Goal: Task Accomplishment & Management: Manage account settings

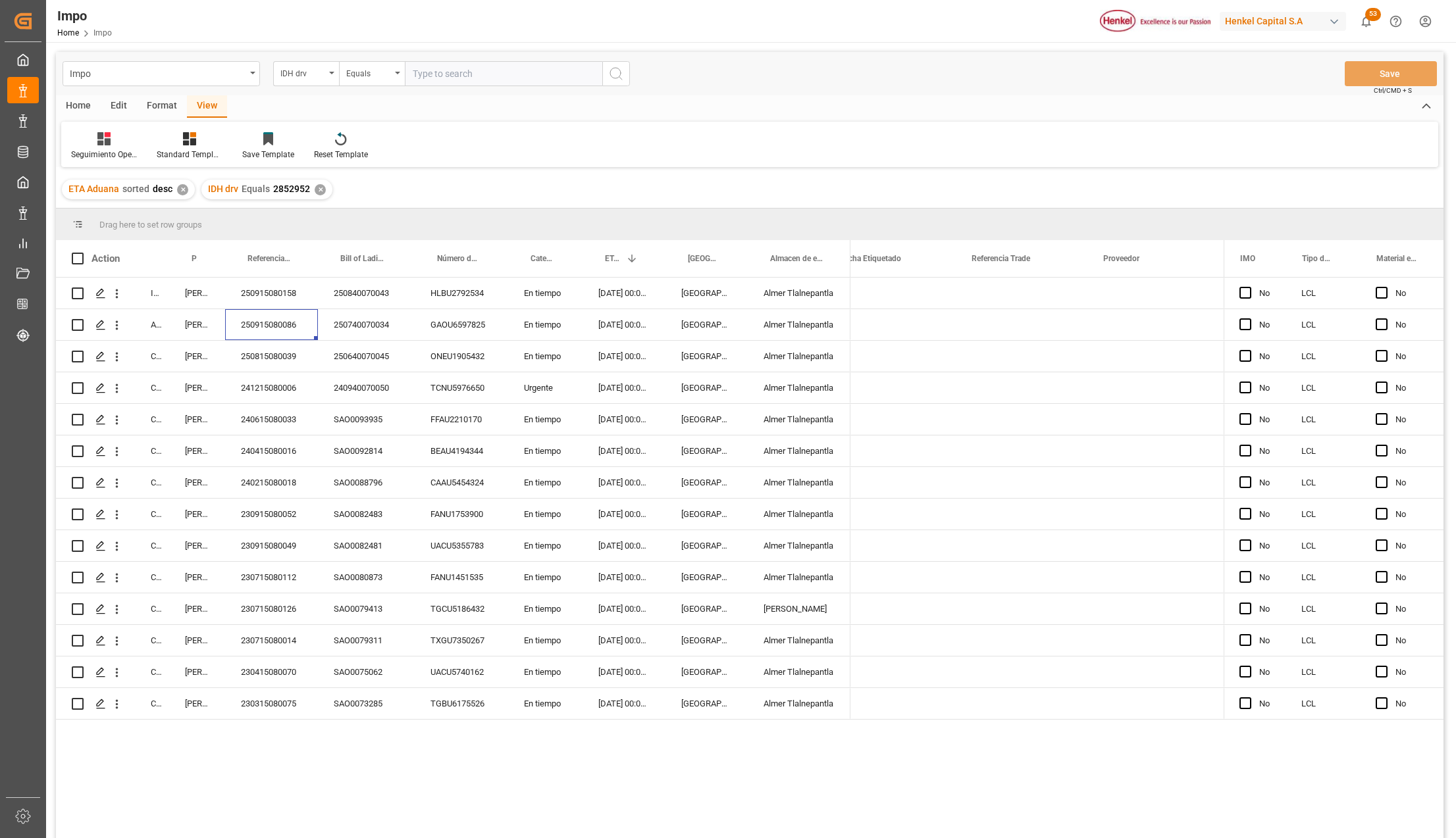
scroll to position [0, 562]
click at [159, 109] on div "Format" at bounding box center [161, 106] width 50 height 22
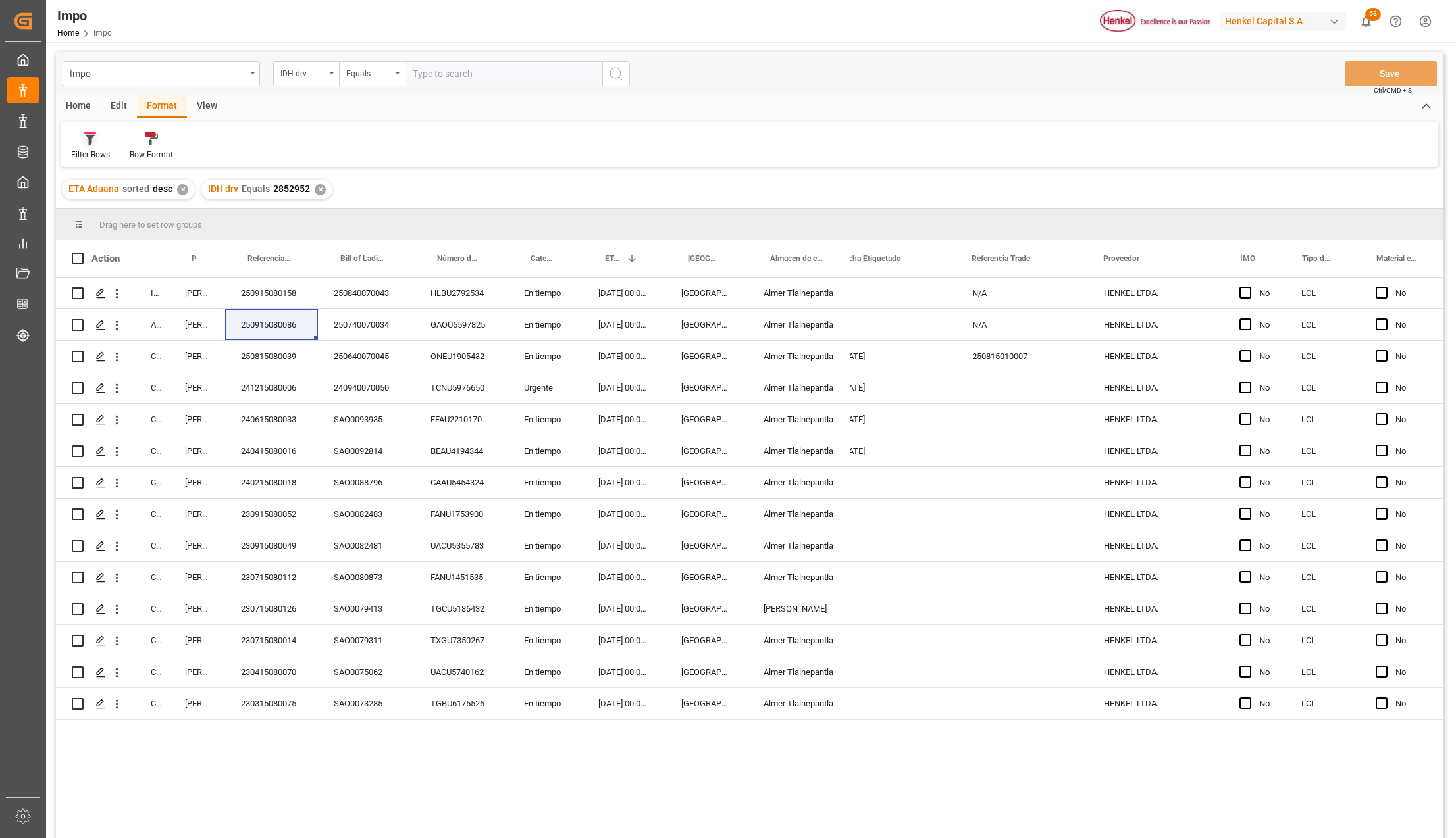
click at [93, 138] on icon at bounding box center [90, 140] width 9 height 11
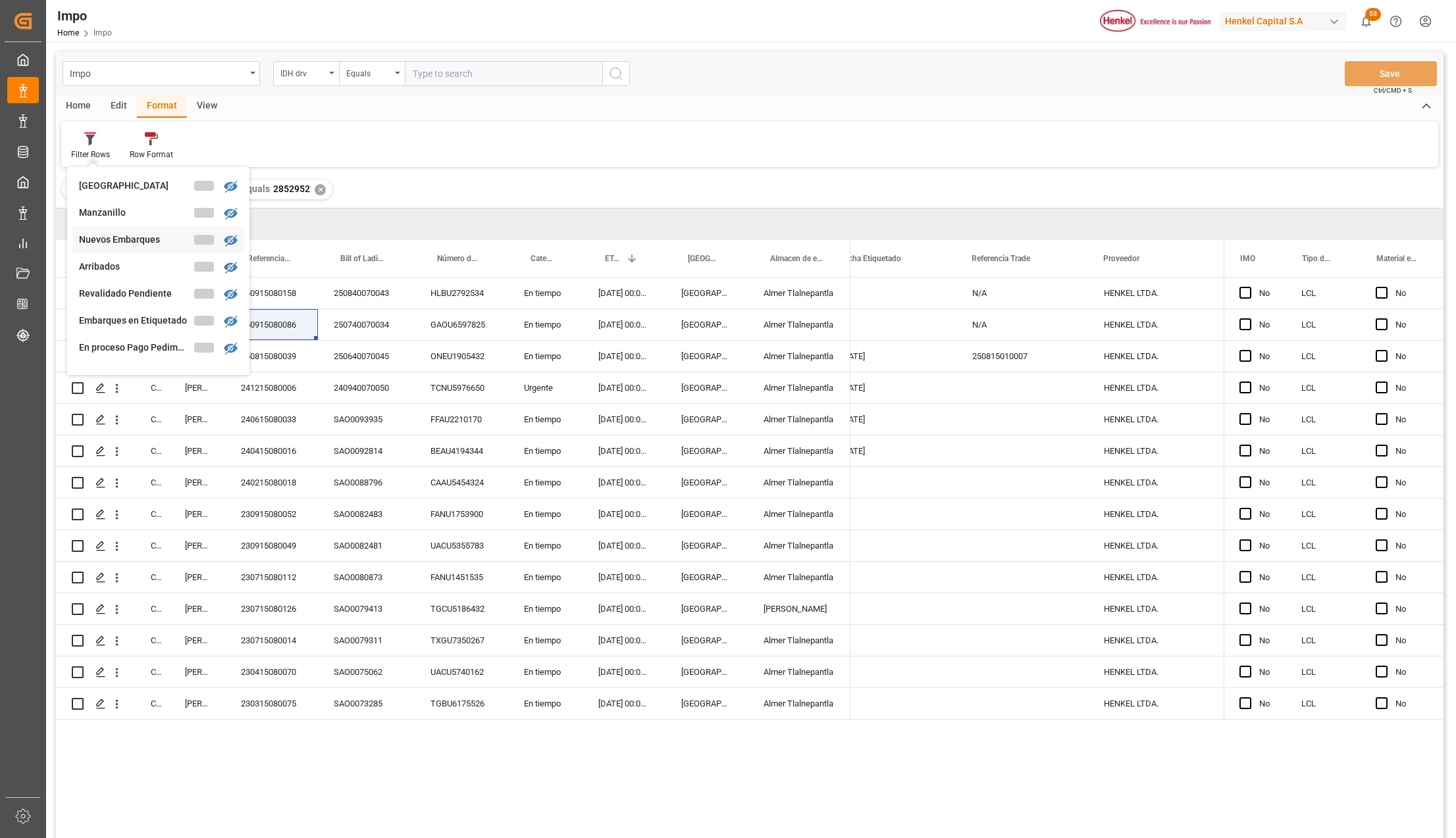
click at [124, 238] on div "Nuevos Embarques" at bounding box center [136, 239] width 115 height 14
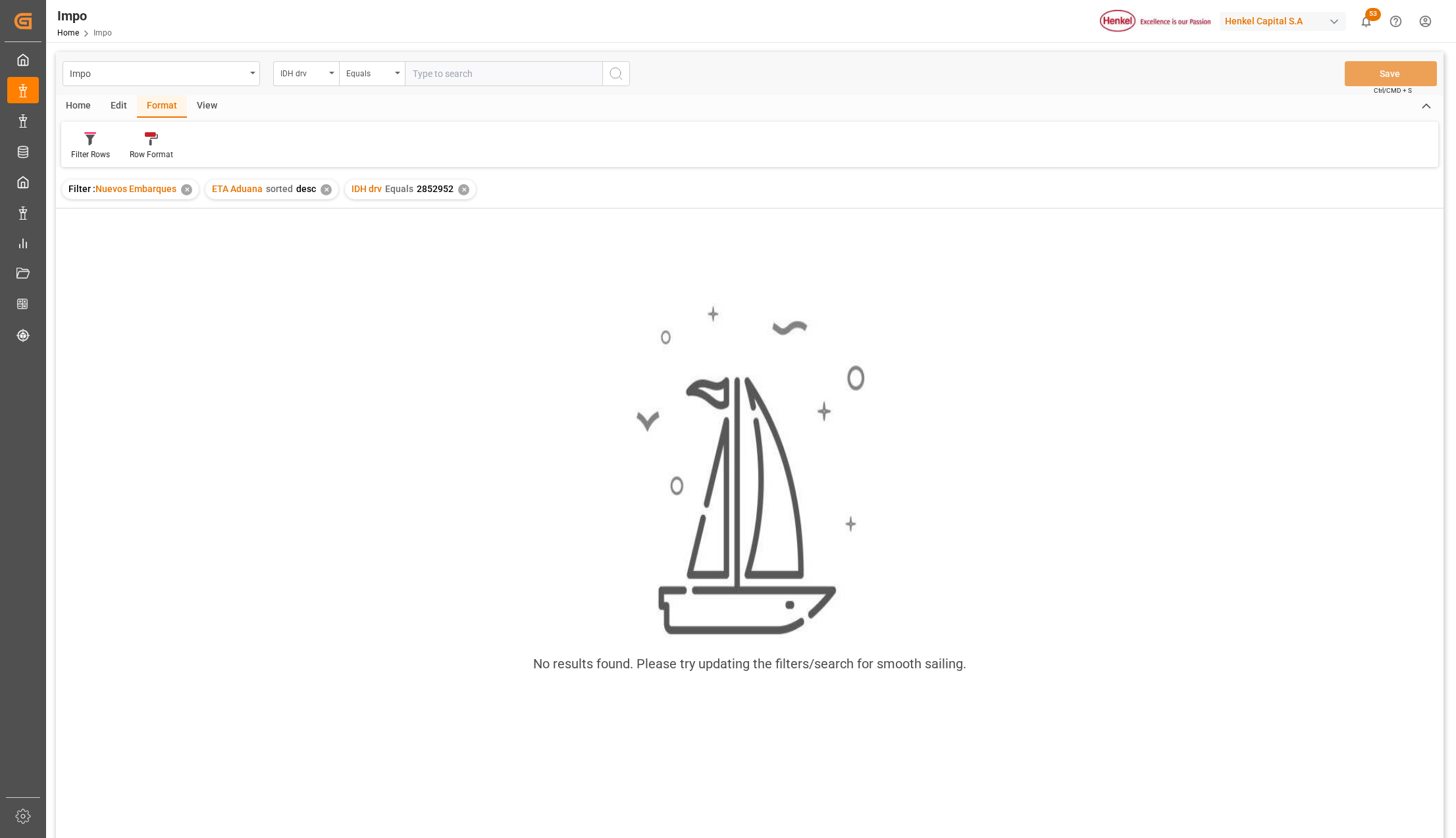
click at [461, 182] on div "IDH drv Equals 2852952 ✕" at bounding box center [410, 190] width 131 height 20
click at [464, 187] on div "✕" at bounding box center [464, 190] width 11 height 11
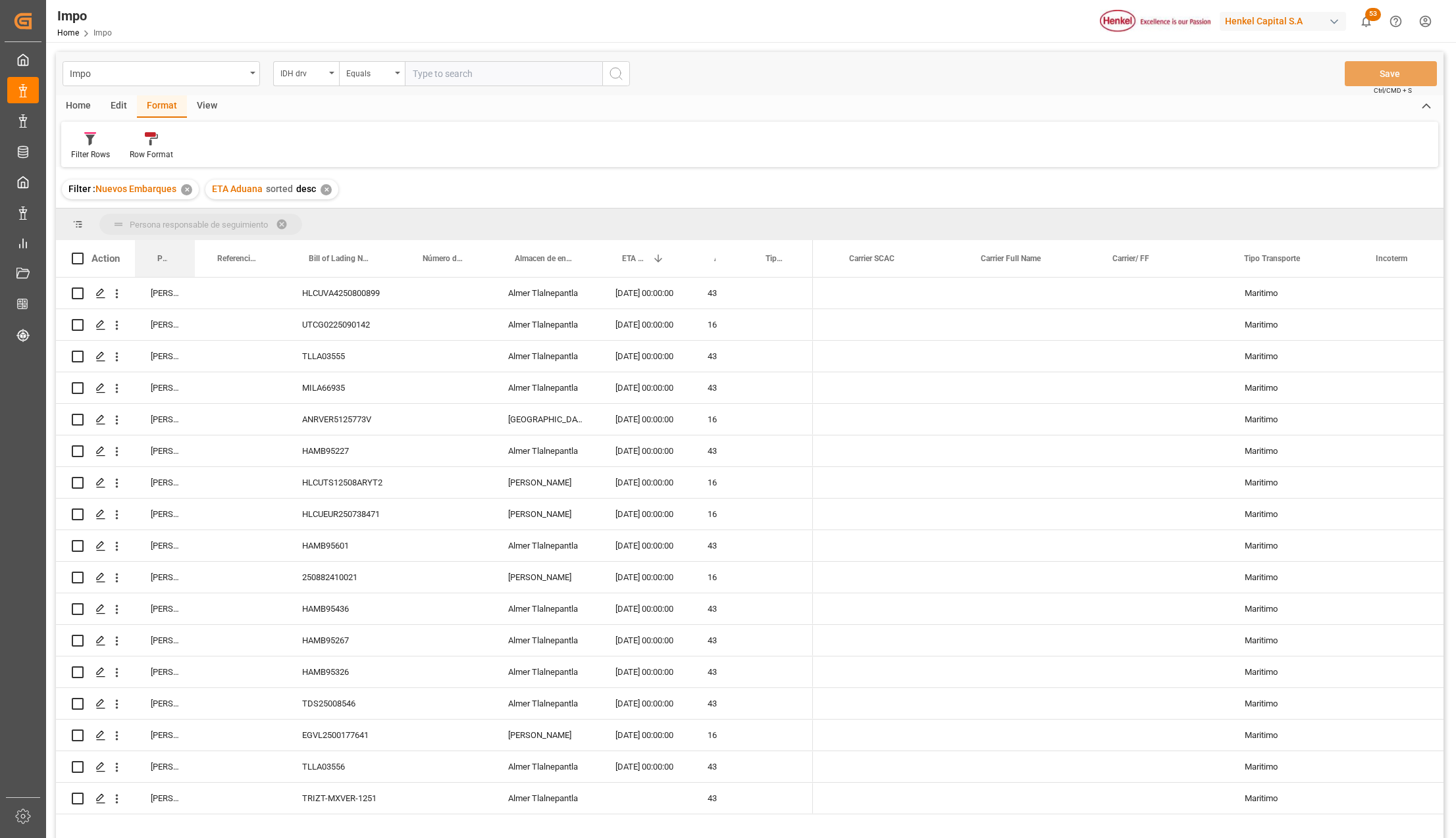
drag, startPoint x: 163, startPoint y: 254, endPoint x: 163, endPoint y: 235, distance: 19.0
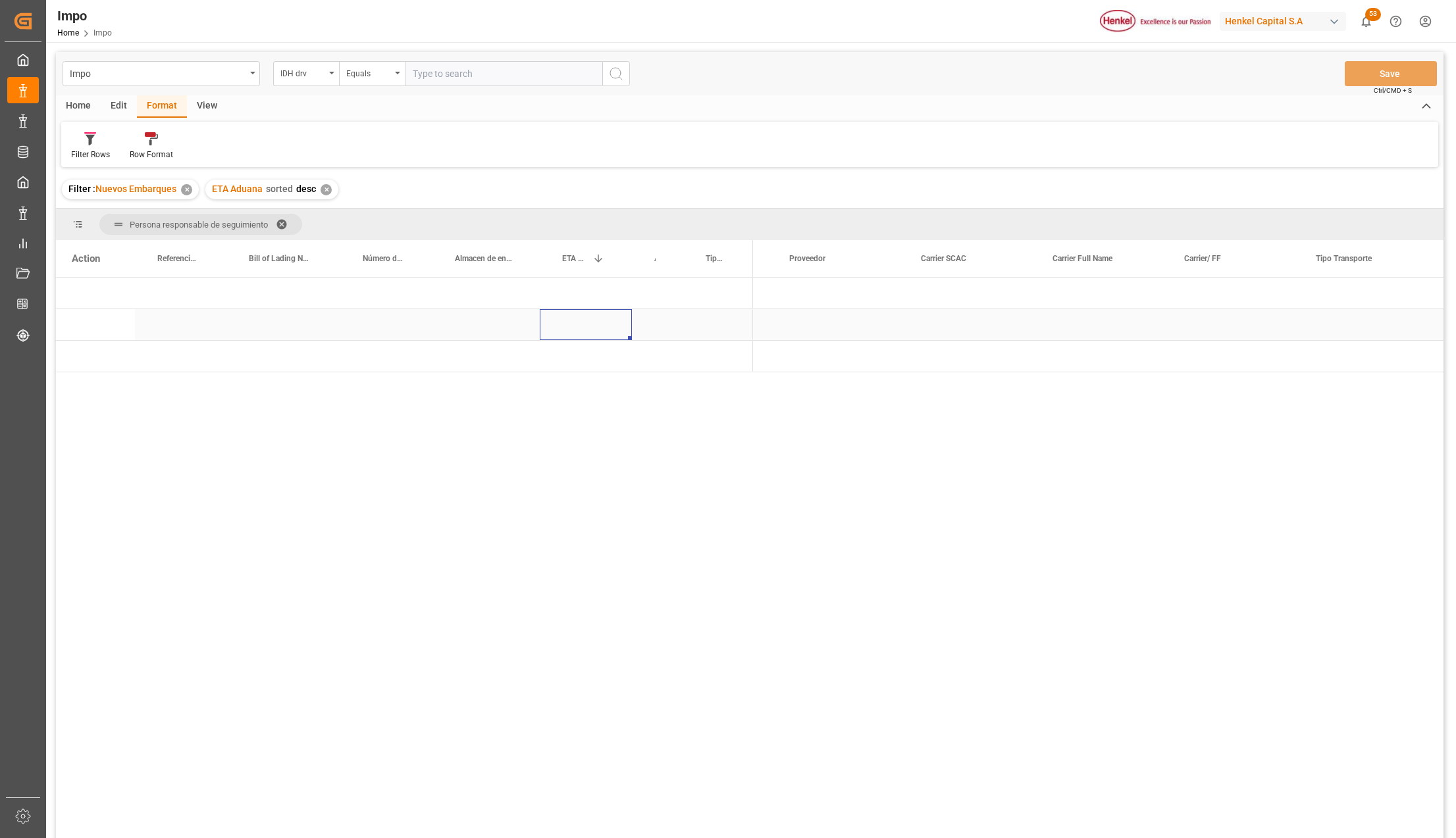
click at [592, 336] on div "Press SPACE to select this row." at bounding box center [586, 325] width 92 height 31
click at [775, 290] on span "Press SPACE to select this row." at bounding box center [775, 293] width 12 height 12
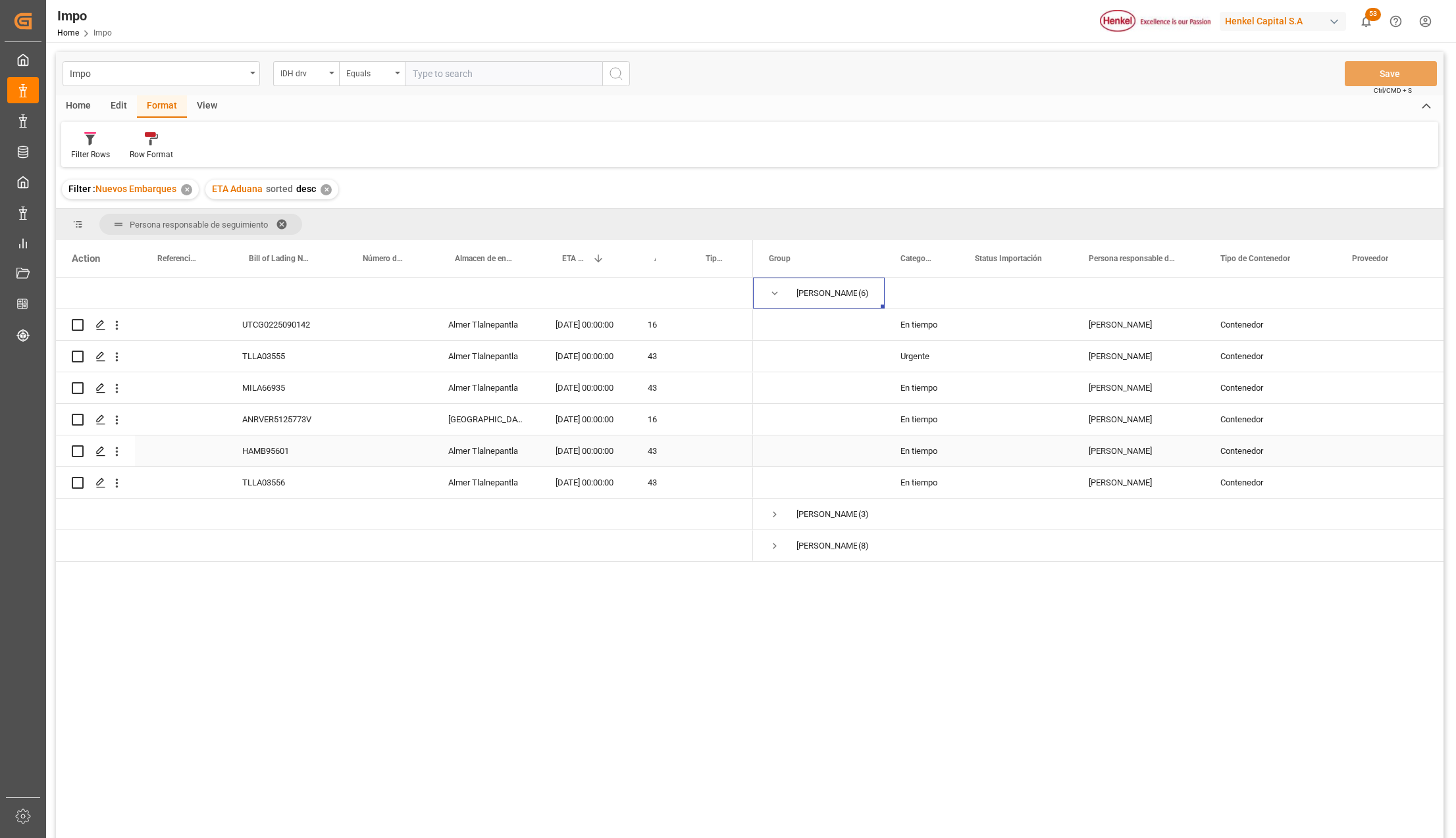
click at [233, 449] on div "HAMB95601" at bounding box center [284, 451] width 114 height 31
click at [271, 427] on div "ANRVER5125773V" at bounding box center [284, 419] width 114 height 31
click at [279, 388] on div "MILA66935" at bounding box center [284, 388] width 114 height 31
click at [286, 358] on div "TLLA03555" at bounding box center [284, 357] width 114 height 31
click at [277, 314] on div "UTCG0225090142" at bounding box center [284, 325] width 114 height 31
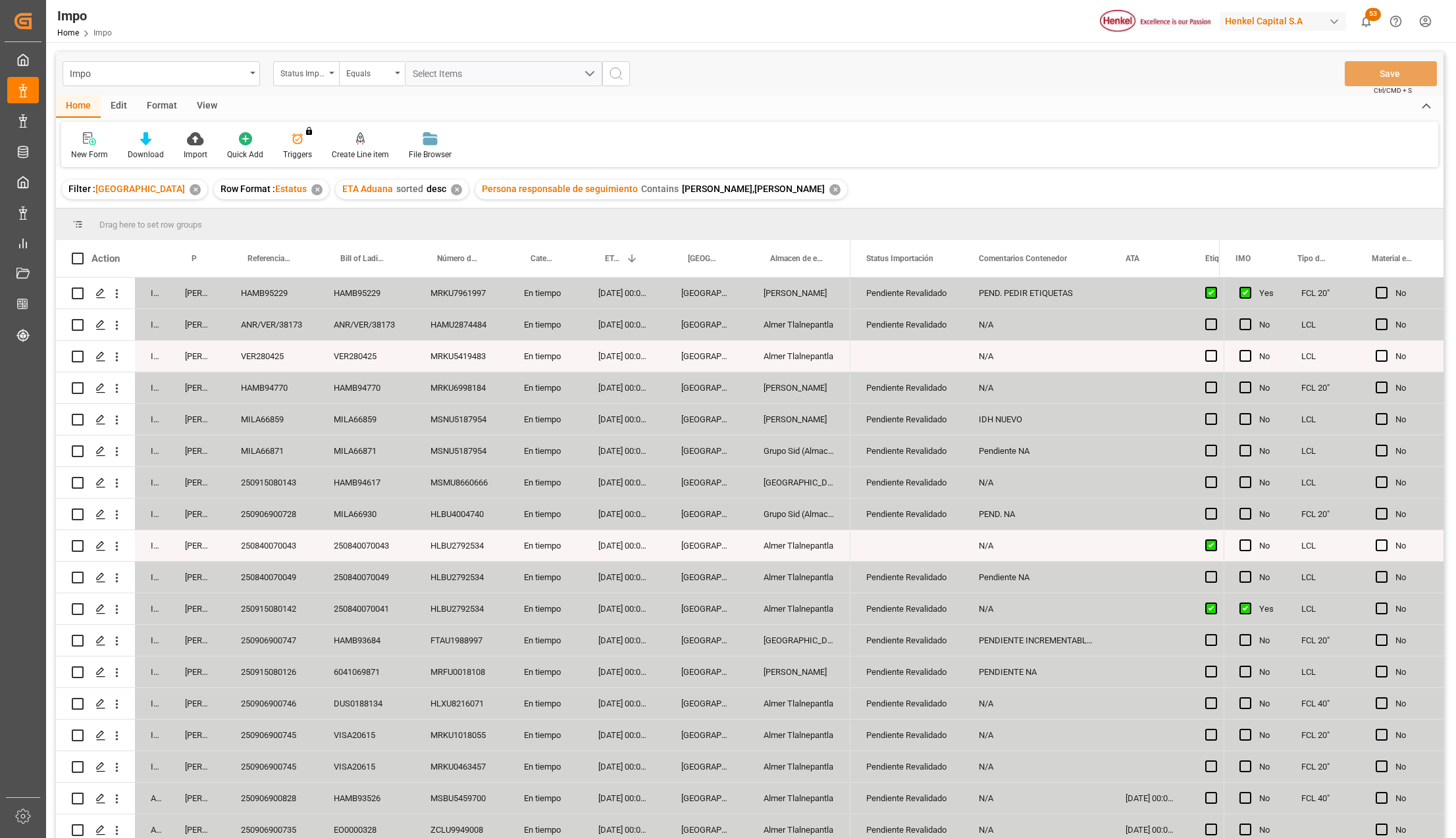
scroll to position [261, 0]
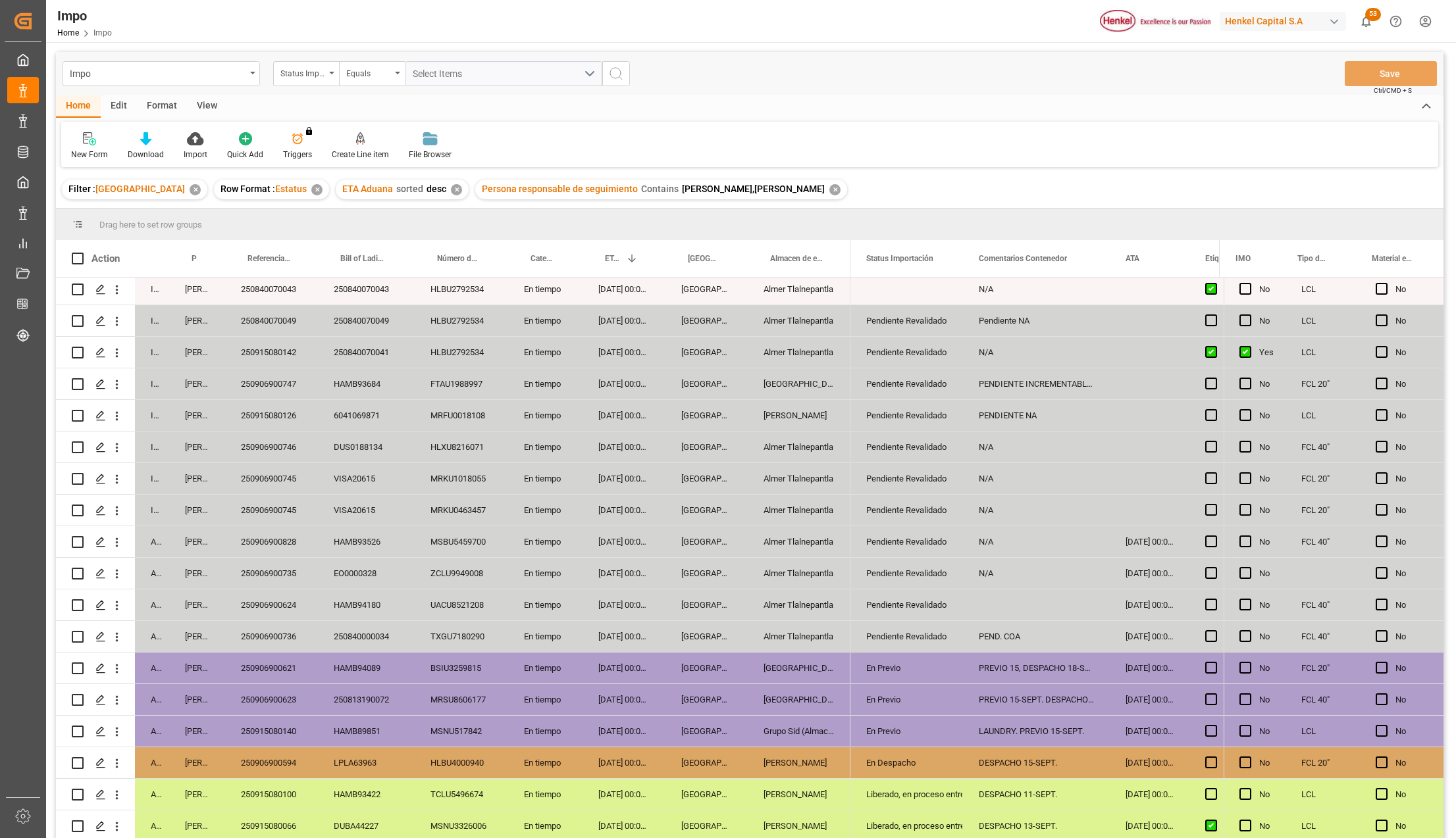
click at [880, 595] on div "Pendiente Revalidado" at bounding box center [906, 605] width 81 height 30
click at [944, 606] on icon "open menu" at bounding box center [939, 612] width 15 height 15
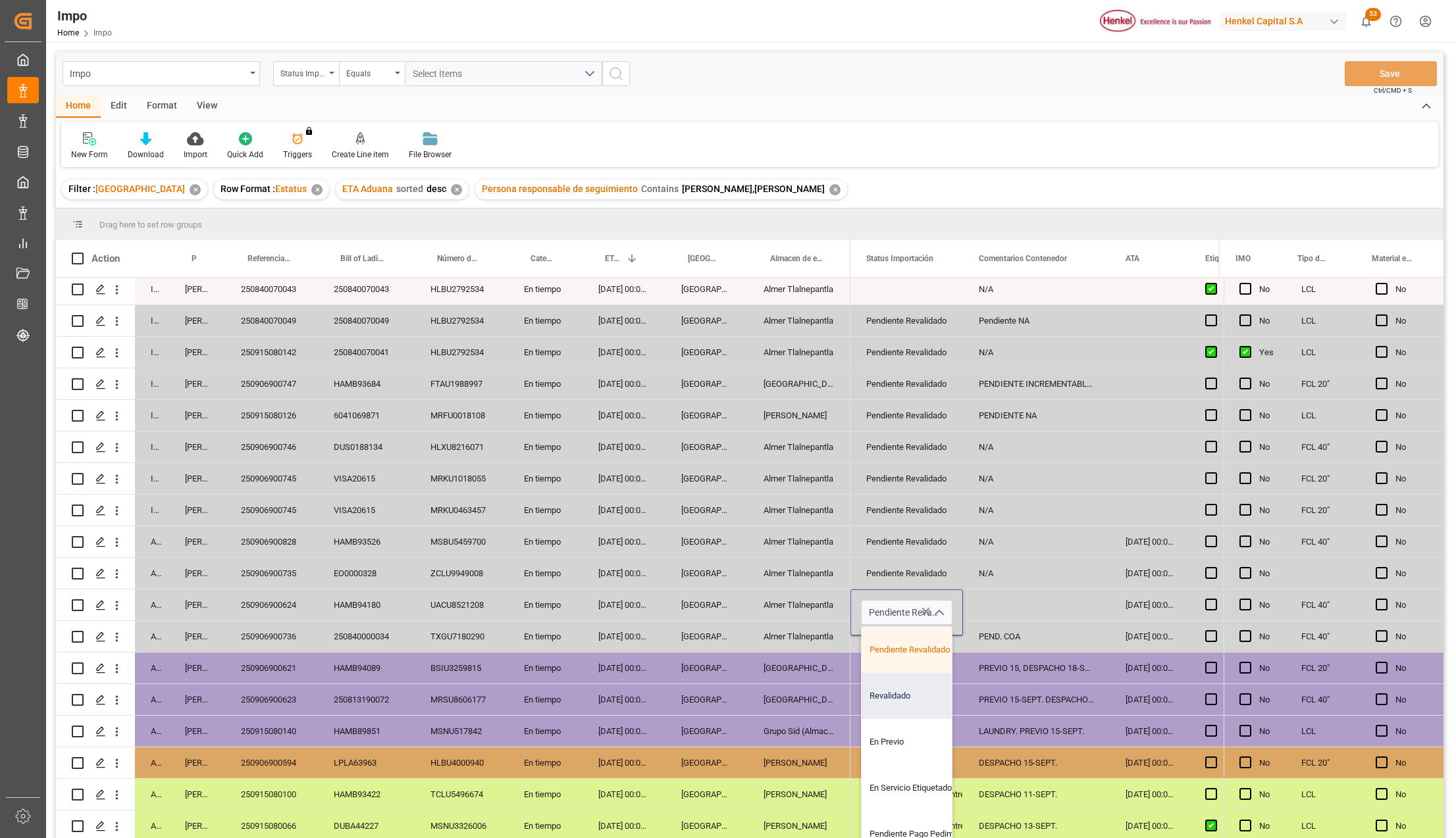
click at [912, 691] on div "Revalidado" at bounding box center [924, 696] width 124 height 46
type input "Revalidado"
click at [959, 705] on div "En Previo" at bounding box center [907, 700] width 112 height 31
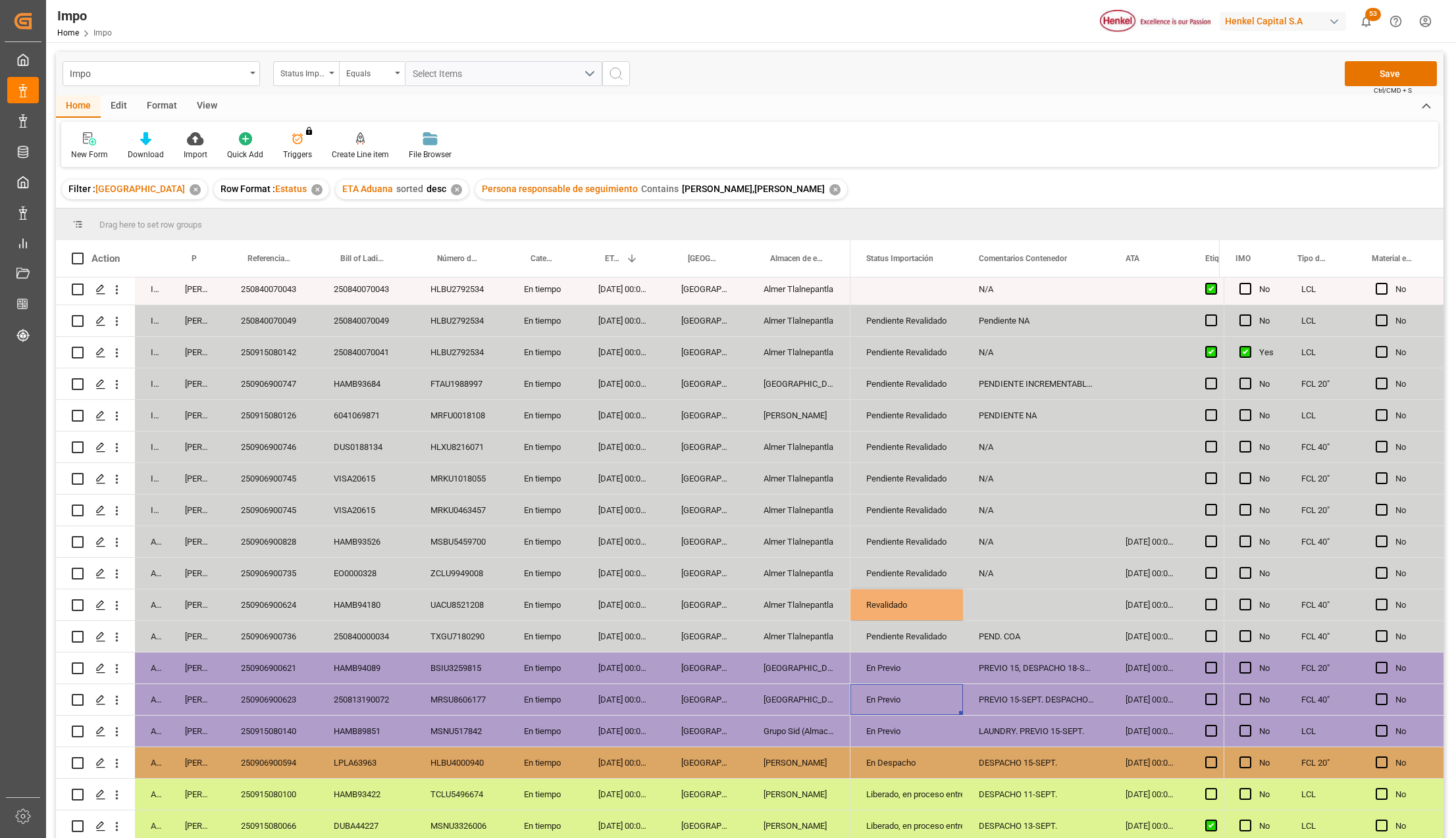
click at [979, 599] on div "Press SPACE to select this row." at bounding box center [1036, 605] width 147 height 31
click at [996, 572] on div "N/A" at bounding box center [1036, 573] width 147 height 31
click at [992, 600] on div "Press SPACE to select this row." at bounding box center [1036, 605] width 147 height 31
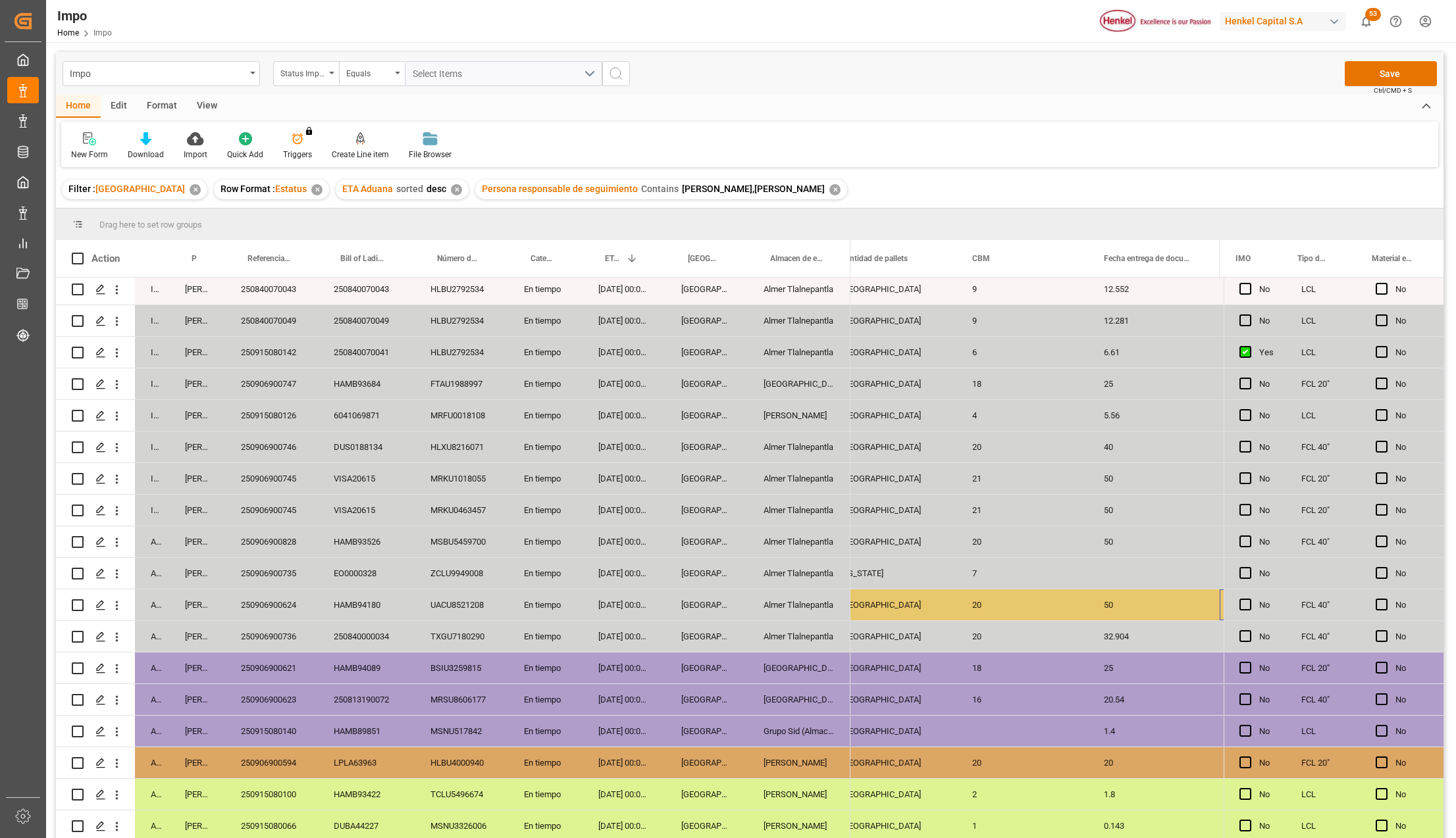
scroll to position [0, 1942]
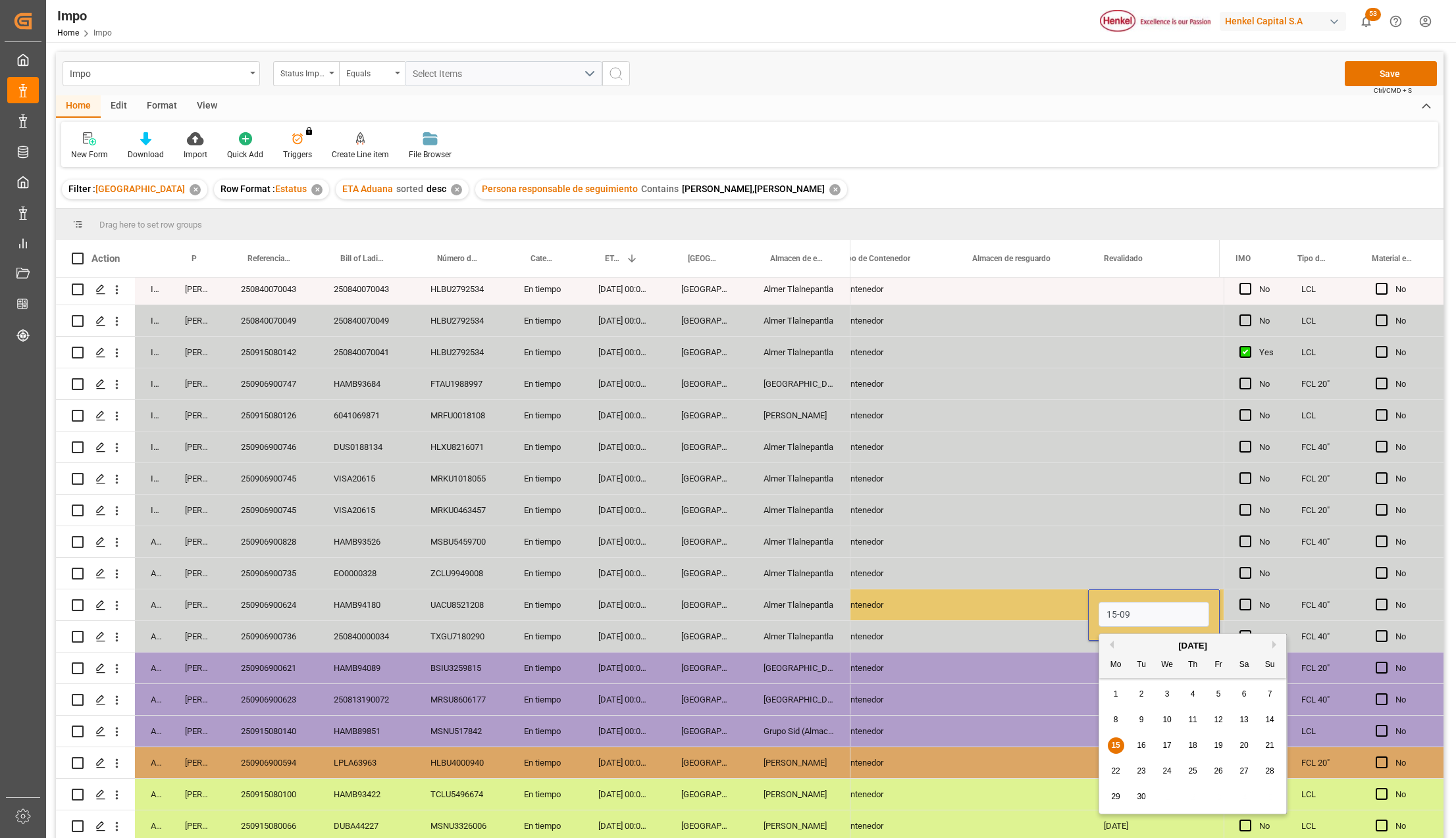
type input "[DATE]"
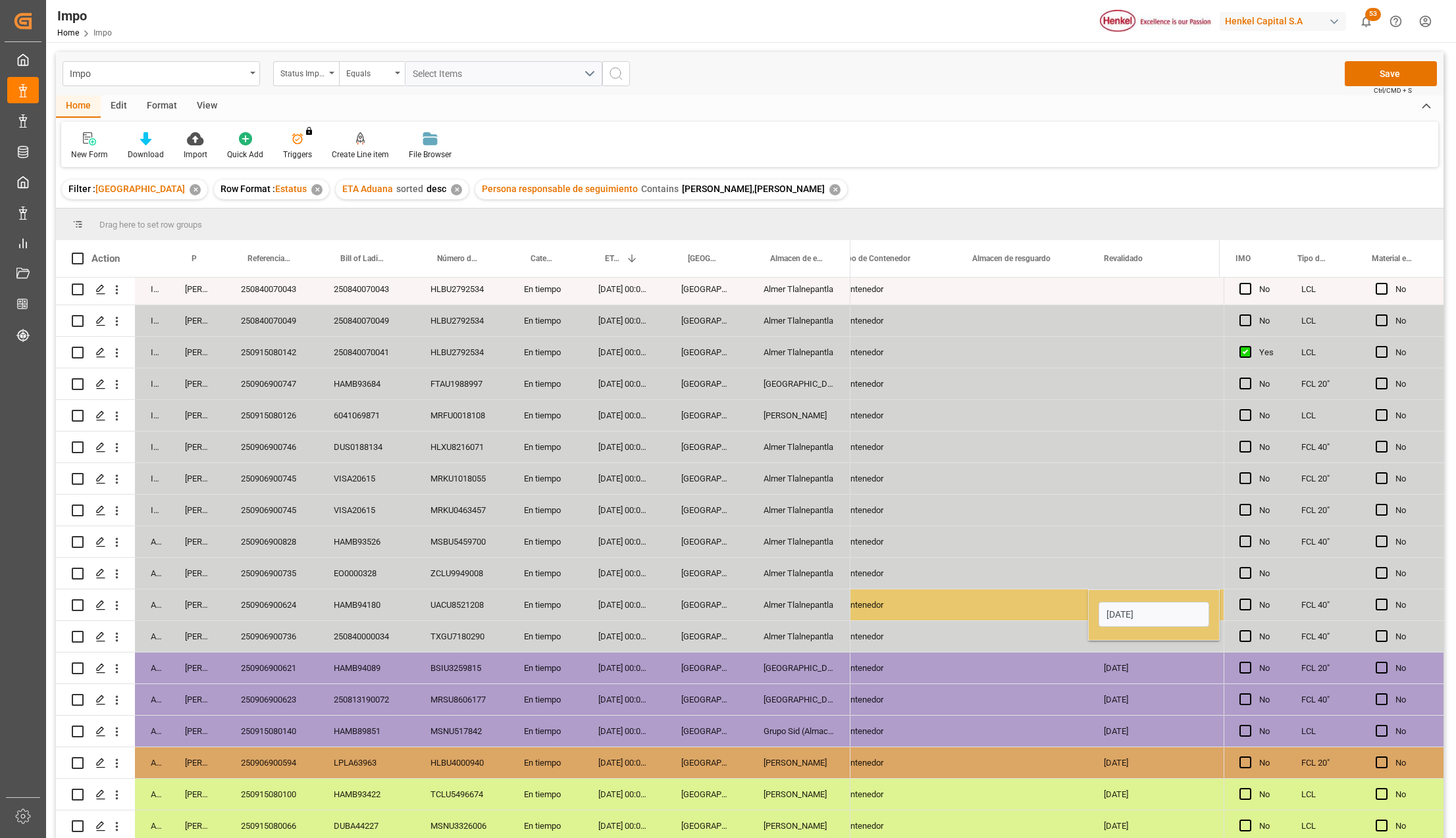
click at [1054, 607] on div "Press SPACE to select this row." at bounding box center [1023, 605] width 132 height 31
click at [1370, 67] on button "Save" at bounding box center [1391, 73] width 92 height 25
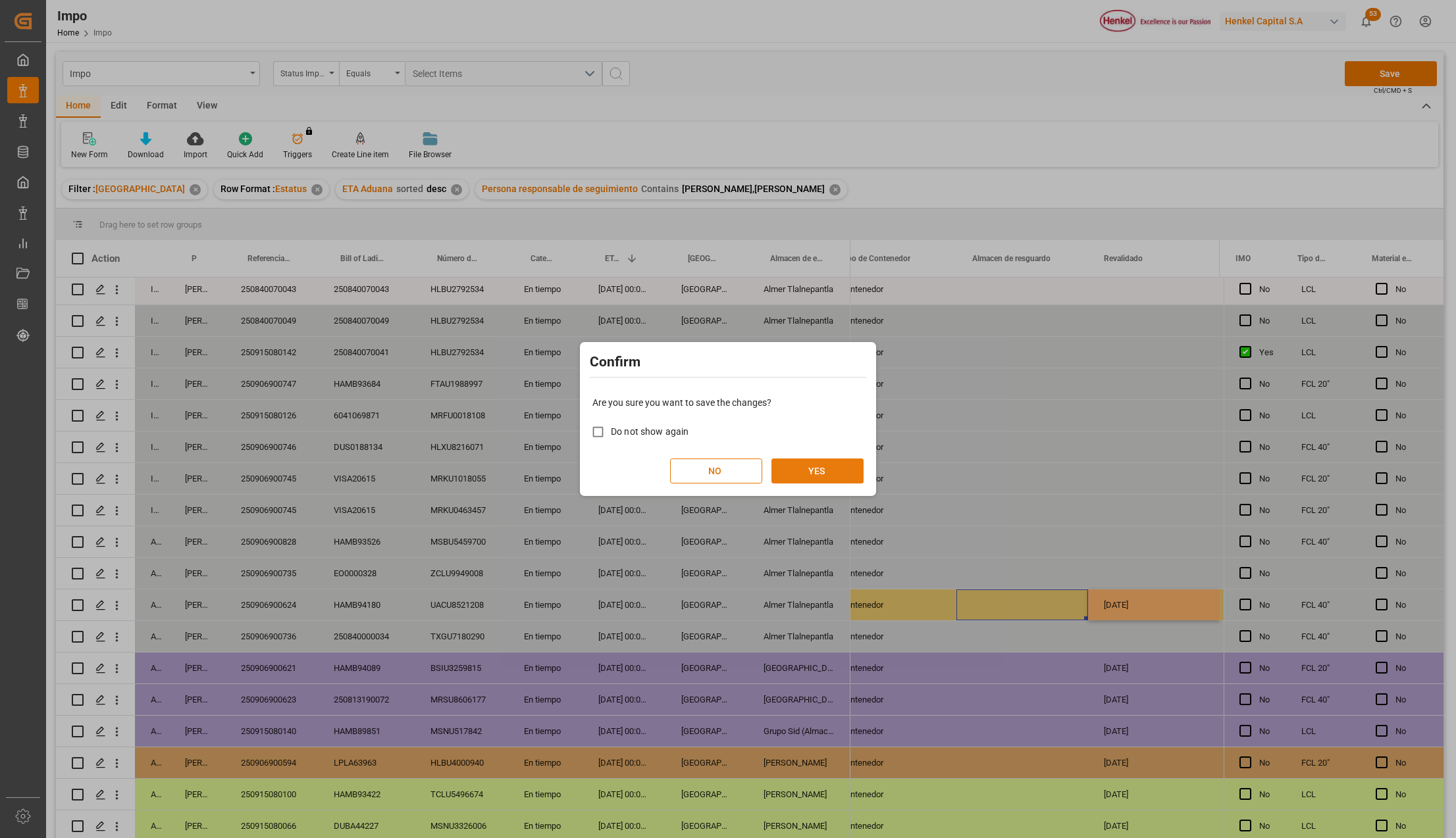
click at [823, 466] on button "YES" at bounding box center [817, 471] width 92 height 25
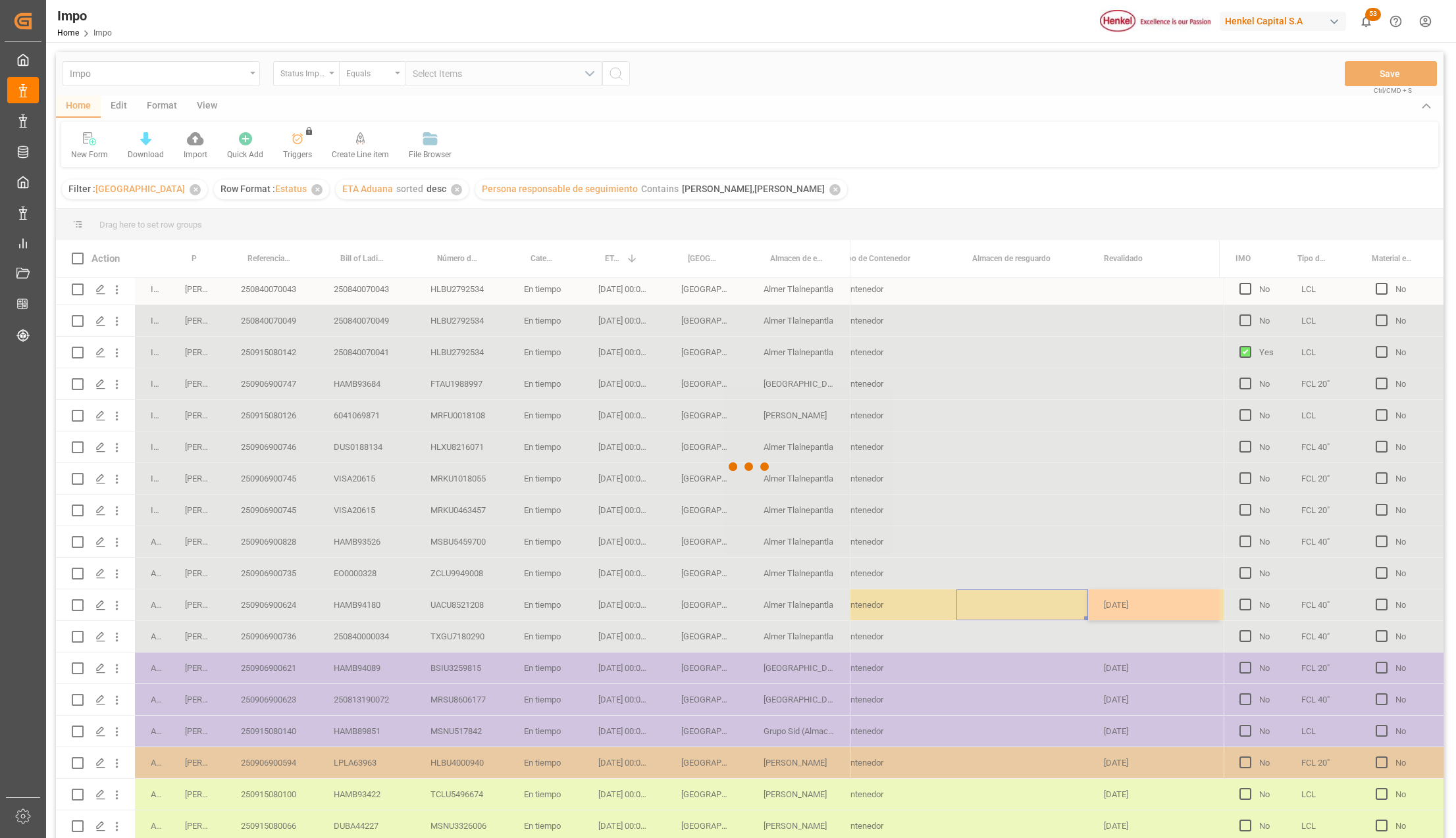
click at [290, 599] on div at bounding box center [750, 467] width 1388 height 831
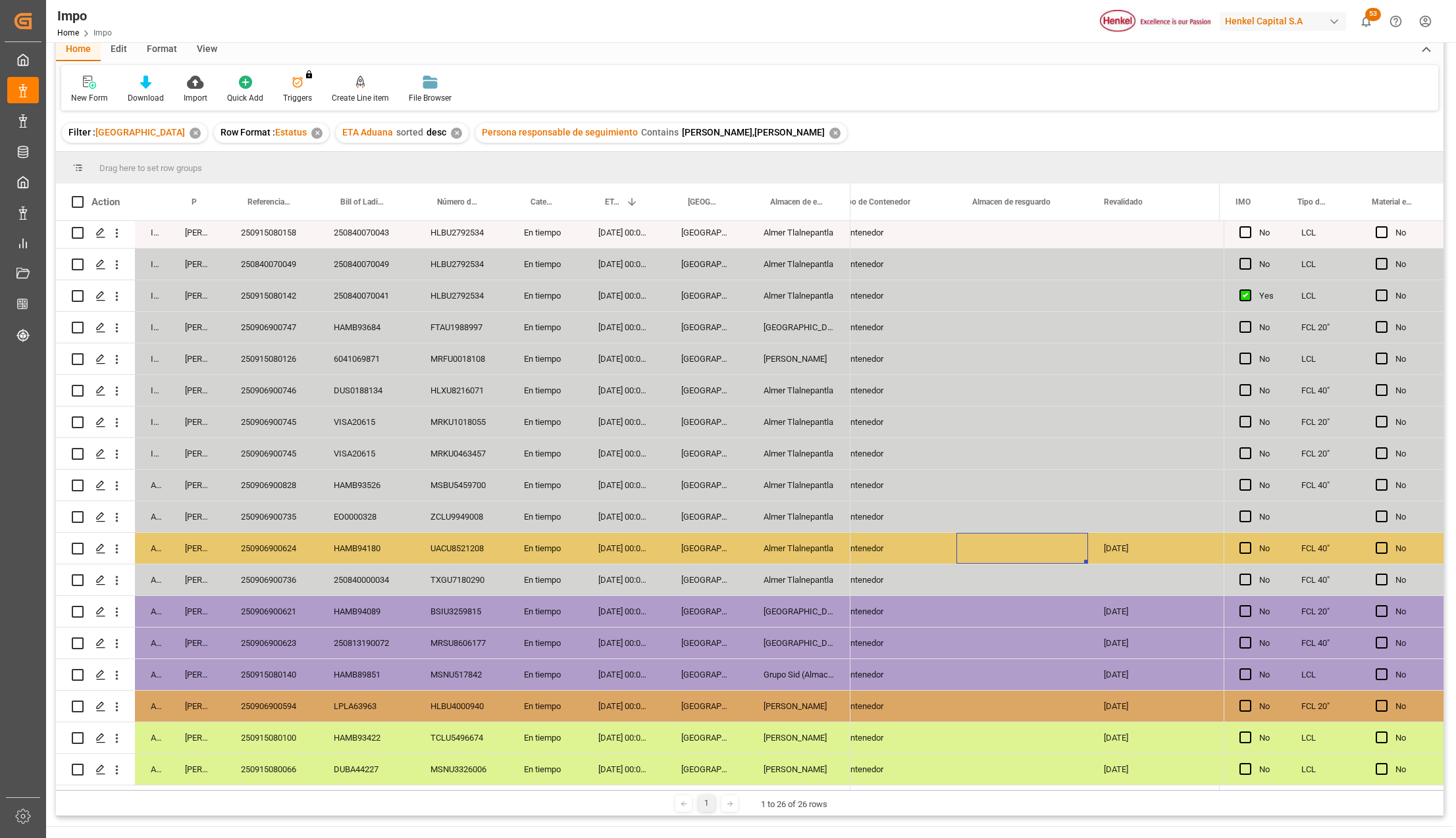
scroll to position [175, 0]
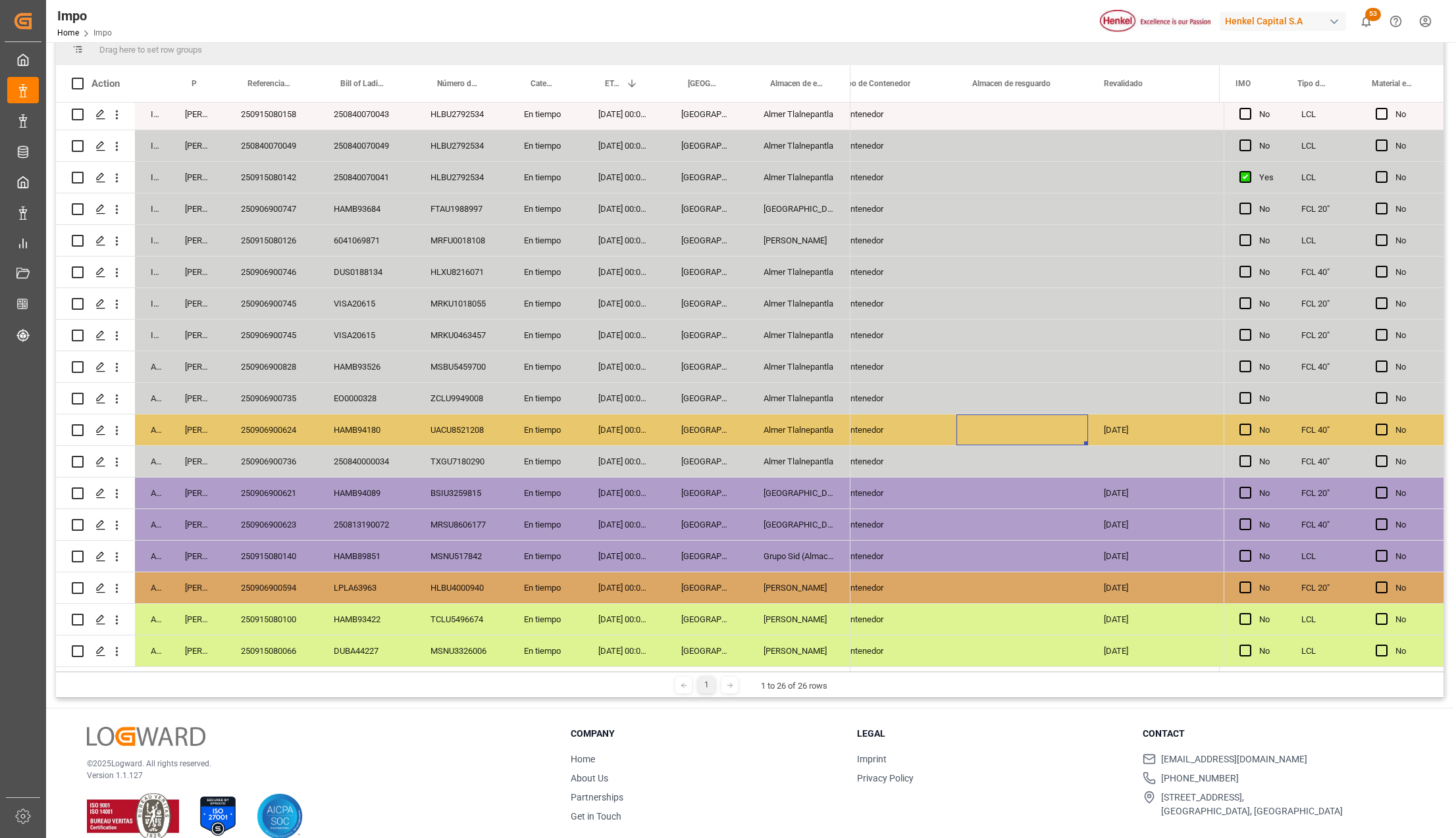
click at [548, 625] on div "En tiempo" at bounding box center [545, 620] width 74 height 31
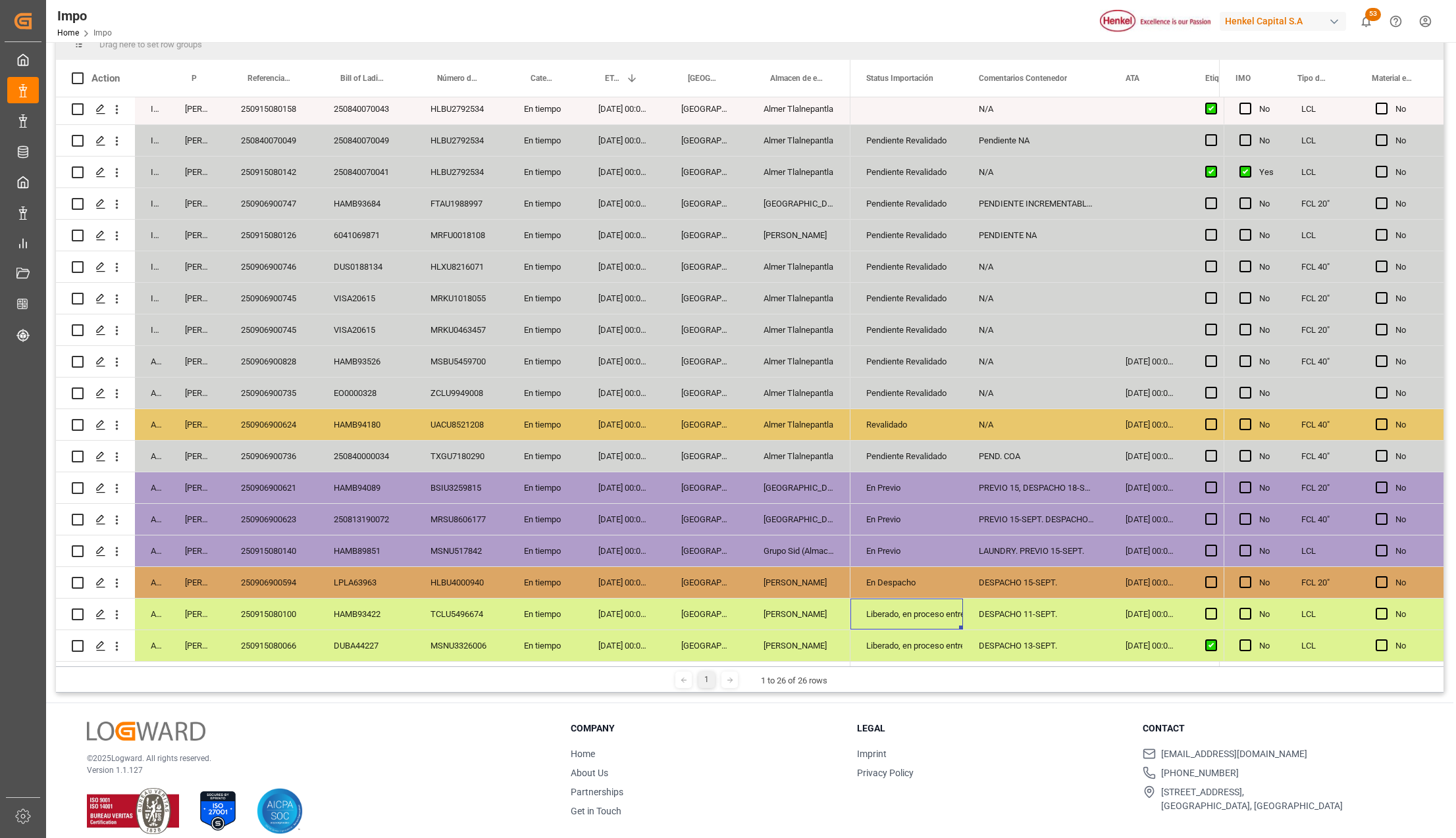
scroll to position [195, 0]
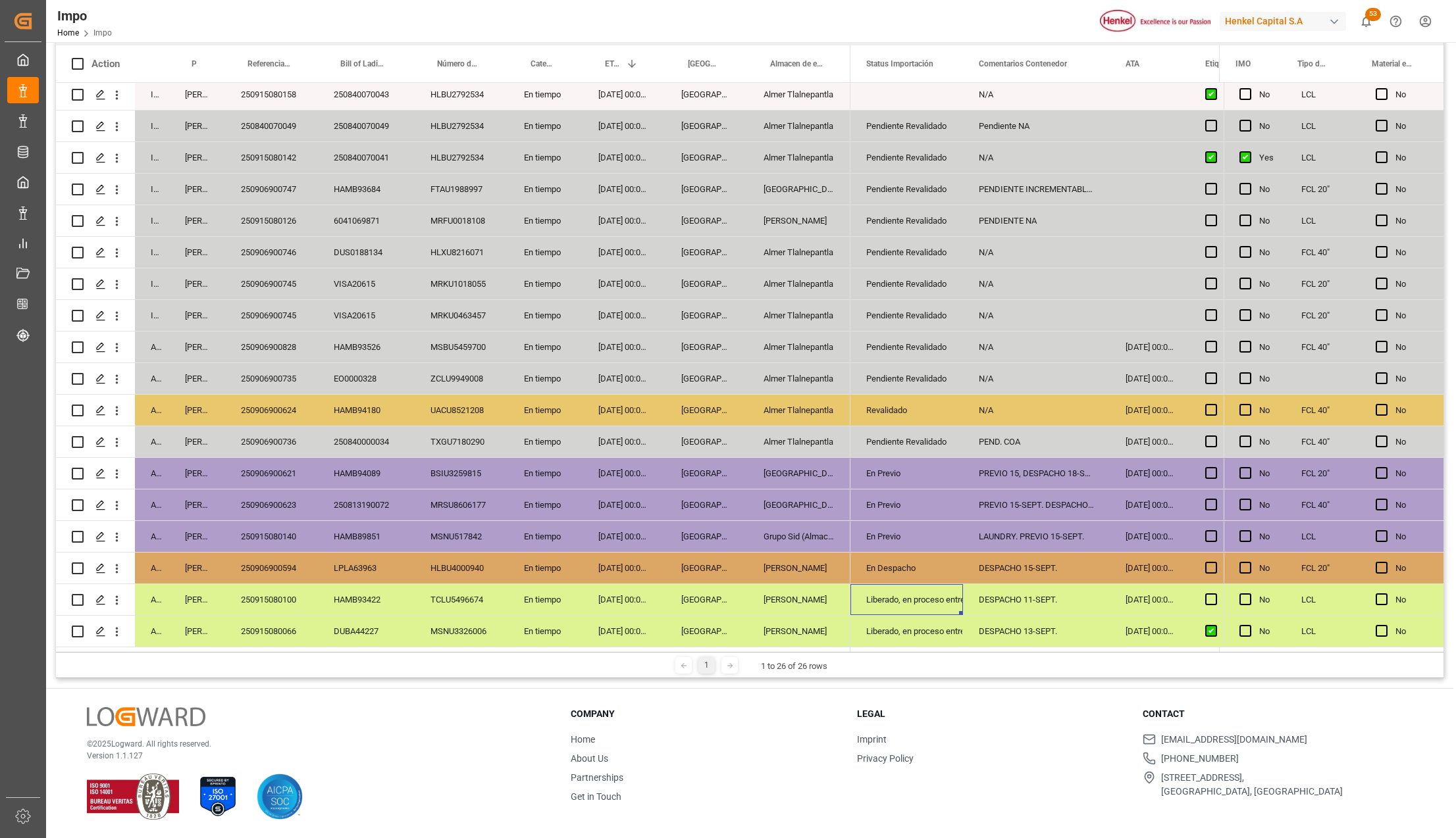
click at [1119, 626] on div "[DATE] 00:00:00" at bounding box center [1150, 631] width 80 height 31
click at [1041, 630] on div "DESPACHO 13-SEPT." at bounding box center [1036, 631] width 147 height 31
click at [287, 629] on div "250915080066" at bounding box center [271, 631] width 93 height 31
click at [890, 606] on div "Liberado, en proceso entrega" at bounding box center [906, 599] width 81 height 30
click at [273, 601] on div "250915080100" at bounding box center [271, 600] width 93 height 31
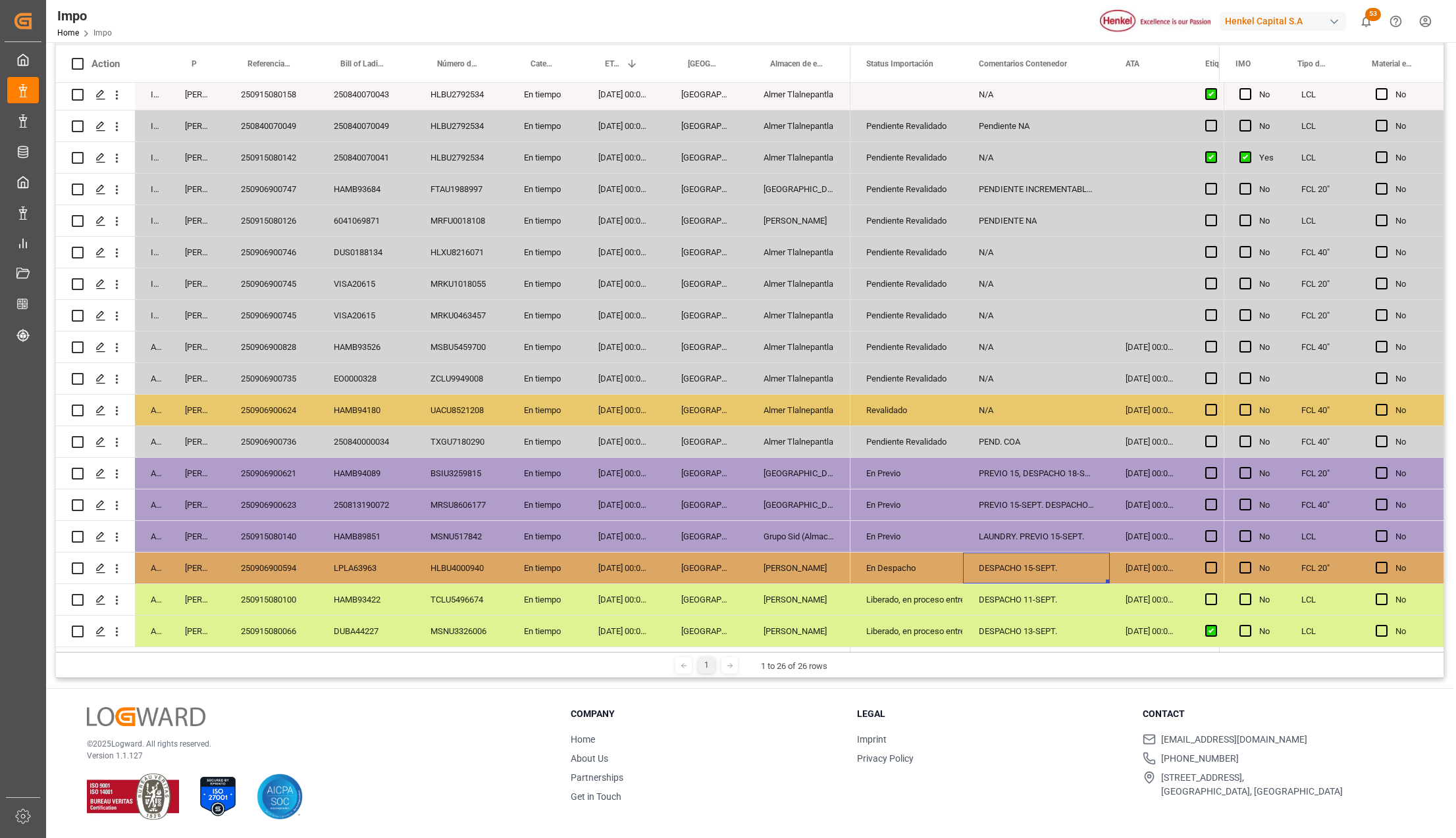
click at [994, 564] on div "DESPACHO 15-SEPT." at bounding box center [1036, 568] width 147 height 31
click at [290, 553] on div "250906900594" at bounding box center [271, 568] width 93 height 31
click at [869, 570] on div "En Despacho" at bounding box center [906, 568] width 81 height 30
click at [893, 607] on div "Liberado, en proceso entrega" at bounding box center [906, 599] width 81 height 30
click at [900, 564] on div "En Despacho" at bounding box center [906, 568] width 81 height 30
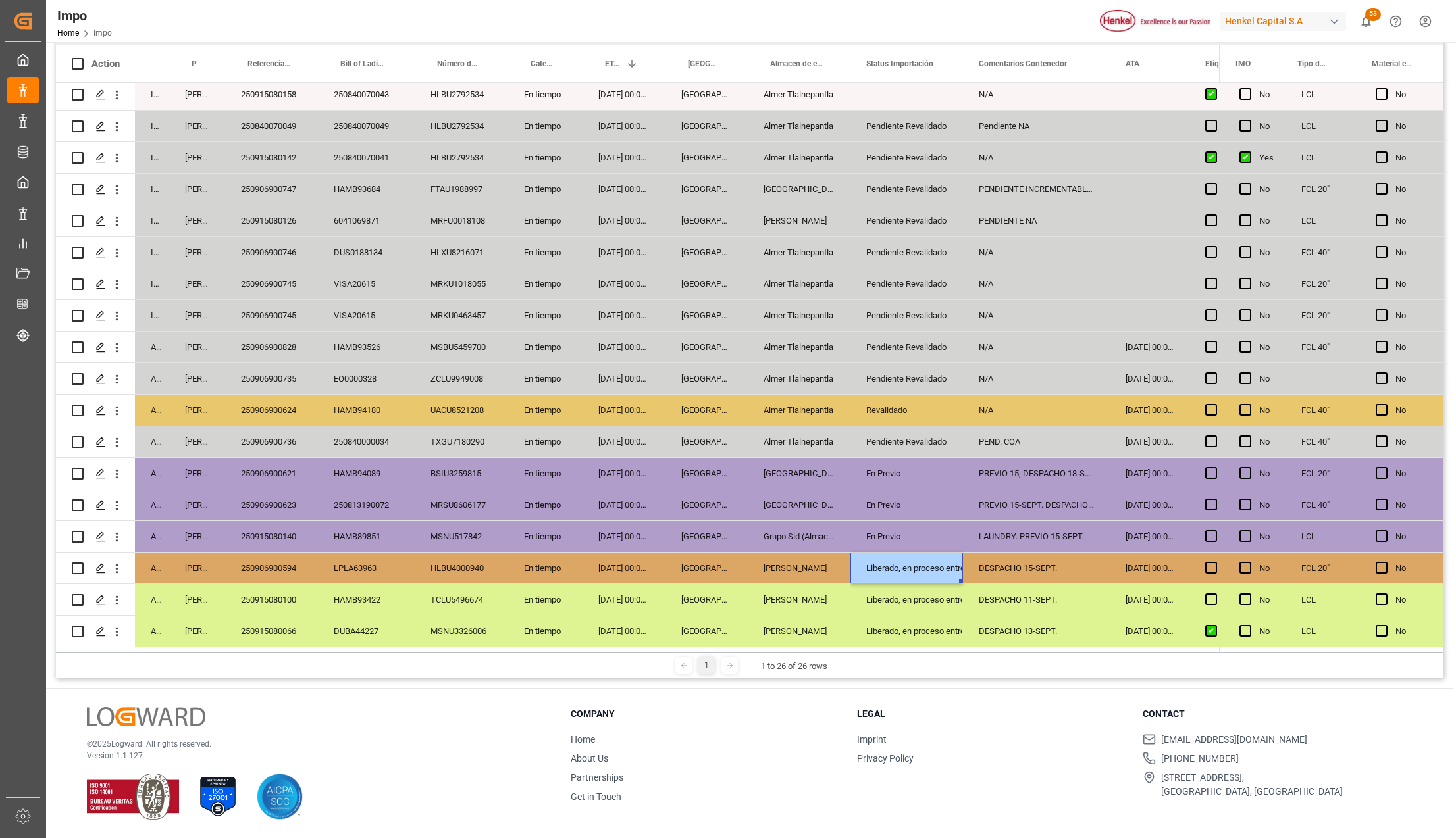
click at [1002, 594] on div "DESPACHO 11-SEPT." at bounding box center [1036, 600] width 147 height 31
click at [1012, 567] on div "DESPACHO 15-SEPT." at bounding box center [1036, 568] width 147 height 31
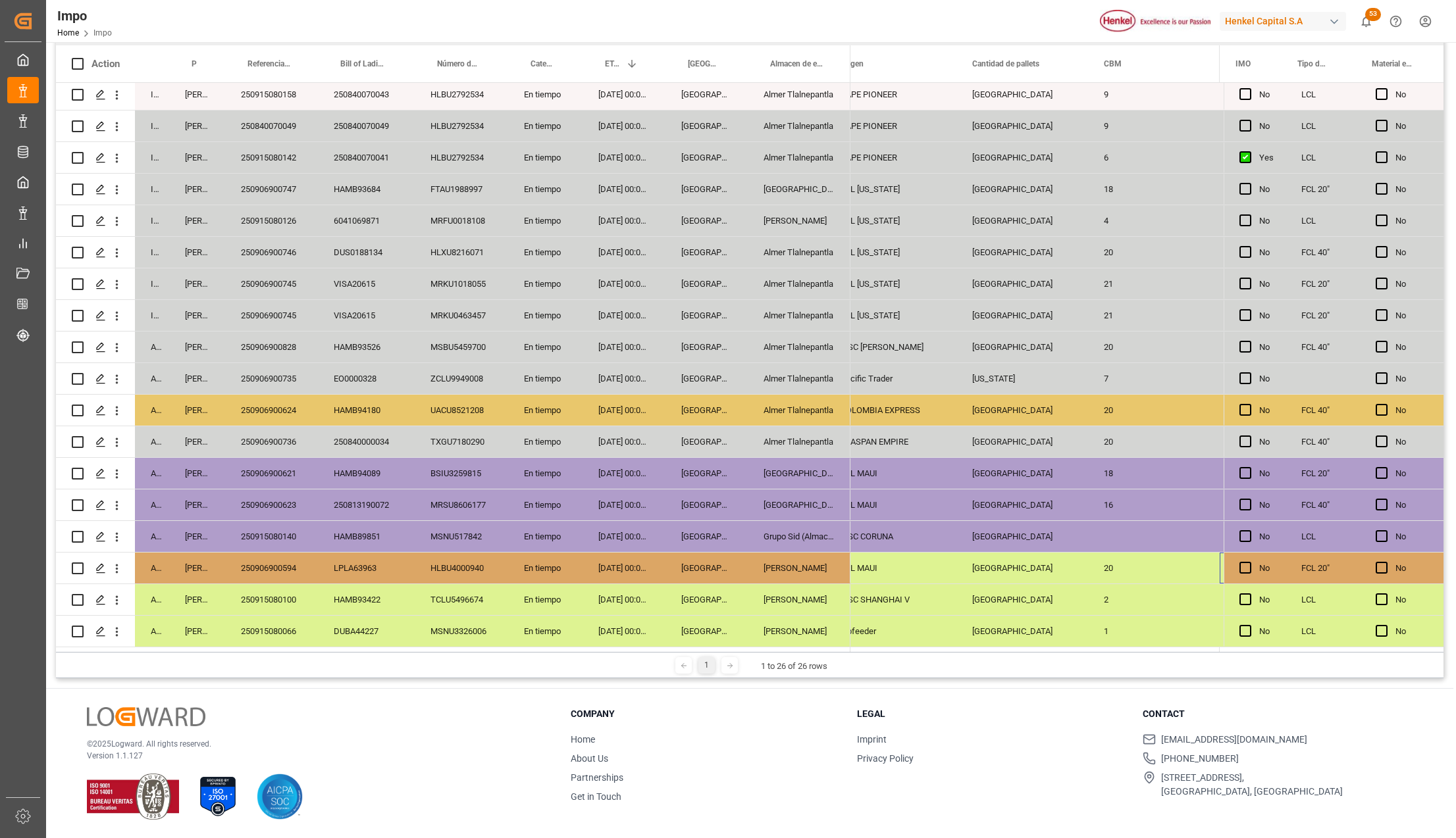
scroll to position [0, 1810]
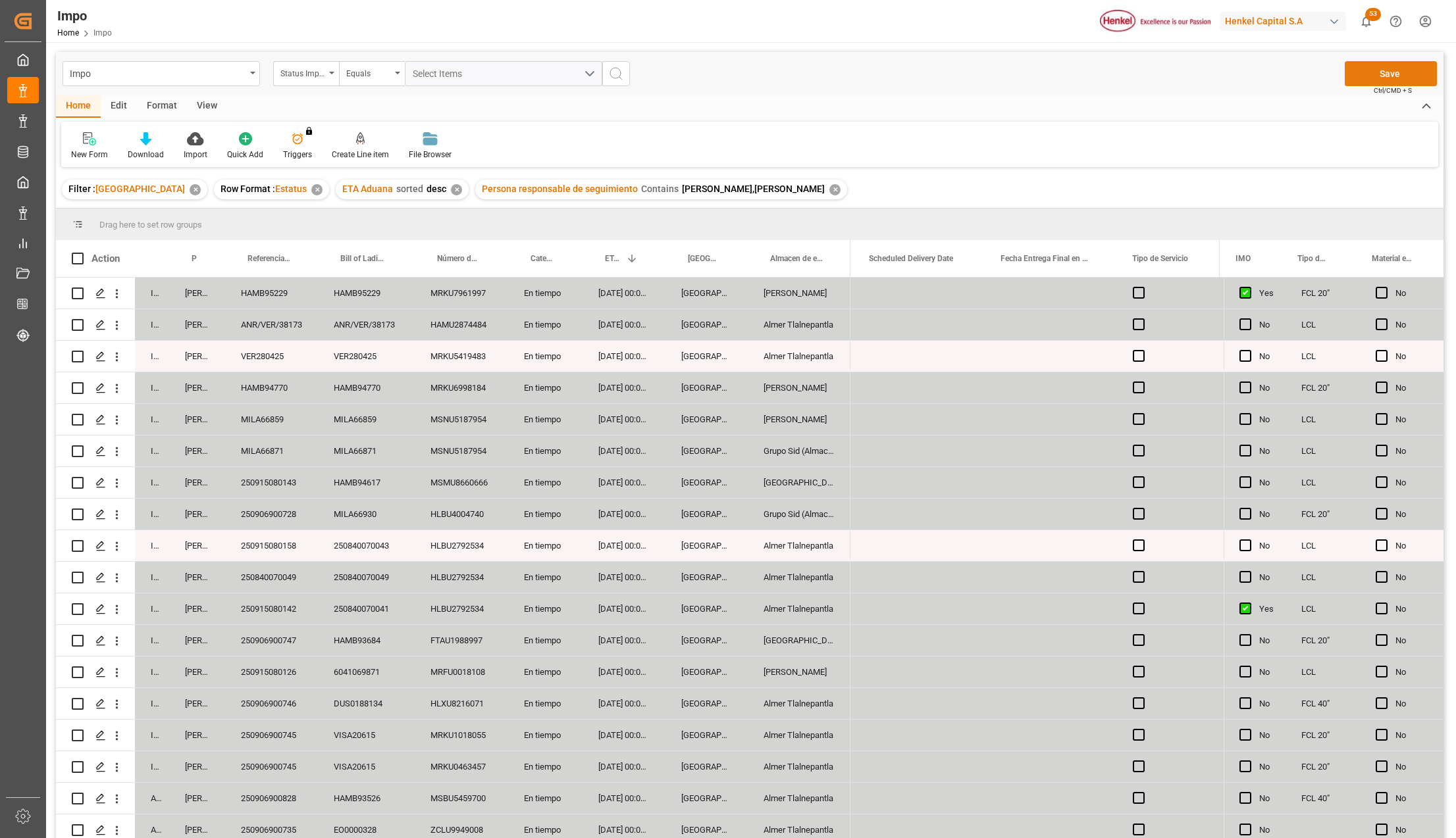
click at [1417, 75] on button "Save" at bounding box center [1391, 73] width 92 height 25
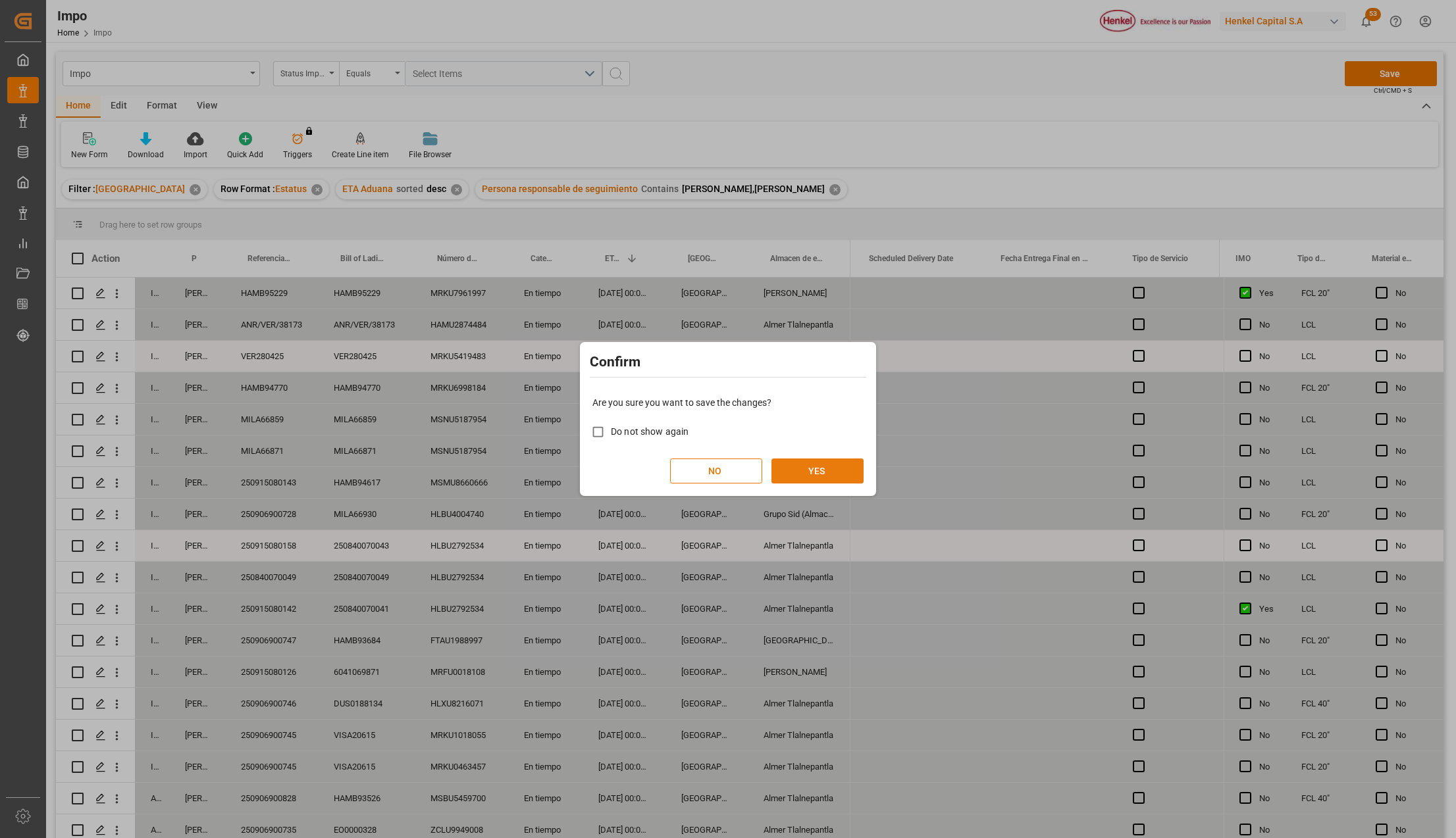
click at [853, 467] on button "YES" at bounding box center [817, 471] width 92 height 25
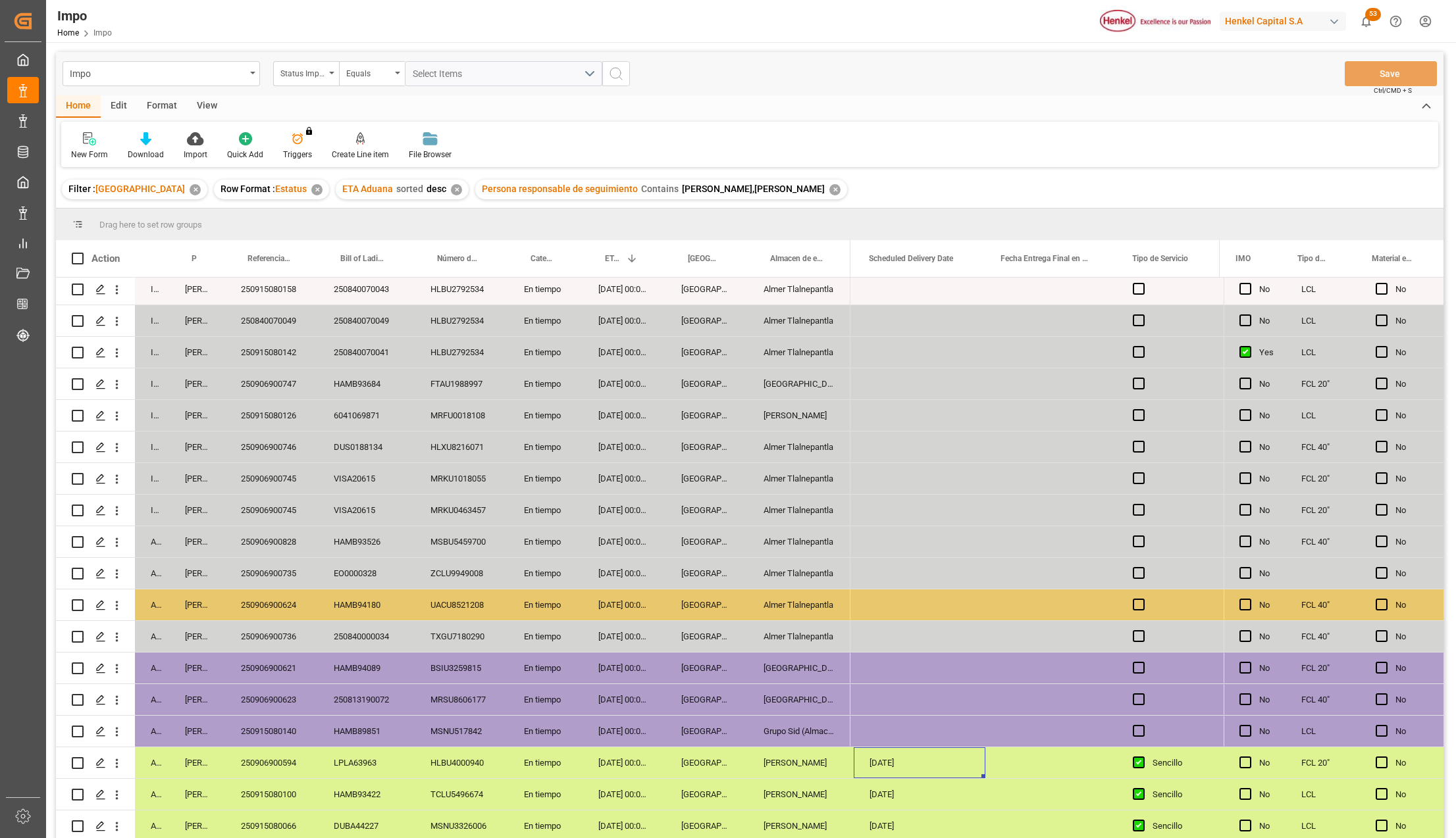
click at [495, 738] on div "MSNU517842" at bounding box center [461, 731] width 94 height 31
click at [624, 730] on div "08-09-2025 00:00:00" at bounding box center [624, 731] width 83 height 31
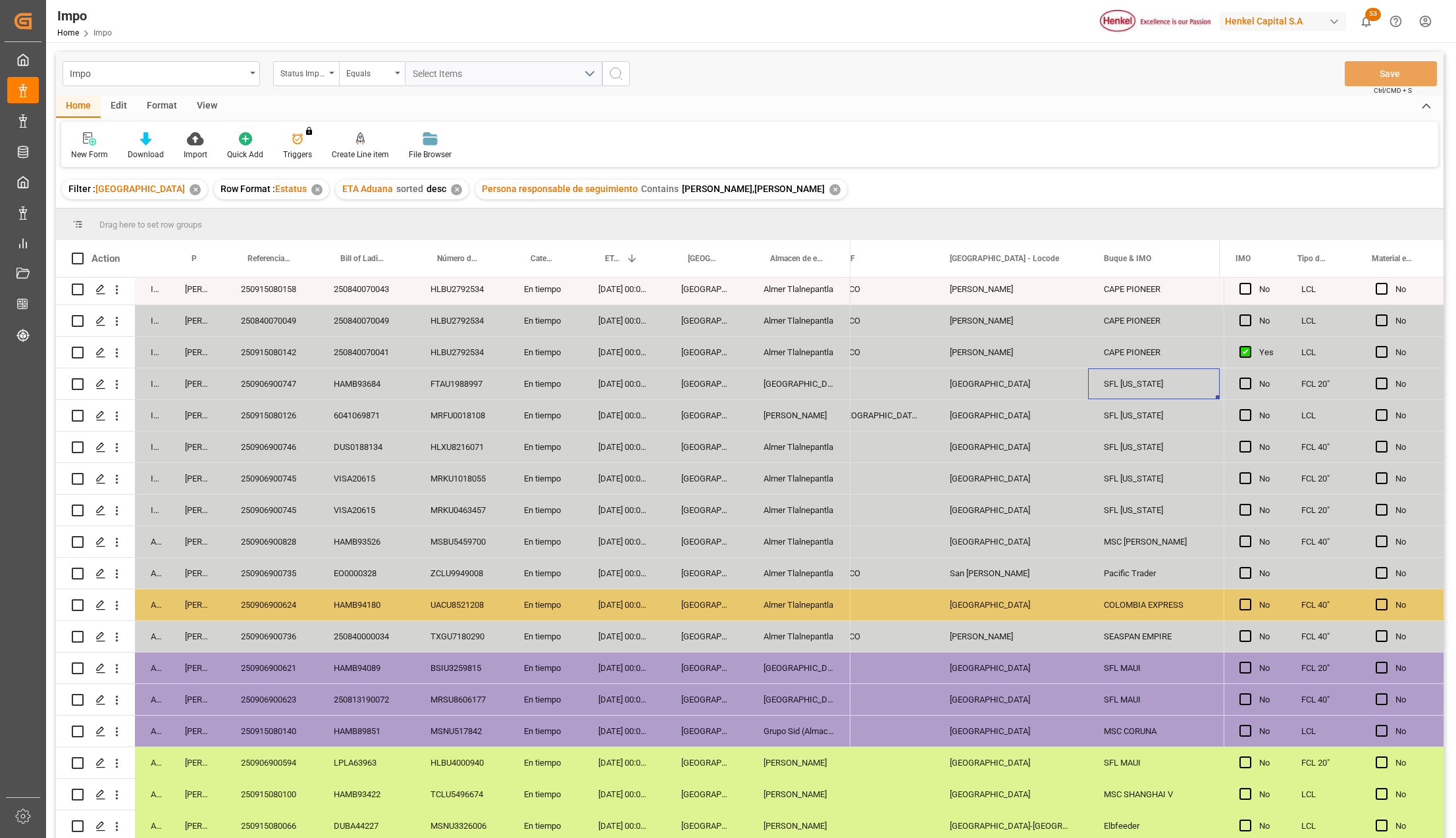
click at [961, 380] on div "[GEOGRAPHIC_DATA]" at bounding box center [1011, 384] width 154 height 31
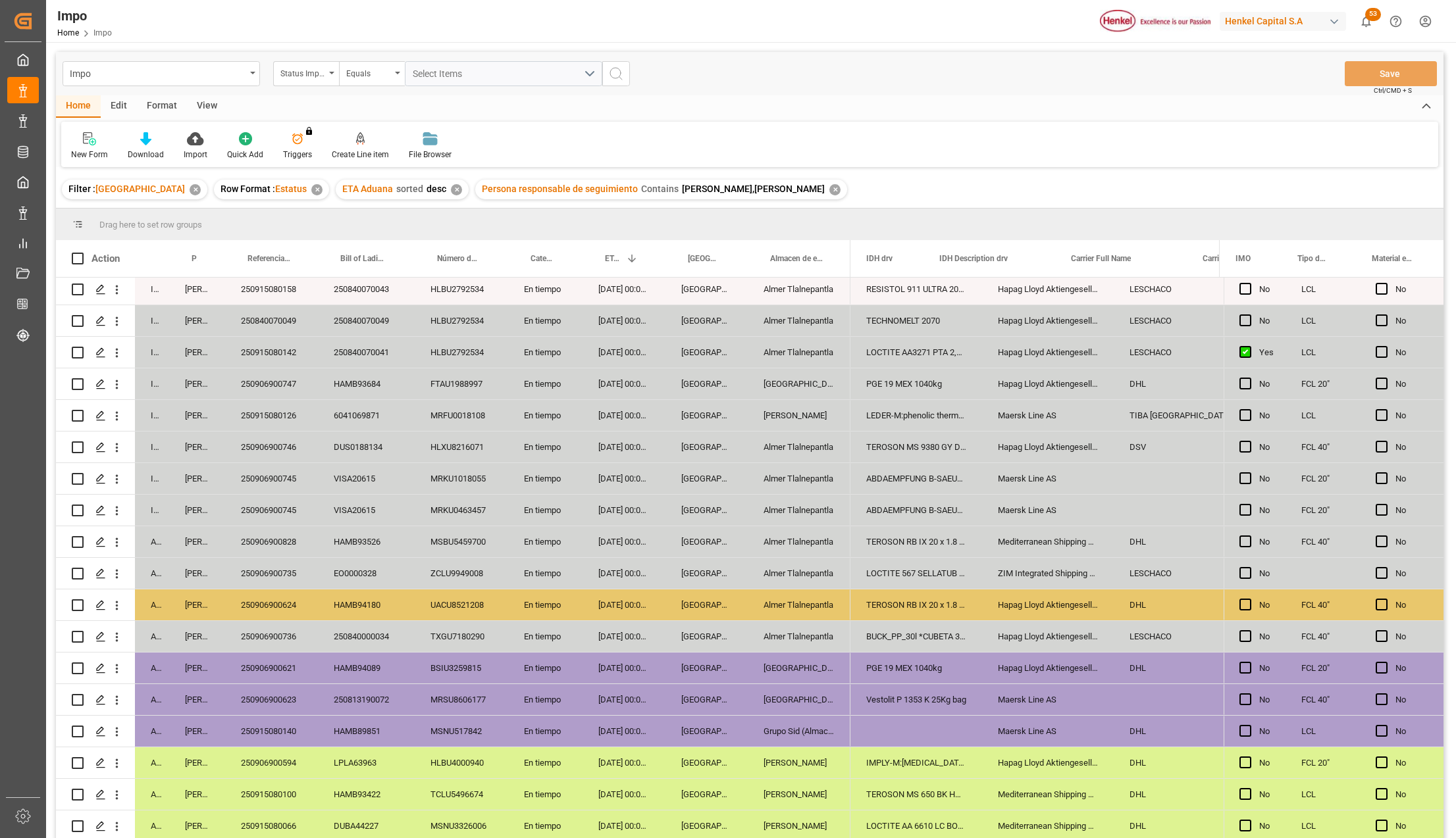
scroll to position [0, 1031]
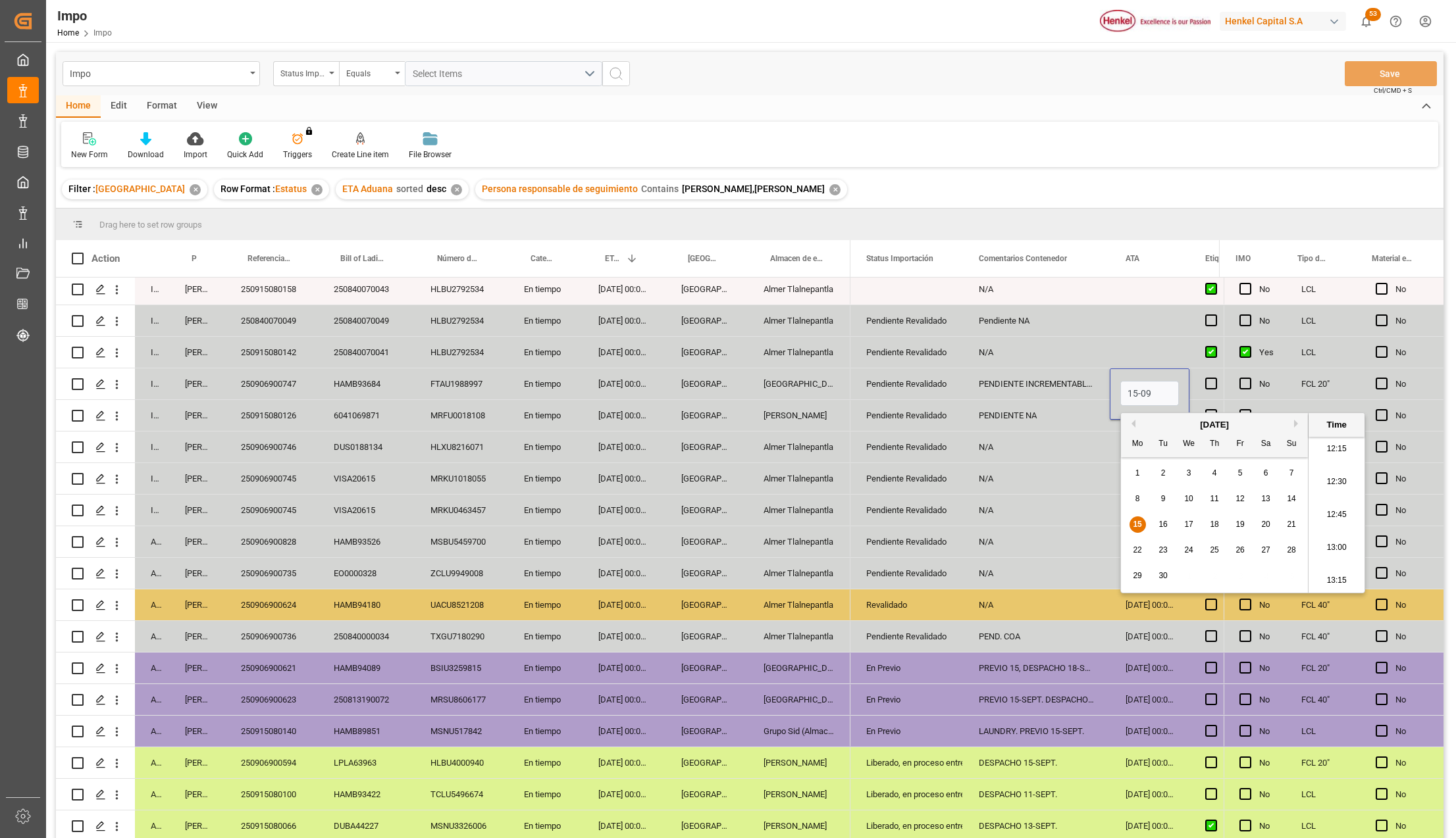
type input "15-09-2025 00:00"
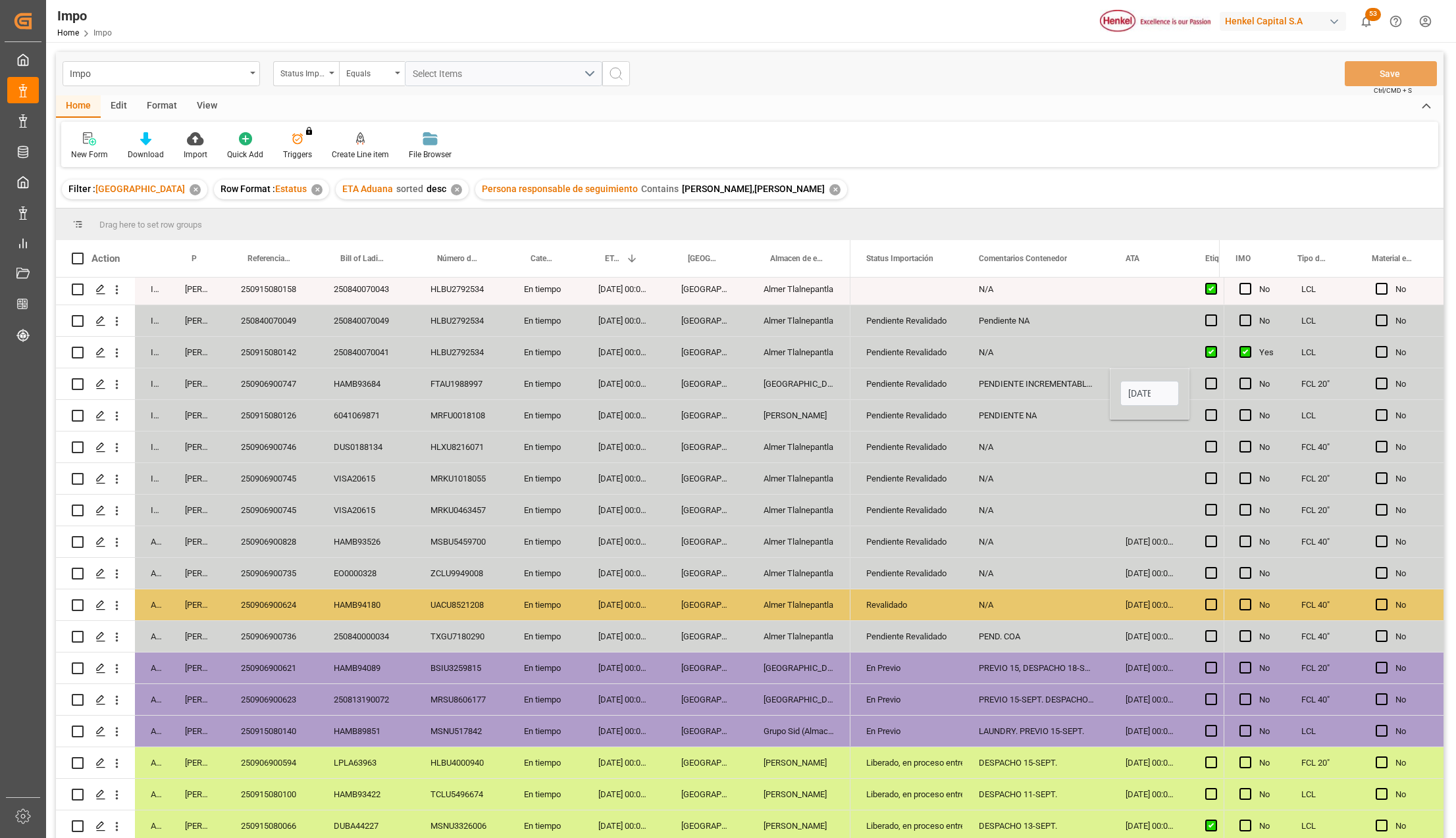
click at [1114, 475] on div "Press SPACE to select this row." at bounding box center [1150, 479] width 80 height 31
click at [1133, 385] on div "15-09-2025 00:00:00" at bounding box center [1150, 384] width 80 height 31
drag, startPoint x: 1133, startPoint y: 409, endPoint x: 1137, endPoint y: 503, distance: 94.1
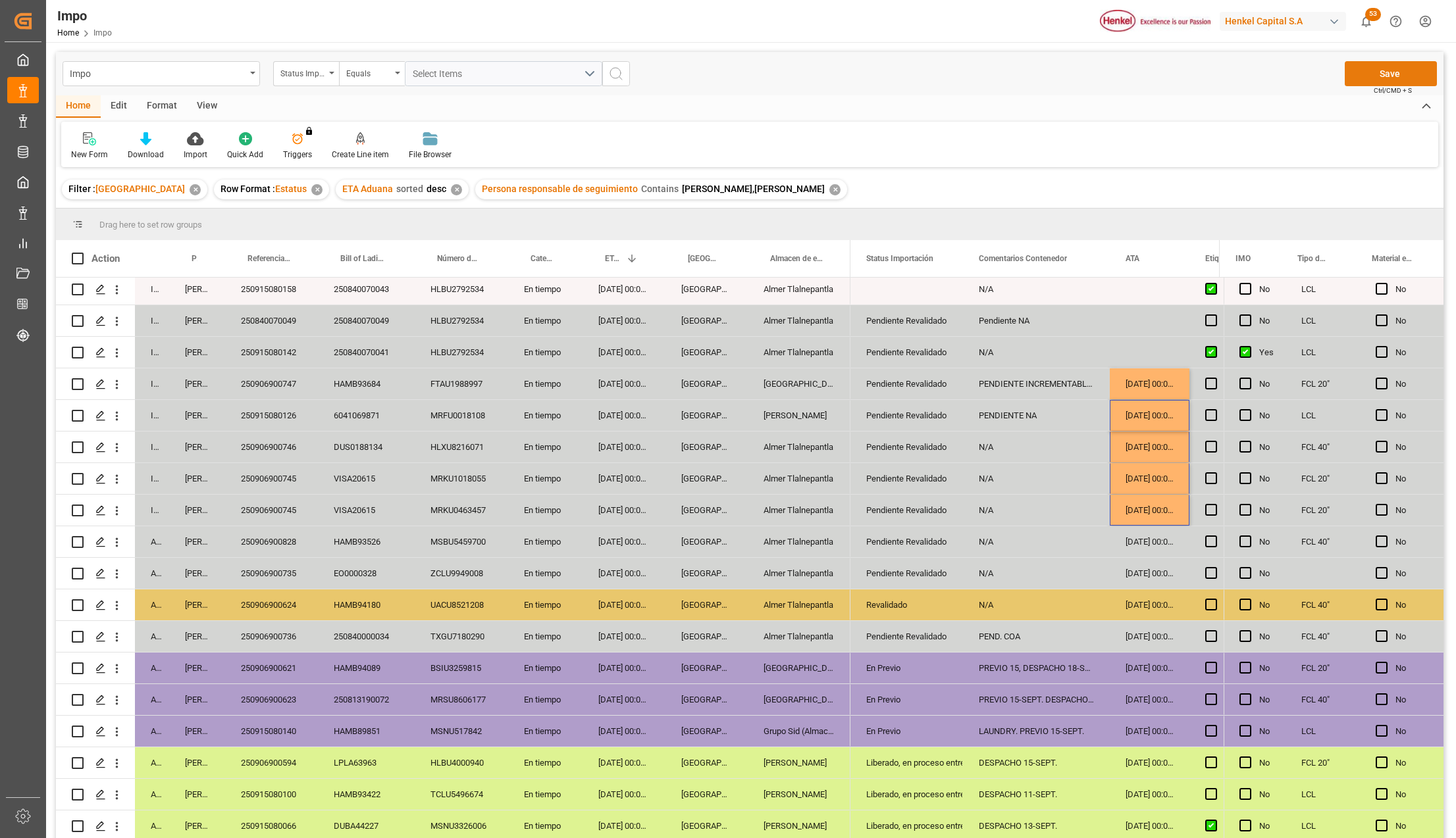
click at [1380, 81] on button "Save" at bounding box center [1391, 73] width 92 height 25
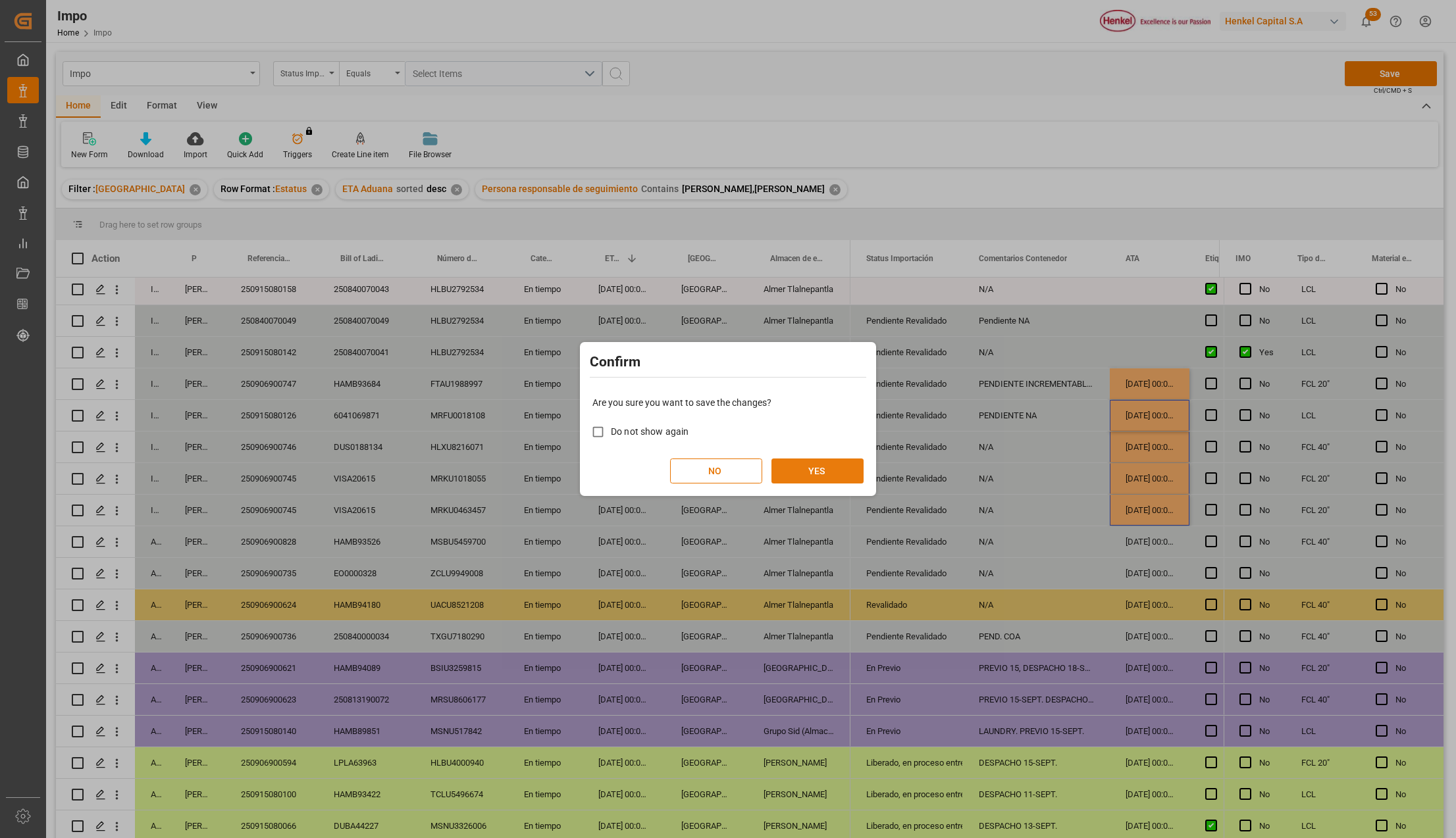
click at [832, 468] on button "YES" at bounding box center [817, 471] width 92 height 25
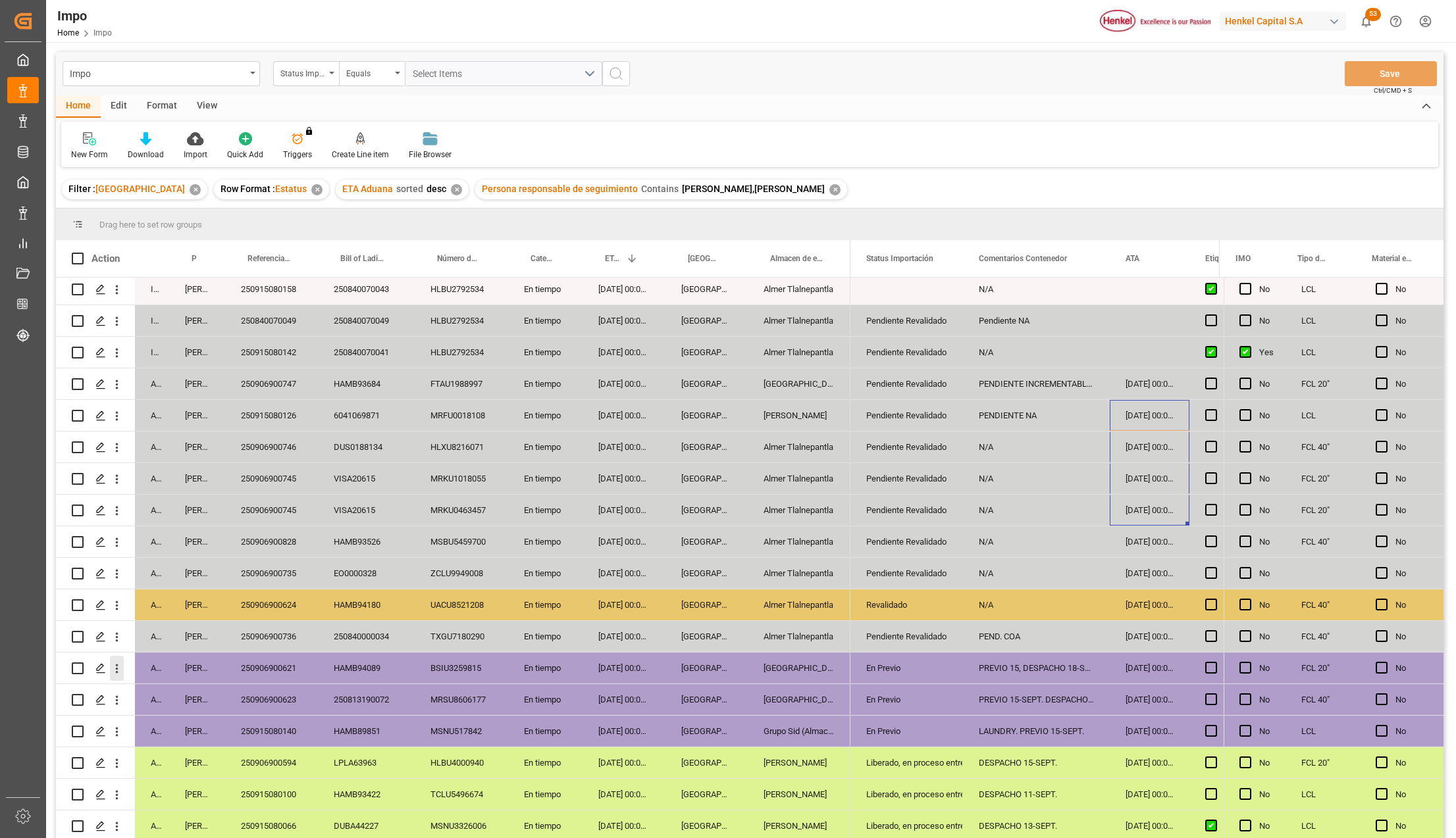
click at [112, 662] on icon "open menu" at bounding box center [117, 669] width 14 height 14
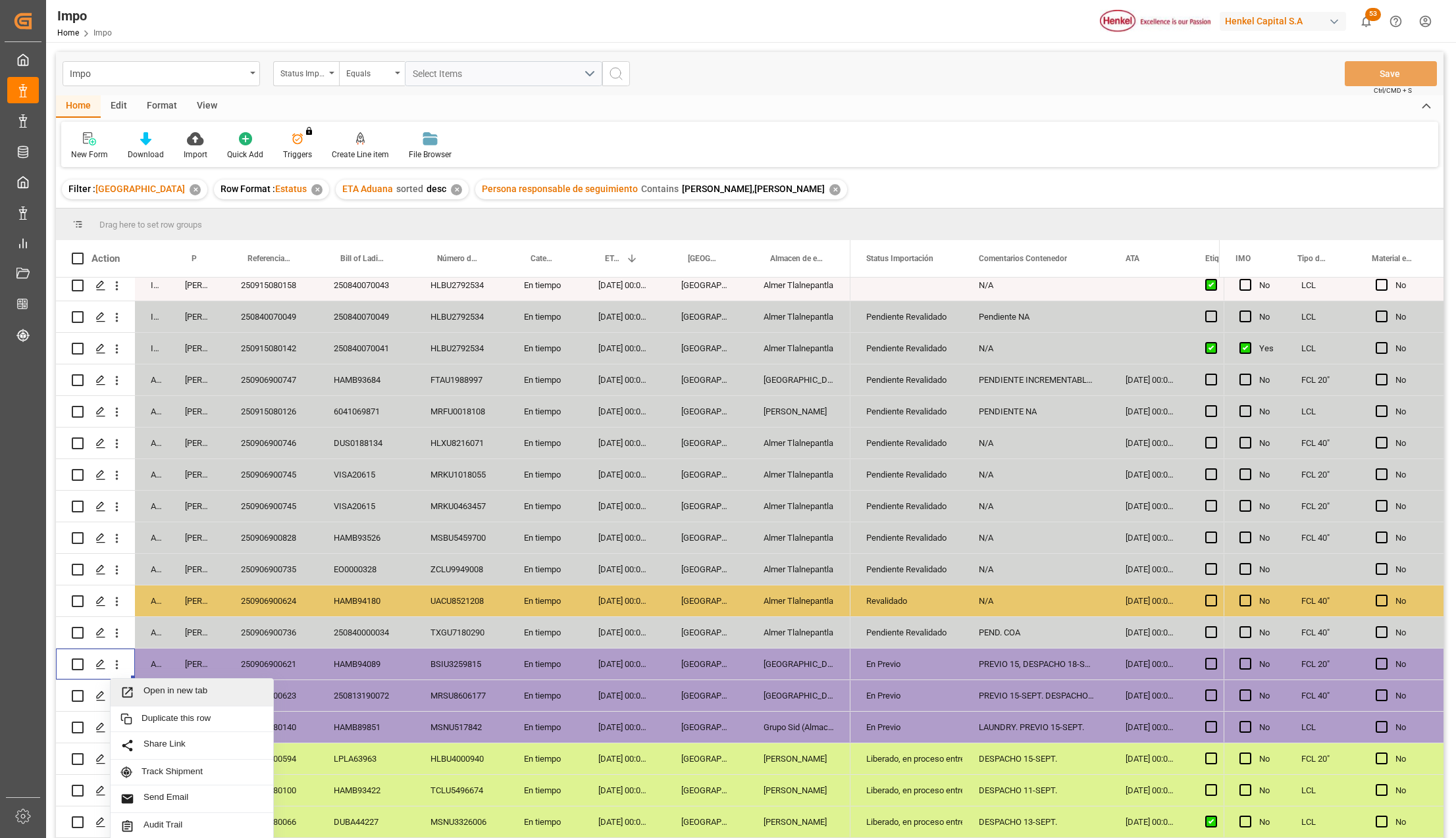
click at [129, 686] on icon "Press SPACE to select this row." at bounding box center [127, 692] width 14 height 14
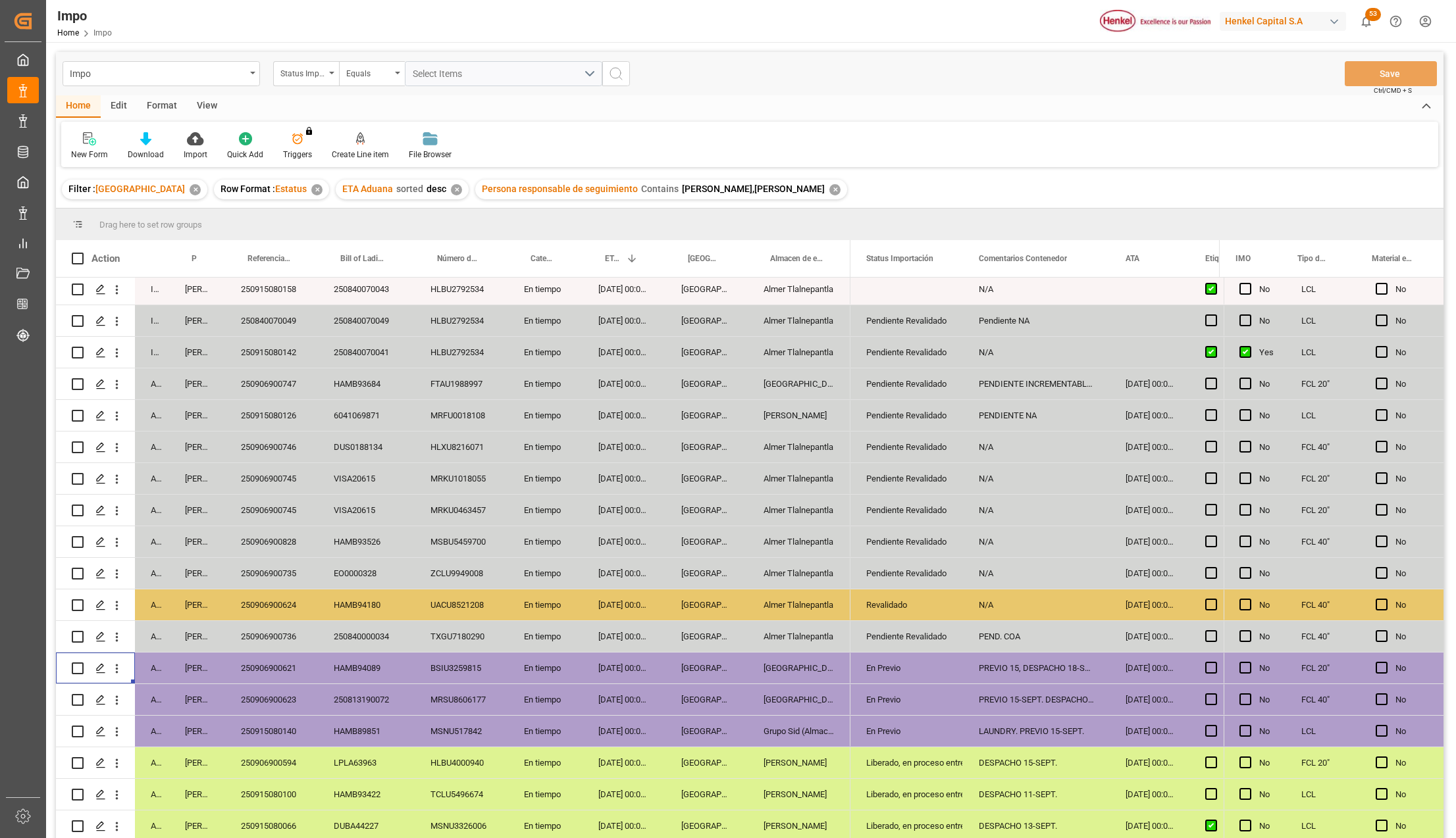
click at [810, 669] on div "[GEOGRAPHIC_DATA]" at bounding box center [799, 669] width 103 height 31
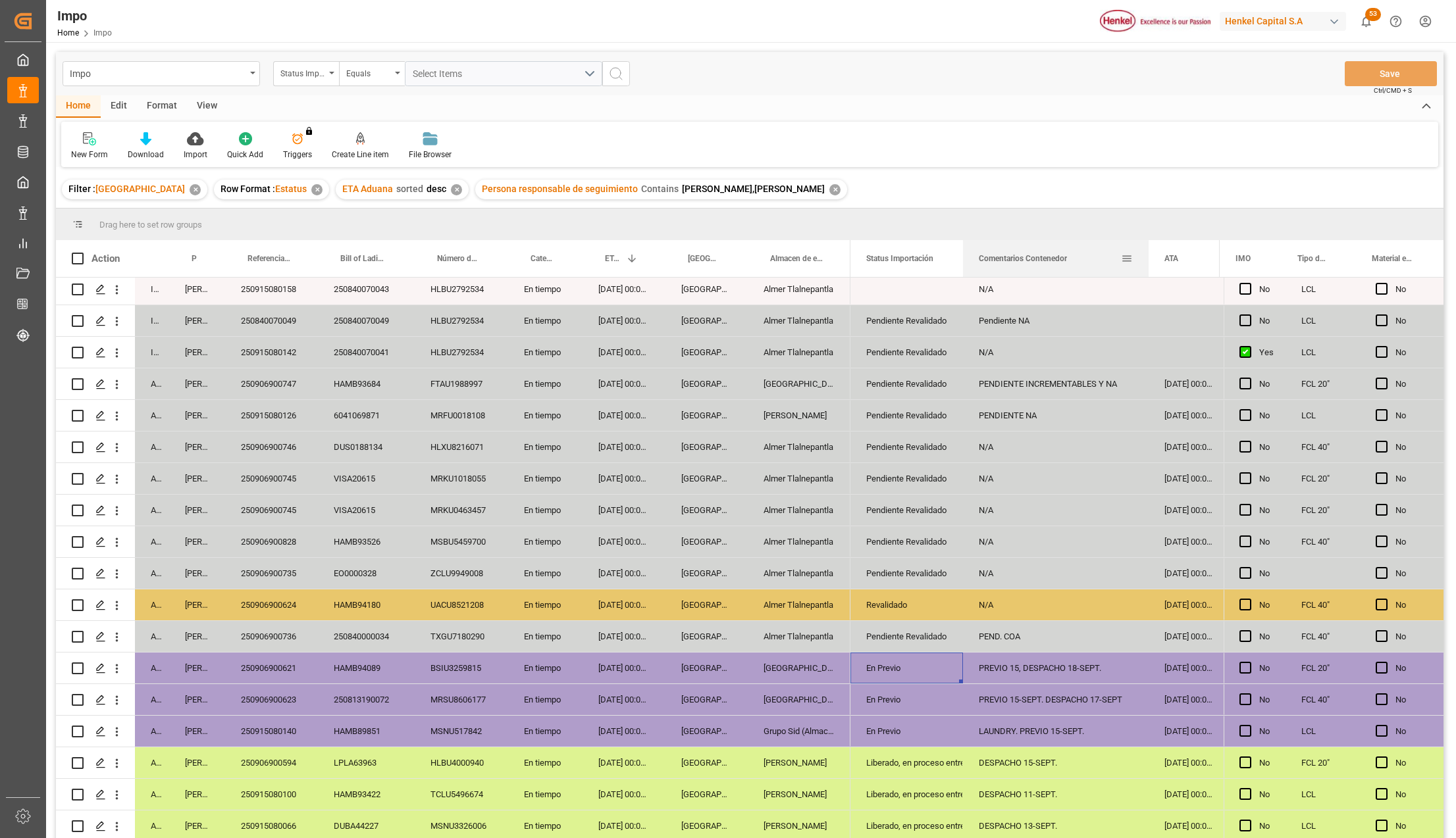
drag, startPoint x: 1107, startPoint y: 248, endPoint x: 1146, endPoint y: 254, distance: 39.5
click at [1146, 254] on div at bounding box center [1149, 258] width 5 height 37
click at [904, 660] on div "En Previo" at bounding box center [906, 668] width 81 height 30
click at [936, 674] on polyline "open menu" at bounding box center [939, 676] width 8 height 4
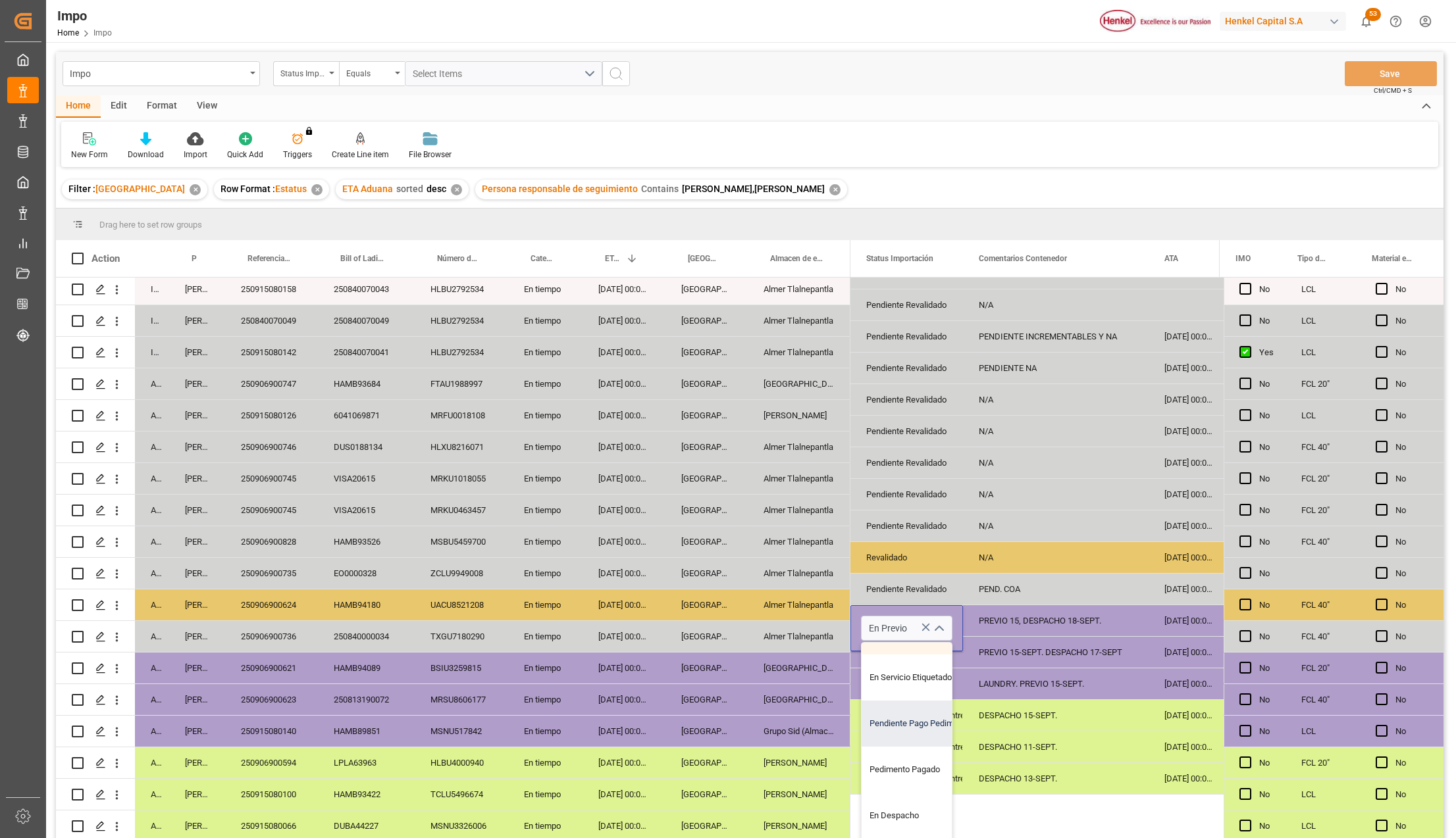
scroll to position [87, 0]
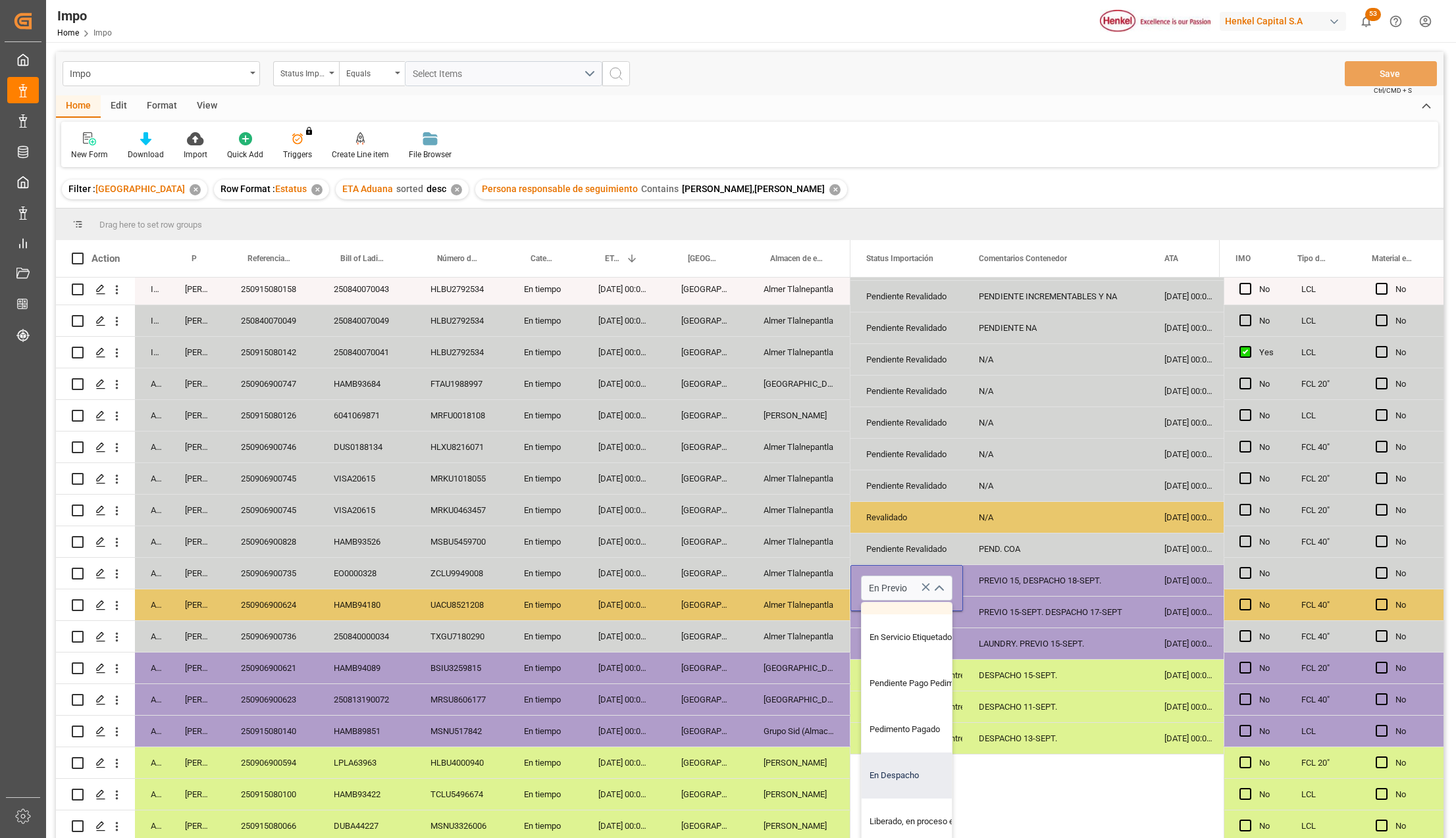
click at [910, 771] on div "En Despacho" at bounding box center [924, 775] width 124 height 46
type input "En Despacho"
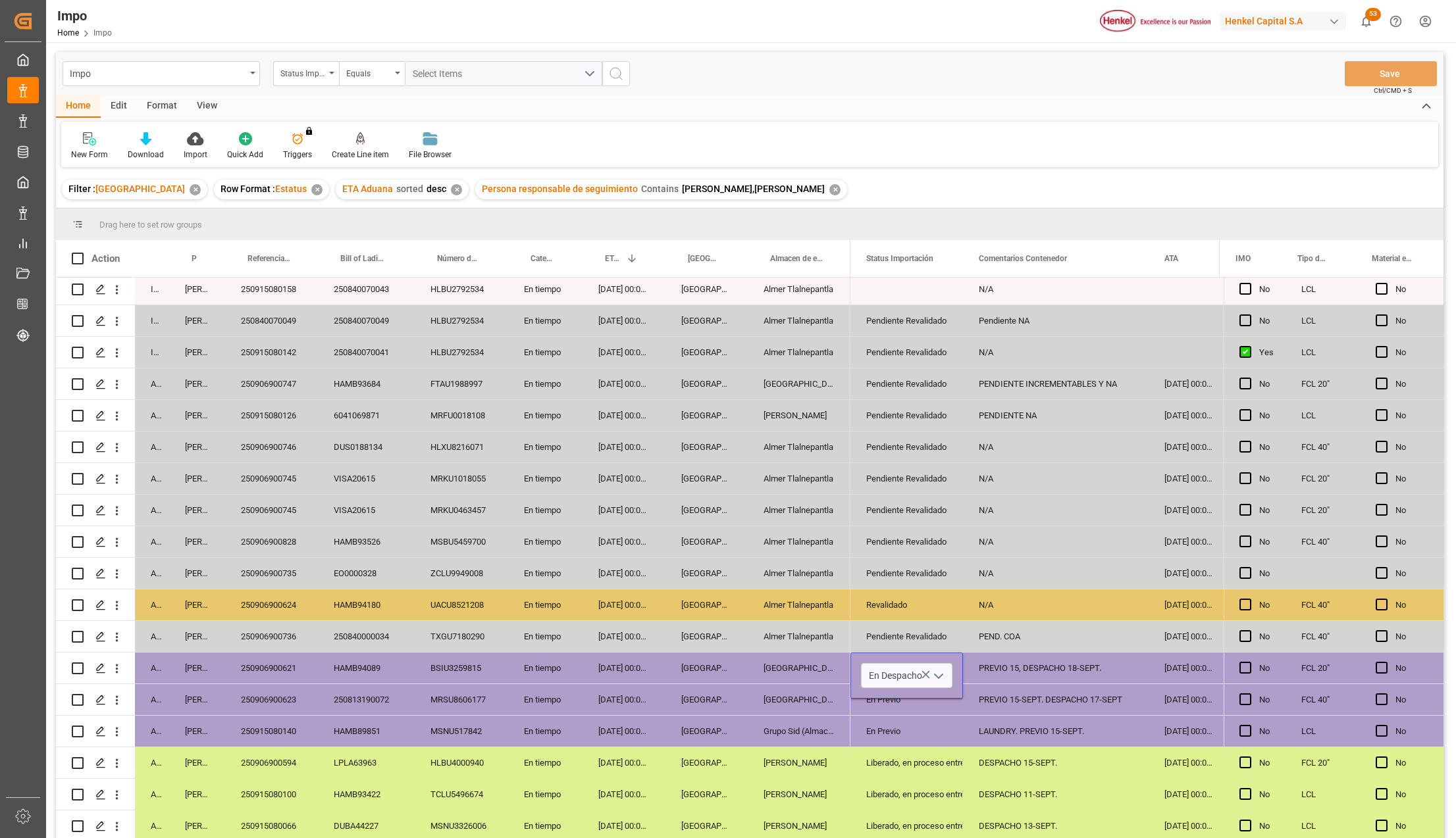
scroll to position [0, 0]
click at [970, 783] on div "DESPACHO 11-SEPT." at bounding box center [1056, 795] width 186 height 31
click at [883, 720] on div "En Previo" at bounding box center [906, 731] width 81 height 30
click at [1410, 71] on button "Save" at bounding box center [1391, 73] width 92 height 25
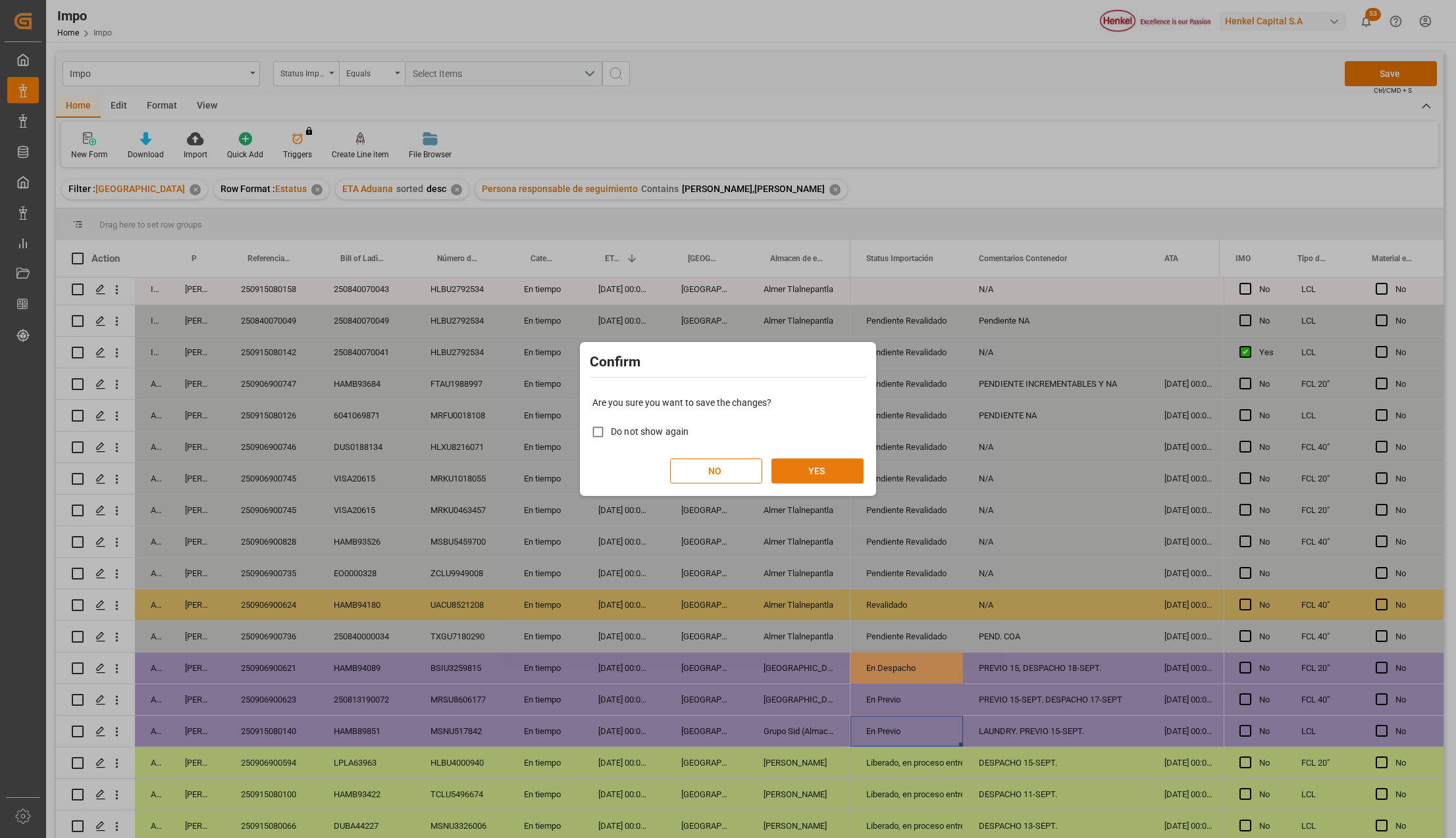
click at [810, 472] on button "YES" at bounding box center [817, 471] width 92 height 25
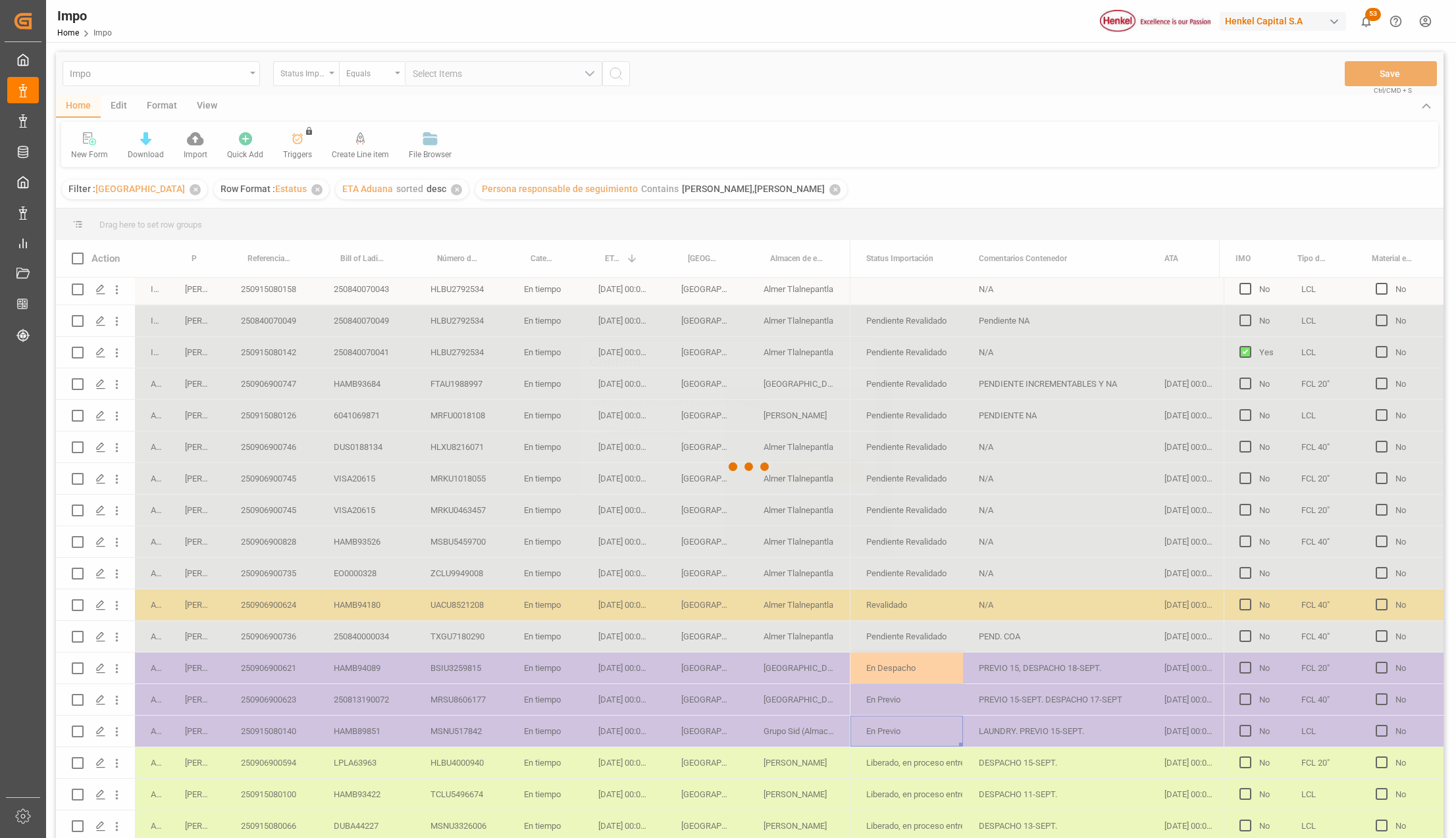
click at [812, 658] on div "Confirm Are you sure you want to save the changes? Do not show again NO YES" at bounding box center [728, 419] width 1456 height 838
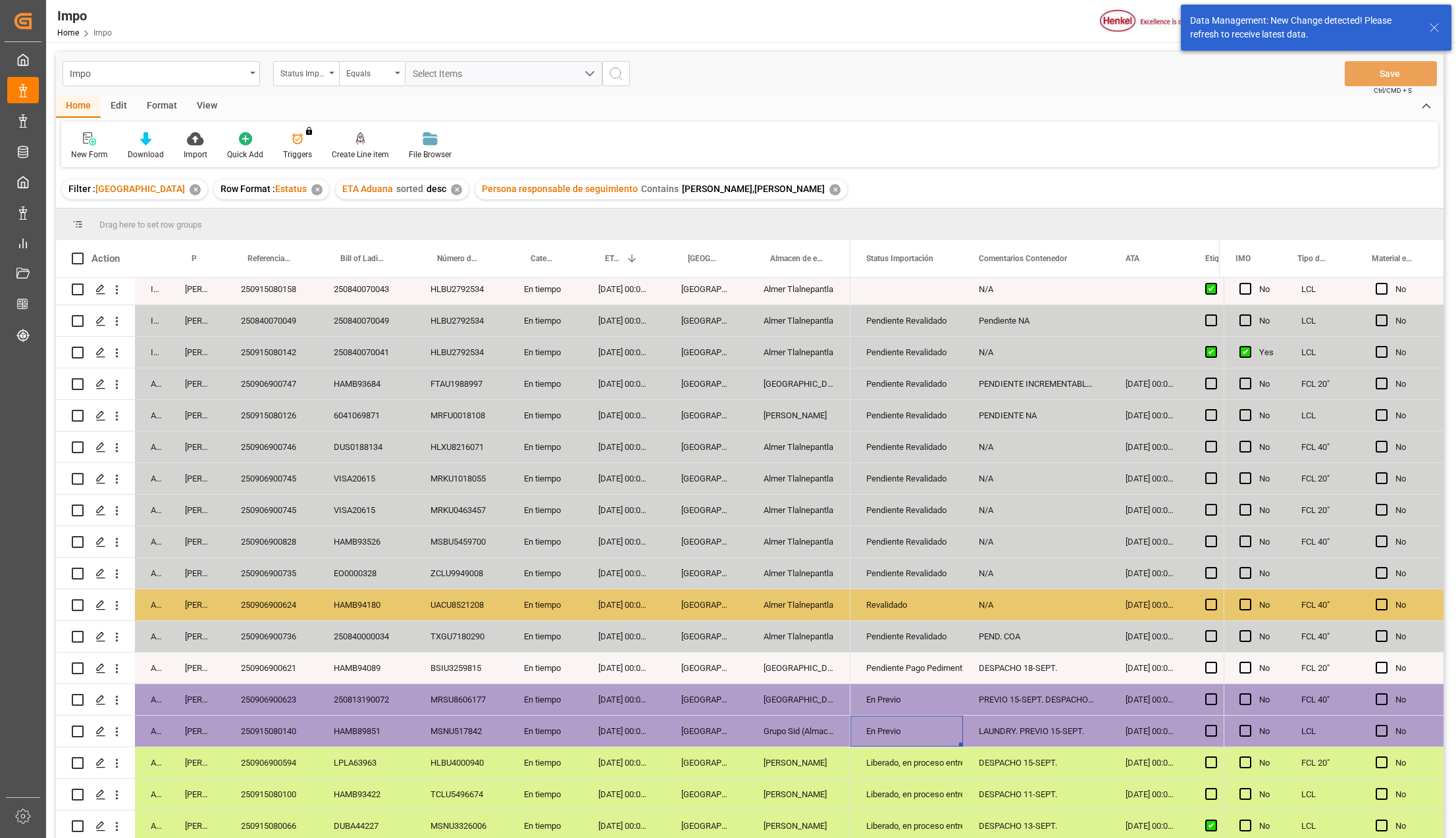
click at [883, 672] on div "Pendiente Pago Pedimento" at bounding box center [906, 668] width 81 height 30
click at [926, 667] on div "Pendiente Pago Pedimento" at bounding box center [906, 668] width 81 height 30
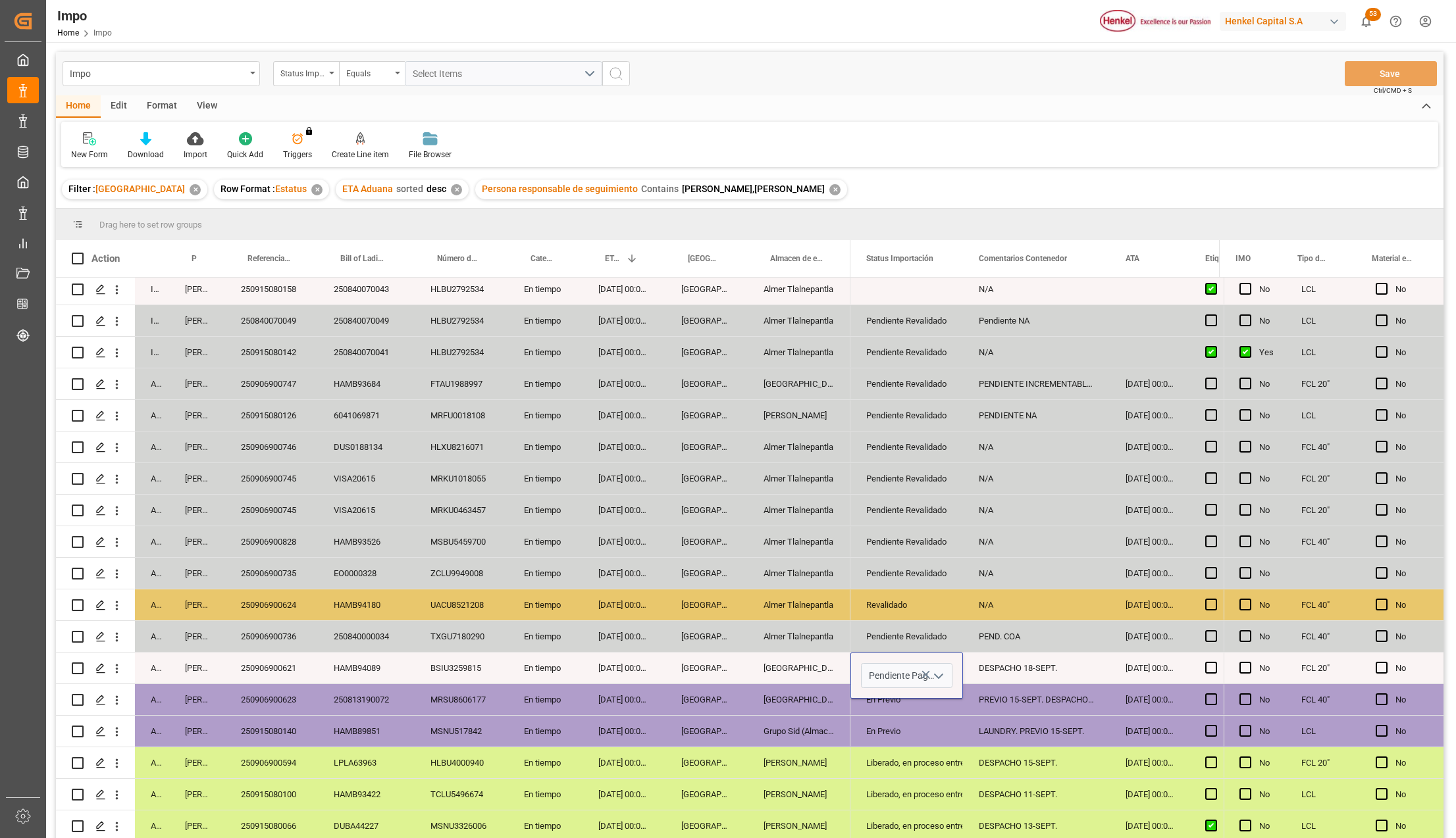
click at [935, 669] on icon "open menu" at bounding box center [939, 676] width 15 height 15
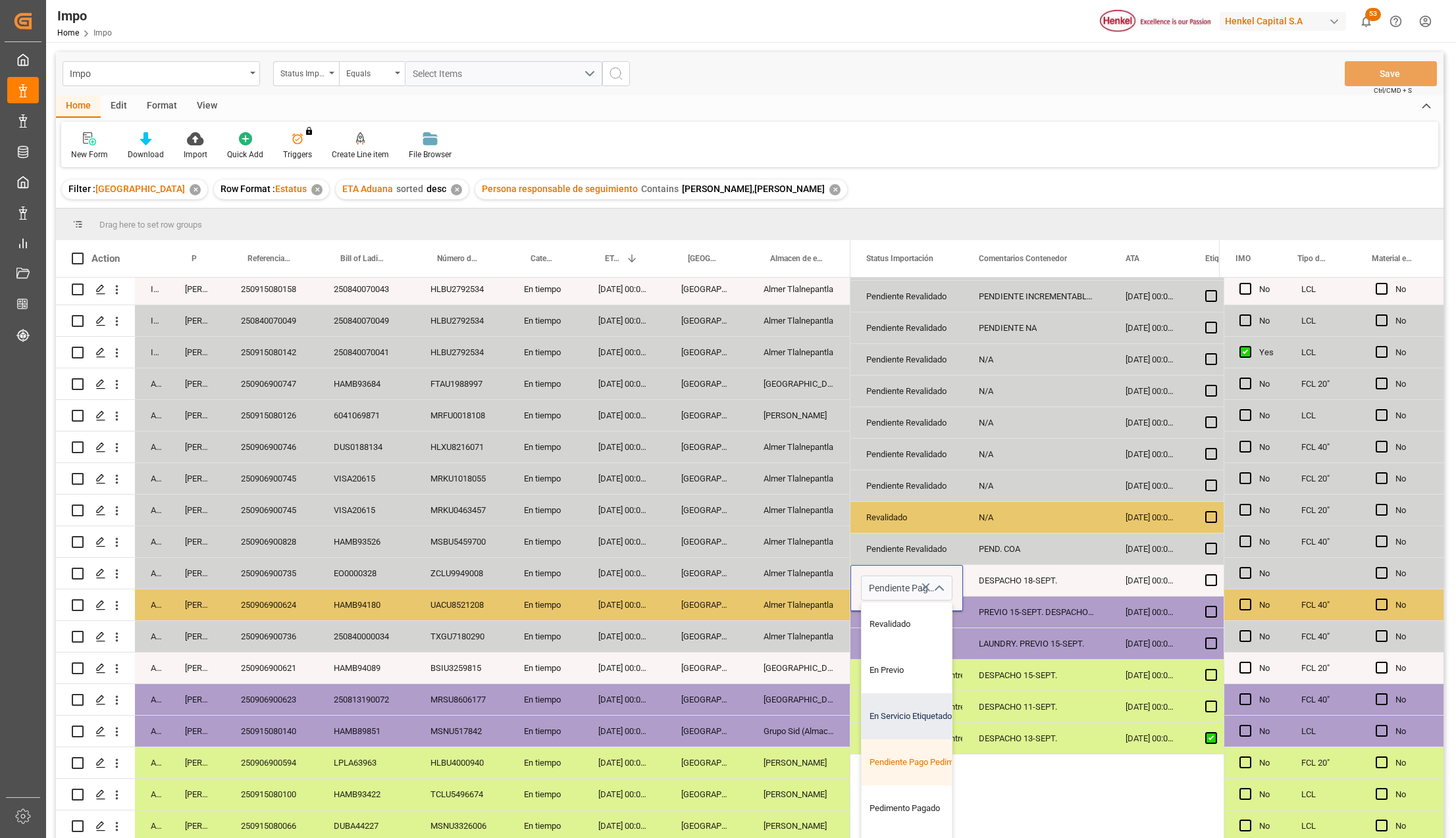
scroll to position [87, 0]
click at [894, 805] on div "En Despacho" at bounding box center [924, 814] width 124 height 46
type input "En Despacho"
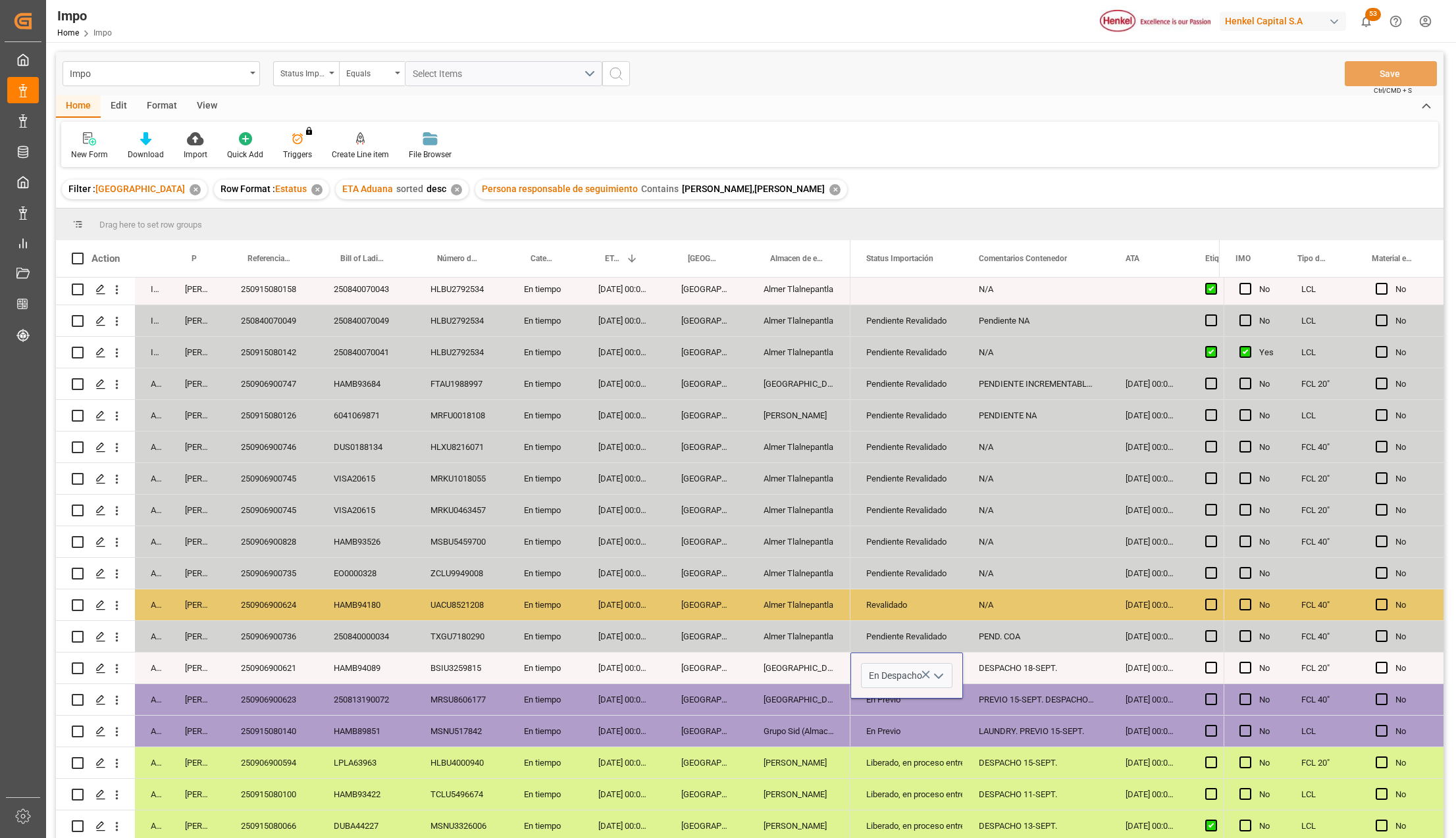
scroll to position [0, 0]
click at [754, 788] on div "Almer Apodaca" at bounding box center [799, 795] width 103 height 31
click at [922, 767] on div "Liberado, en proceso entrega" at bounding box center [906, 763] width 81 height 30
click at [992, 667] on div "DESPACHO 18-SEPT." at bounding box center [1036, 669] width 147 height 31
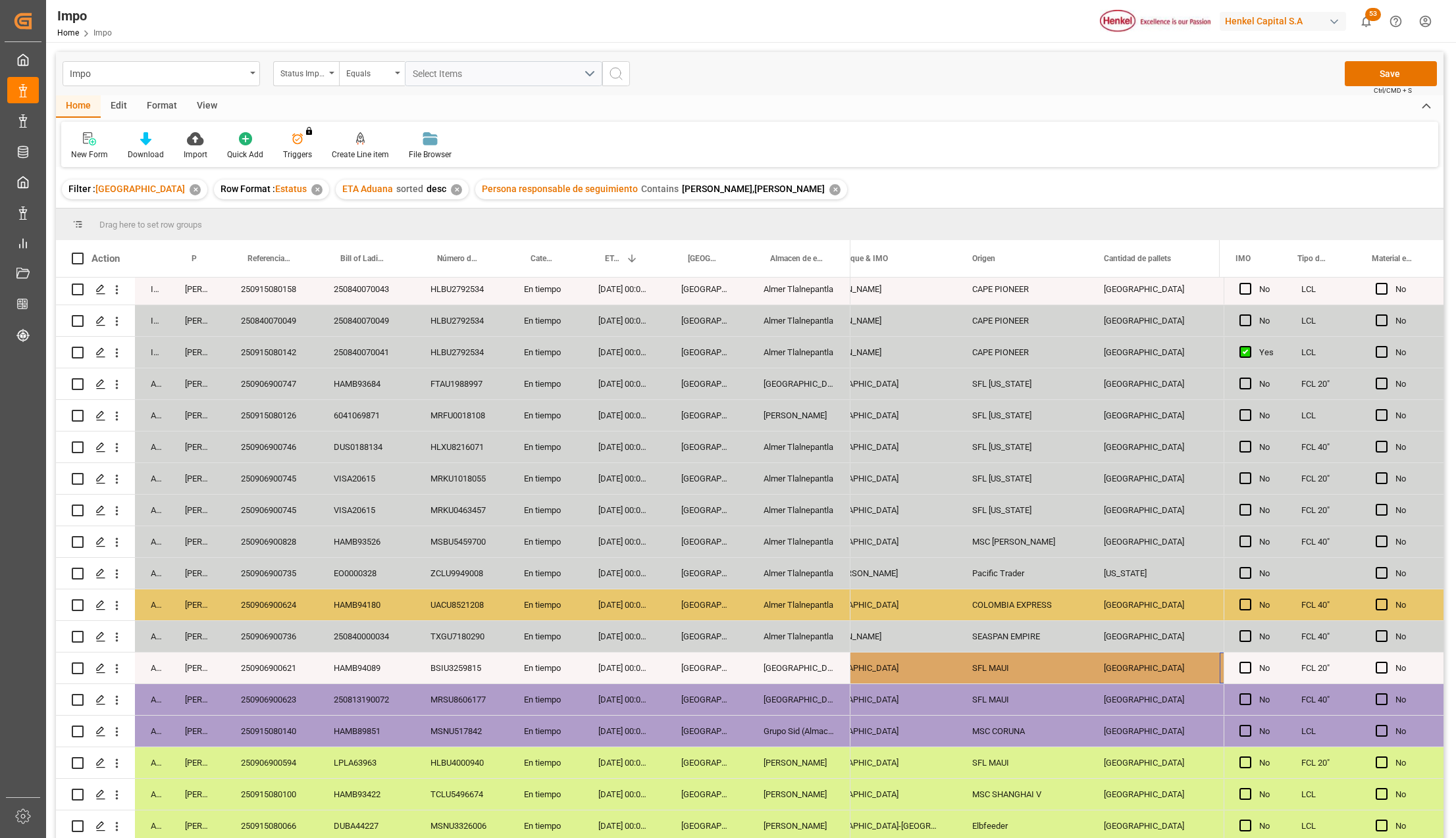
scroll to position [0, 1678]
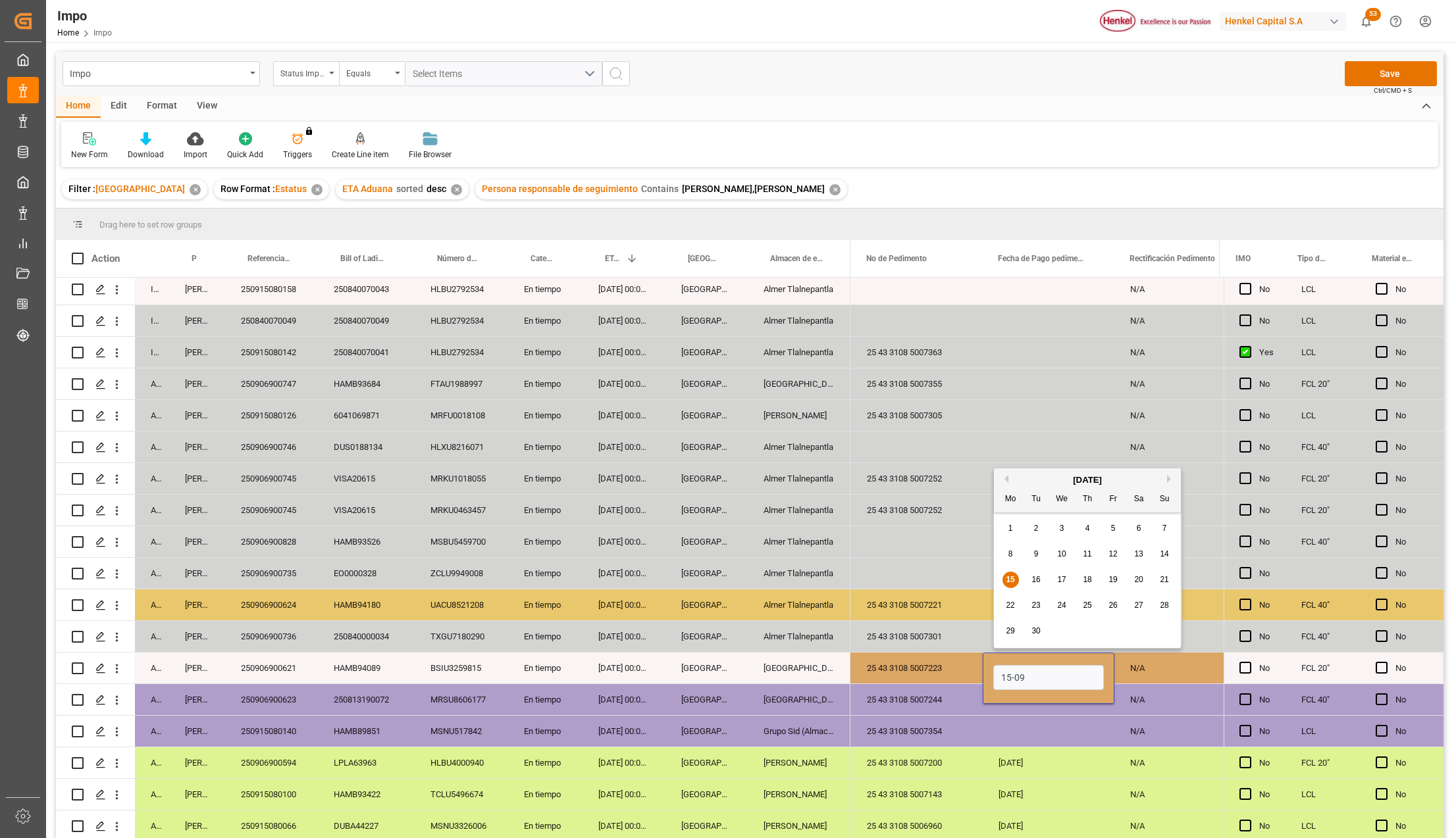
type input "[DATE]"
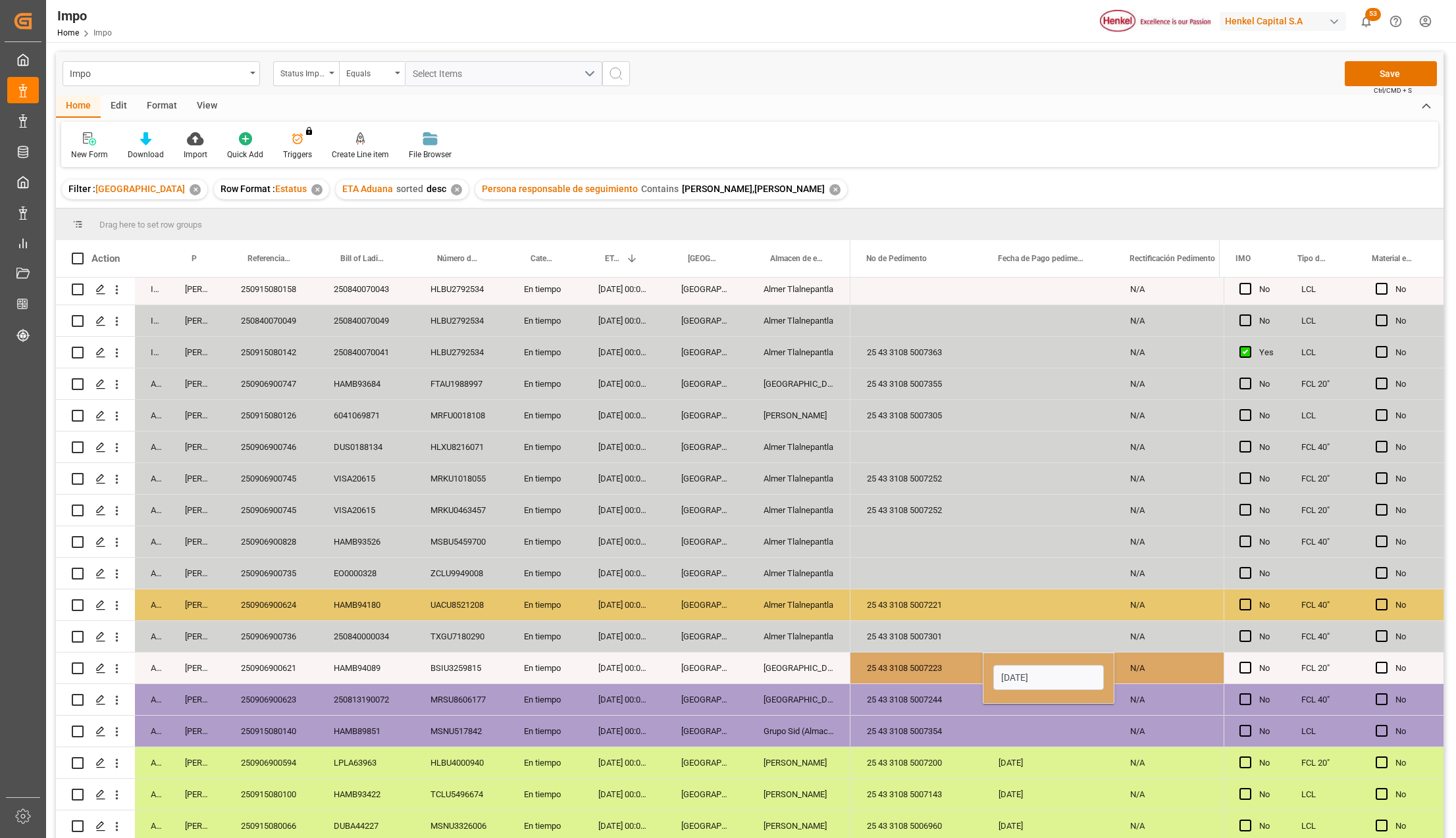
click at [931, 653] on div "25 43 3108 5007223" at bounding box center [917, 669] width 132 height 31
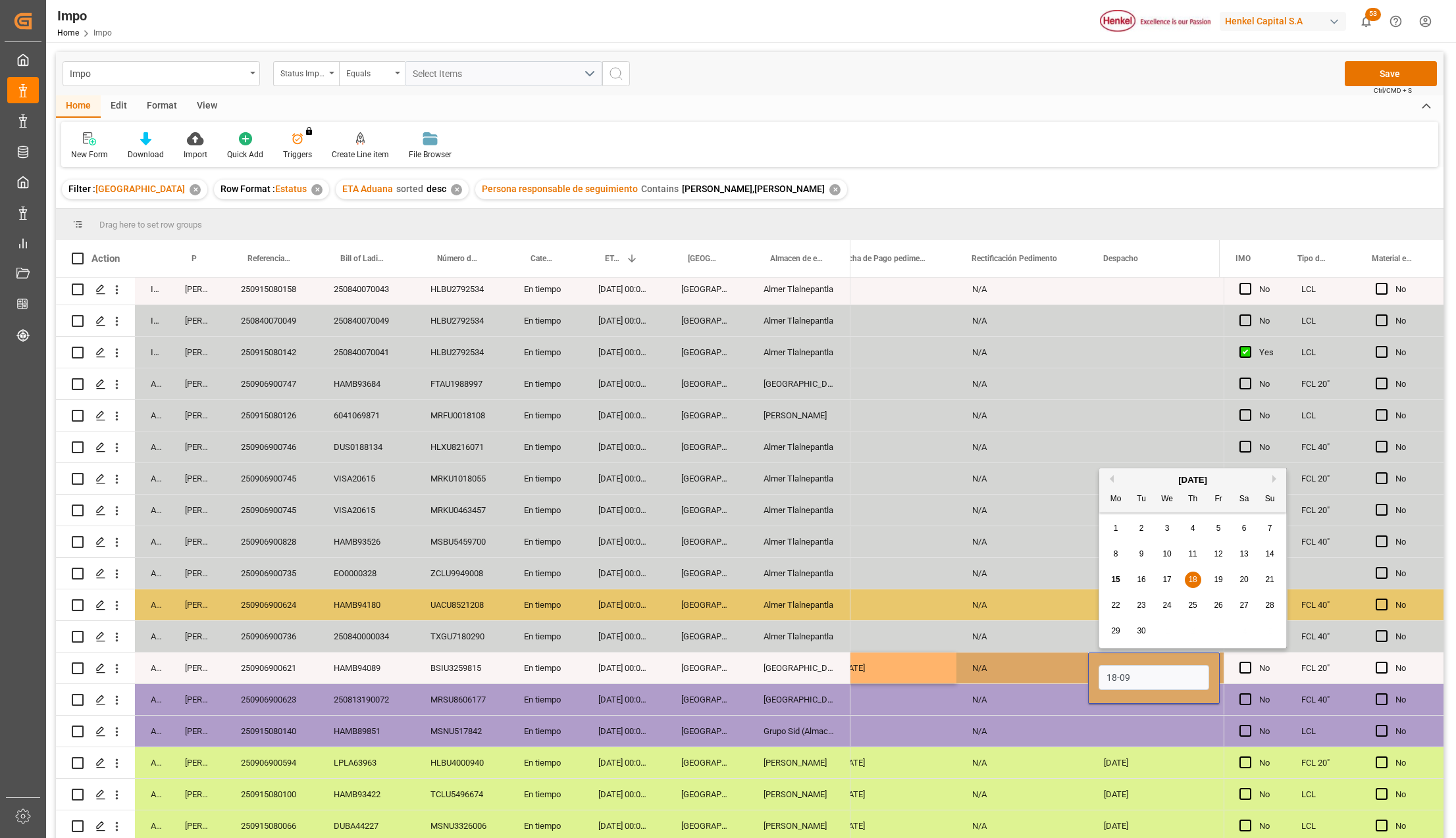
type input "18-09-2025"
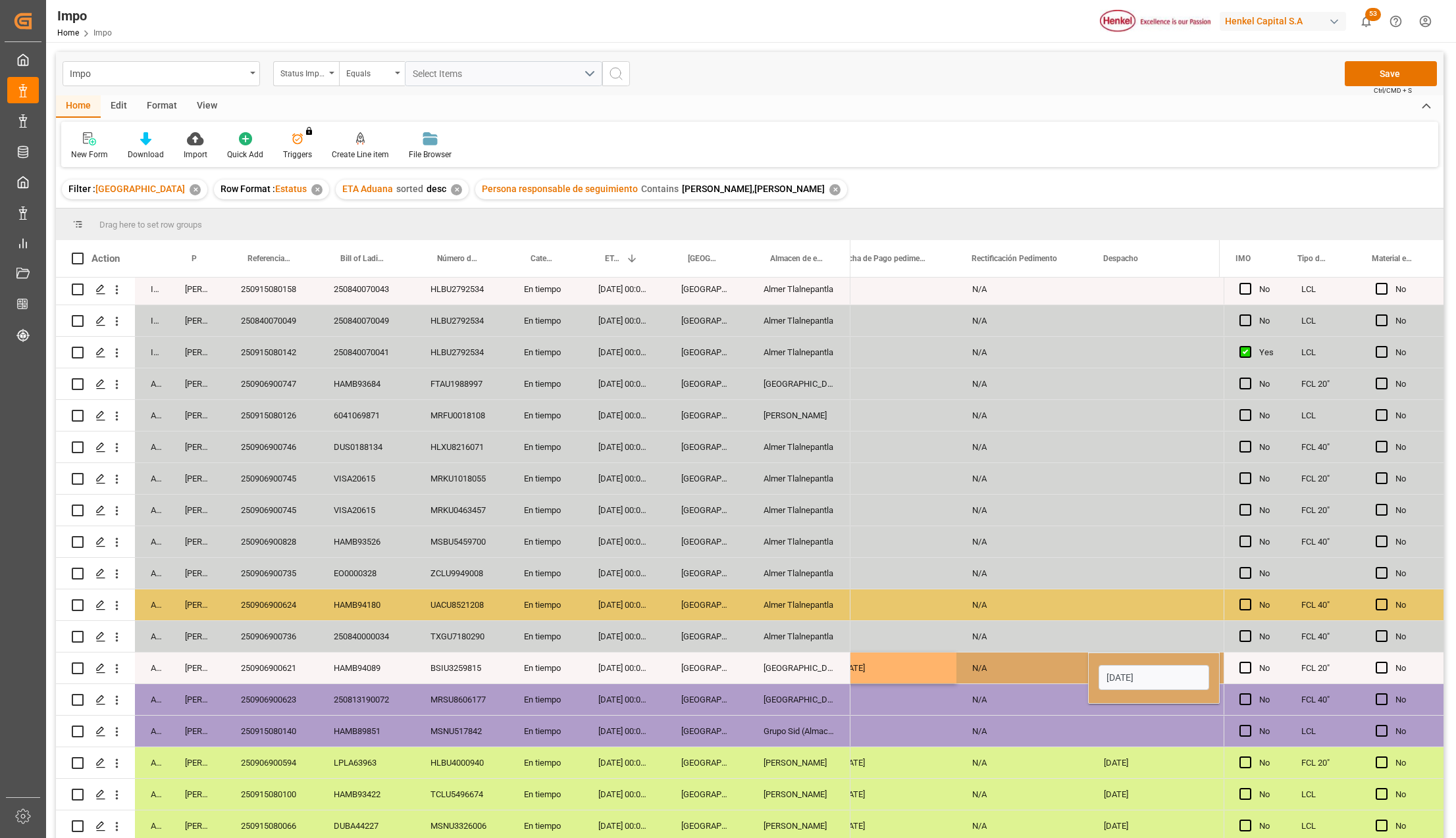
click at [992, 656] on div "N/A" at bounding box center [1023, 669] width 132 height 31
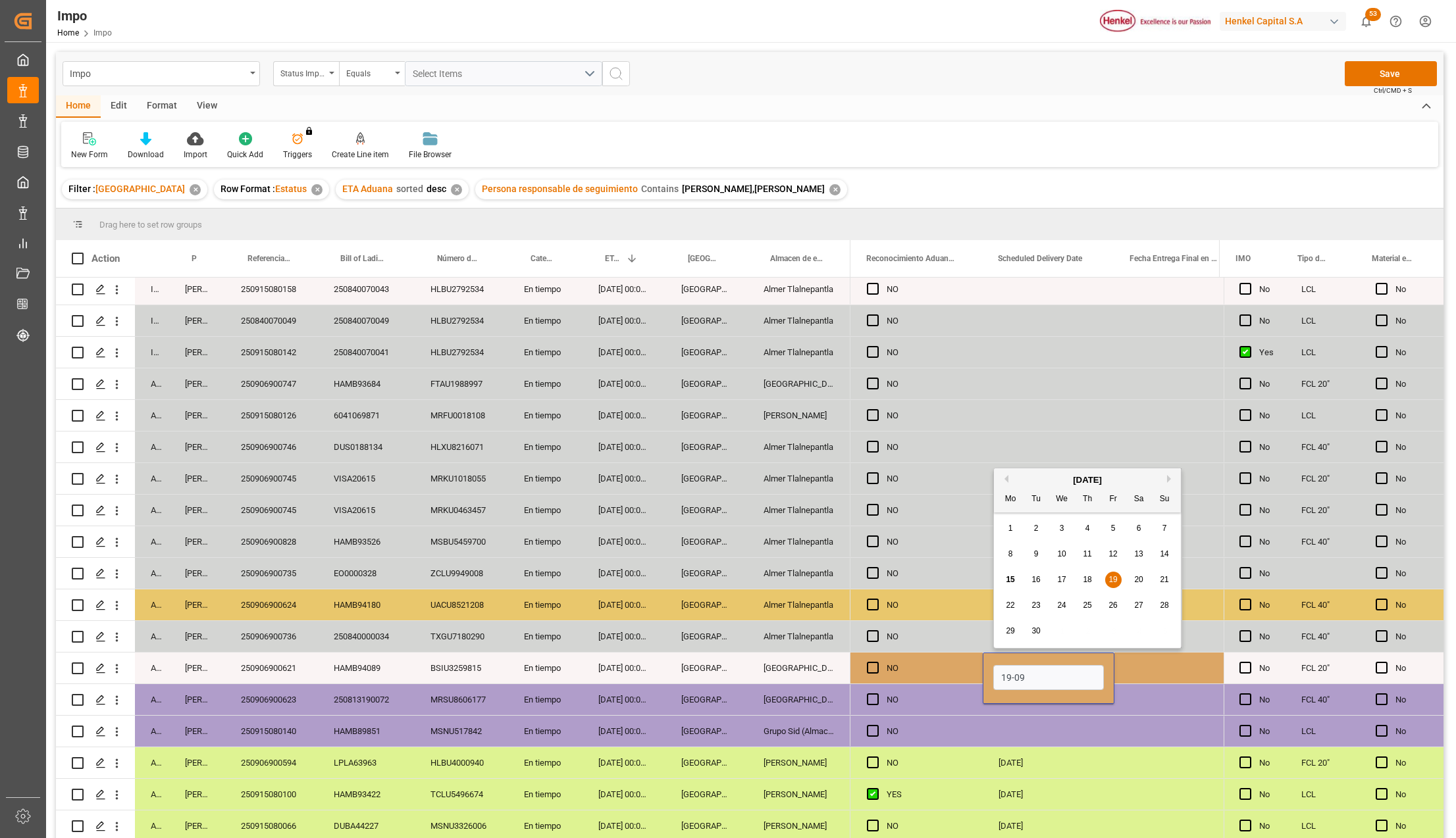
type input "19-09-2025"
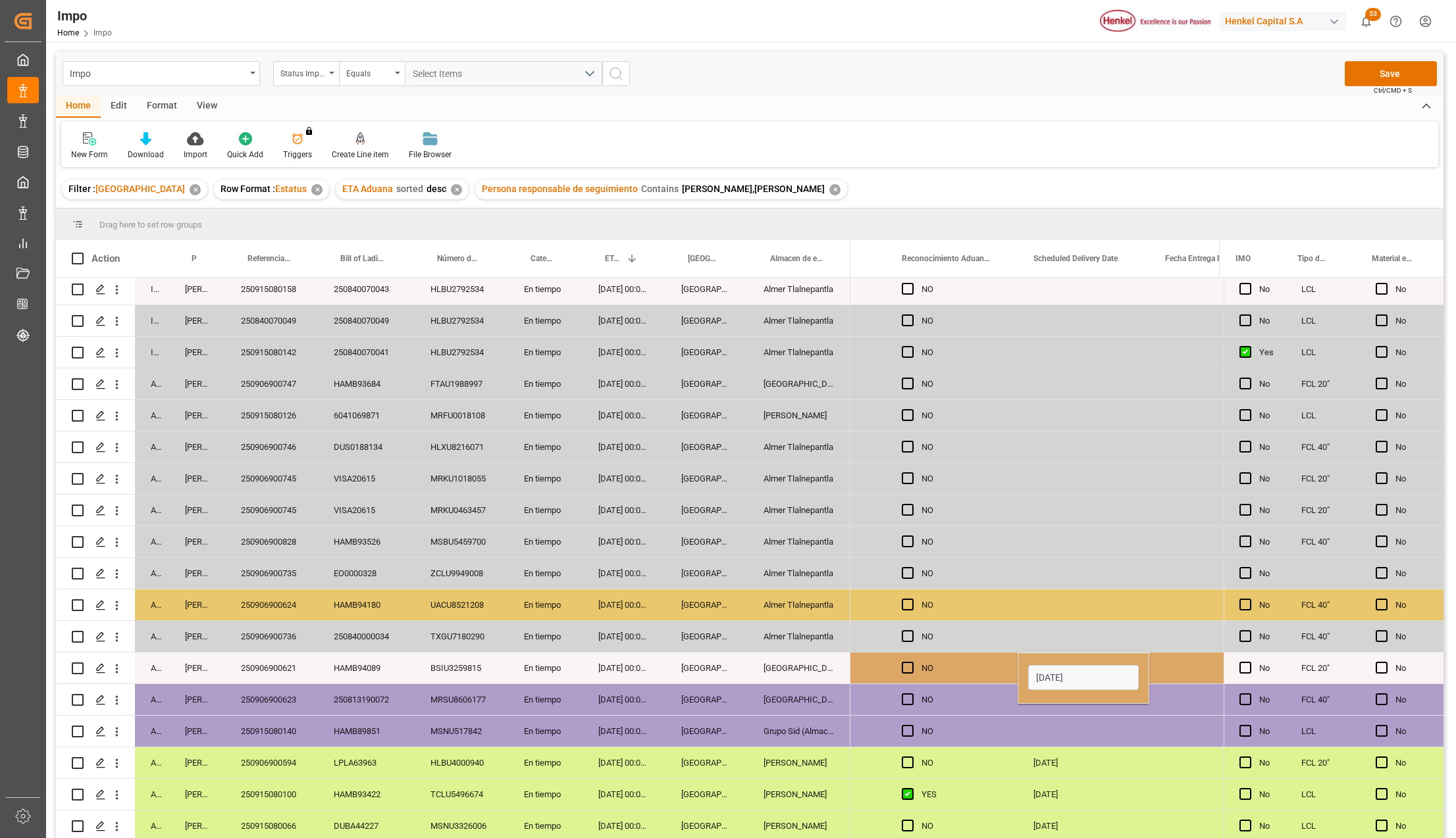
click at [992, 656] on div "NO" at bounding box center [961, 668] width 81 height 30
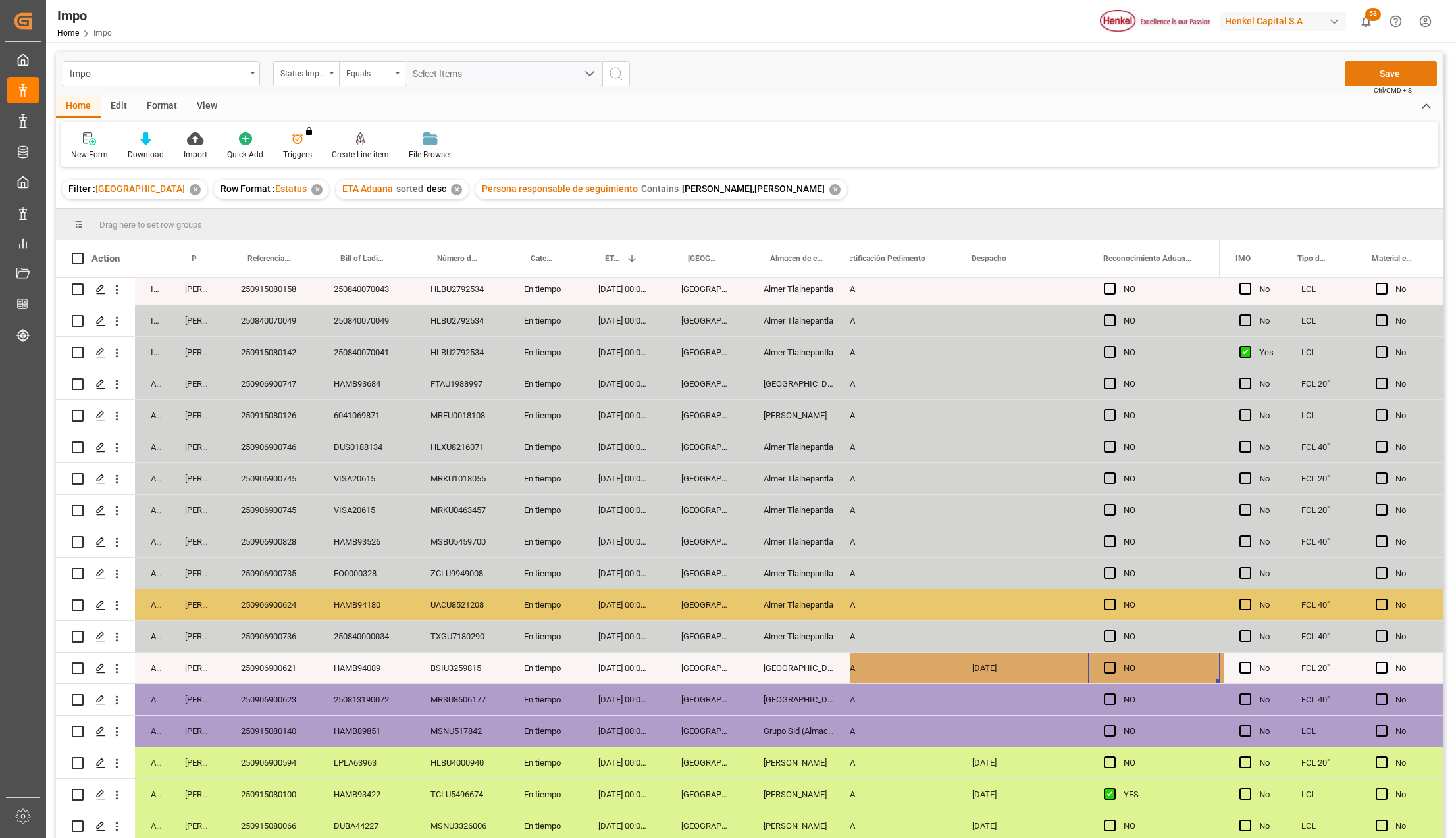
click at [1394, 72] on button "Save" at bounding box center [1391, 73] width 92 height 25
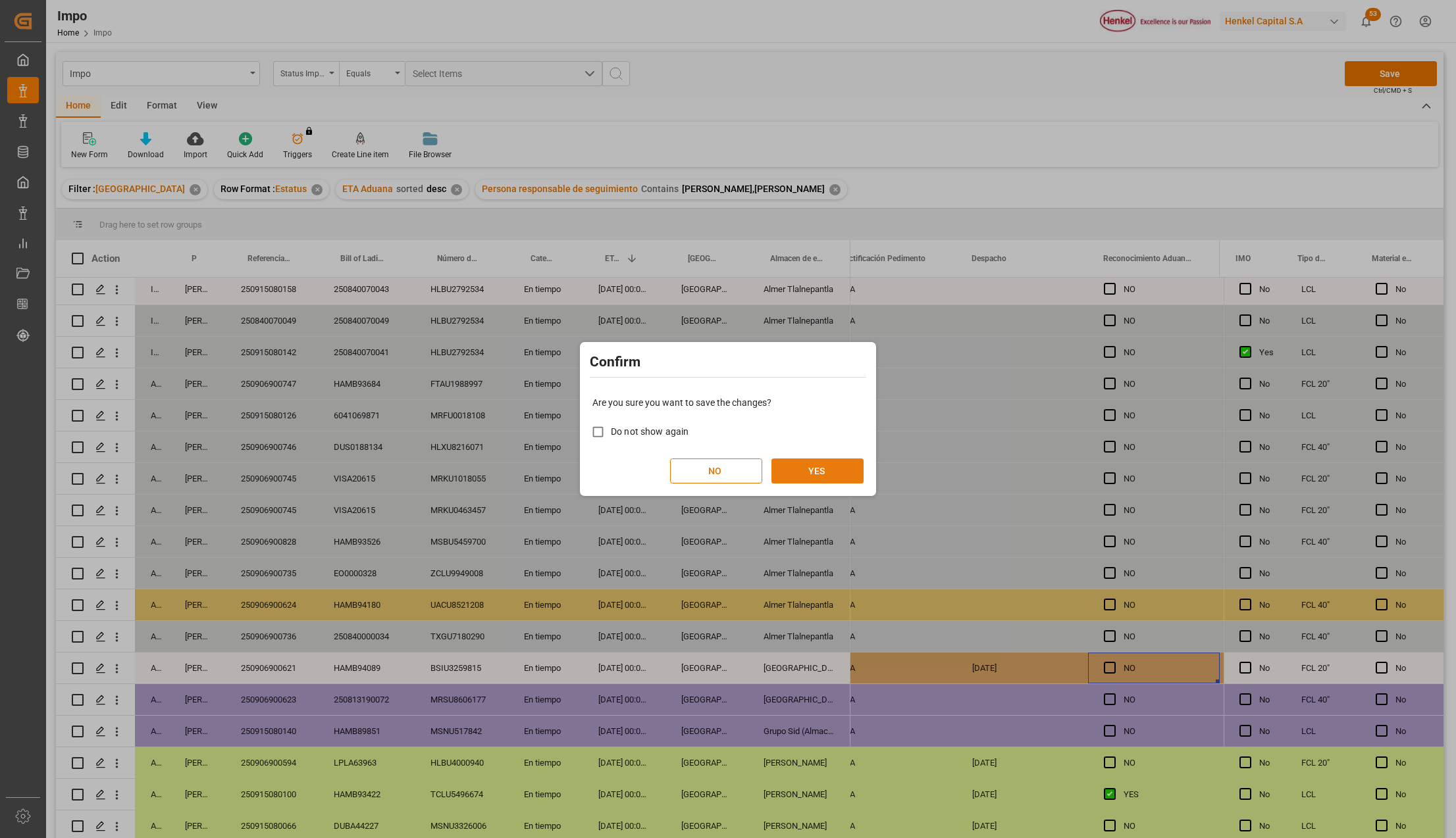
click at [804, 463] on button "YES" at bounding box center [817, 471] width 92 height 25
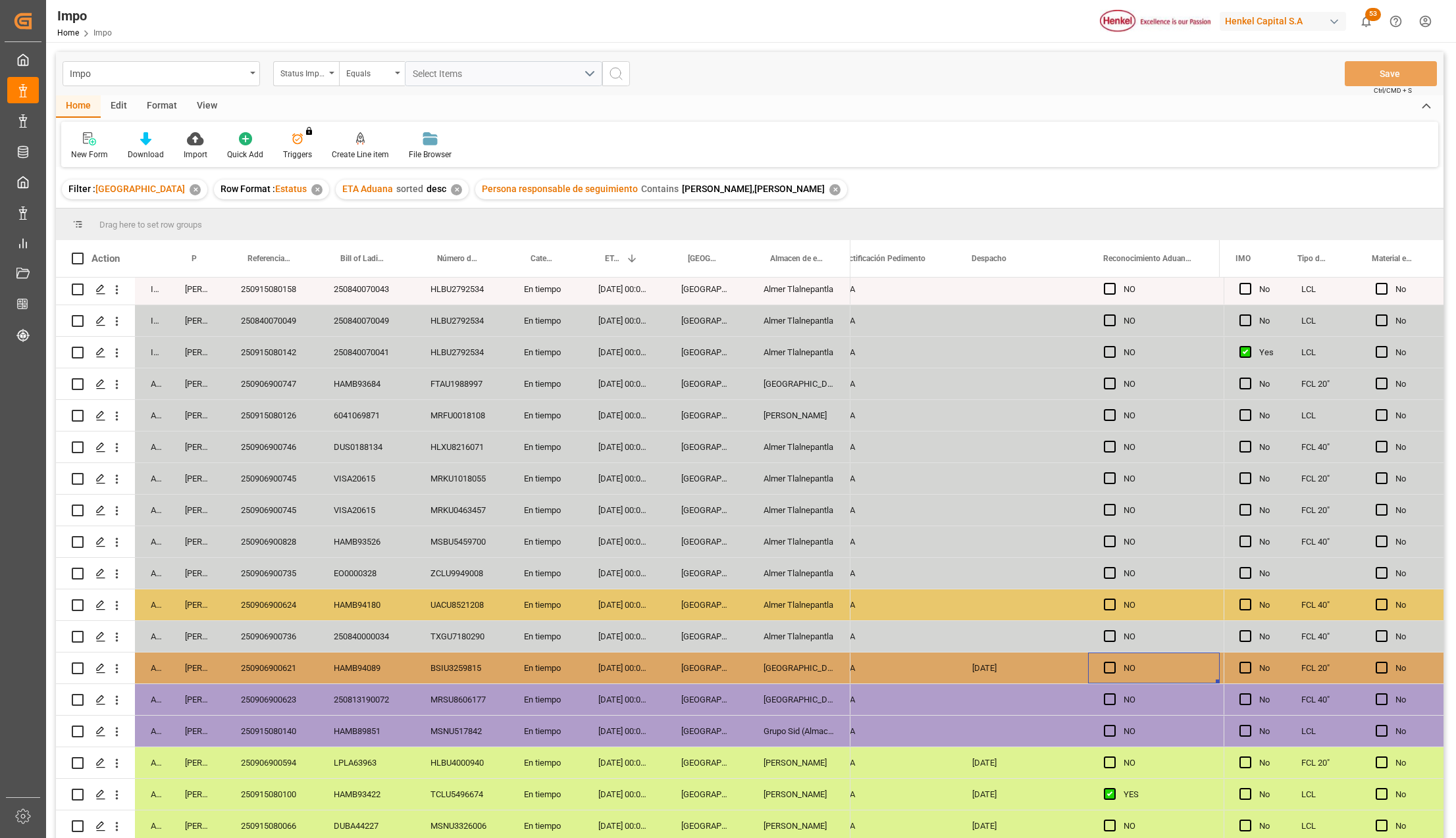
click at [711, 645] on div "[GEOGRAPHIC_DATA]" at bounding box center [706, 637] width 82 height 31
click at [710, 671] on div "[GEOGRAPHIC_DATA]" at bounding box center [706, 669] width 82 height 31
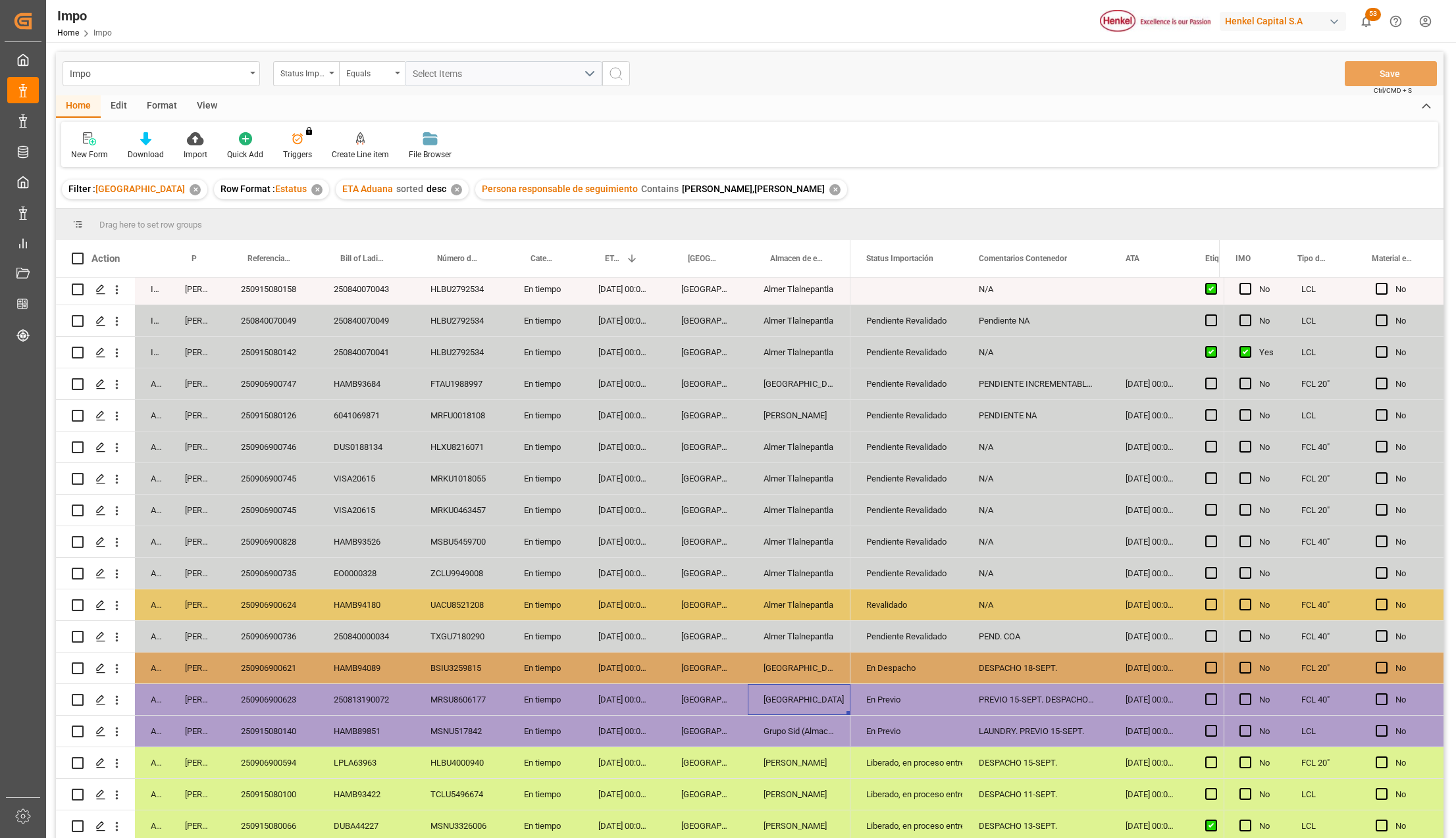
click at [1006, 695] on div "PREVIO 15-SEPT. DESPACHO 17-SEPT" at bounding box center [1036, 700] width 147 height 31
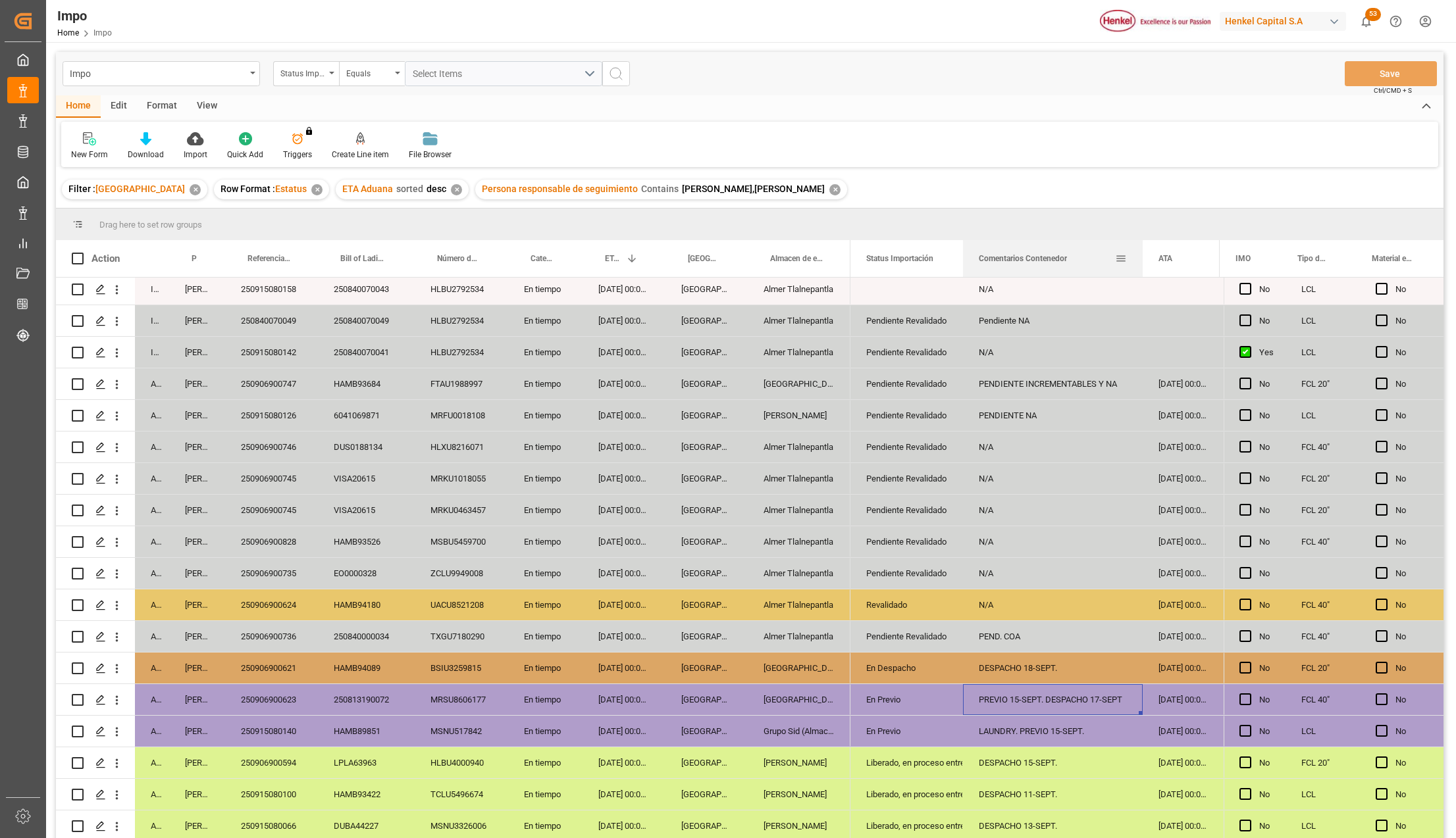
drag, startPoint x: 1109, startPoint y: 241, endPoint x: 1141, endPoint y: 248, distance: 32.8
click at [1141, 248] on div at bounding box center [1142, 258] width 5 height 37
click at [886, 672] on div "En Despacho" at bounding box center [906, 668] width 81 height 30
click at [881, 693] on div "En Previo" at bounding box center [906, 700] width 81 height 30
click at [1018, 698] on div "PREVIO 15-SEPT. DESPACHO 17-SEPT" at bounding box center [1053, 700] width 180 height 31
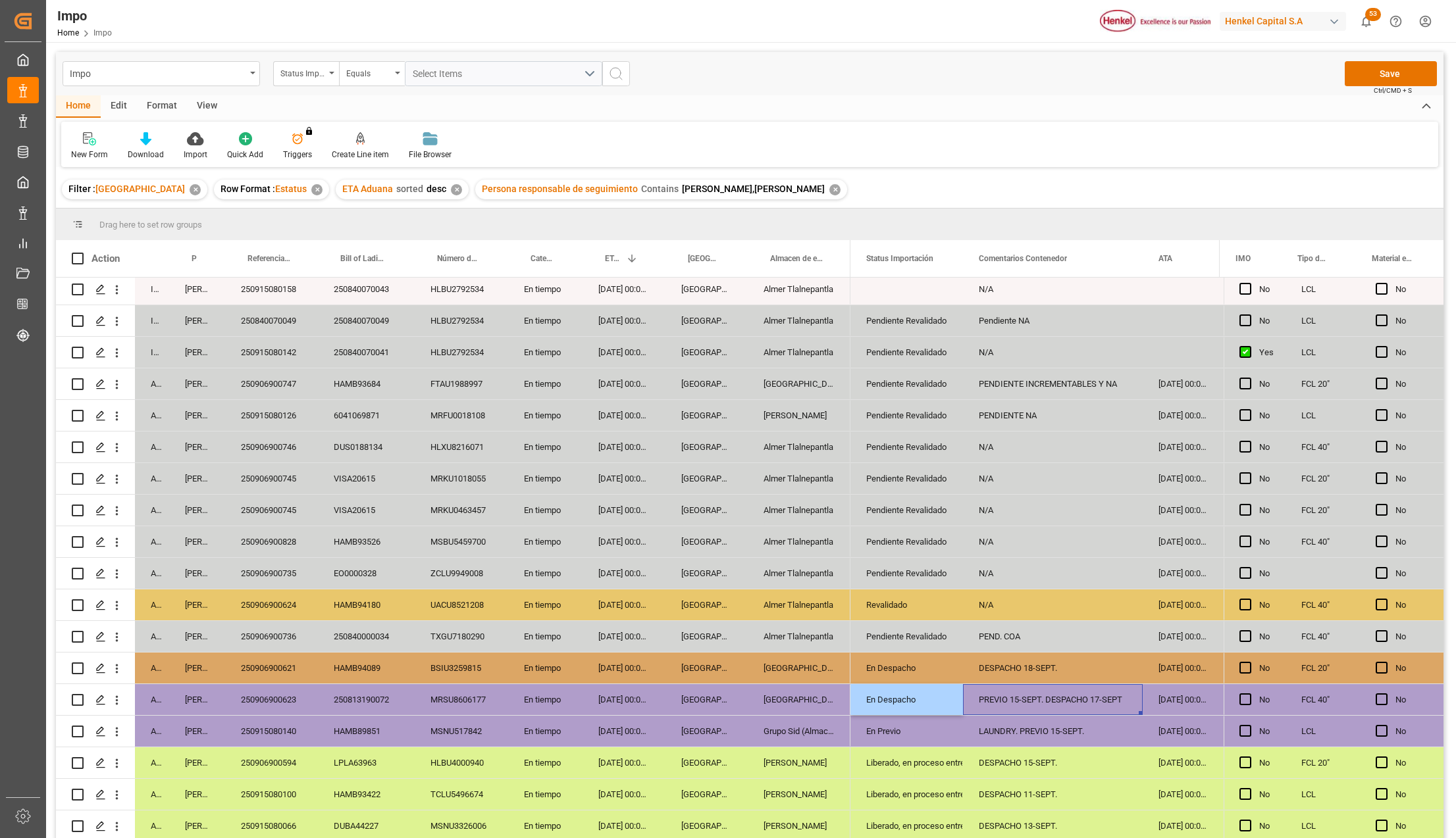
click at [1018, 698] on div "PREVIO 15-SEPT. DESPACHO 17-SEPT" at bounding box center [1053, 700] width 180 height 31
drag, startPoint x: 1056, startPoint y: 701, endPoint x: 825, endPoint y: 682, distance: 231.8
click at [825, 682] on div "In progress Karla Chavez HAMB95229 HAMB95229 MRKU7961997 En tiempo 22-09-2025 0…" at bounding box center [750, 559] width 1388 height 564
type input "DESPACHO 17-SEPT"
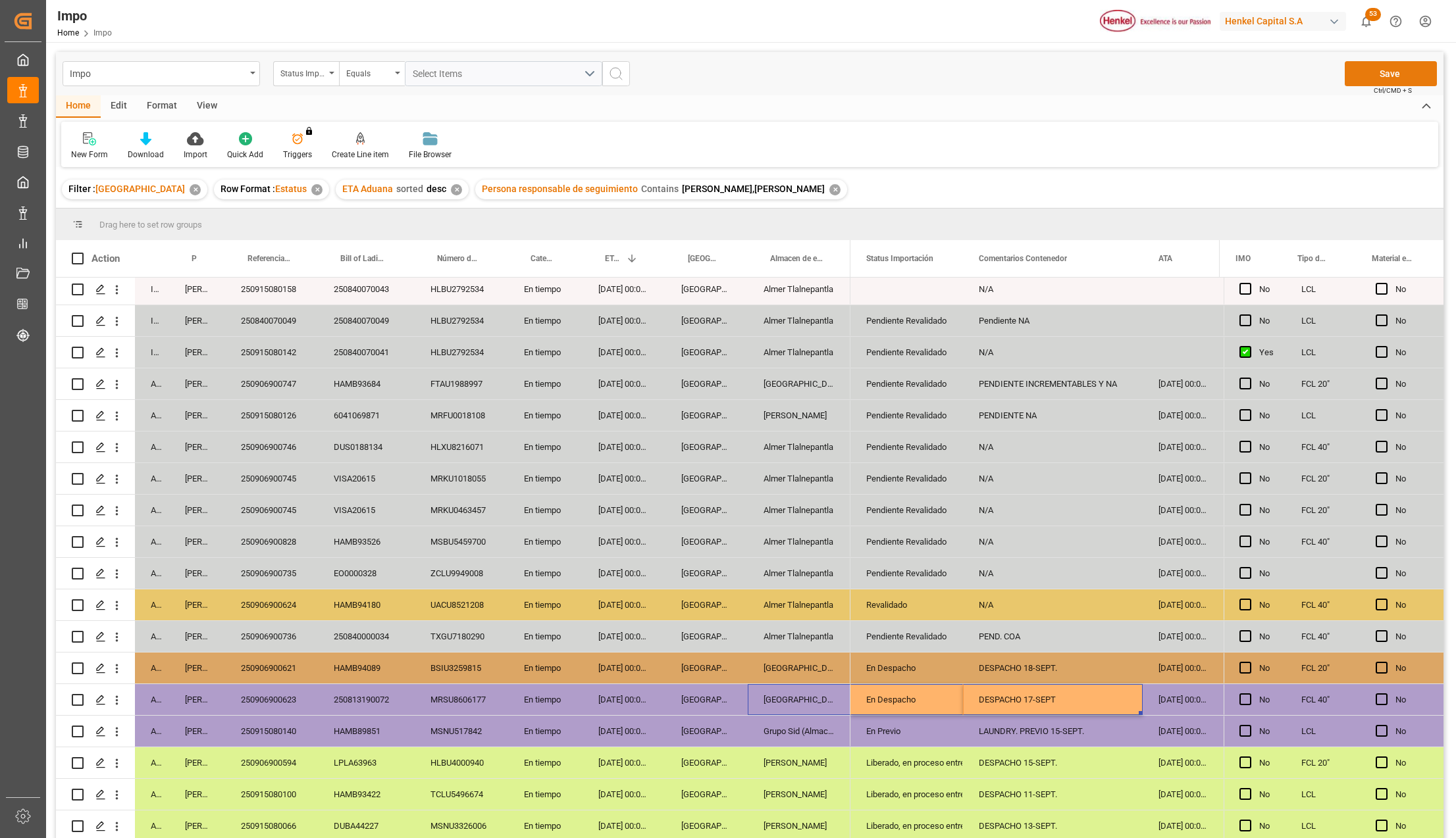
click at [1399, 72] on button "Save" at bounding box center [1391, 73] width 92 height 25
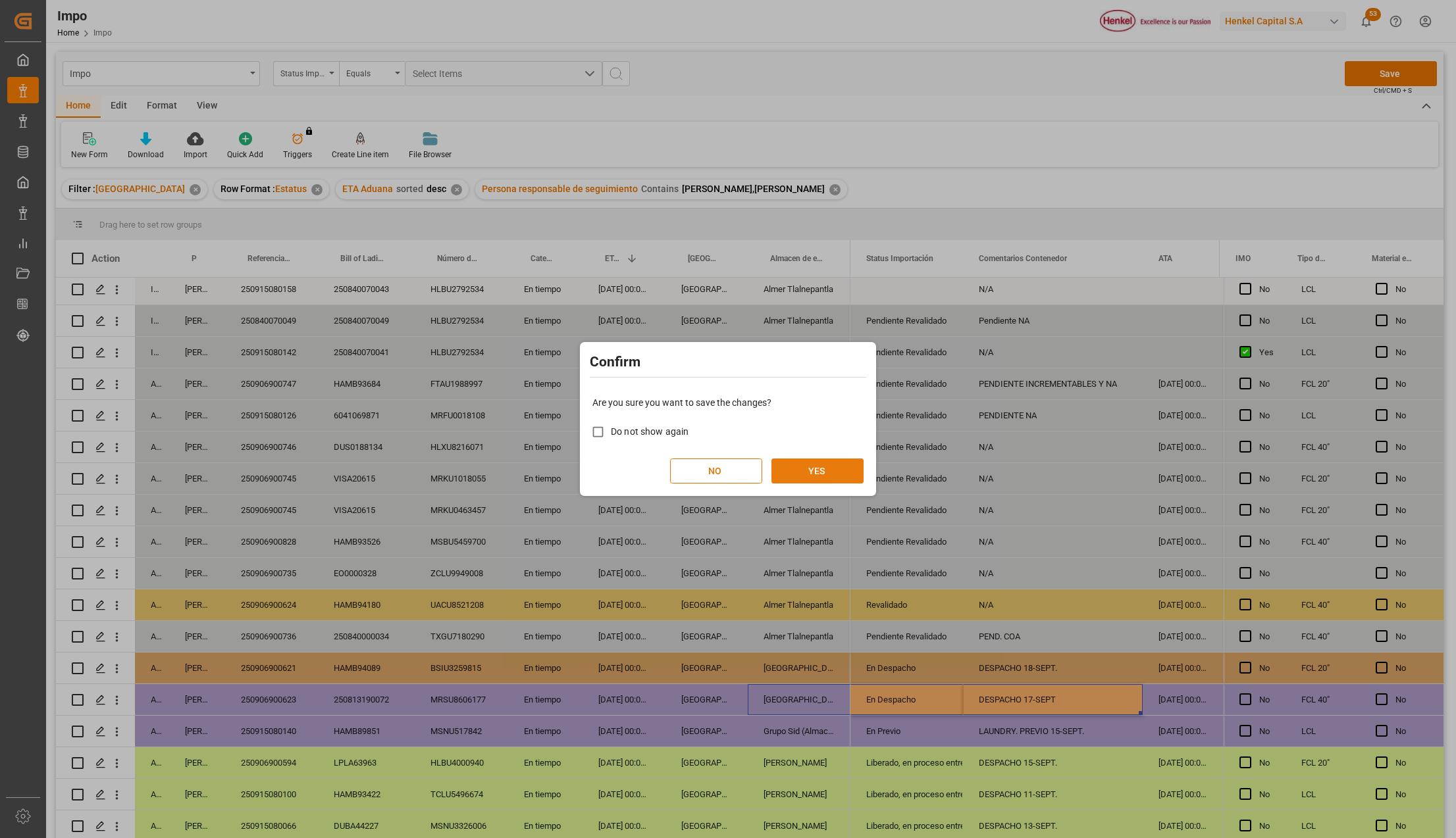
click at [791, 472] on button "YES" at bounding box center [817, 471] width 92 height 25
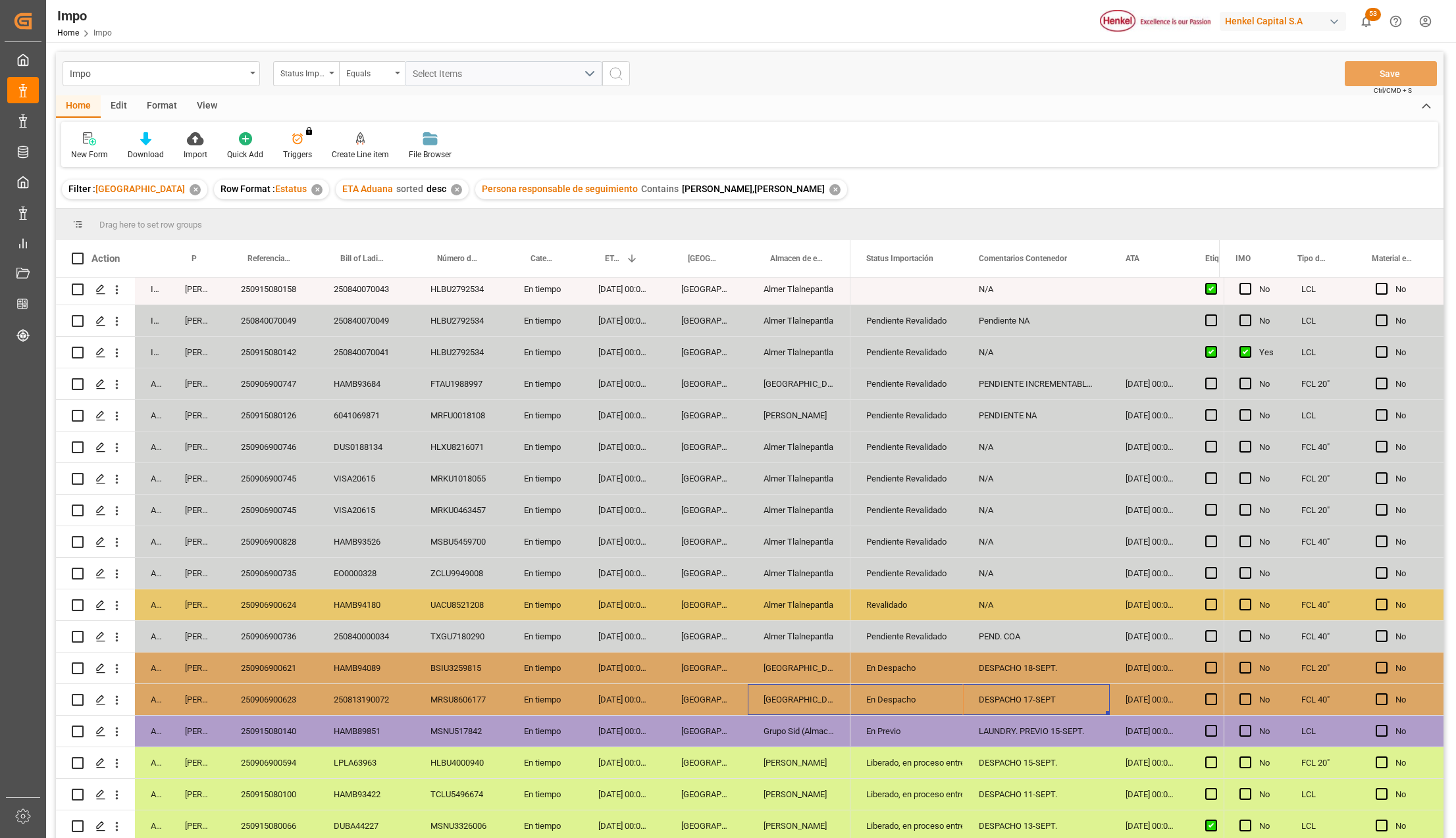
click at [319, 511] on div "VISA20615" at bounding box center [366, 511] width 97 height 31
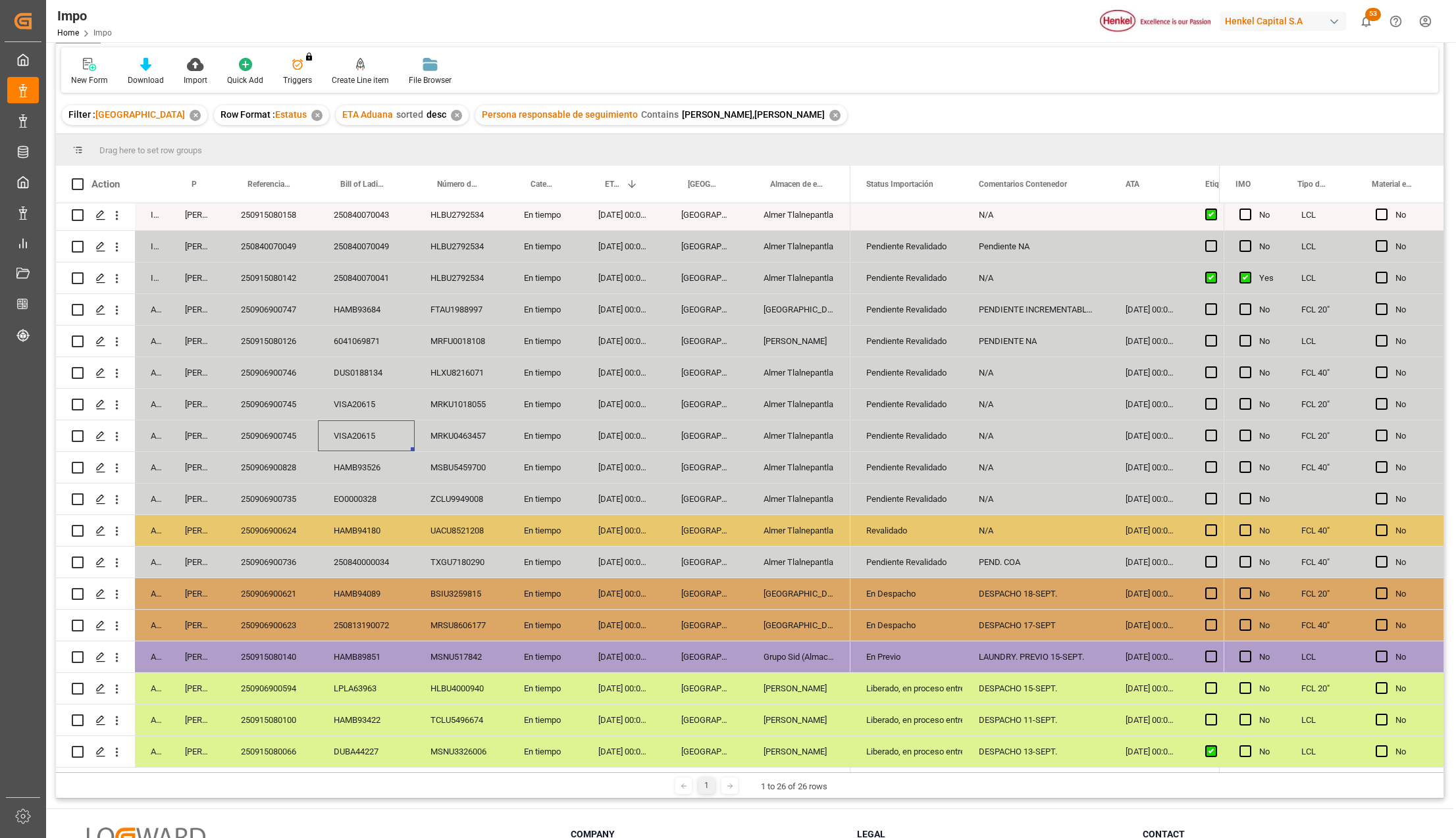
scroll to position [195, 0]
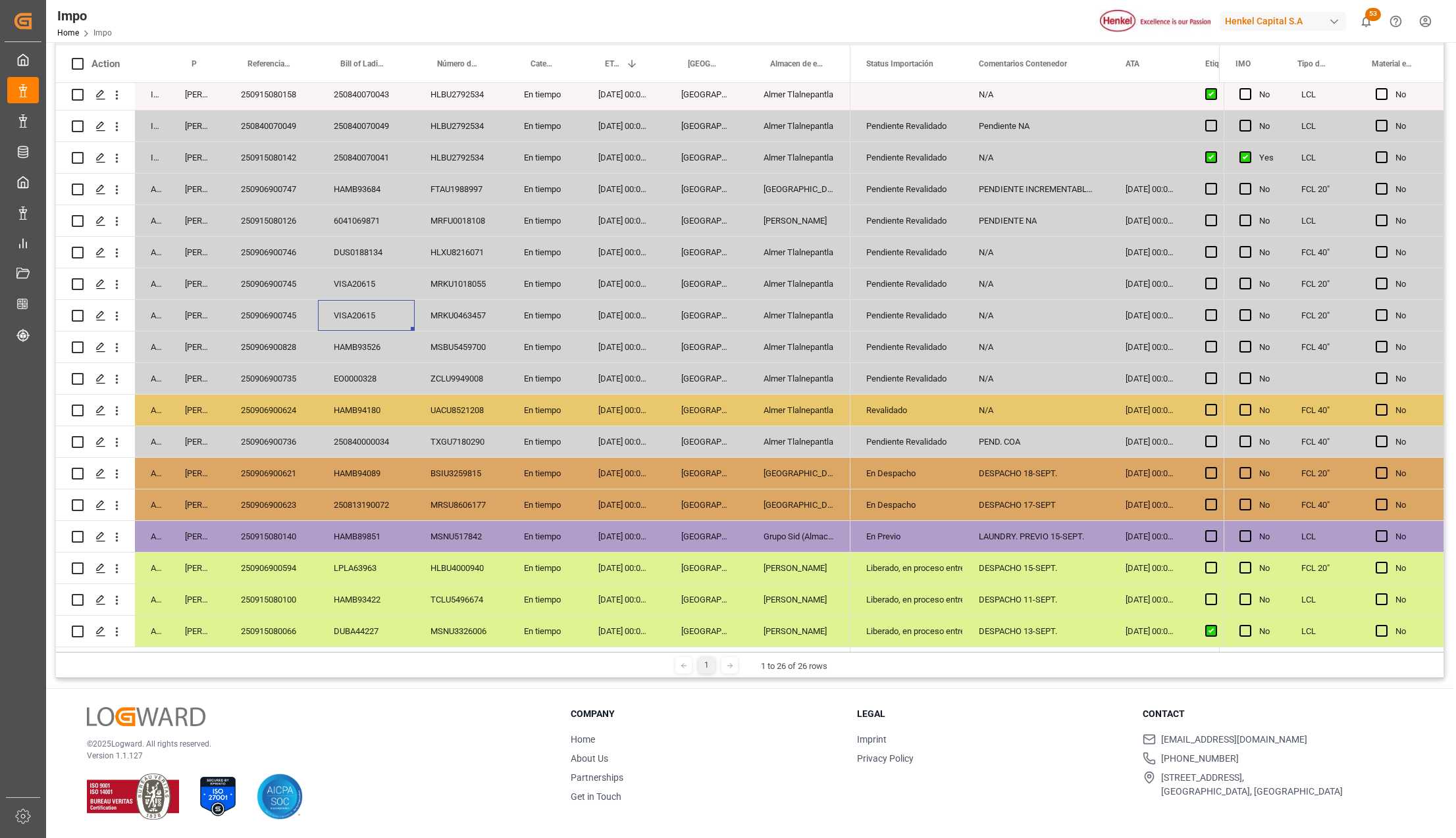
click at [120, 498] on icon "open menu" at bounding box center [117, 505] width 14 height 14
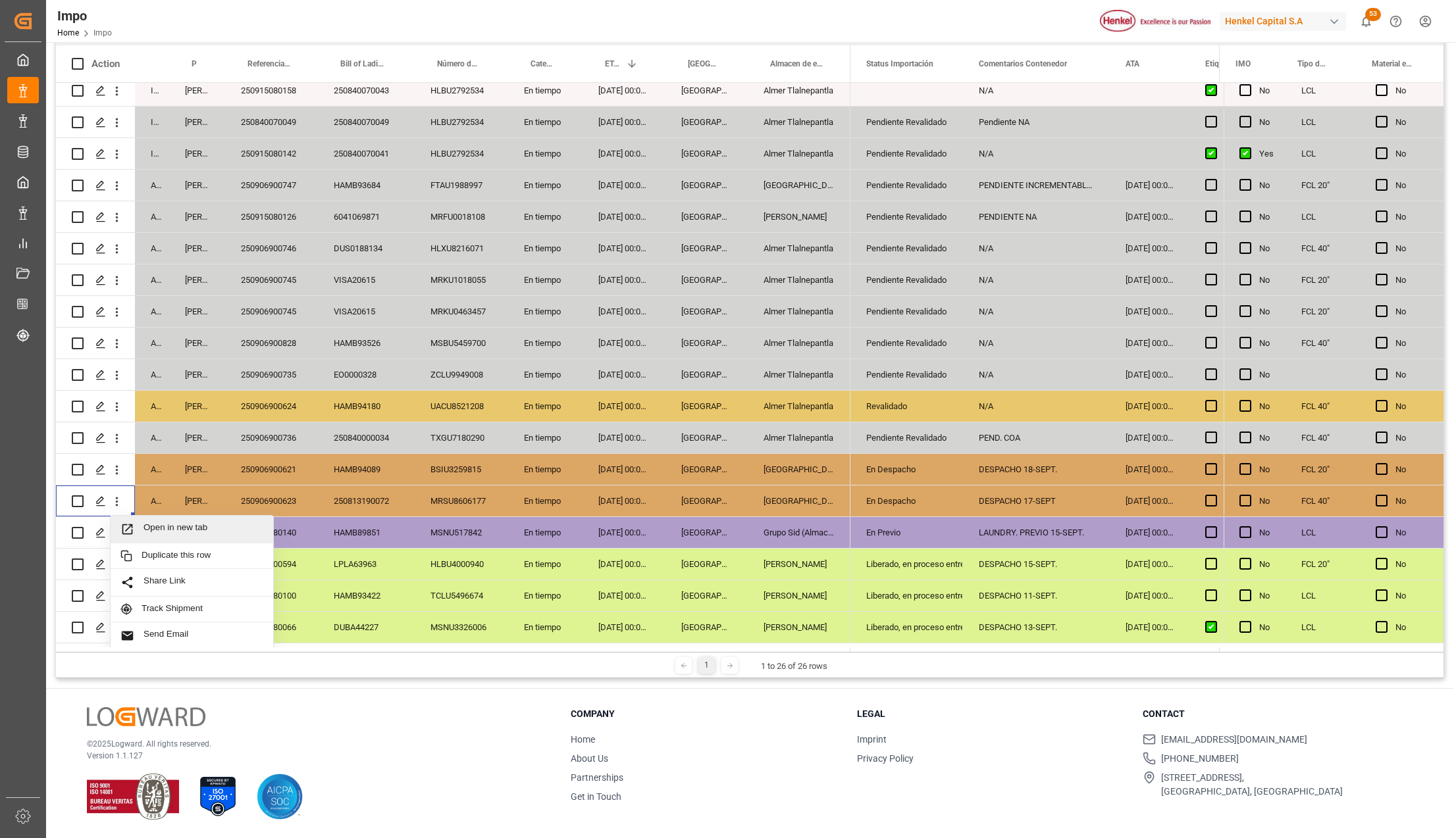
click at [151, 526] on span "Open in new tab" at bounding box center [203, 529] width 120 height 14
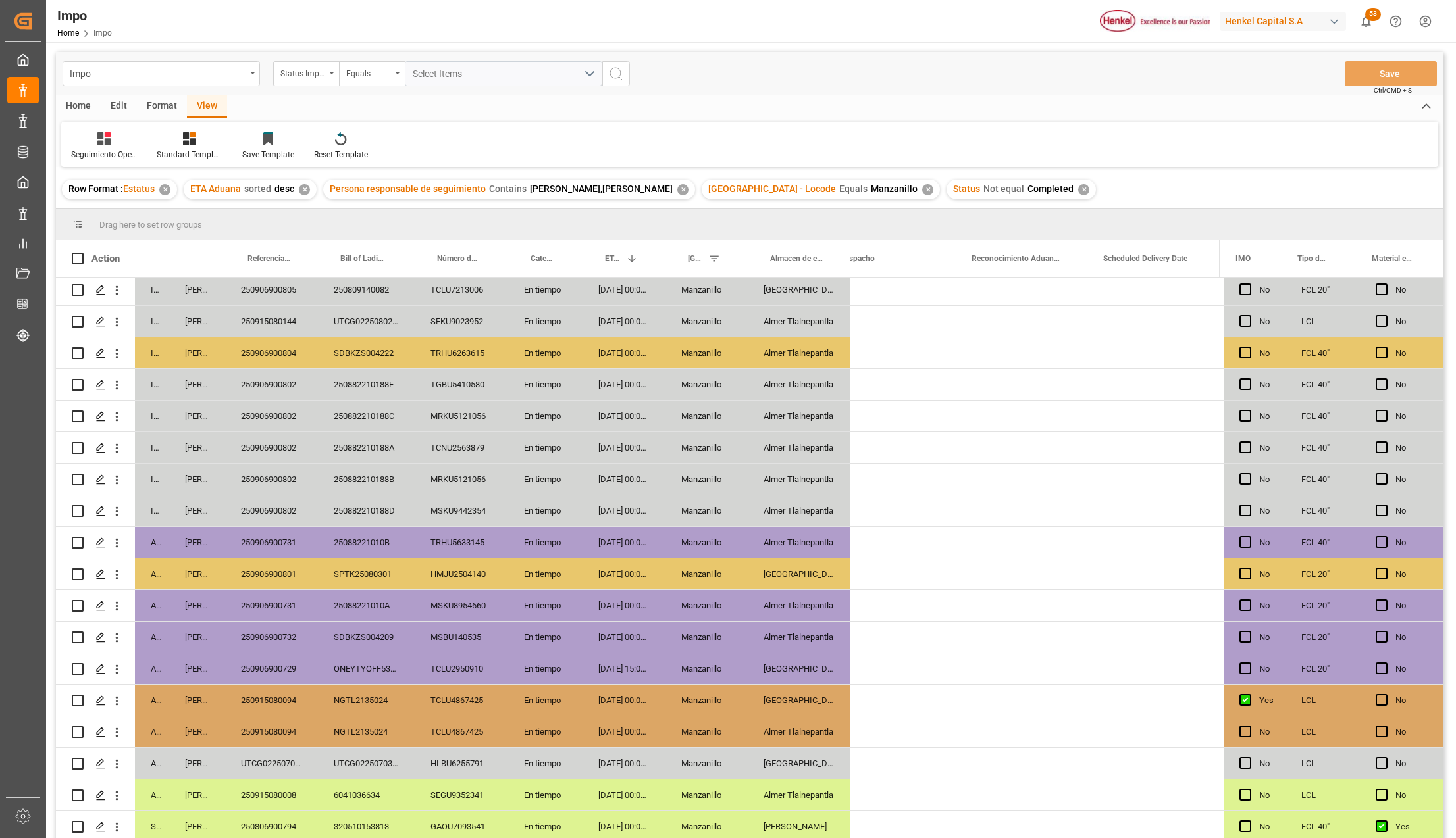
scroll to position [0, 3728]
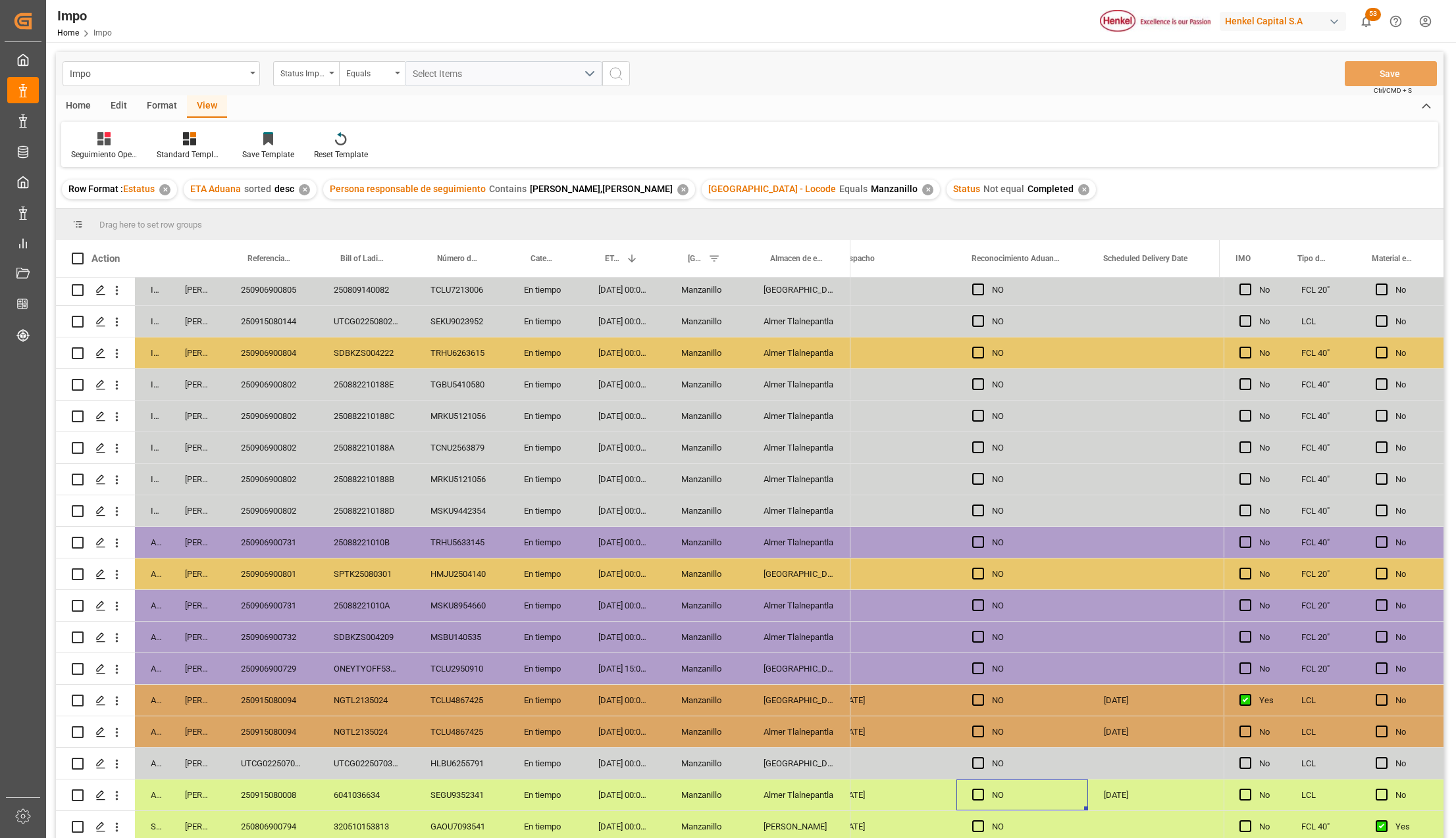
click at [394, 522] on div "250882210188D" at bounding box center [366, 511] width 97 height 31
click at [117, 664] on icon "open menu" at bounding box center [117, 669] width 14 height 14
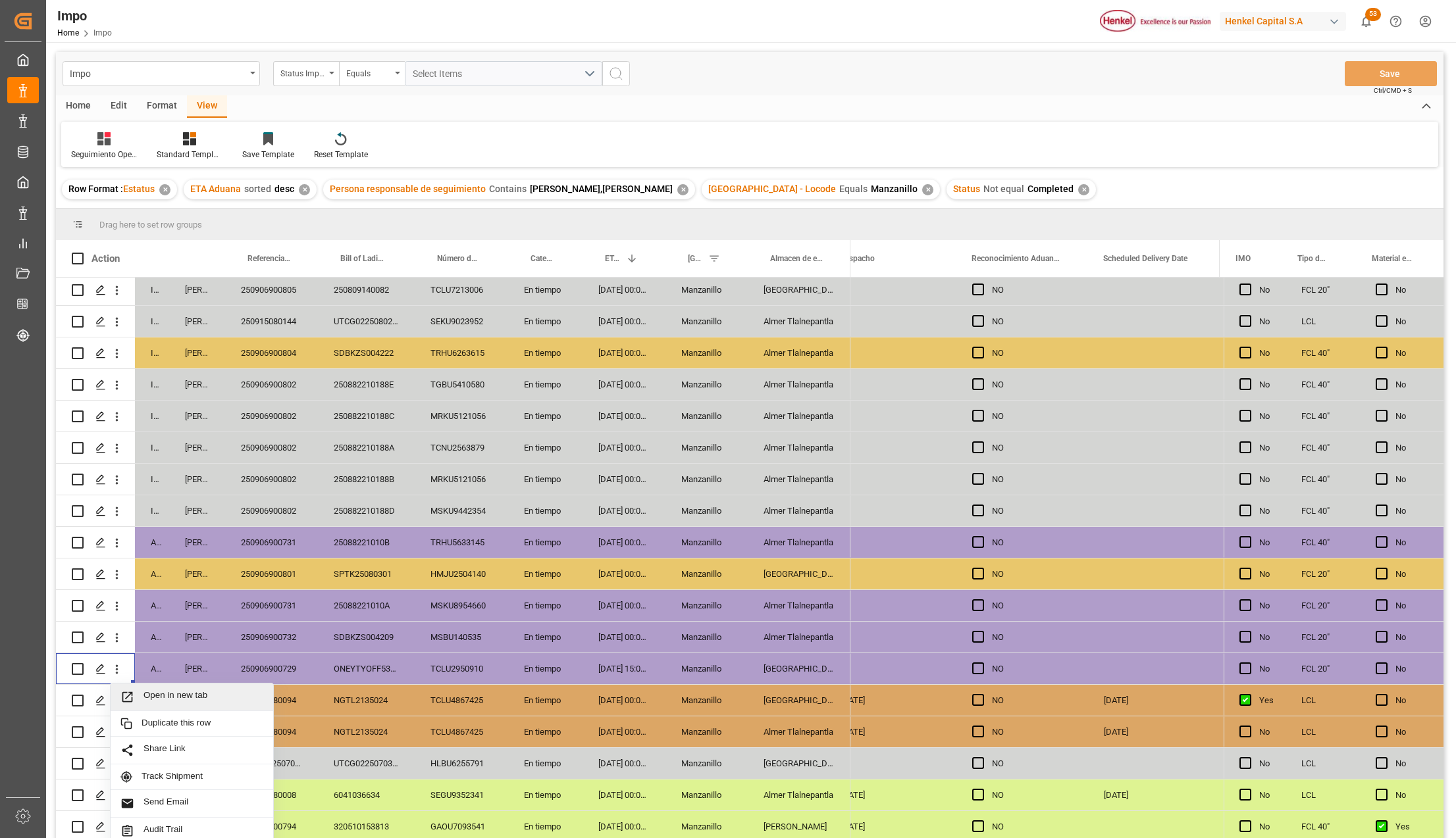
click at [135, 693] on span "Press SPACE to select this row." at bounding box center [132, 697] width 23 height 14
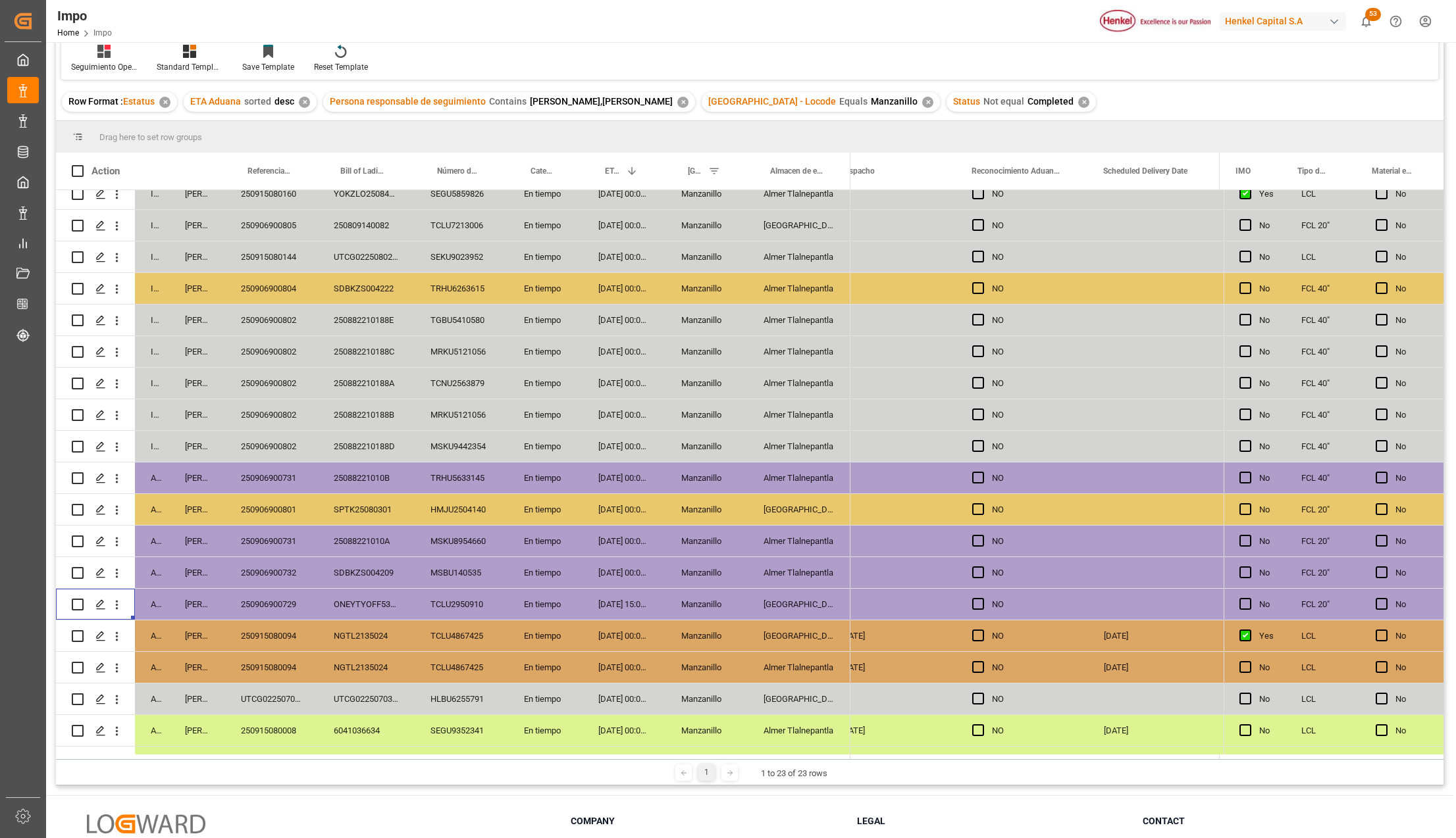
scroll to position [166, 0]
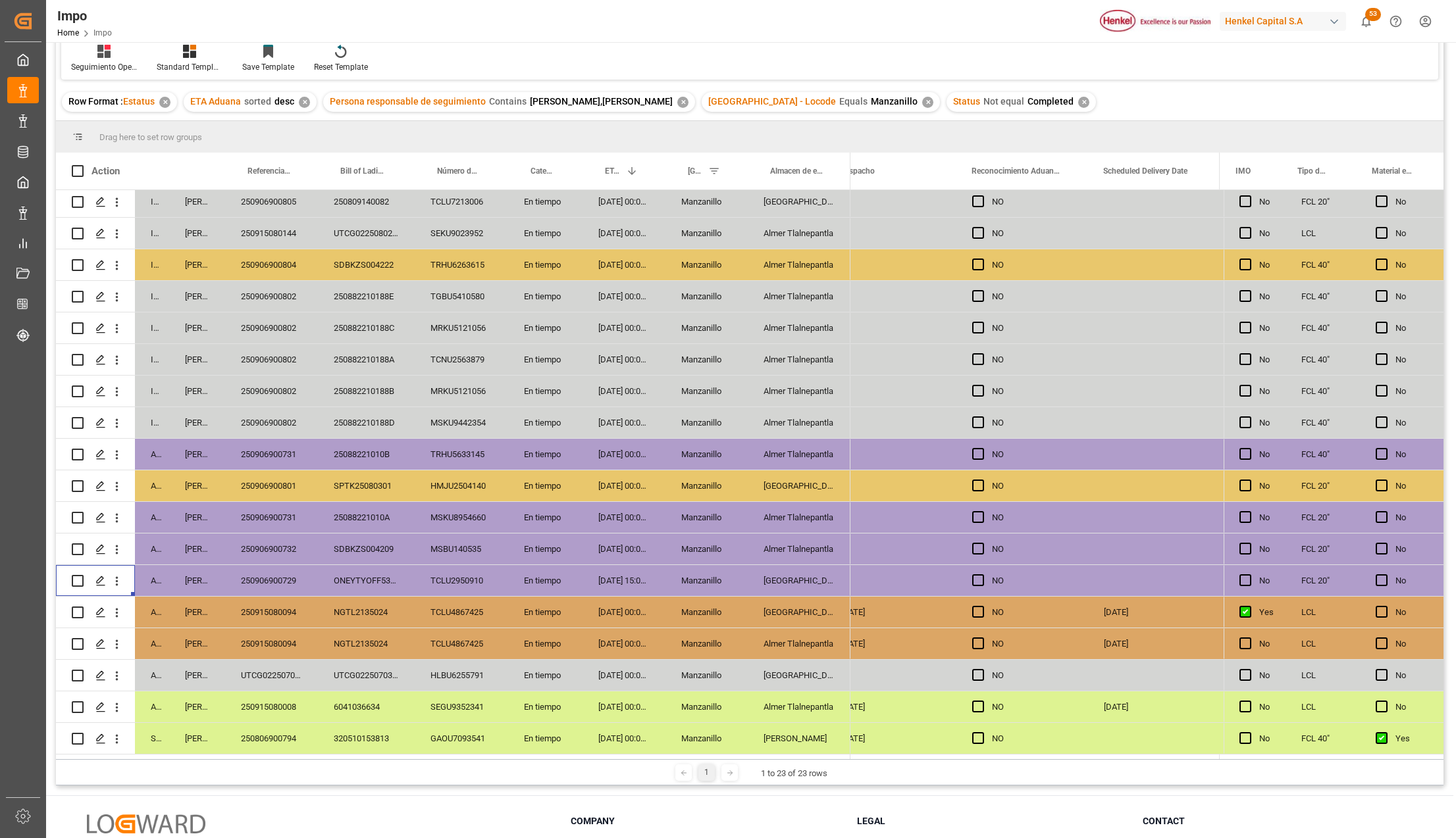
click at [754, 558] on div "Almer Tlalnepantla" at bounding box center [799, 549] width 103 height 31
click at [714, 439] on div "Manzanillo" at bounding box center [706, 454] width 82 height 31
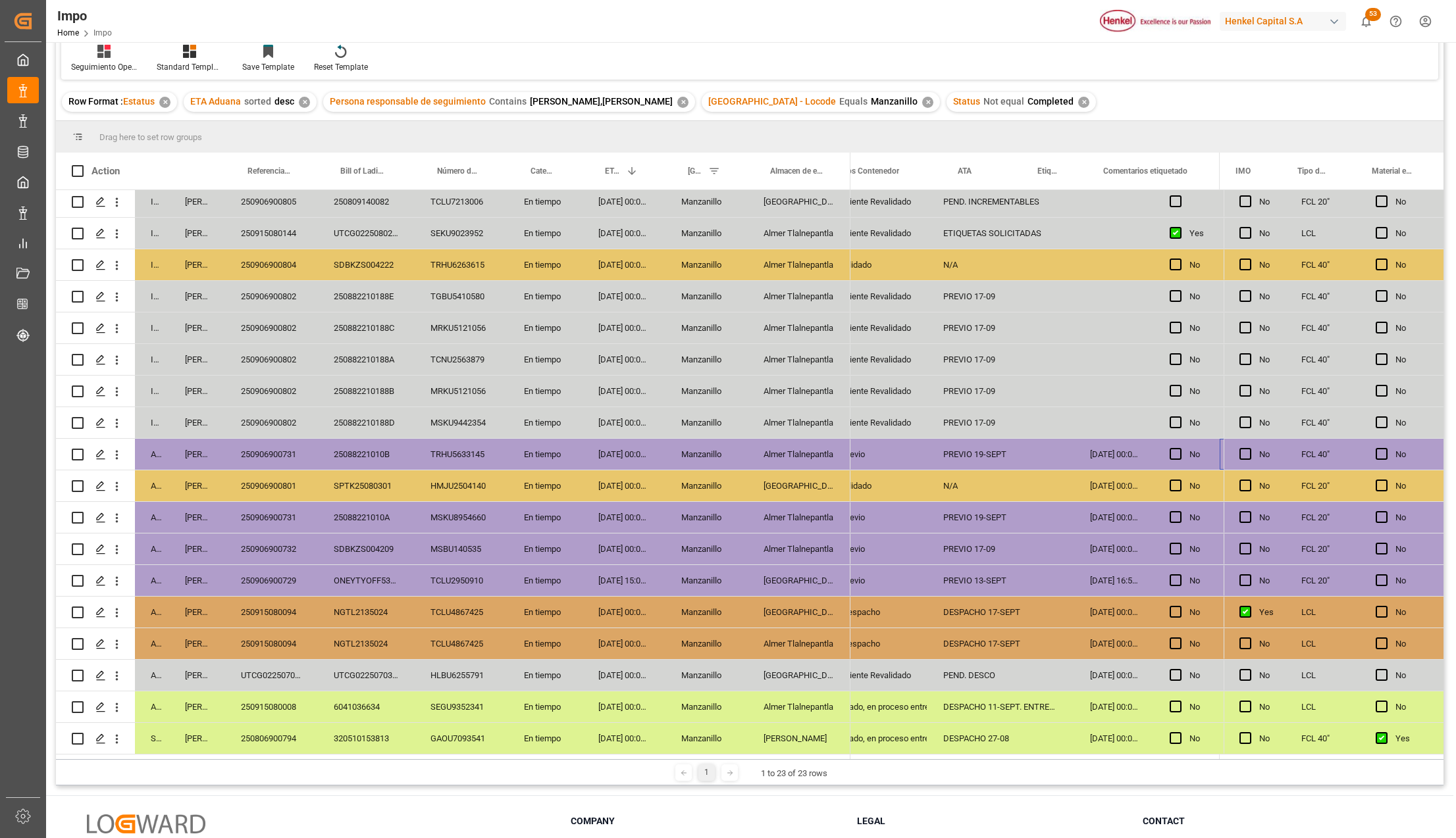
scroll to position [0, 167]
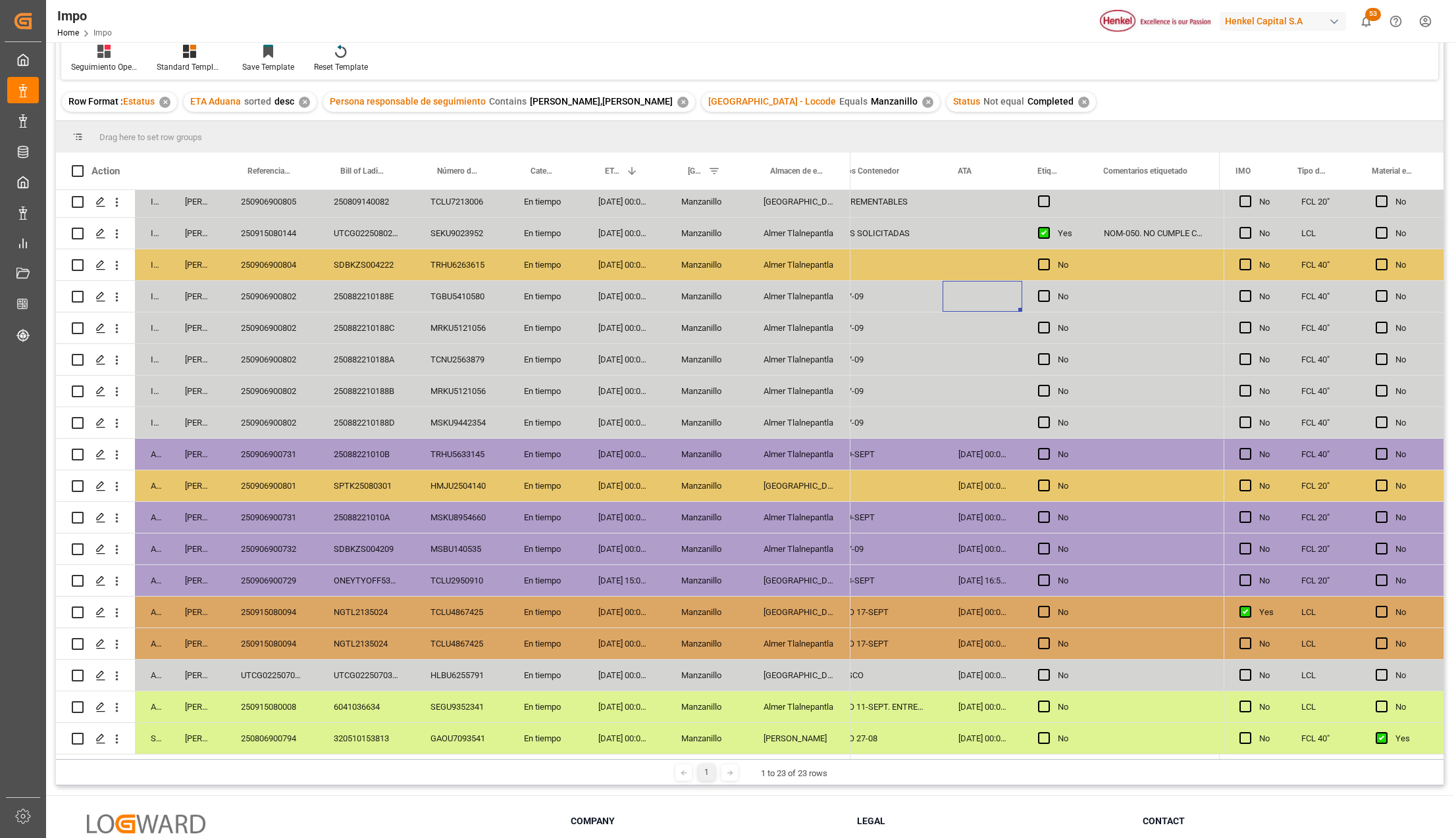
click at [449, 249] on div "TRHU6263615" at bounding box center [461, 265] width 94 height 31
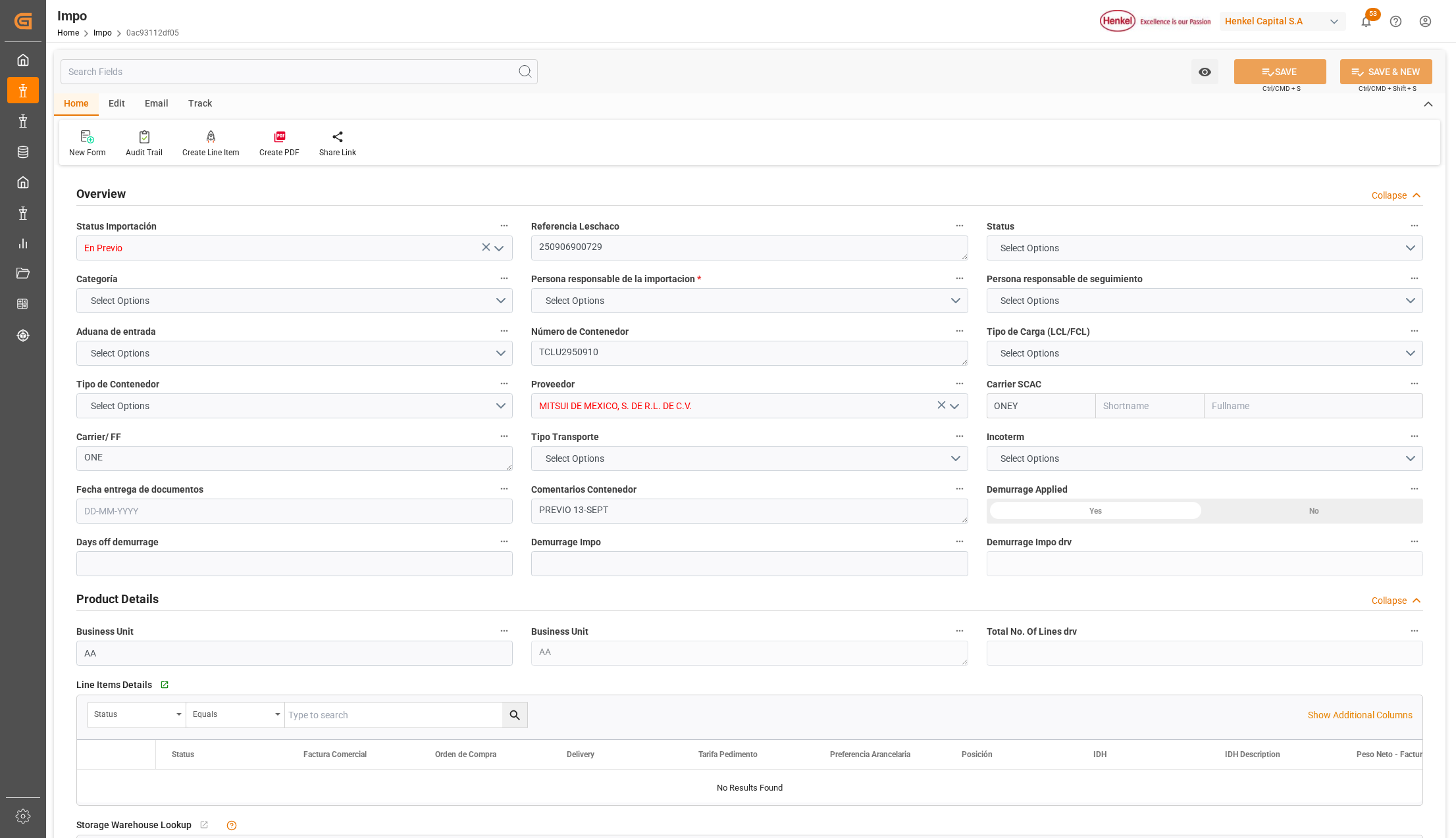
type input "ONE"
type input "Ocean Network Express"
type input "1"
type input "14.85"
type input "10"
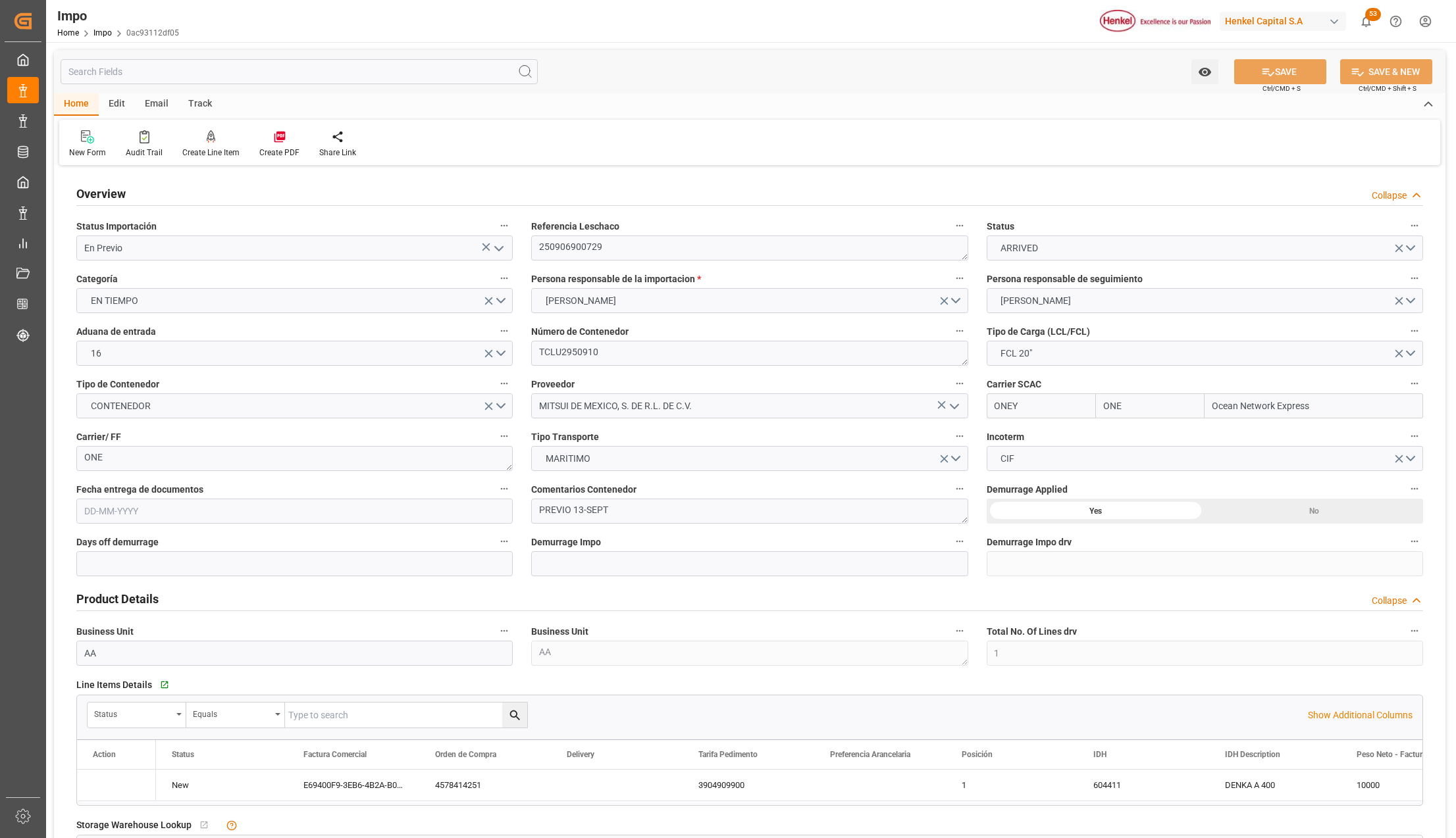
type input "[DATE]"
click at [501, 246] on icon "open menu" at bounding box center [499, 248] width 15 height 15
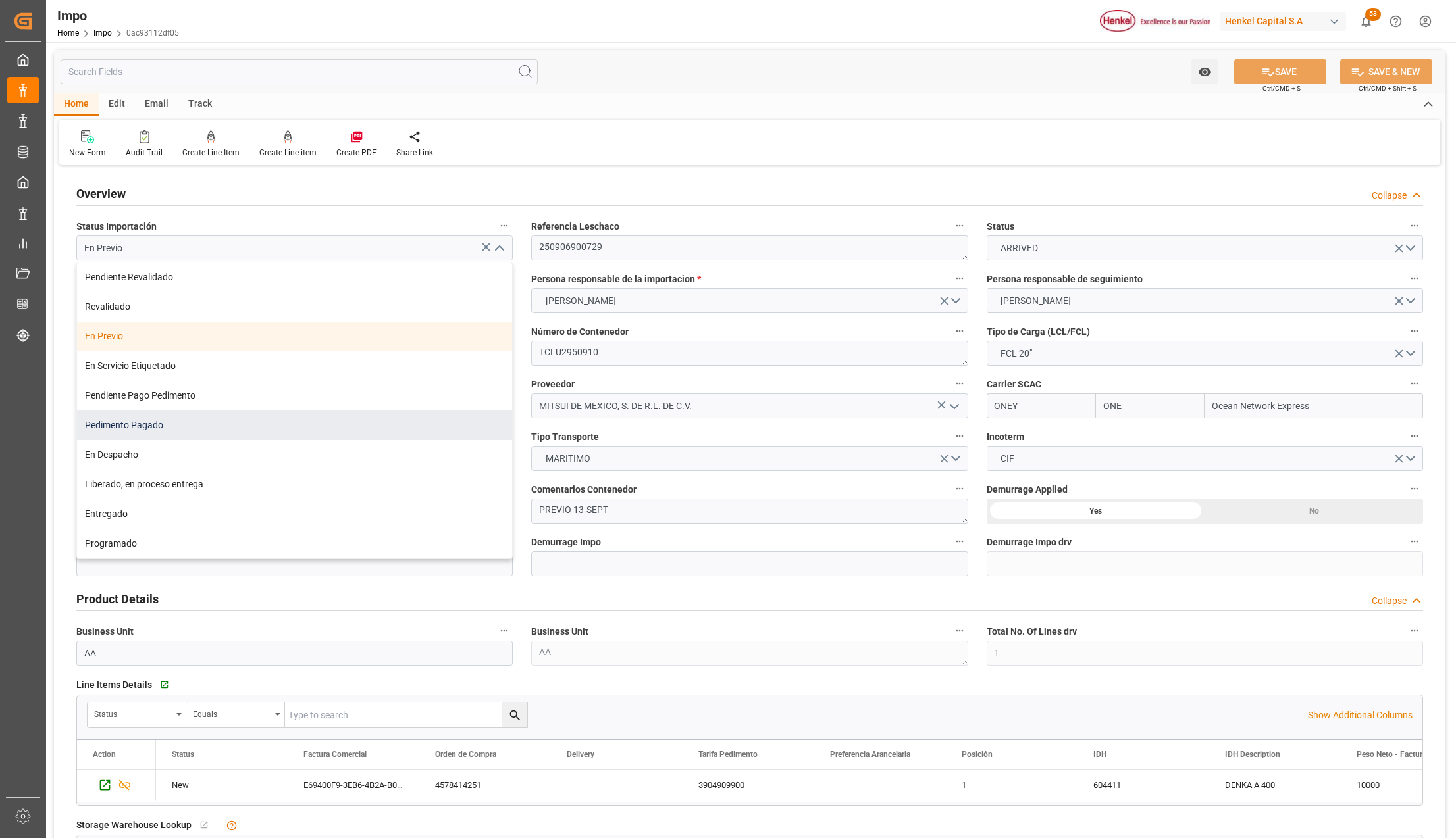
click at [165, 419] on div "Pedimento Pagado" at bounding box center [295, 425] width 435 height 29
type input "Pedimento Pagado"
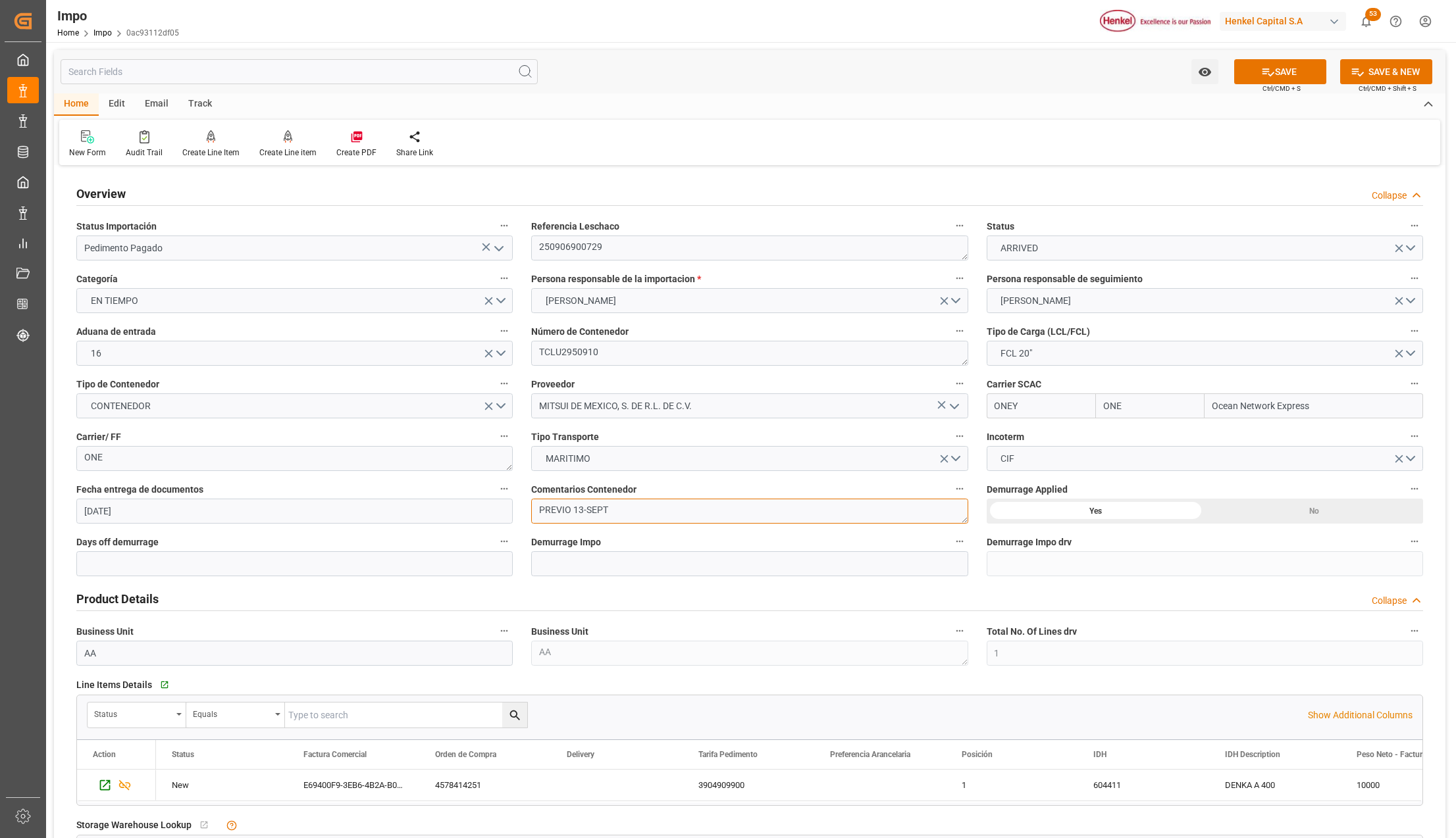
click at [592, 507] on textarea "PREVIO 13-SEPT" at bounding box center [750, 511] width 437 height 25
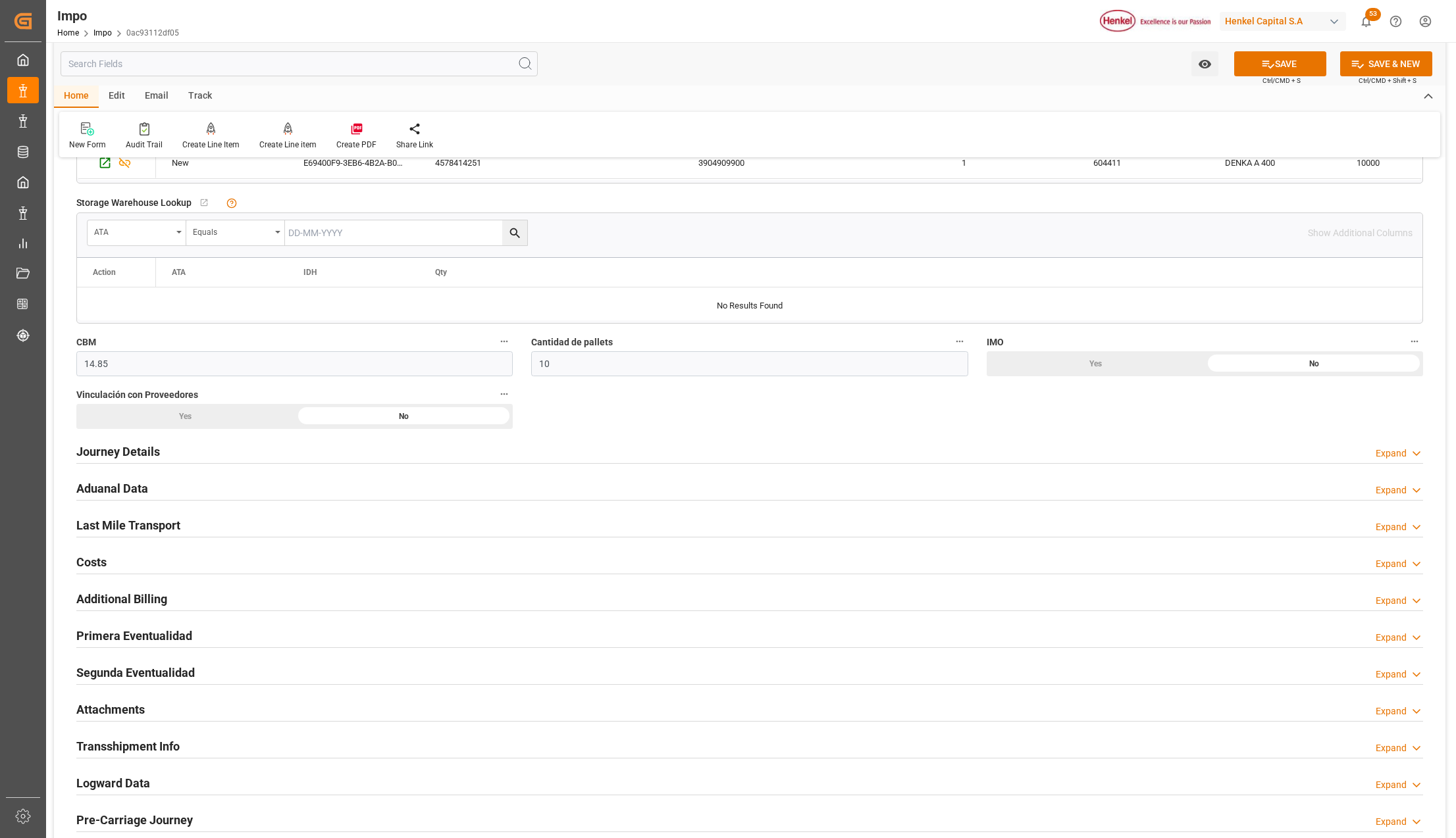
scroll to position [701, 0]
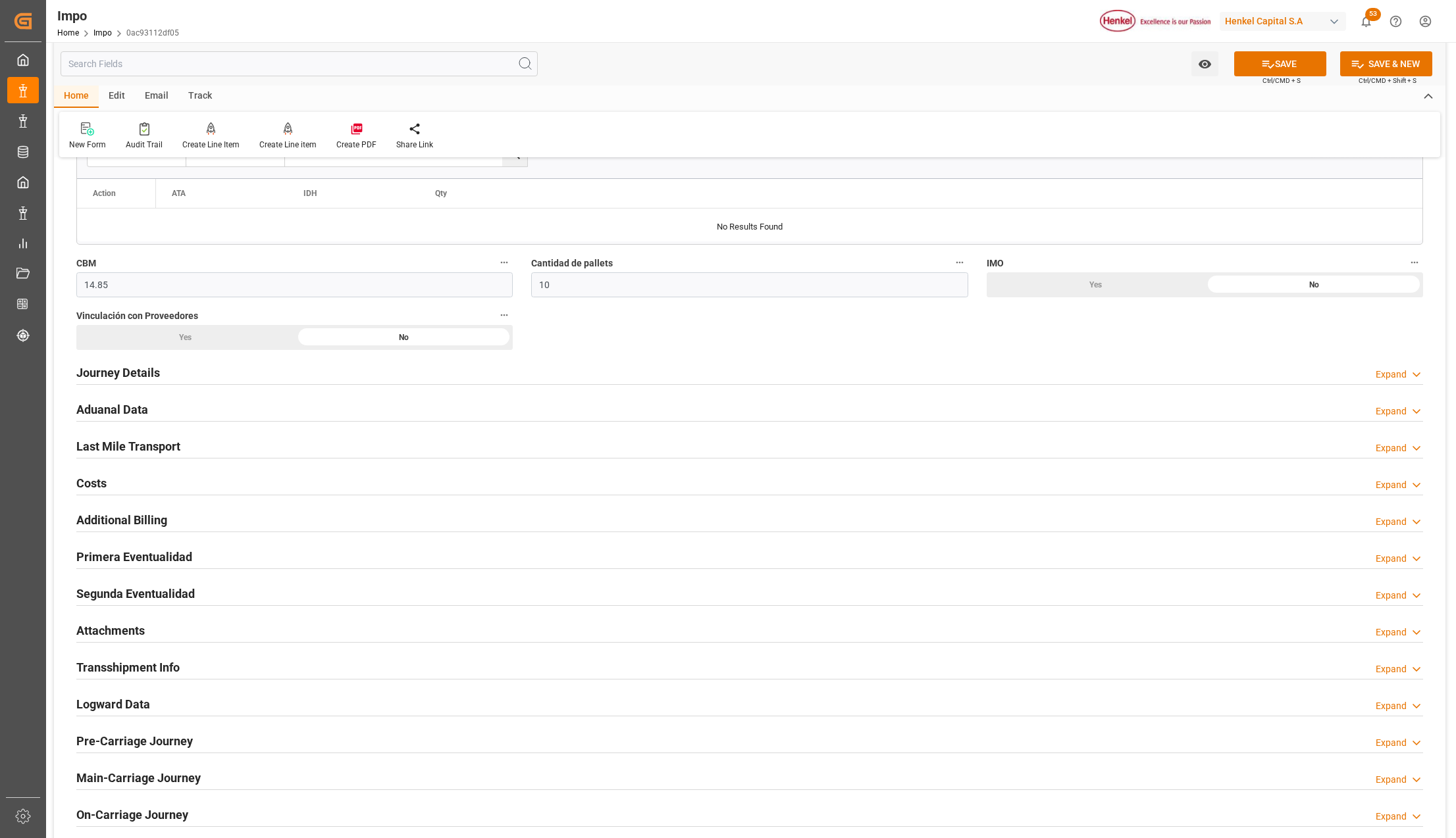
type textarea "PEND. DESPACHO"
click at [95, 551] on h2 "Primera Eventualidad" at bounding box center [134, 557] width 116 height 18
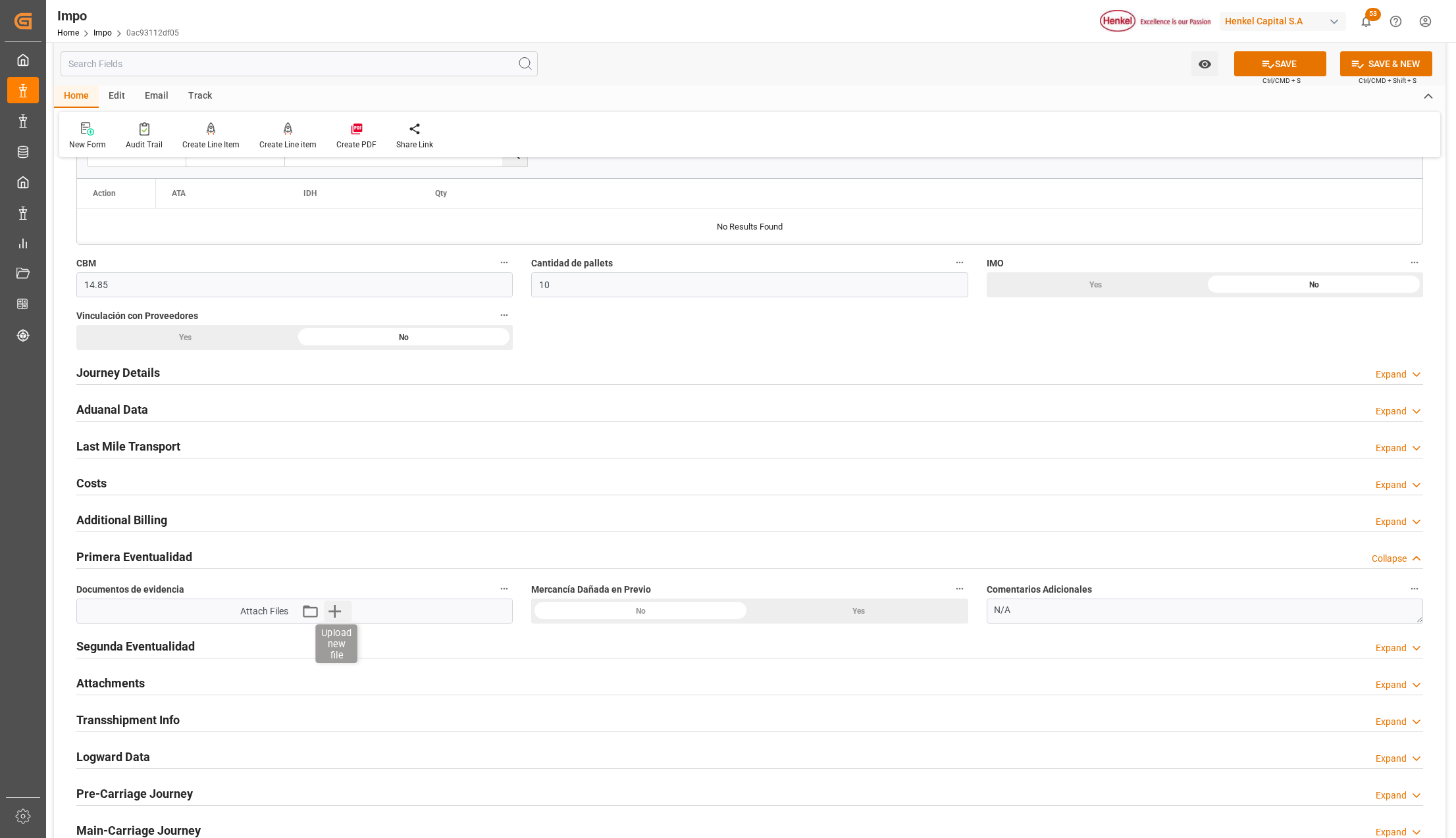
click at [330, 612] on icon "button" at bounding box center [335, 612] width 21 height 21
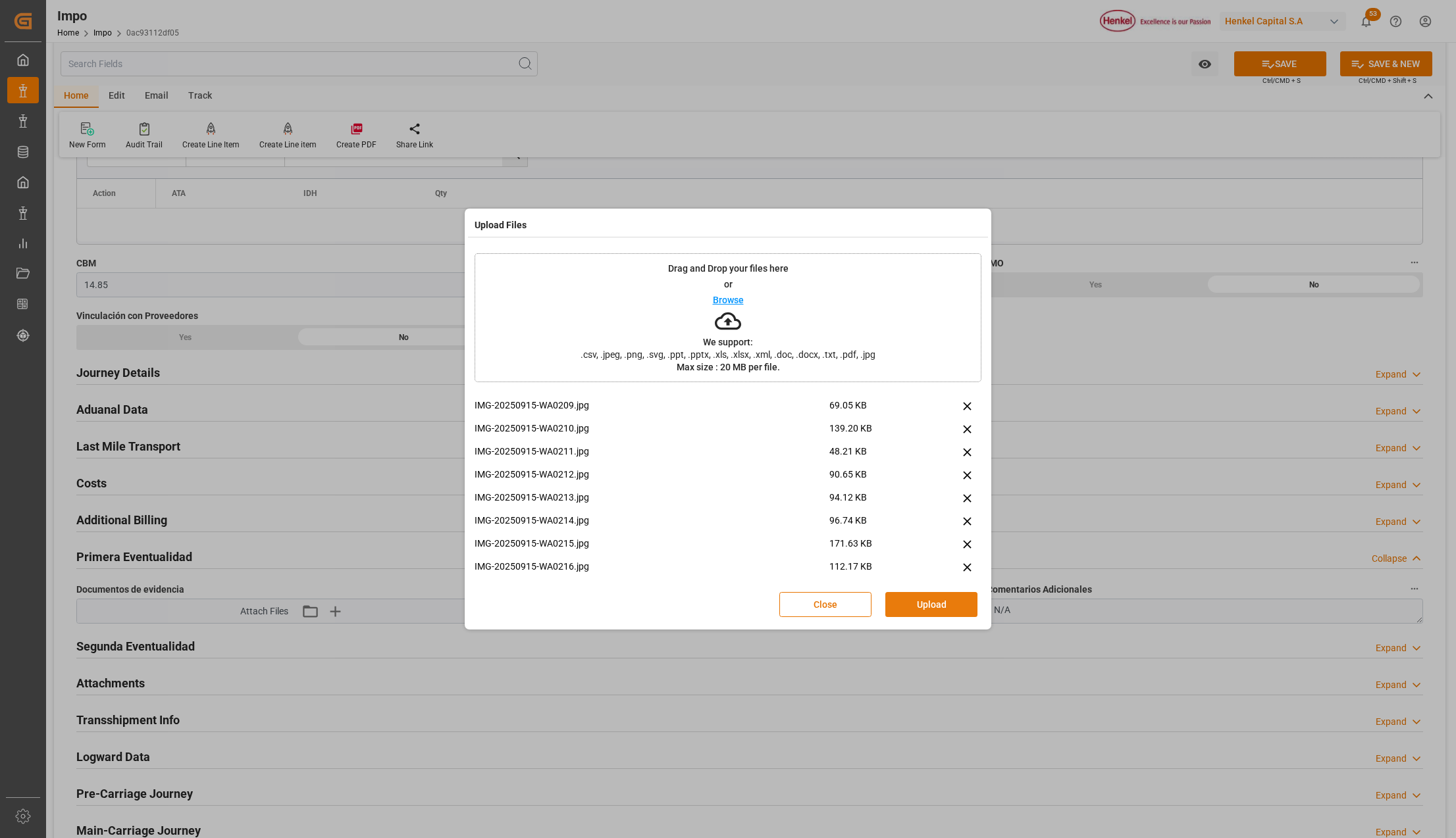
click at [922, 598] on button "Upload" at bounding box center [931, 604] width 92 height 25
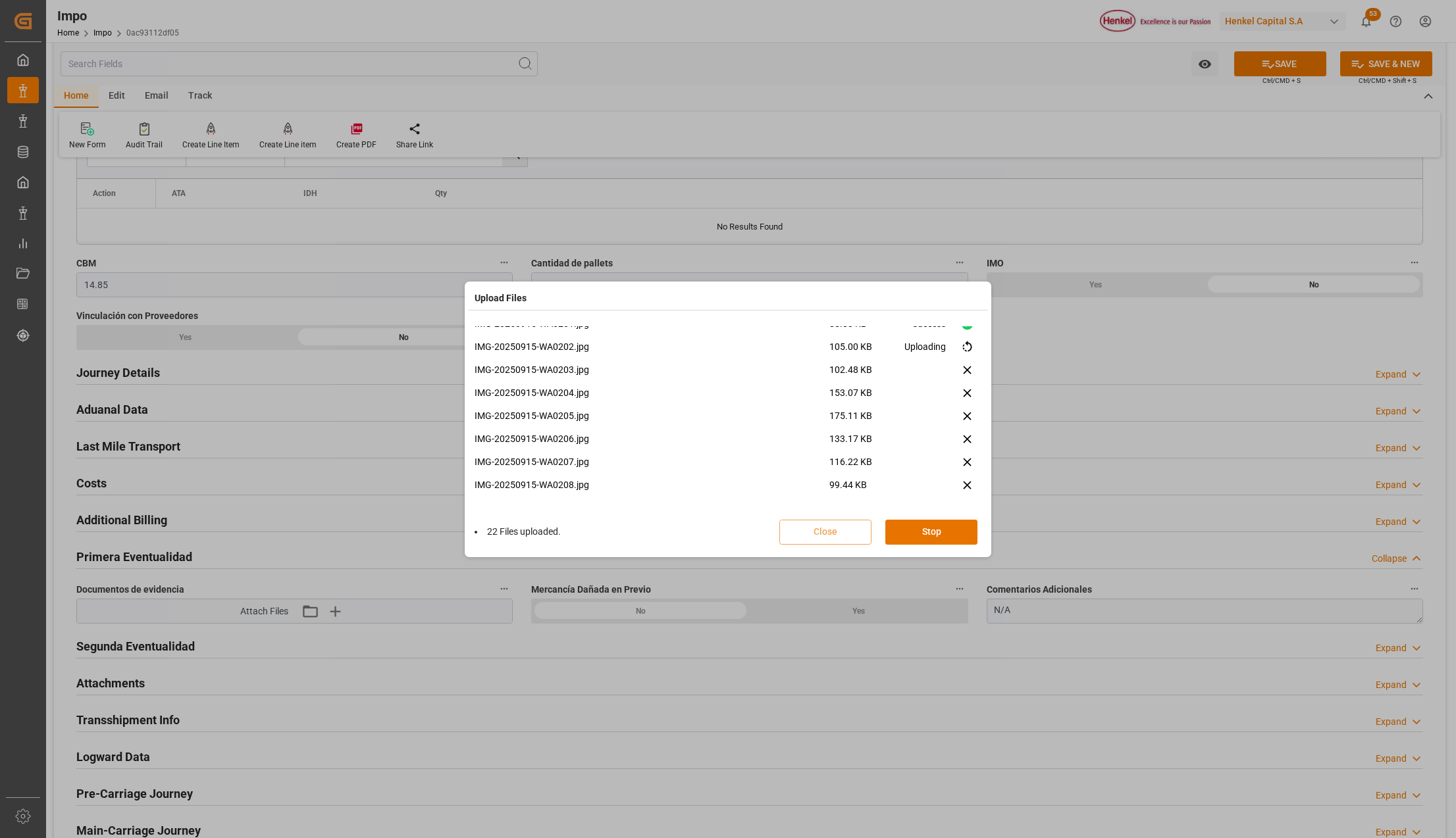
scroll to position [493, 0]
click at [944, 529] on button "Done" at bounding box center [931, 532] width 92 height 25
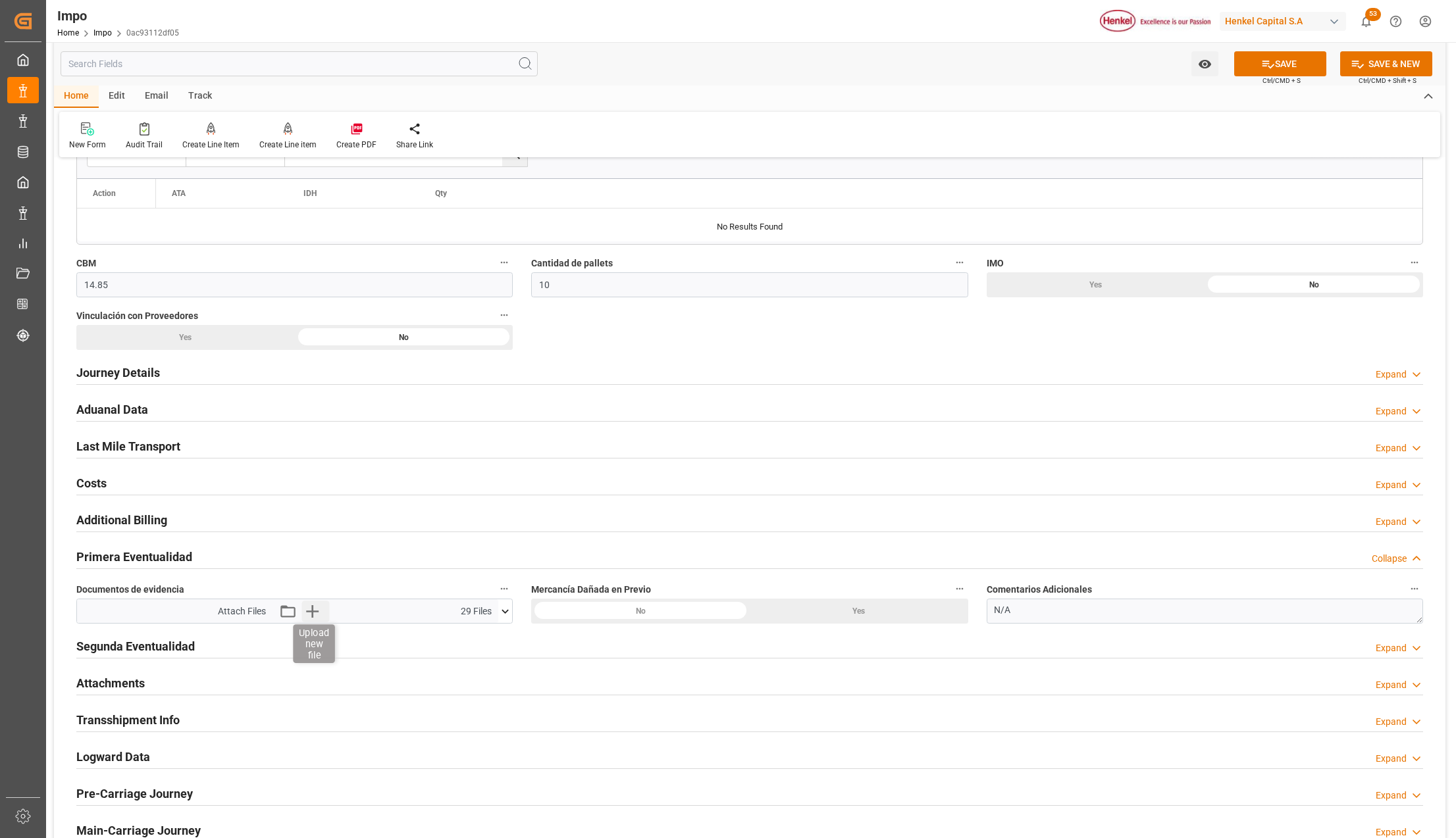
click at [311, 622] on icon "button" at bounding box center [312, 612] width 21 height 21
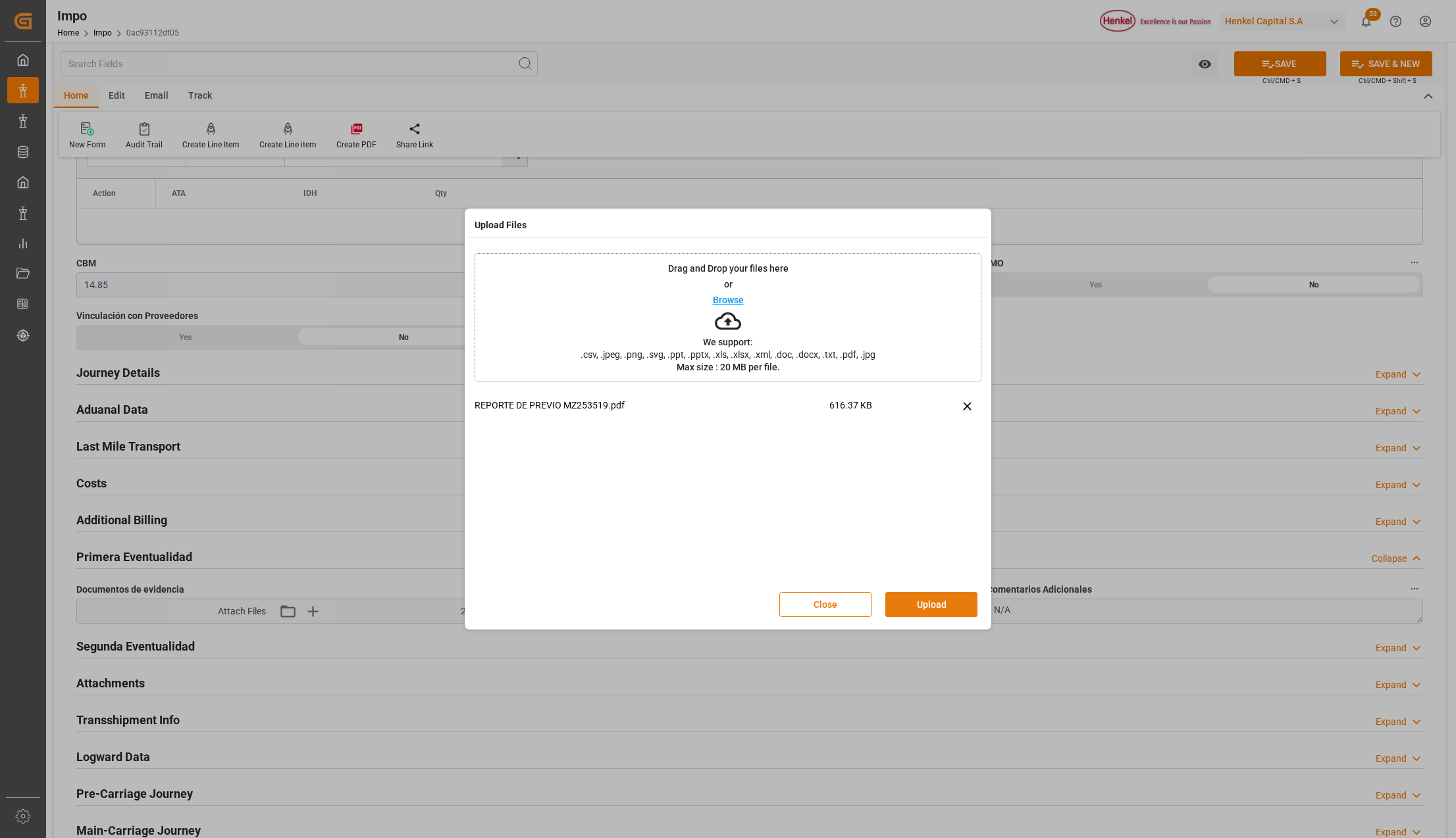
click at [941, 598] on button "Upload" at bounding box center [931, 604] width 92 height 25
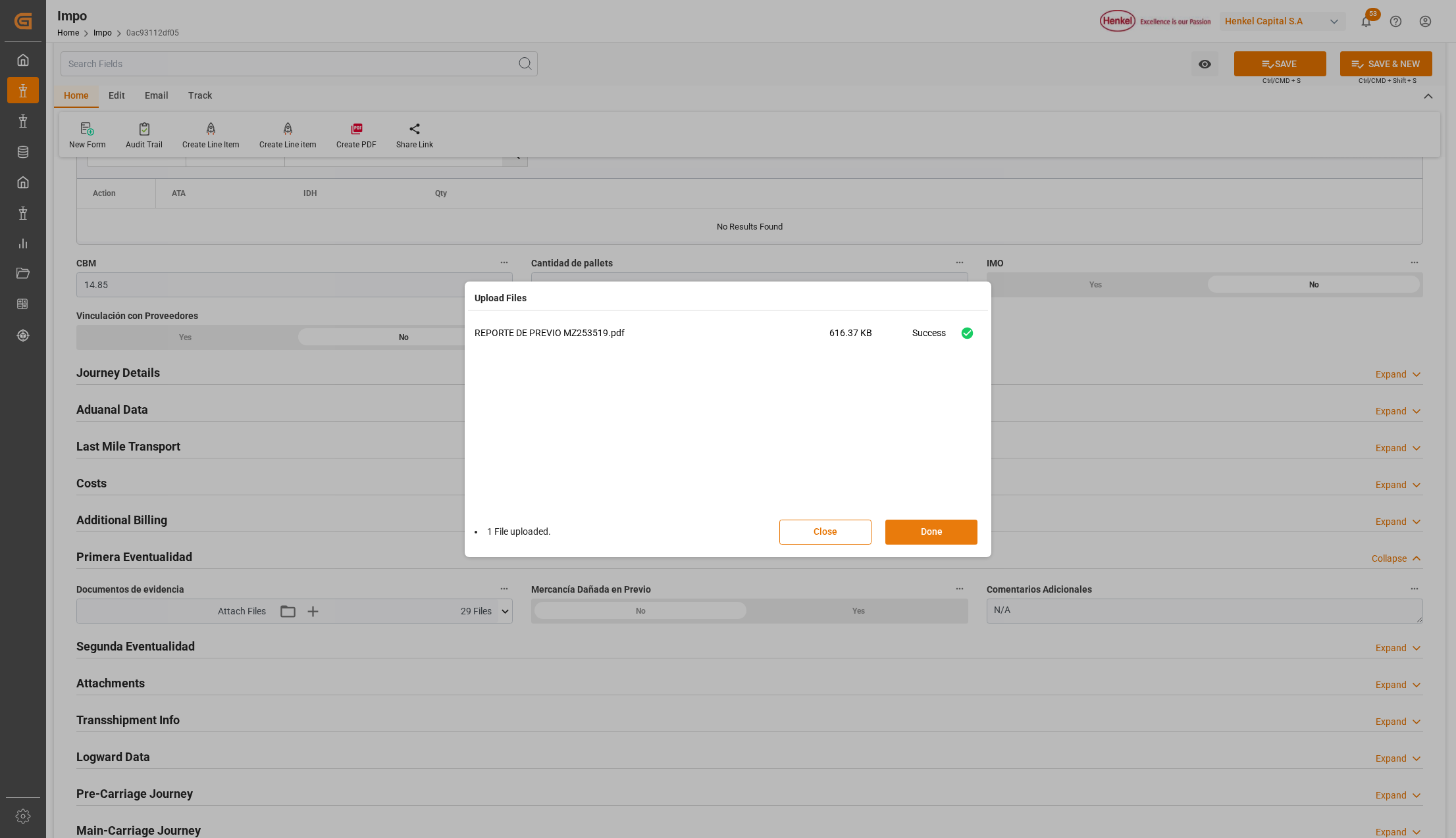
click at [904, 530] on button "Done" at bounding box center [931, 532] width 92 height 25
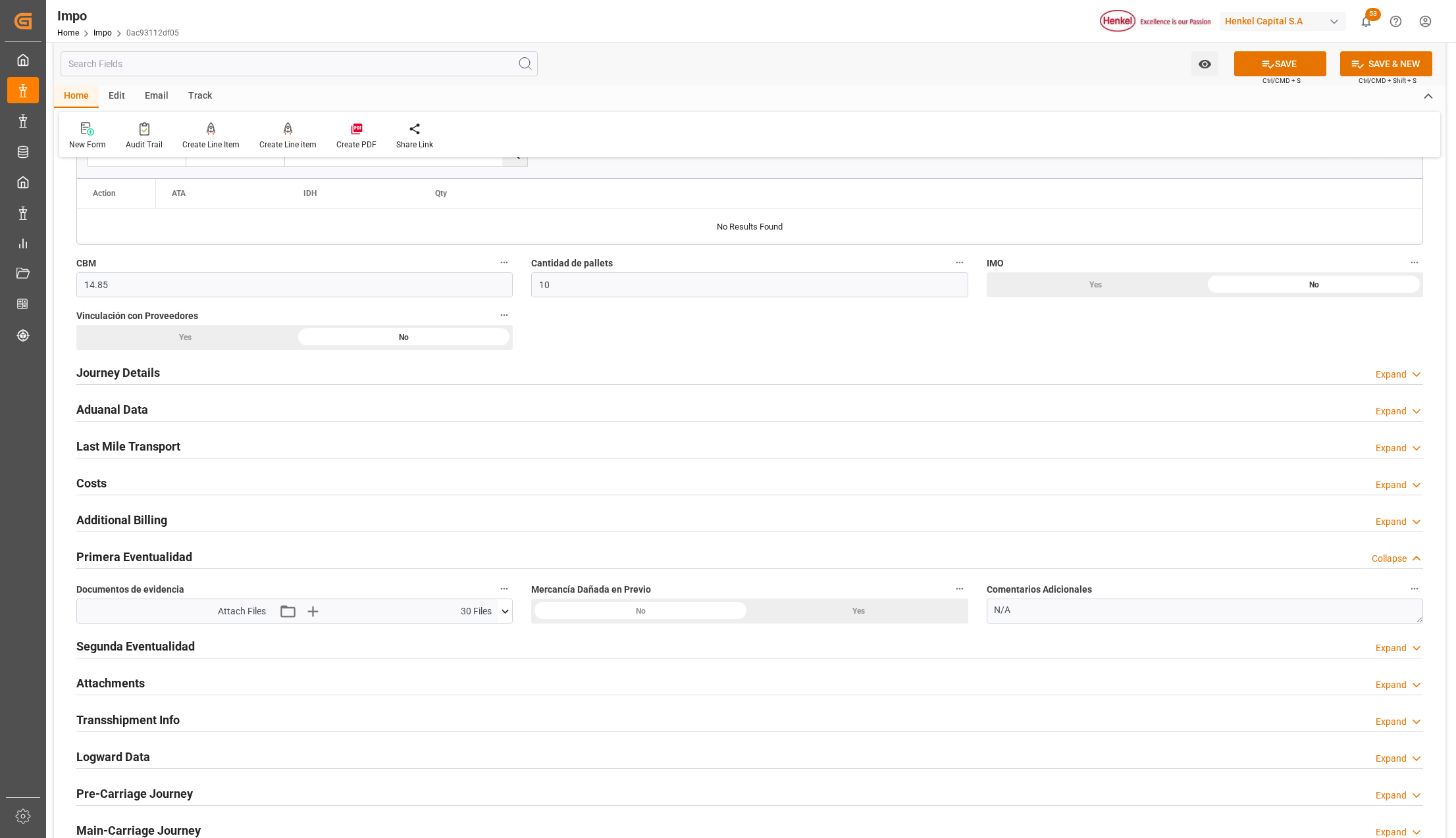
click at [128, 691] on h2 "Attachments" at bounding box center [111, 683] width 68 height 18
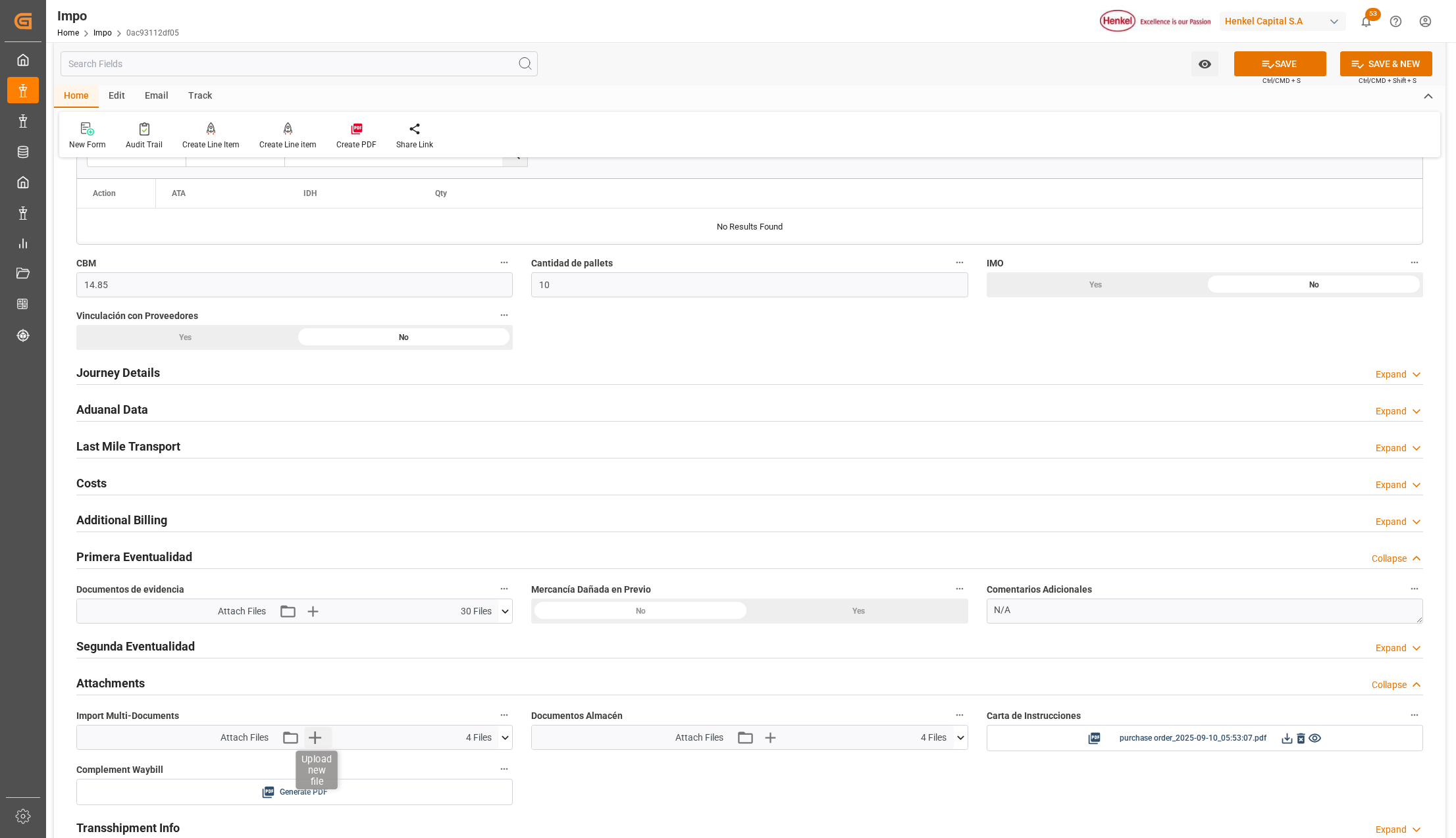
click at [319, 737] on icon "button" at bounding box center [315, 738] width 21 height 21
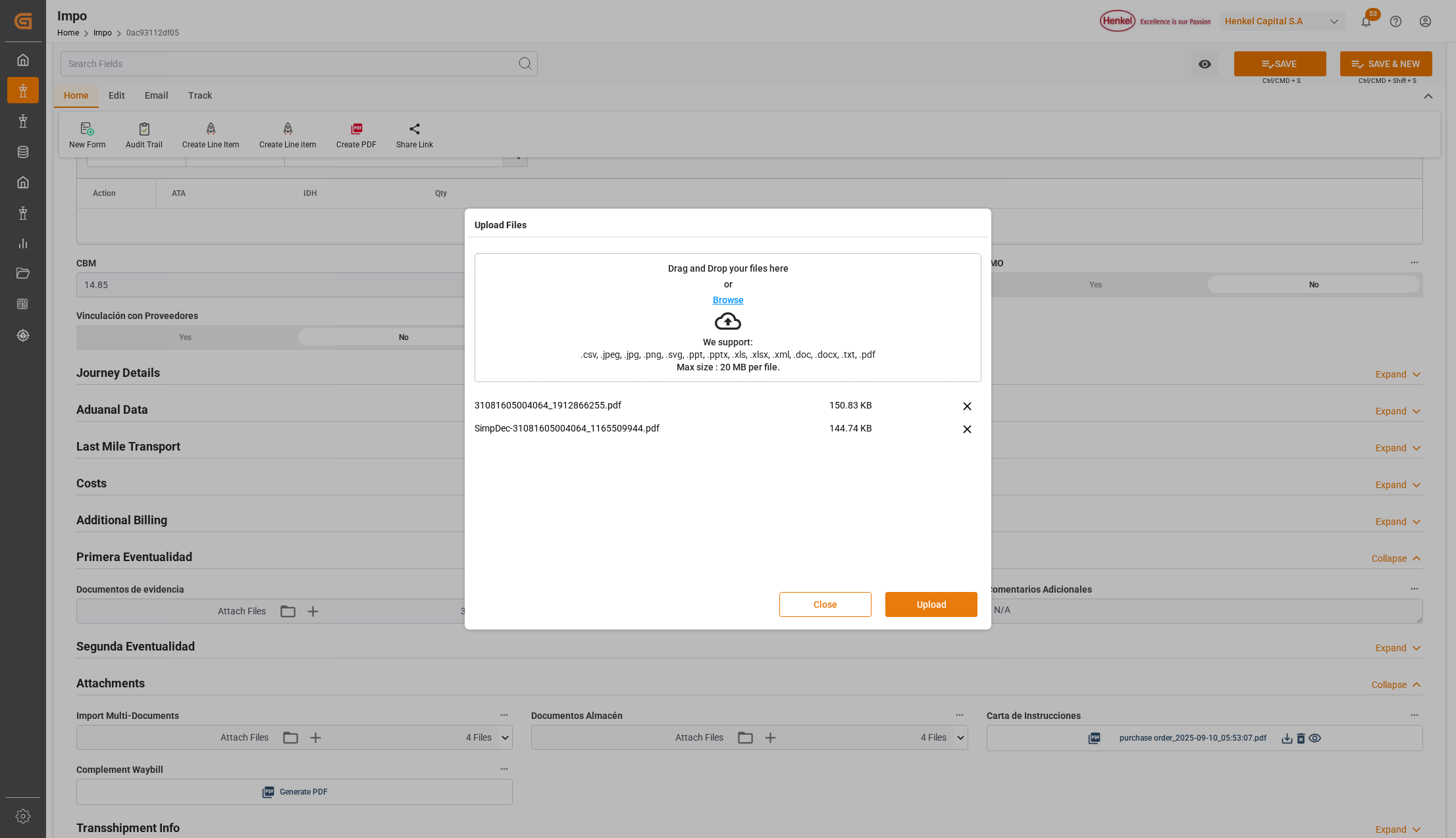
click at [917, 611] on button "Upload" at bounding box center [931, 604] width 92 height 25
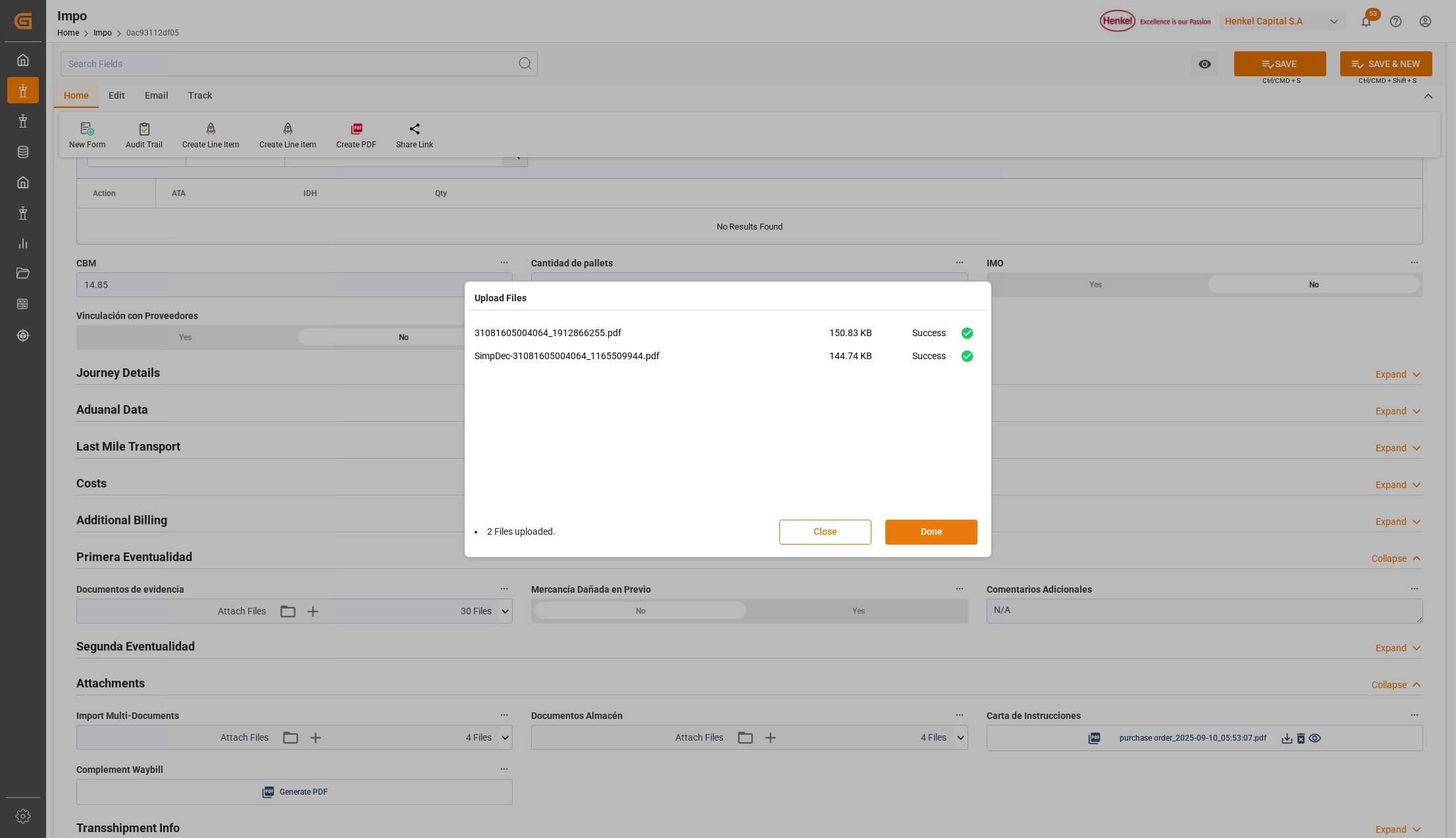
click at [935, 537] on button "Done" at bounding box center [931, 532] width 92 height 25
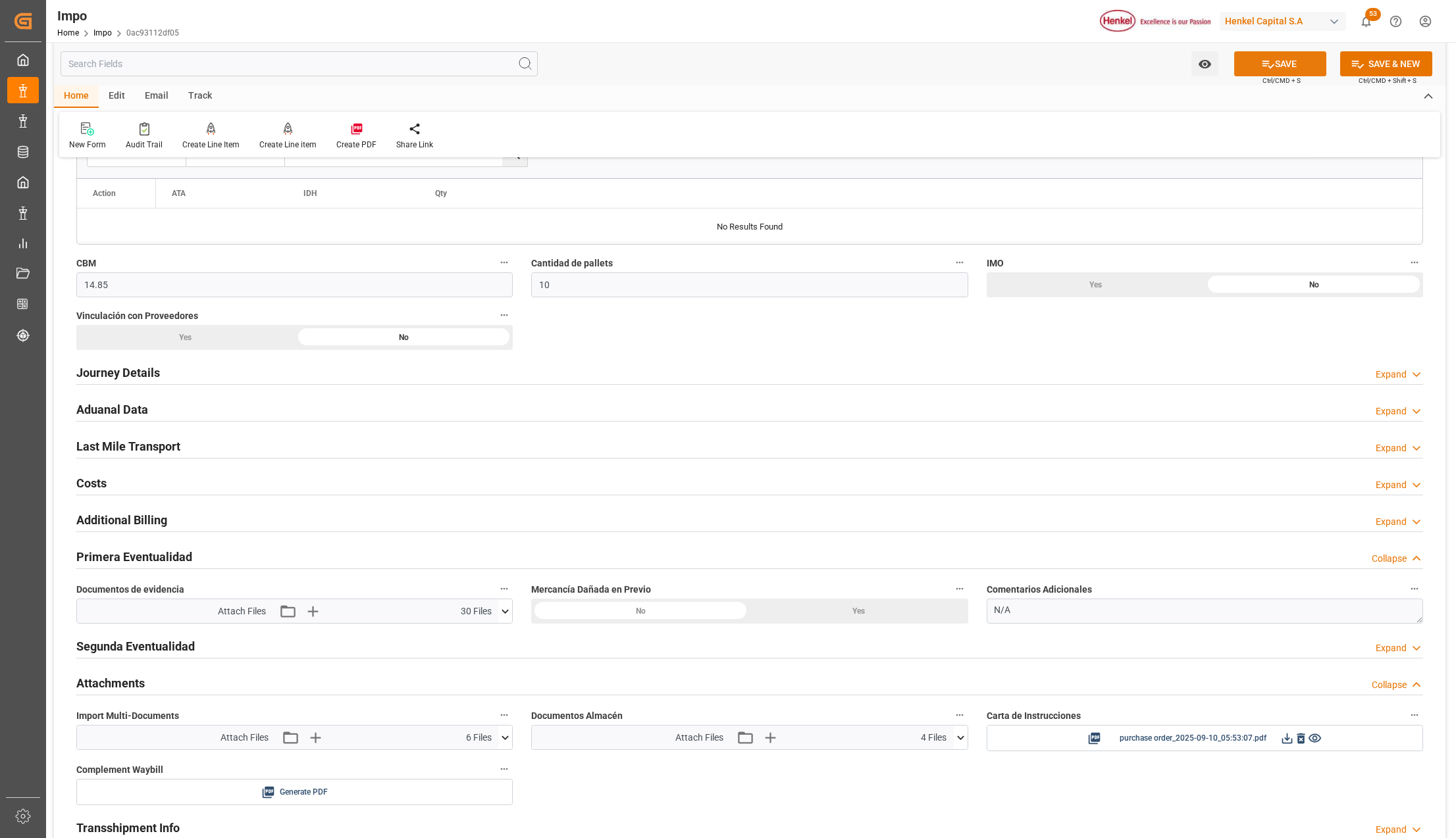
click at [1288, 67] on button "SAVE" at bounding box center [1280, 64] width 92 height 25
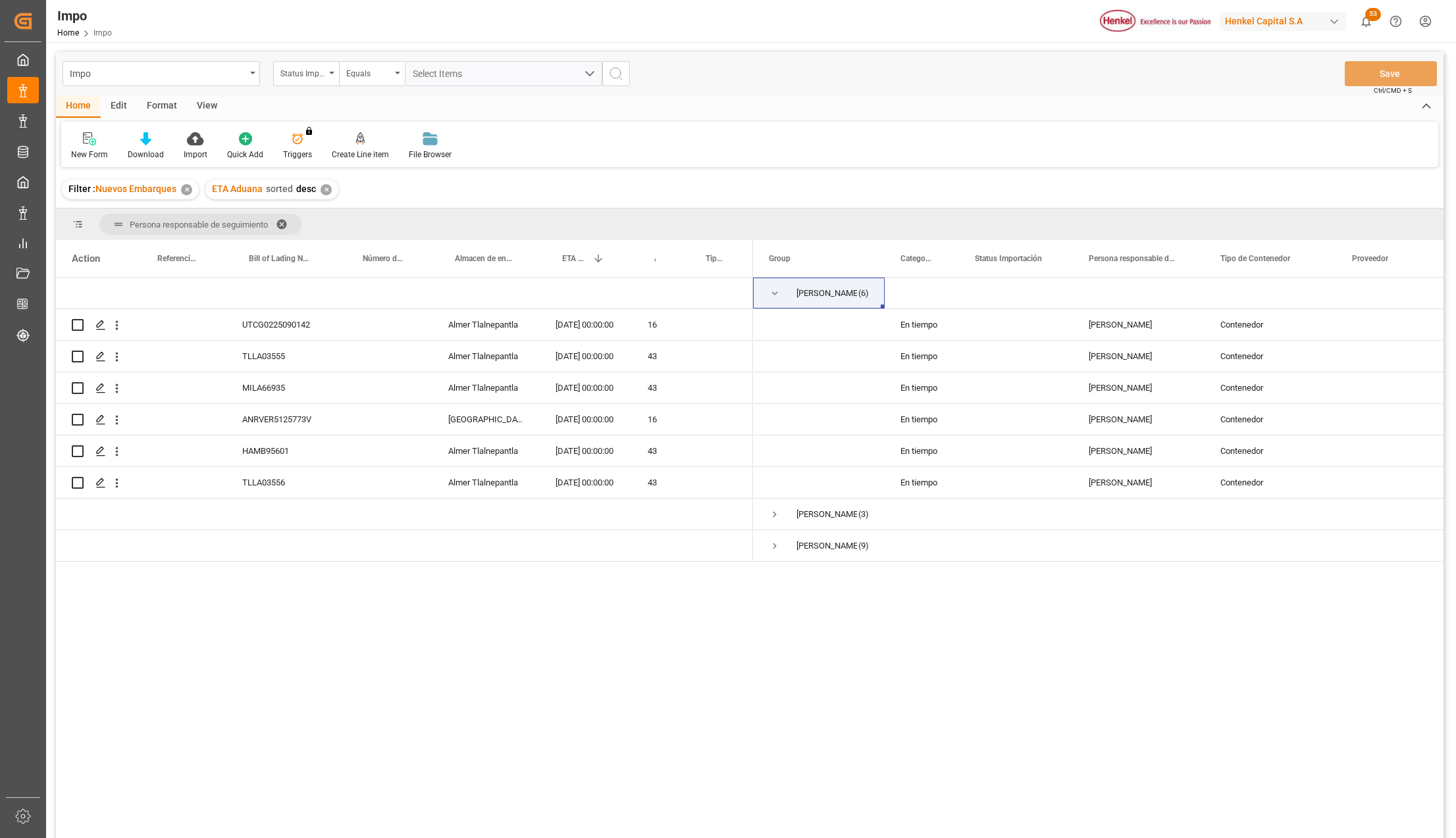
click at [203, 103] on div "View" at bounding box center [206, 106] width 40 height 22
click at [103, 143] on icon at bounding box center [104, 138] width 13 height 13
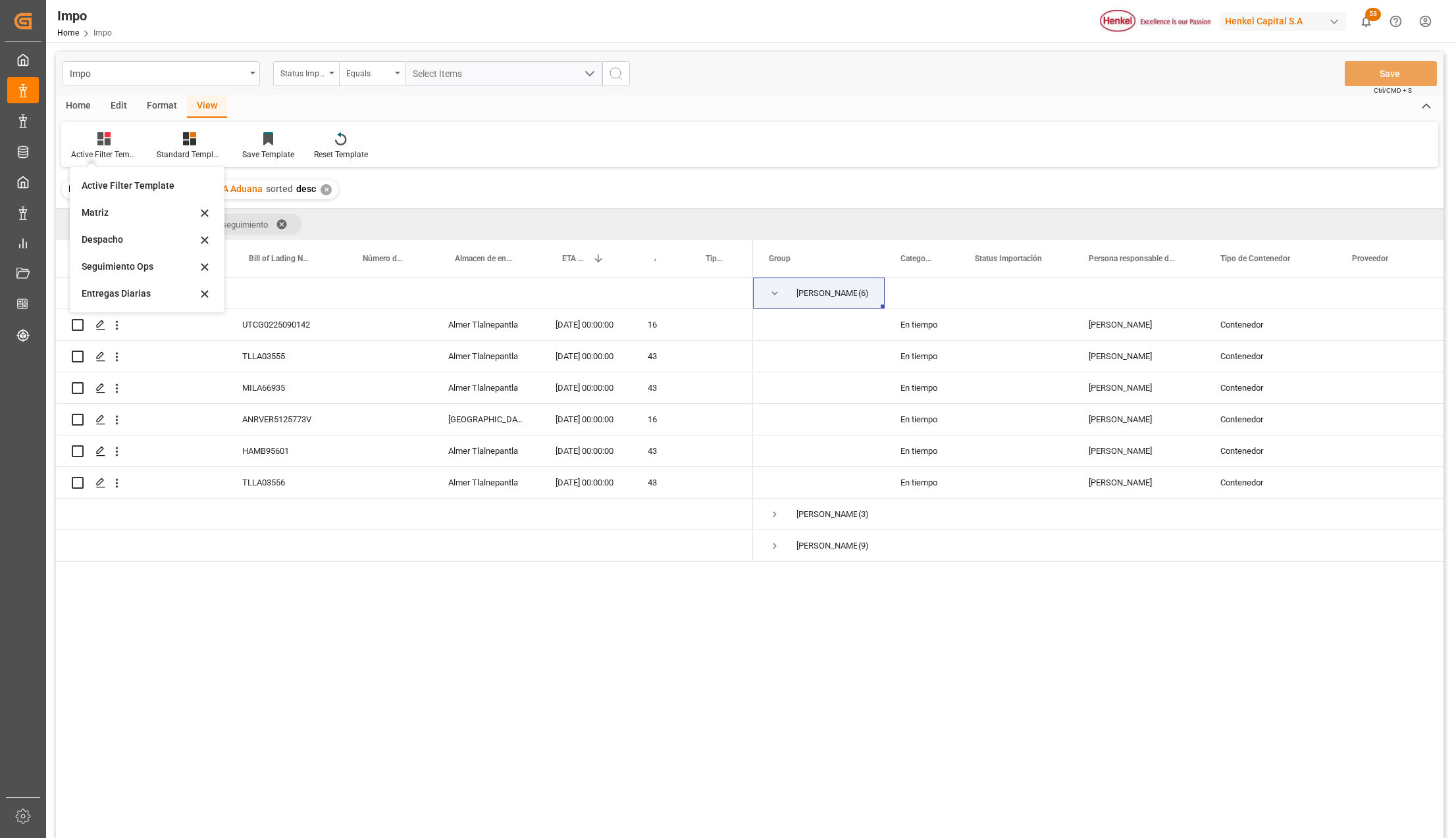
click at [161, 101] on div "Format" at bounding box center [161, 106] width 50 height 22
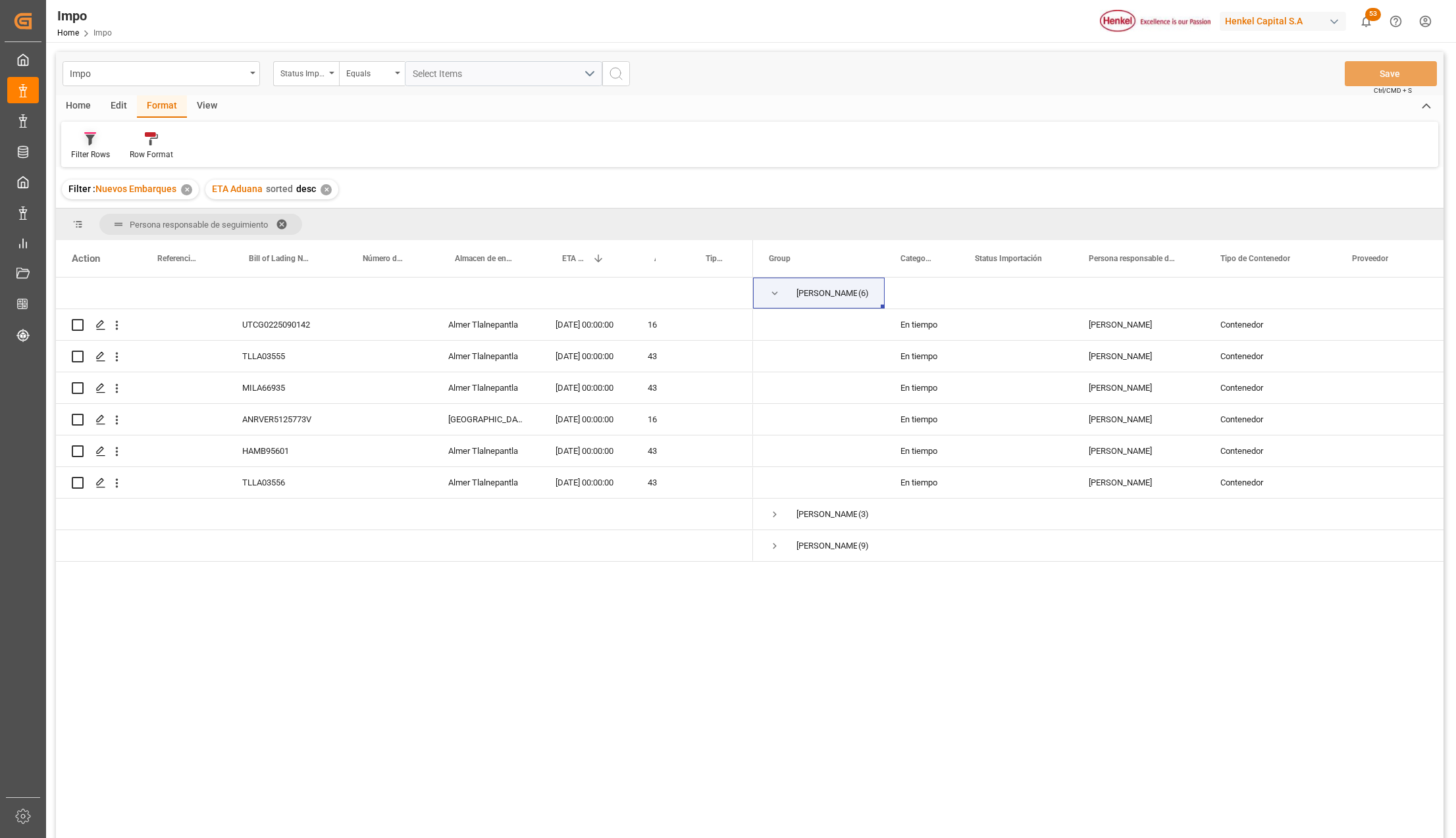
click at [90, 149] on div "Filter Rows" at bounding box center [90, 155] width 39 height 12
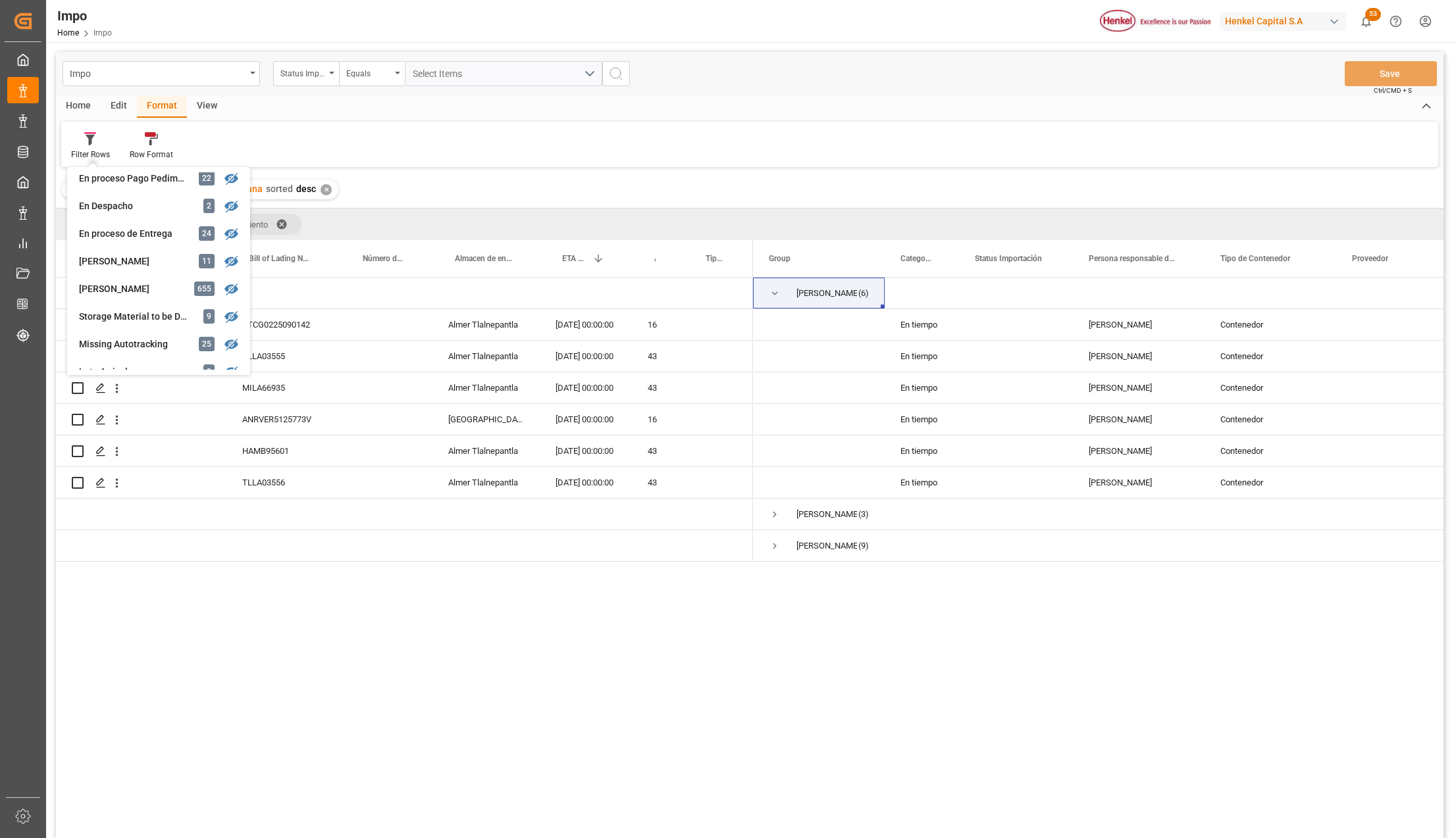
scroll to position [175, 0]
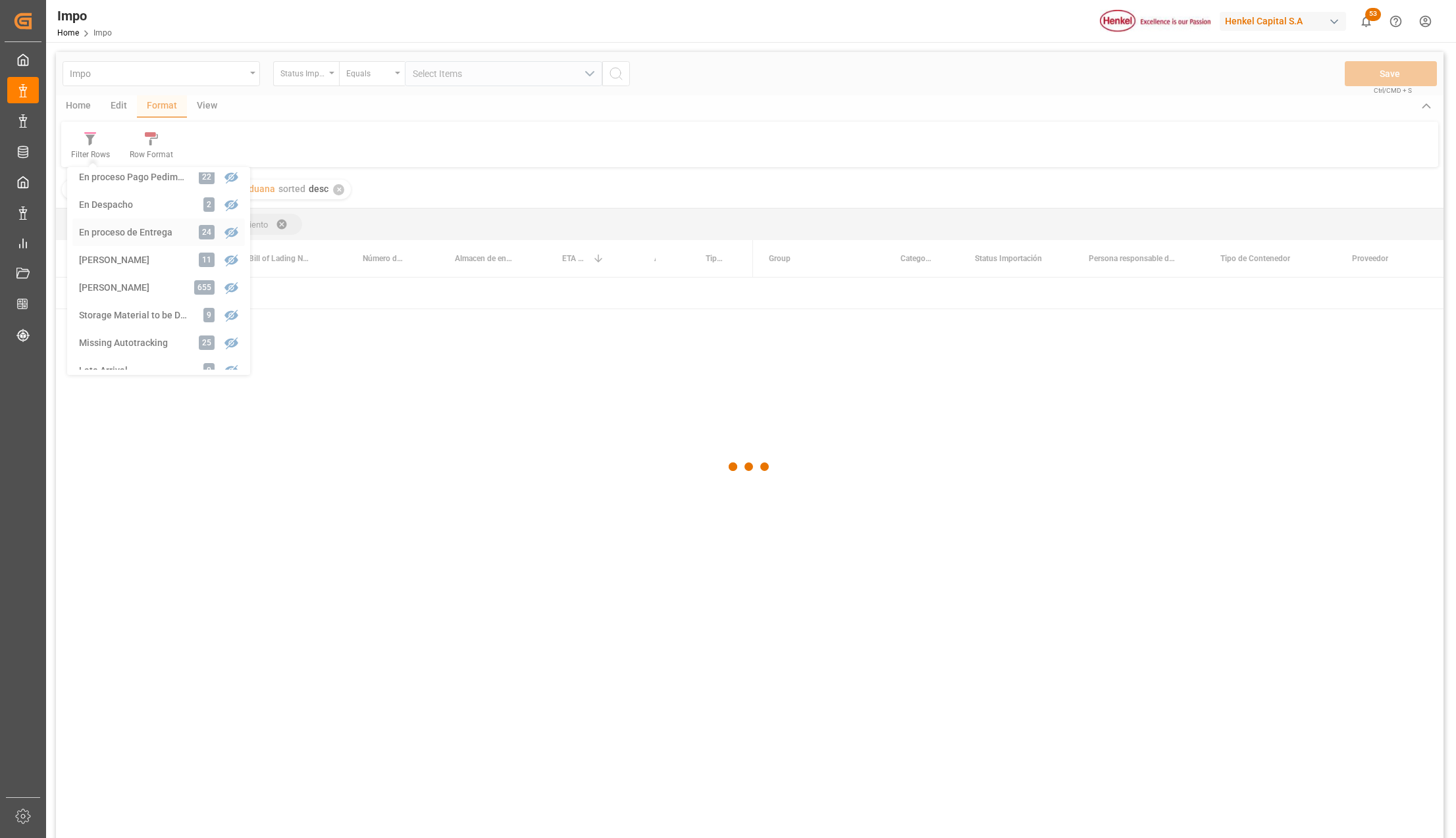
click at [117, 230] on div "Impo Status Importación Equals Select Items Save Ctrl/CMD + S Home Edit Format …" at bounding box center [750, 463] width 1388 height 821
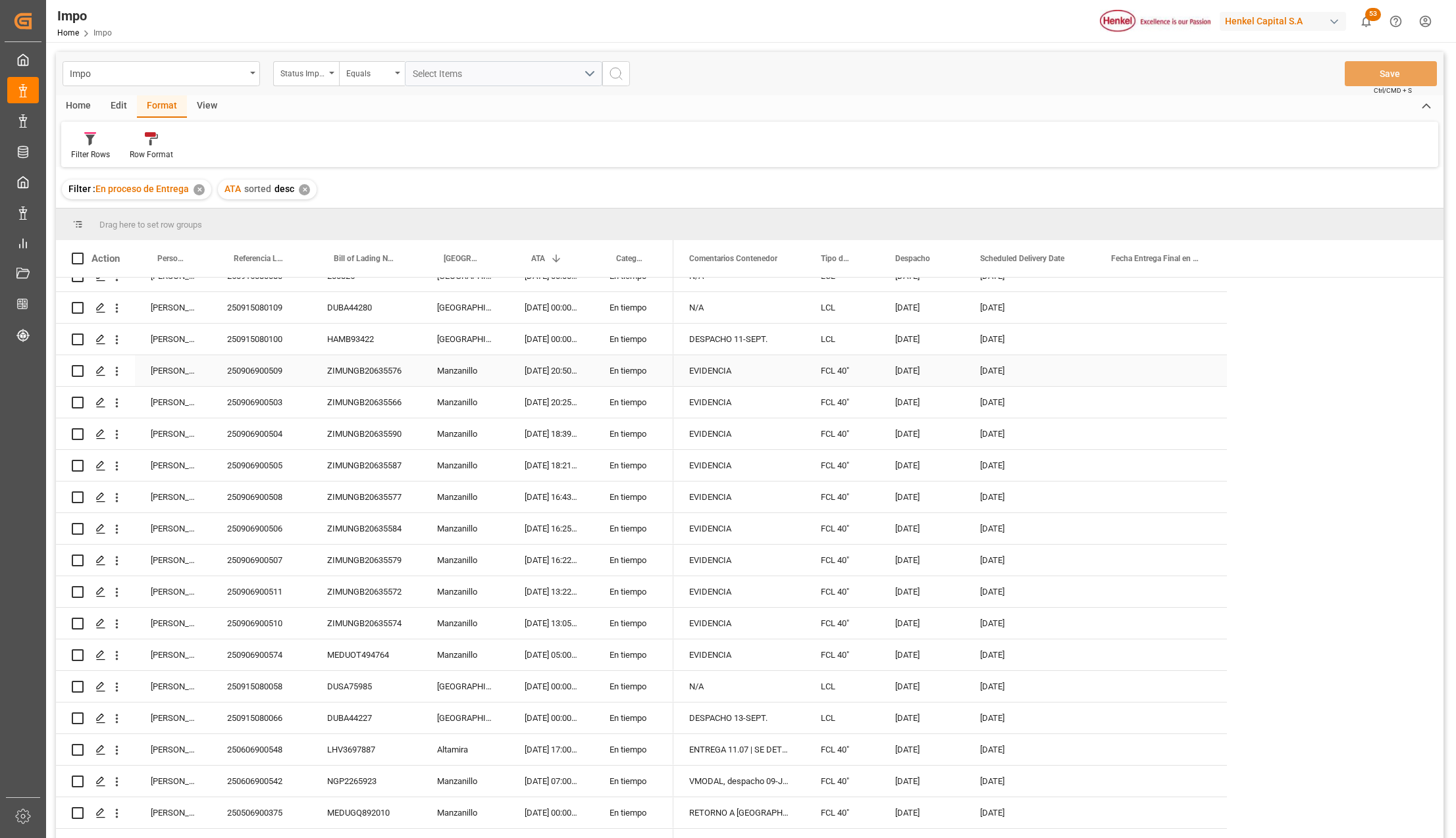
scroll to position [193, 0]
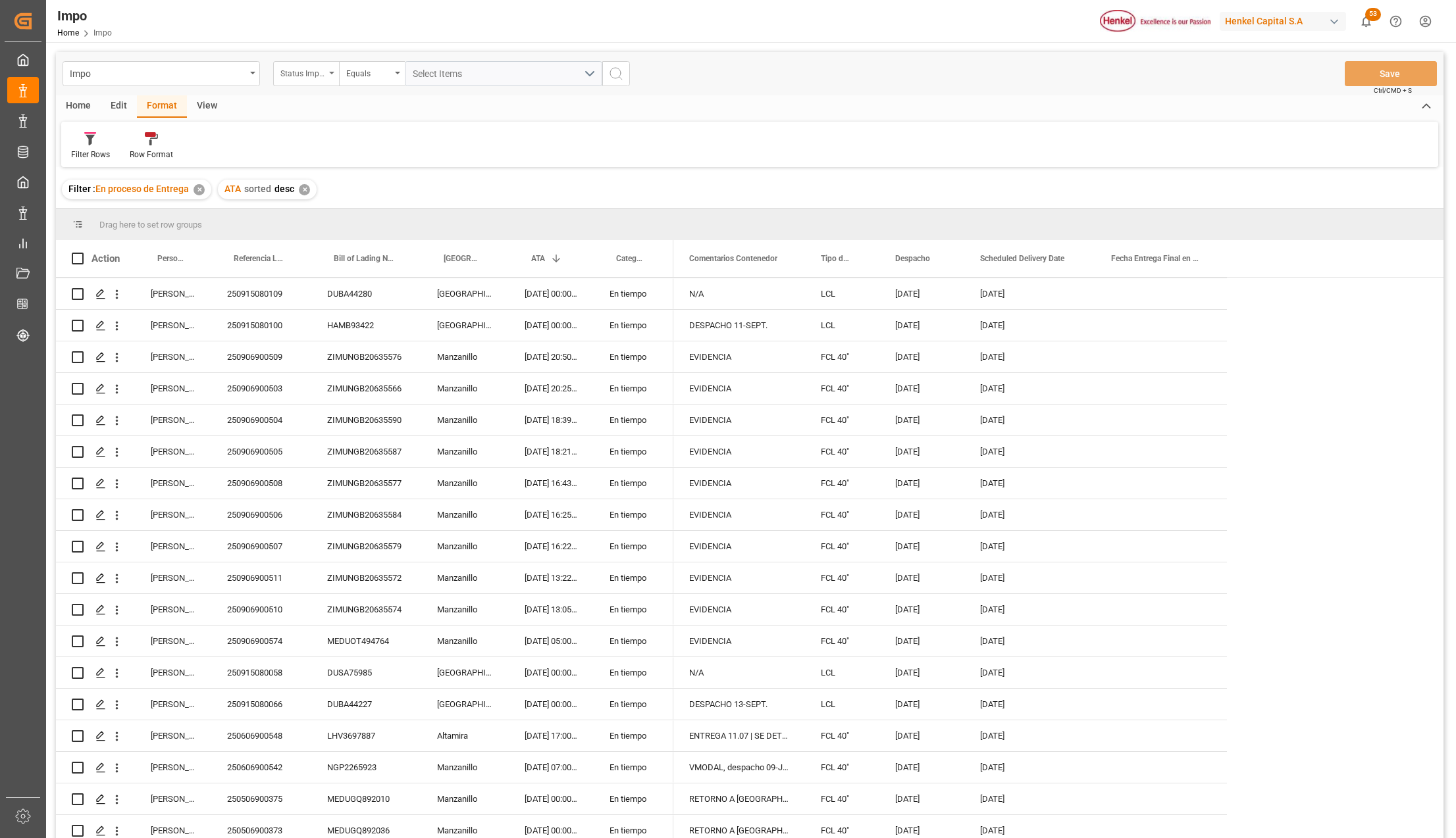
click at [332, 77] on div "Status Importación" at bounding box center [306, 73] width 66 height 25
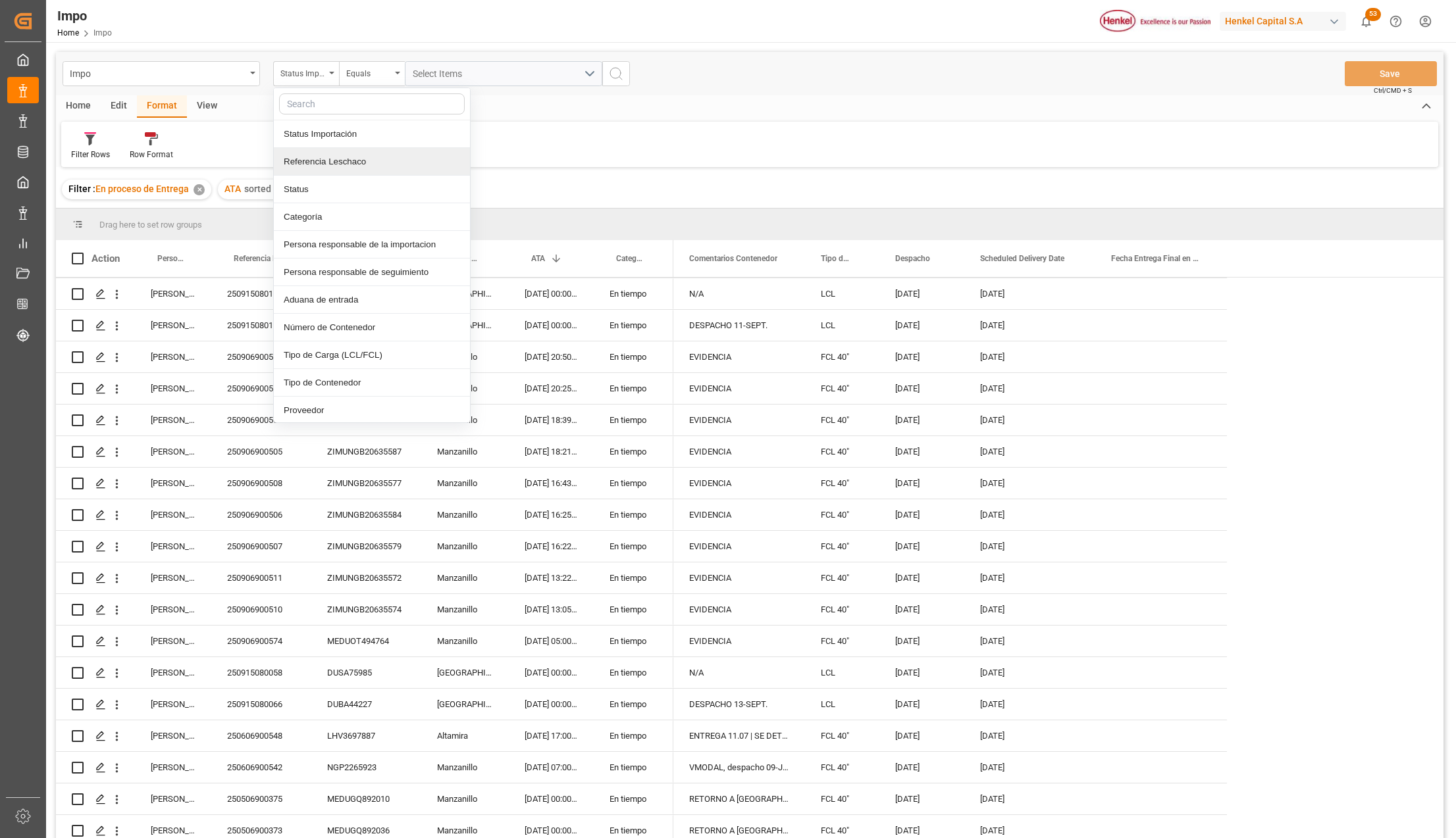
click at [348, 164] on div "Referencia Leschaco" at bounding box center [372, 162] width 196 height 28
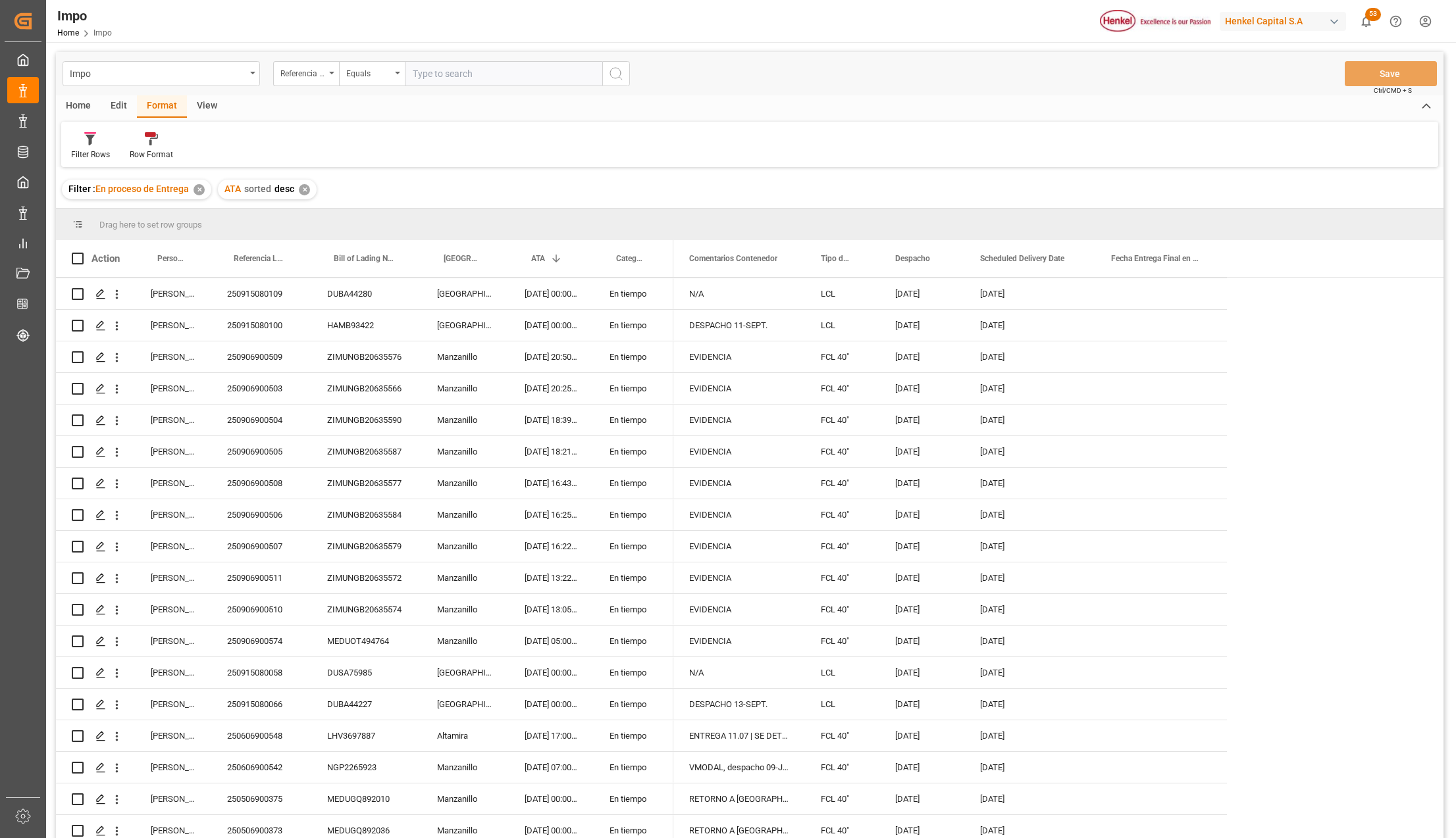
click at [441, 87] on div "Impo Referencia Leschaco Equals Save Ctrl/CMD + S" at bounding box center [750, 73] width 1388 height 43
click at [451, 77] on input "text" at bounding box center [504, 73] width 197 height 25
paste input "250906900575"
type input "250906900575"
click at [194, 190] on div "✕" at bounding box center [200, 190] width 11 height 11
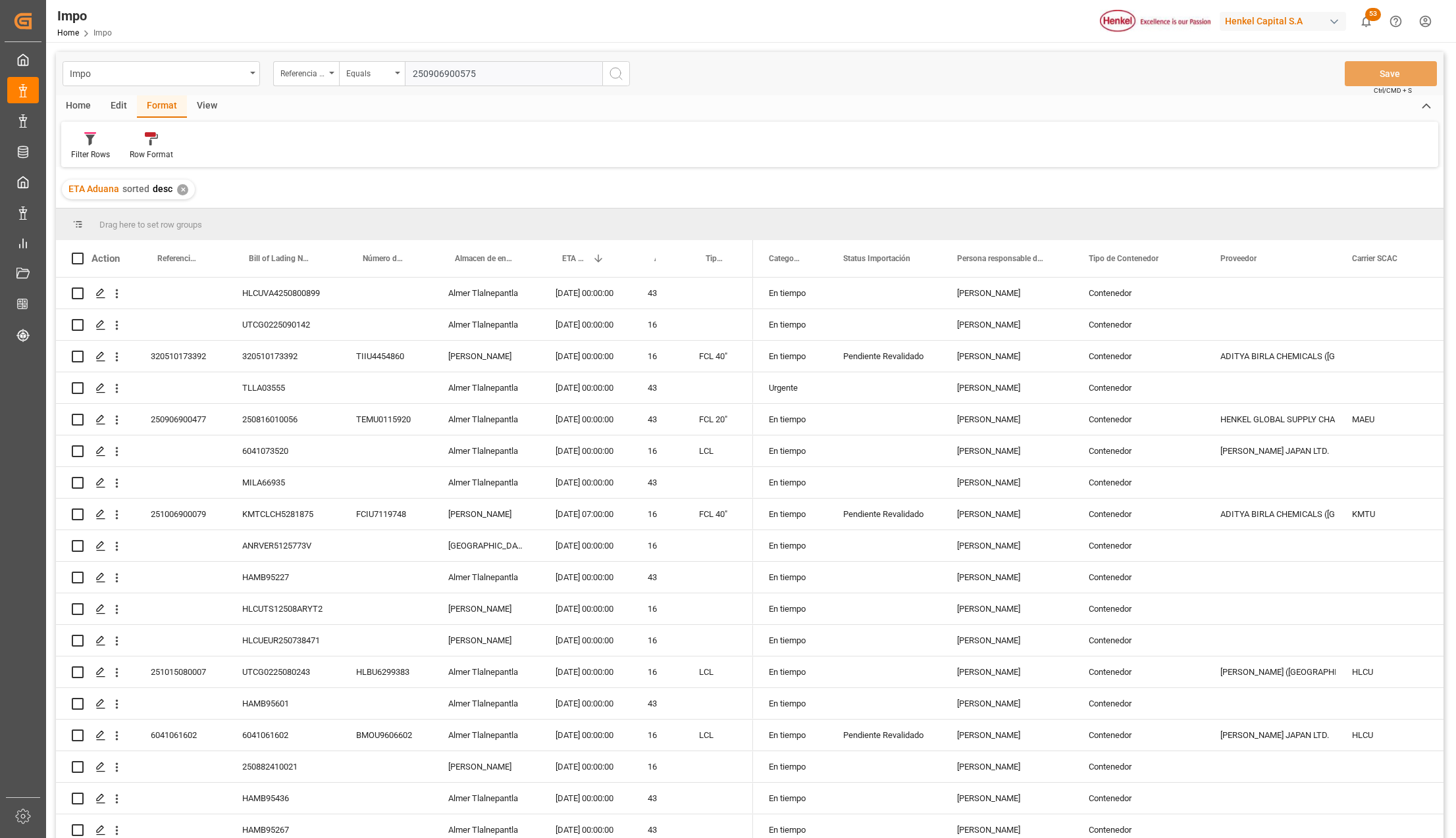
click at [508, 73] on input "250906900575" at bounding box center [504, 73] width 197 height 25
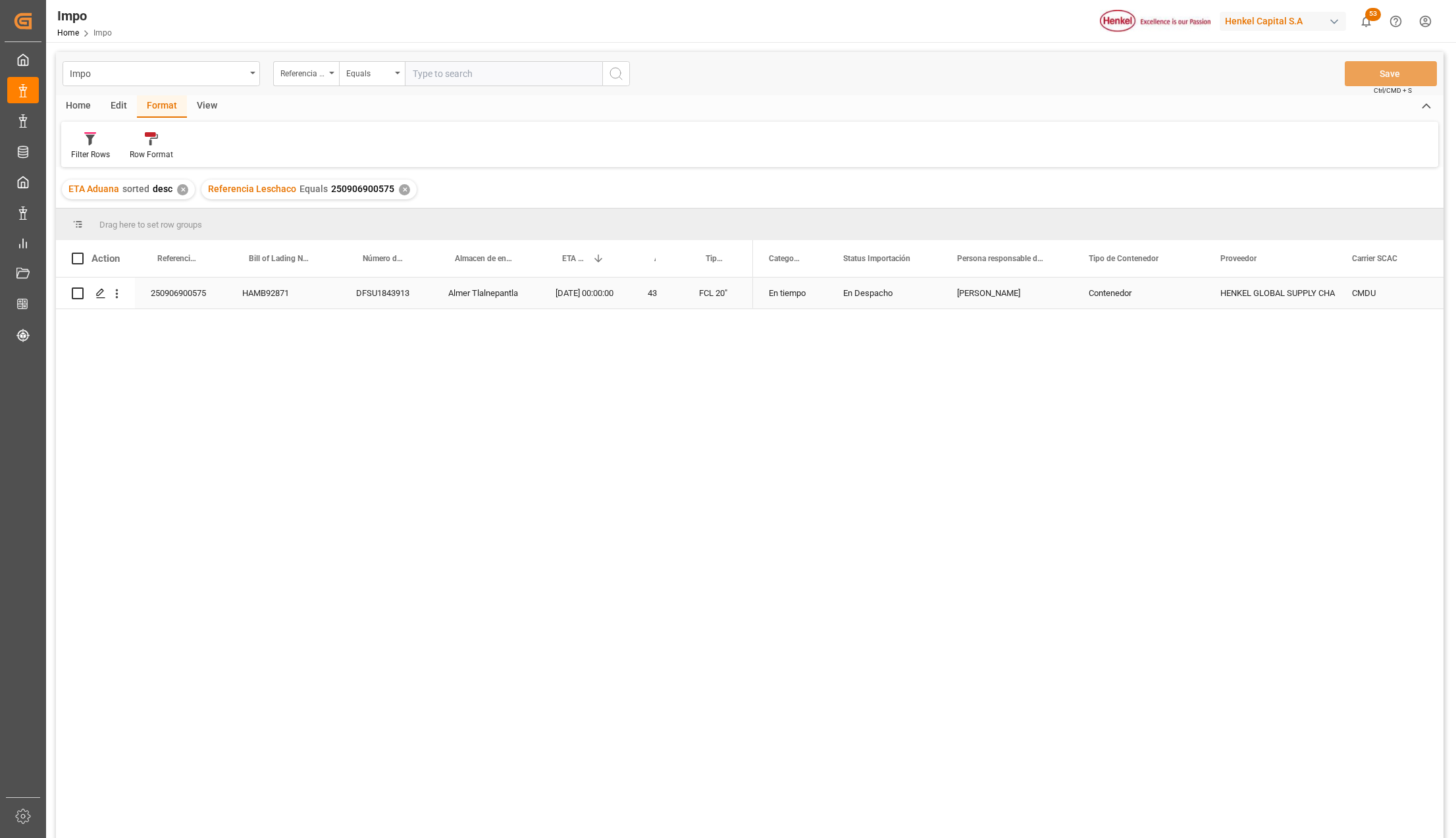
click at [706, 299] on div "FCL 20"" at bounding box center [719, 293] width 70 height 31
click at [922, 299] on icon "open menu" at bounding box center [917, 301] width 15 height 15
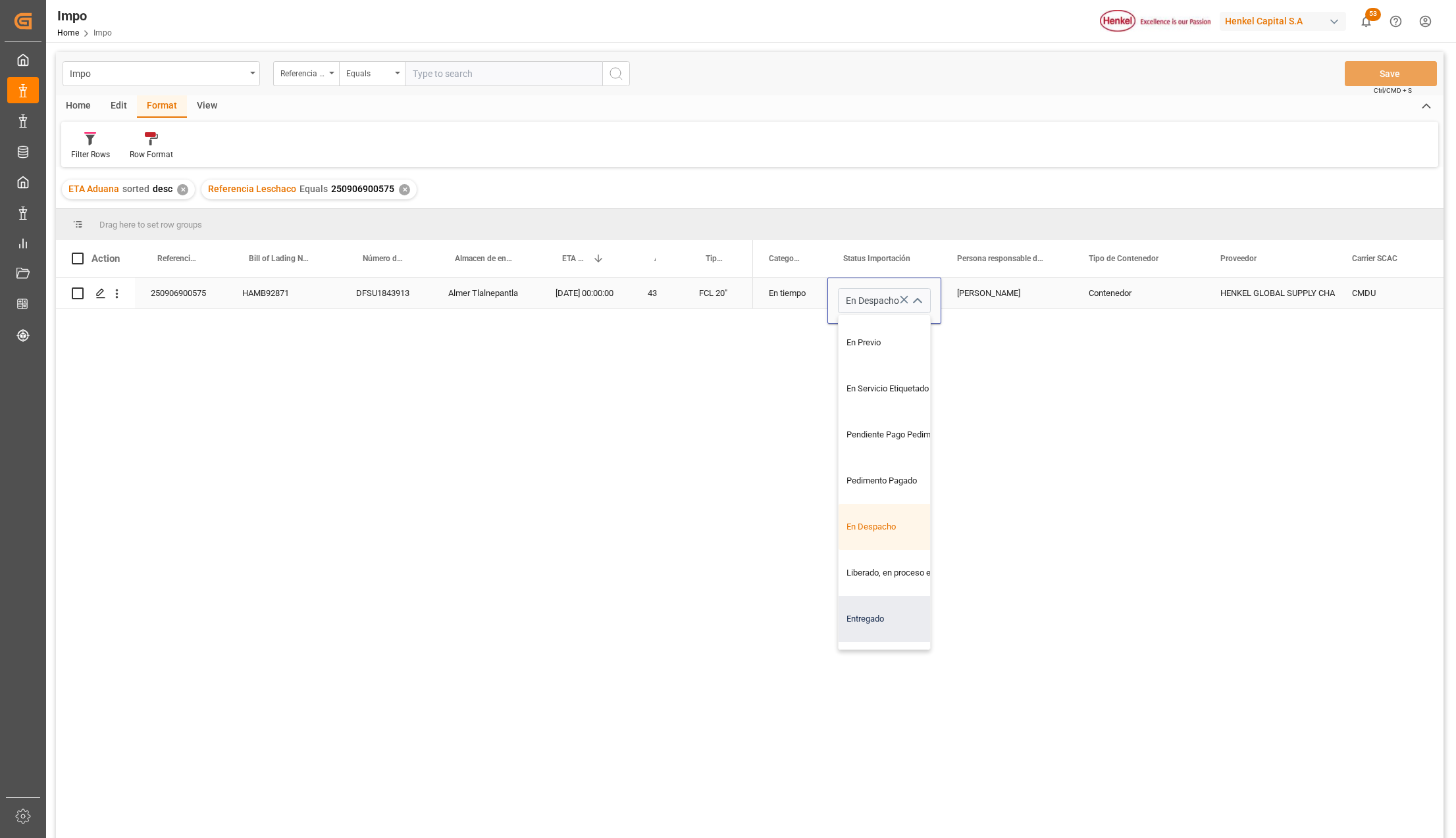
click at [880, 612] on div "Entregado" at bounding box center [900, 619] width 124 height 46
type input "Entregado"
drag, startPoint x: 1133, startPoint y: 583, endPoint x: 1039, endPoint y: 515, distance: 116.0
click at [1133, 583] on div "En tiempo Entregado Julia Lopez Contenedor HENKEL GLOBAL SUPPLY CHAIN B.V. CMDU…" at bounding box center [1098, 562] width 691 height 569
click at [975, 291] on div "Julia Lopez" at bounding box center [1007, 293] width 132 height 31
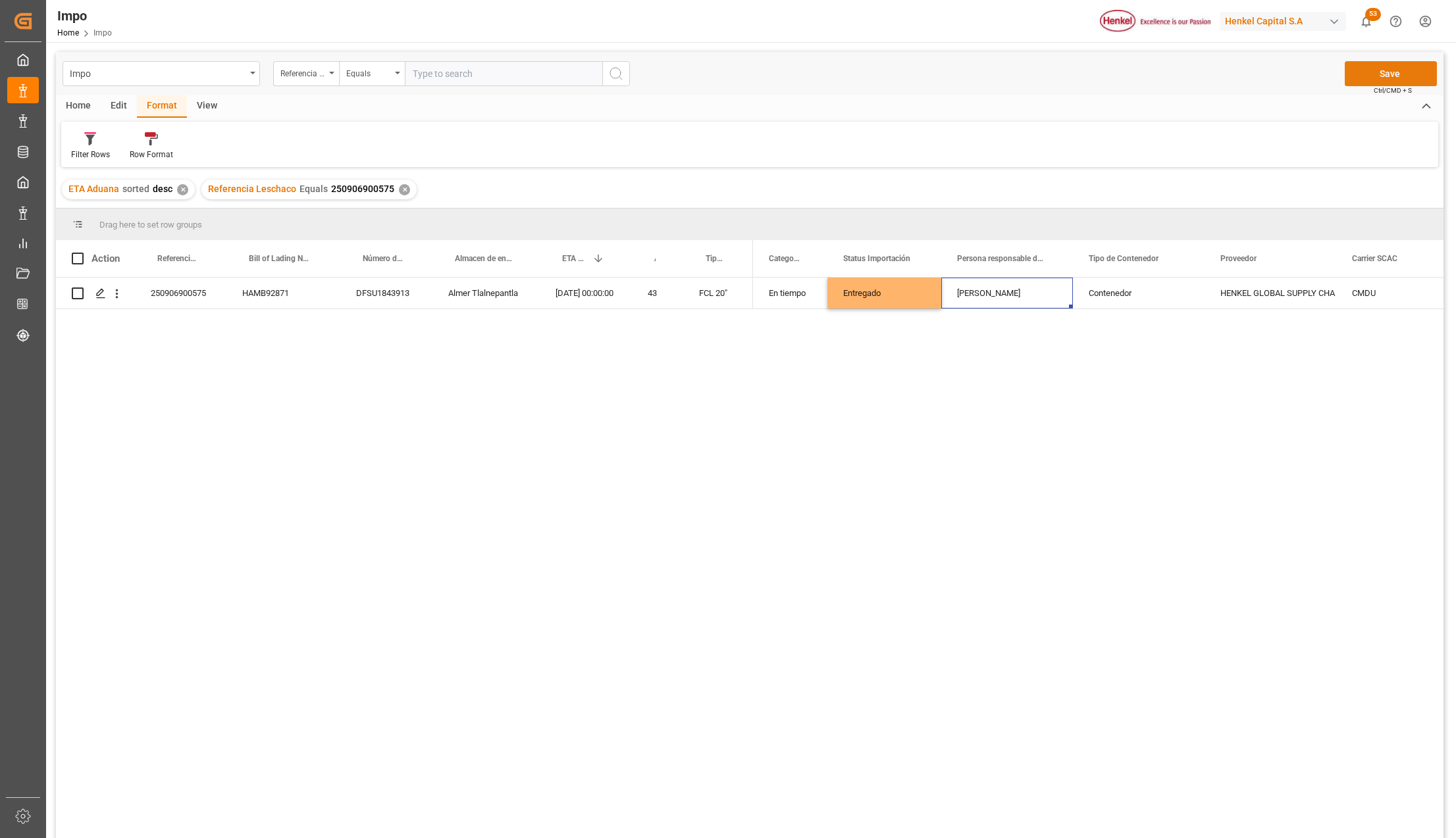
click at [1364, 80] on button "Save" at bounding box center [1391, 73] width 92 height 25
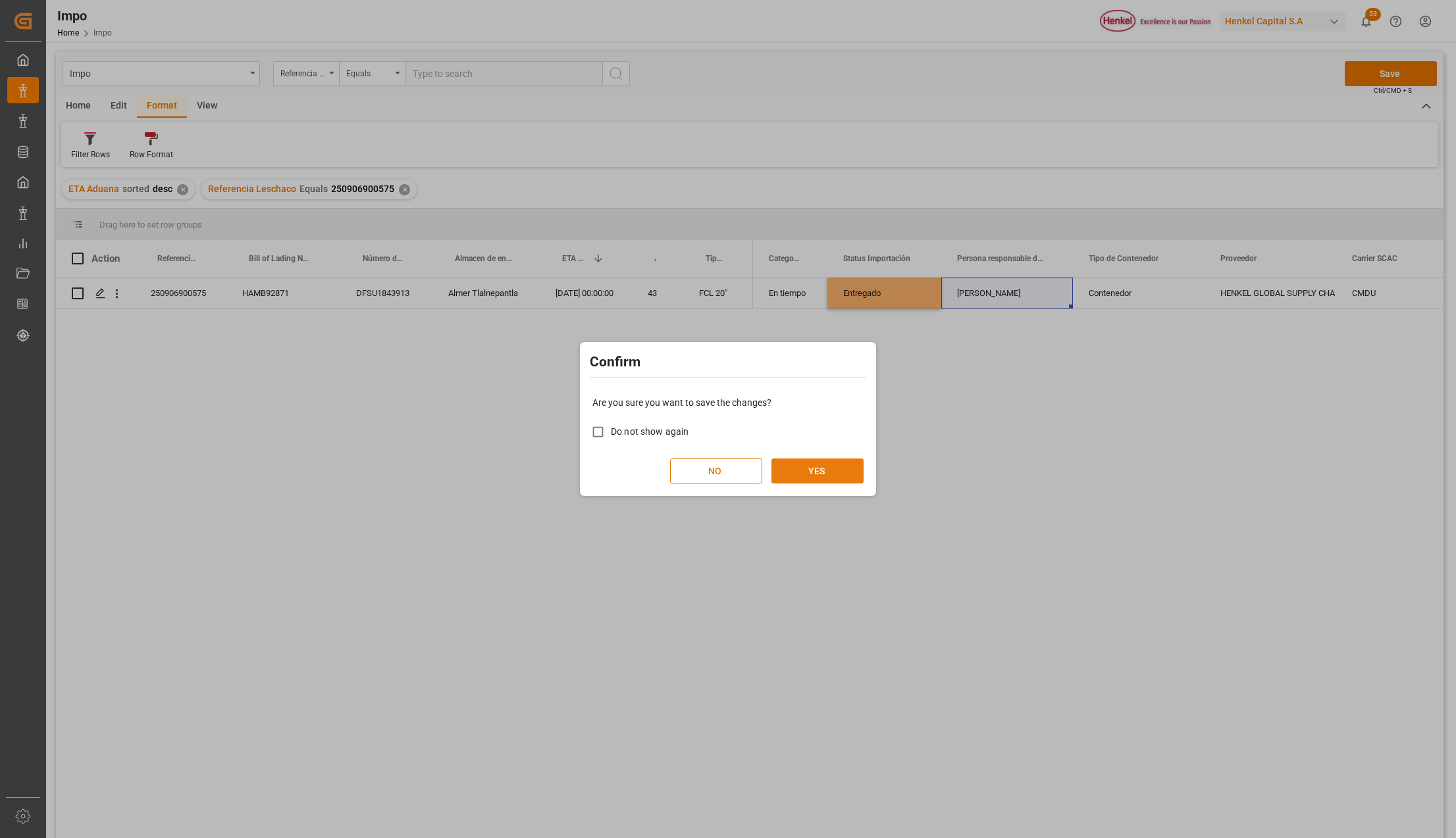
click at [831, 467] on button "YES" at bounding box center [817, 471] width 92 height 25
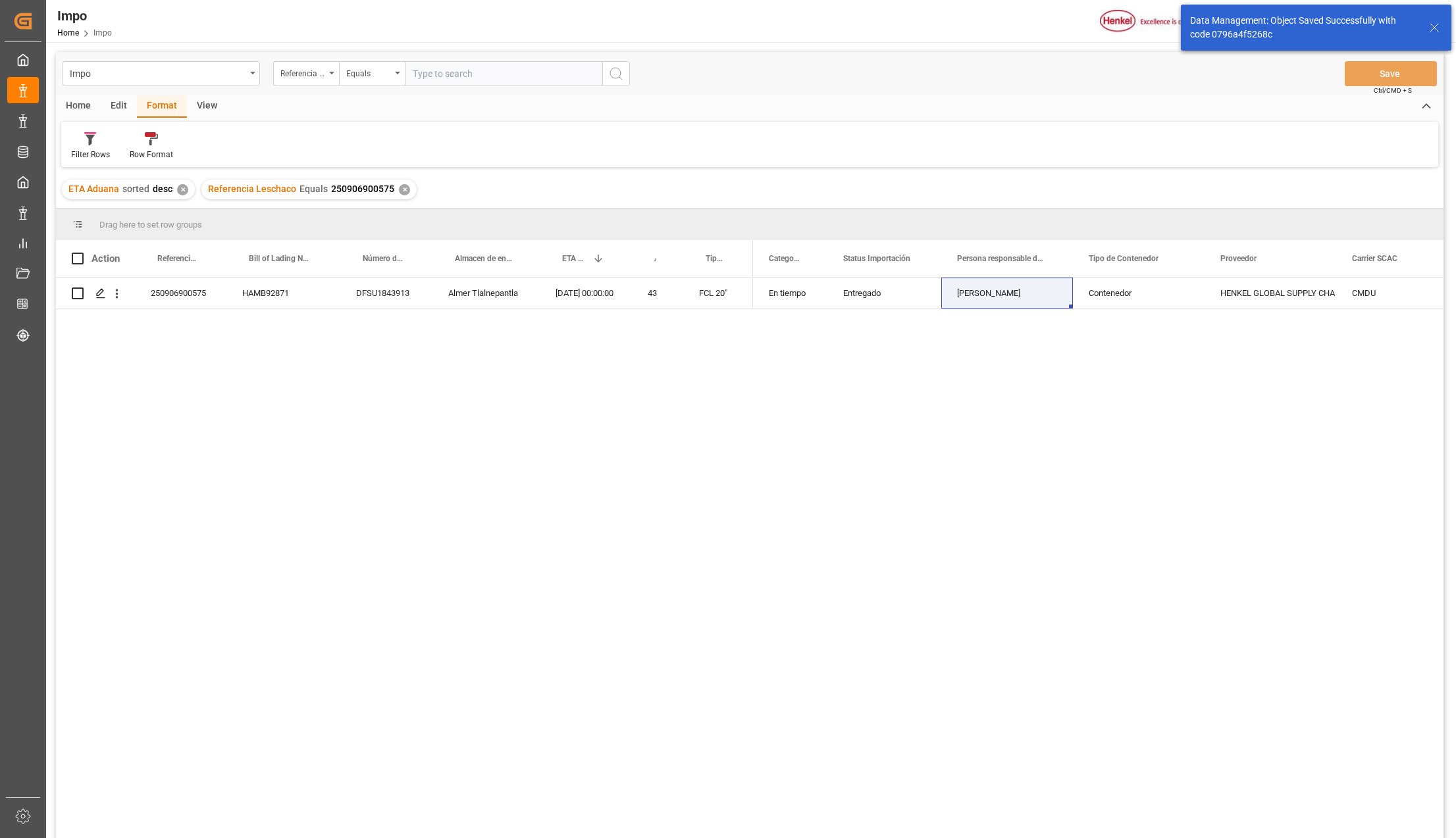
click at [401, 192] on div "✕" at bounding box center [405, 190] width 11 height 11
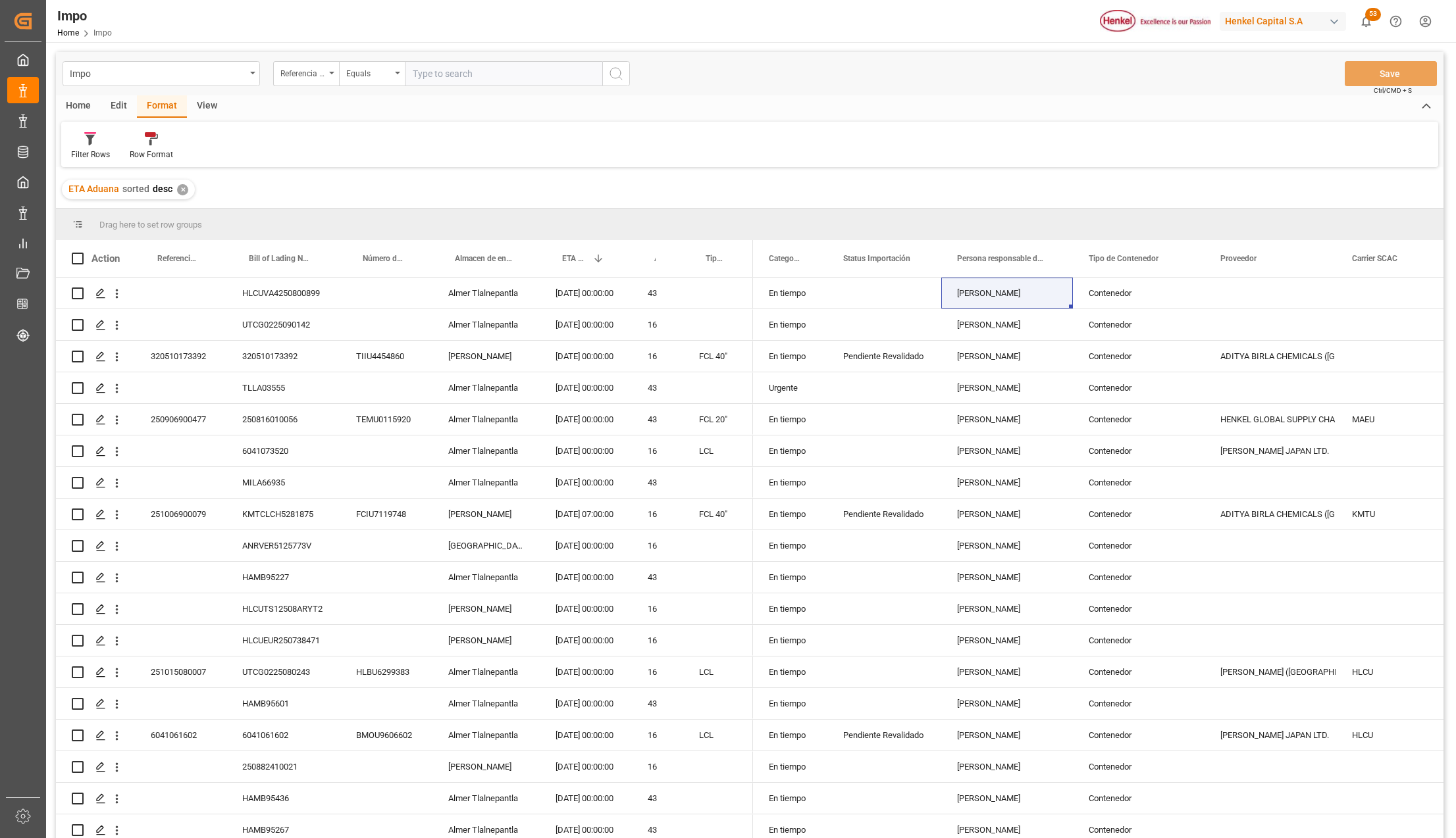
click at [205, 106] on div "View" at bounding box center [206, 106] width 40 height 22
click at [166, 138] on div at bounding box center [149, 138] width 66 height 14
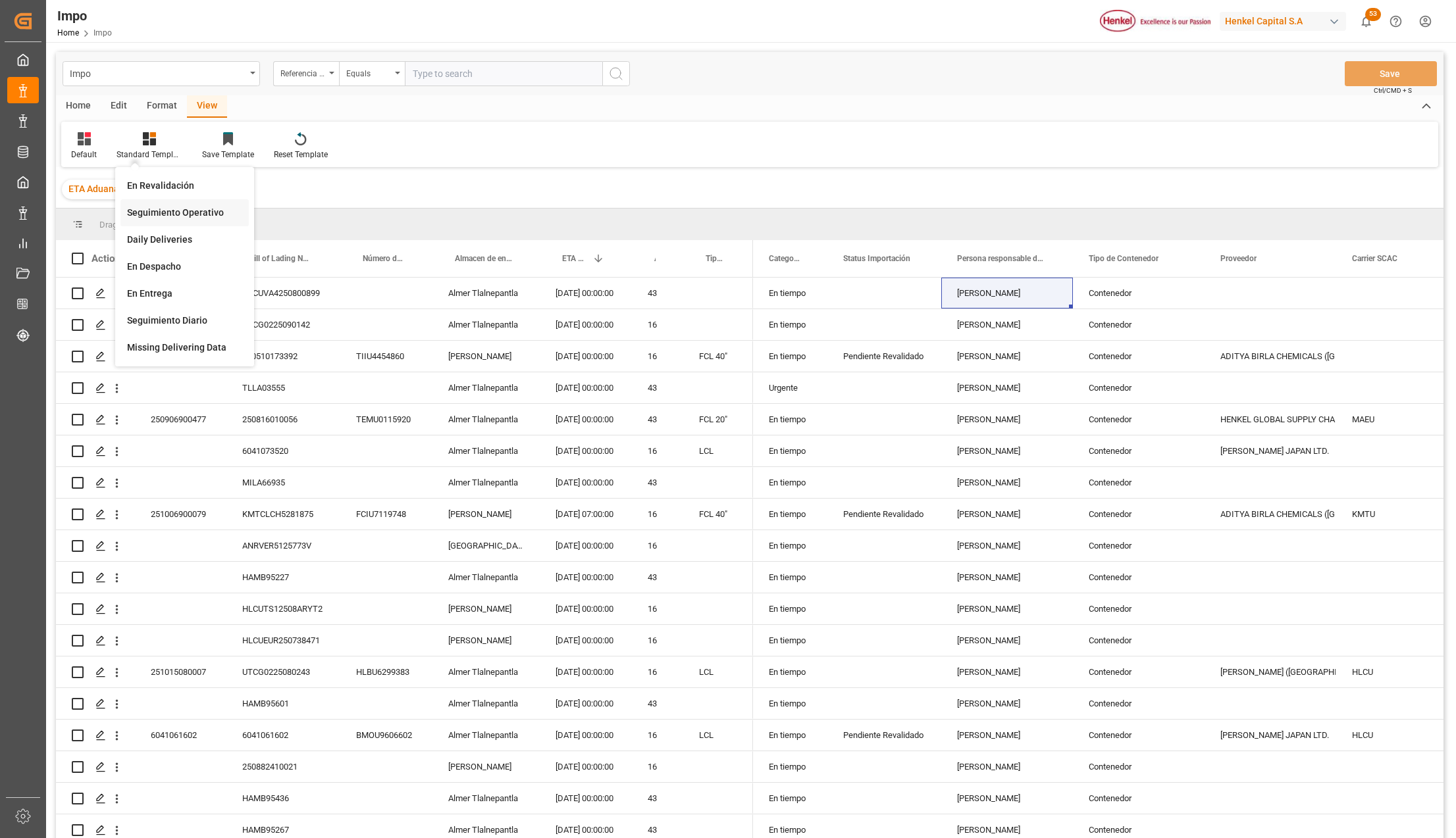
click at [169, 217] on div "Seguimiento Operativo" at bounding box center [184, 213] width 115 height 14
click at [180, 207] on div "ETA Aduana sorted desc ✕" at bounding box center [750, 189] width 1388 height 37
click at [205, 212] on div "Drag here to set row groups" at bounding box center [750, 224] width 1388 height 32
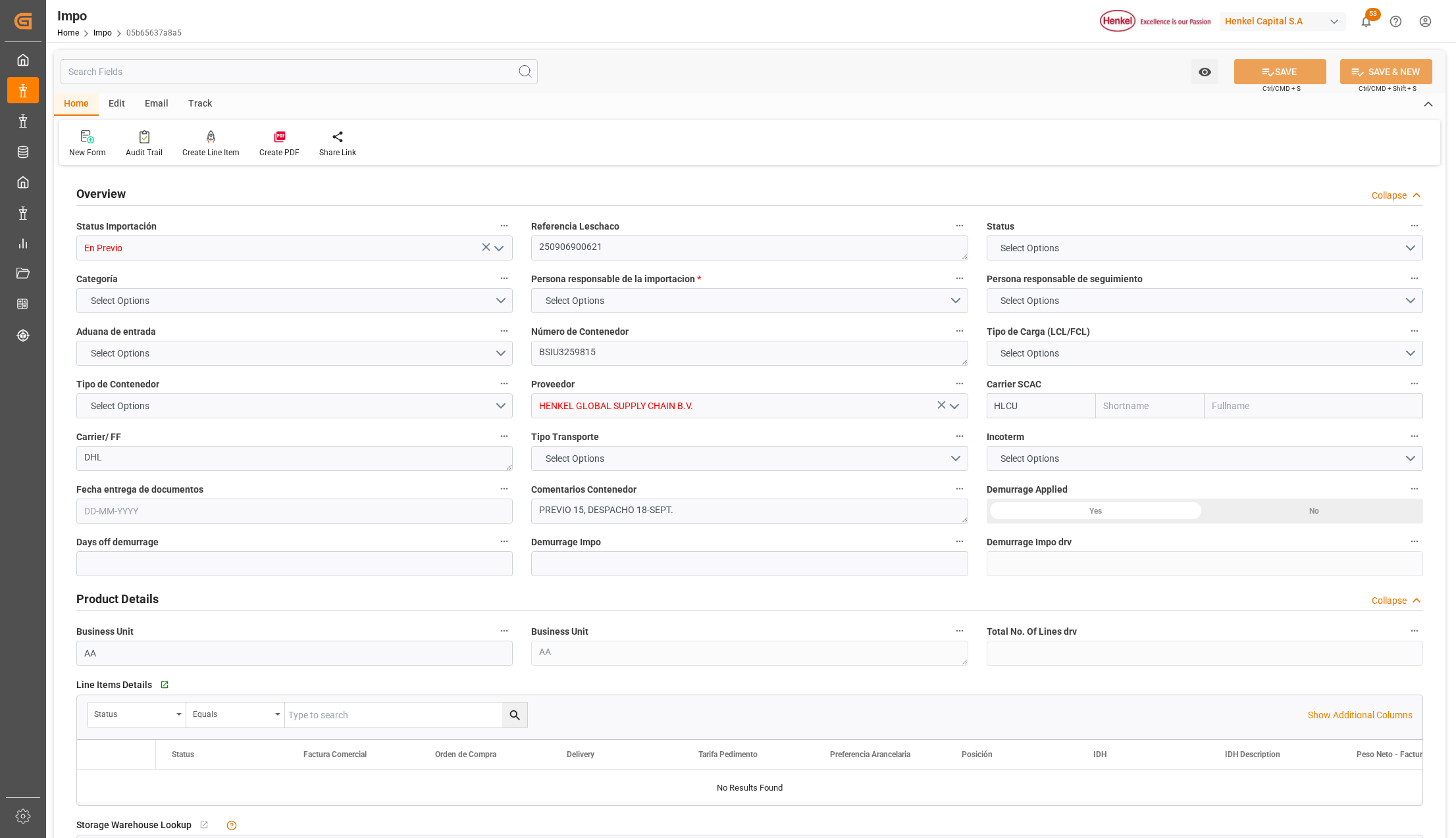
type input "Hapag [PERSON_NAME]"
type input "Hapag Lloyd Aktiengesellschaft"
type input "1"
type input "25"
type input "18"
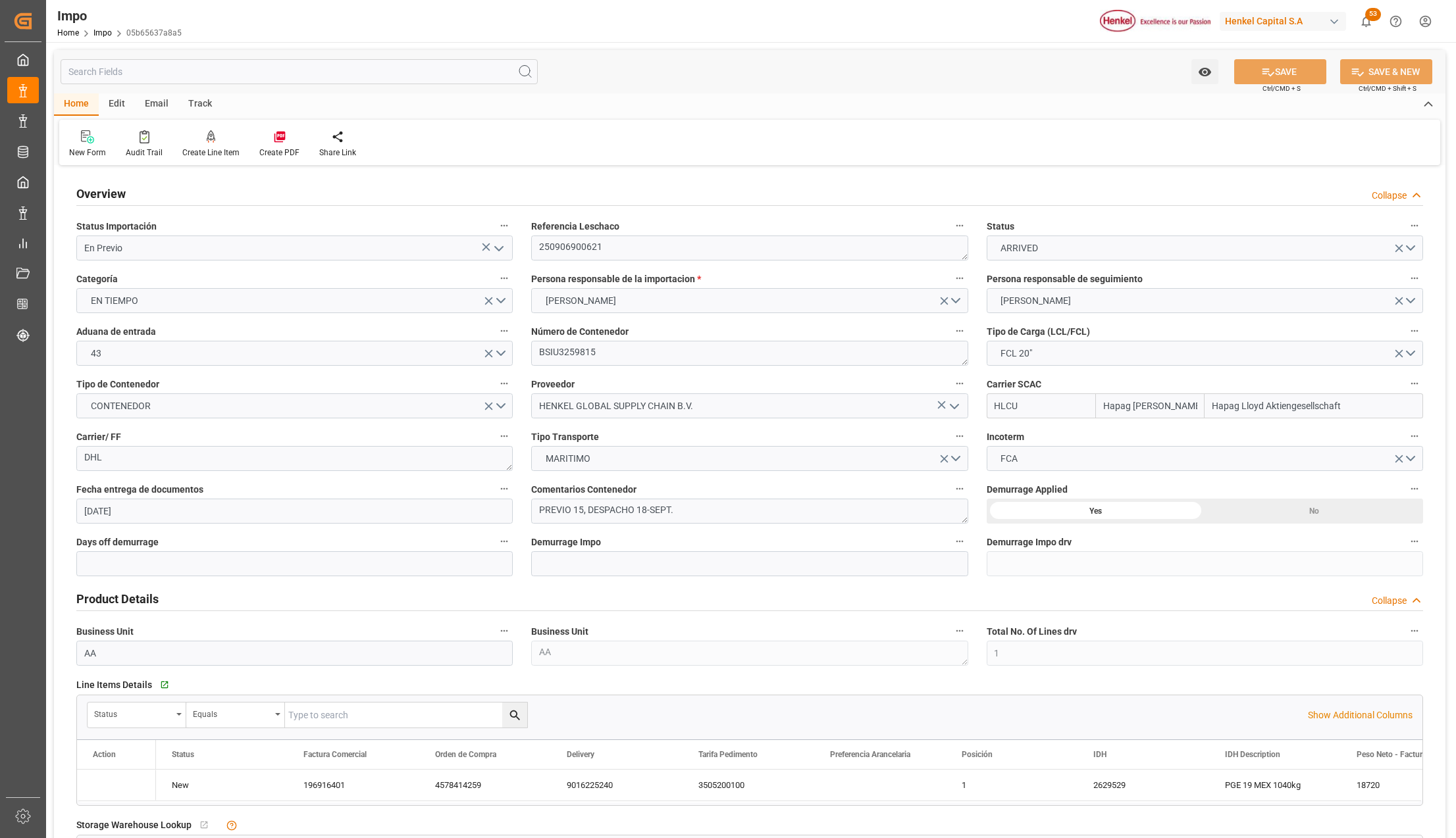
type input "[DATE]"
click at [495, 248] on polyline "open menu" at bounding box center [499, 248] width 8 height 4
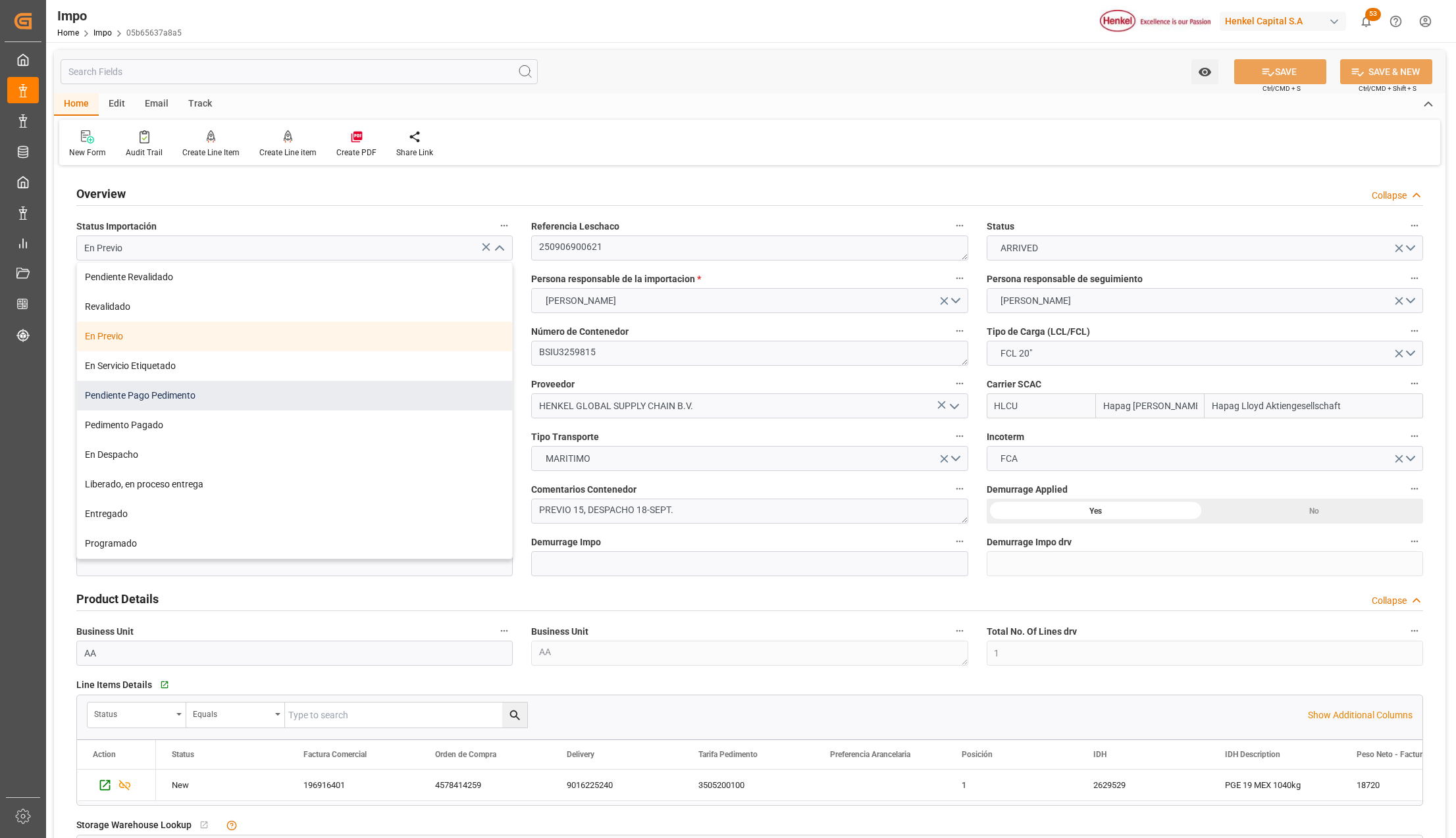
click at [147, 395] on div "Pendiente Pago Pedimento" at bounding box center [295, 396] width 435 height 29
type input "Pendiente Pago Pedimento"
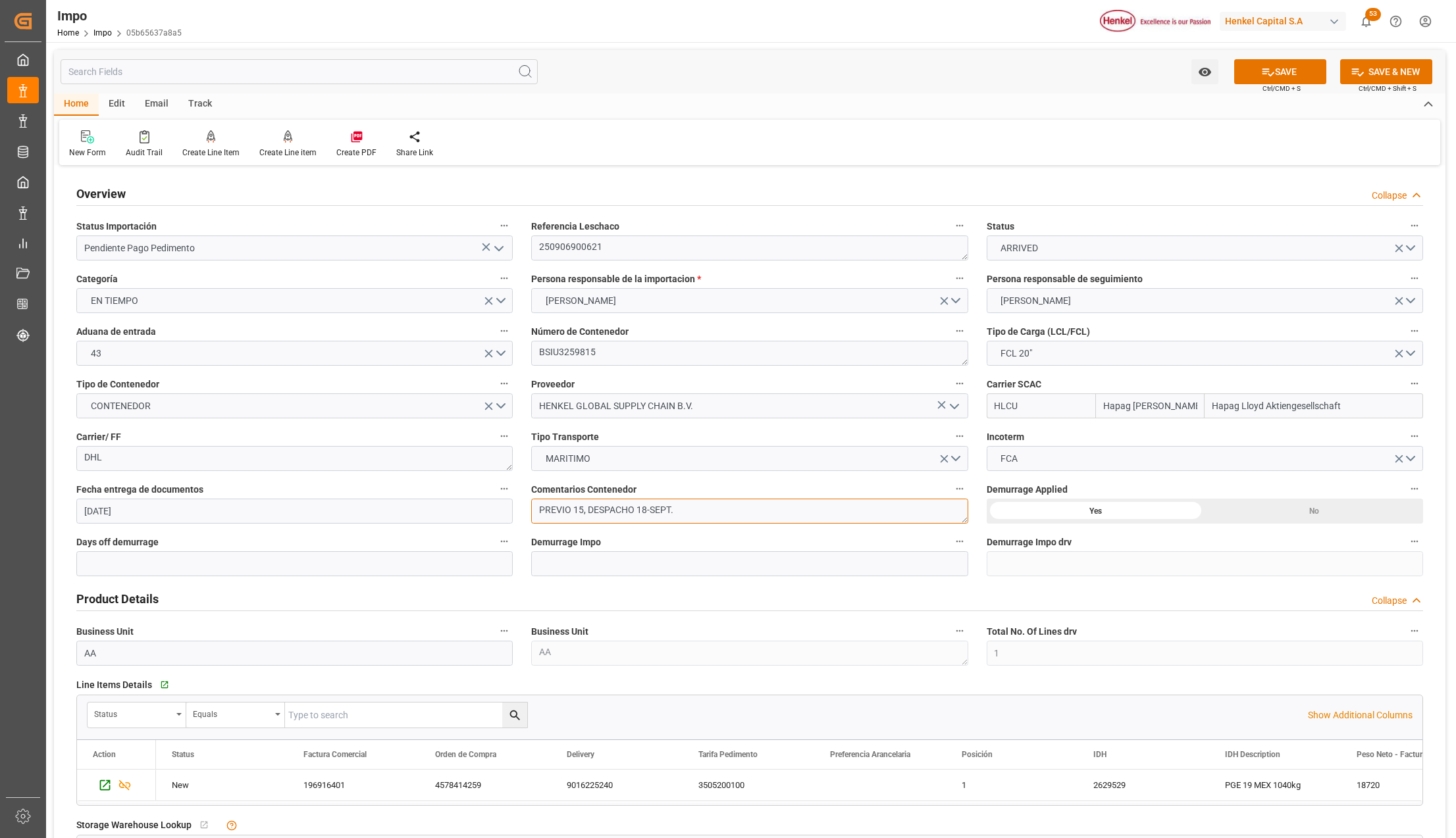
drag, startPoint x: 587, startPoint y: 509, endPoint x: 513, endPoint y: 501, distance: 74.4
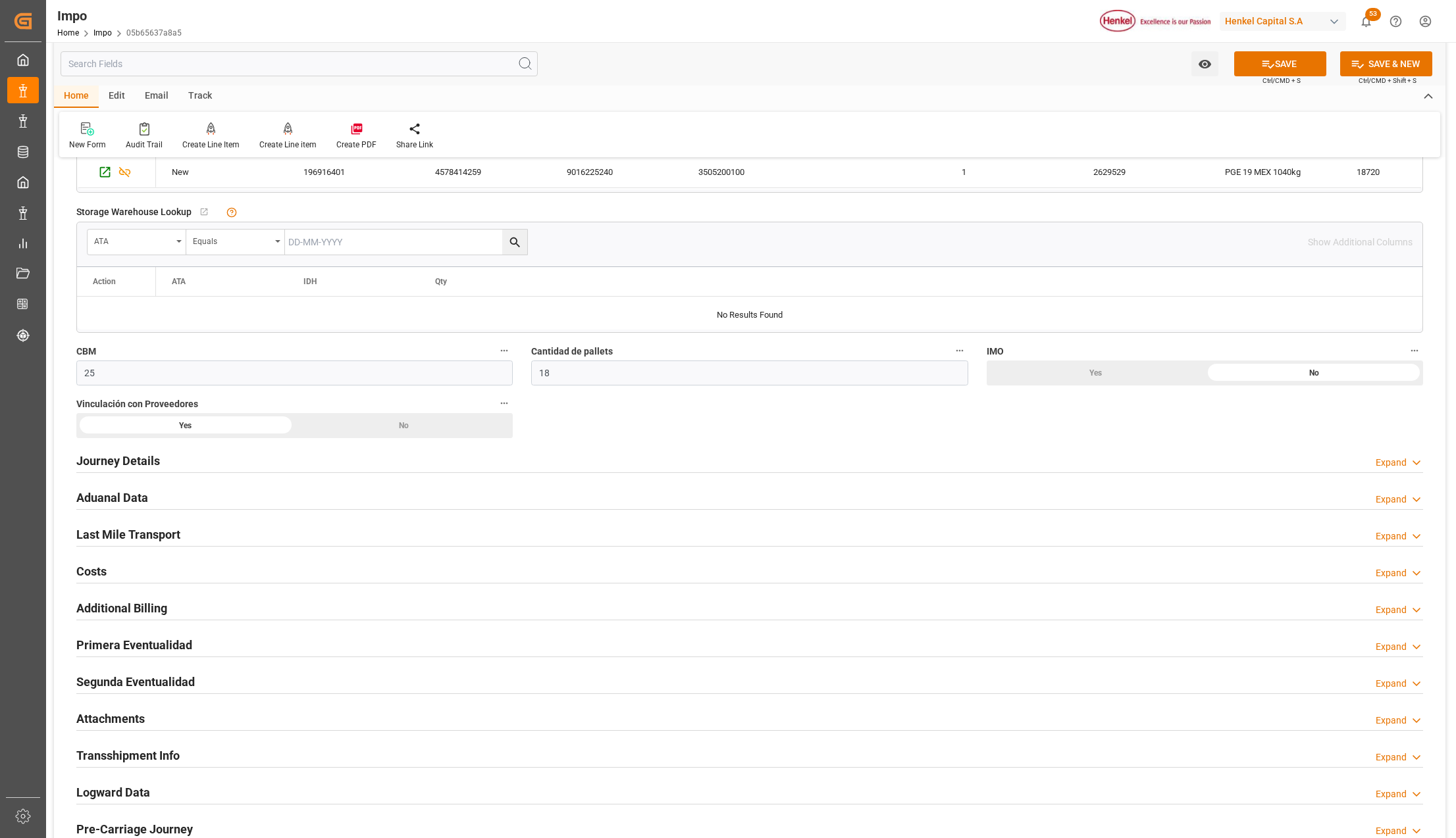
scroll to position [614, 0]
type textarea "DESPACHO 18-SEPT."
click at [129, 646] on h2 "Primera Eventualidad" at bounding box center [134, 645] width 116 height 18
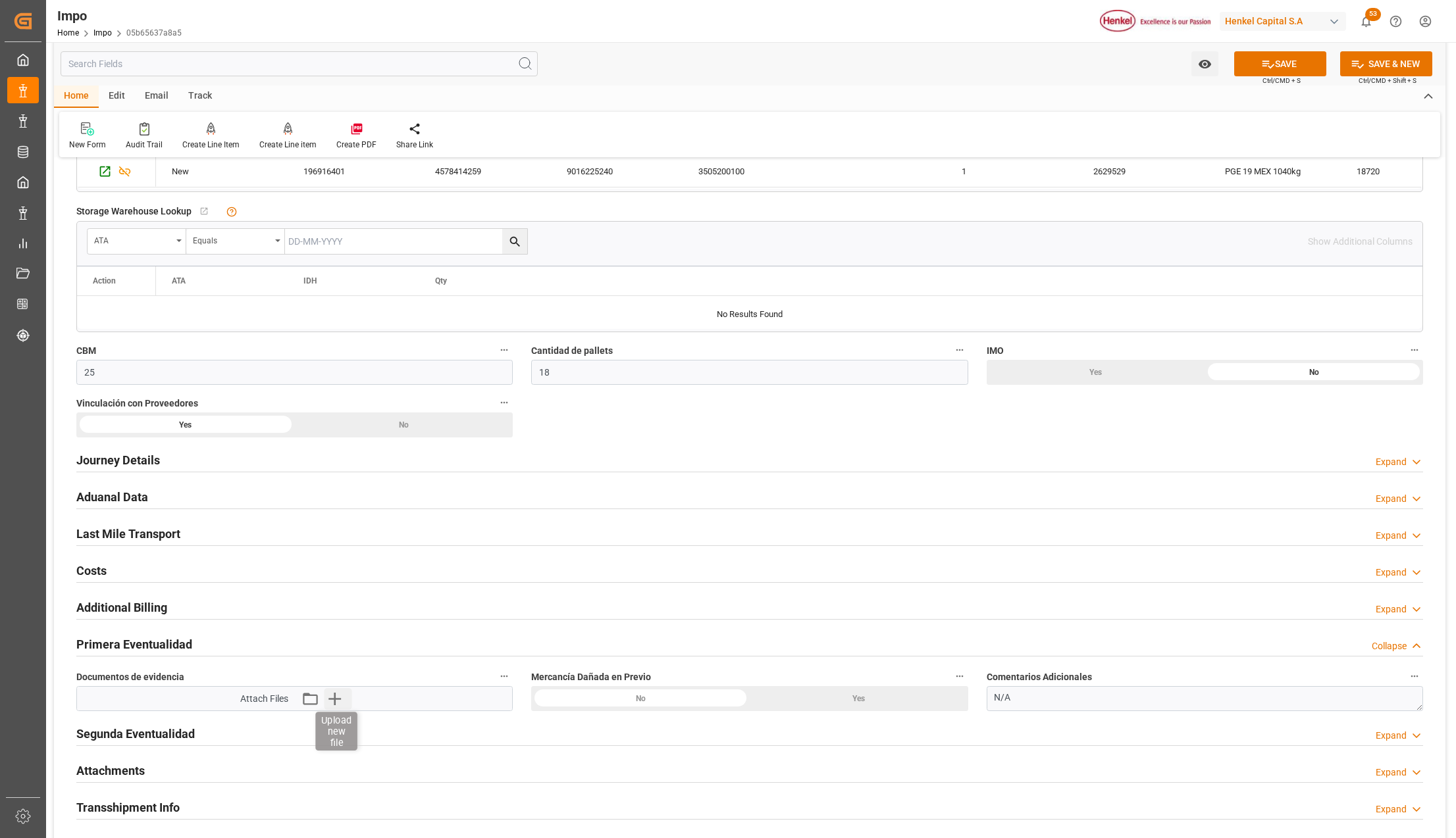
click at [331, 701] on icon "button" at bounding box center [335, 699] width 21 height 21
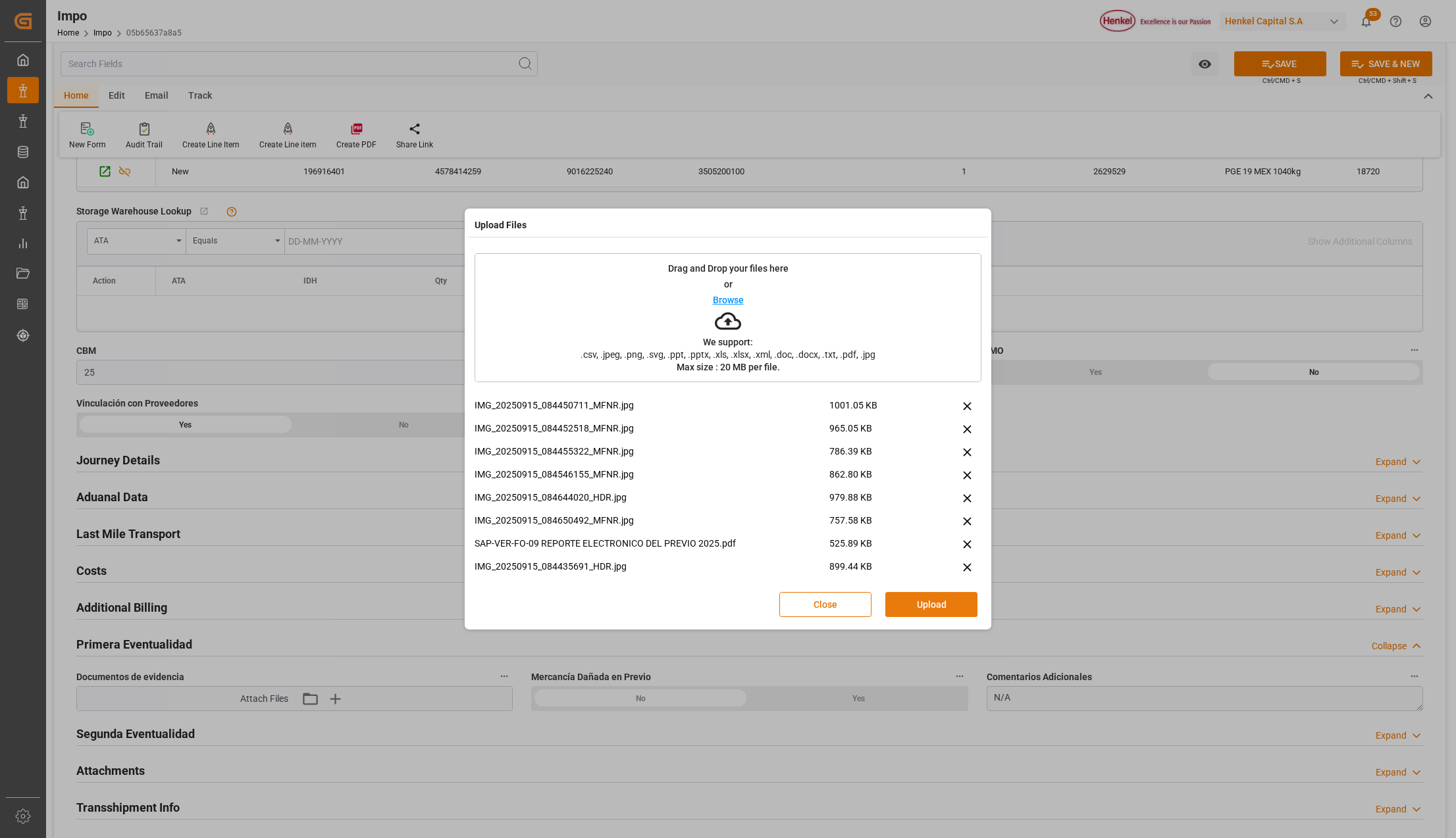
click at [913, 603] on button "Upload" at bounding box center [931, 604] width 92 height 25
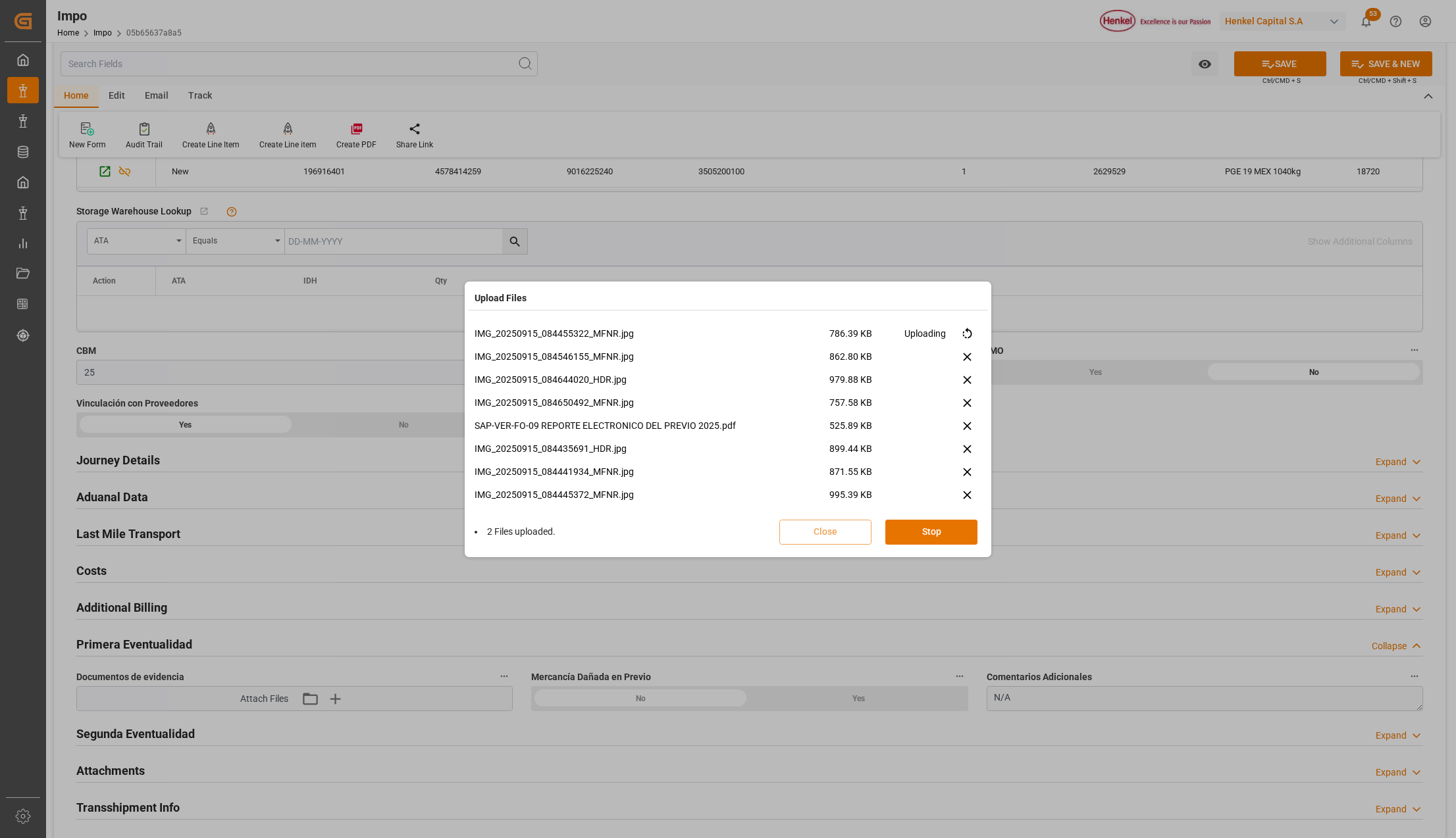
scroll to position [77, 0]
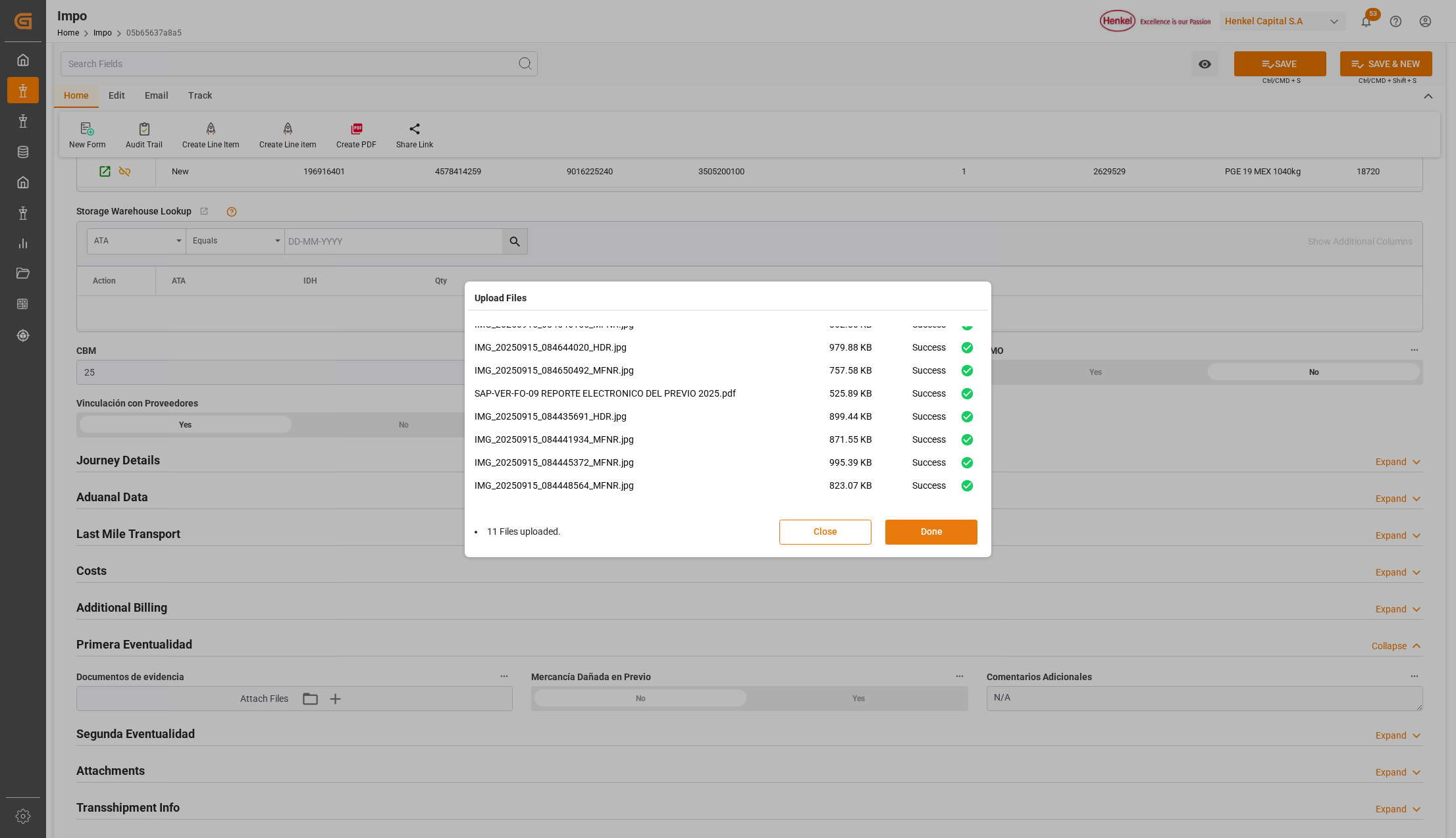
click at [952, 533] on button "Done" at bounding box center [931, 532] width 92 height 25
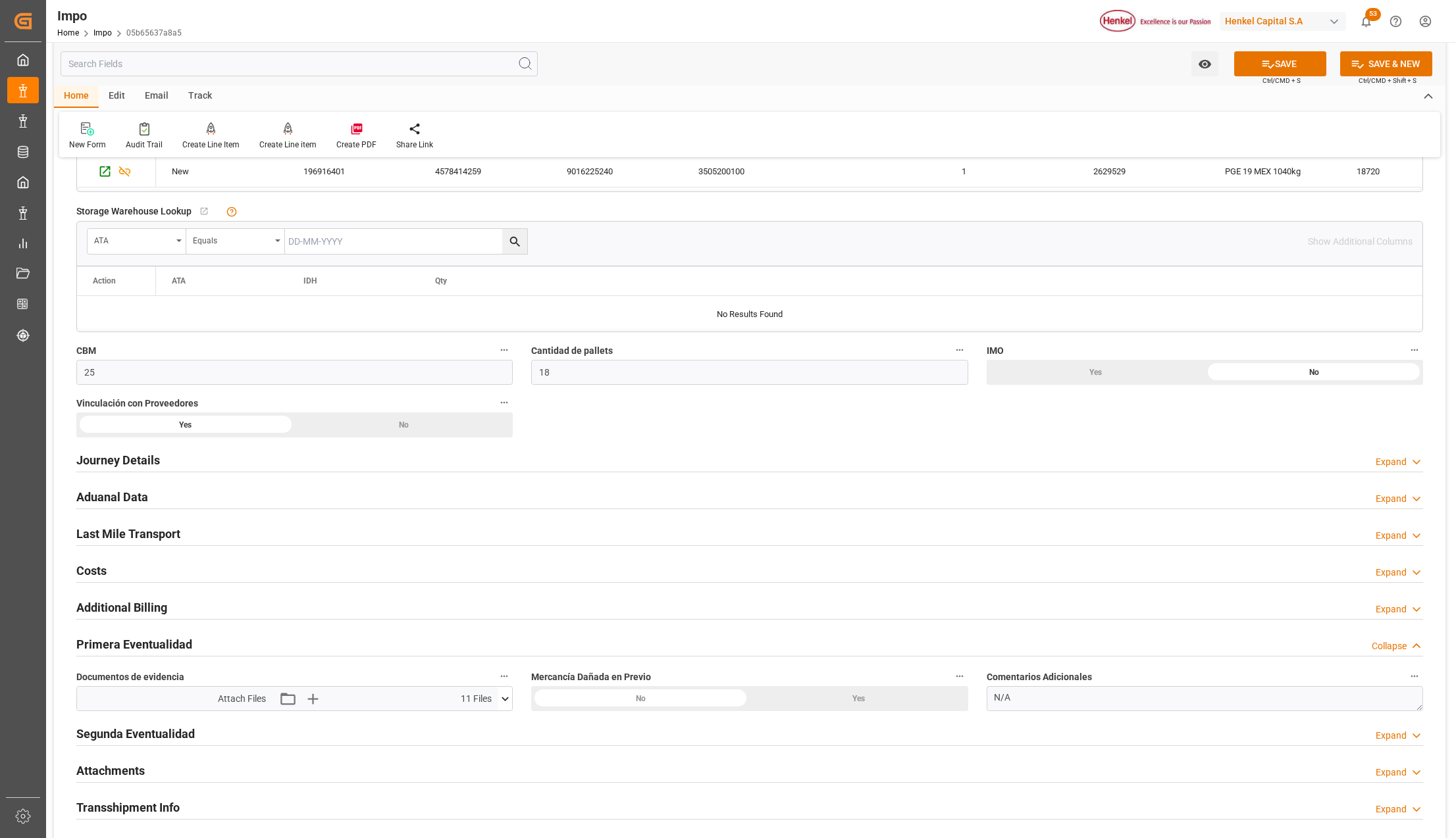
click at [1264, 60] on icon at bounding box center [1268, 64] width 14 height 14
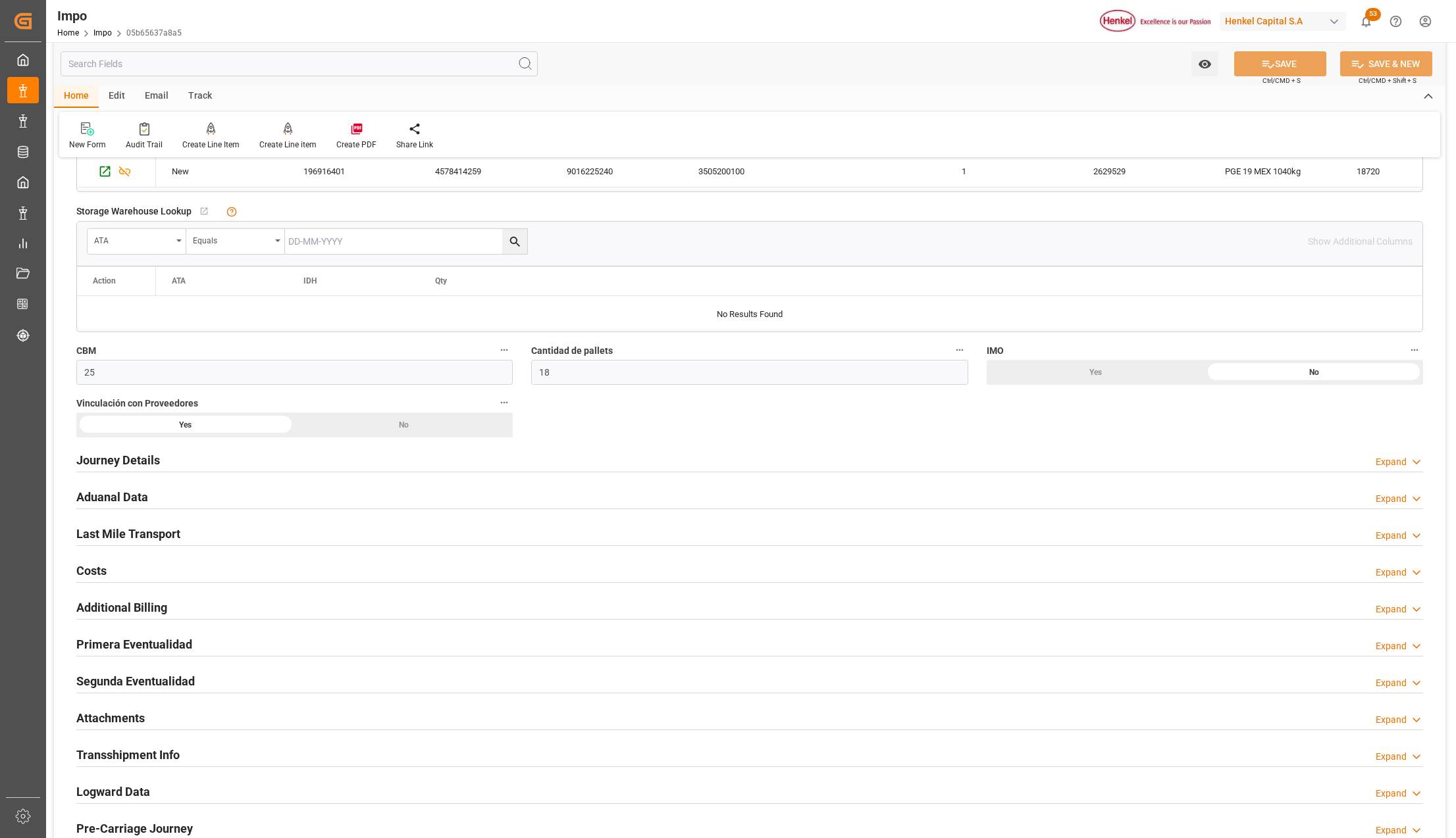
scroll to position [701, 0]
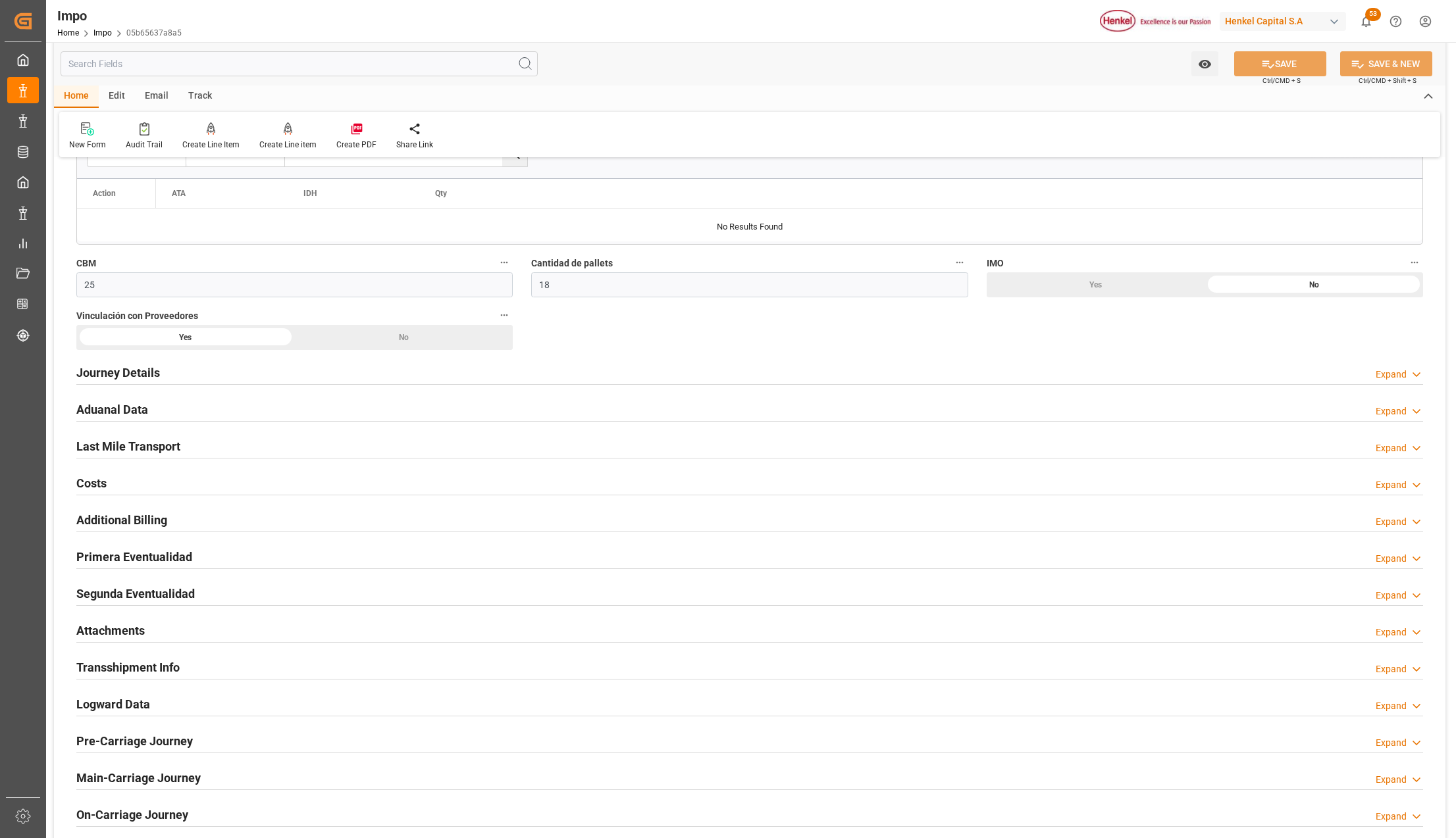
click at [127, 626] on h2 "Attachments" at bounding box center [111, 631] width 68 height 18
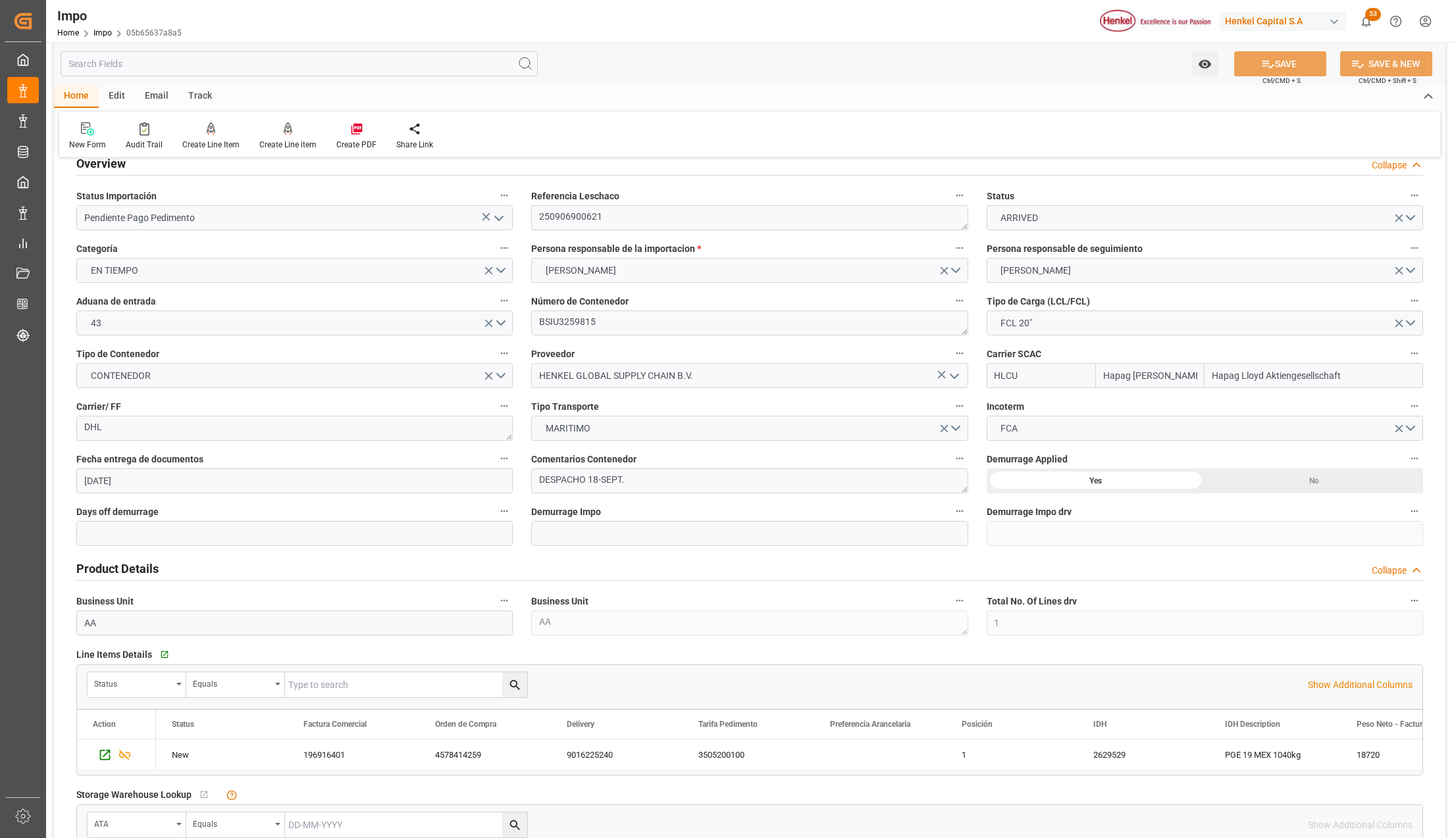
scroll to position [0, 0]
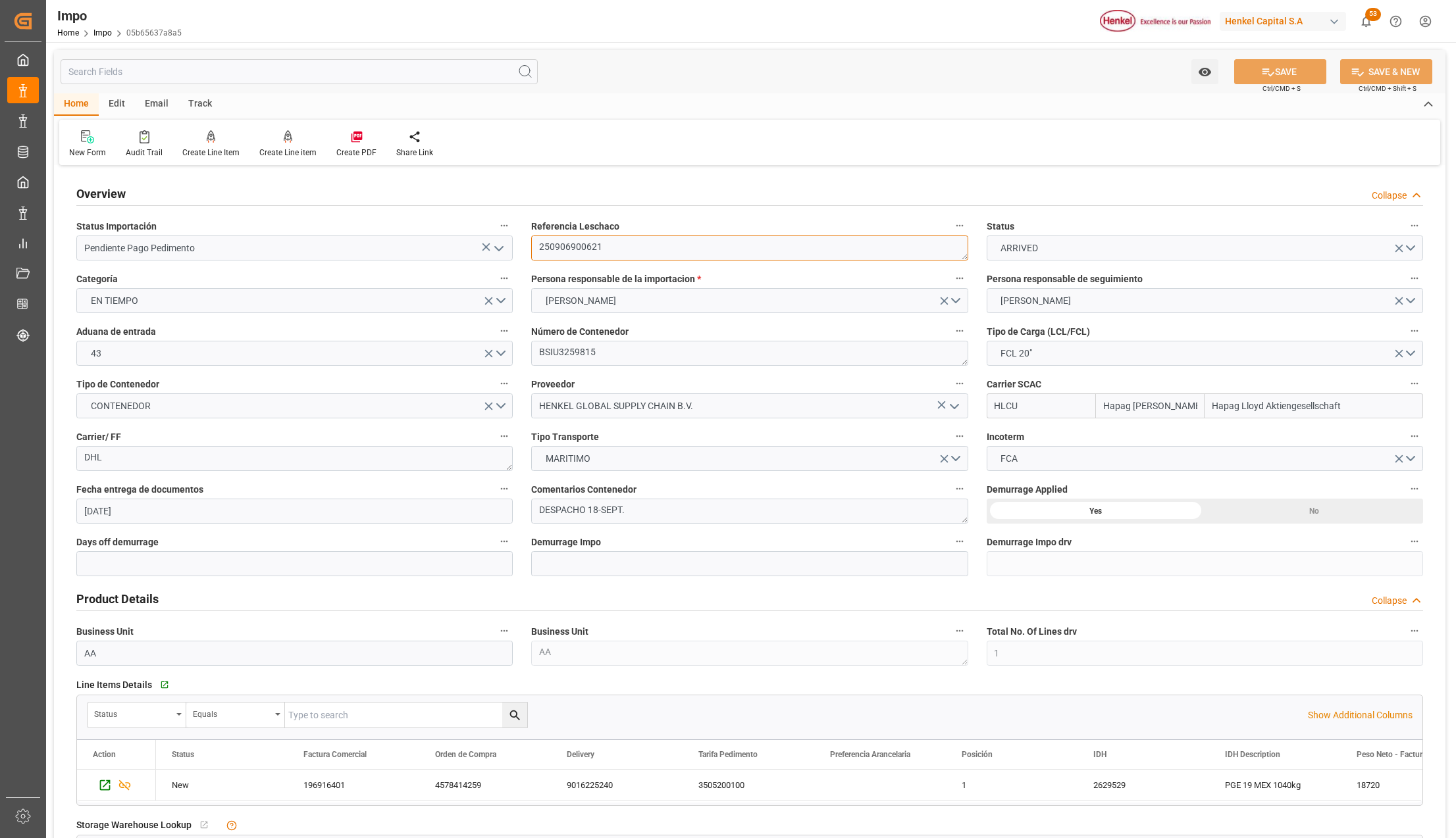
click at [570, 257] on textarea "250906900621" at bounding box center [750, 248] width 437 height 25
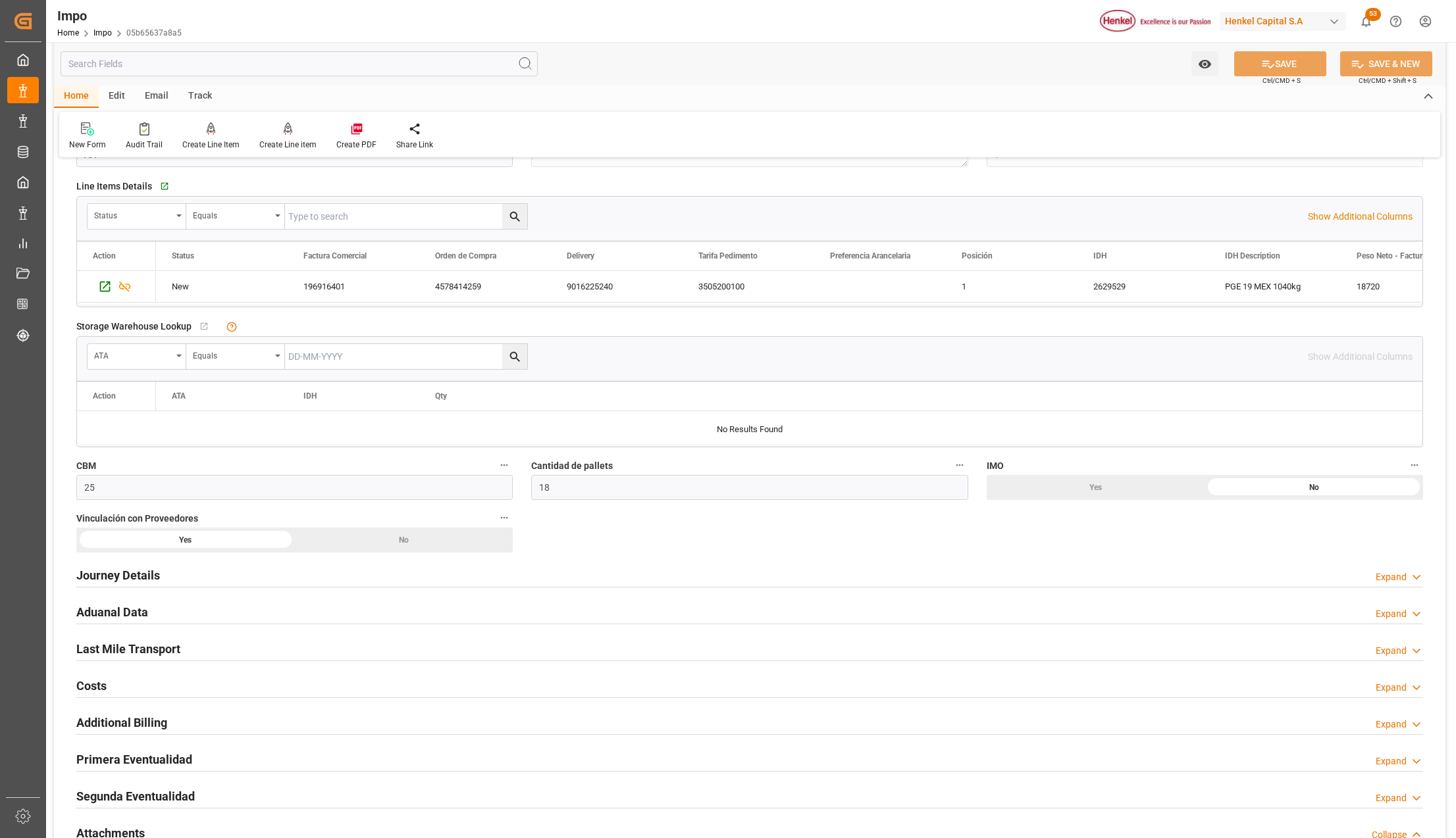
scroll to position [526, 0]
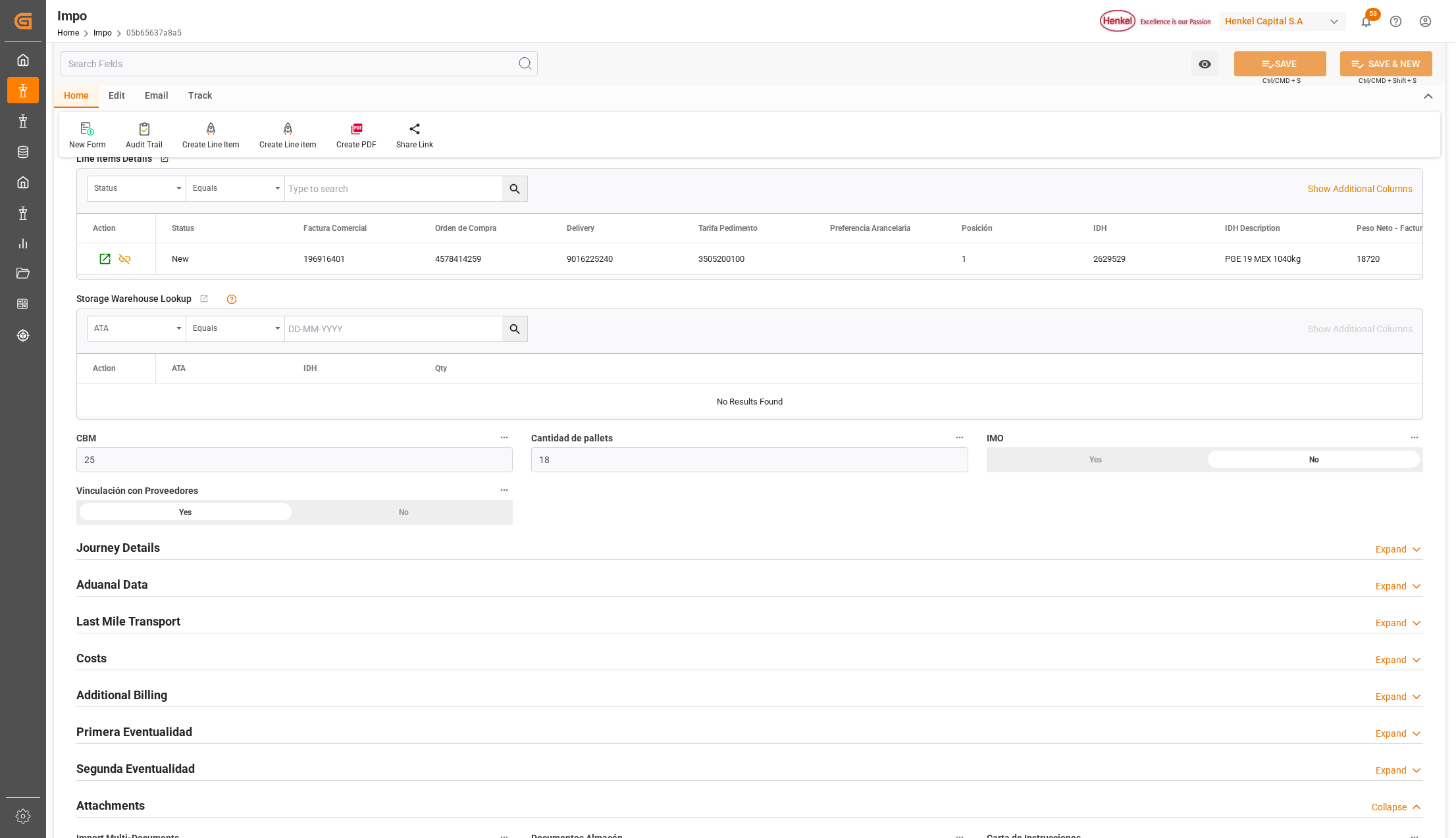
click at [139, 737] on h2 "Primera Eventualidad" at bounding box center [134, 732] width 116 height 18
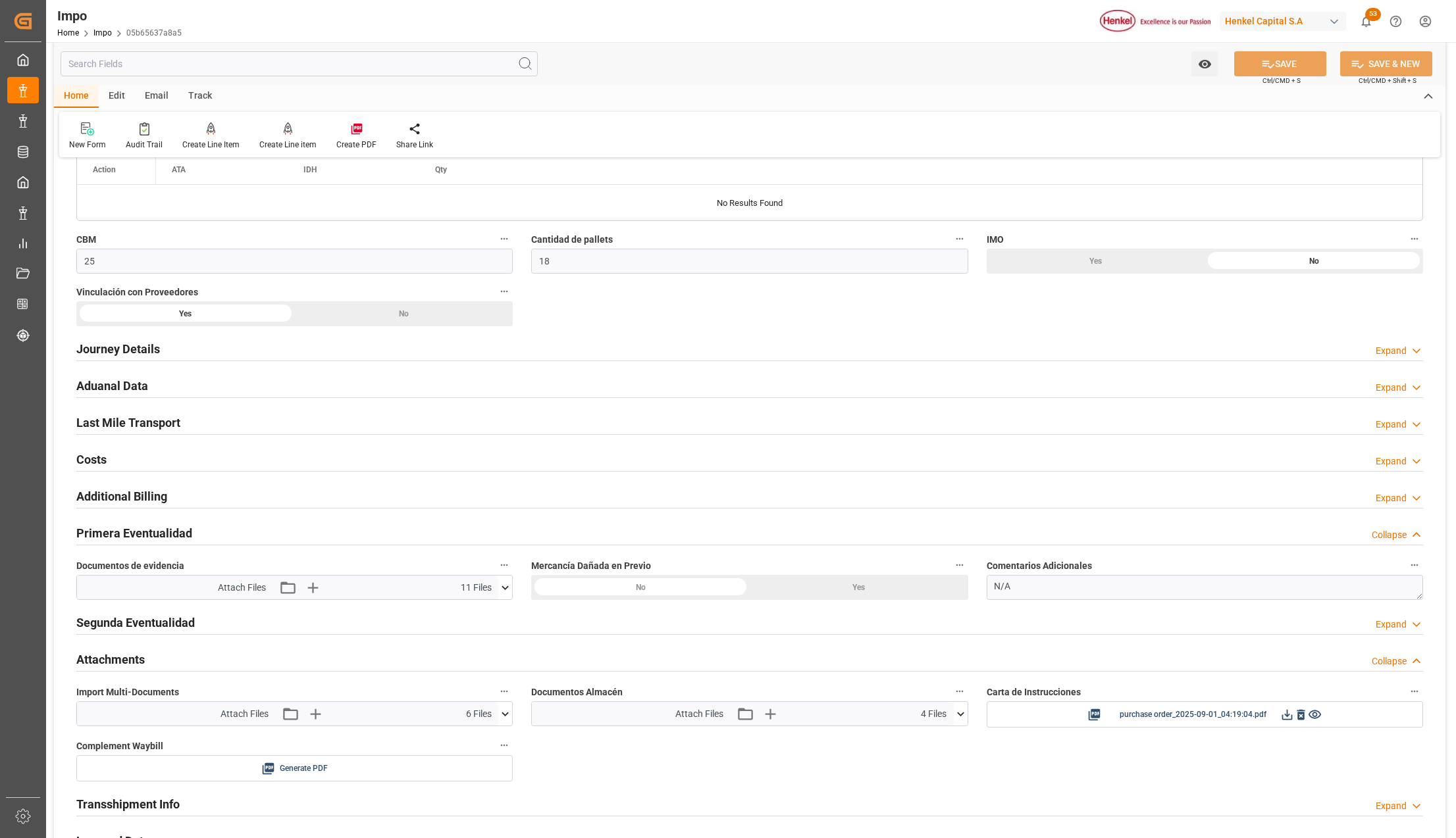
scroll to position [790, 0]
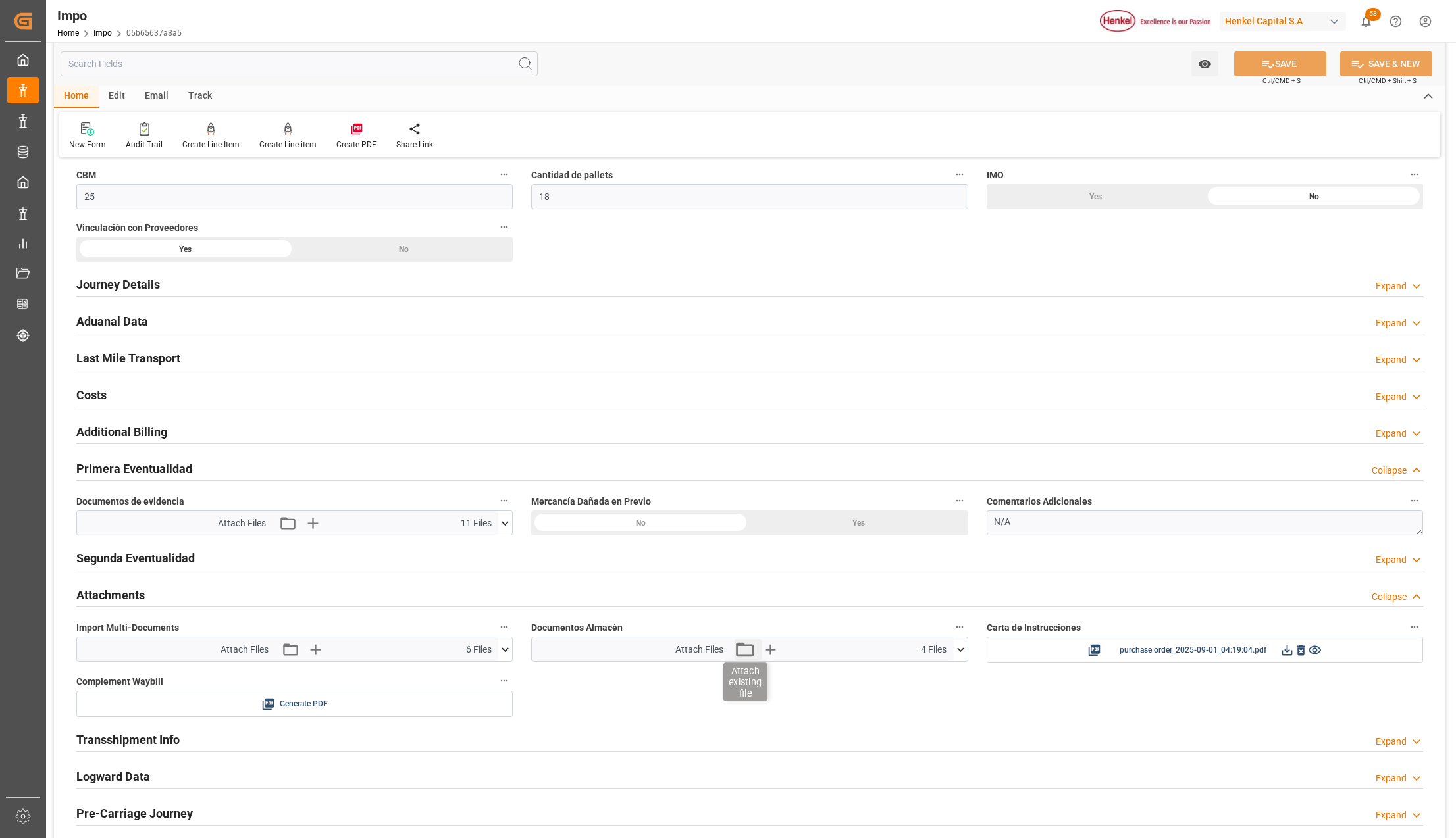
click at [738, 654] on icon "button" at bounding box center [745, 650] width 21 height 21
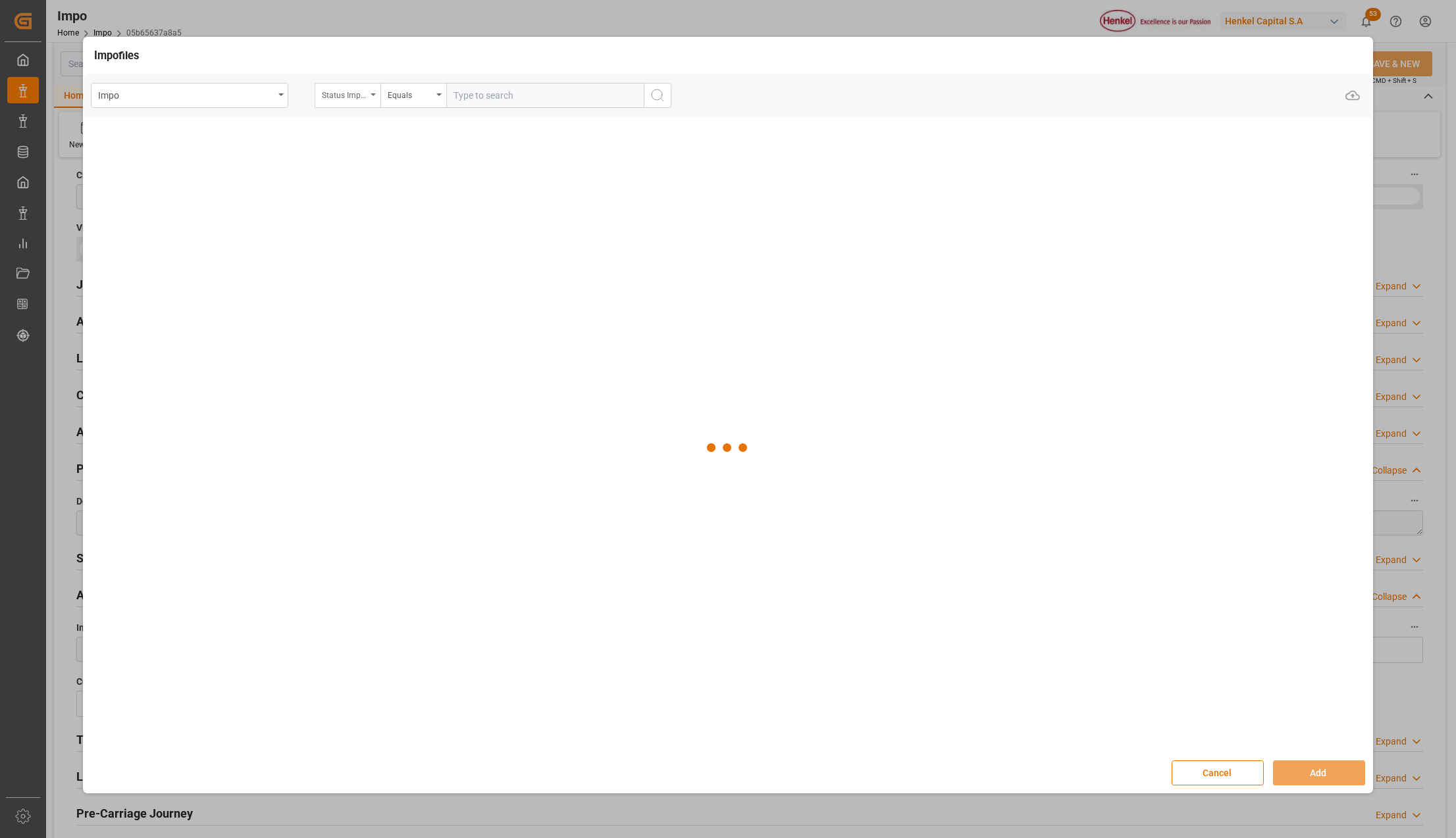
click at [377, 87] on div "Status Importación" at bounding box center [347, 95] width 66 height 25
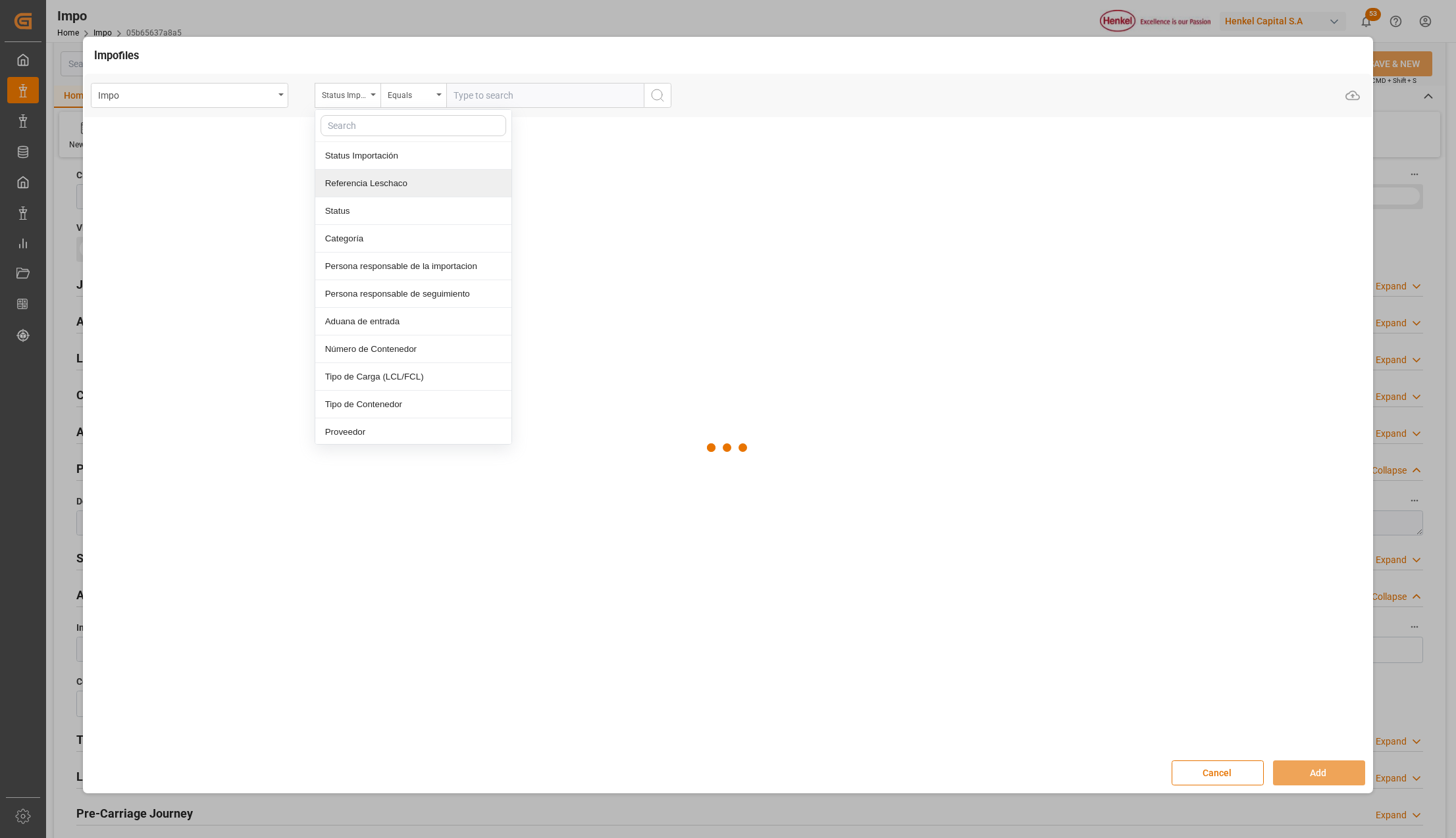
click at [383, 180] on div "Referencia Leschaco" at bounding box center [413, 183] width 196 height 28
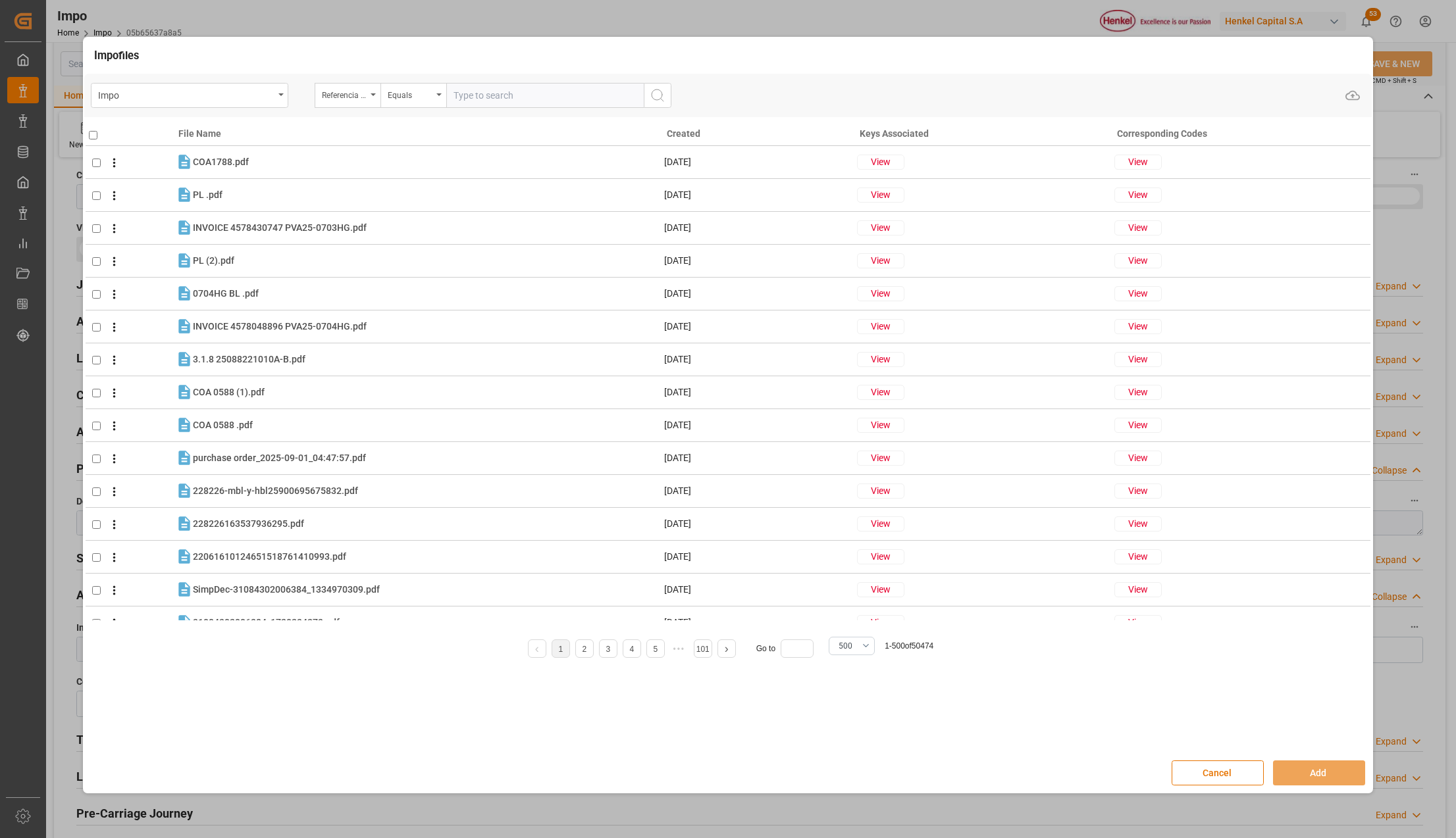
click at [502, 100] on input "text" at bounding box center [545, 95] width 197 height 25
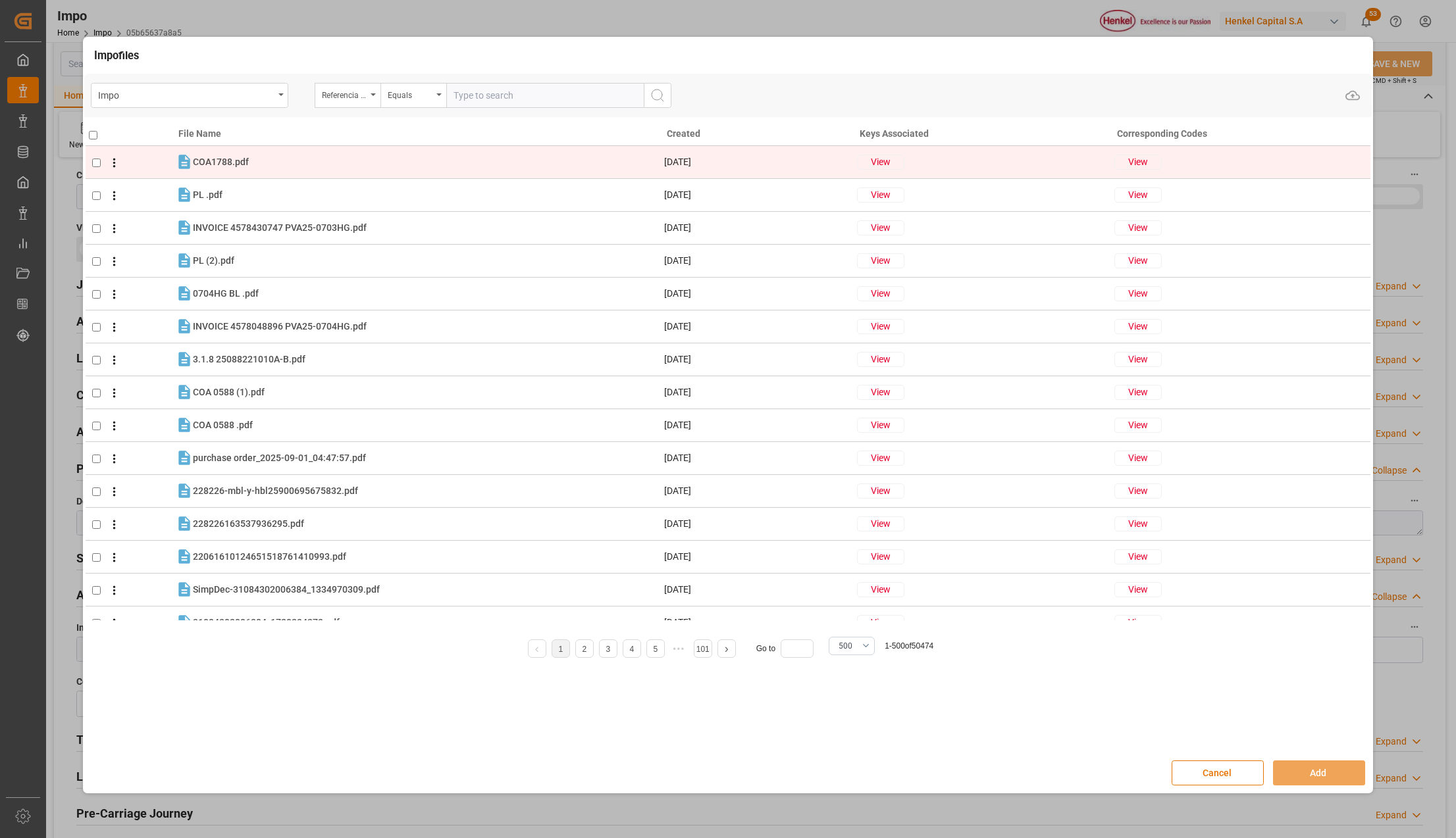
paste input "250906900621"
type input "250906900621"
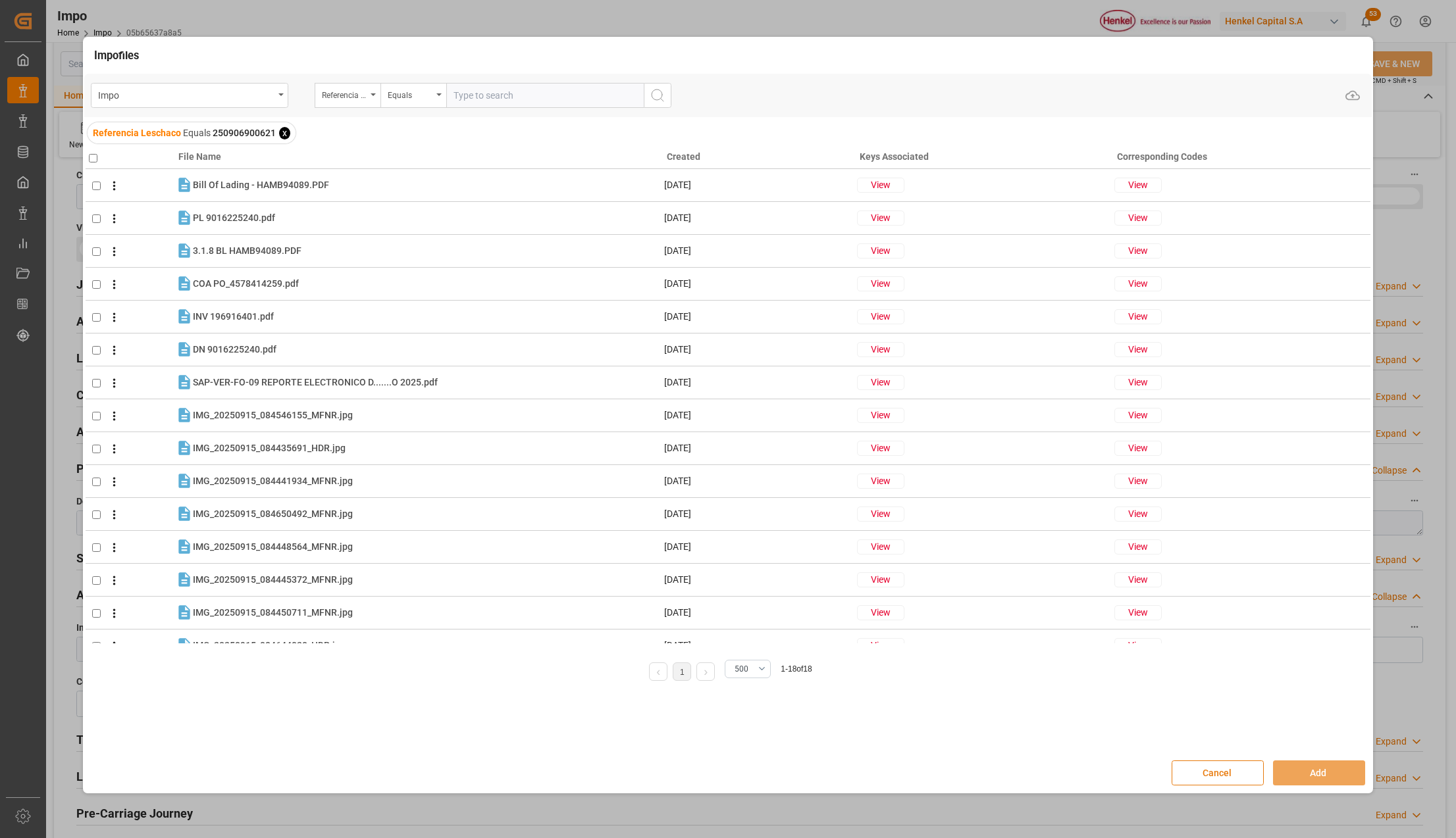
click at [1226, 767] on button "Cancel" at bounding box center [1217, 773] width 92 height 25
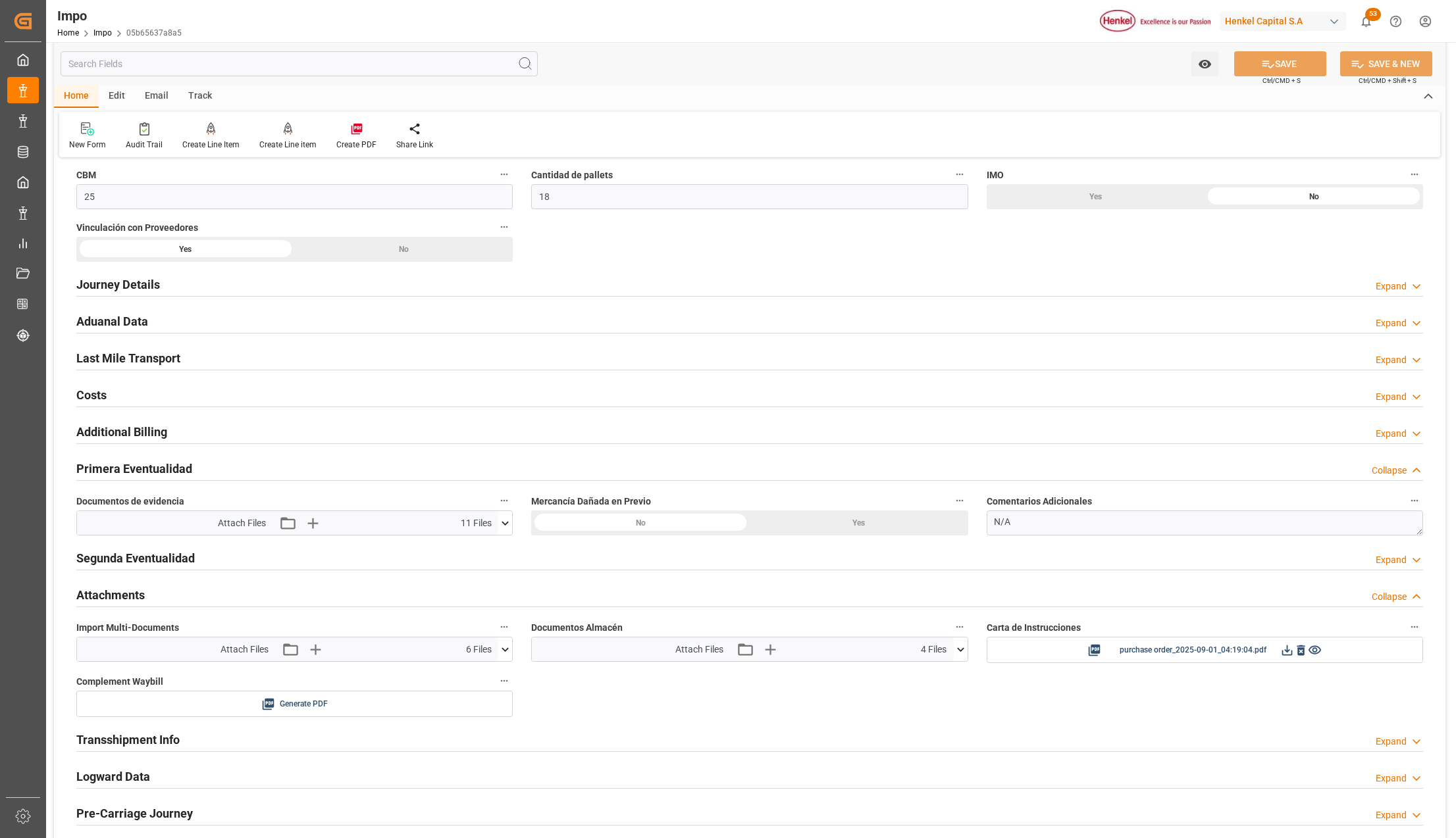
click at [506, 646] on icon at bounding box center [505, 649] width 14 height 14
click at [317, 652] on icon "button" at bounding box center [315, 650] width 21 height 21
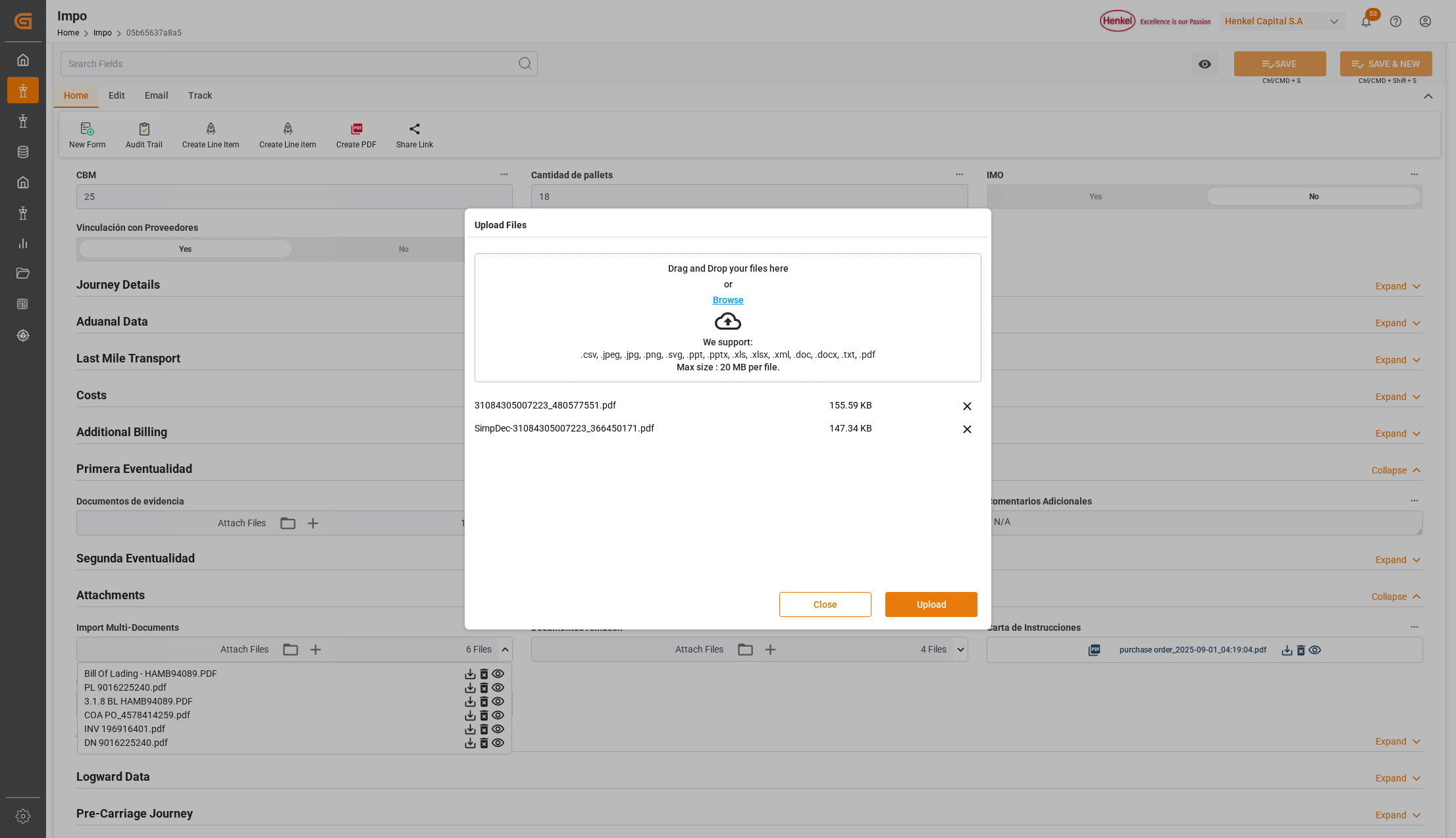
click at [938, 606] on button "Upload" at bounding box center [931, 604] width 92 height 25
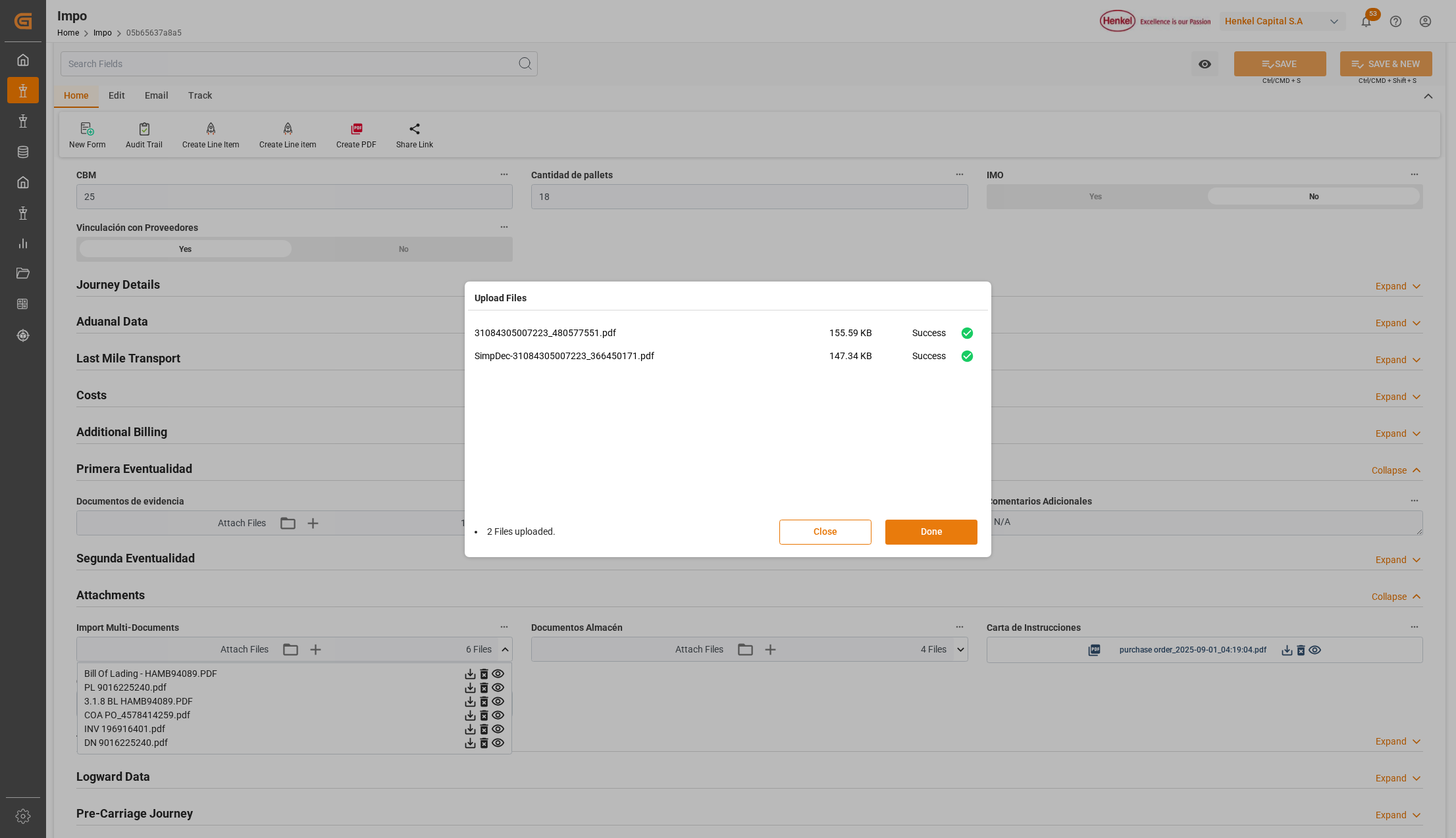
click at [952, 533] on button "Done" at bounding box center [931, 532] width 92 height 25
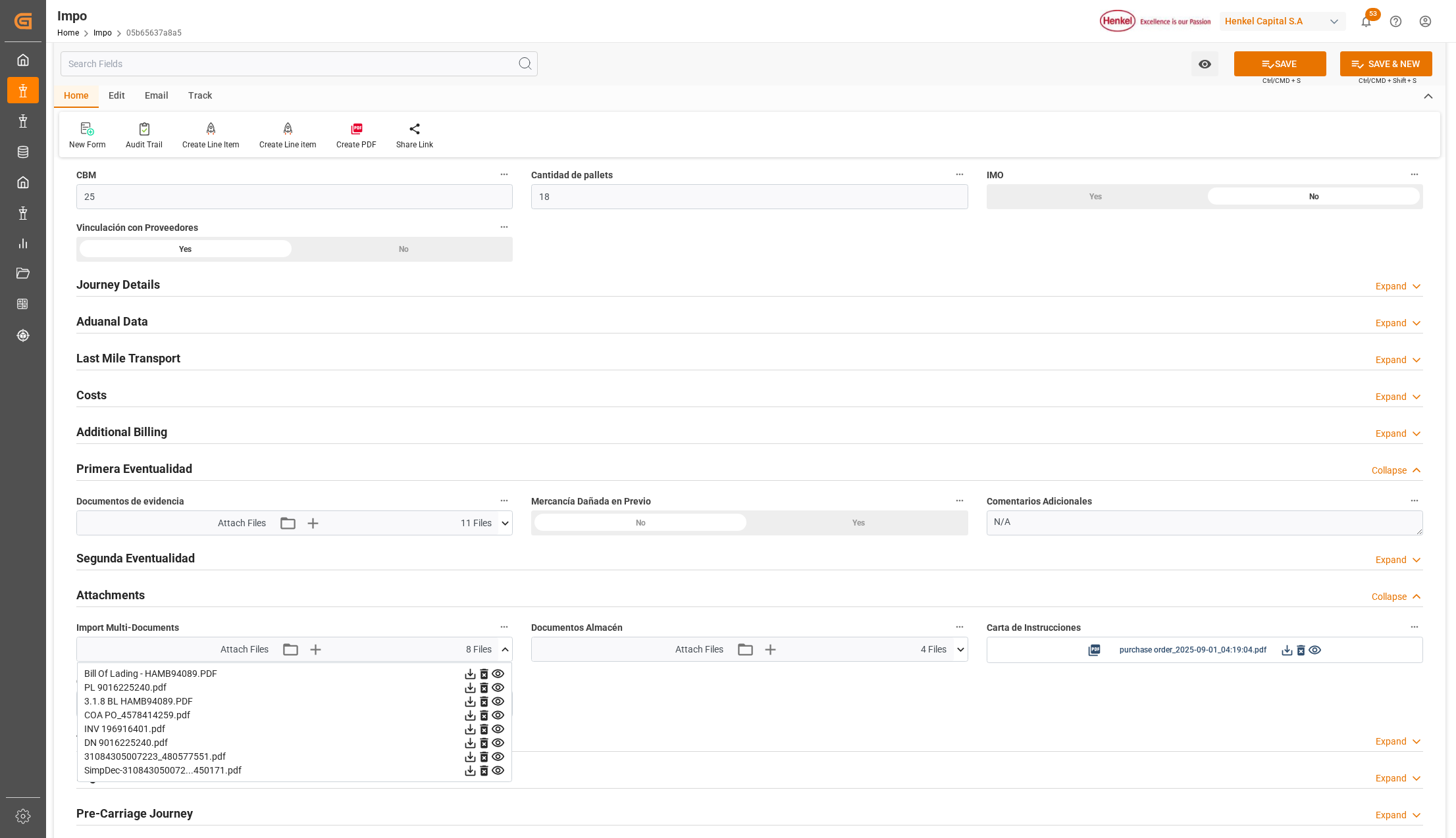
click at [1270, 64] on icon at bounding box center [1269, 64] width 12 height 8
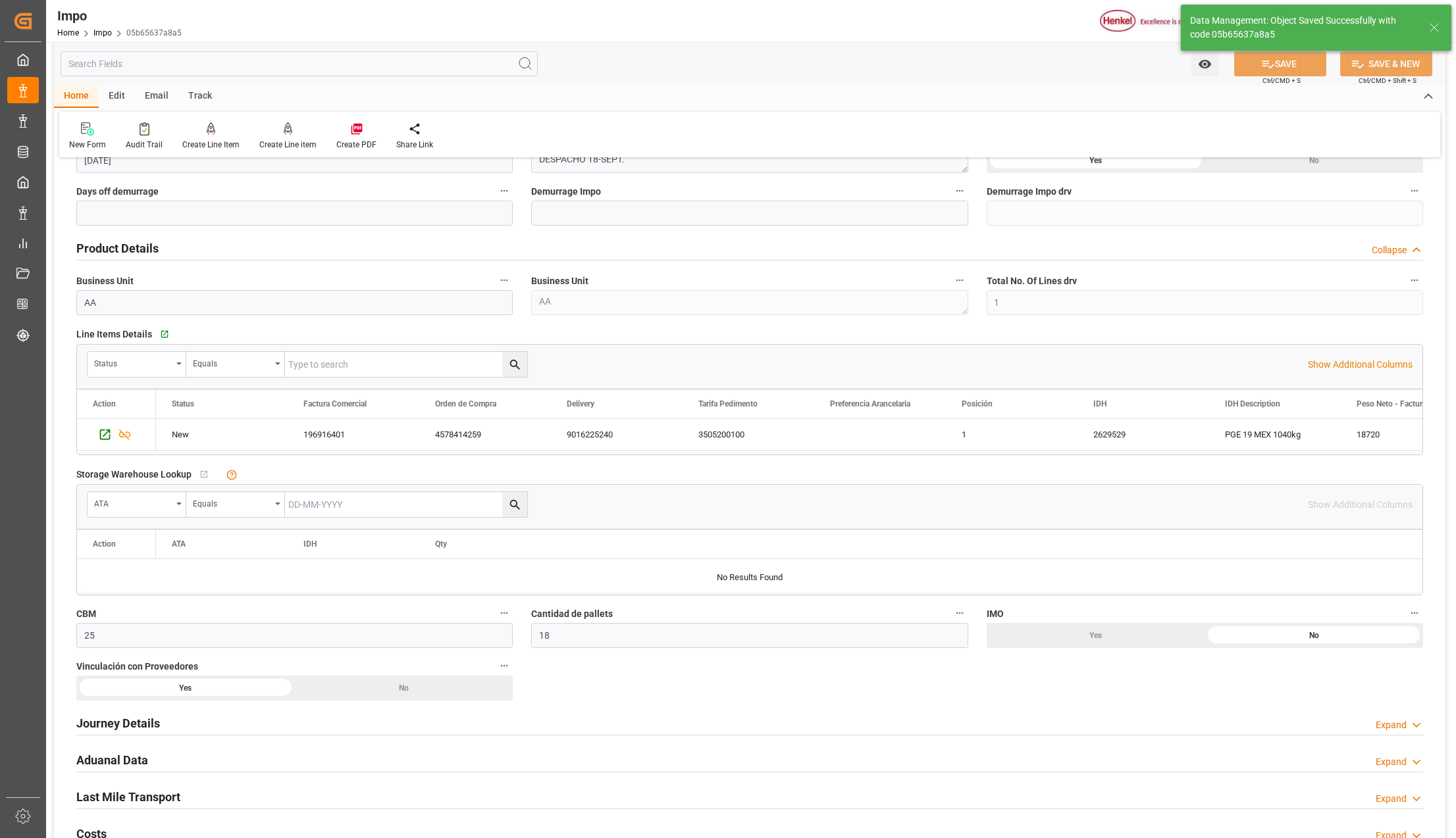
scroll to position [0, 0]
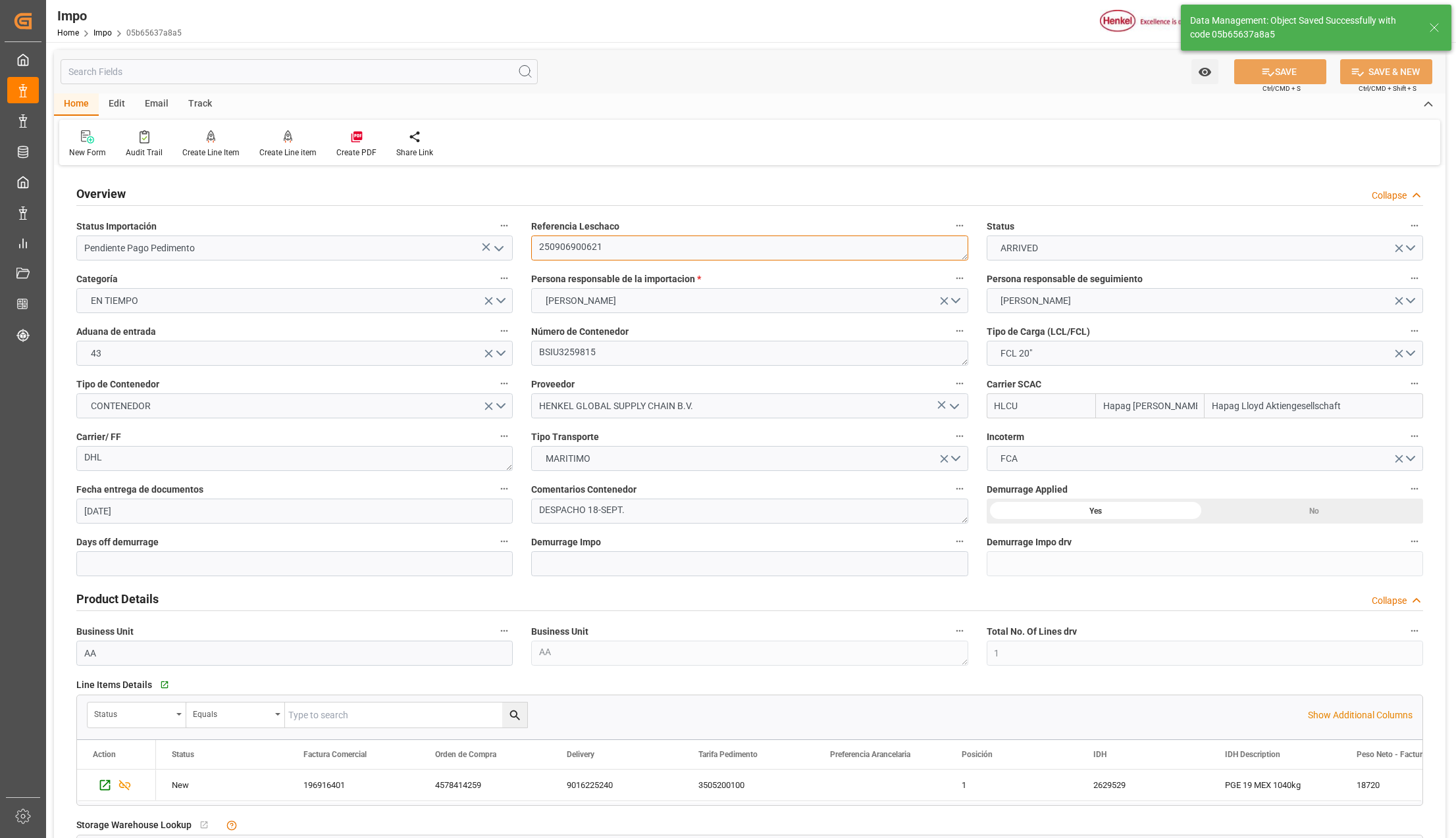
click at [578, 248] on textarea "250906900621" at bounding box center [750, 248] width 437 height 25
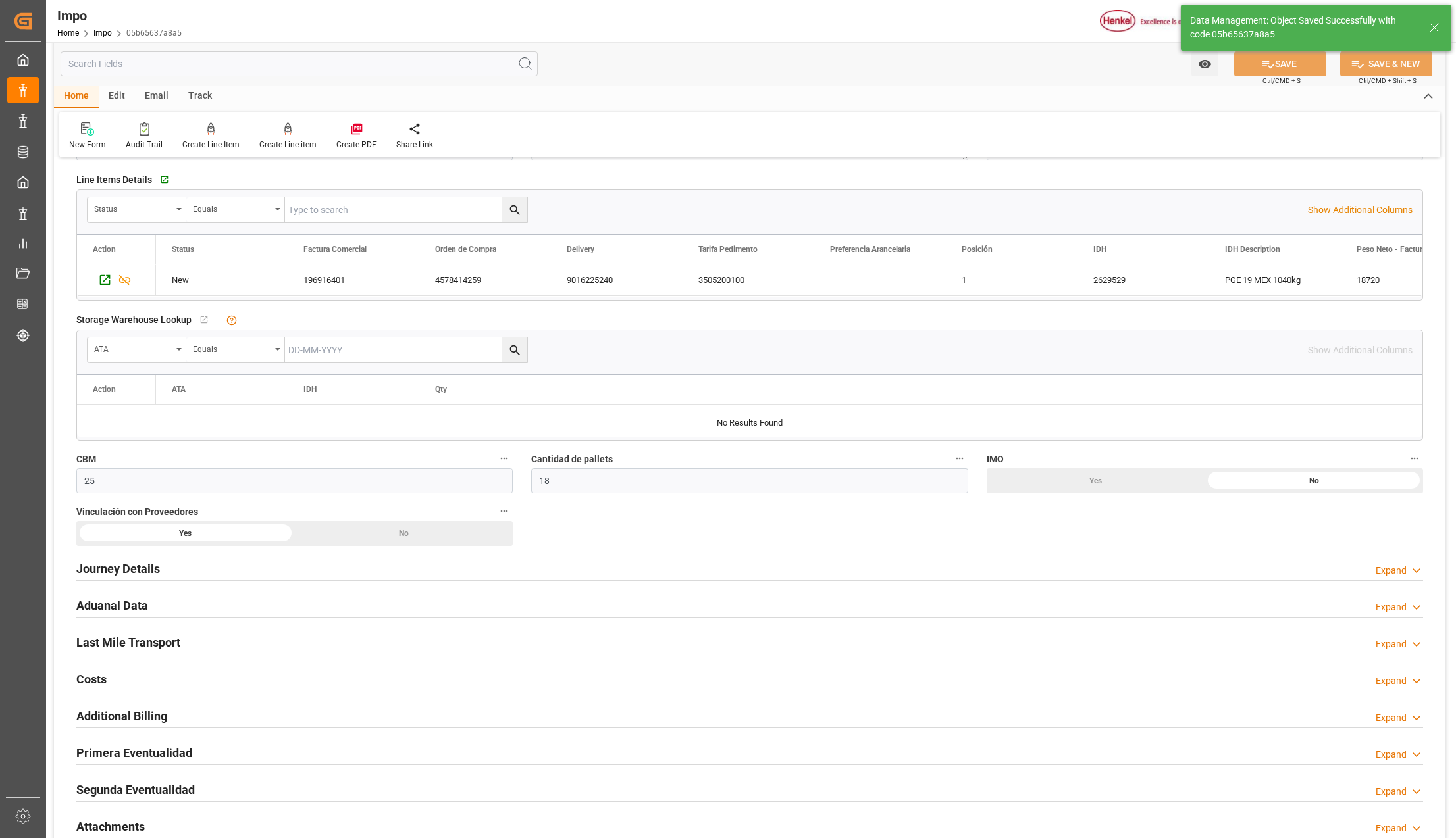
scroll to position [979, 0]
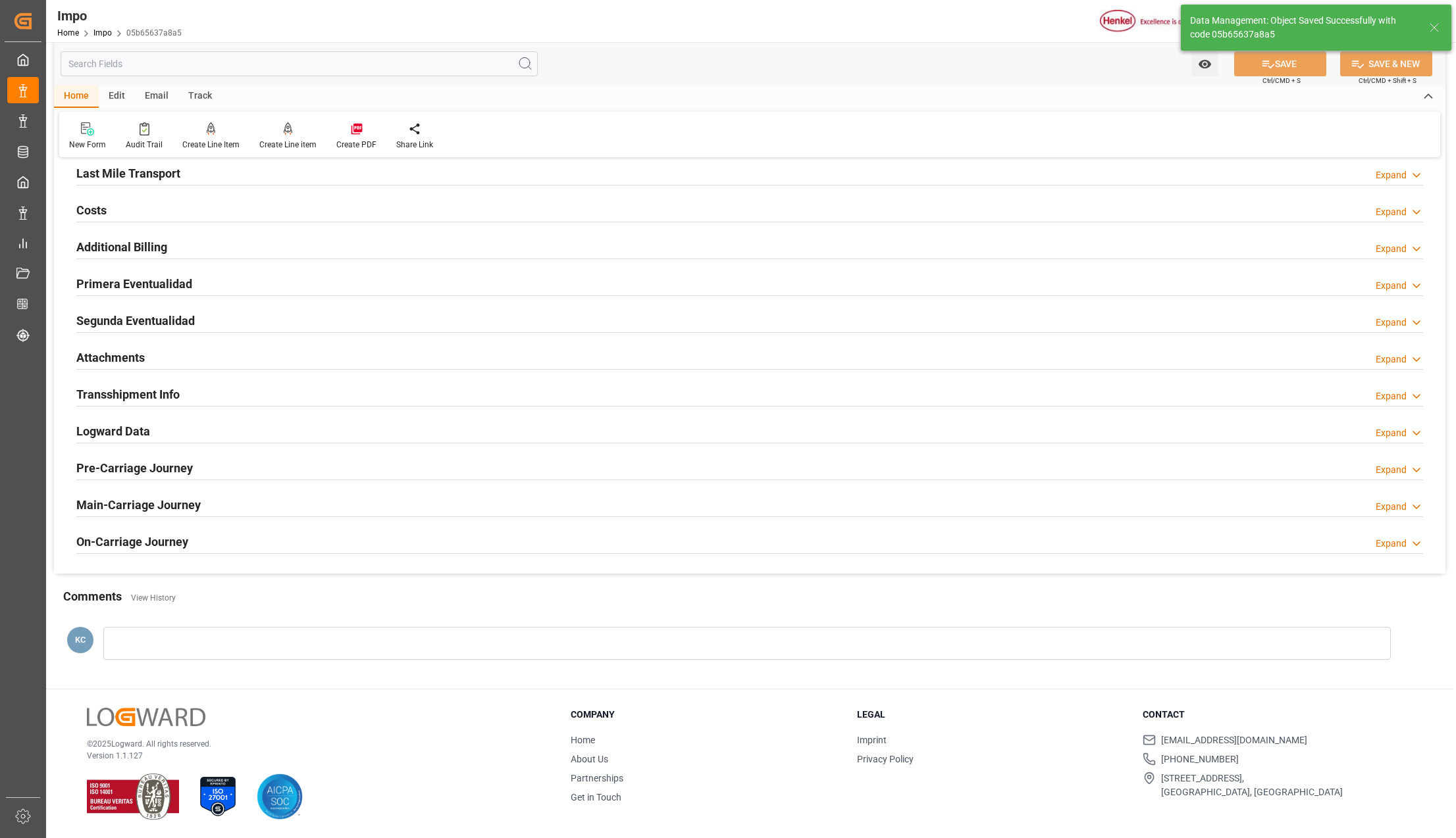
click at [122, 356] on h2 "Attachments" at bounding box center [111, 358] width 68 height 18
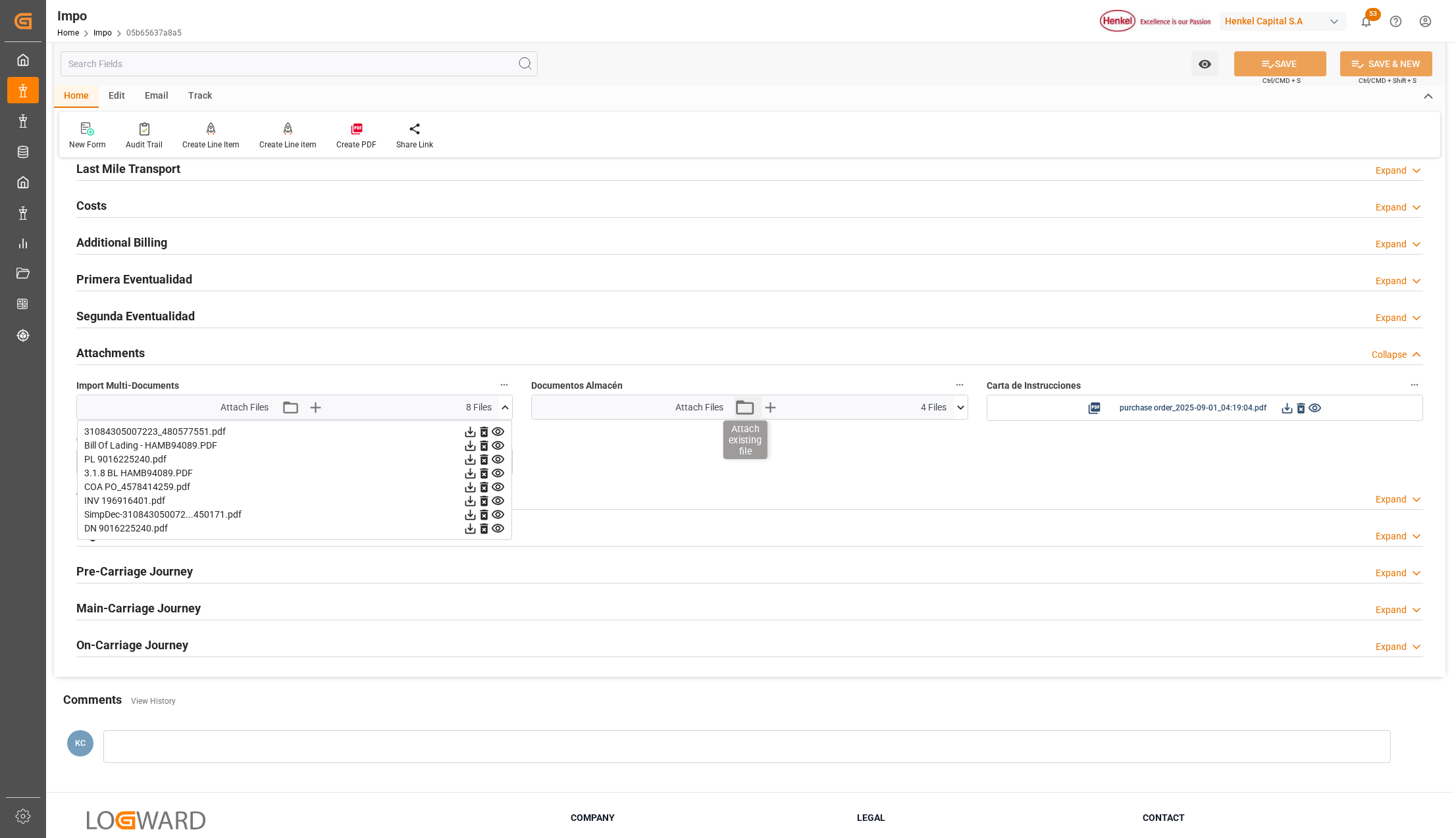
click at [746, 413] on icon "button" at bounding box center [745, 407] width 21 height 21
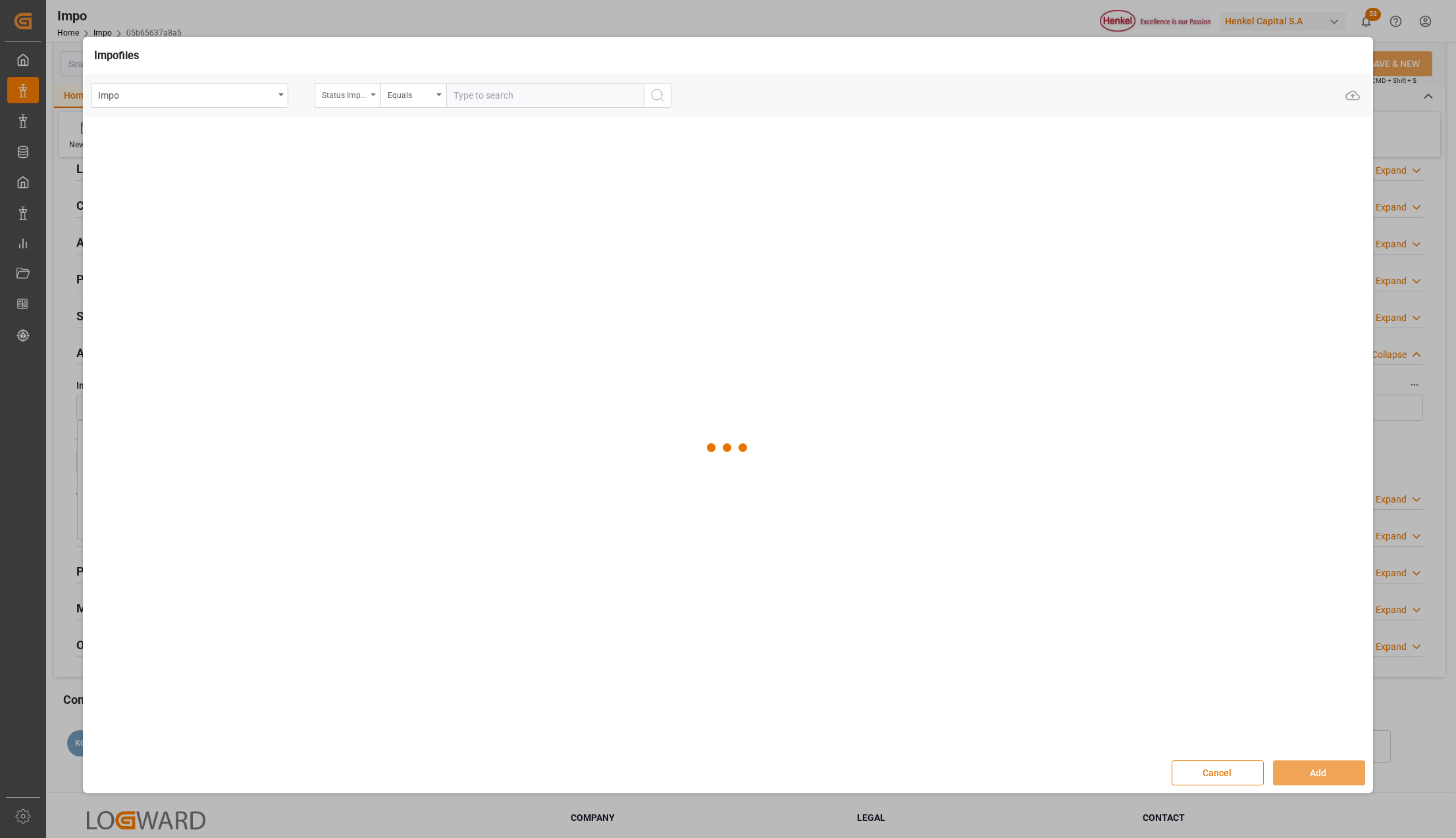
click at [374, 91] on div "Status Importación" at bounding box center [347, 95] width 66 height 25
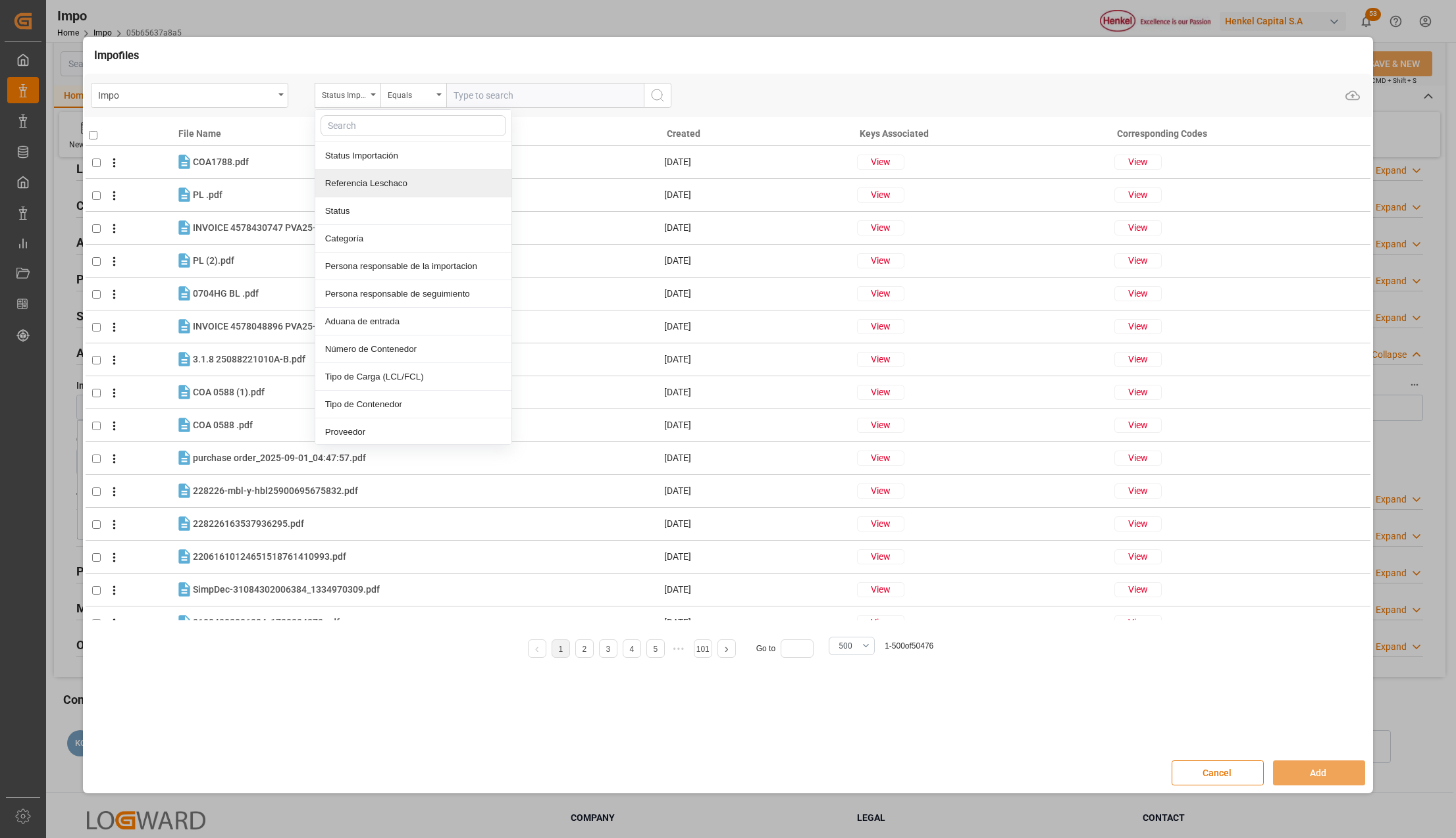
click at [351, 177] on div "Referencia Leschaco" at bounding box center [413, 183] width 196 height 28
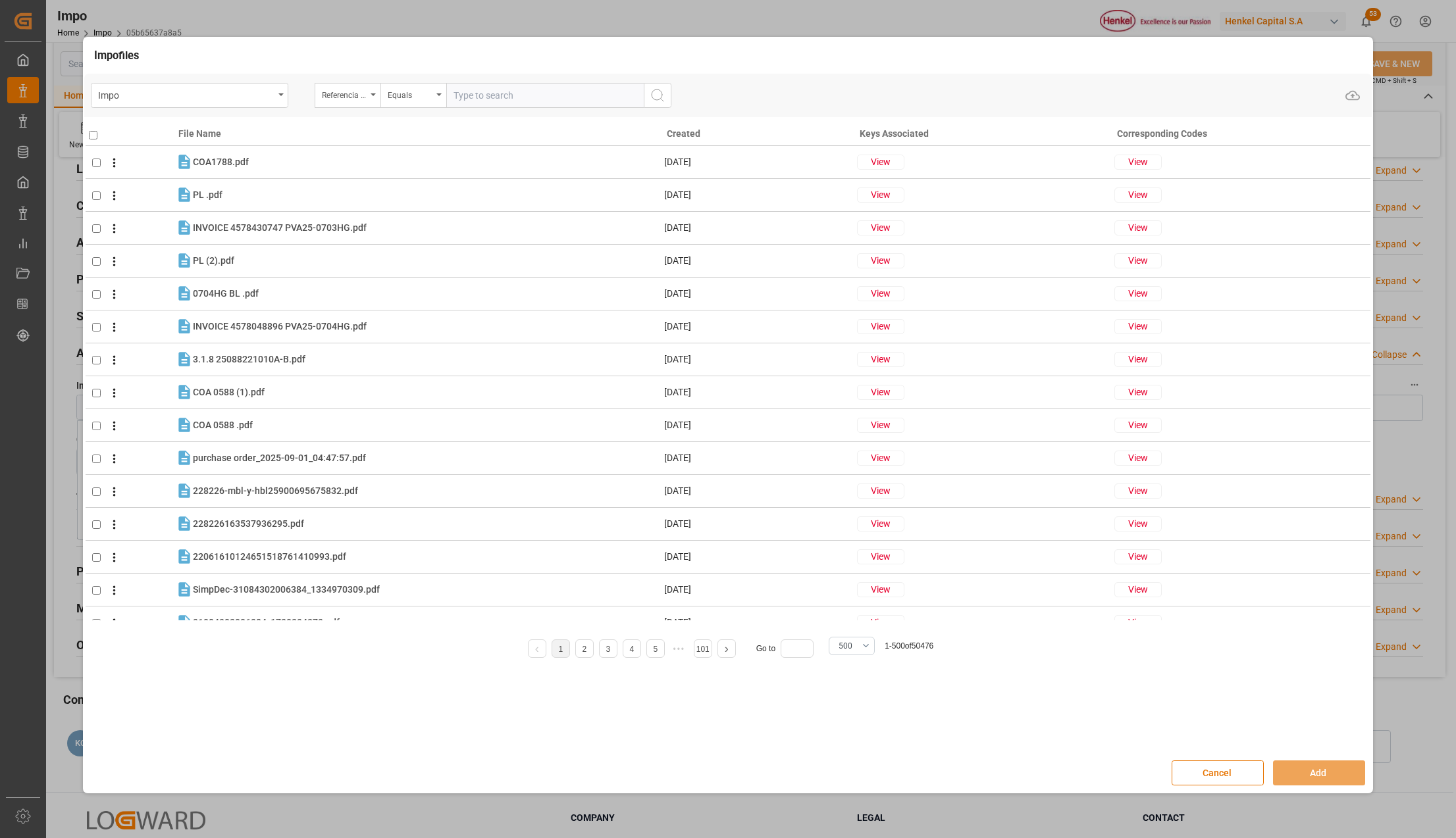
click at [457, 90] on input "text" at bounding box center [545, 95] width 197 height 25
paste input "250906900621"
type input "250906900621"
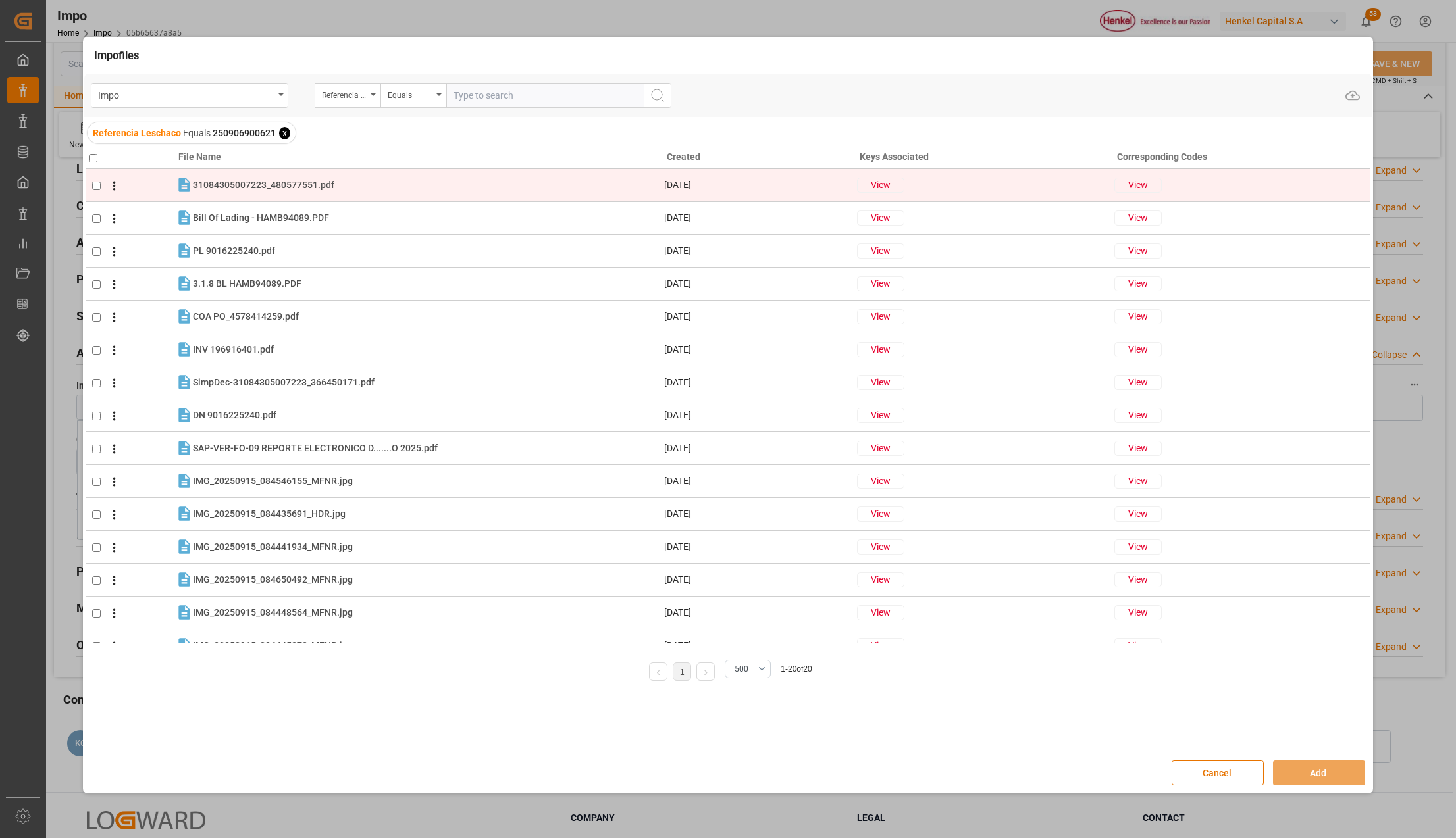
click at [93, 186] on input "checkbox" at bounding box center [96, 186] width 9 height 9
checkbox input "true"
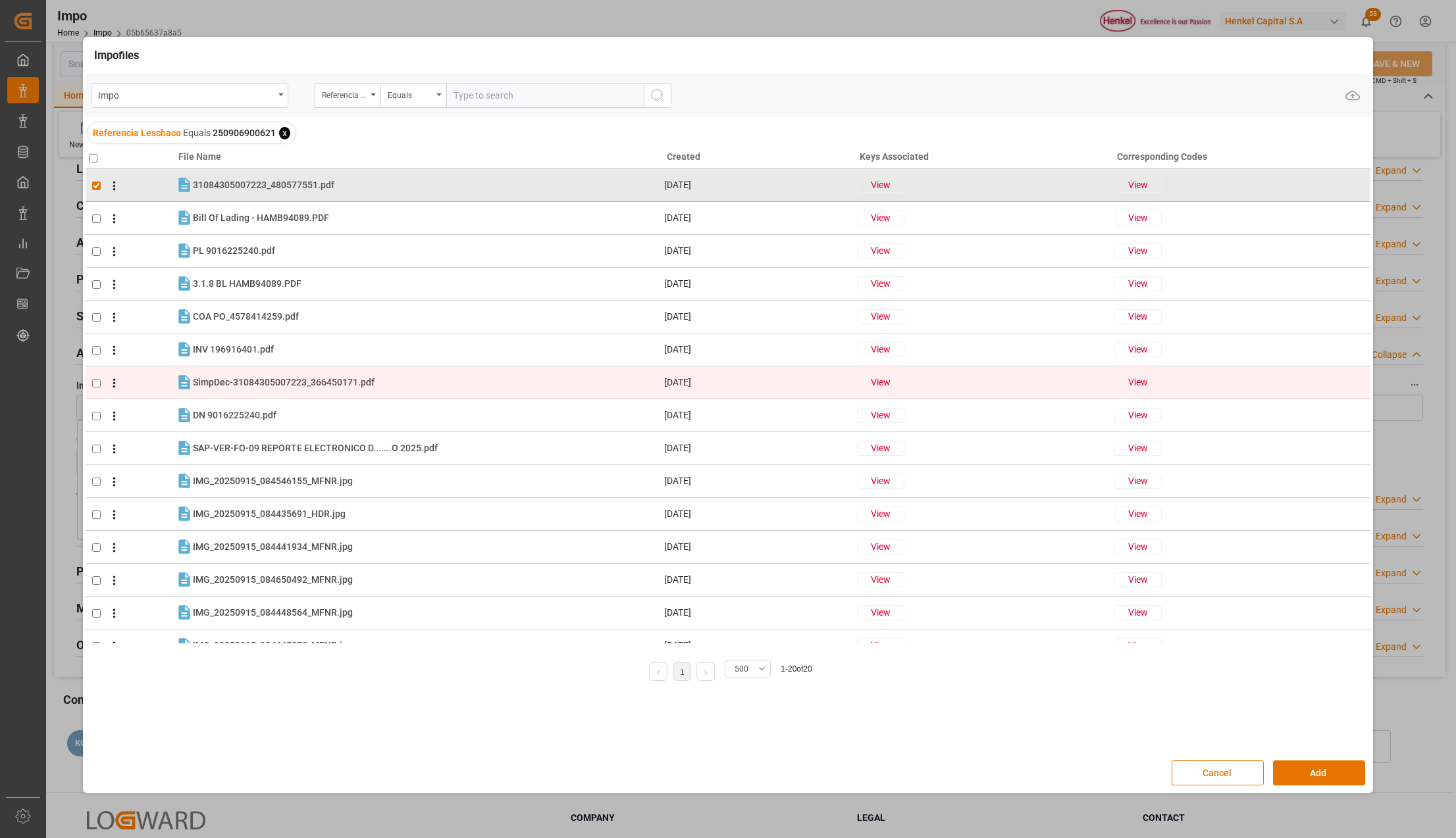
click at [96, 382] on input "checkbox" at bounding box center [96, 383] width 9 height 9
checkbox input "true"
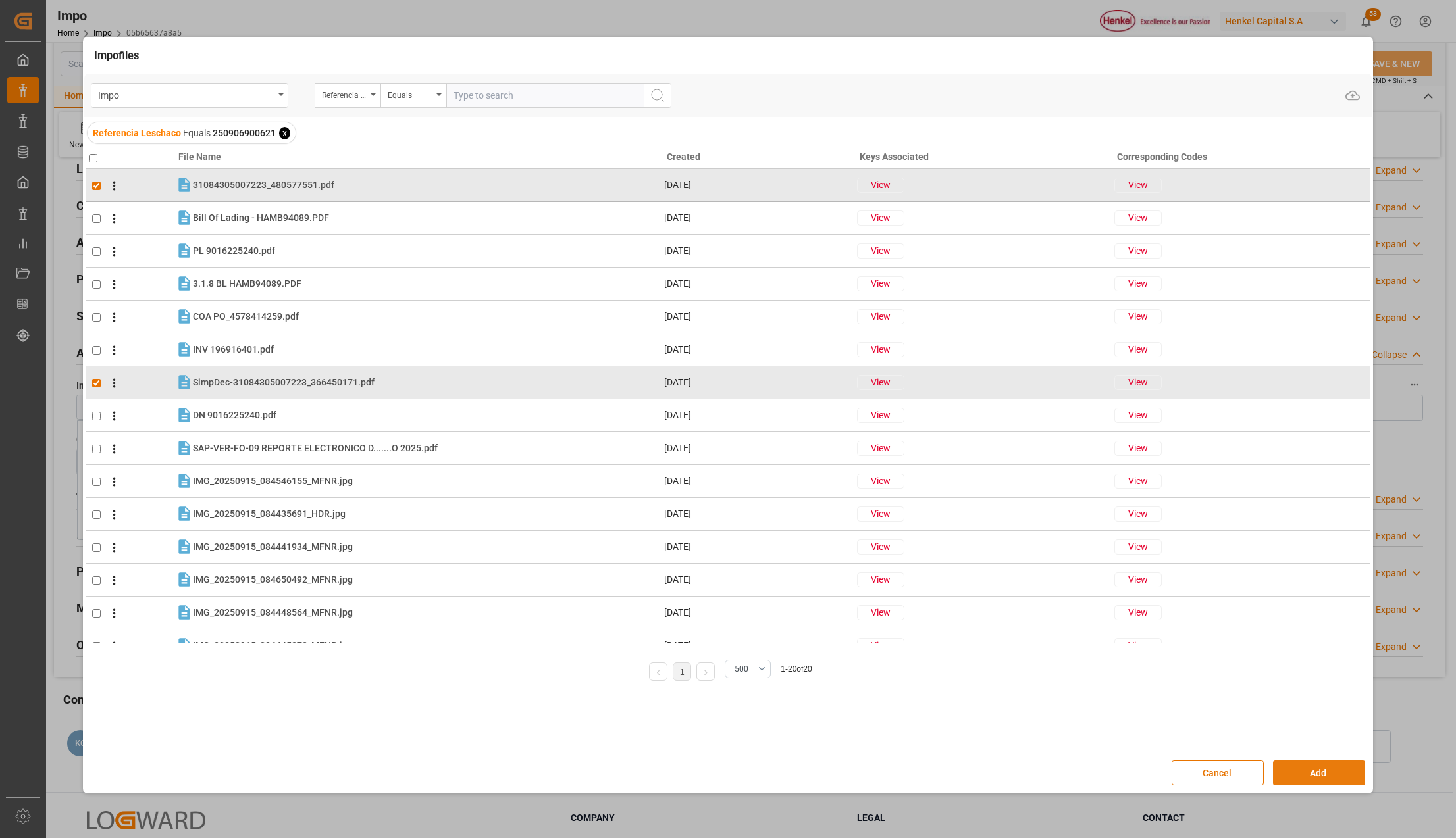
click at [1300, 772] on button "Add" at bounding box center [1319, 773] width 92 height 25
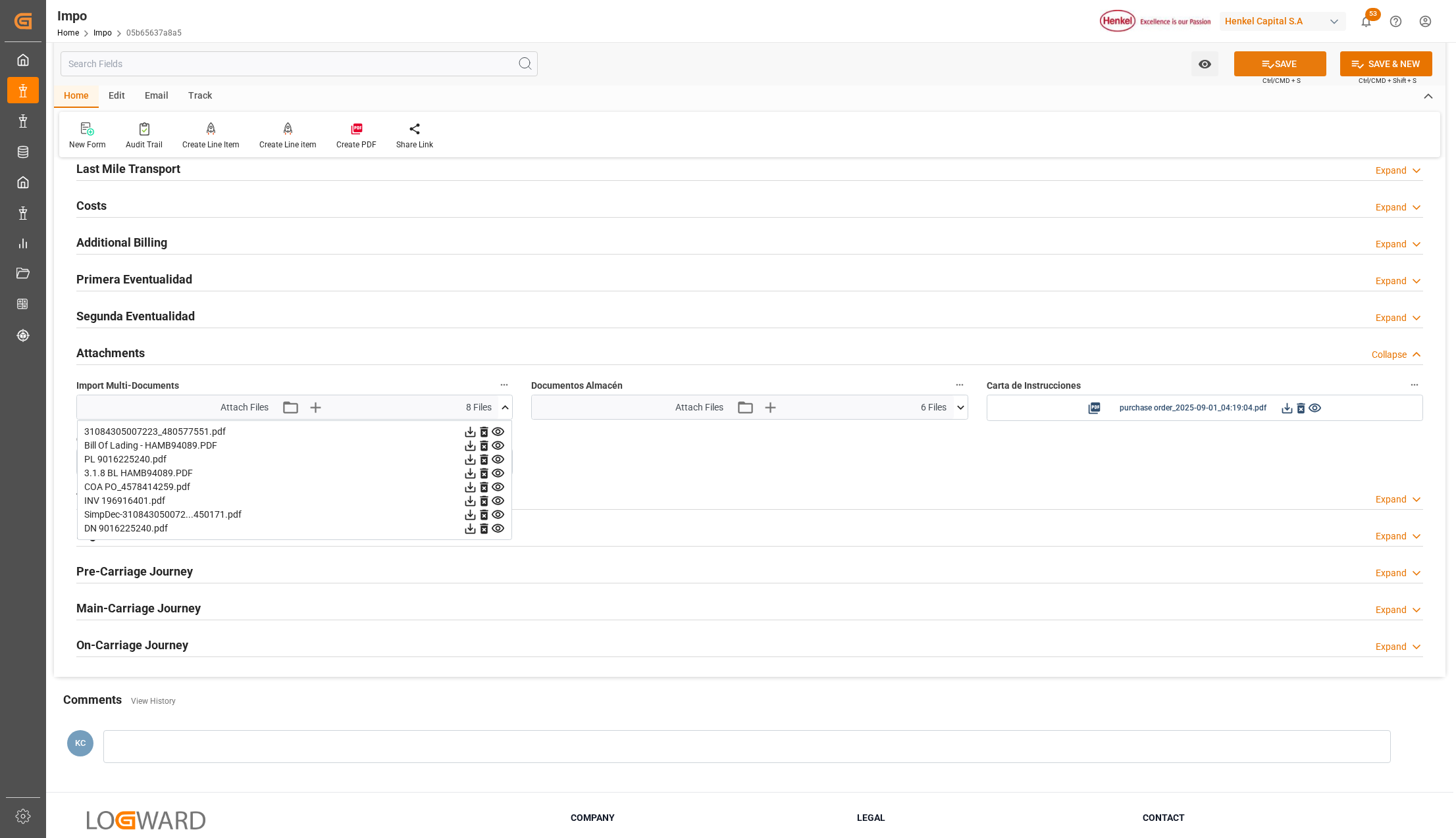
click at [1291, 64] on button "SAVE" at bounding box center [1280, 64] width 92 height 25
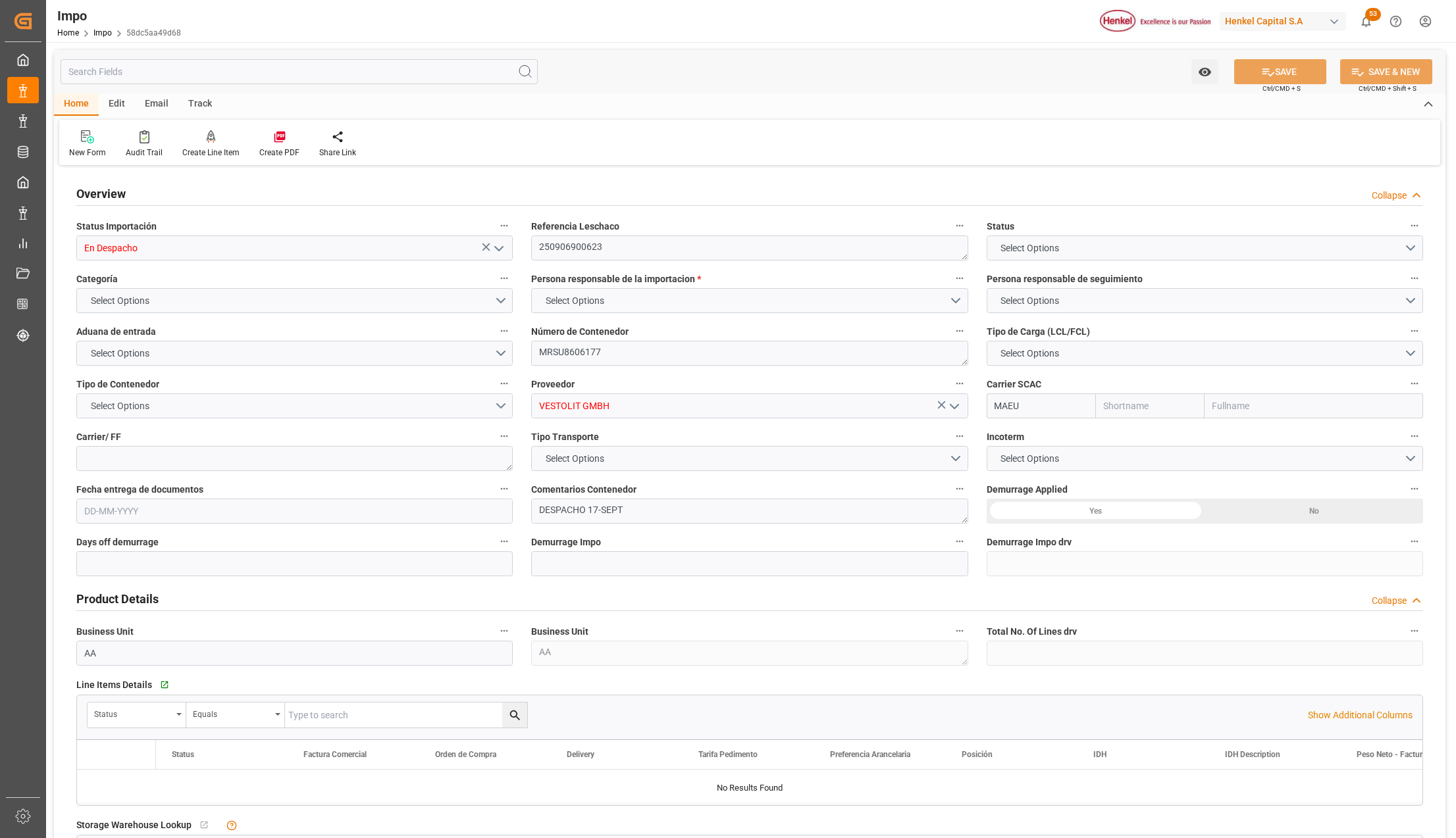
type input "Maersk"
type input "Maersk Line AS"
type input "1"
type input "20.54"
type input "16"
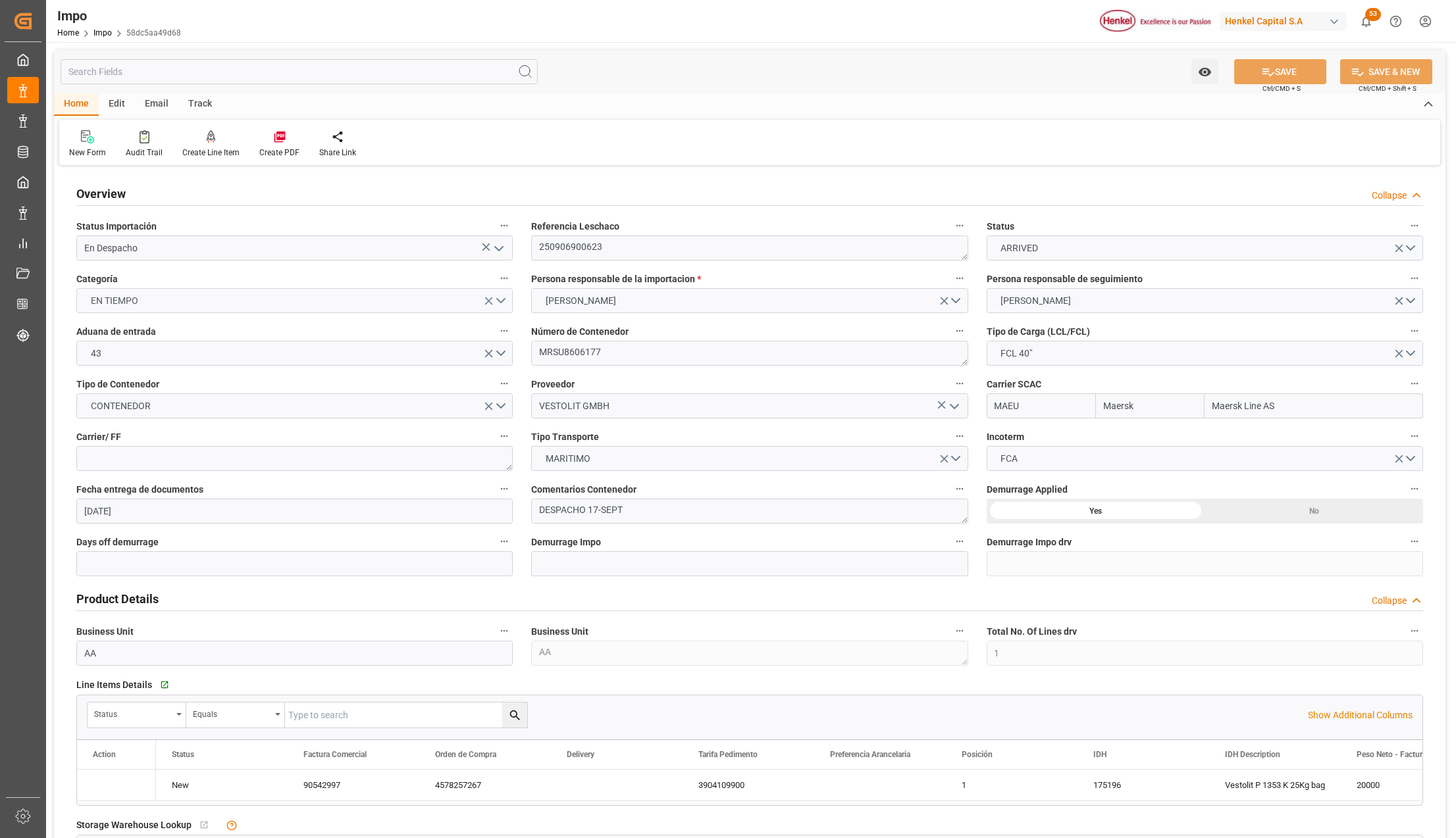
type input "[DATE]"
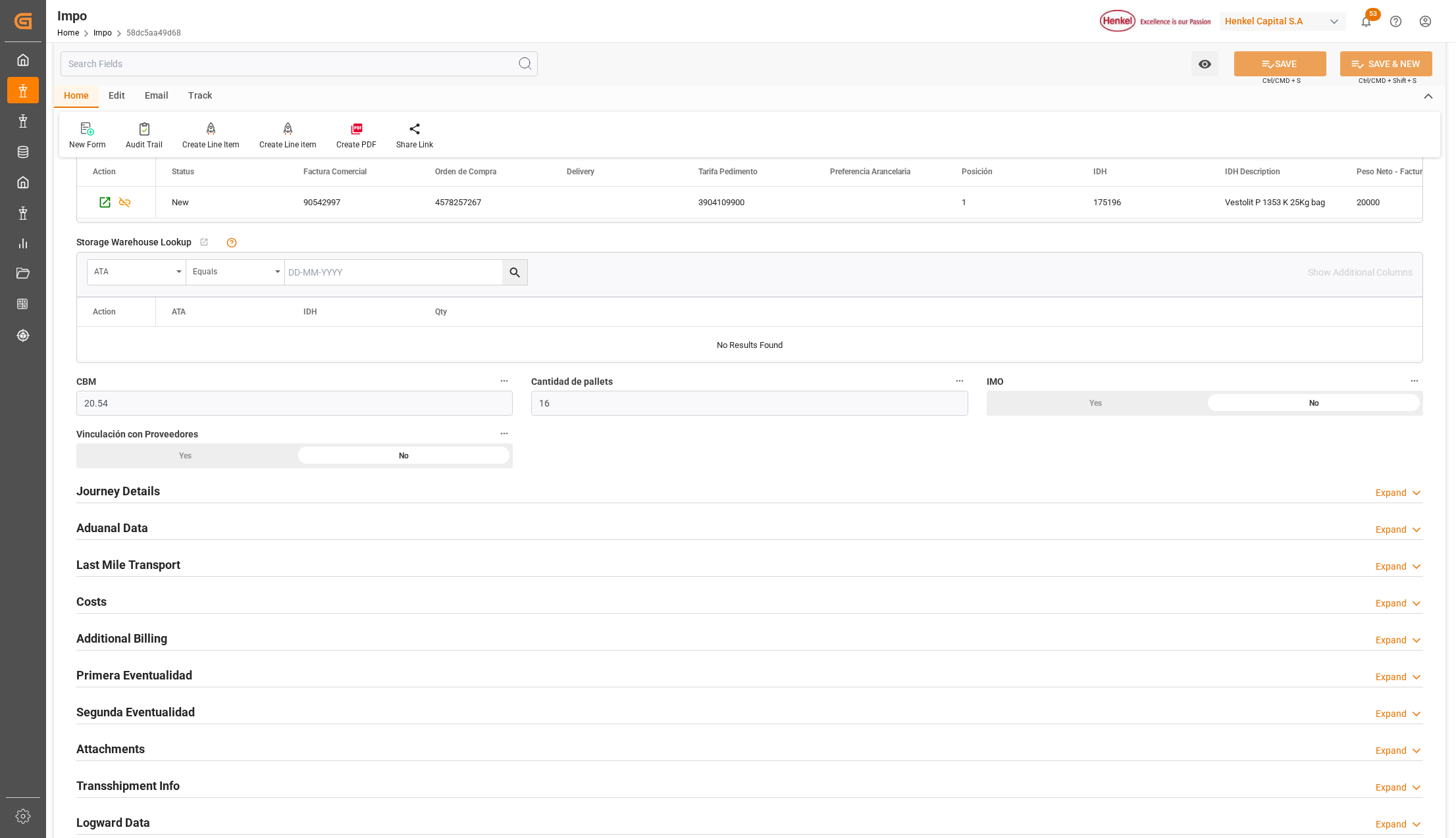
scroll to position [614, 0]
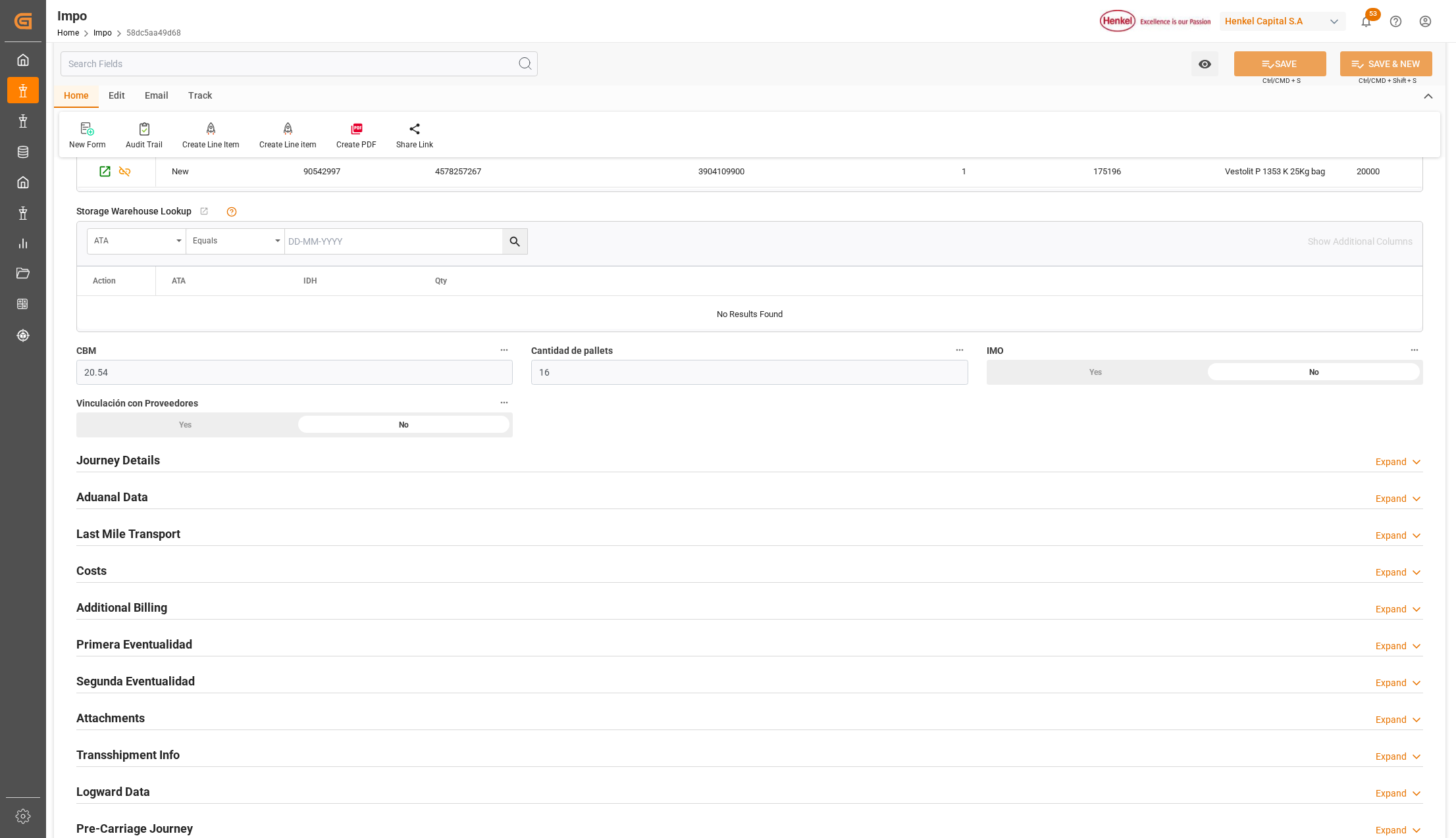
click at [143, 640] on h2 "Primera Eventualidad" at bounding box center [134, 645] width 116 height 18
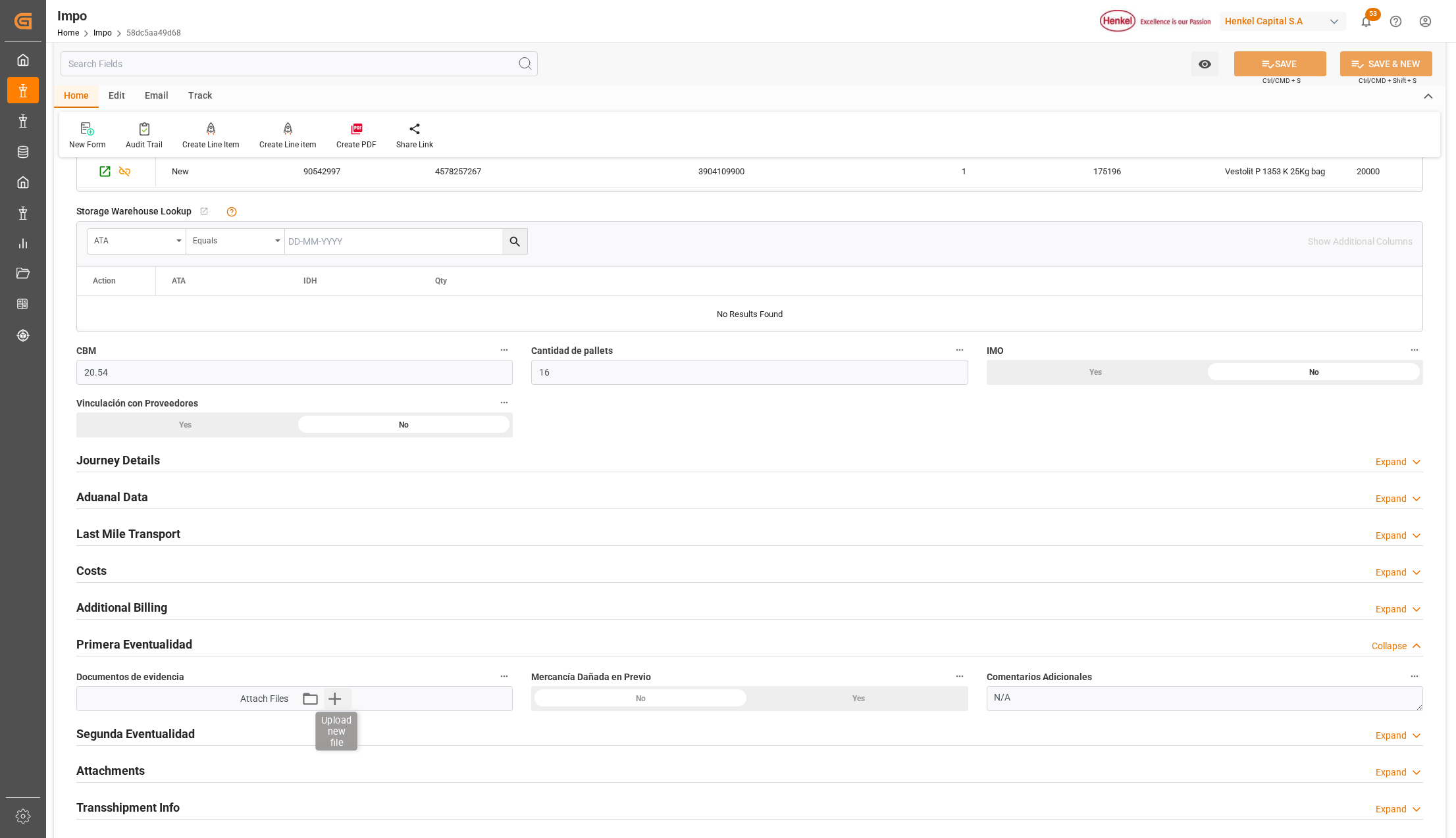
click at [331, 700] on icon "button" at bounding box center [335, 699] width 21 height 21
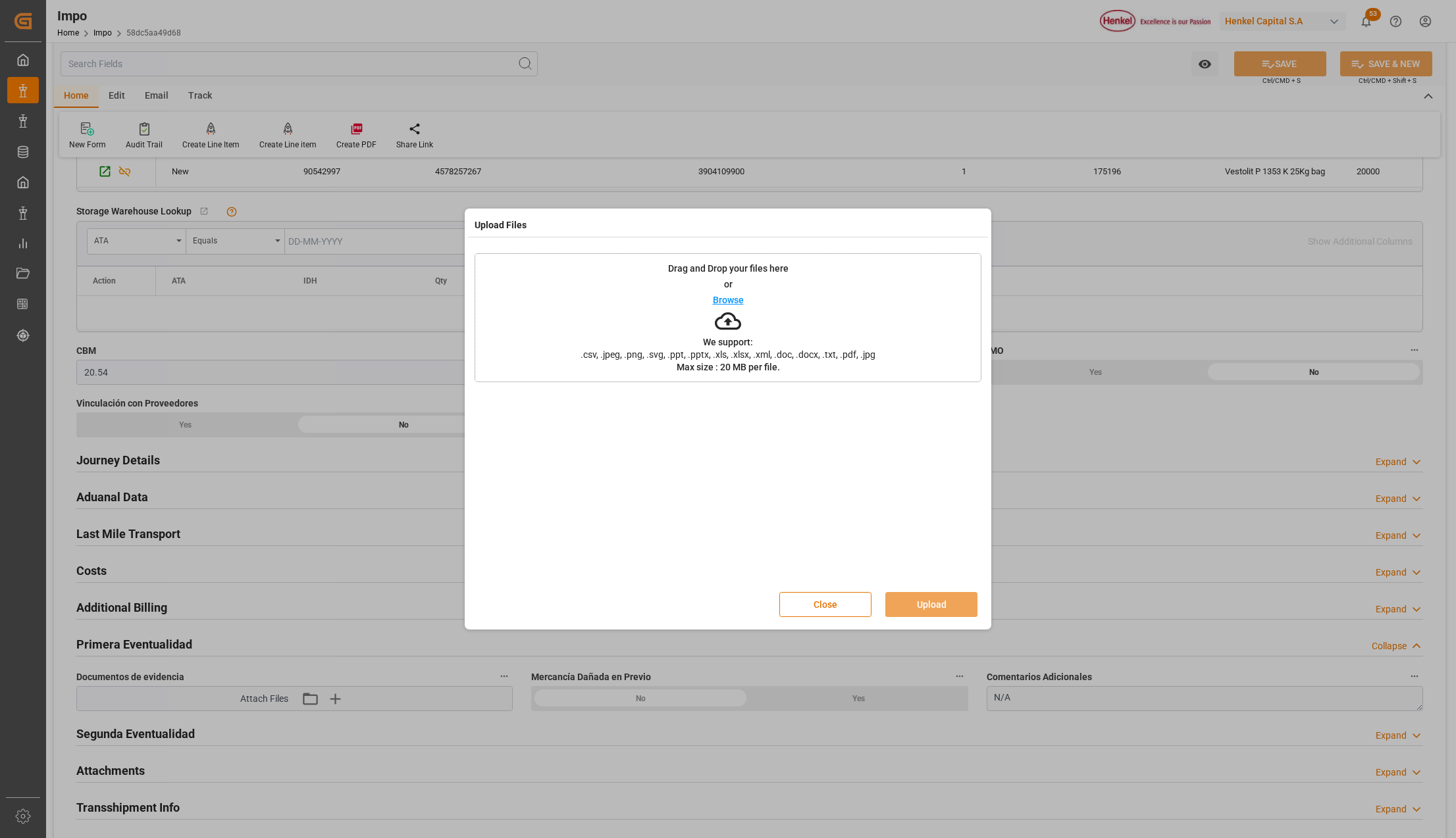
click at [514, 308] on div "Drag and Drop your files here or Browse We support: .csv, .jpeg, .png, .svg, .p…" at bounding box center [728, 318] width 507 height 129
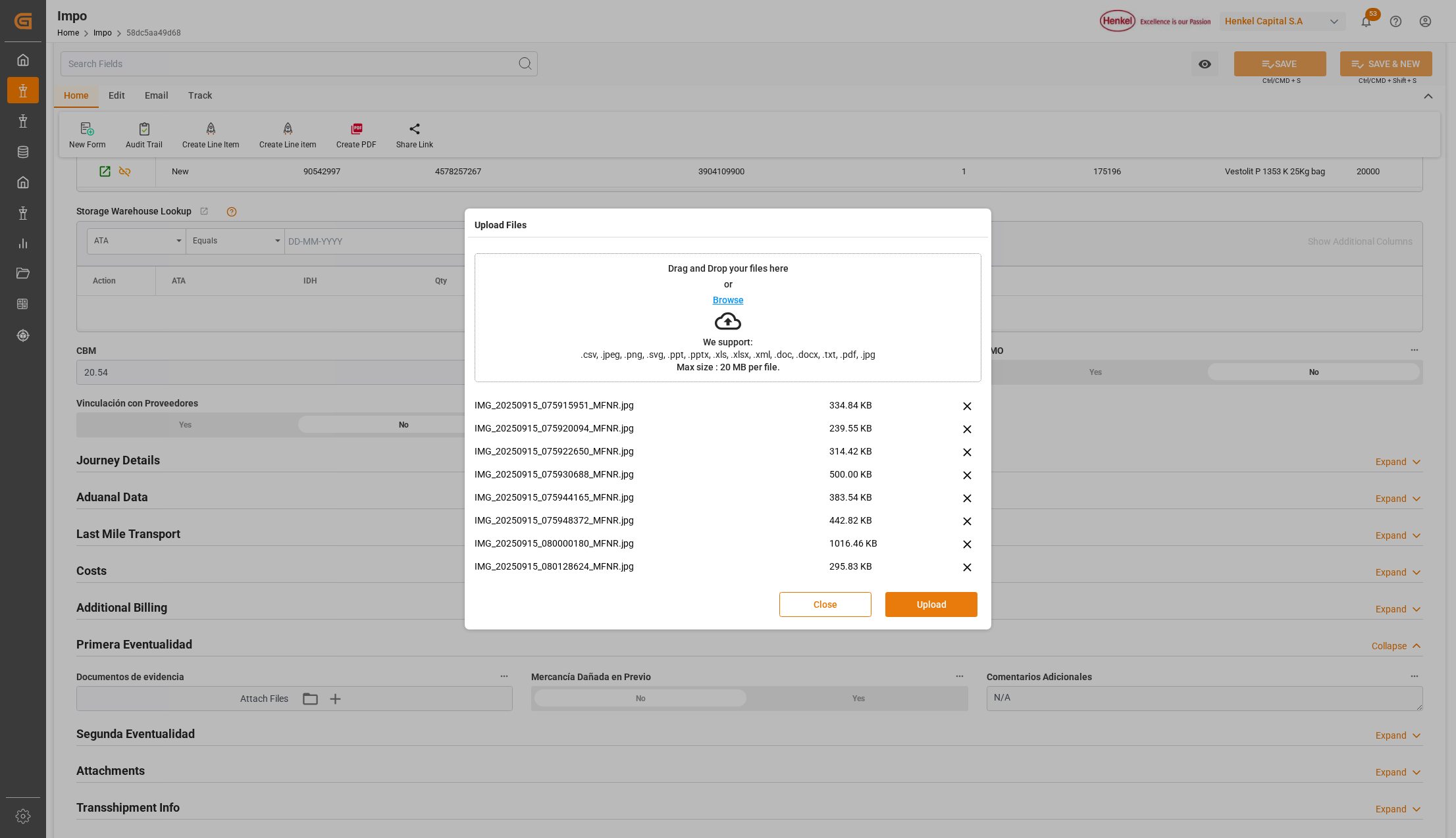
click at [944, 601] on button "Upload" at bounding box center [931, 604] width 92 height 25
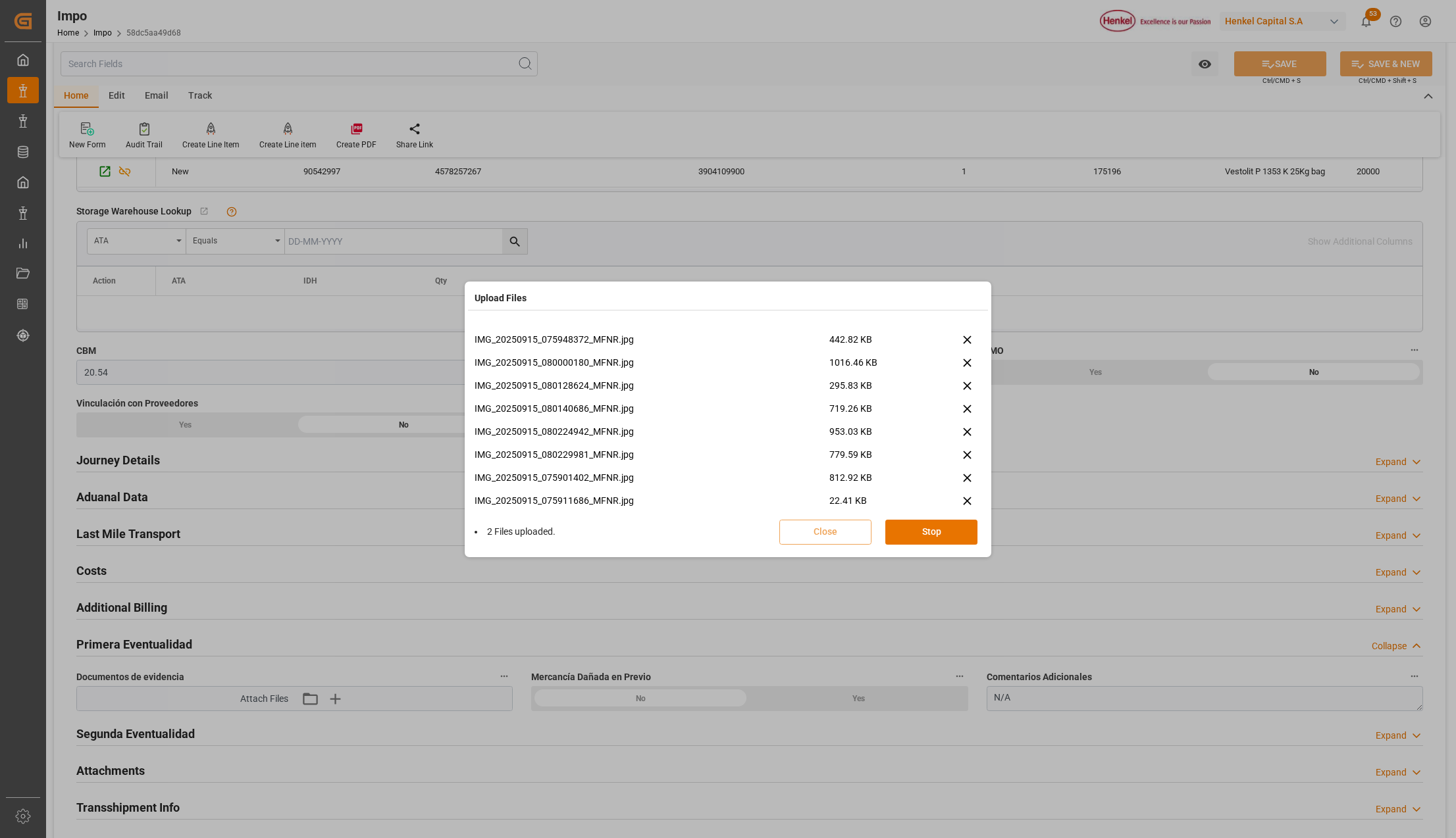
scroll to position [125, 0]
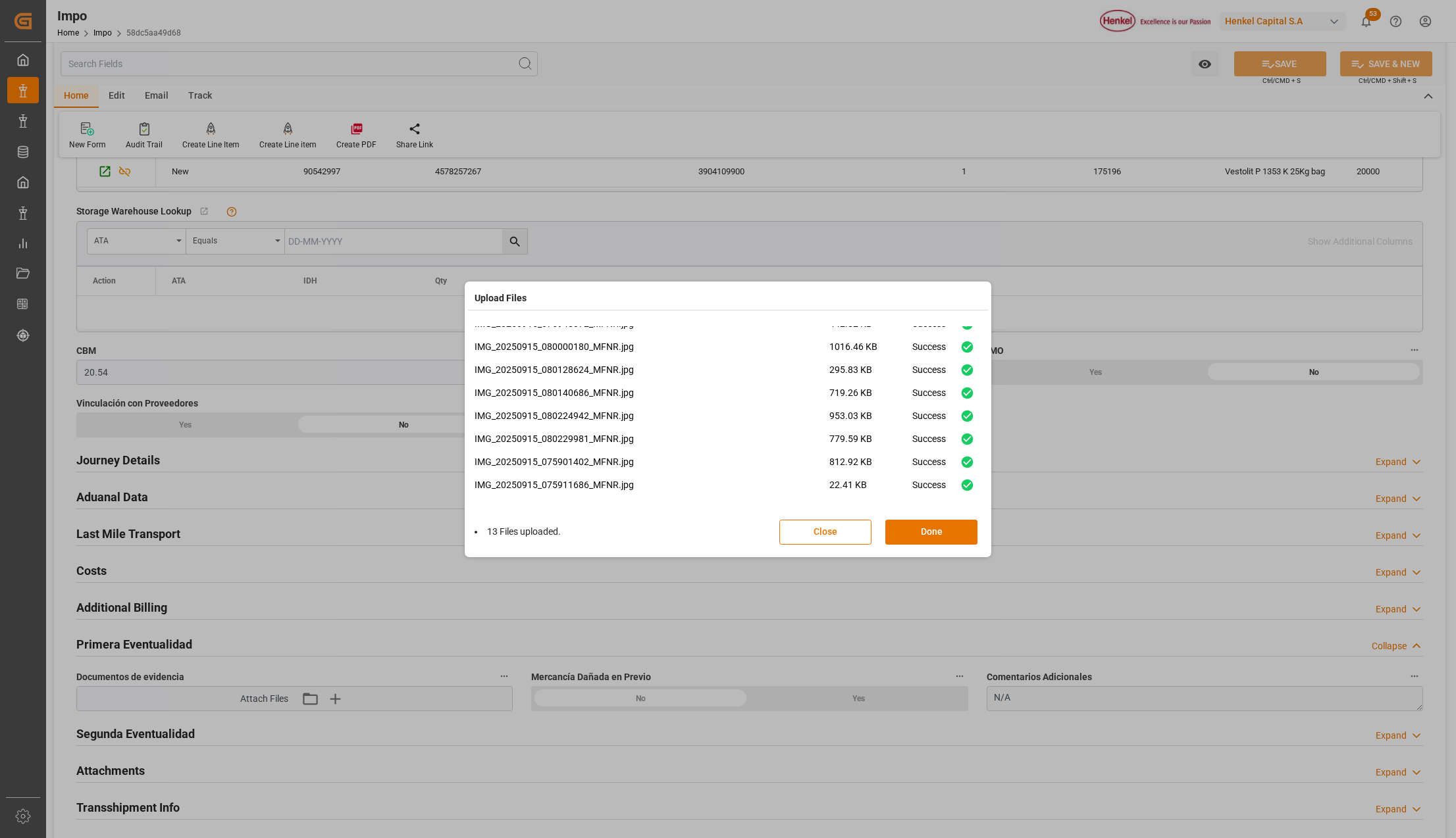
click at [949, 533] on button "Done" at bounding box center [931, 532] width 92 height 25
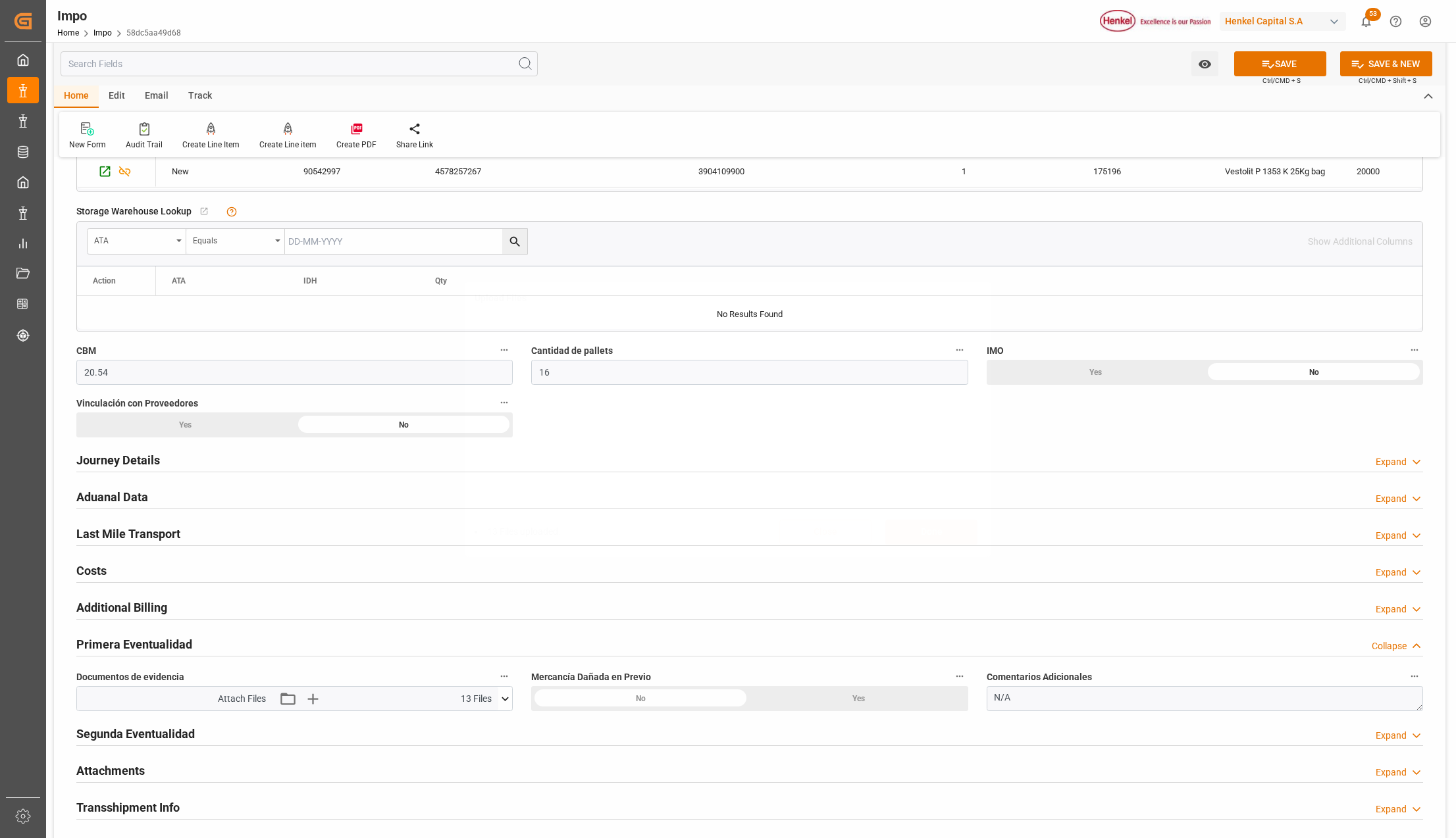
scroll to position [0, 0]
click at [317, 698] on icon "button" at bounding box center [312, 699] width 21 height 21
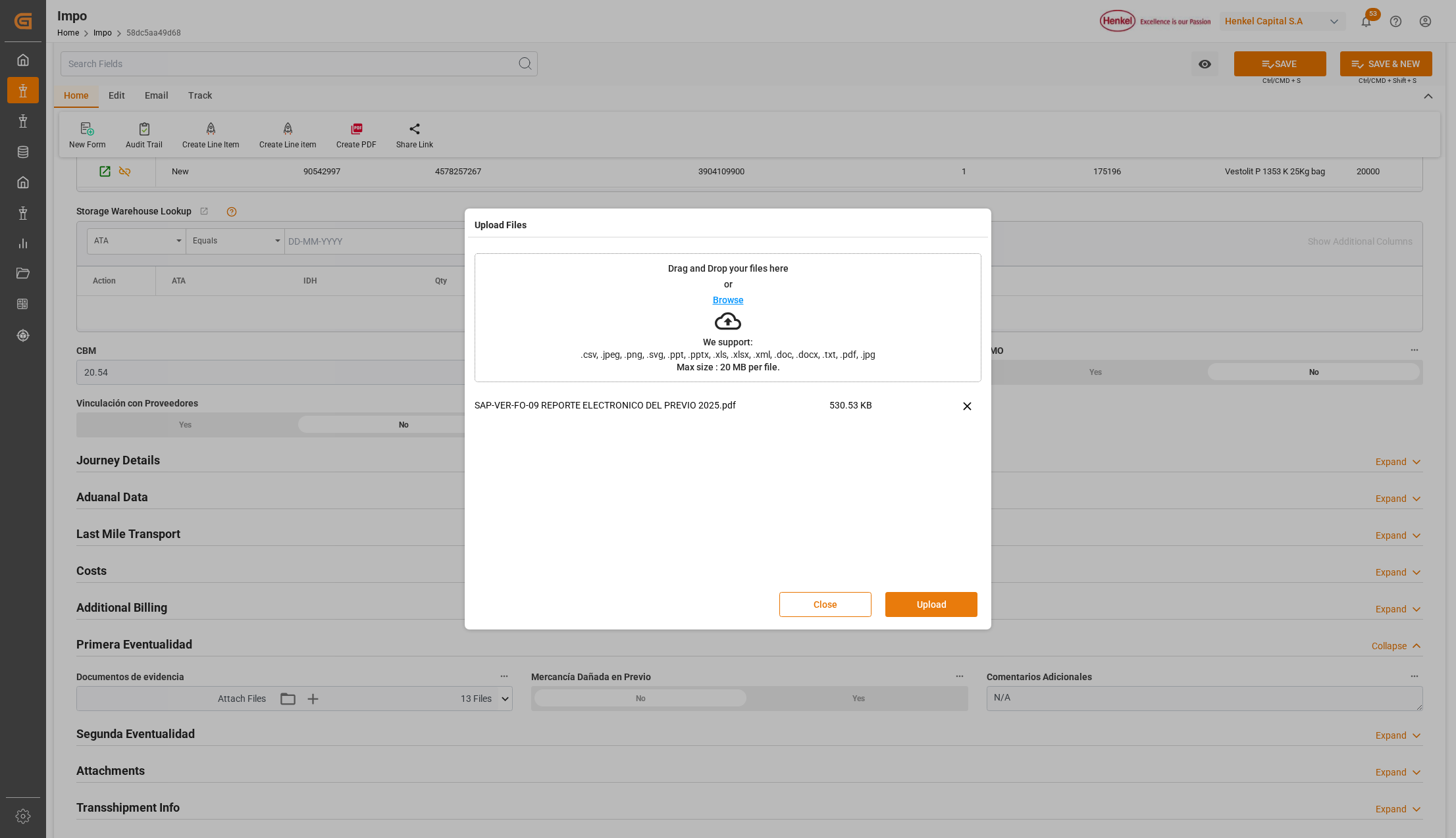
click at [941, 599] on button "Upload" at bounding box center [931, 604] width 92 height 25
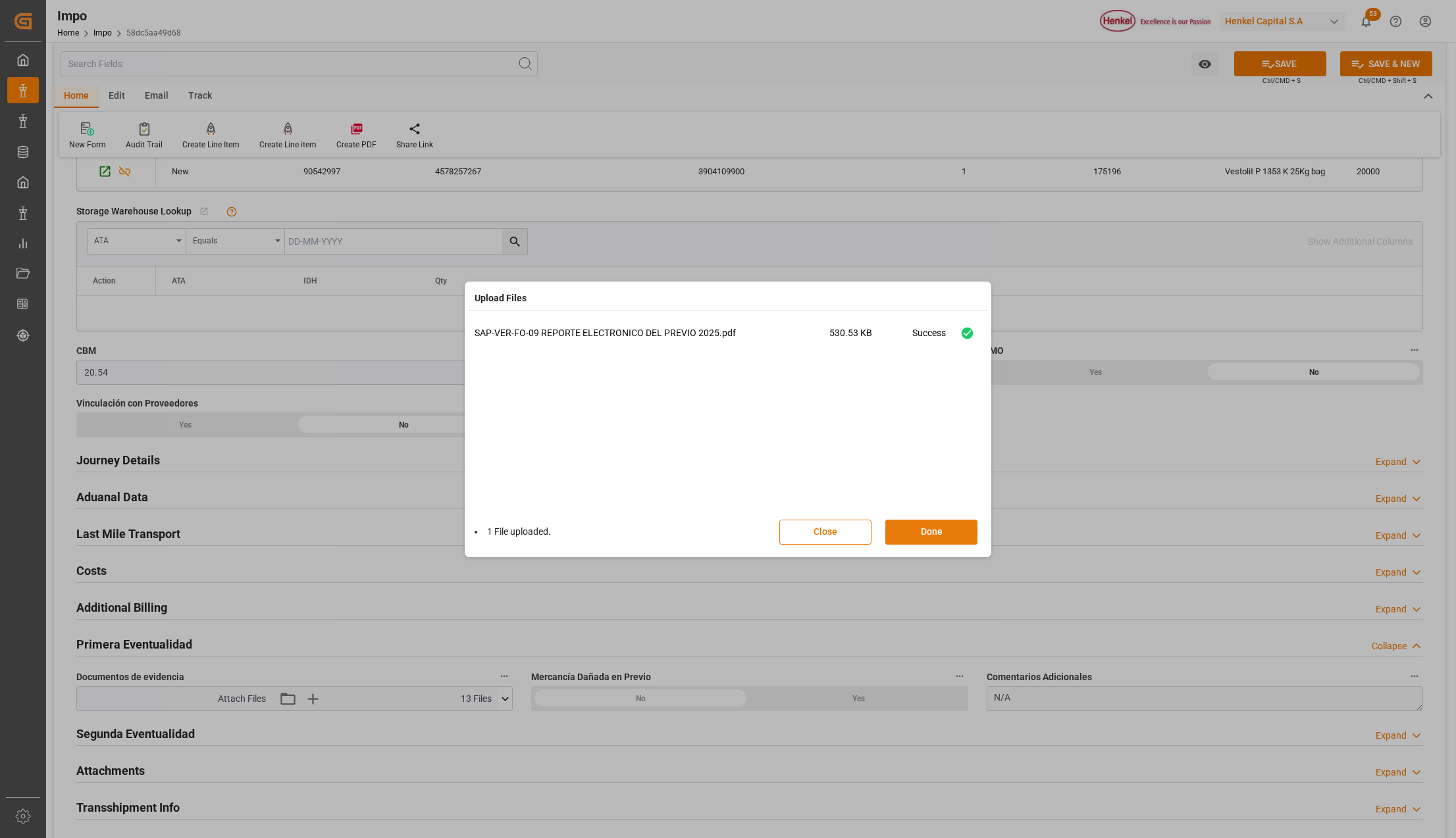
click at [947, 536] on button "Done" at bounding box center [931, 532] width 92 height 25
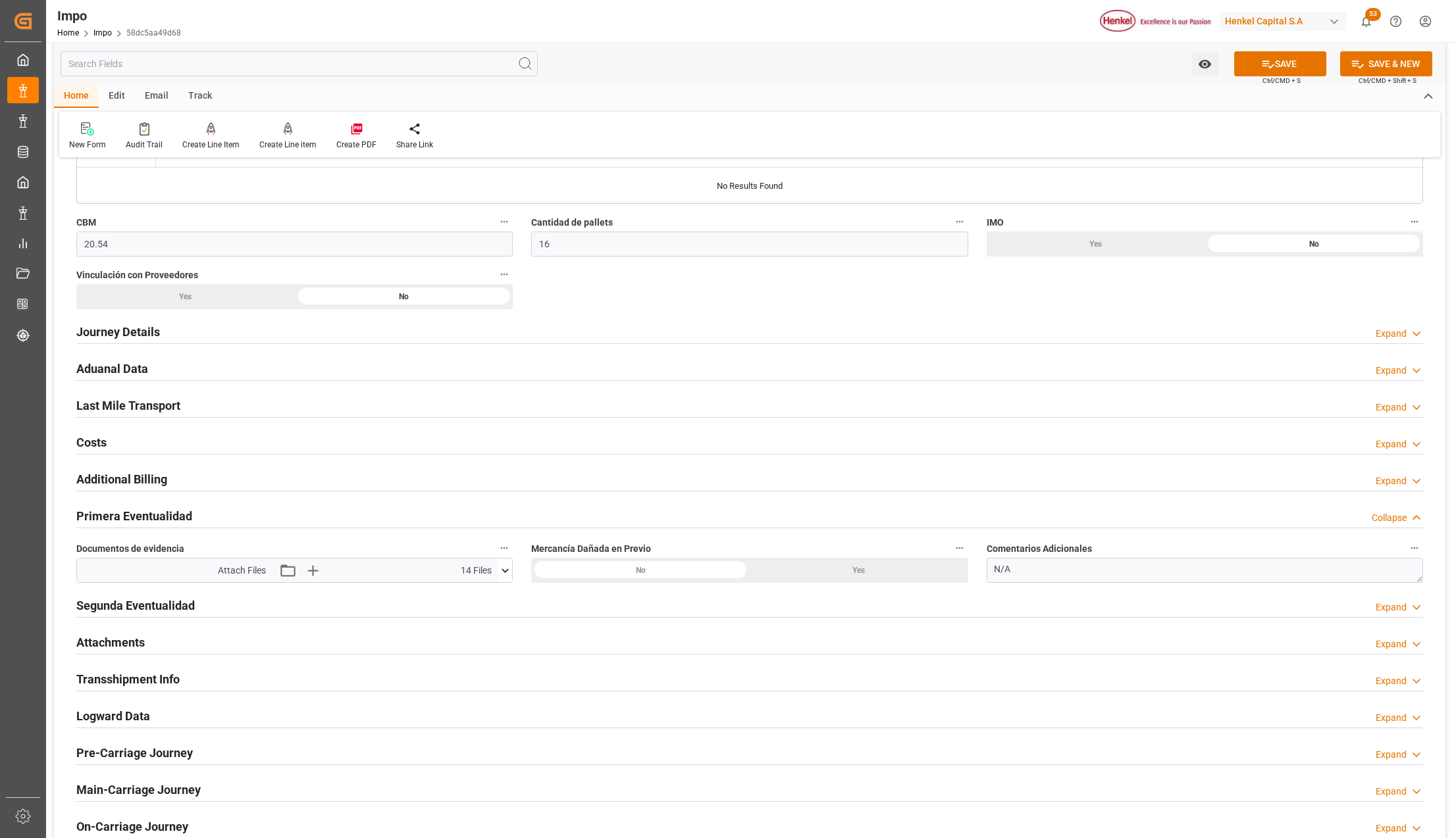
scroll to position [877, 0]
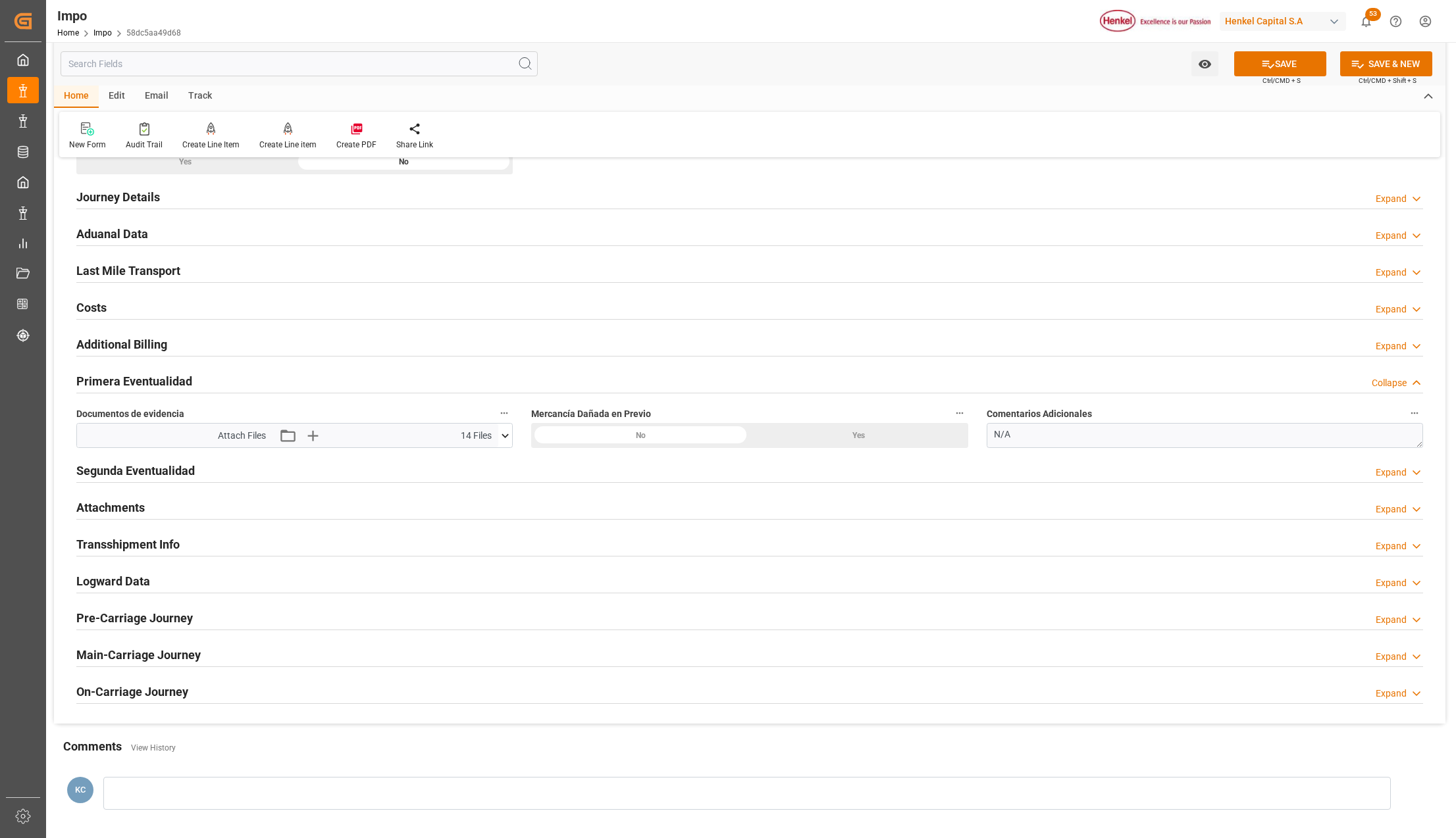
click at [101, 511] on h2 "Attachments" at bounding box center [111, 507] width 68 height 18
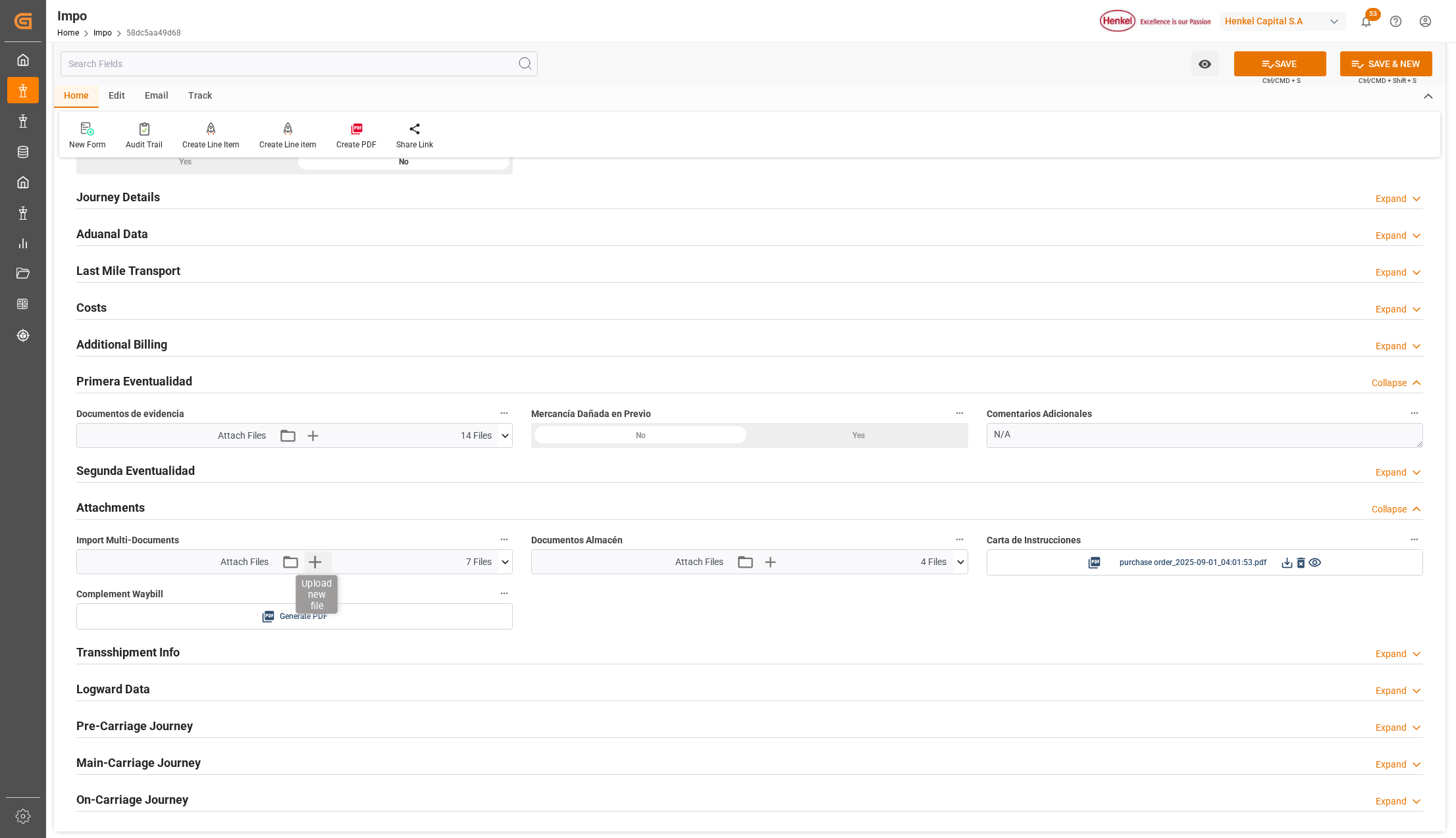
click at [314, 560] on icon "button" at bounding box center [315, 562] width 21 height 21
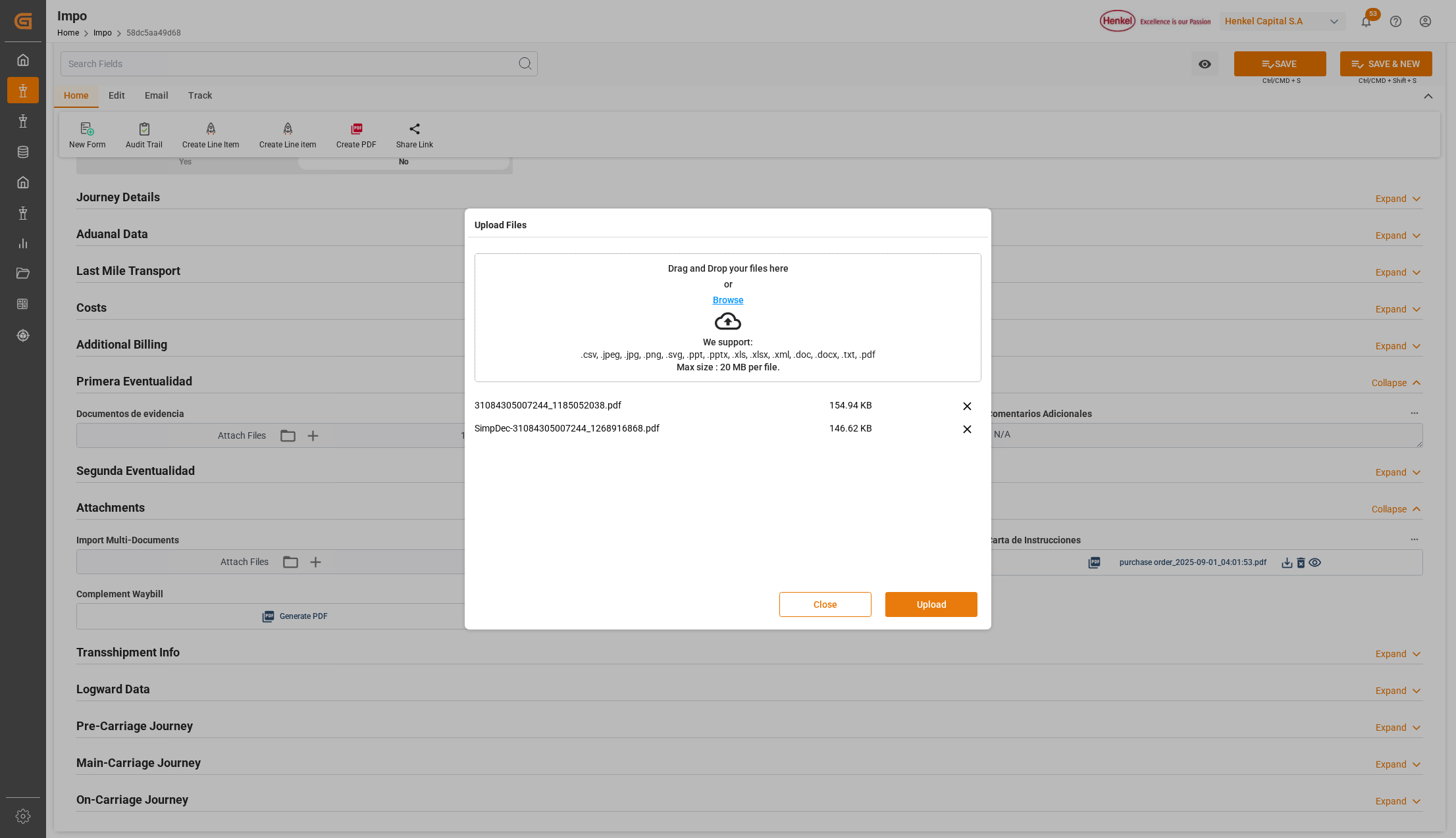
click at [938, 603] on button "Upload" at bounding box center [931, 604] width 92 height 25
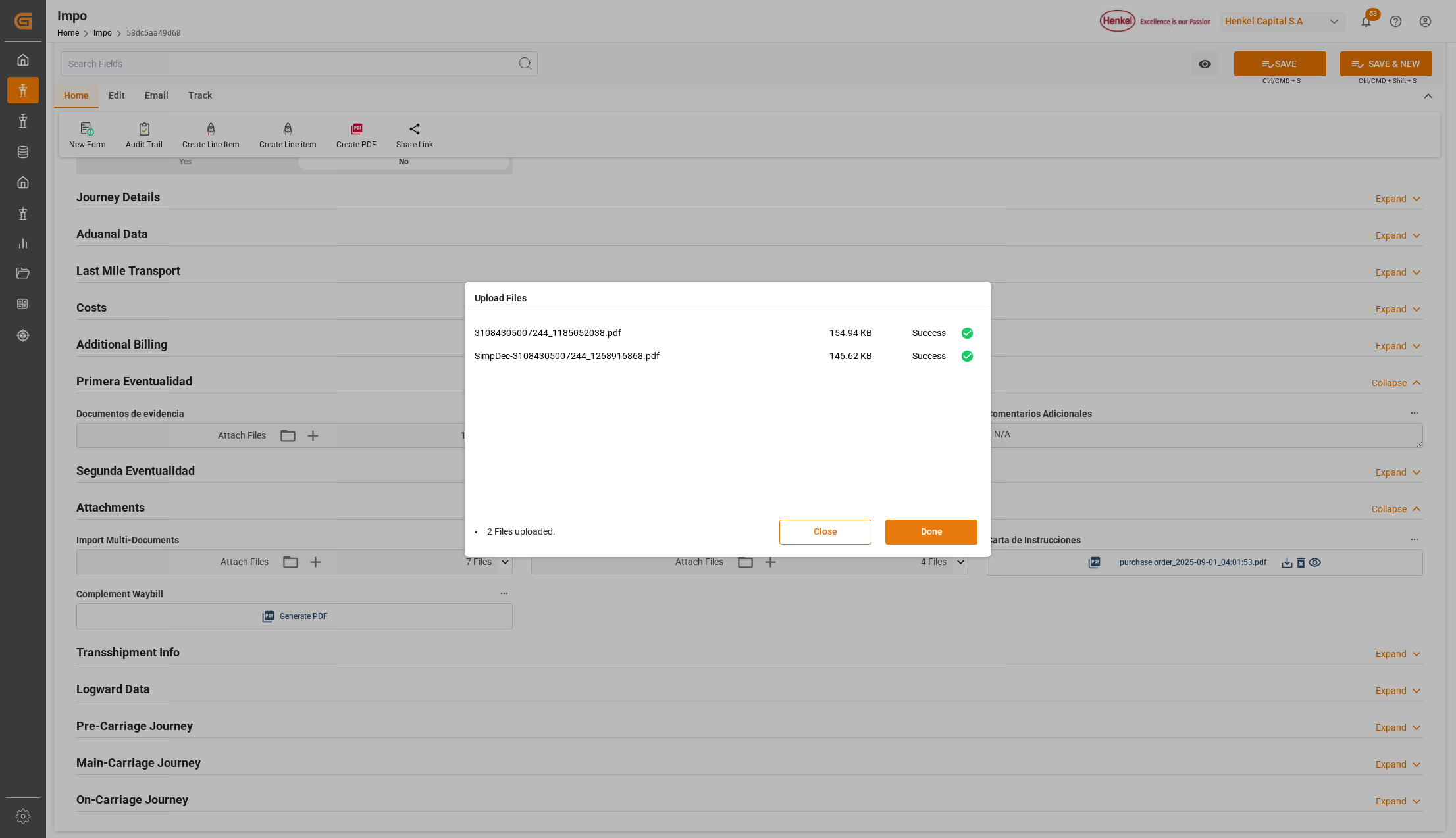
click at [924, 530] on button "Done" at bounding box center [931, 532] width 92 height 25
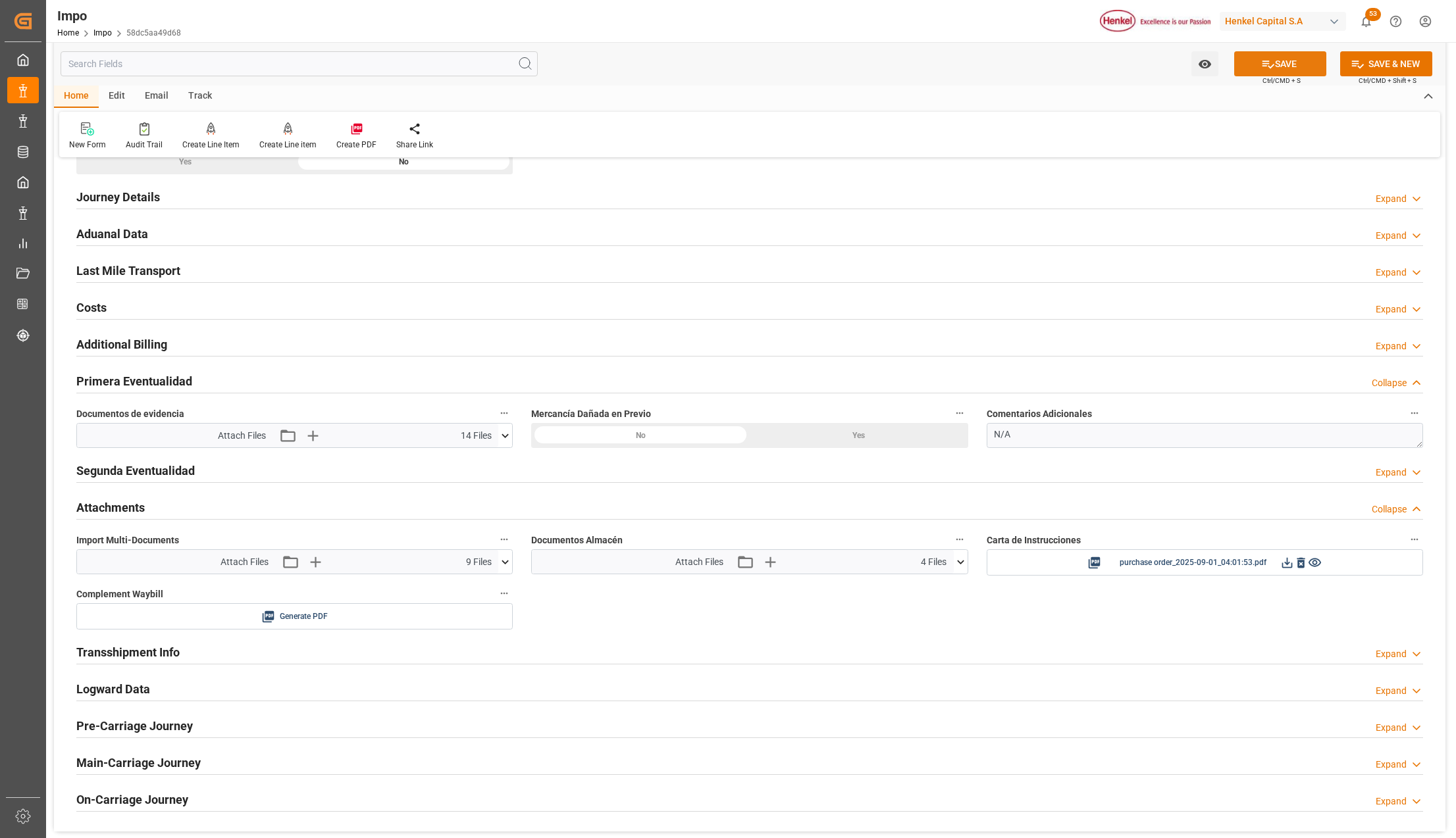
click at [1291, 64] on button "SAVE" at bounding box center [1280, 64] width 92 height 25
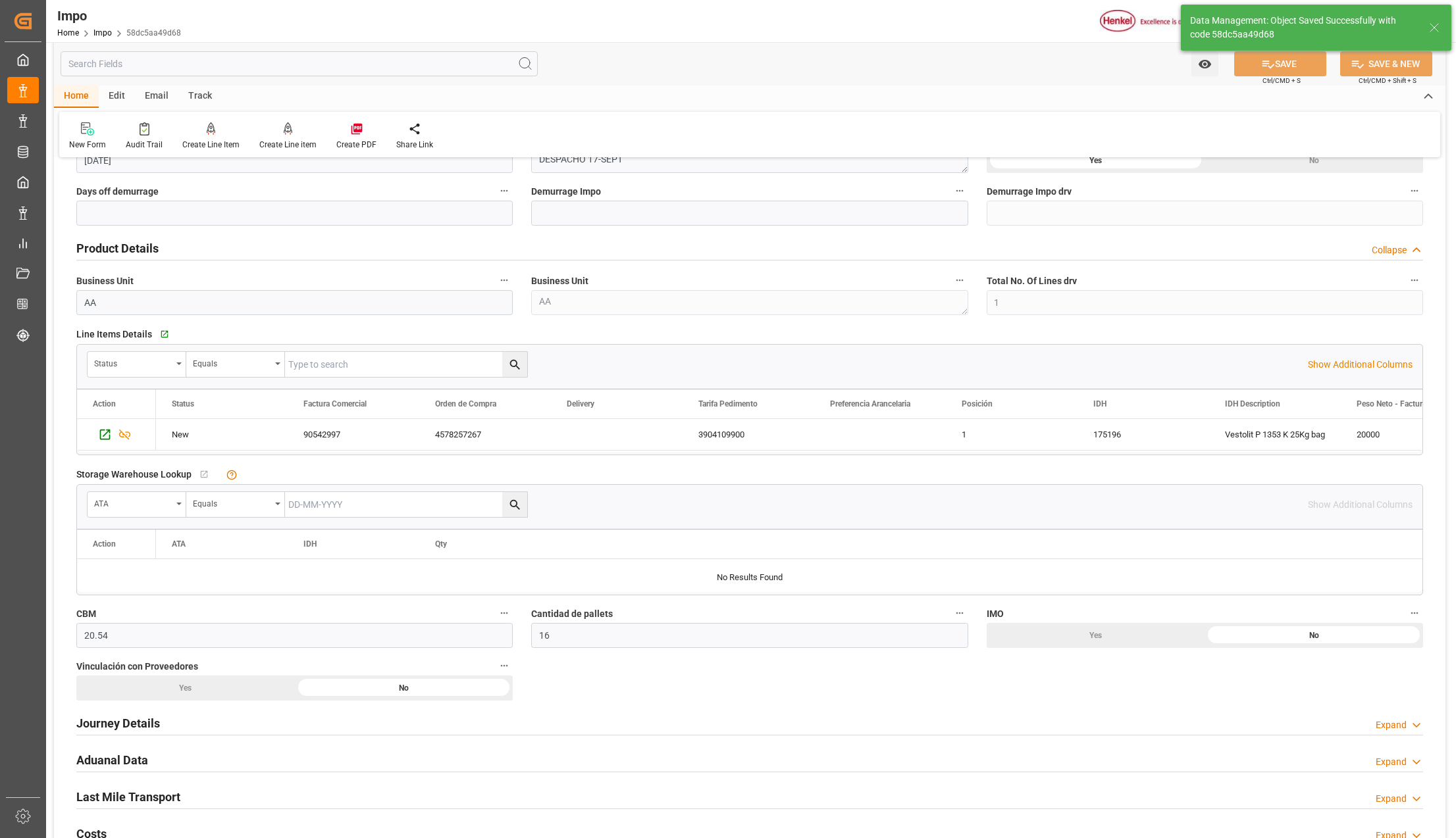
scroll to position [0, 0]
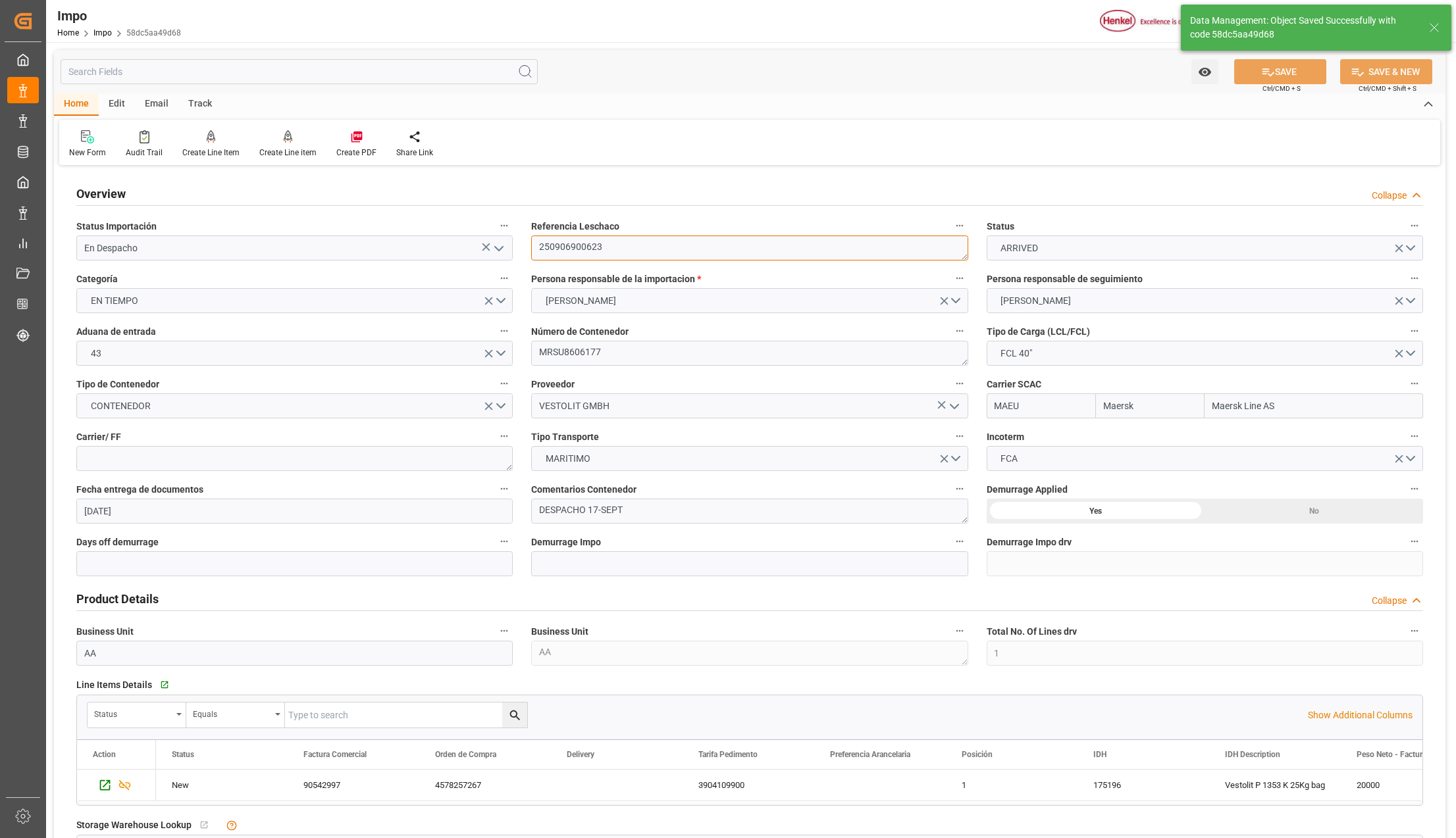
click at [583, 245] on textarea "250906900623" at bounding box center [750, 248] width 437 height 25
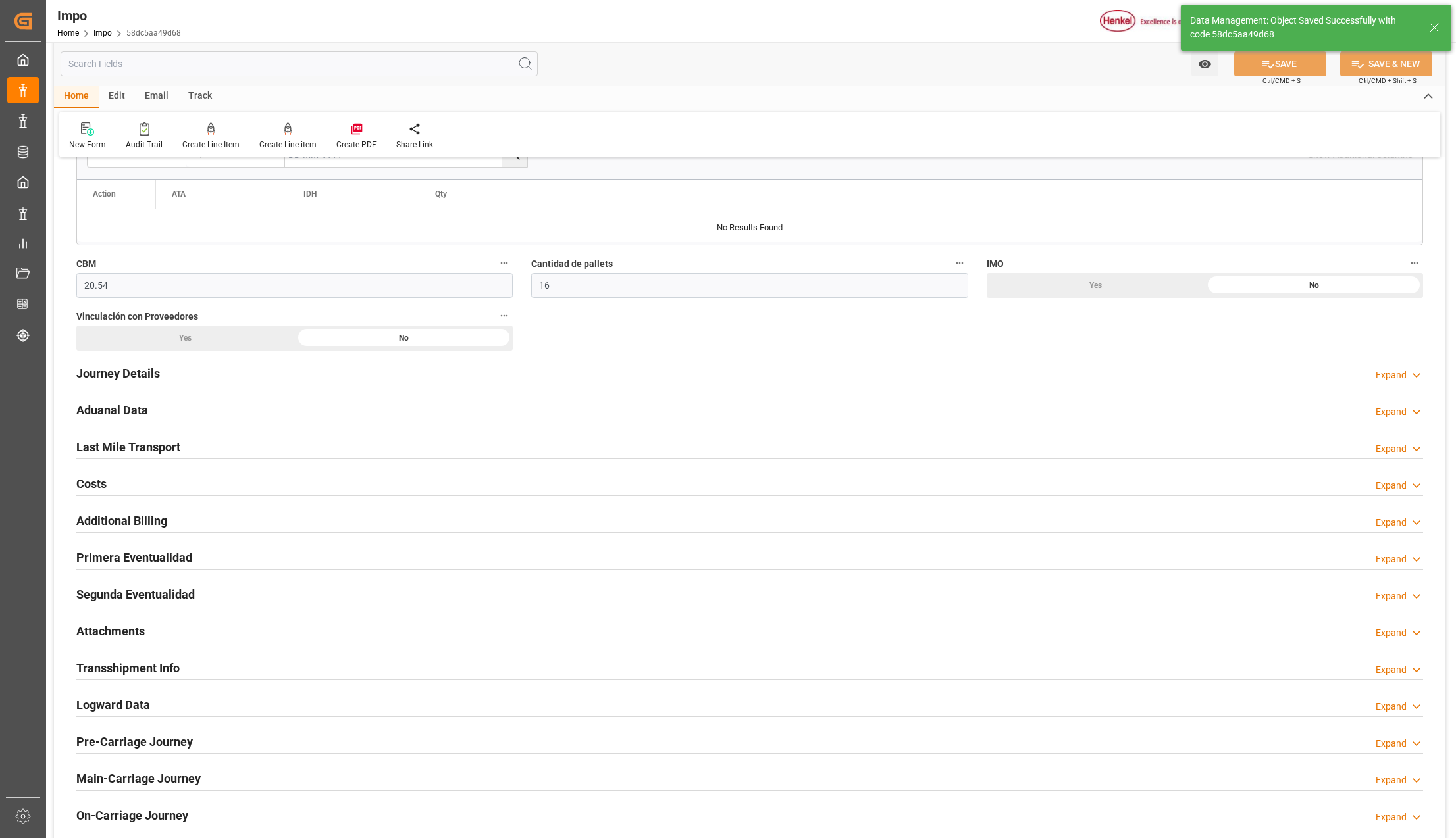
scroll to position [701, 0]
click at [121, 625] on h2 "Attachments" at bounding box center [111, 631] width 68 height 18
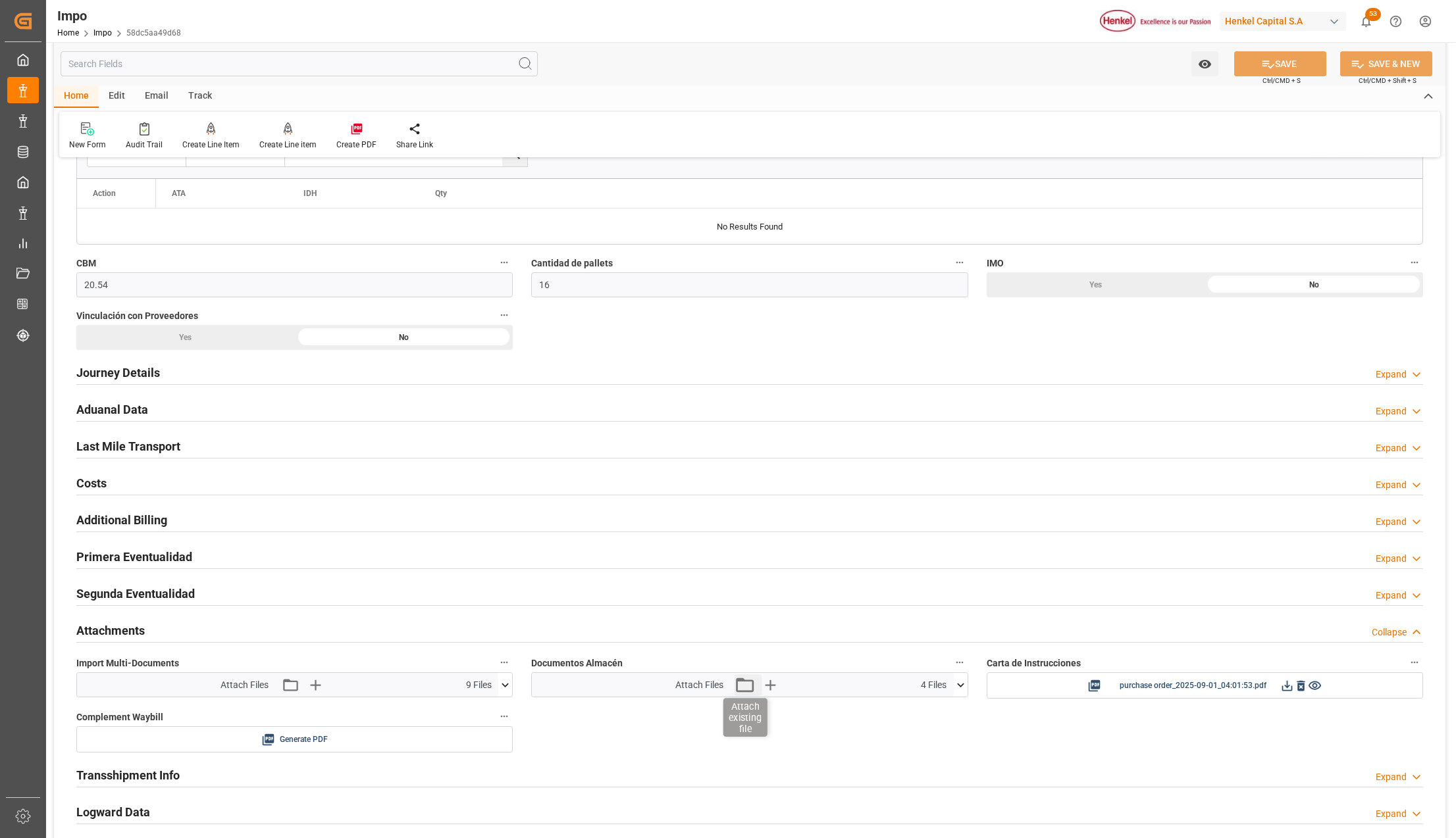
click at [742, 691] on icon "button" at bounding box center [745, 685] width 21 height 21
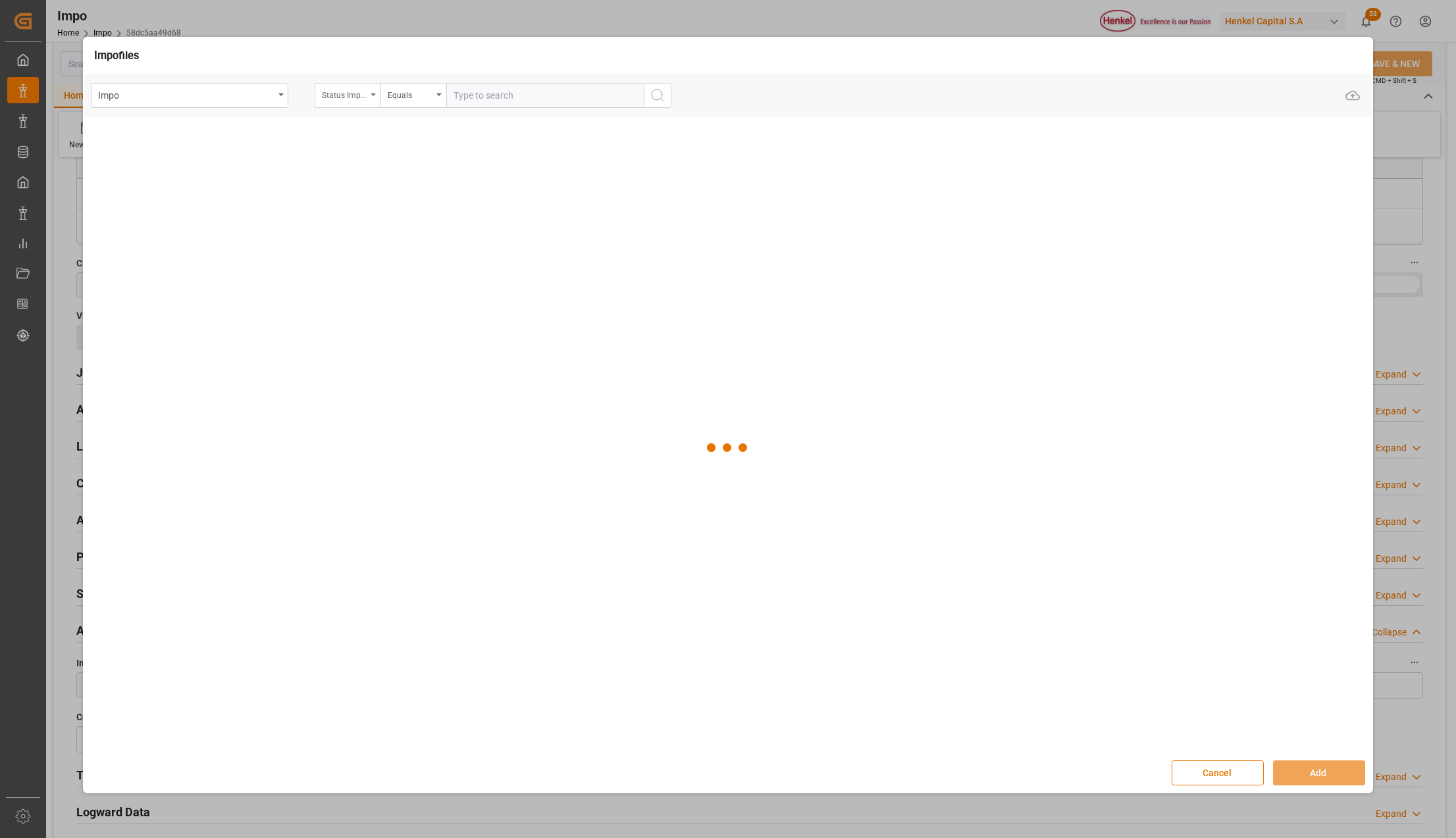
click at [376, 95] on icon "open menu" at bounding box center [373, 94] width 5 height 2
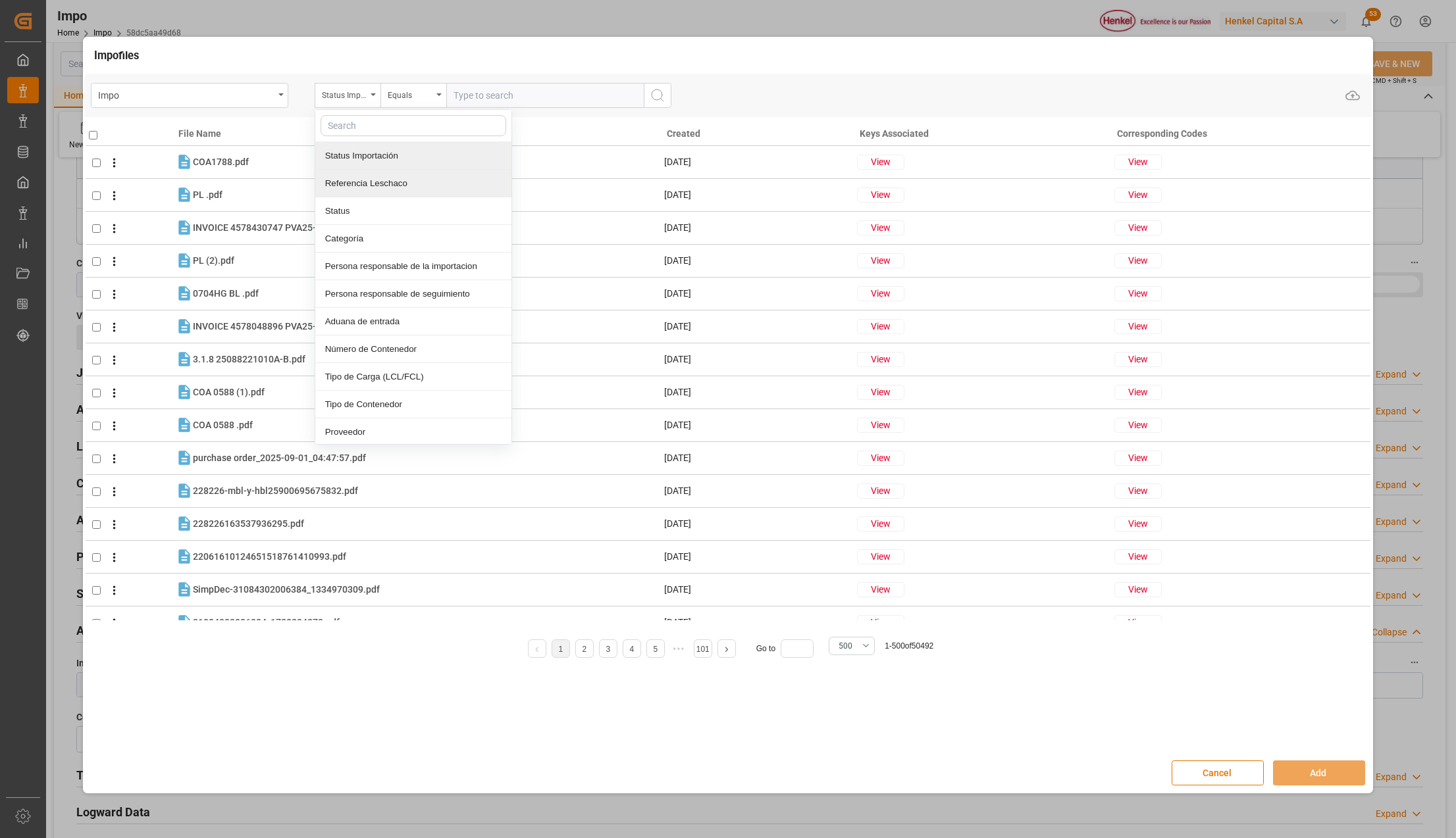
click at [354, 182] on div "Referencia Leschaco" at bounding box center [413, 183] width 196 height 28
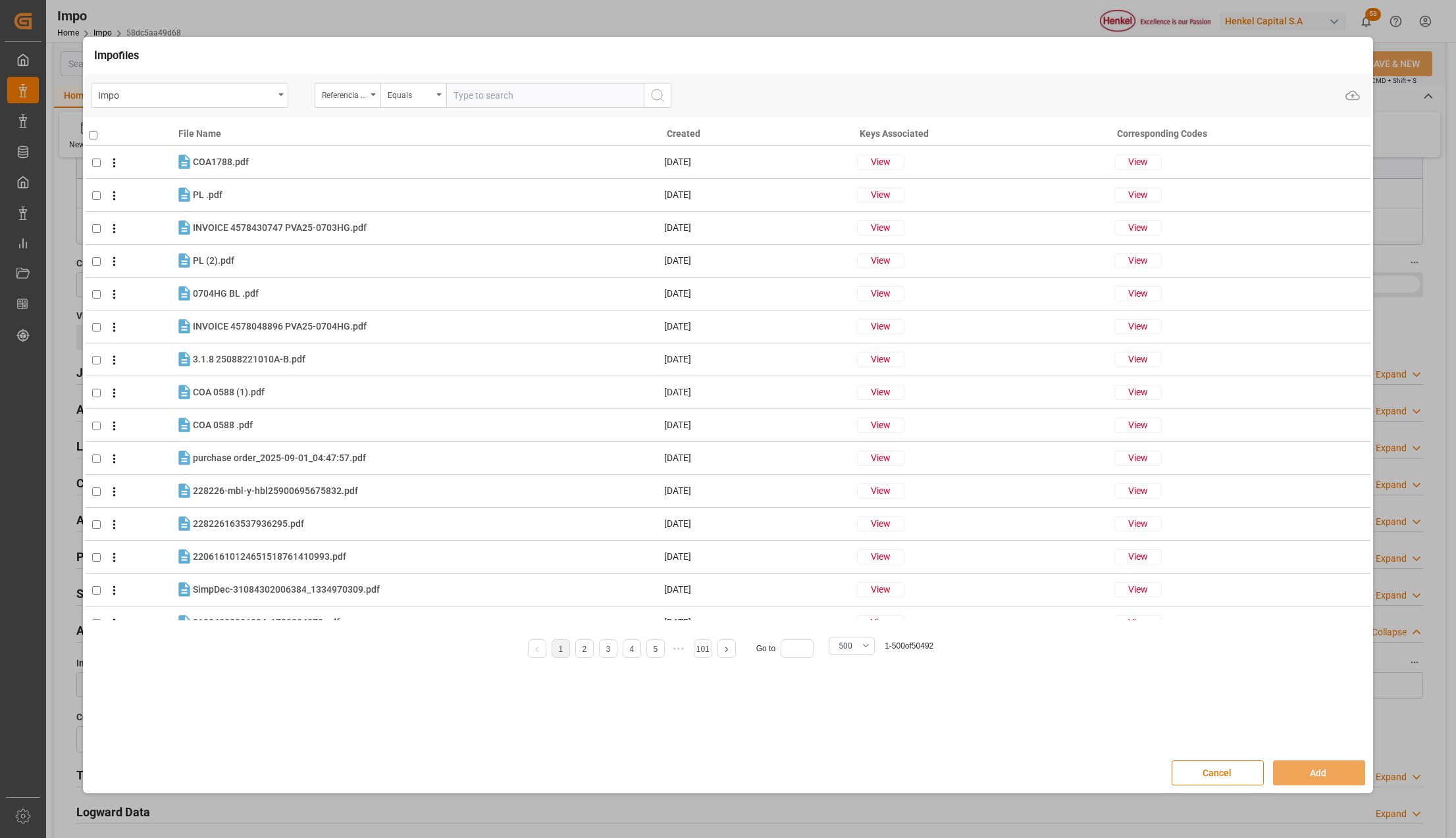
click at [475, 92] on input "text" at bounding box center [545, 95] width 197 height 25
paste input "250906900623"
type input "250906900623"
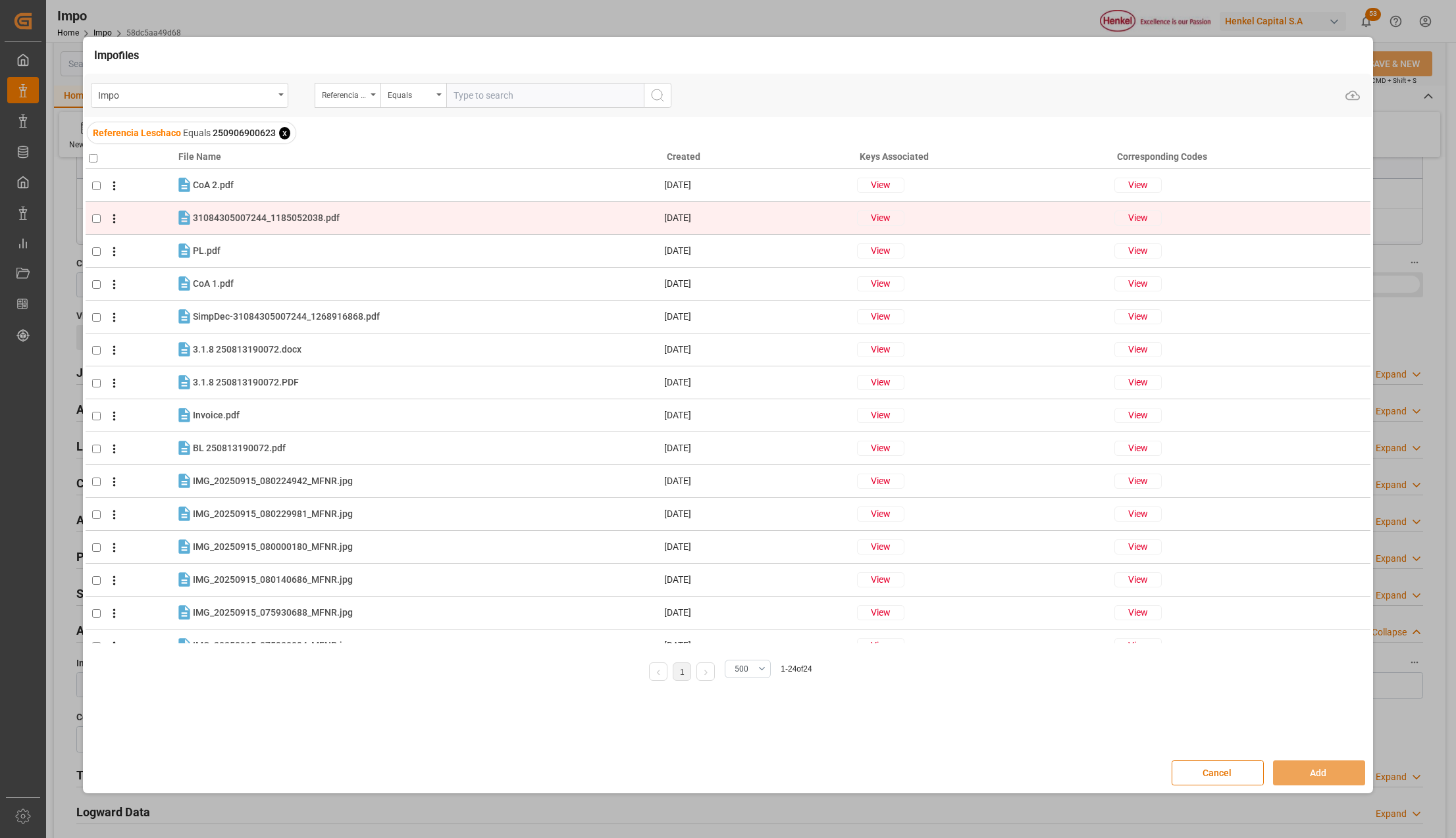
click at [92, 219] on input "checkbox" at bounding box center [96, 218] width 9 height 9
checkbox input "true"
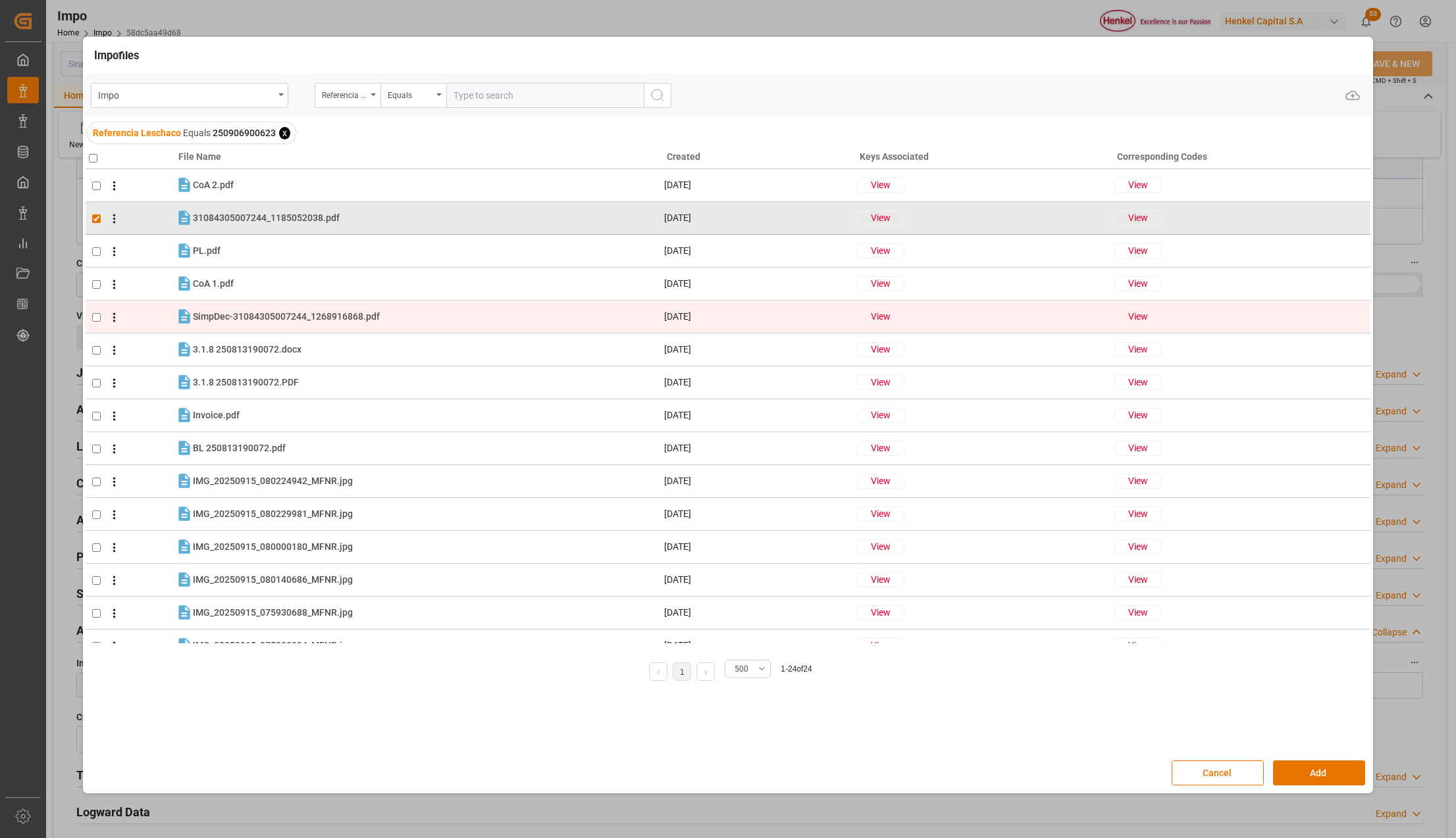
click at [95, 314] on input "checkbox" at bounding box center [96, 318] width 9 height 9
checkbox input "true"
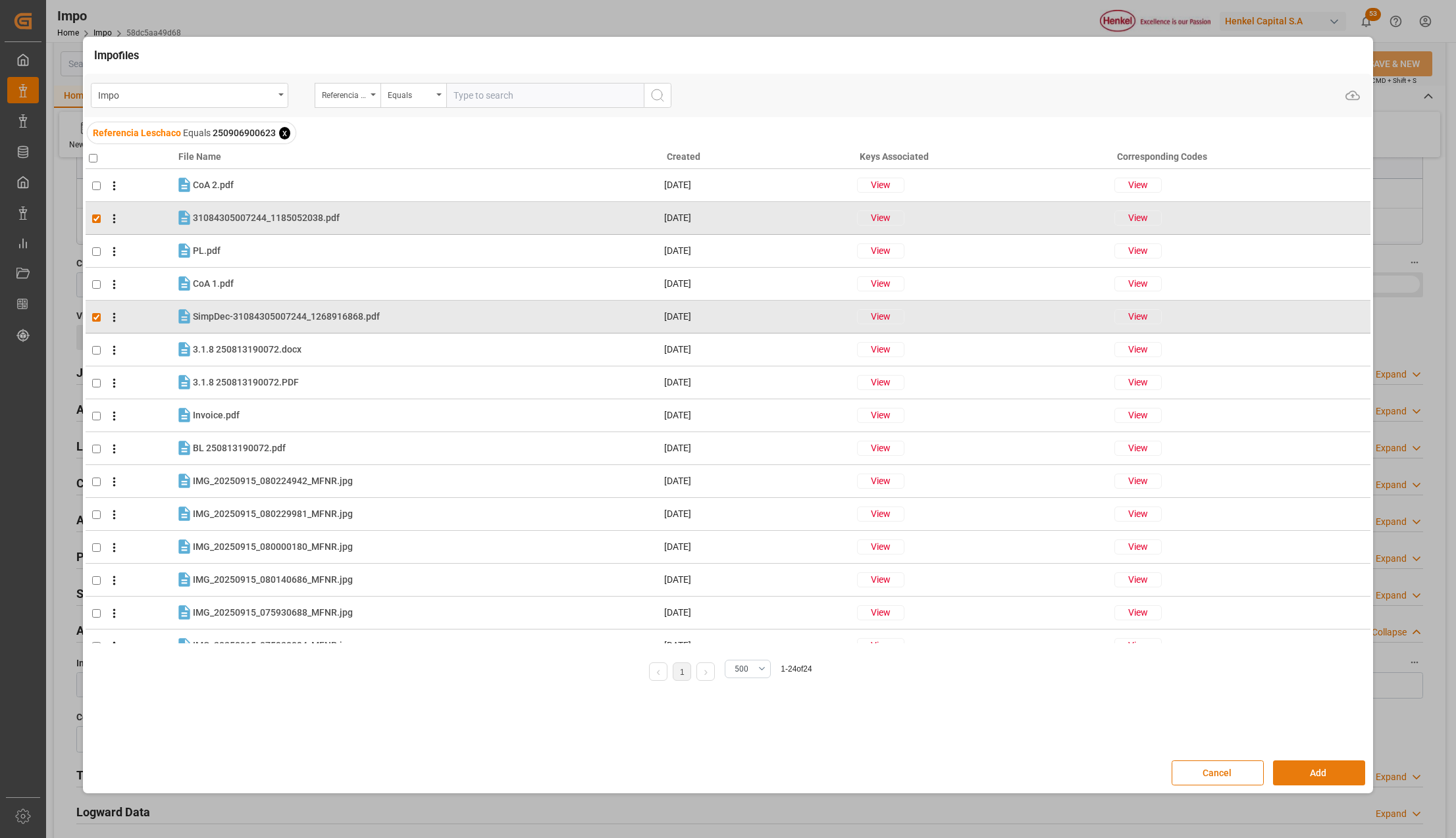
click at [1313, 770] on button "Add" at bounding box center [1319, 773] width 92 height 25
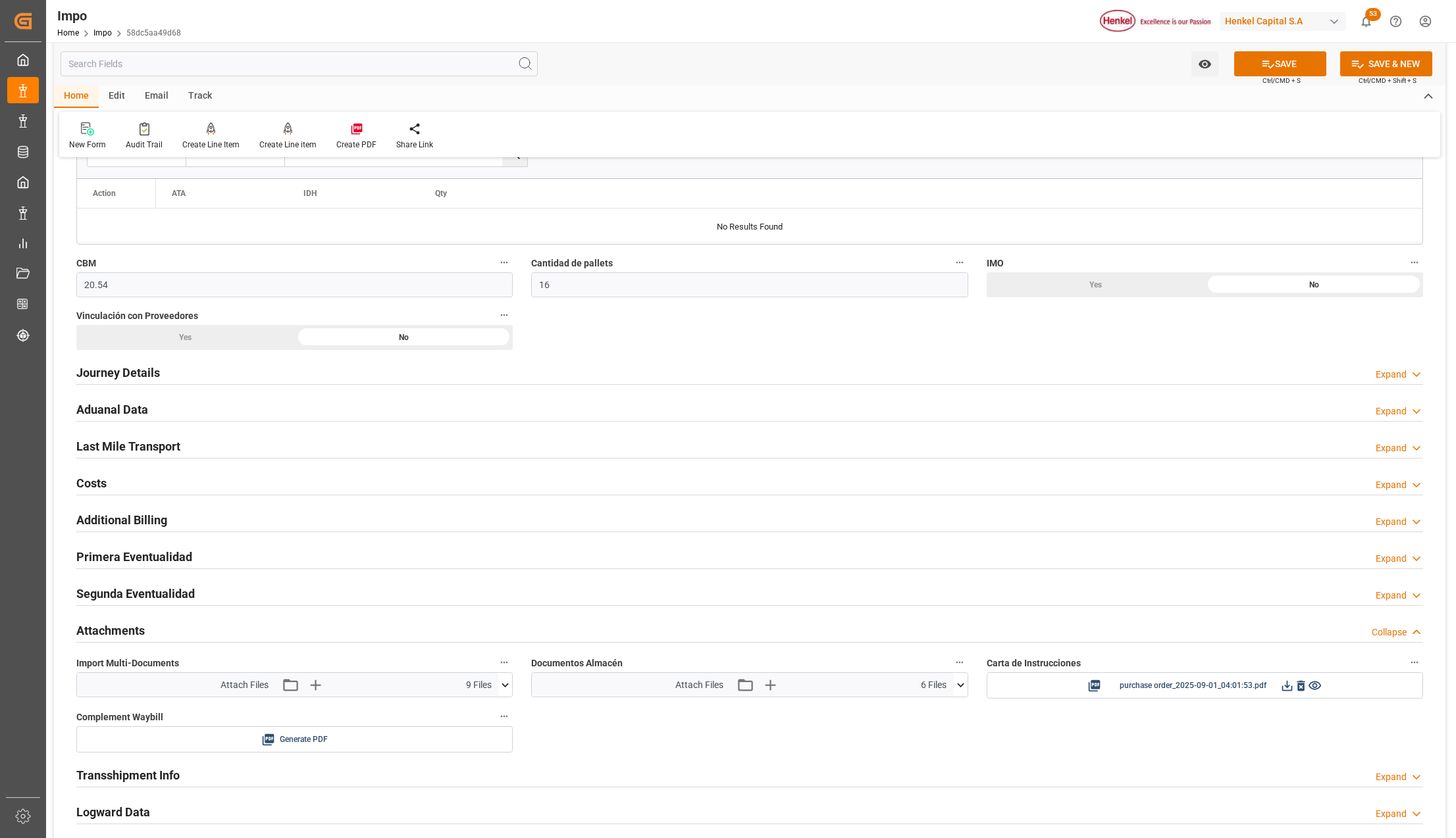
click at [115, 409] on h2 "Aduanal Data" at bounding box center [112, 410] width 72 height 18
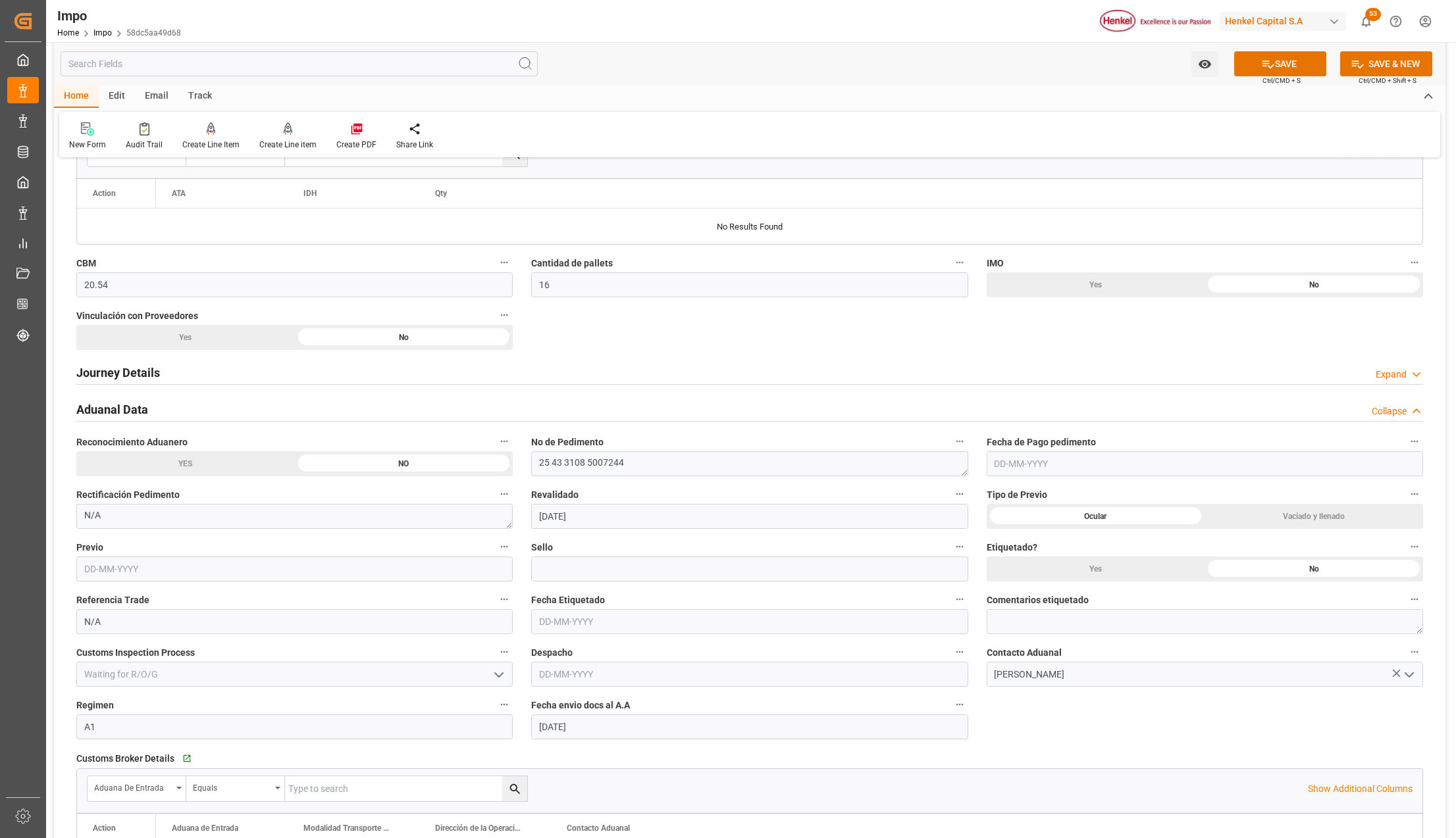
click at [141, 568] on input "text" at bounding box center [295, 569] width 437 height 25
type input "15-09-2025"
click at [625, 566] on input at bounding box center [750, 569] width 437 height 25
type input "CEM23-3583499"
click at [543, 622] on input "text" at bounding box center [750, 621] width 437 height 25
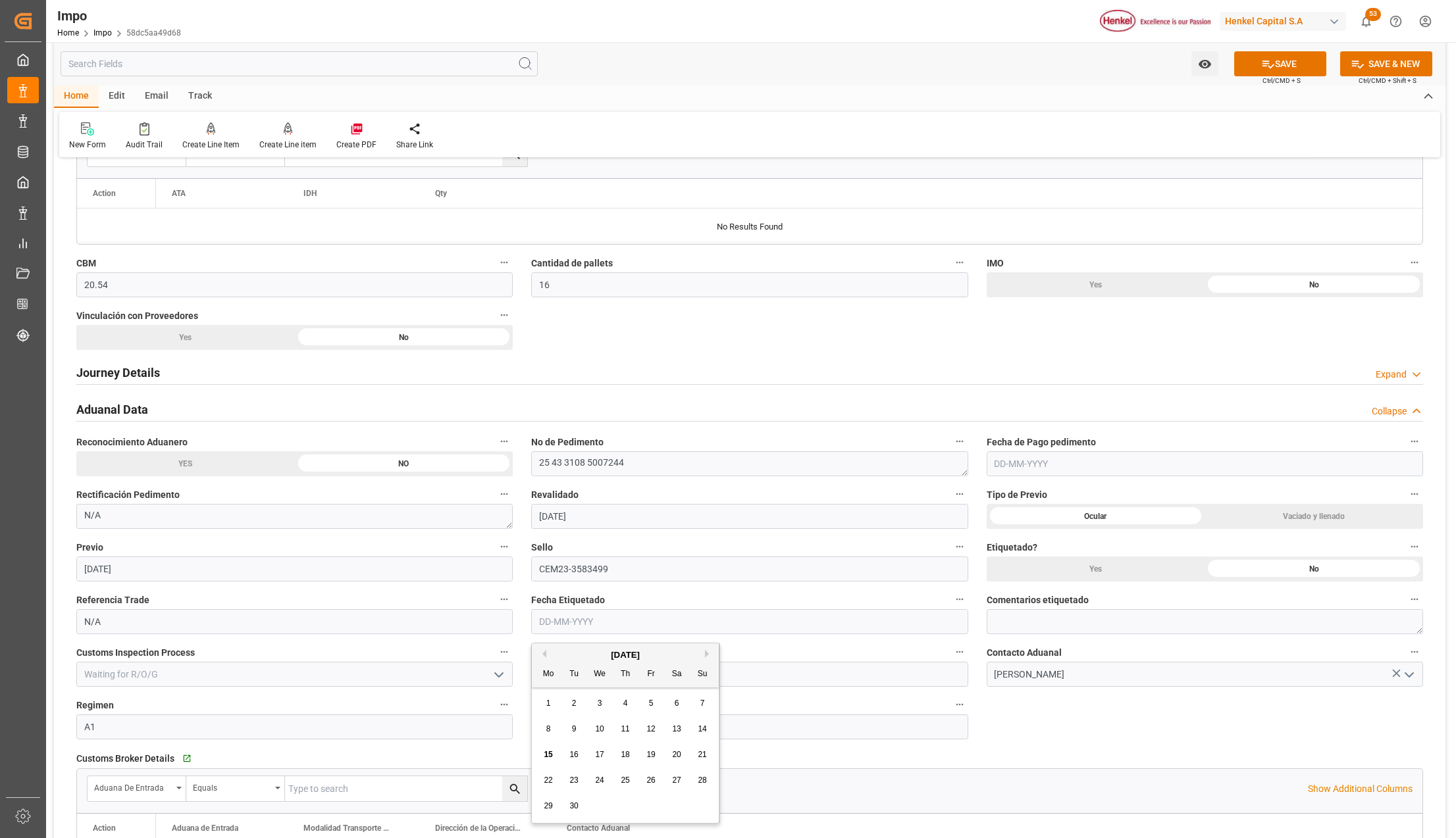
drag, startPoint x: 1048, startPoint y: 726, endPoint x: 1022, endPoint y: 732, distance: 26.7
click at [1048, 726] on div "Overview Collapse Status Importación En Despacho Referencia Leschaco 2509069006…" at bounding box center [750, 439] width 1392 height 1943
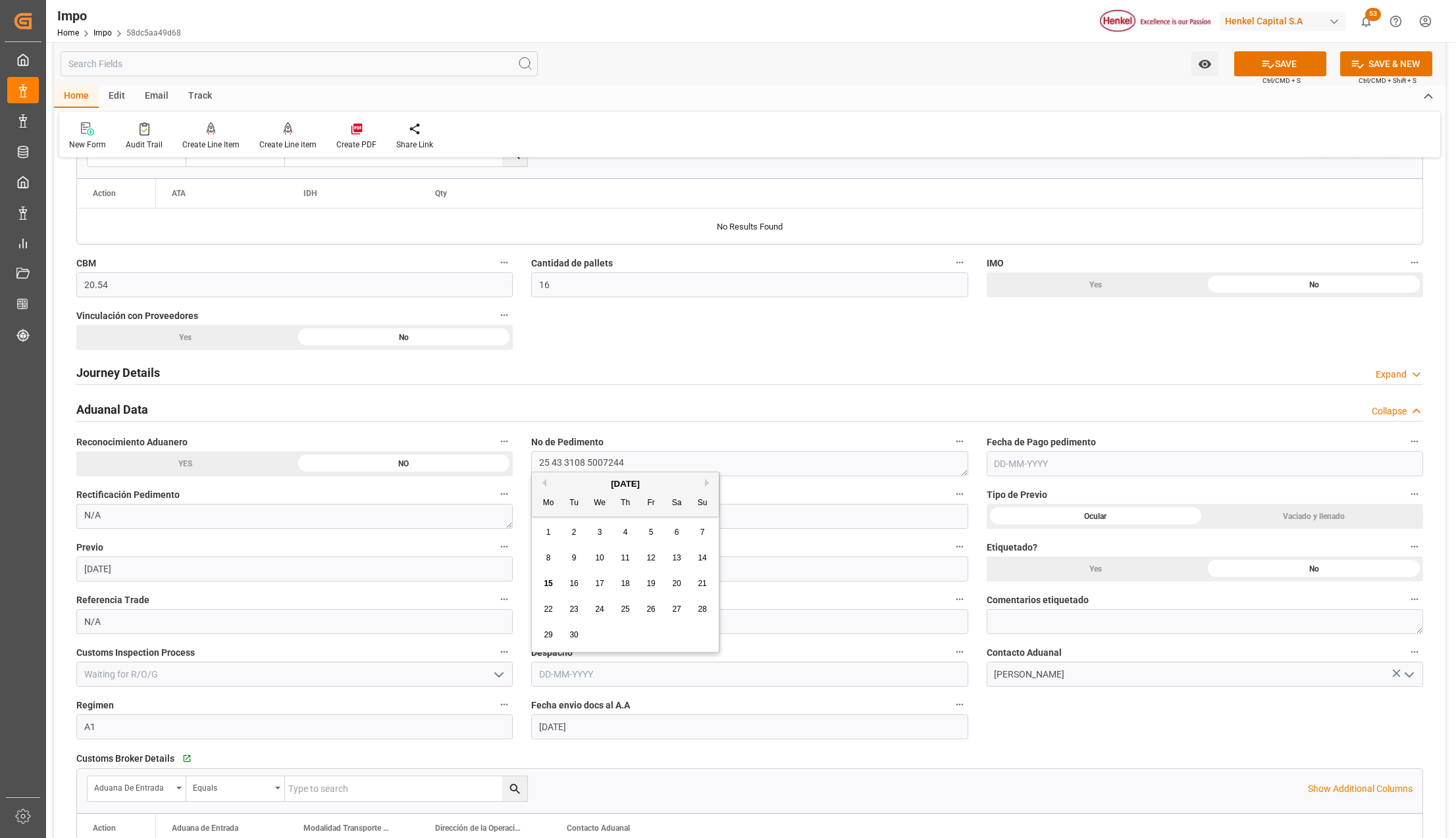
click at [554, 680] on input "text" at bounding box center [750, 674] width 437 height 25
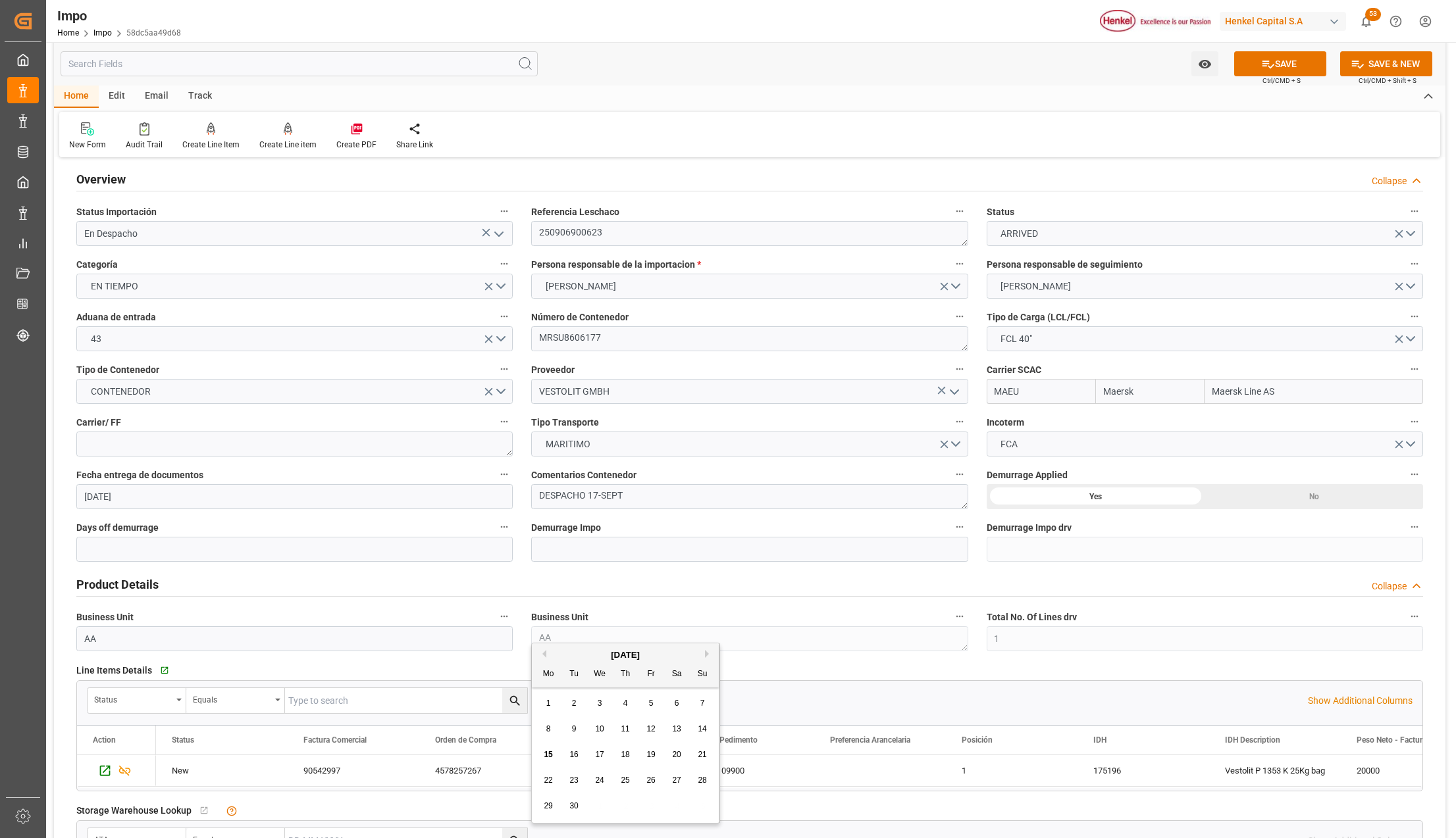
scroll to position [0, 0]
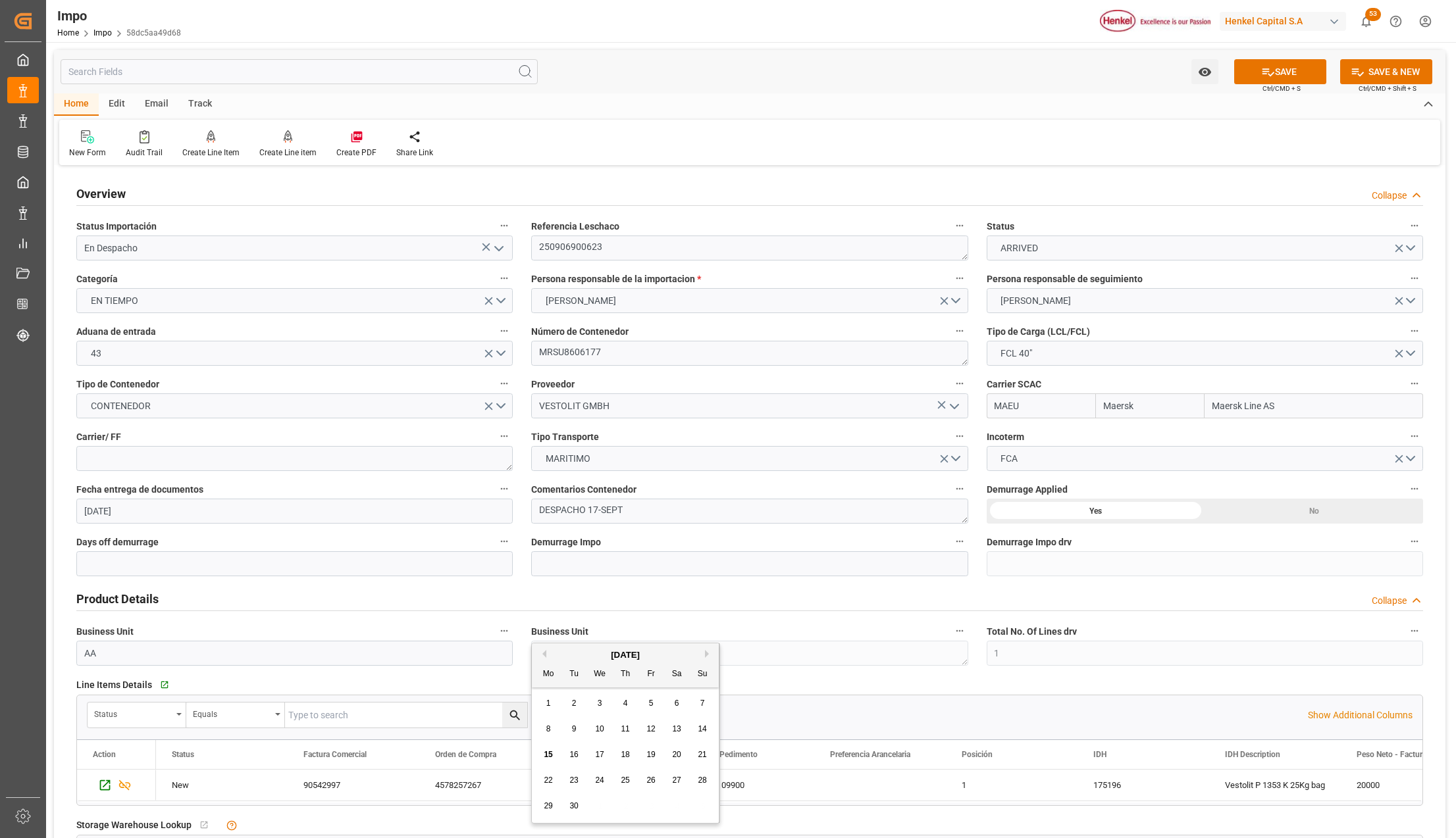
click at [532, 595] on div "Product Details Collapse" at bounding box center [750, 598] width 1347 height 25
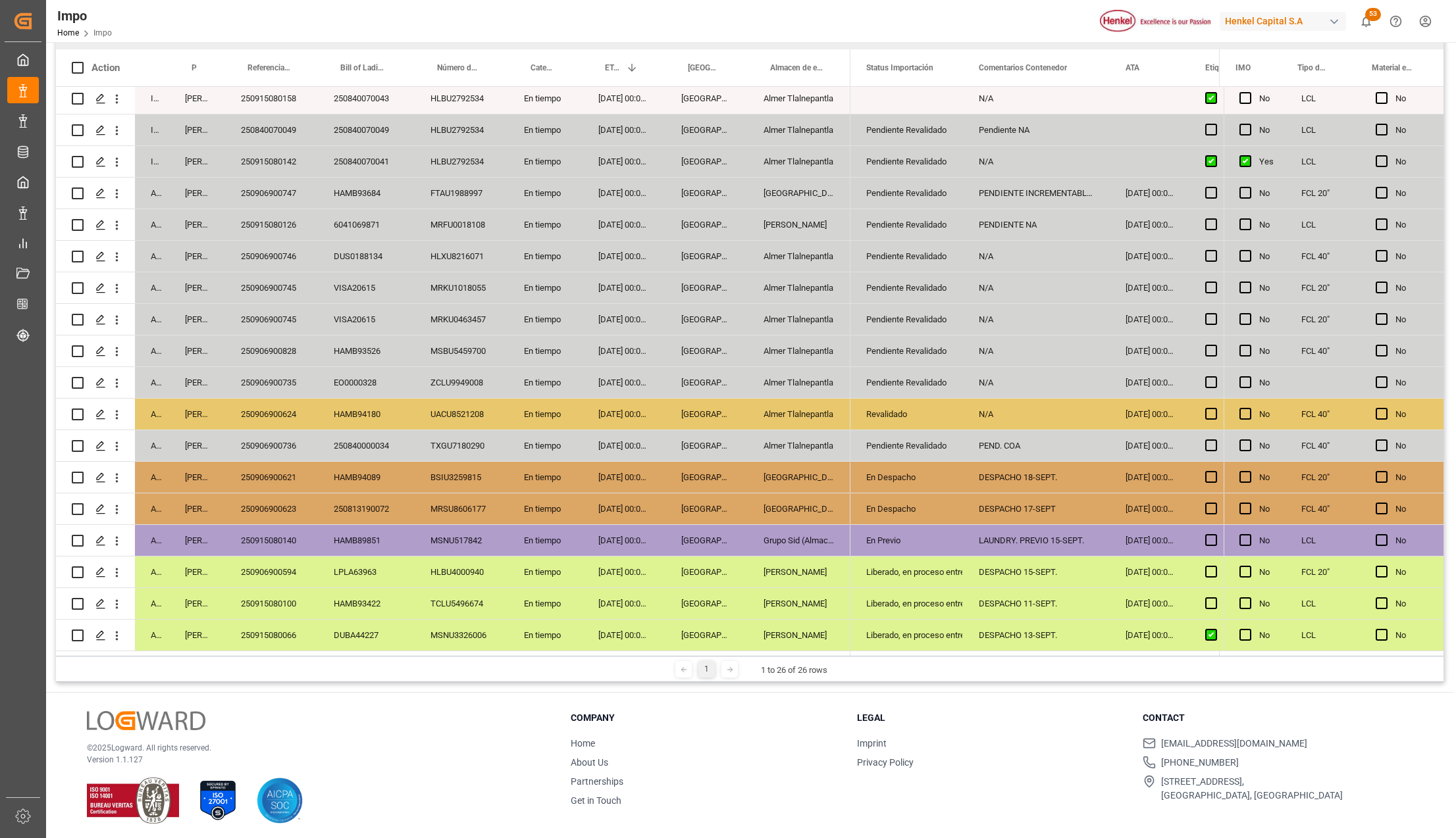
scroll to position [195, 0]
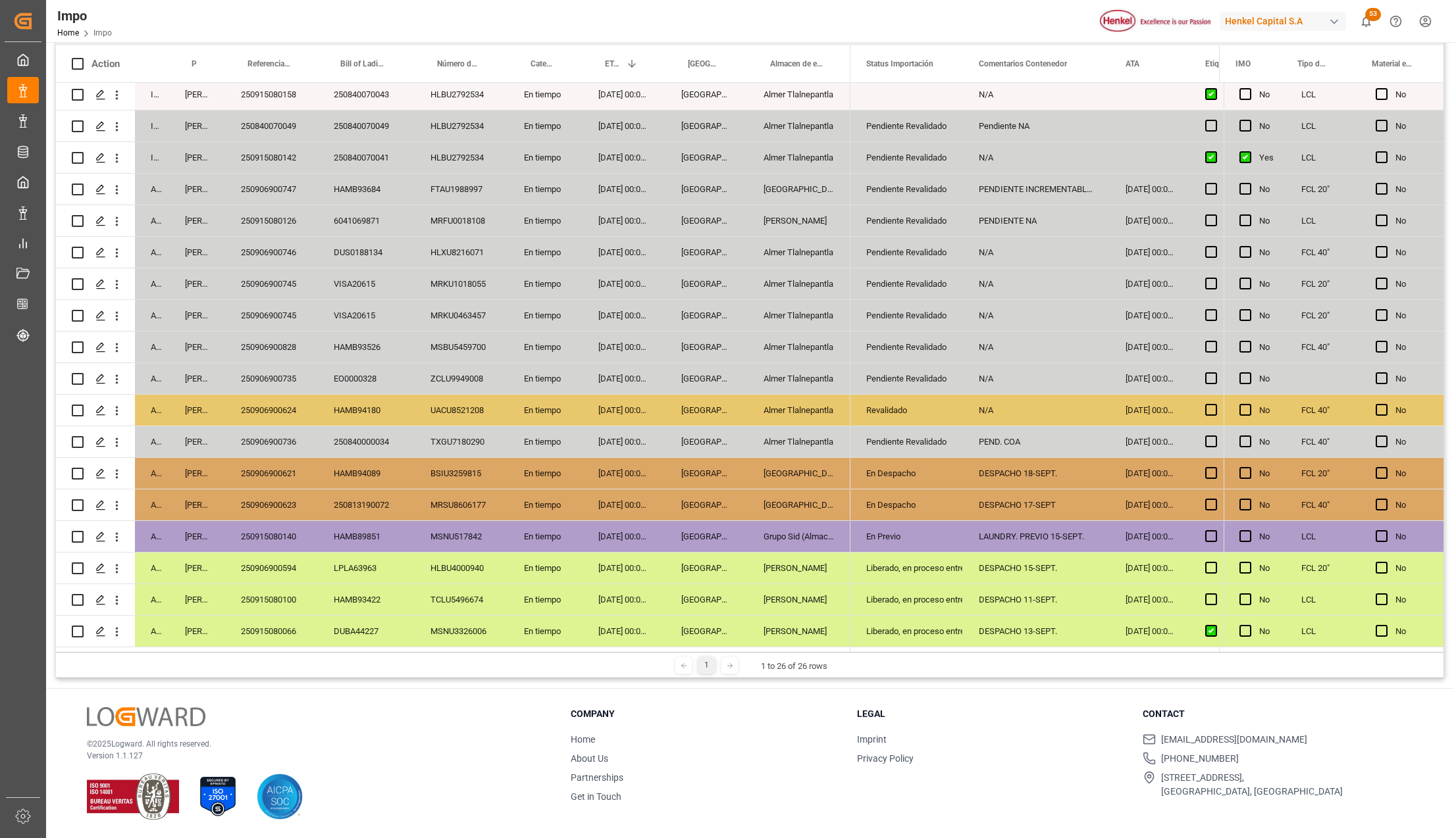
click at [756, 595] on div "[PERSON_NAME]" at bounding box center [799, 600] width 103 height 31
click at [922, 529] on div "En Previo" at bounding box center [906, 537] width 81 height 30
click at [261, 537] on div "250915080140" at bounding box center [271, 537] width 93 height 31
click at [121, 532] on icon "open menu" at bounding box center [117, 537] width 14 height 14
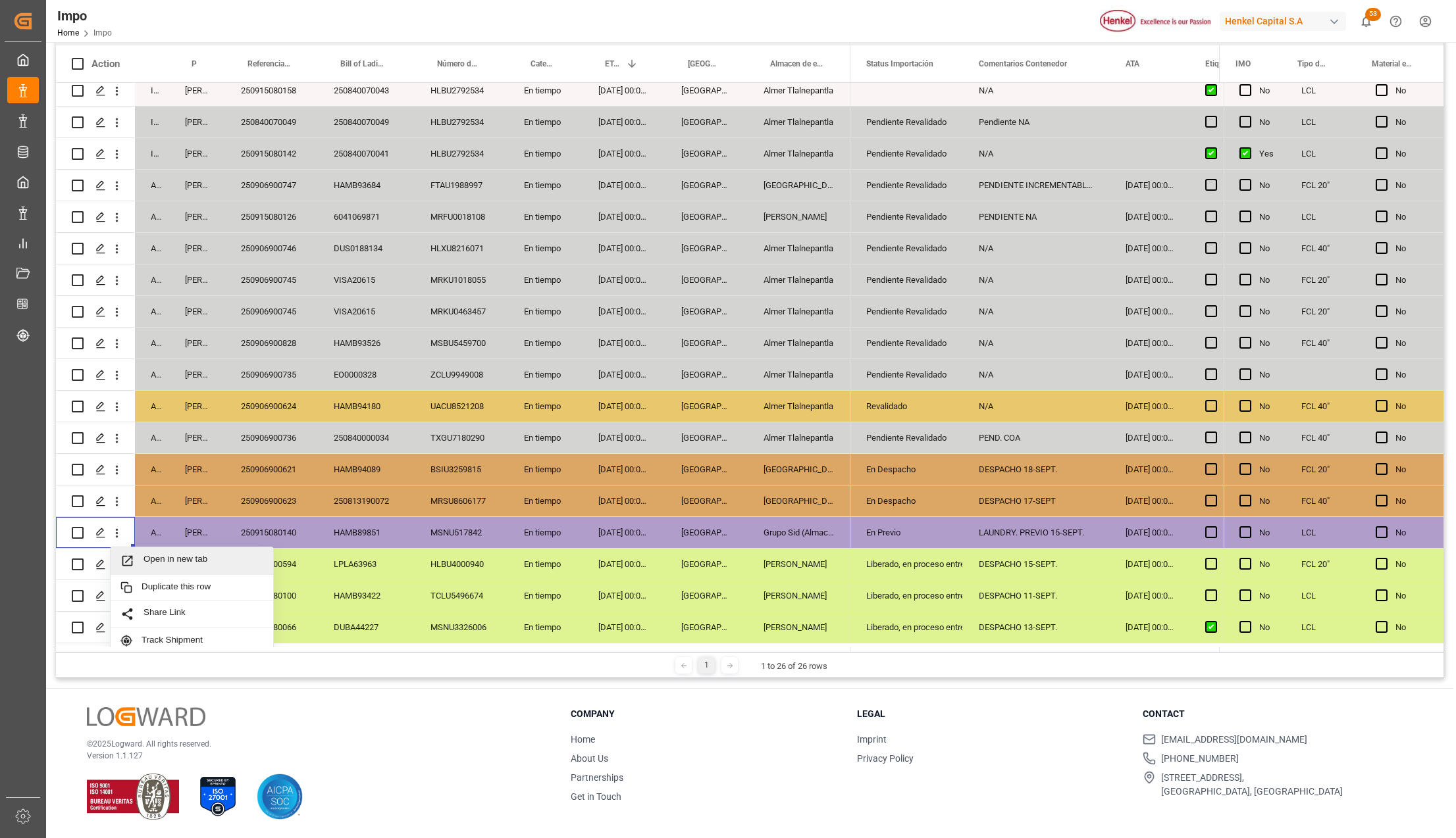
click at [130, 560] on icon "Press SPACE to select this row." at bounding box center [127, 560] width 14 height 14
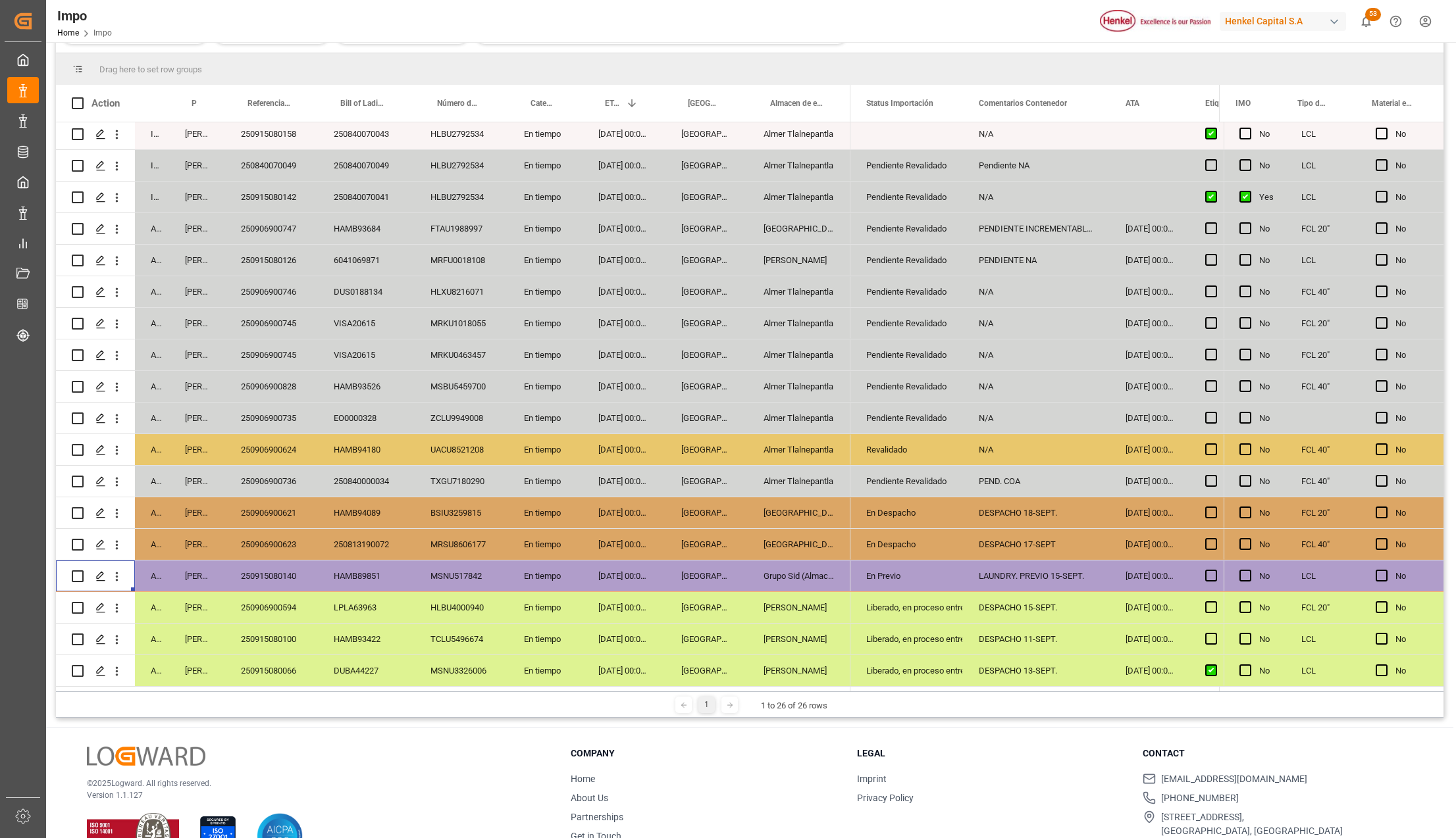
scroll to position [235, 0]
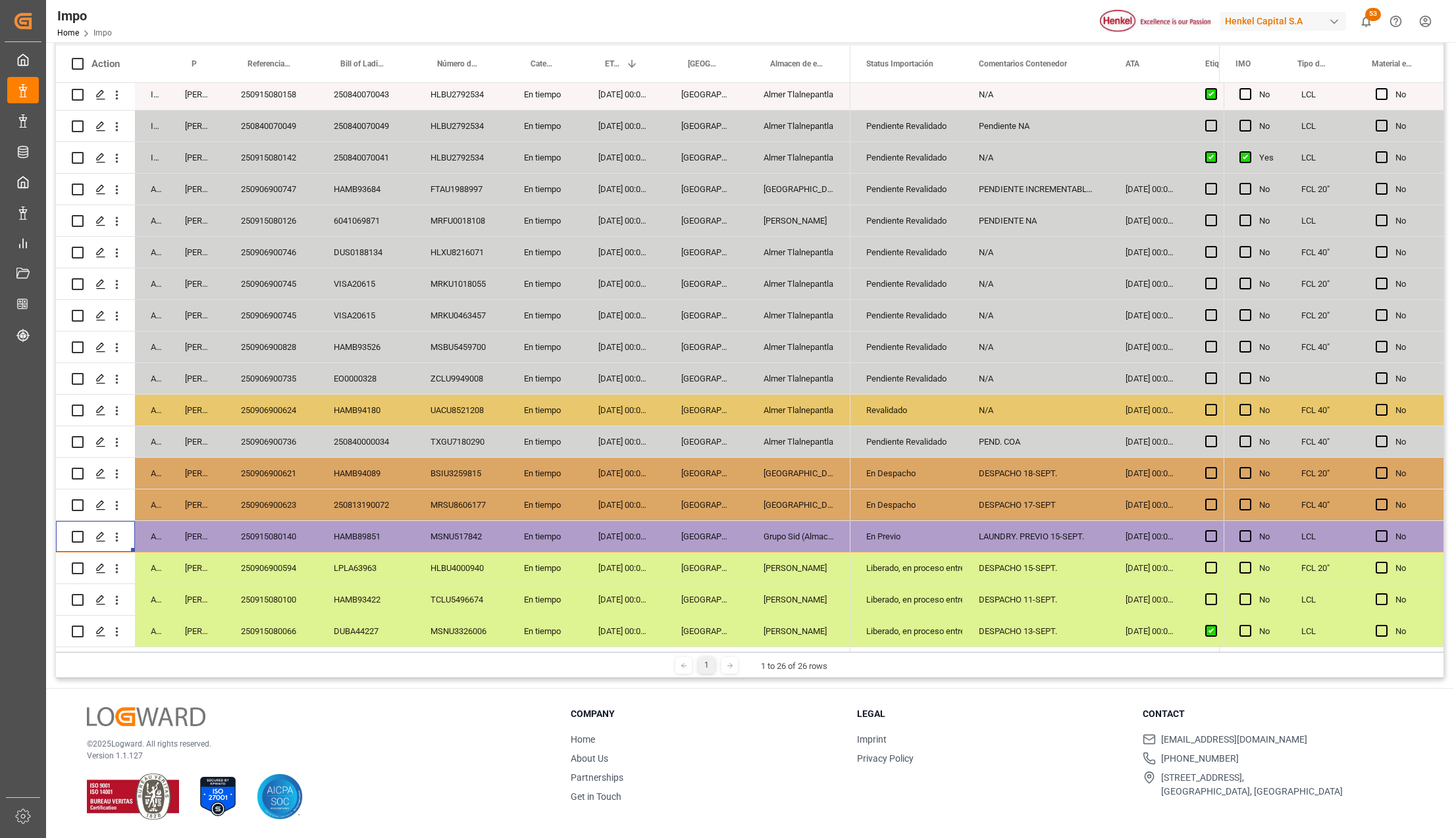
click at [797, 526] on div "Grupo Sid (Almacenaje y Distribucion AVIOR)" at bounding box center [799, 537] width 103 height 31
click at [932, 546] on icon "open menu" at bounding box center [939, 544] width 15 height 15
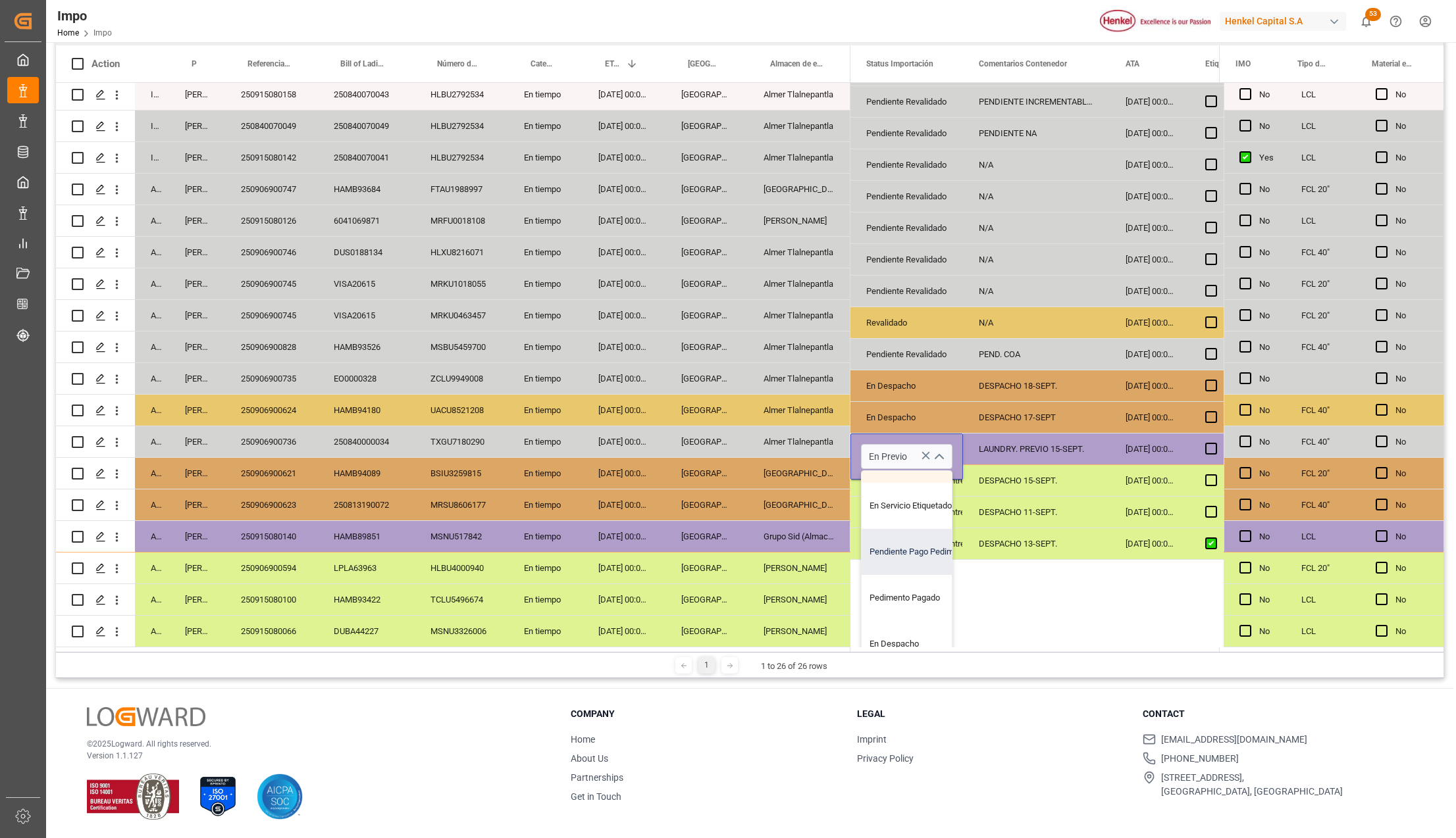
click at [907, 554] on div "Pendiente Pago Pedimento" at bounding box center [924, 552] width 124 height 46
type input "Pendiente Pago Pedimento"
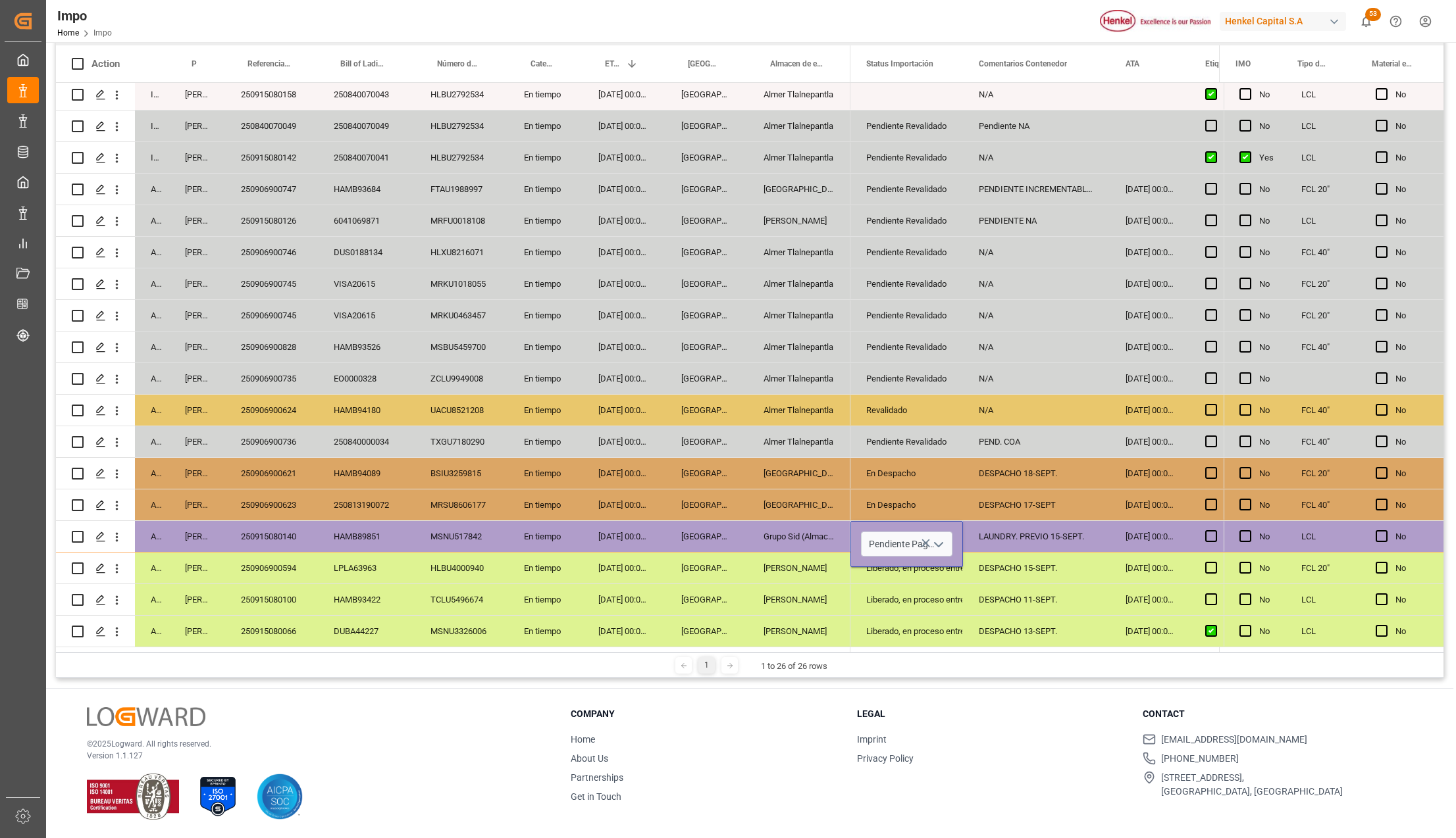
scroll to position [0, 0]
click at [790, 598] on div "[PERSON_NAME]" at bounding box center [799, 600] width 103 height 31
click at [975, 599] on div "DESPACHO 11-SEPT." at bounding box center [1036, 600] width 147 height 31
click at [996, 540] on div "LAUNDRY. PREVIO 15-SEPT." at bounding box center [1036, 537] width 147 height 31
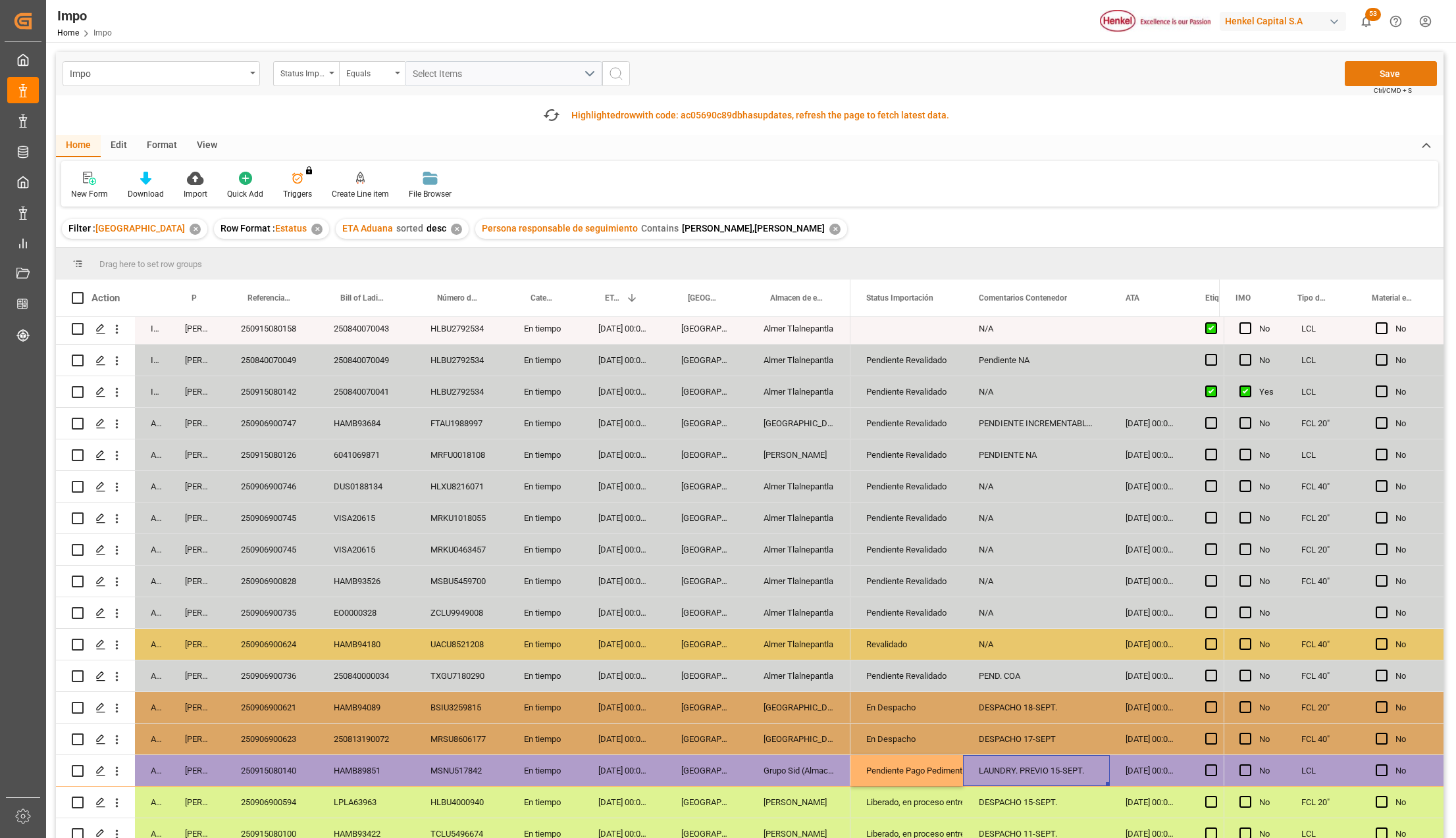
click at [1378, 70] on button "Save" at bounding box center [1391, 73] width 92 height 25
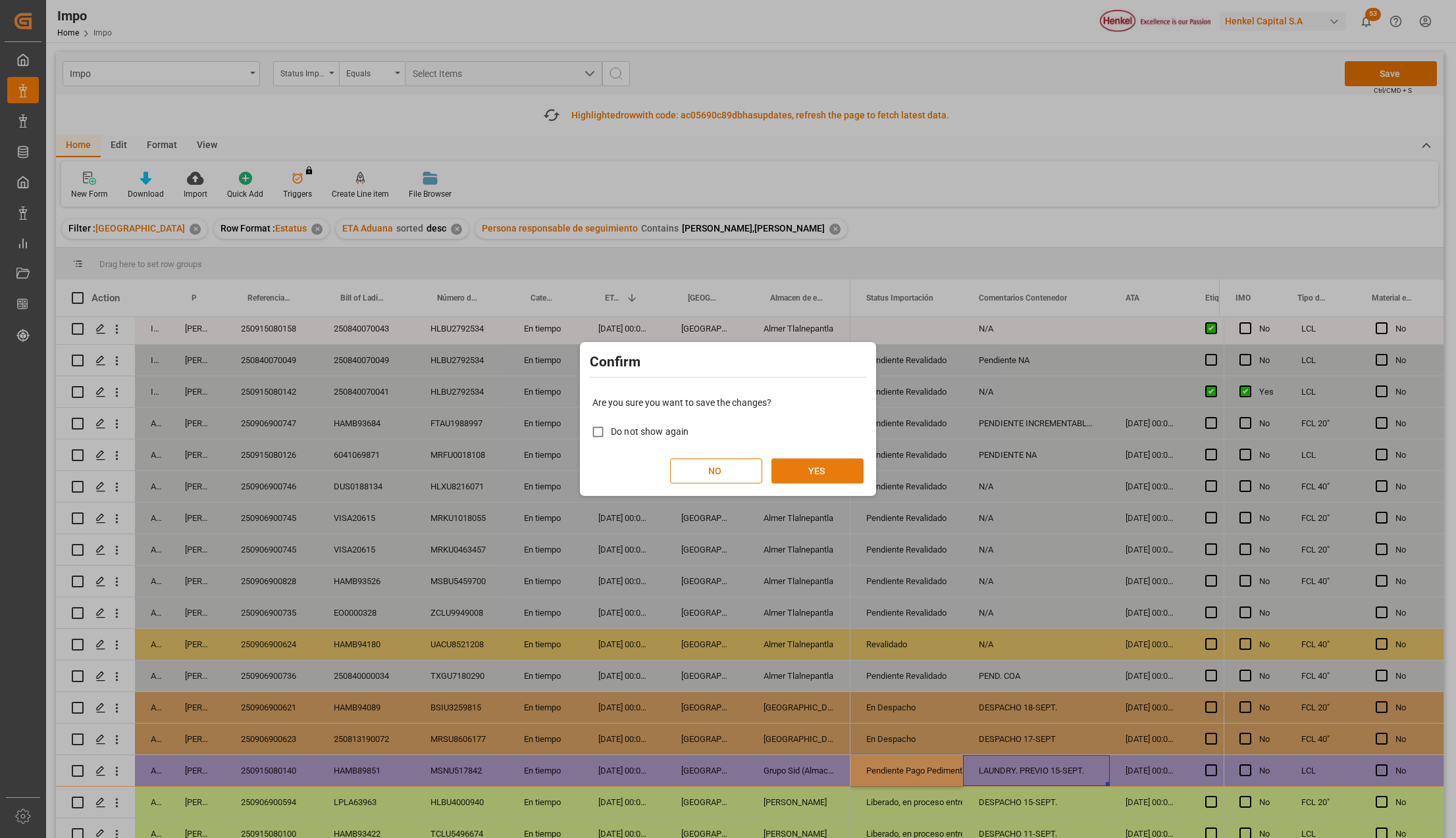
click at [774, 470] on button "YES" at bounding box center [817, 471] width 92 height 25
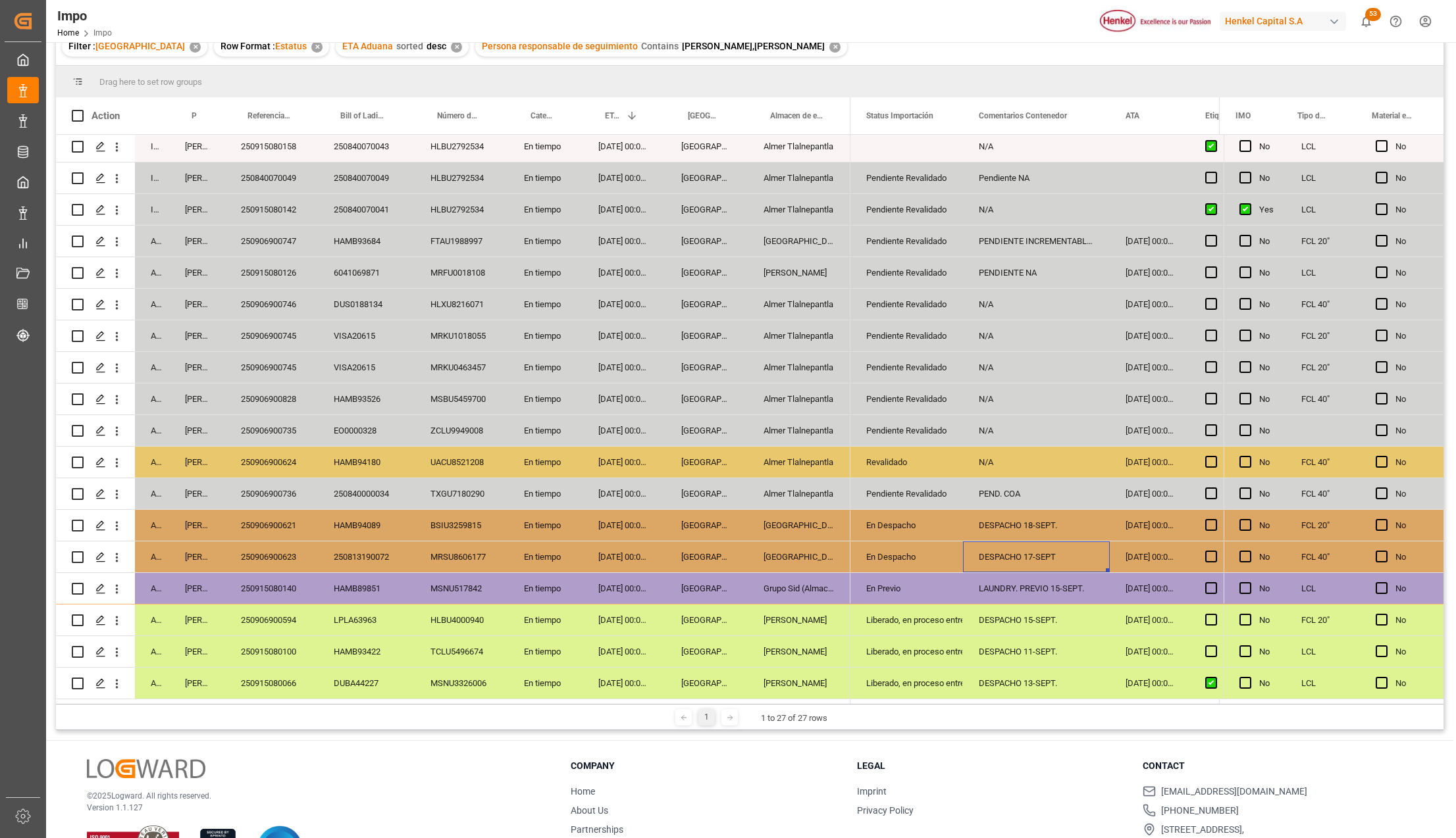
scroll to position [175, 0]
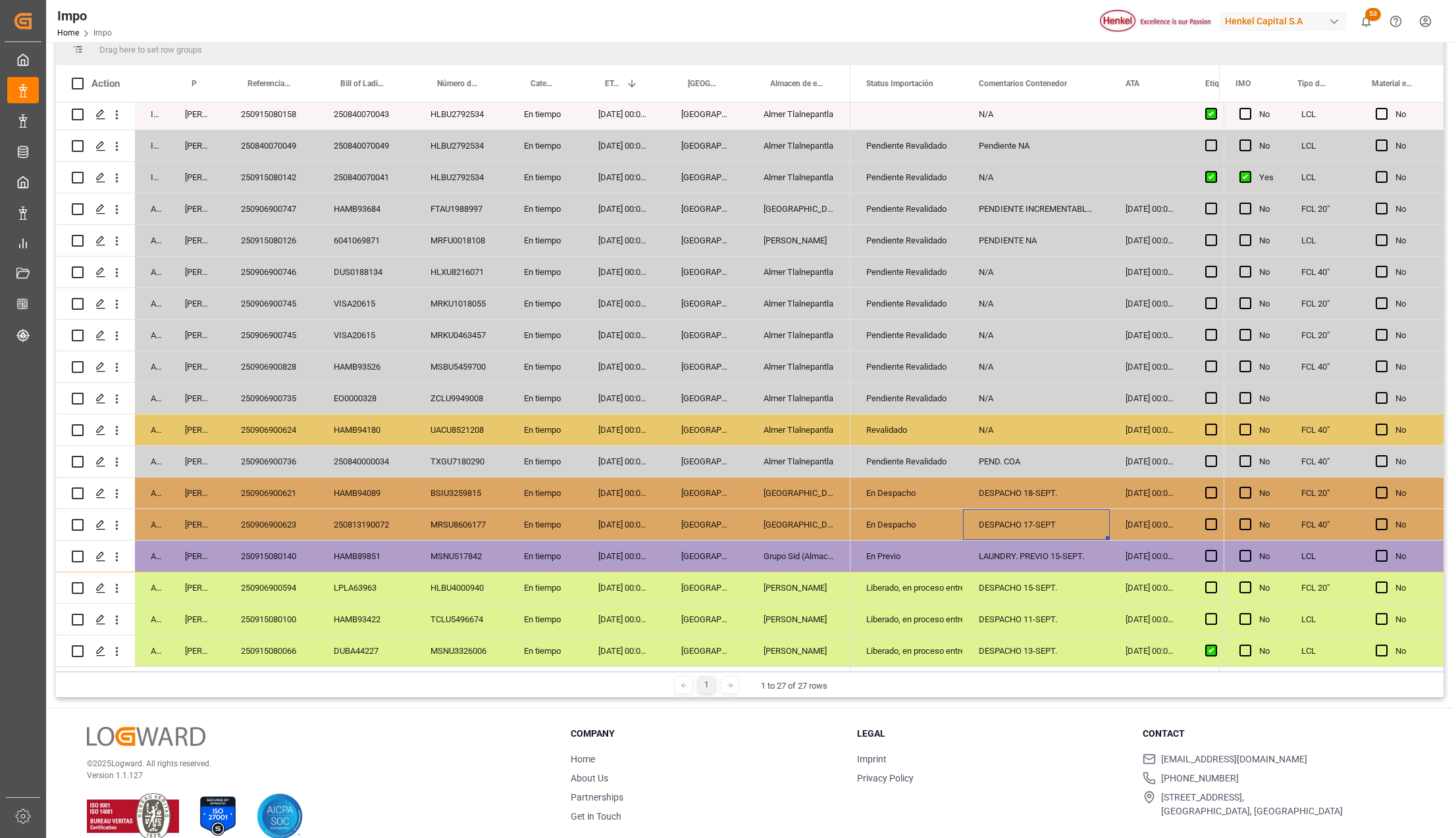
click at [887, 457] on div "Pendiente Revalidado" at bounding box center [906, 462] width 81 height 30
click at [370, 458] on div "250840000034" at bounding box center [366, 462] width 97 height 31
click at [280, 462] on div "250906900736" at bounding box center [271, 462] width 93 height 31
click at [553, 451] on div "En tiempo" at bounding box center [545, 462] width 74 height 31
click at [657, 446] on div "[DATE] 00:00:00" at bounding box center [624, 462] width 83 height 31
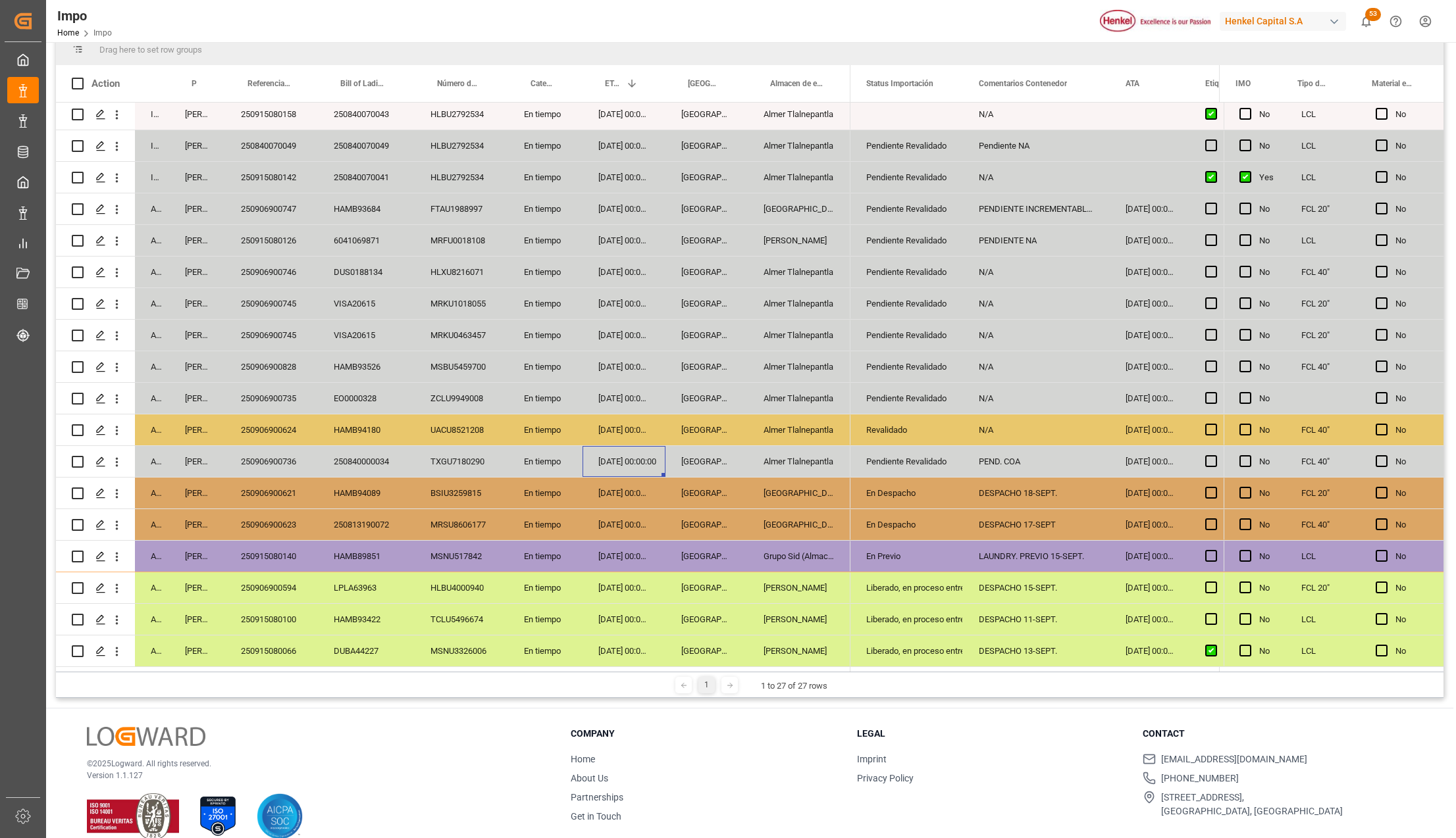
click at [667, 575] on div "[GEOGRAPHIC_DATA]" at bounding box center [706, 588] width 82 height 31
click at [523, 558] on div "En tiempo" at bounding box center [545, 556] width 74 height 31
click at [691, 425] on div "[GEOGRAPHIC_DATA]" at bounding box center [706, 430] width 82 height 31
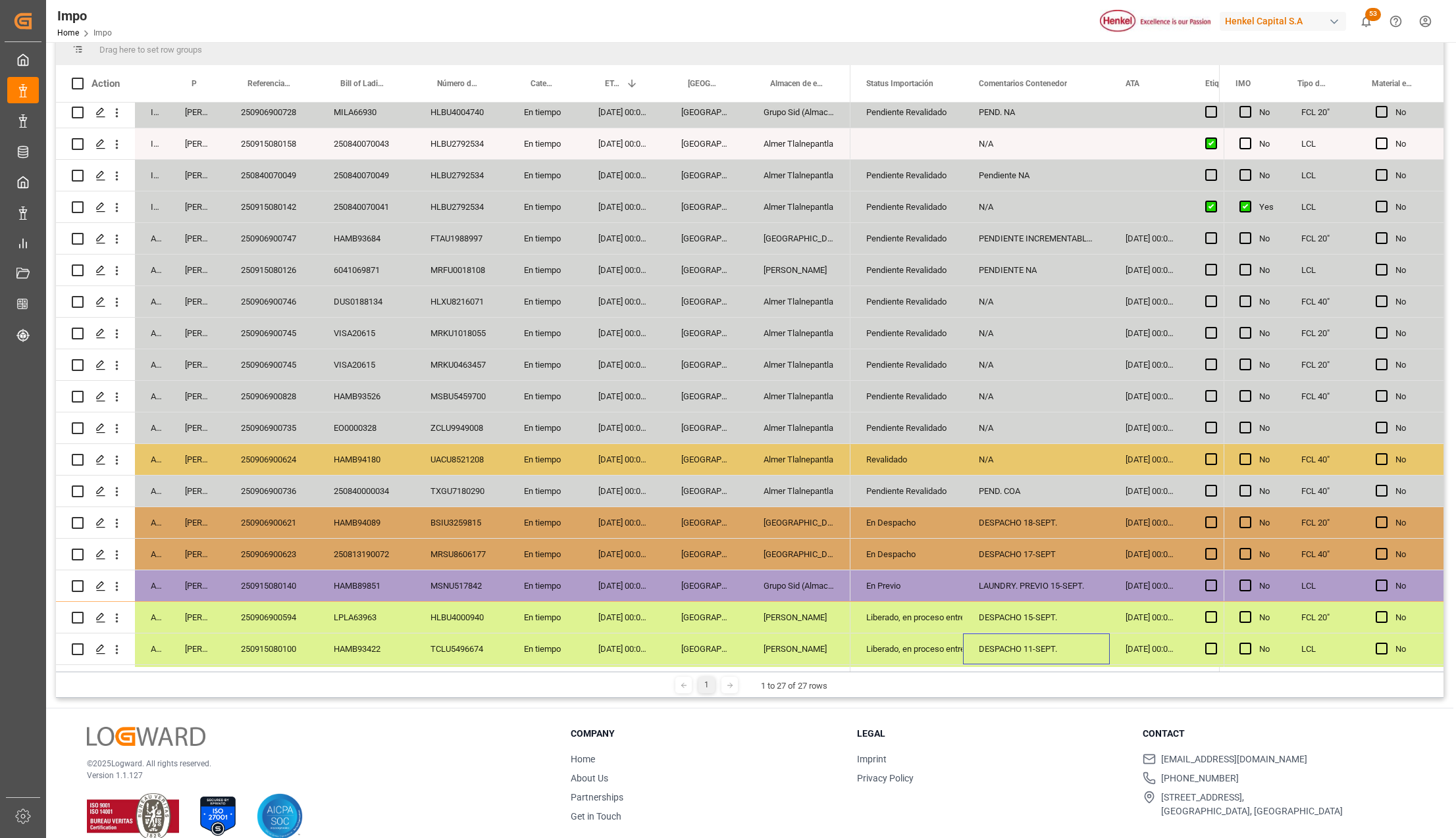
scroll to position [290, 0]
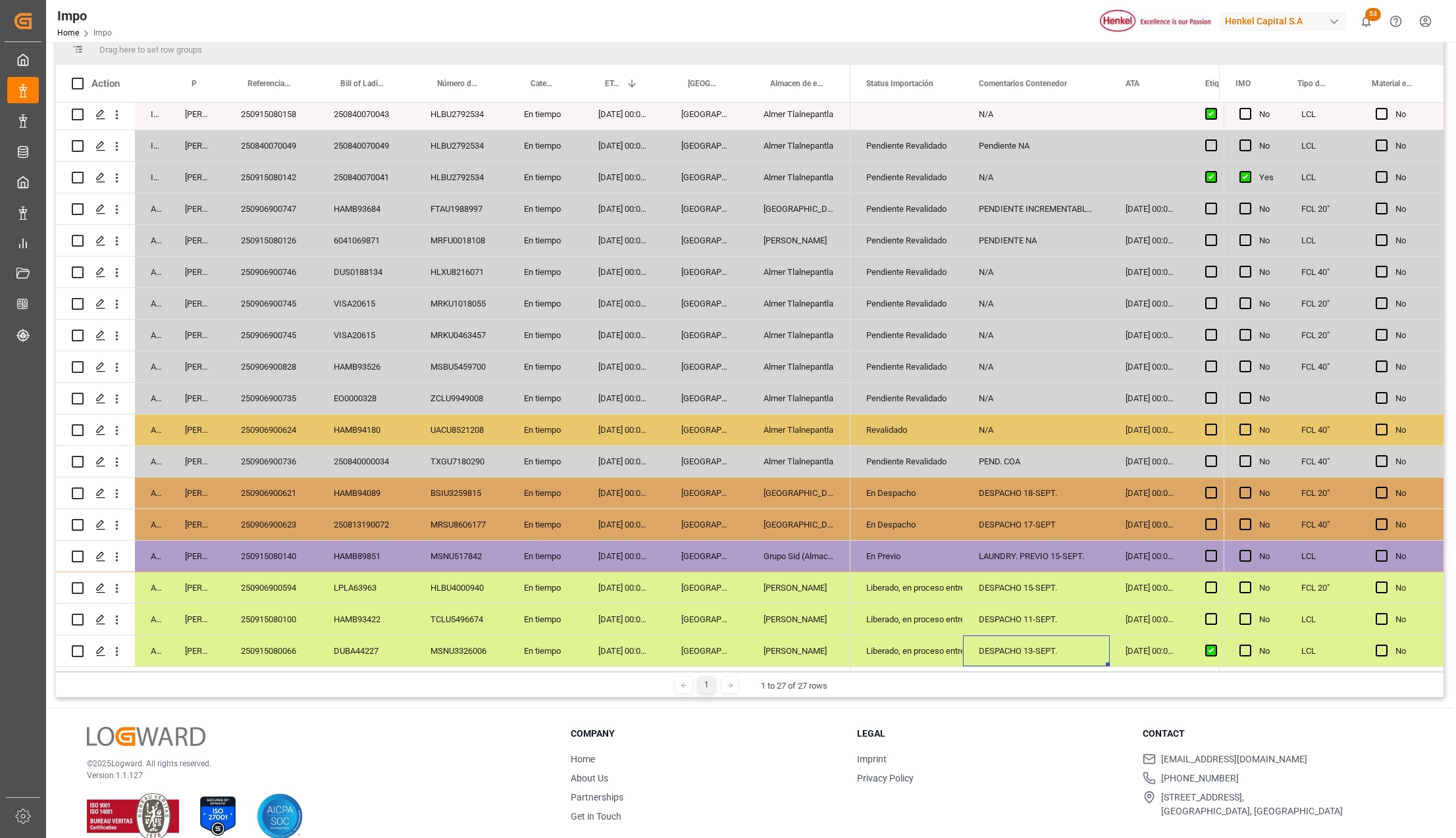
click at [1054, 591] on div "DESPACHO 15-SEPT." at bounding box center [1036, 588] width 147 height 31
click at [1056, 607] on div "DESPACHO 11-SEPT." at bounding box center [1036, 620] width 147 height 31
click at [1054, 640] on div "DESPACHO 13-SEPT." at bounding box center [1036, 652] width 147 height 31
click at [866, 428] on div "Revalidado" at bounding box center [906, 430] width 81 height 30
click at [886, 458] on div "Pendiente Revalidado" at bounding box center [906, 462] width 81 height 30
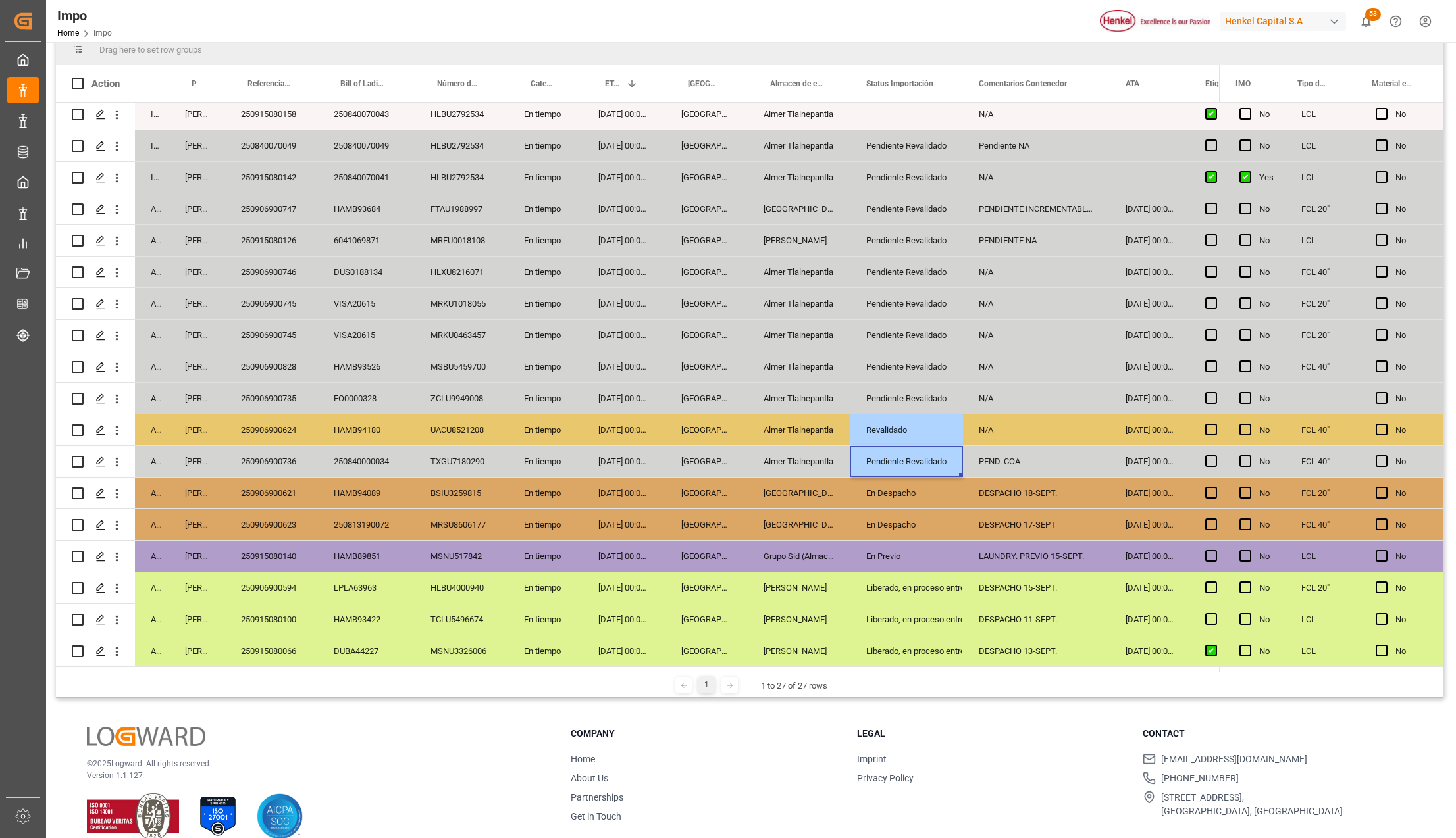
click at [1030, 463] on div "PEND. COA" at bounding box center [1036, 462] width 147 height 31
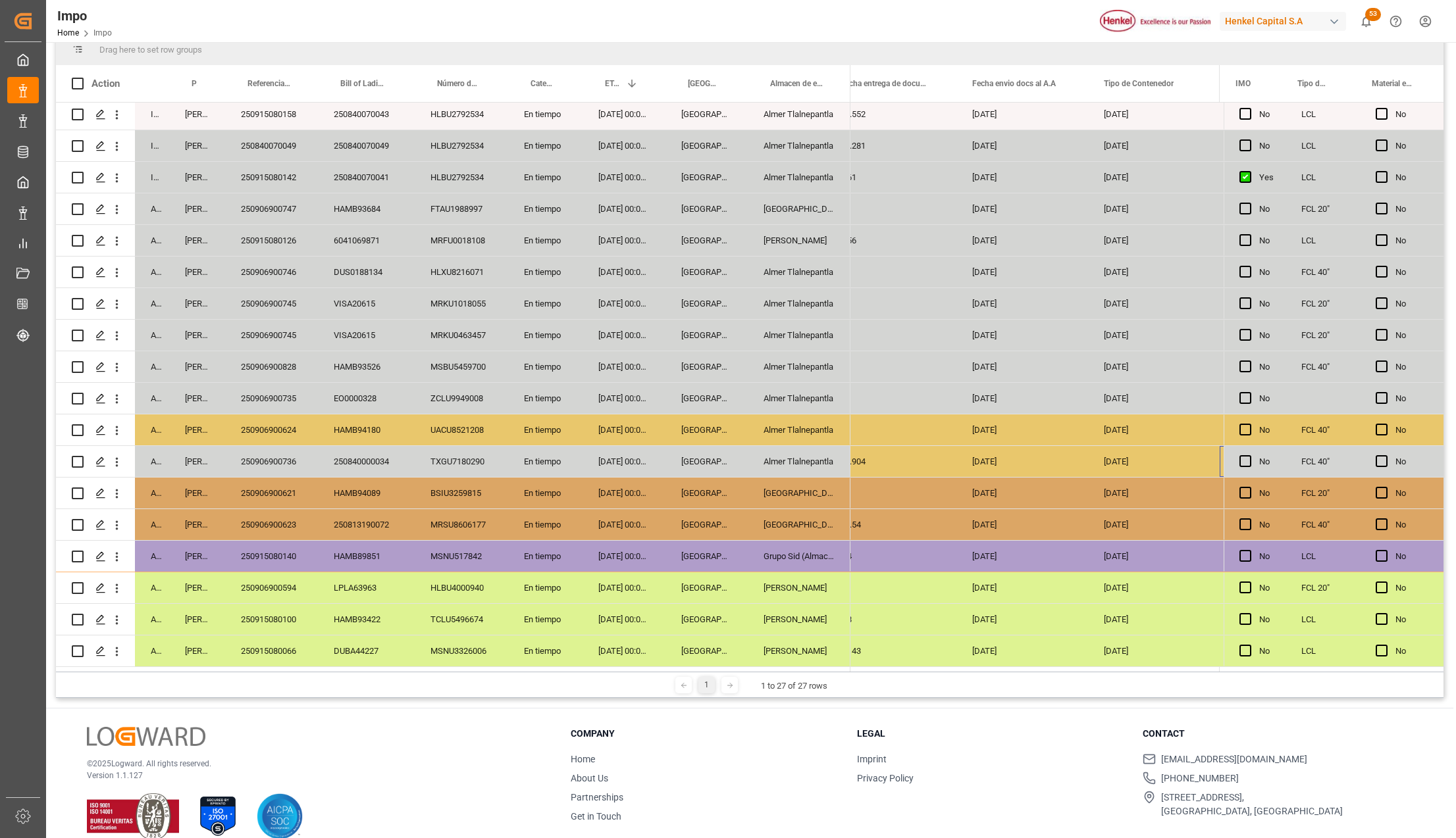
scroll to position [0, 2205]
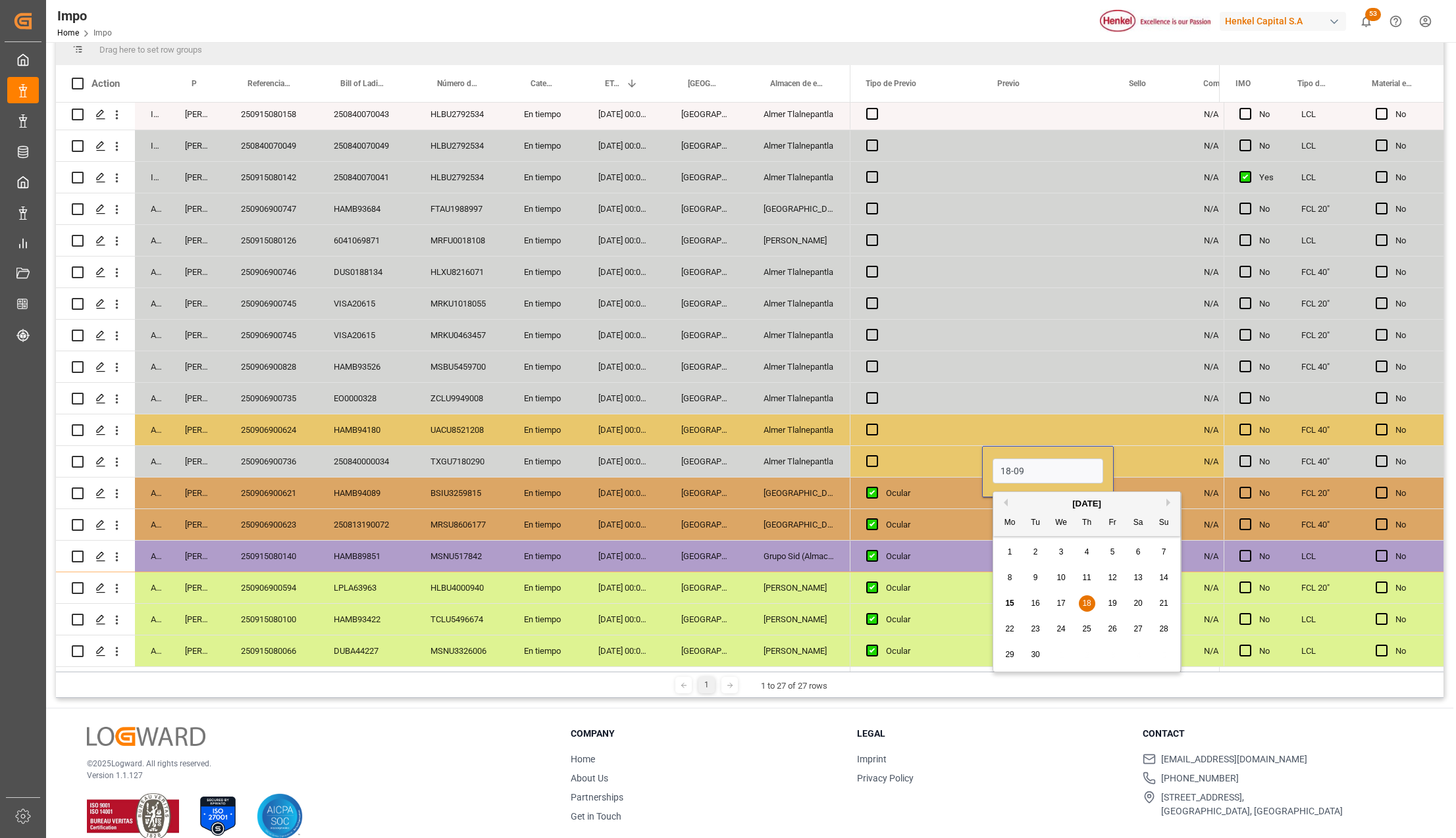
type input "18-09-2025"
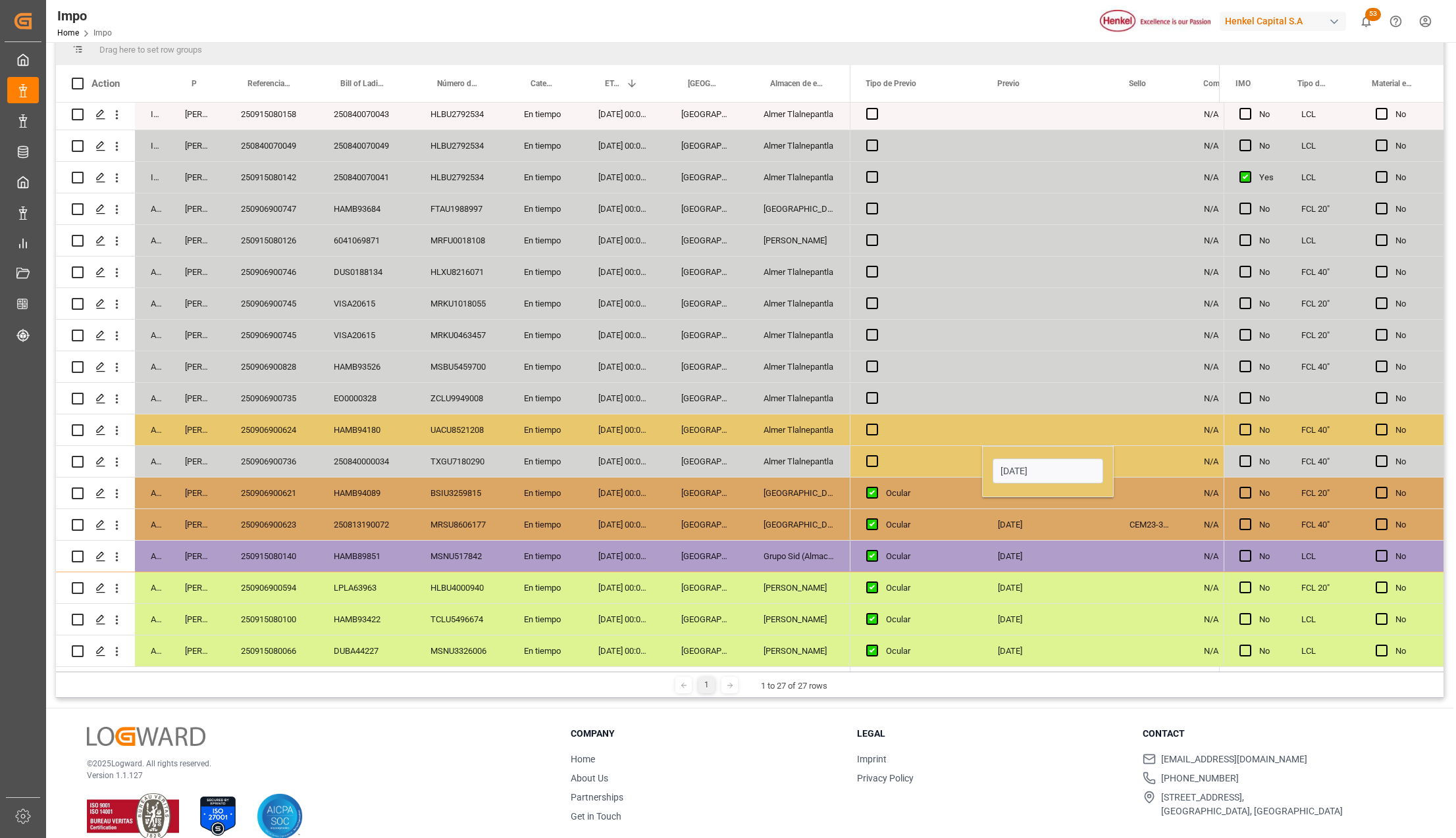
click at [947, 457] on div "Press SPACE to select this row." at bounding box center [917, 462] width 132 height 31
drag, startPoint x: 873, startPoint y: 455, endPoint x: 883, endPoint y: 461, distance: 11.7
click at [872, 455] on span "Press SPACE to select this row." at bounding box center [872, 461] width 12 height 12
click at [876, 455] on input "Press SPACE to select this row." at bounding box center [876, 455] width 0 height 0
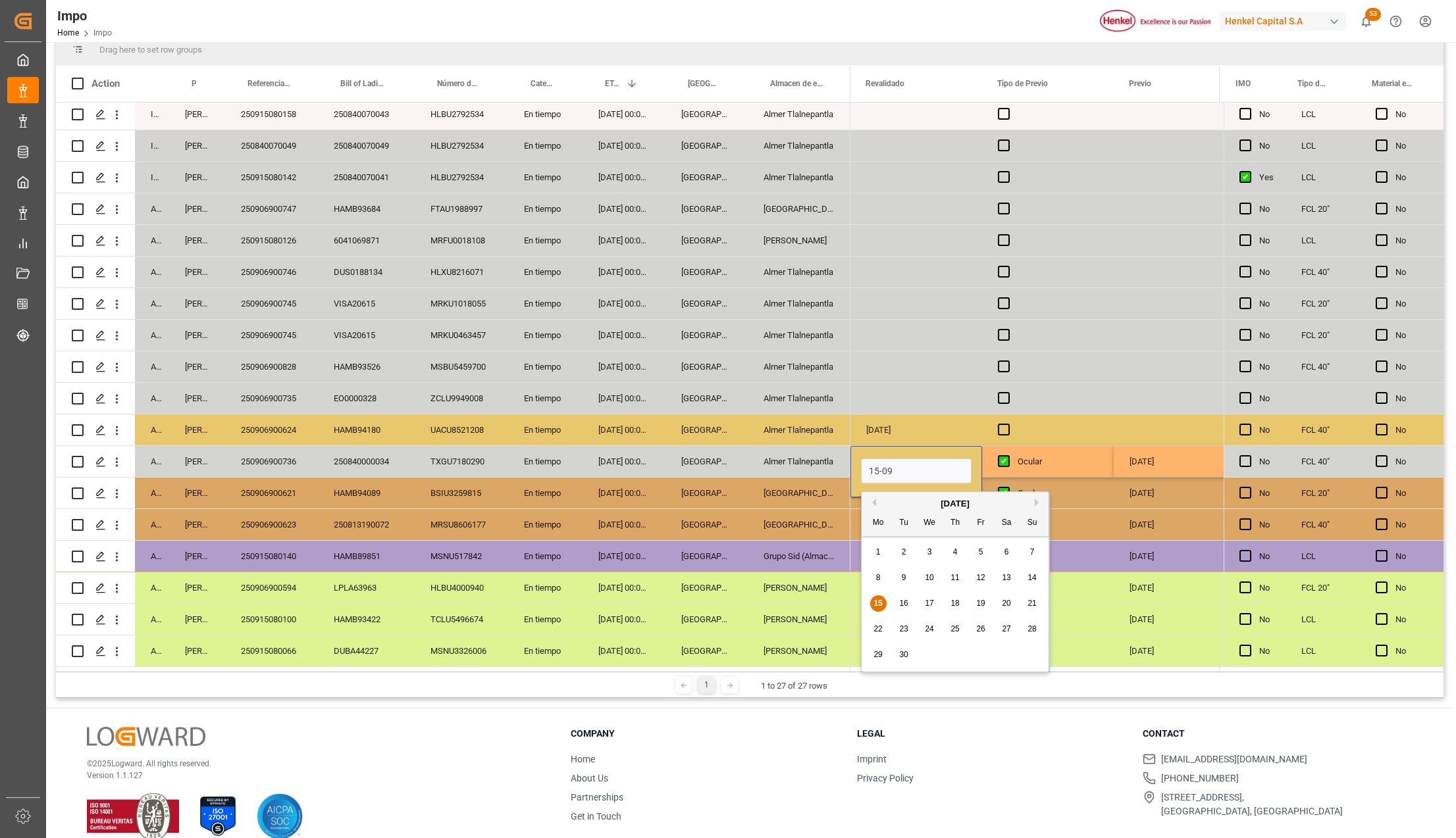
type input "[DATE]"
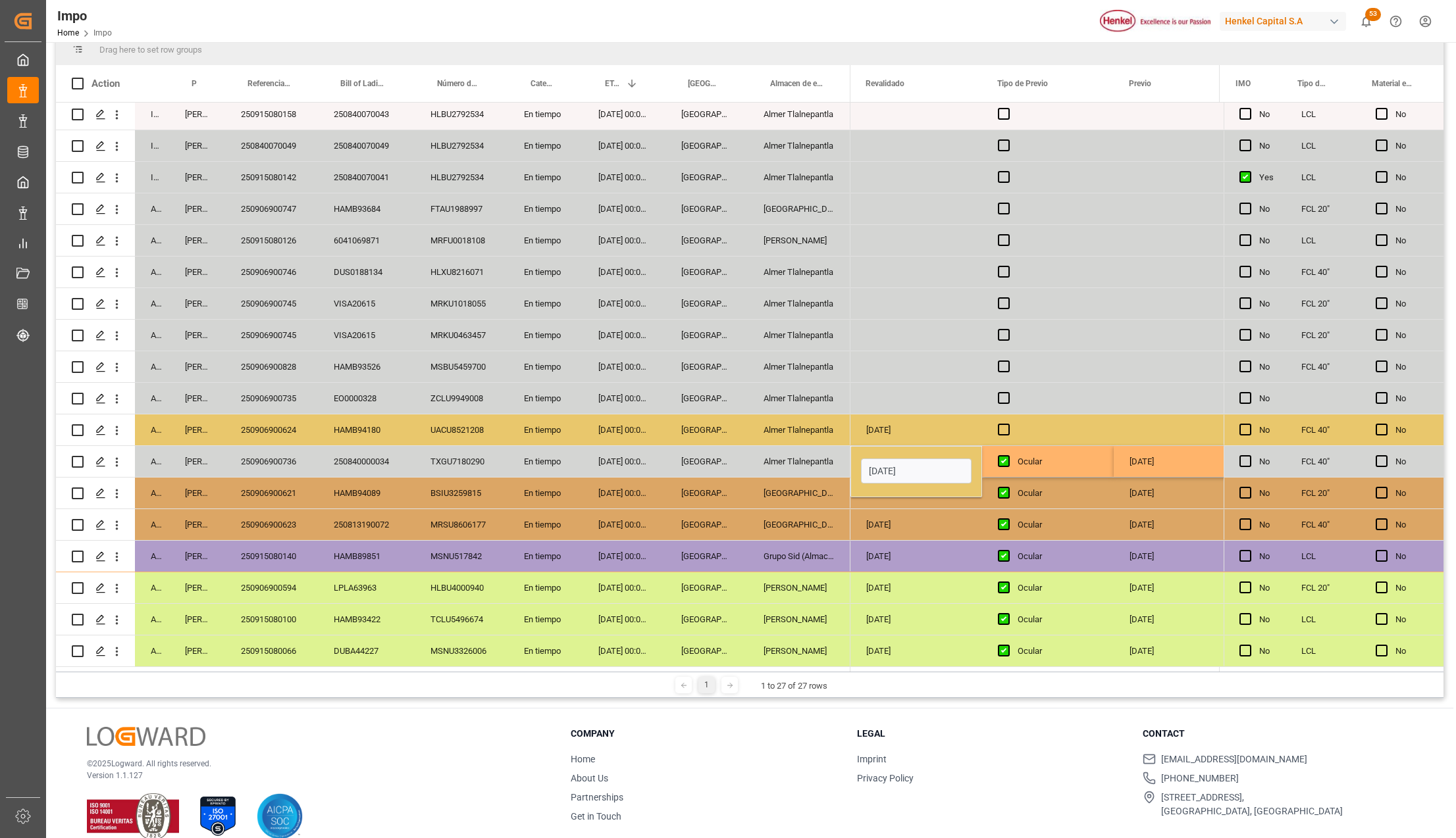
click at [886, 541] on div "[DATE]" at bounding box center [917, 556] width 132 height 31
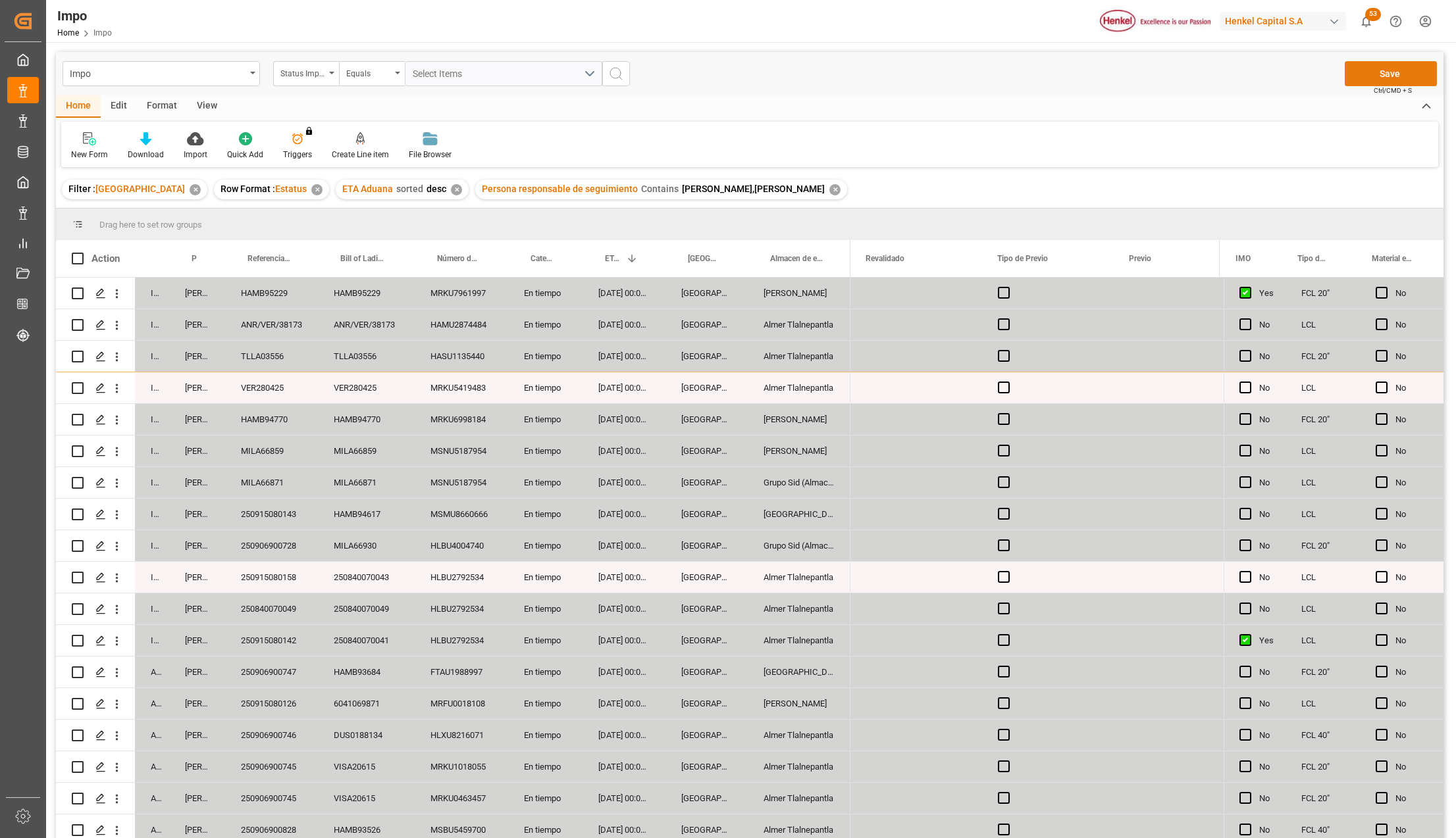
click at [1402, 79] on button "Save" at bounding box center [1391, 73] width 92 height 25
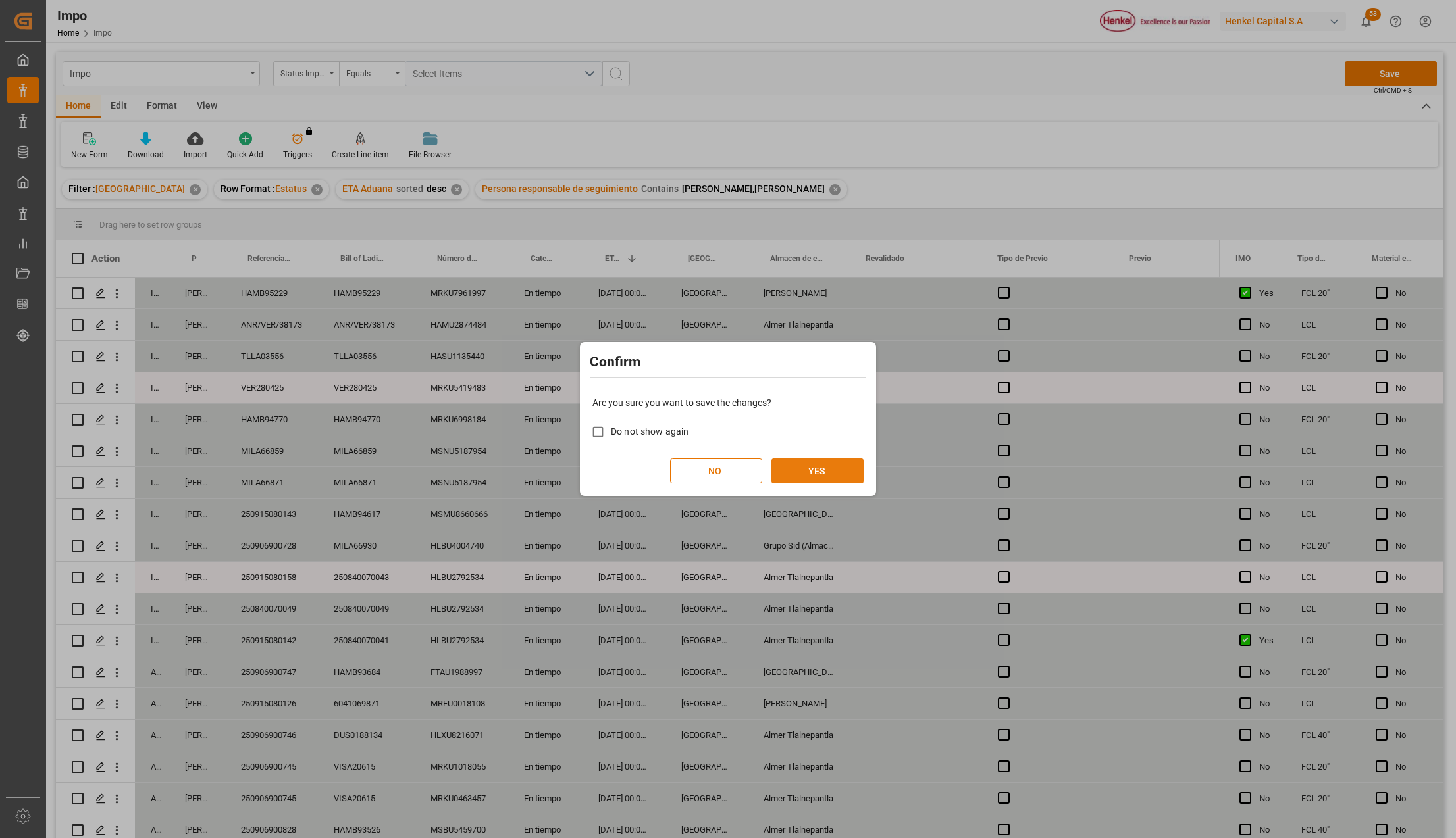
click at [795, 475] on button "YES" at bounding box center [817, 471] width 92 height 25
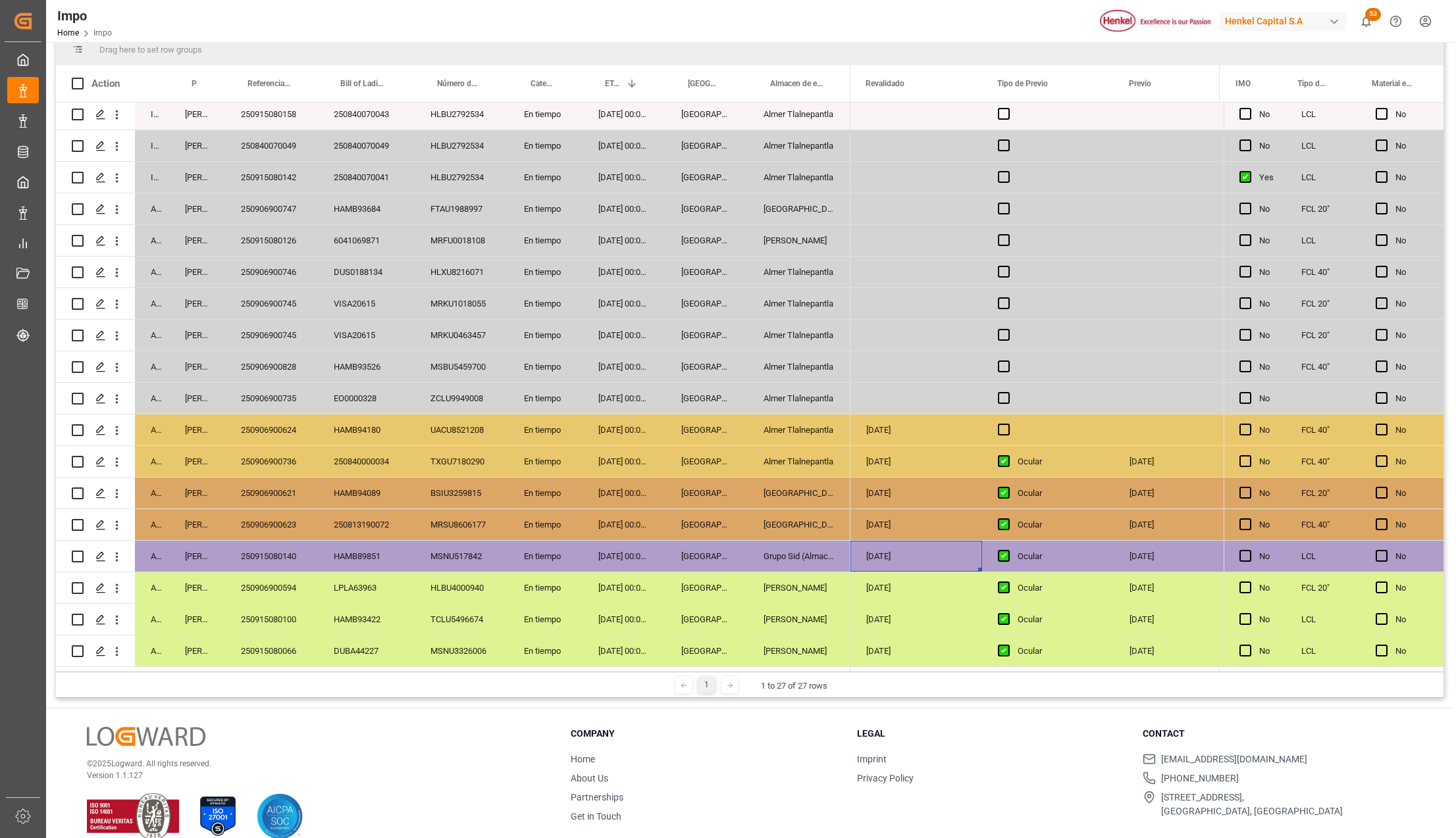
click at [780, 453] on div "Almer Tlalnepantla" at bounding box center [799, 462] width 103 height 31
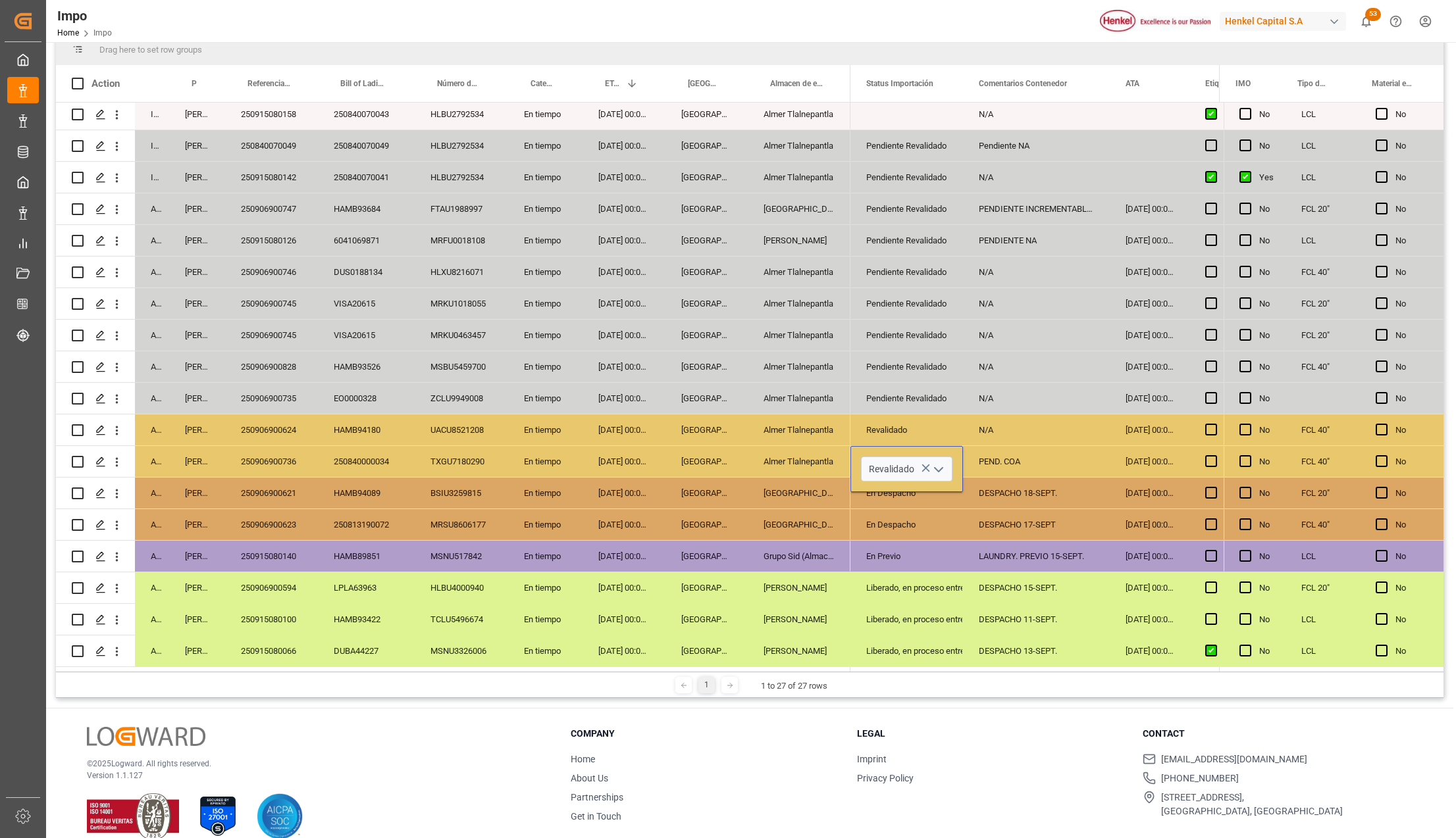
click at [934, 469] on icon "open menu" at bounding box center [939, 469] width 15 height 15
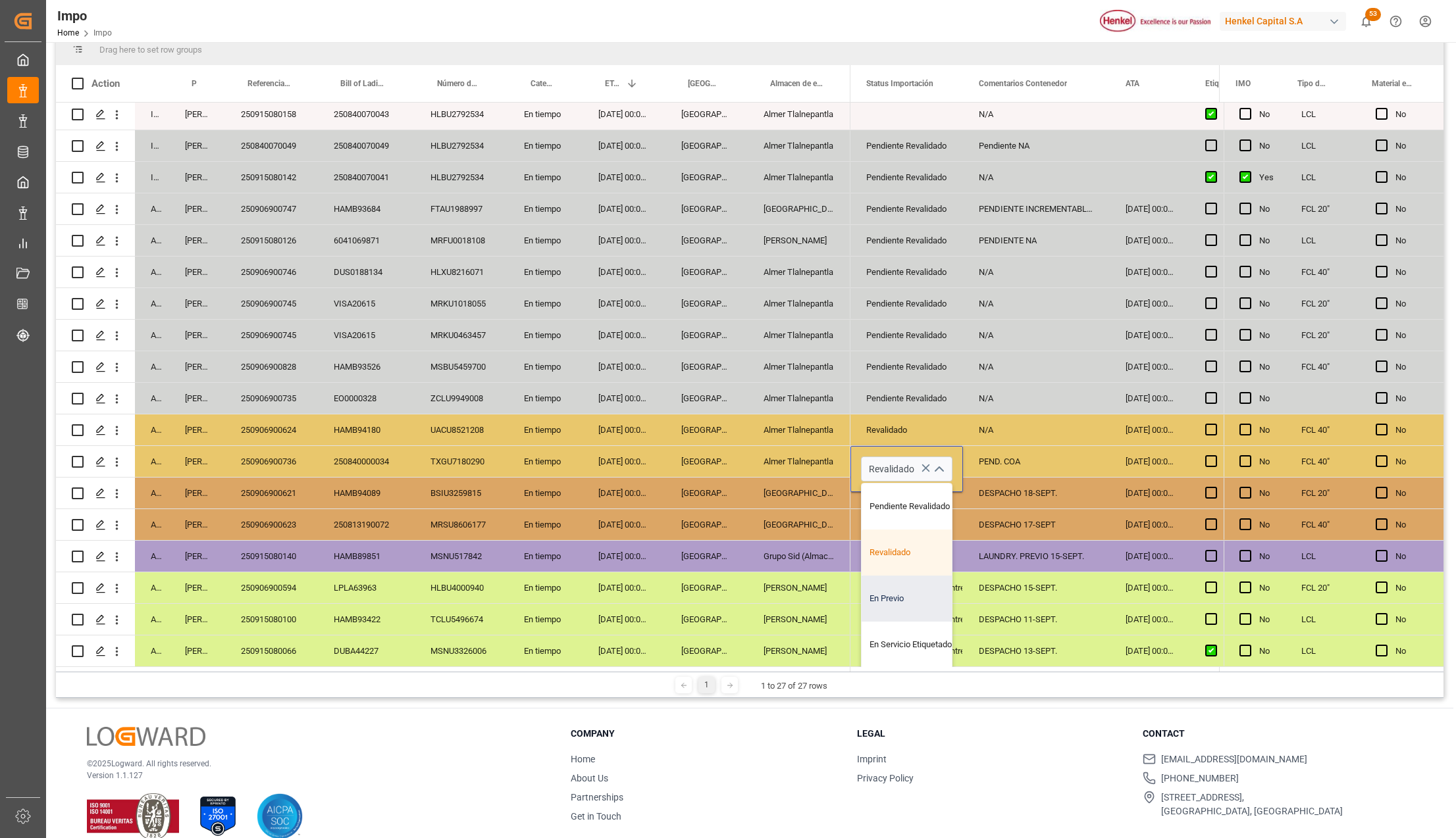
click at [911, 590] on div "En Previo" at bounding box center [924, 599] width 124 height 46
type input "En Previo"
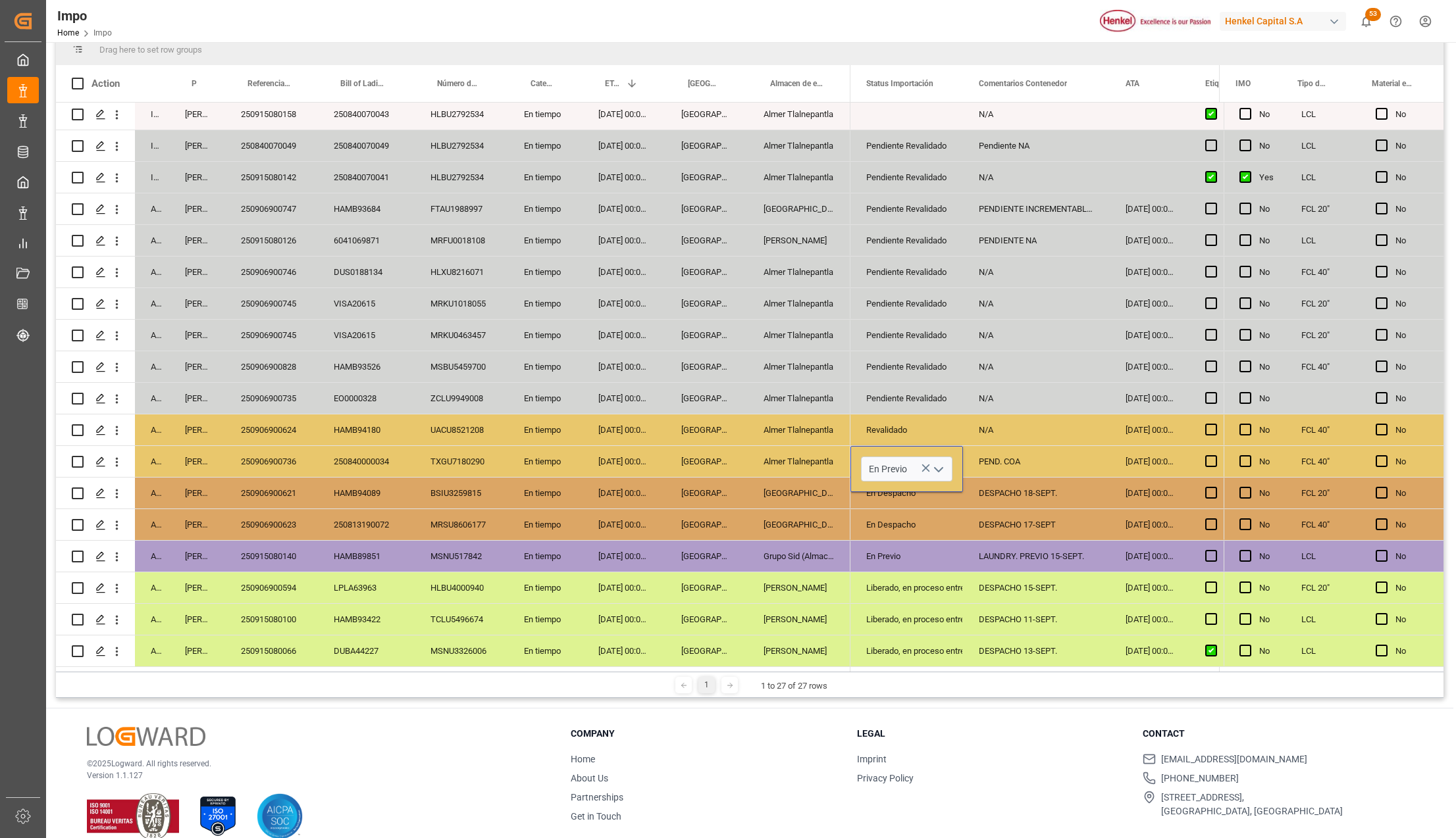
click at [953, 574] on div "Liberado, en proceso entrega" at bounding box center [907, 588] width 112 height 31
click at [986, 458] on div "PEND. COA" at bounding box center [1036, 462] width 147 height 31
click at [986, 458] on input "PEND. COA" at bounding box center [1036, 469] width 125 height 25
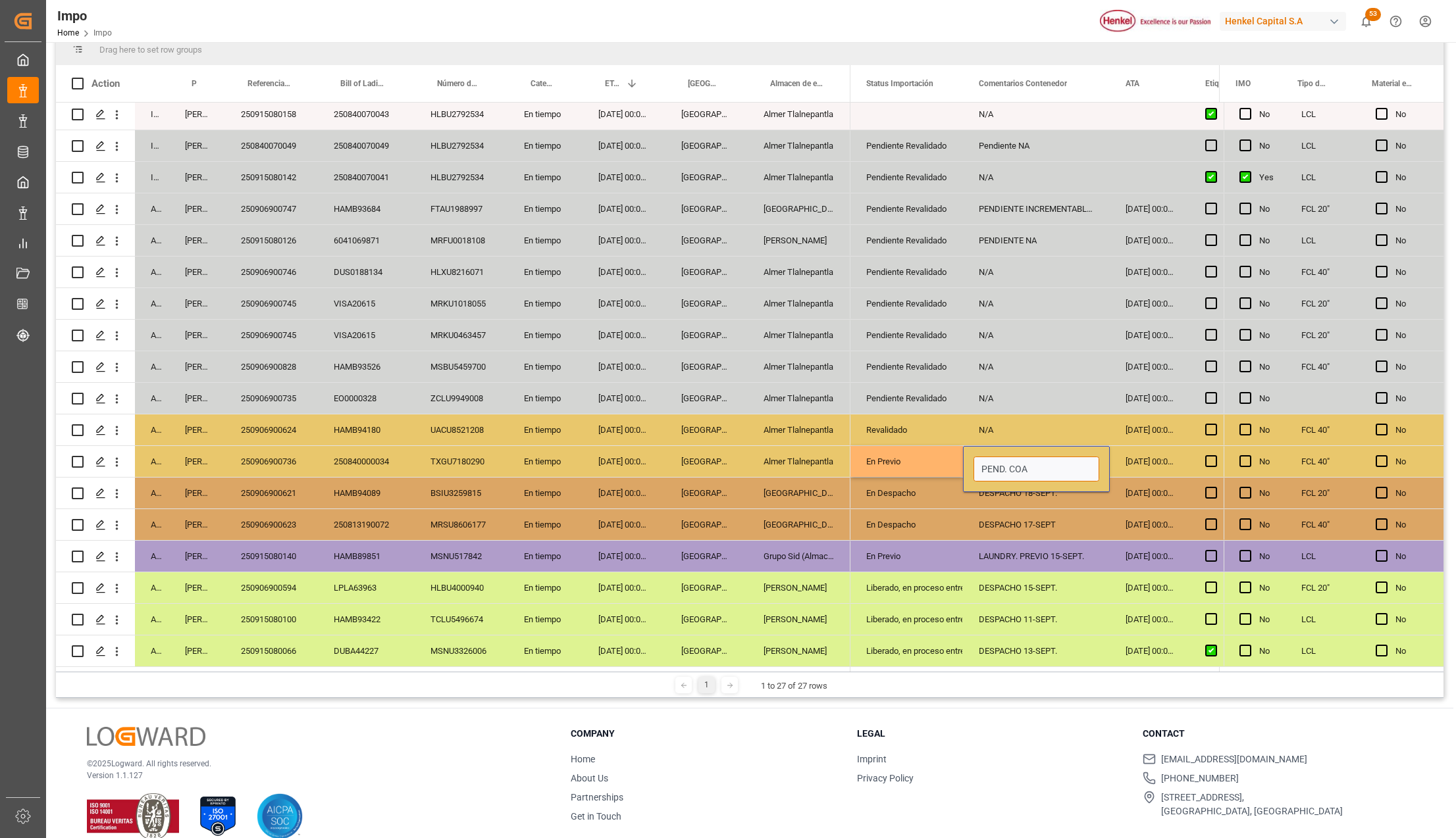
type input "p"
type input "PREVIO 18-SEPT."
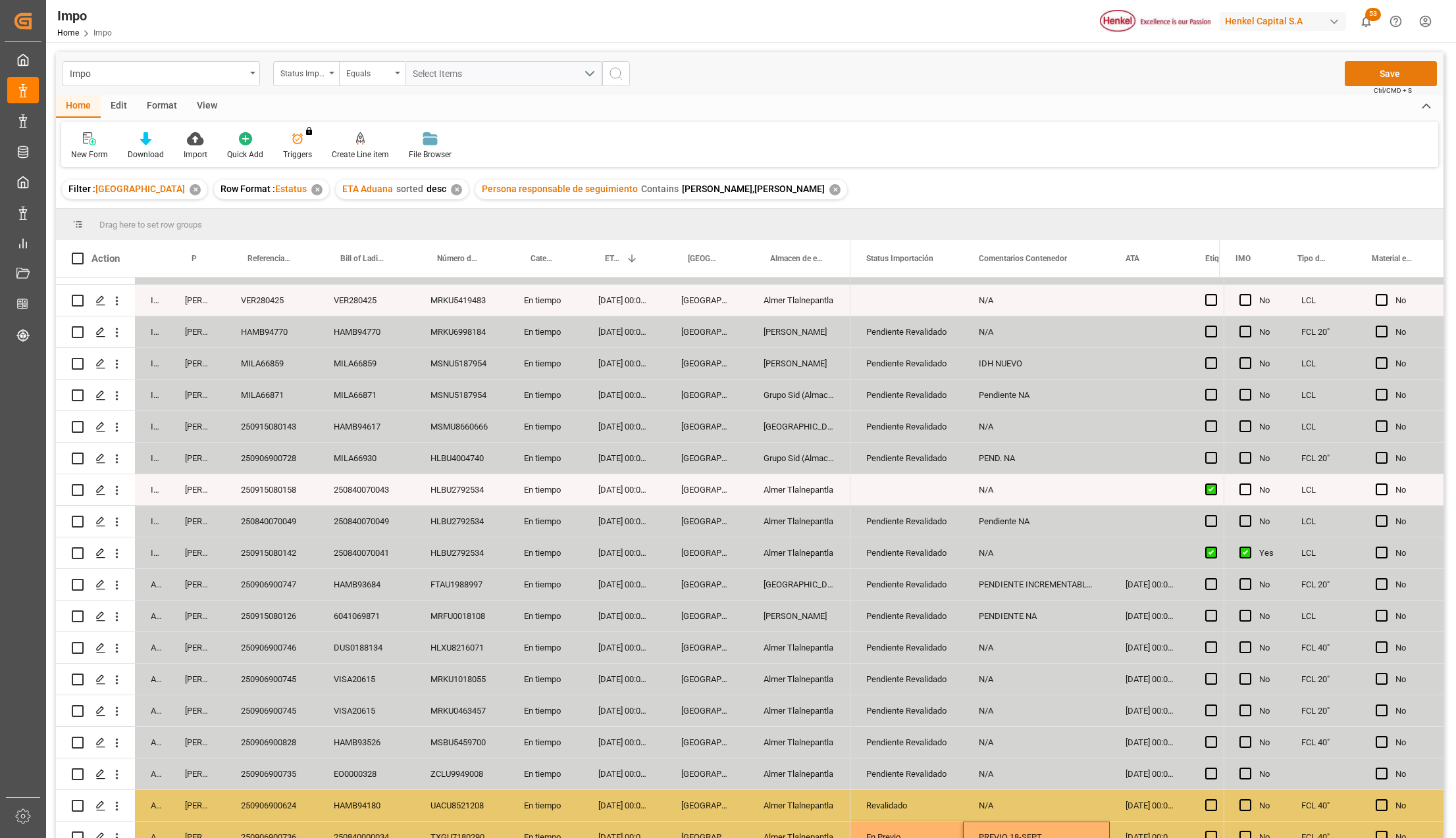
click at [1373, 85] on div "Save Ctrl/CMD + S" at bounding box center [1391, 73] width 92 height 25
click at [1370, 75] on button "Save" at bounding box center [1391, 73] width 92 height 25
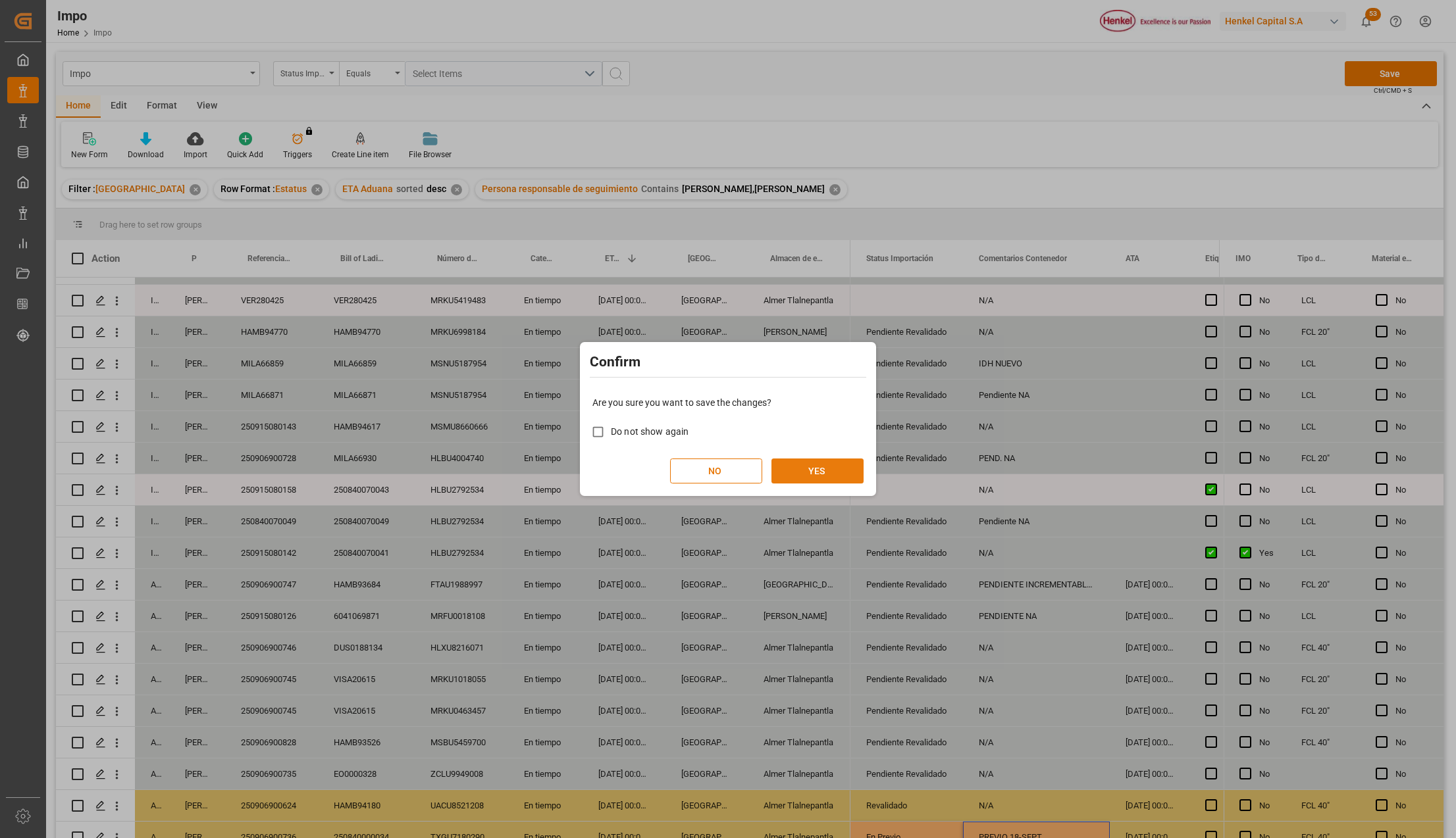
click at [819, 477] on button "YES" at bounding box center [817, 471] width 92 height 25
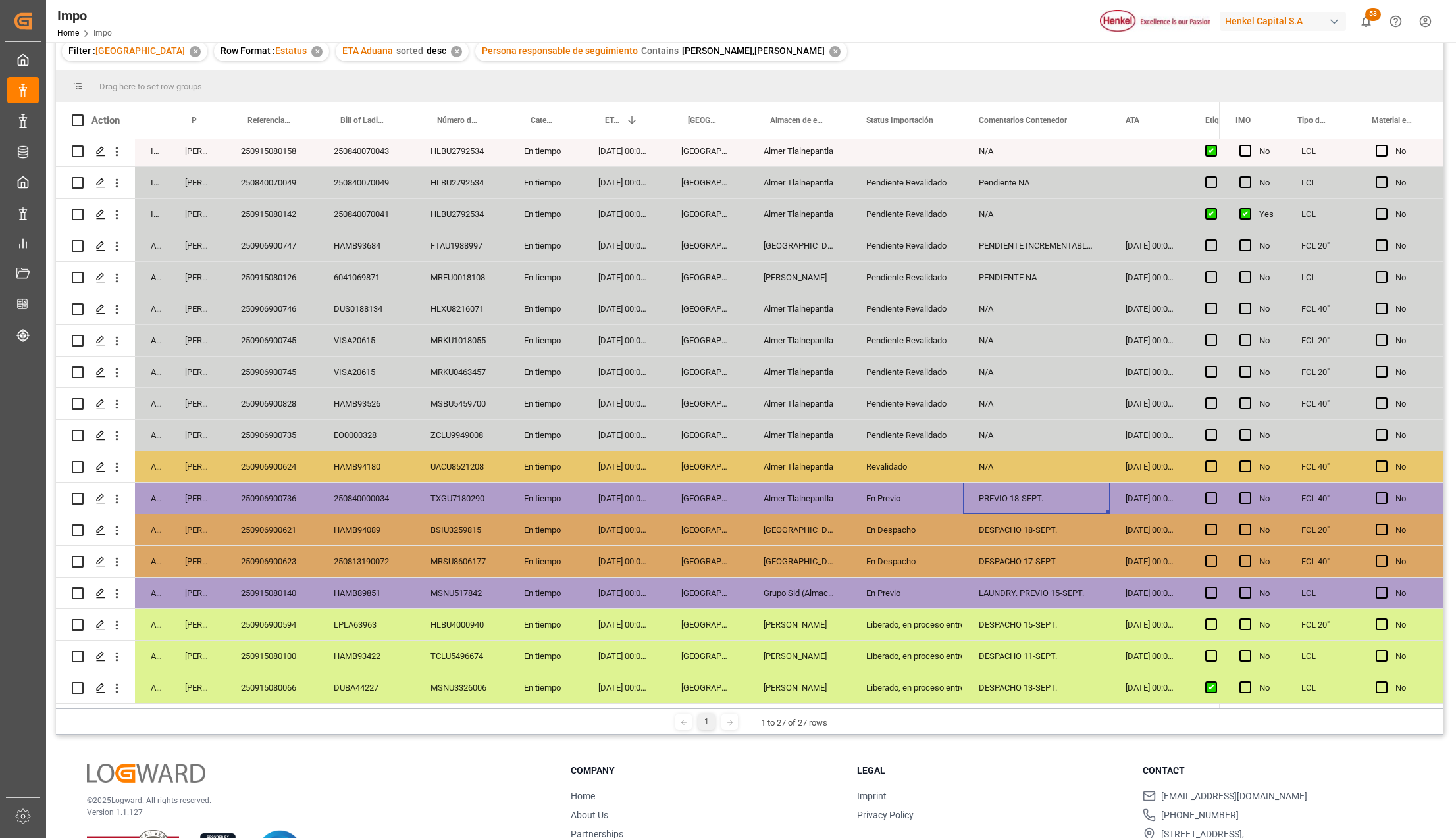
scroll to position [175, 0]
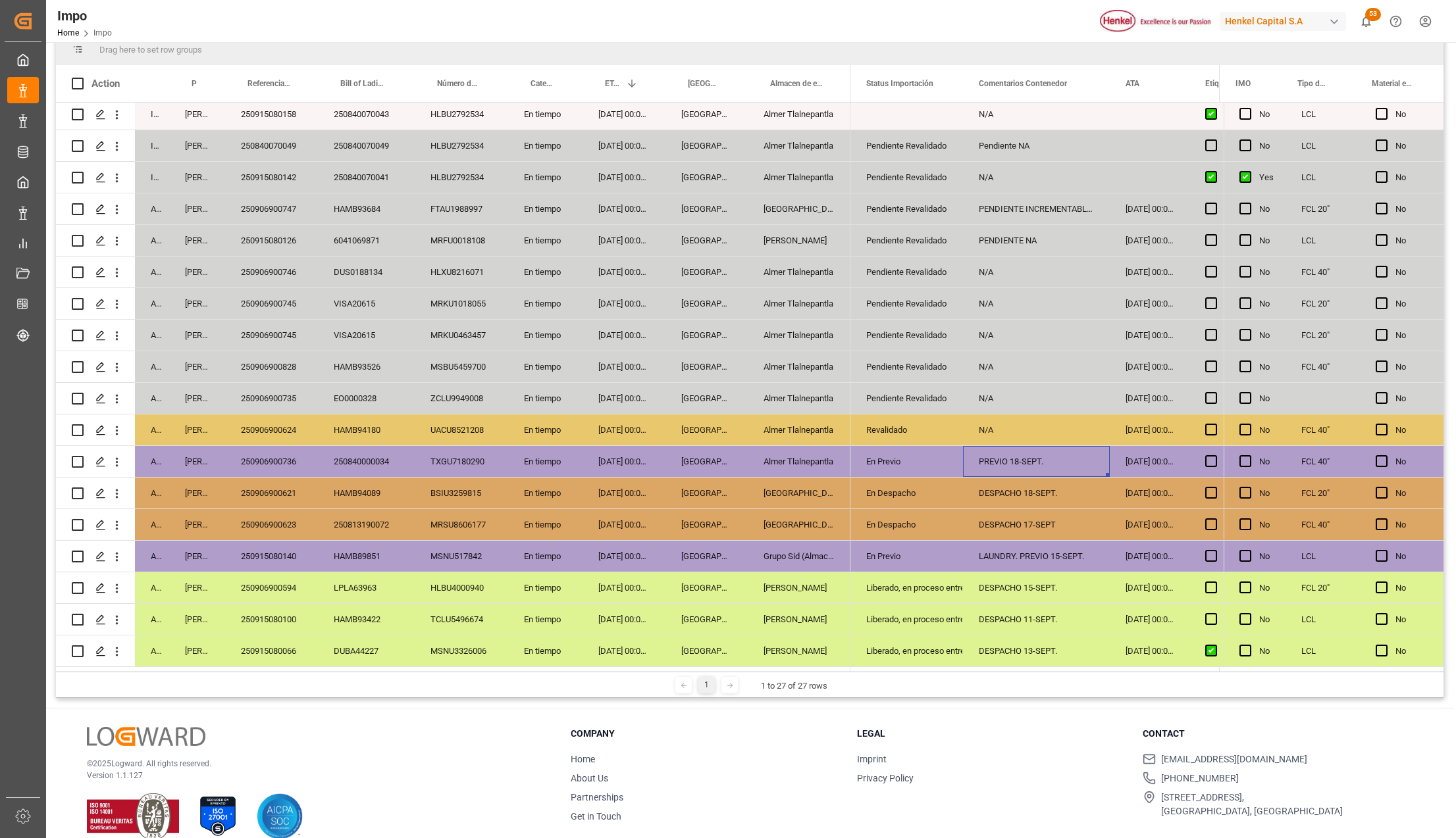
click at [894, 555] on div "En Previo" at bounding box center [906, 556] width 81 height 30
click at [944, 559] on icon "open menu" at bounding box center [939, 564] width 15 height 15
click at [927, 646] on div "Pendiente Pago Pedimento" at bounding box center [924, 659] width 124 height 46
type input "Pendiente Pago Pedimento"
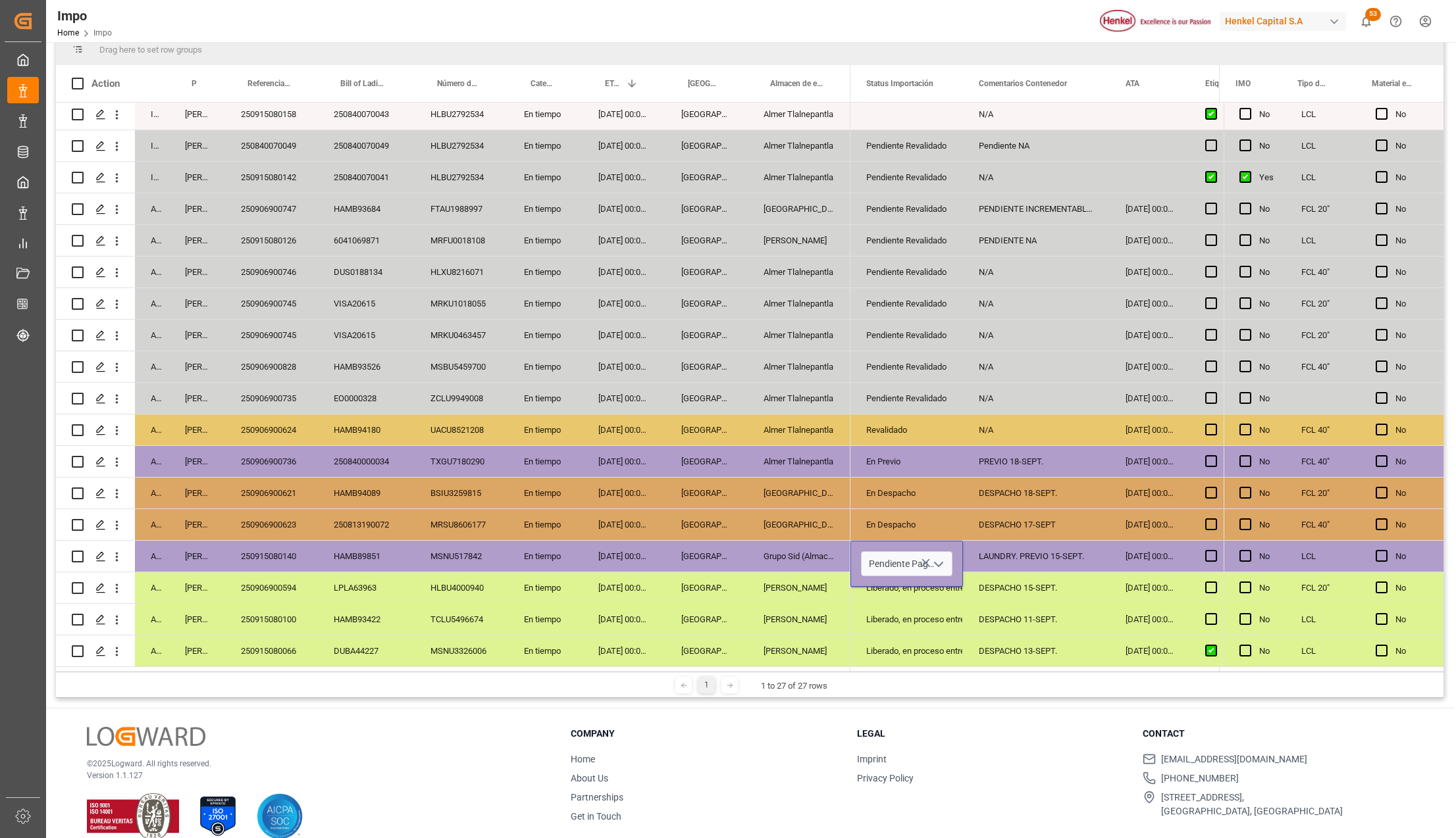
click at [1009, 643] on div "DESPACHO 13-SEPT." at bounding box center [1036, 652] width 147 height 31
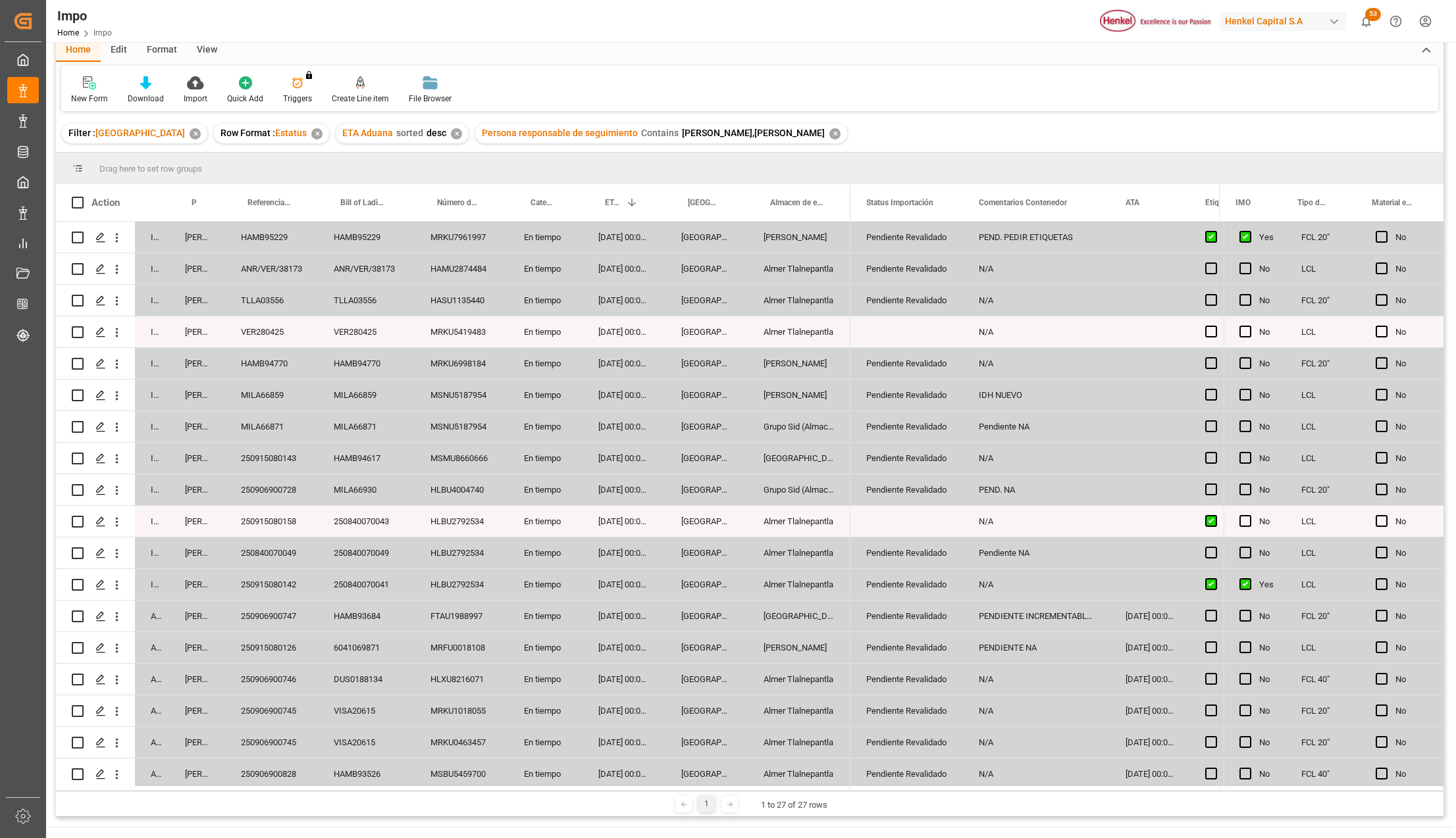
scroll to position [0, 0]
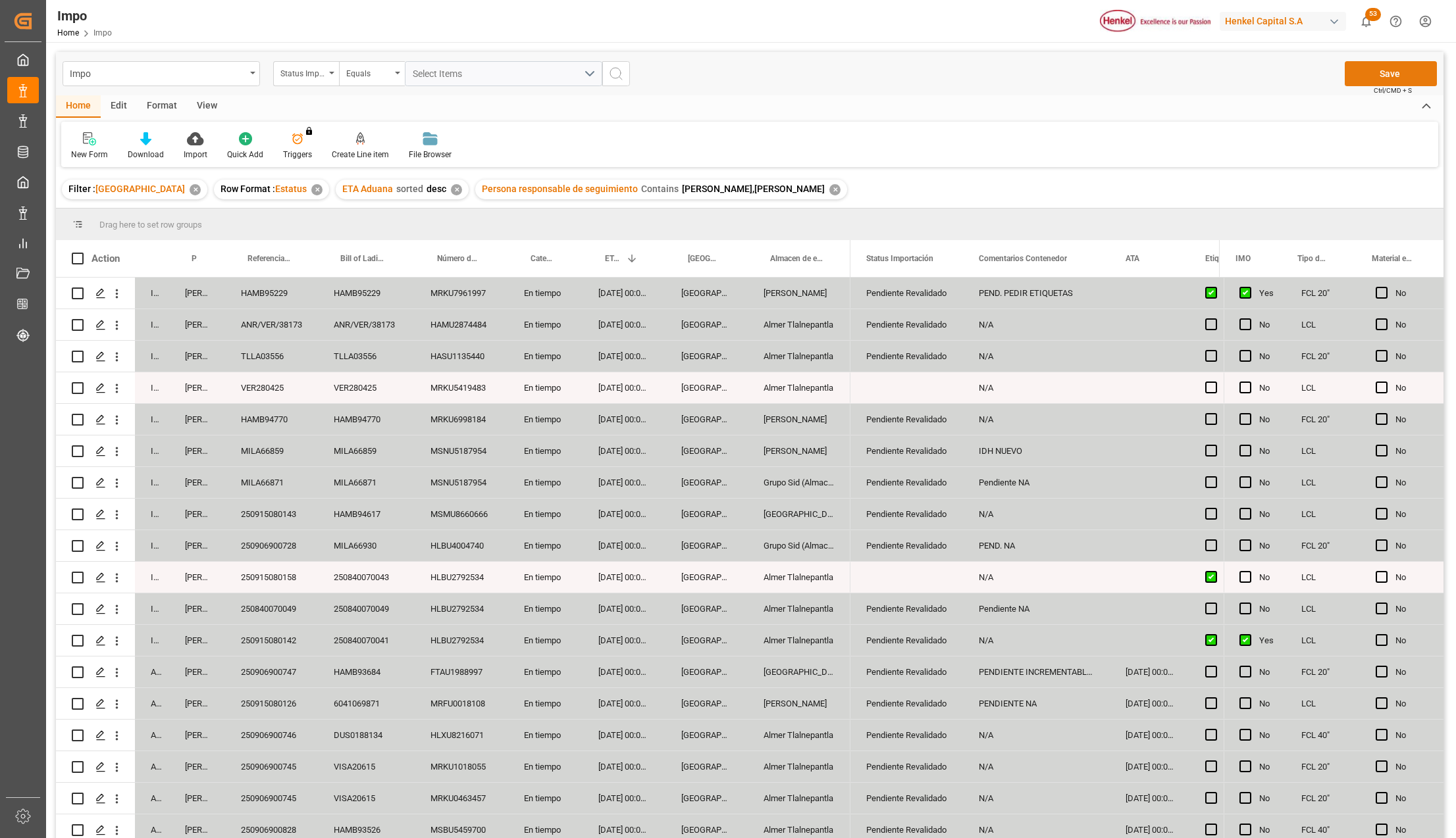
click at [1356, 84] on button "Save" at bounding box center [1391, 73] width 92 height 25
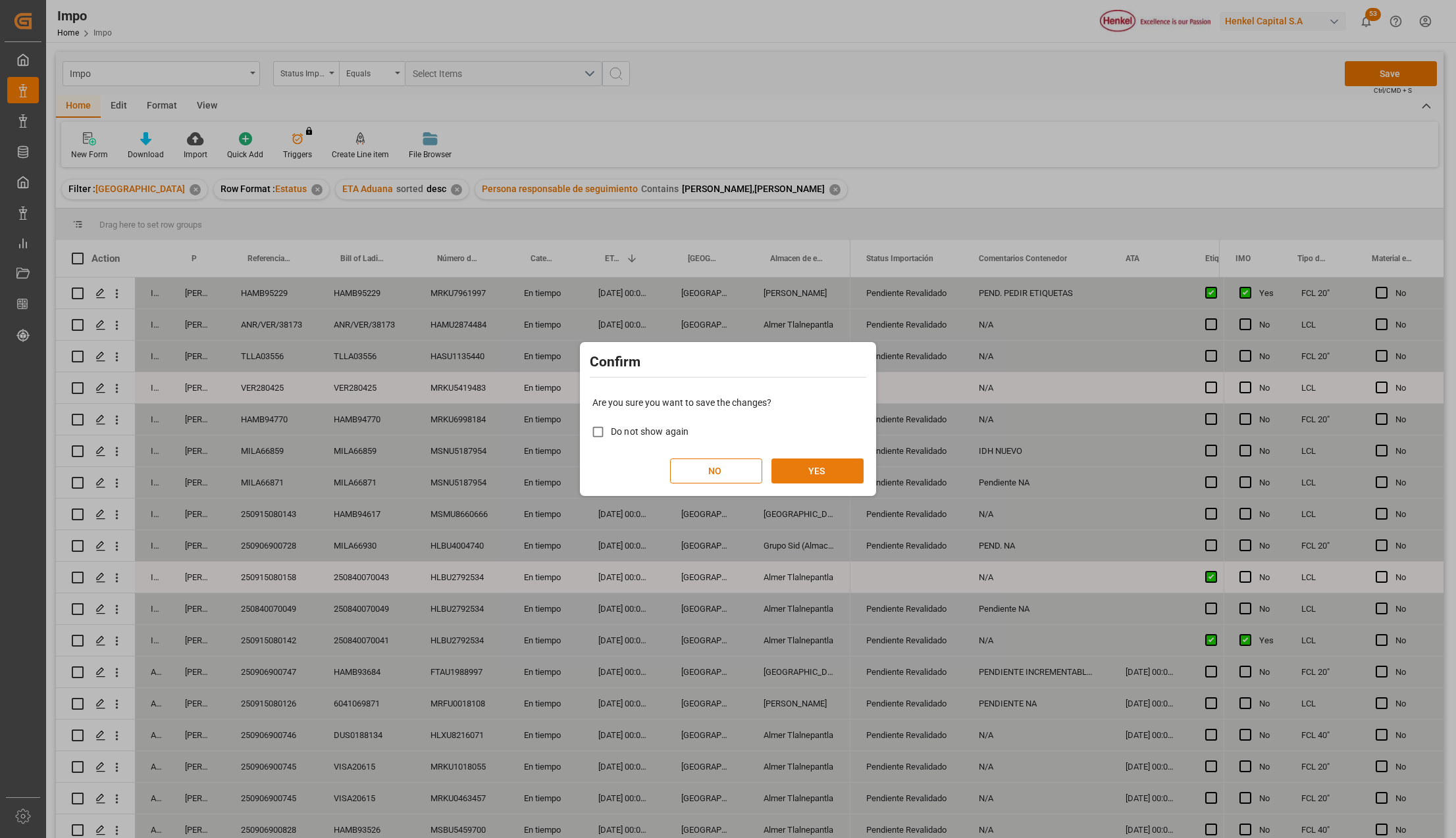
click at [842, 467] on button "YES" at bounding box center [817, 471] width 92 height 25
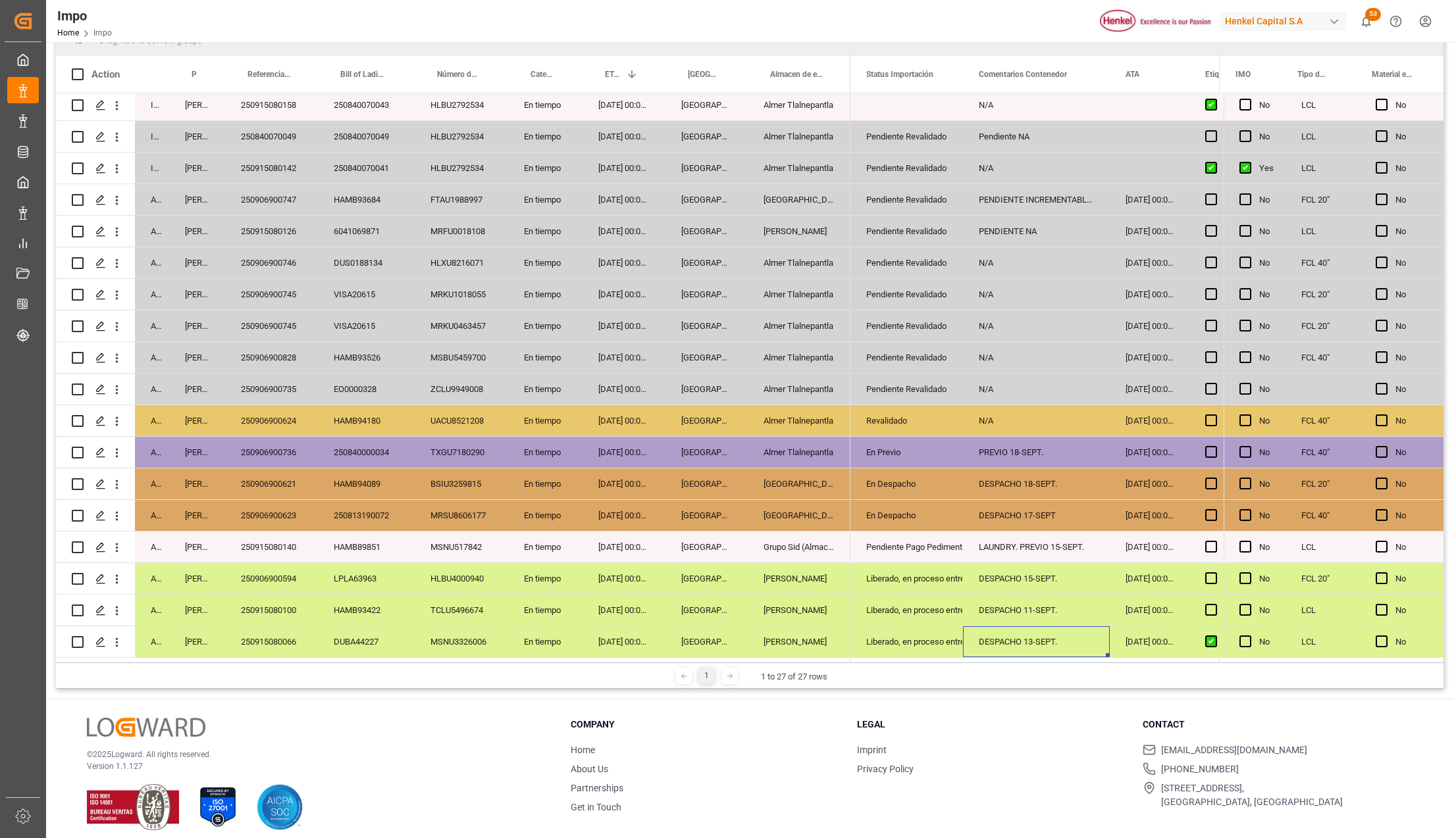
scroll to position [195, 0]
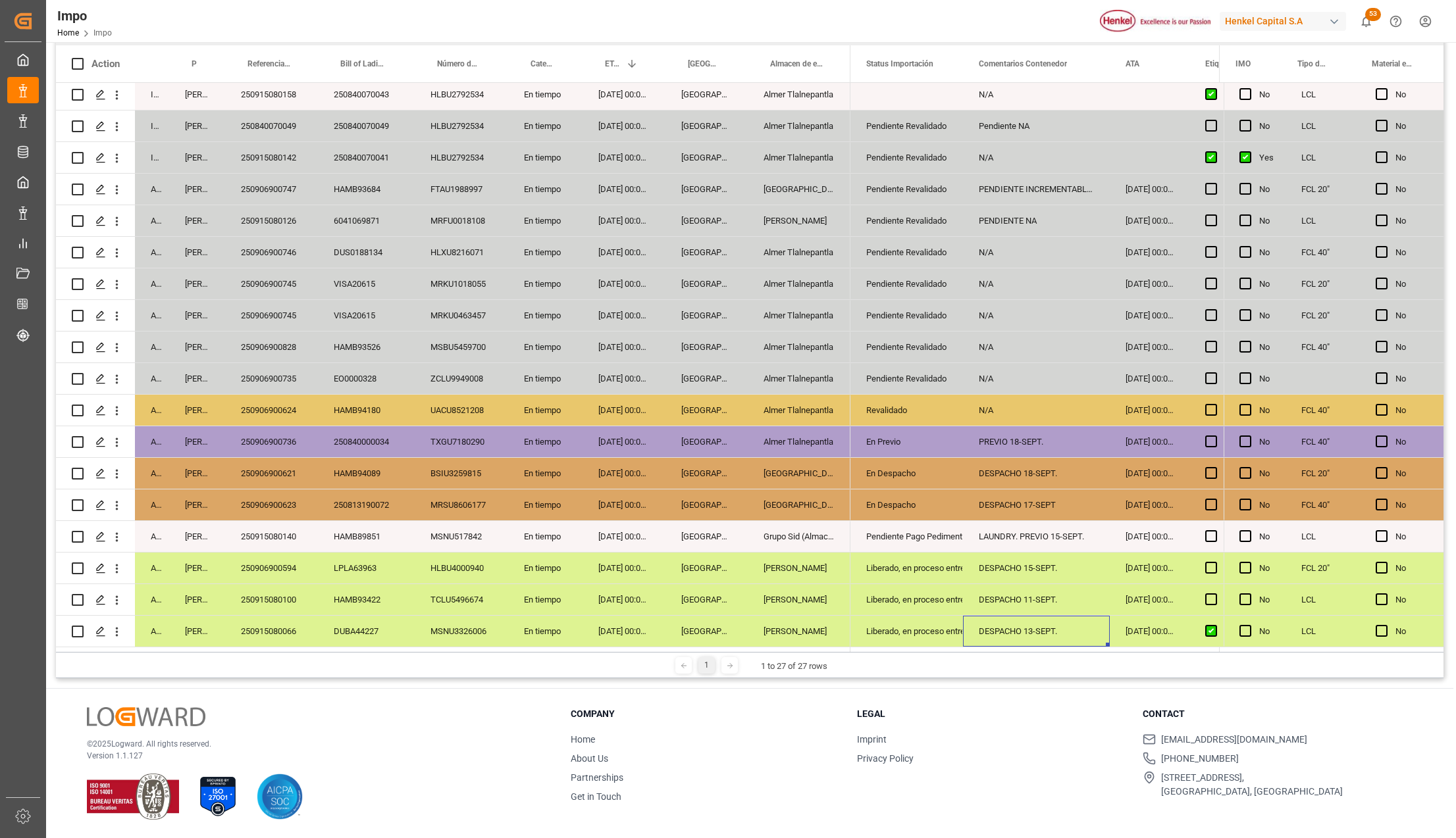
click at [1018, 412] on div "N/A" at bounding box center [1036, 410] width 147 height 31
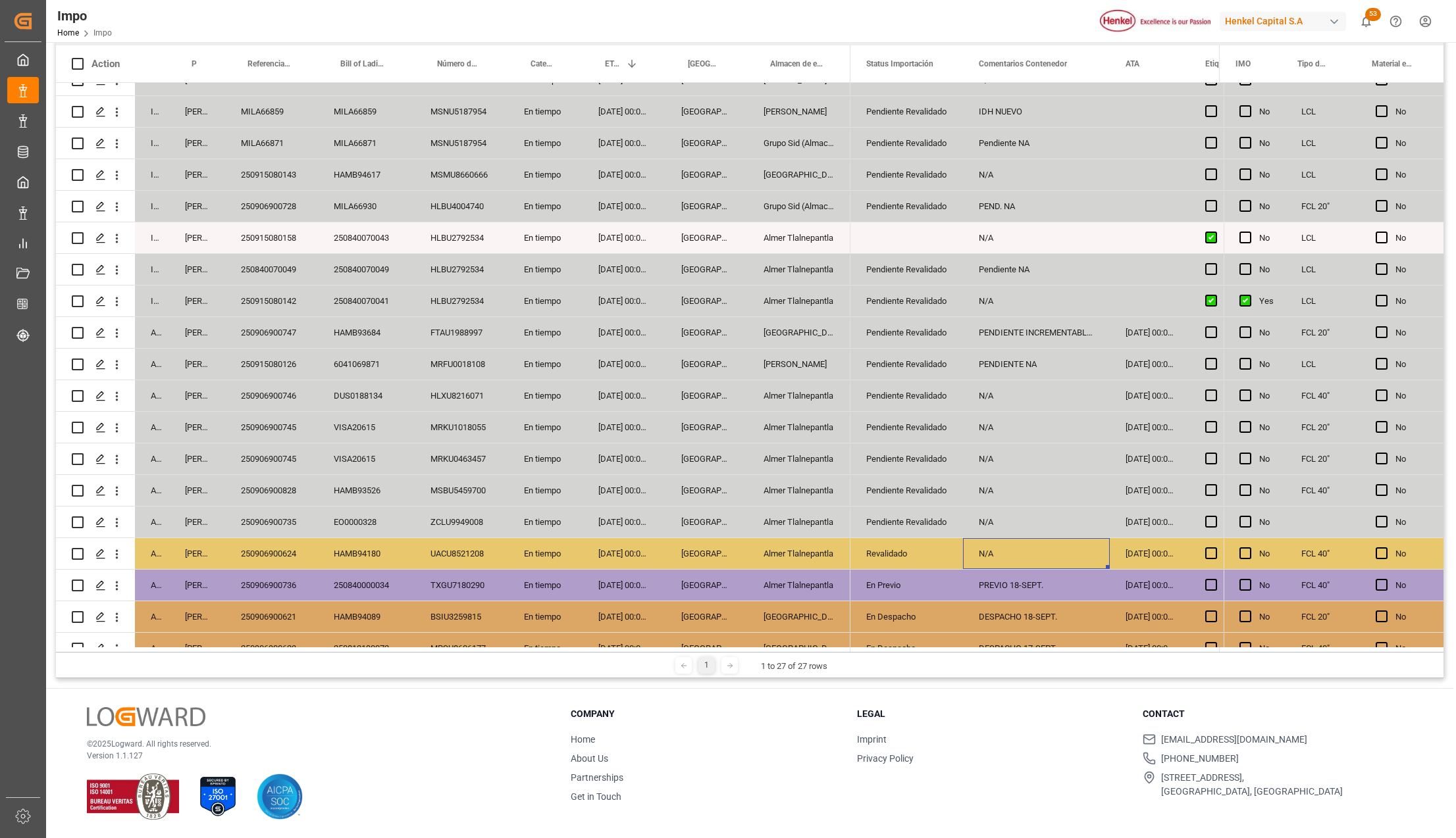
scroll to position [292, 0]
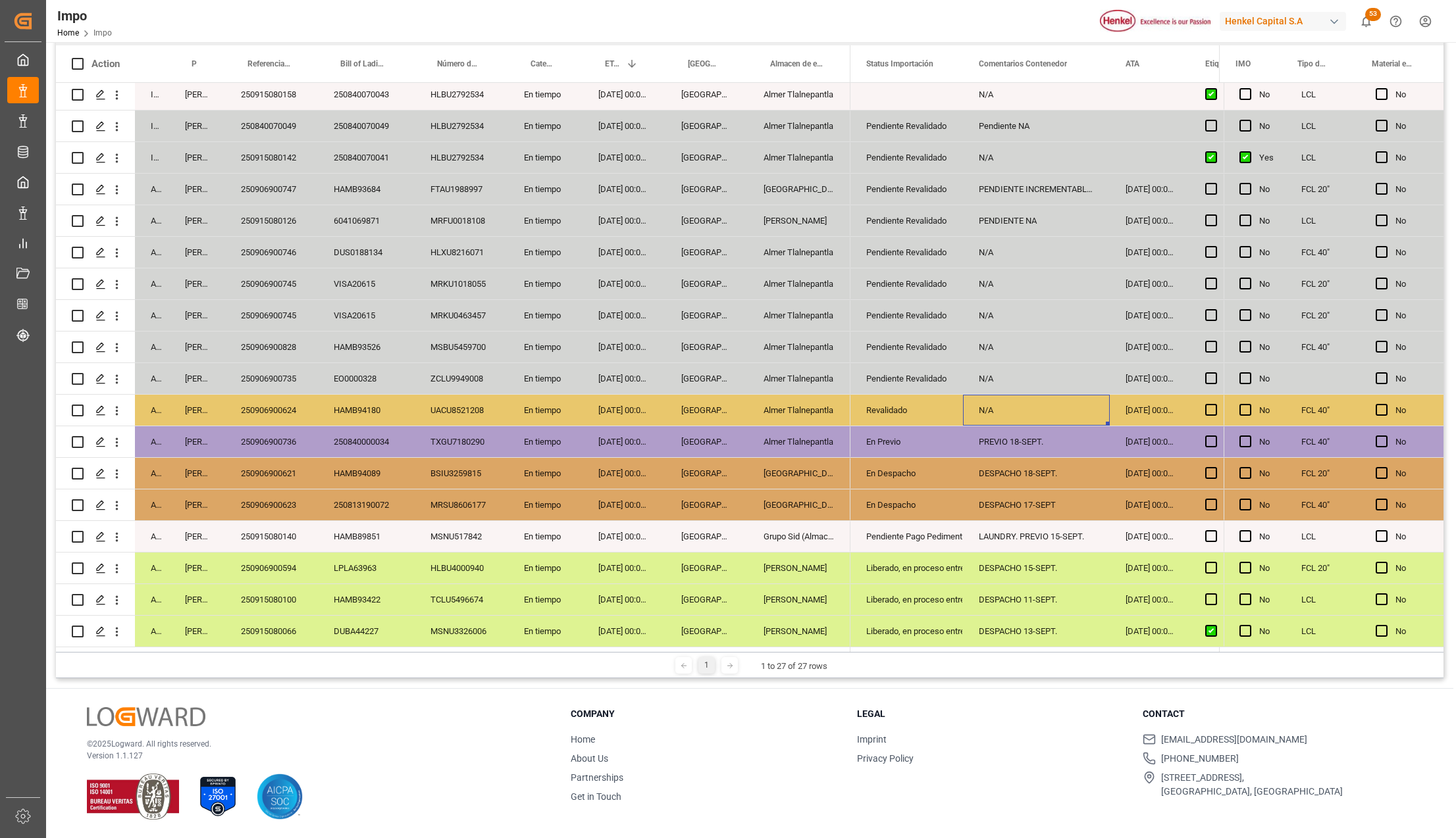
click at [979, 401] on div "N/A" at bounding box center [1036, 410] width 147 height 31
click at [979, 401] on div "N/A" at bounding box center [1036, 410] width 147 height 31
type input "PEND. PREVIO"
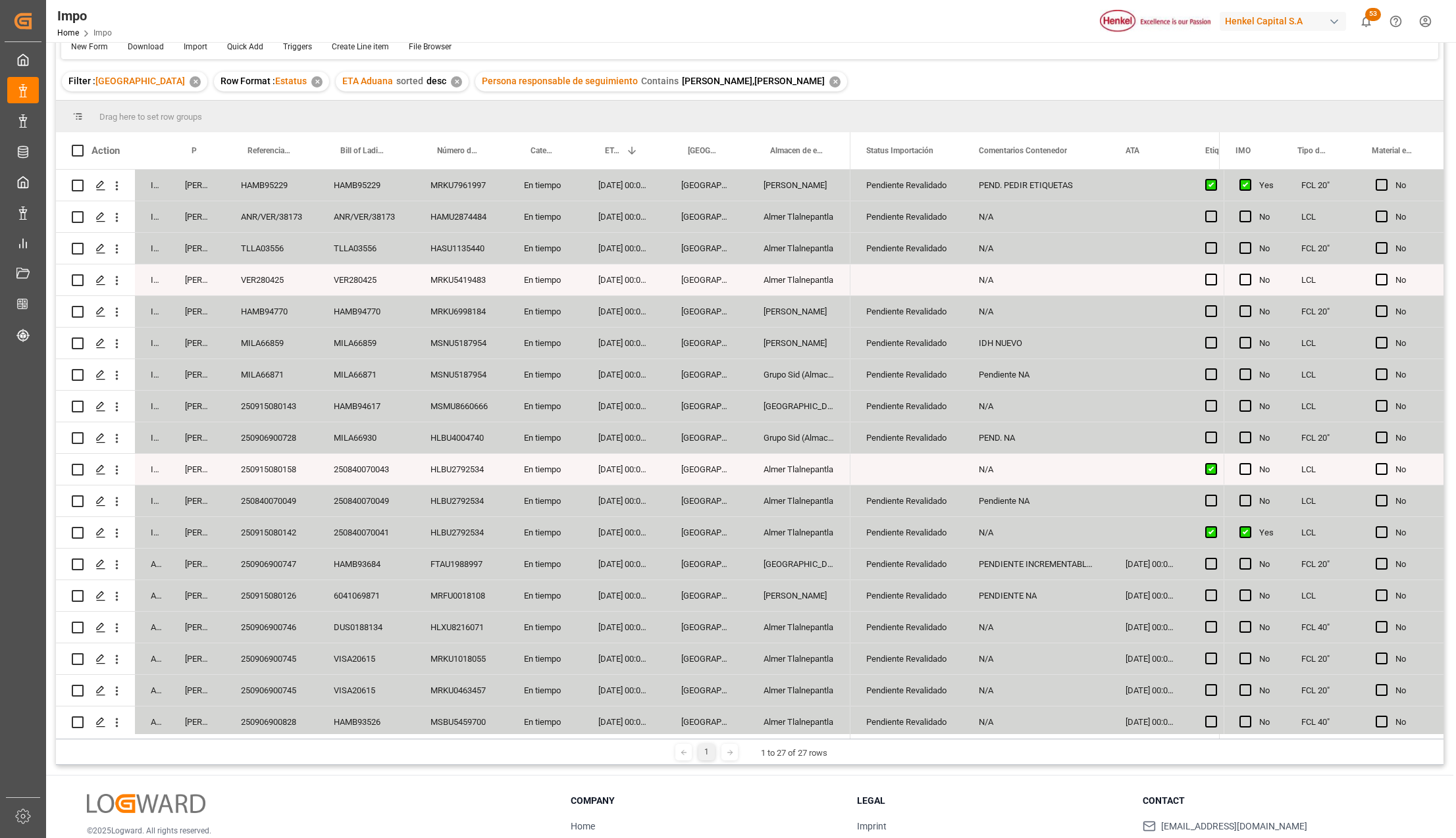
scroll to position [0, 0]
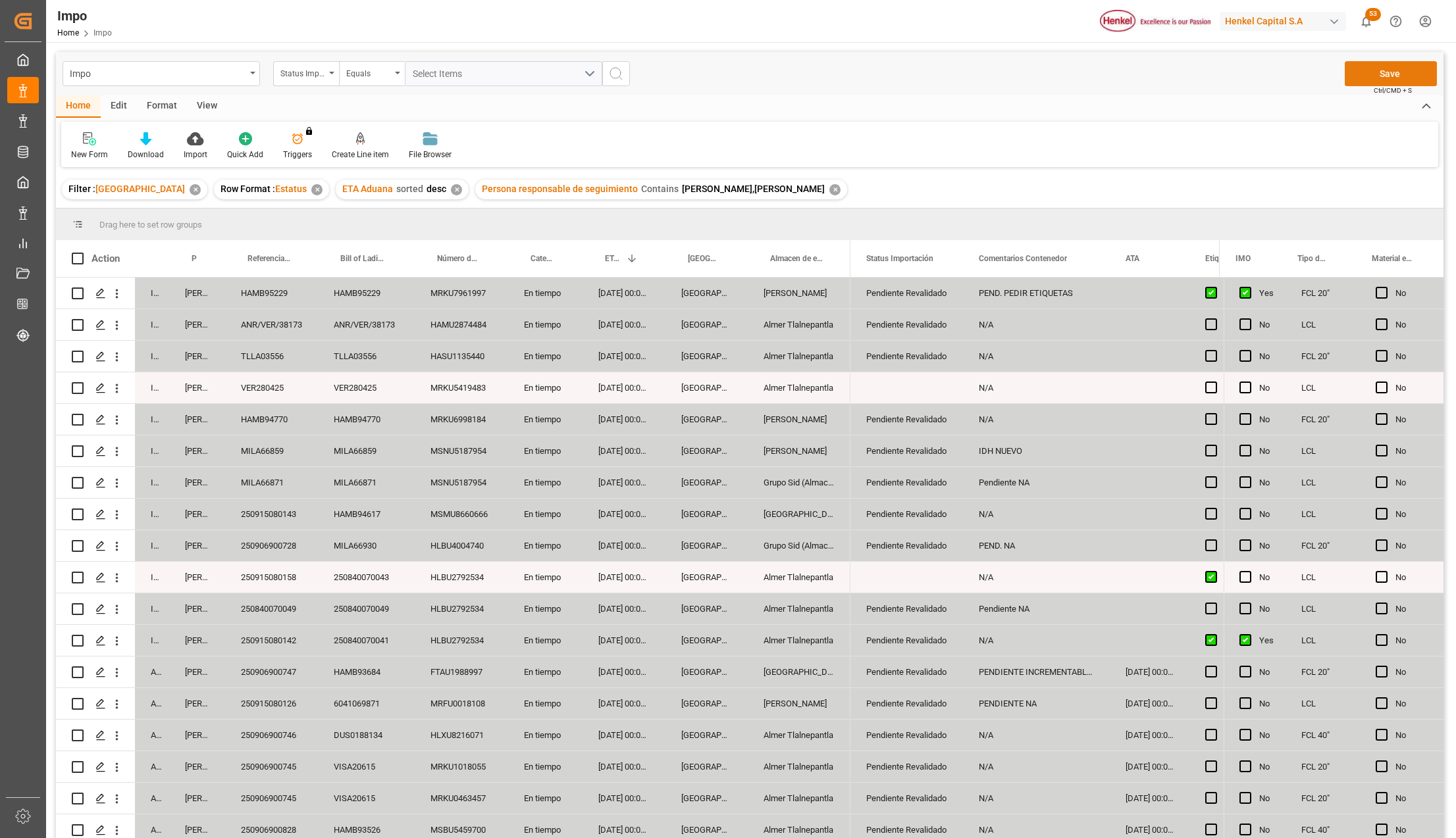
click at [1397, 79] on button "Save" at bounding box center [1391, 73] width 92 height 25
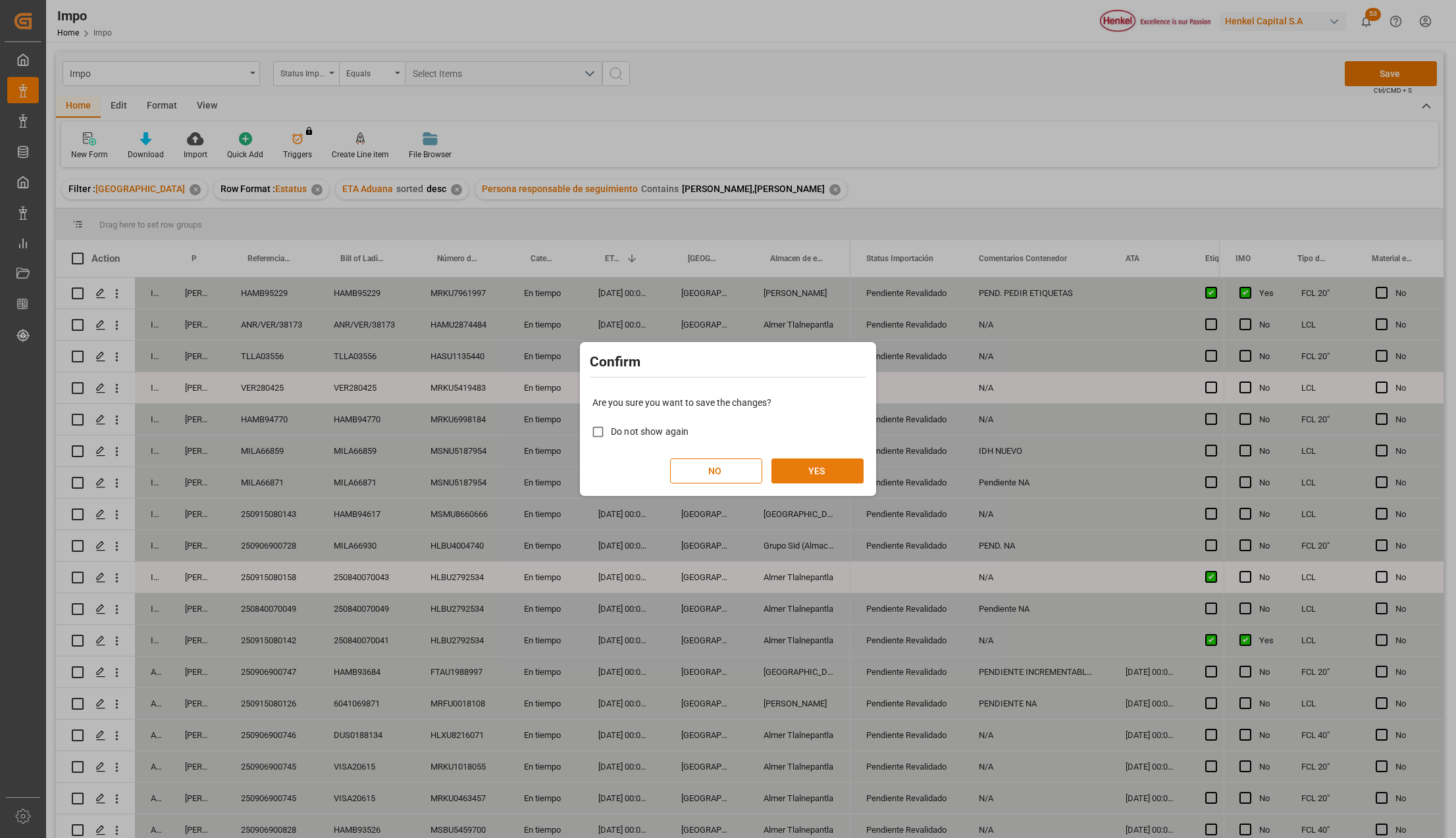
click at [816, 464] on button "YES" at bounding box center [817, 471] width 92 height 25
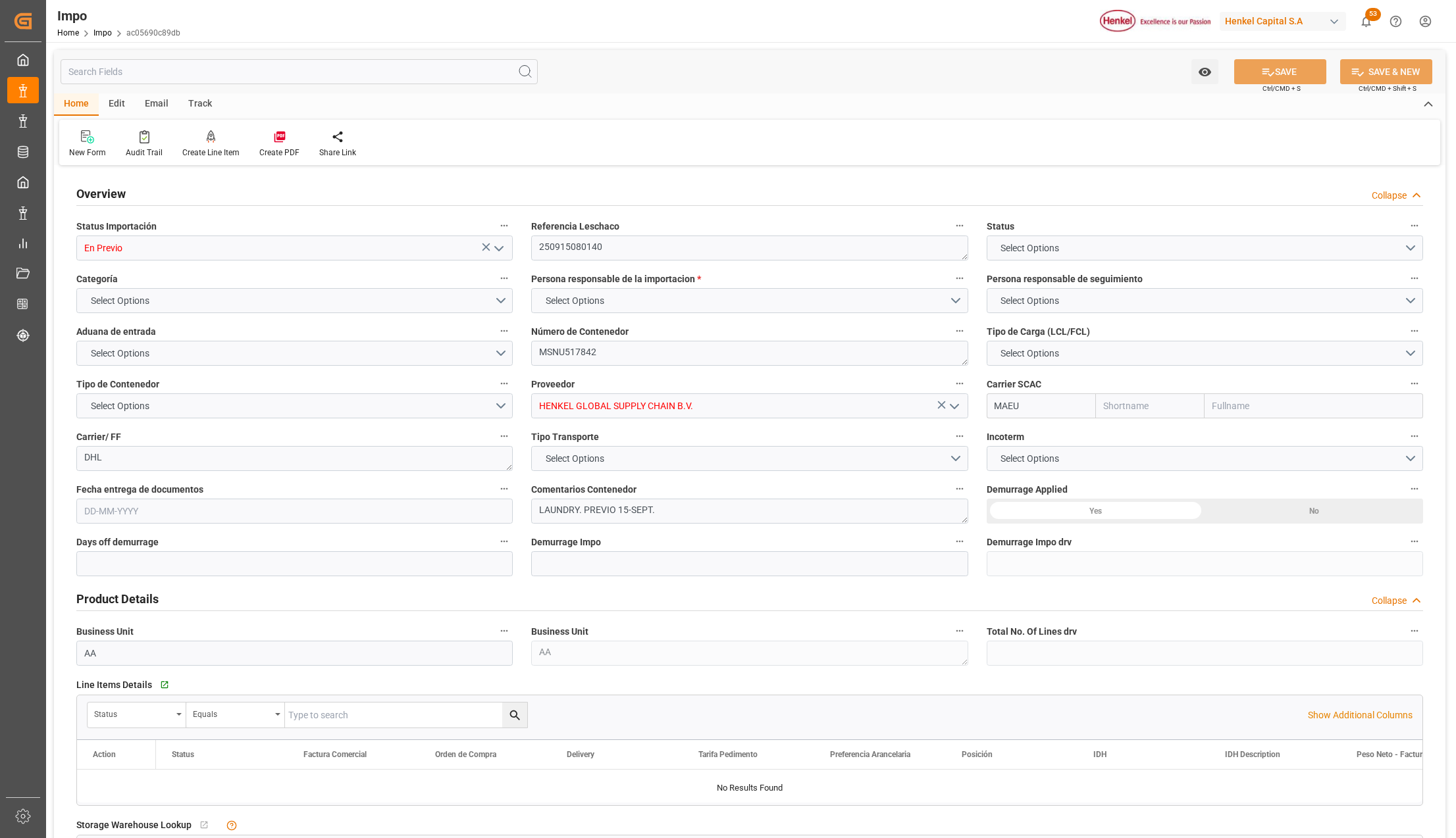
type input "Maersk"
type input "Maersk Line AS"
type input "3"
type input "0"
type input "1"
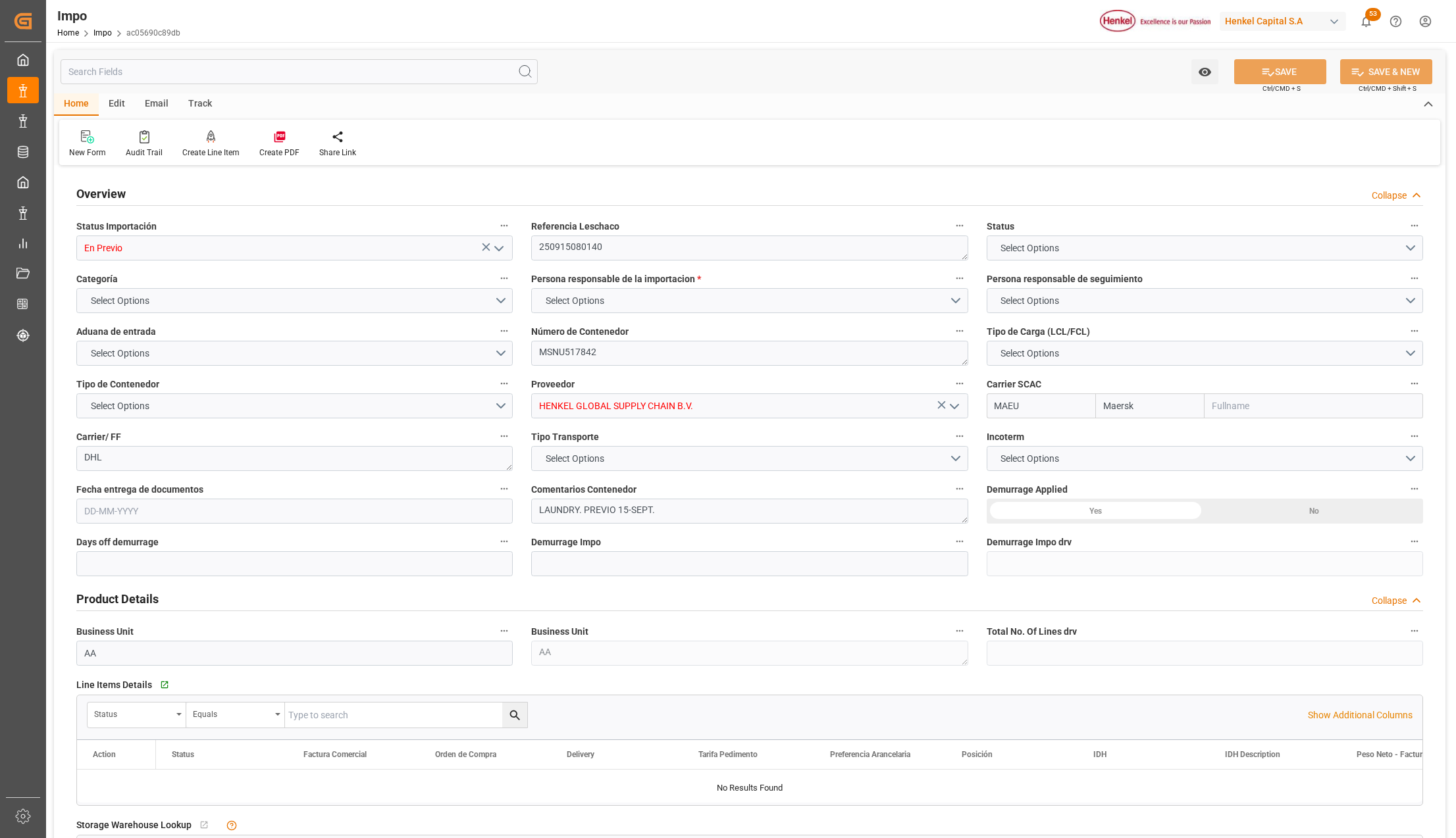
type input "1.4"
type input "[DATE]"
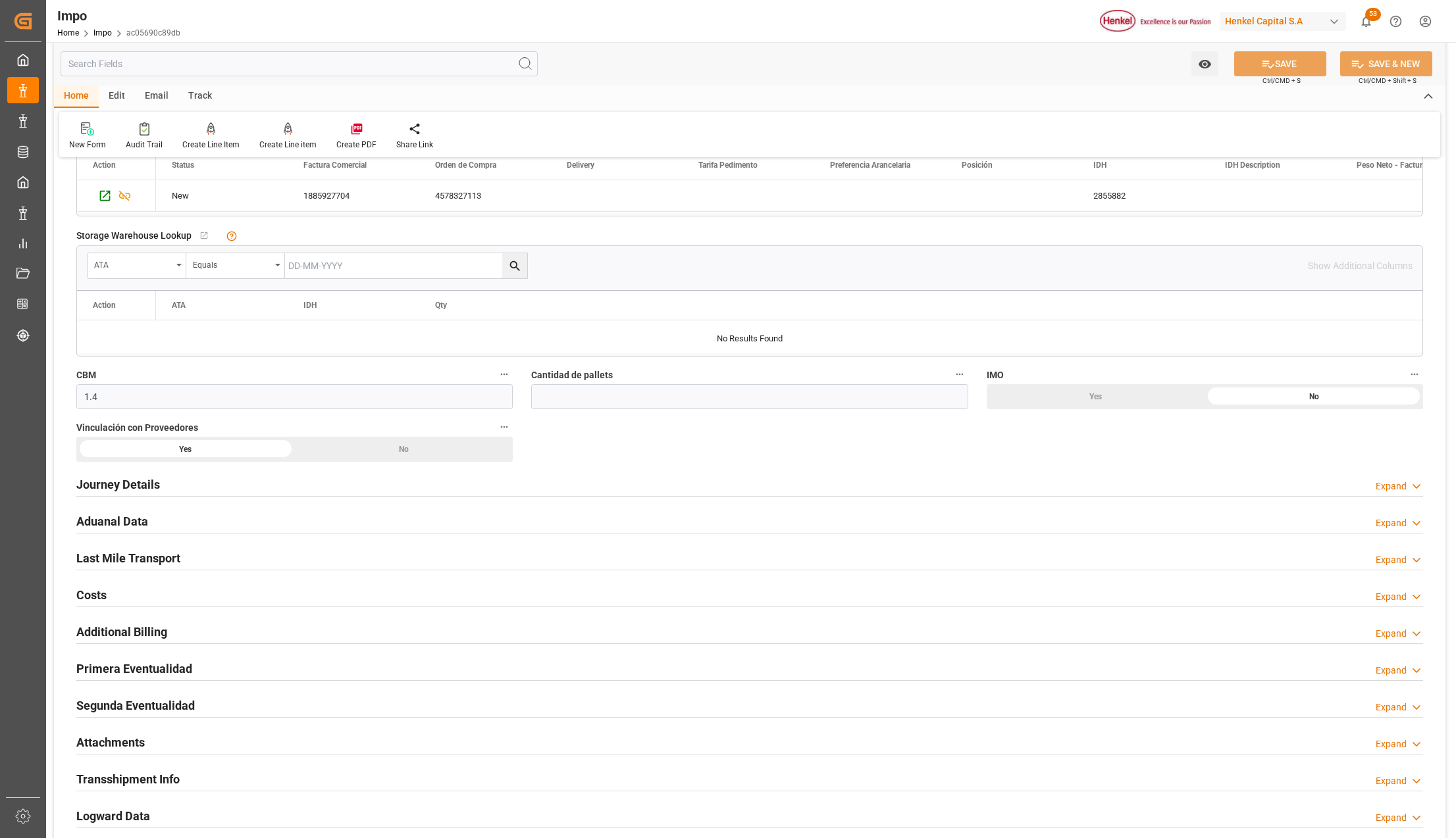
scroll to position [614, 0]
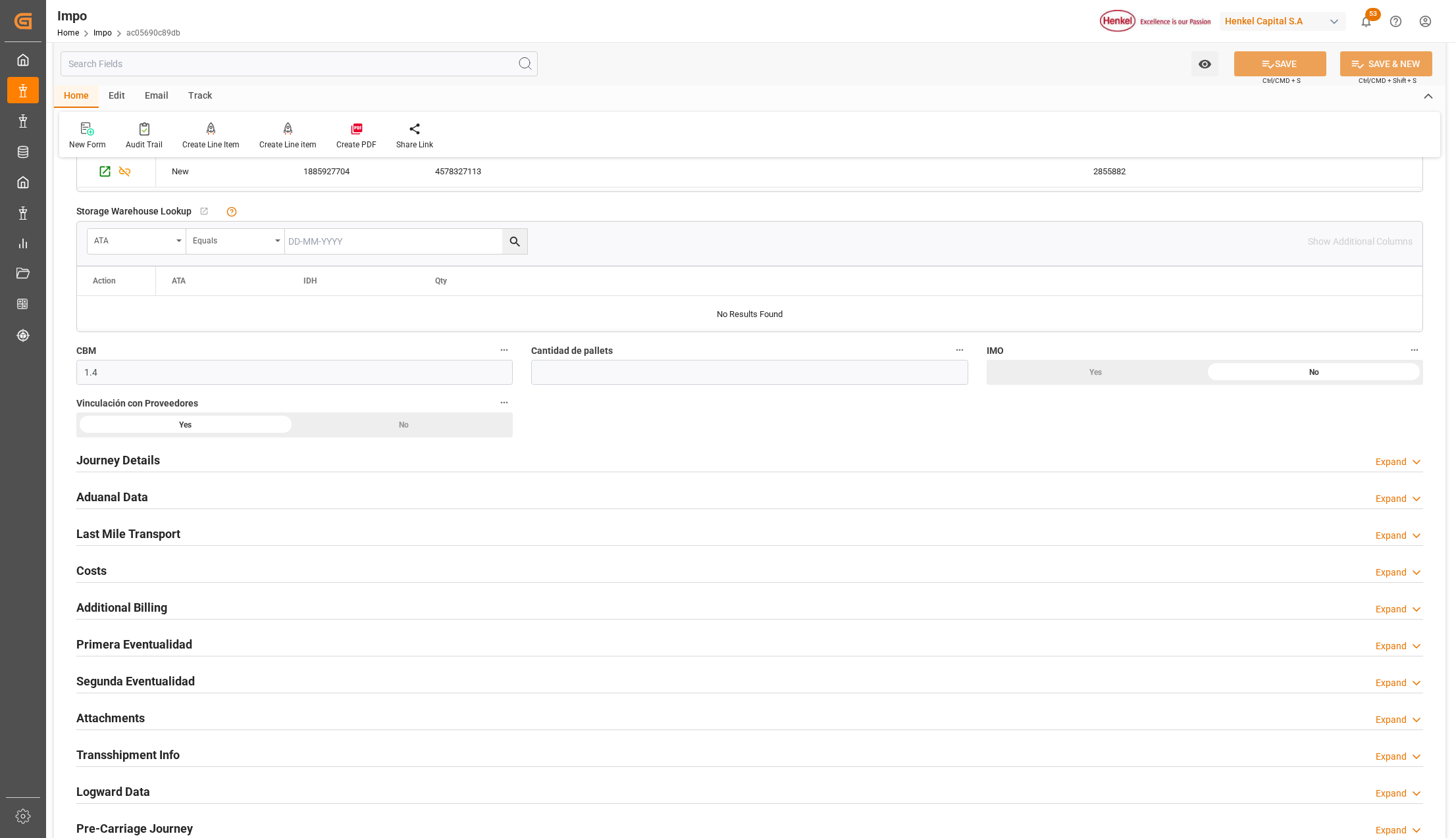
drag, startPoint x: 100, startPoint y: 653, endPoint x: 218, endPoint y: 680, distance: 121.0
click at [100, 653] on h2 "Primera Eventualidad" at bounding box center [134, 645] width 116 height 18
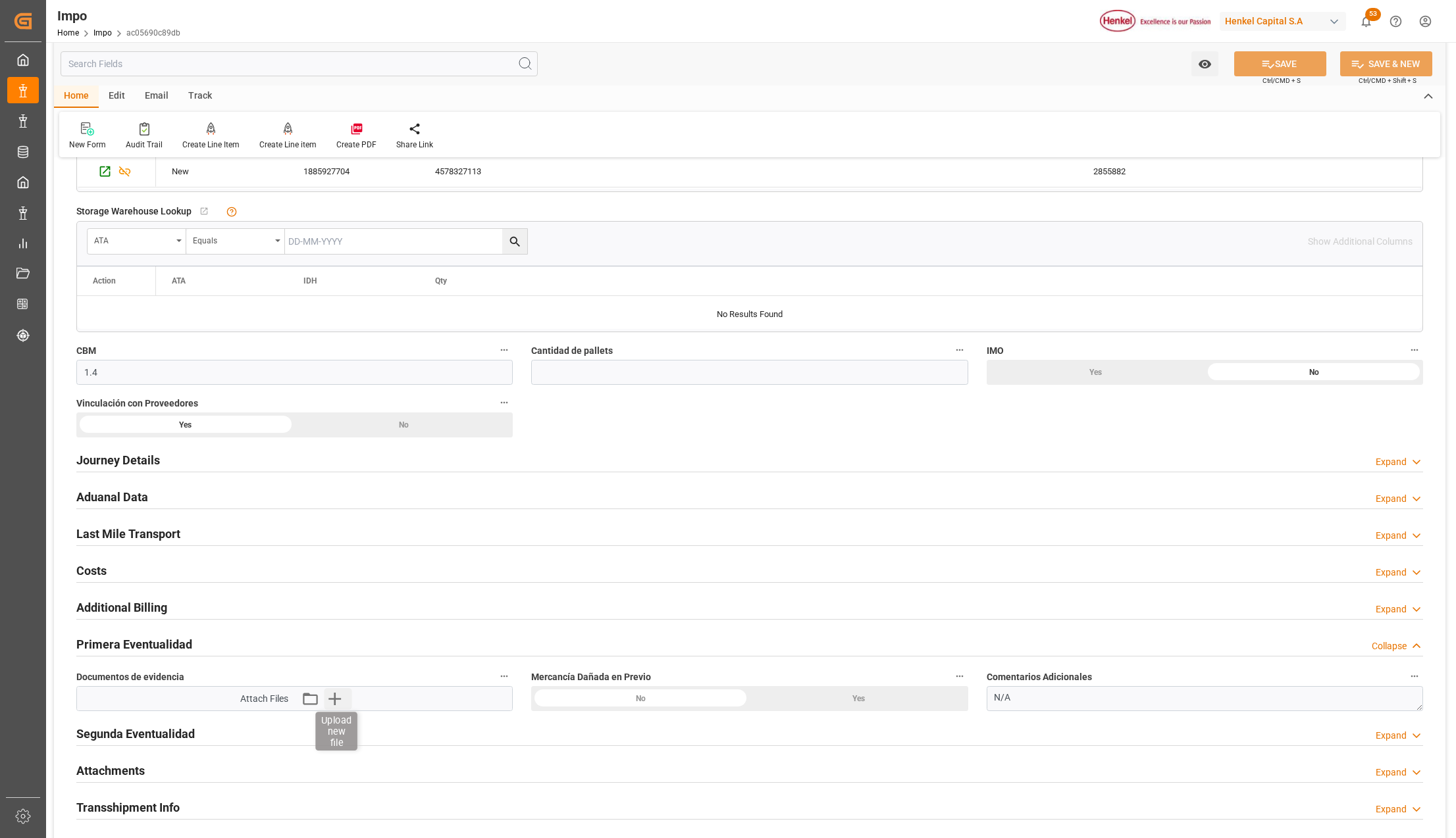
click at [331, 697] on icon "button" at bounding box center [335, 699] width 21 height 21
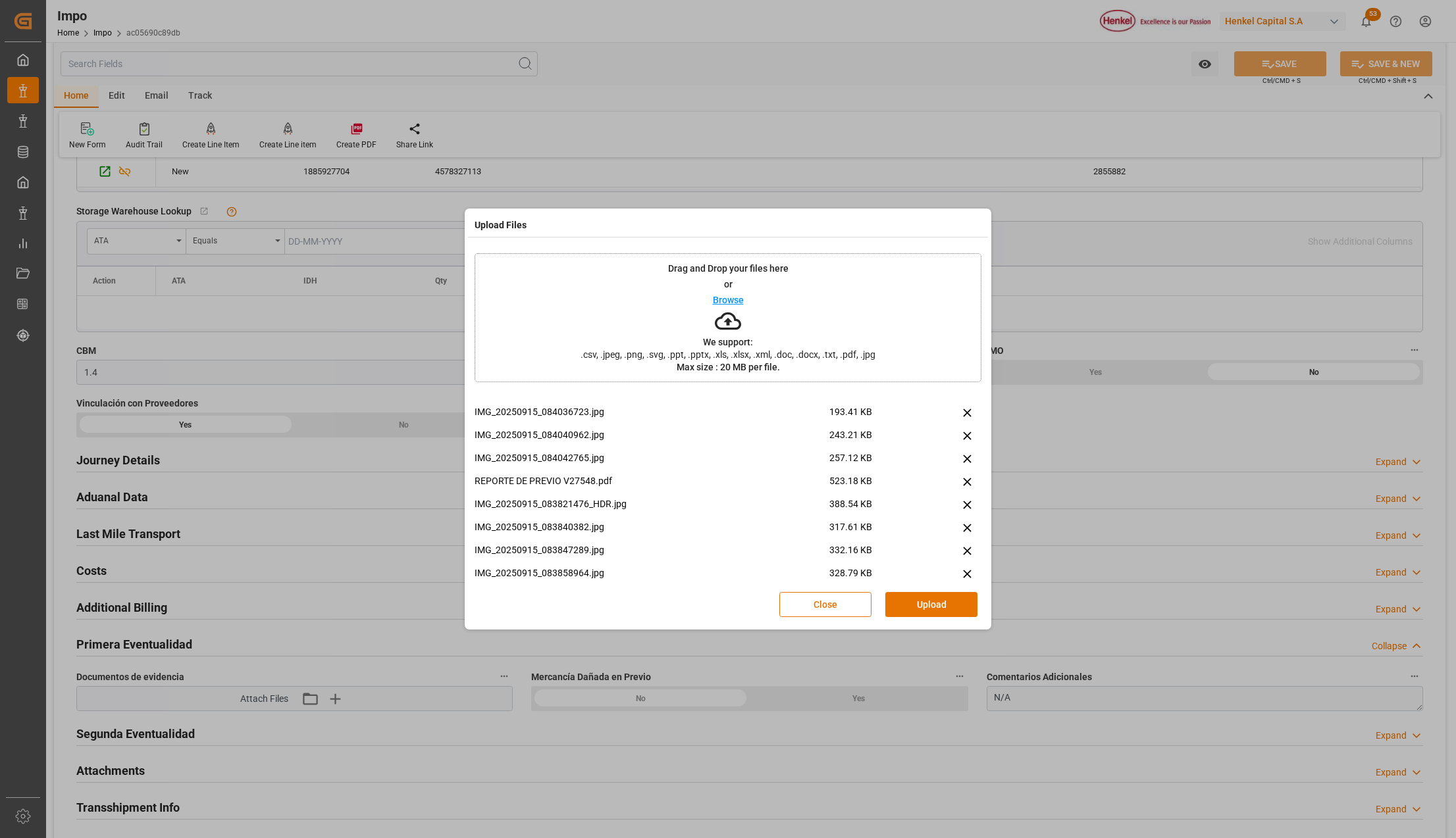
scroll to position [262, 0]
click at [912, 600] on button "Upload" at bounding box center [931, 604] width 92 height 25
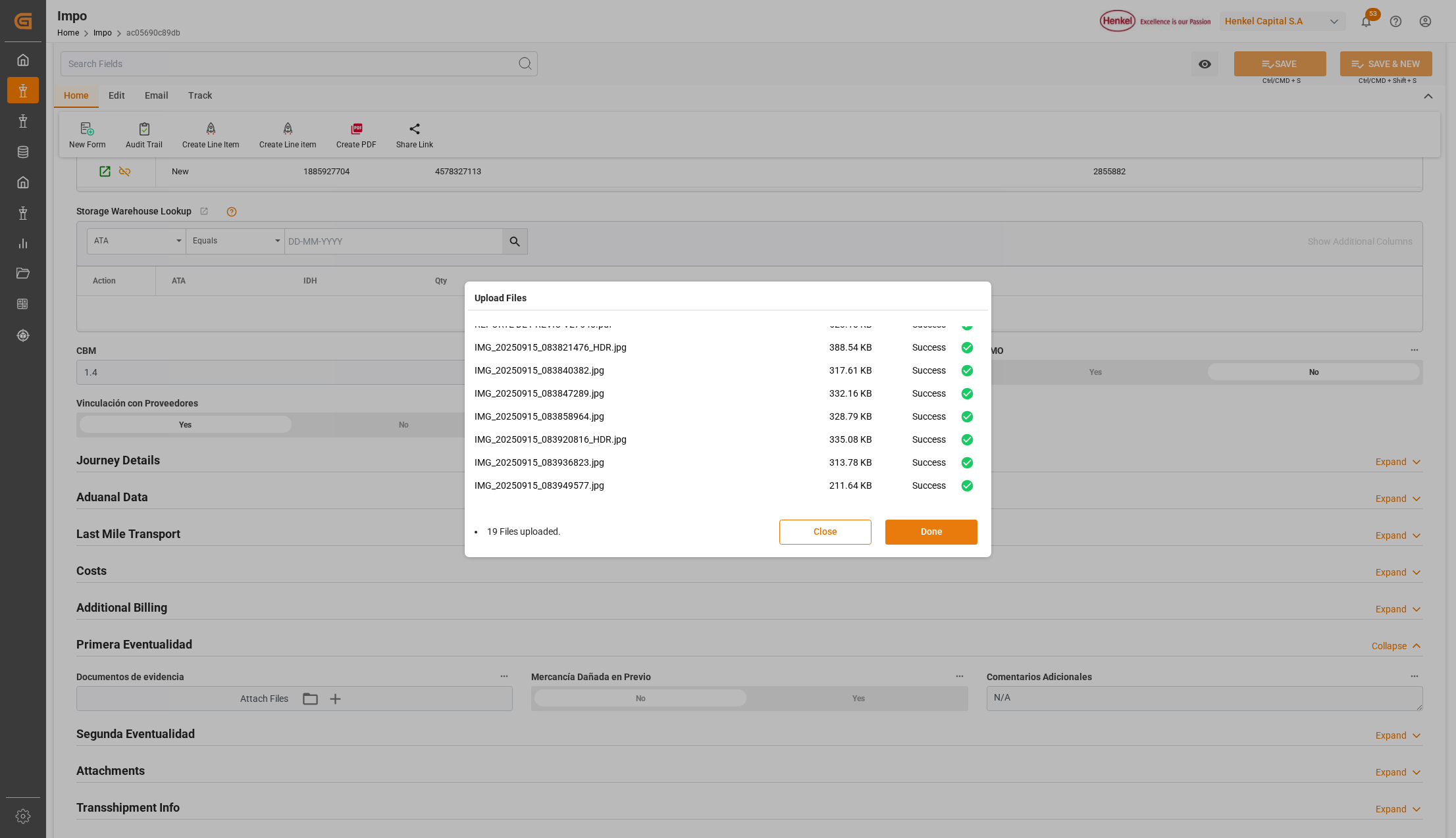
click at [935, 524] on button "Done" at bounding box center [931, 532] width 92 height 25
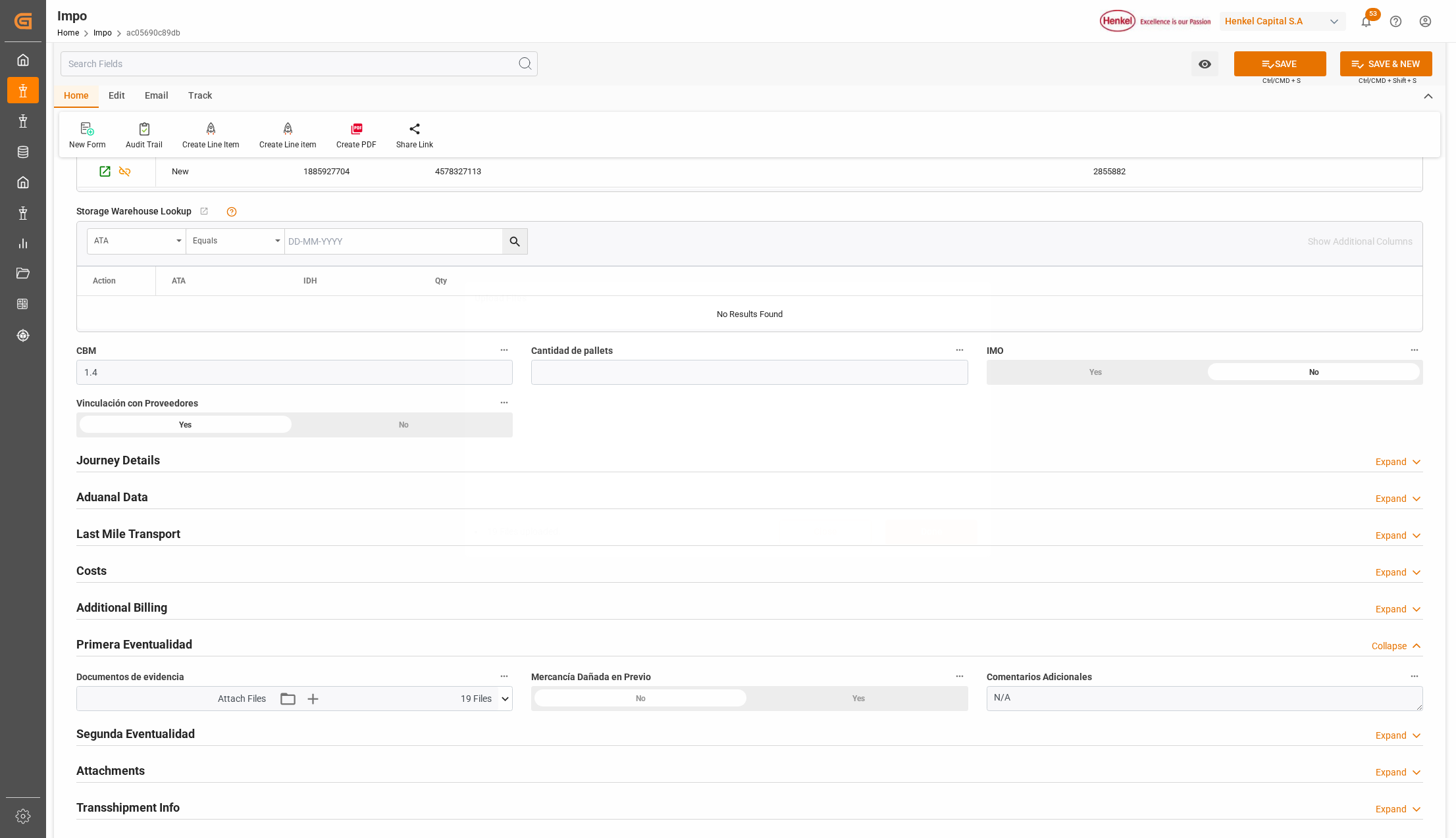
scroll to position [0, 0]
click at [1268, 64] on icon at bounding box center [1268, 64] width 14 height 14
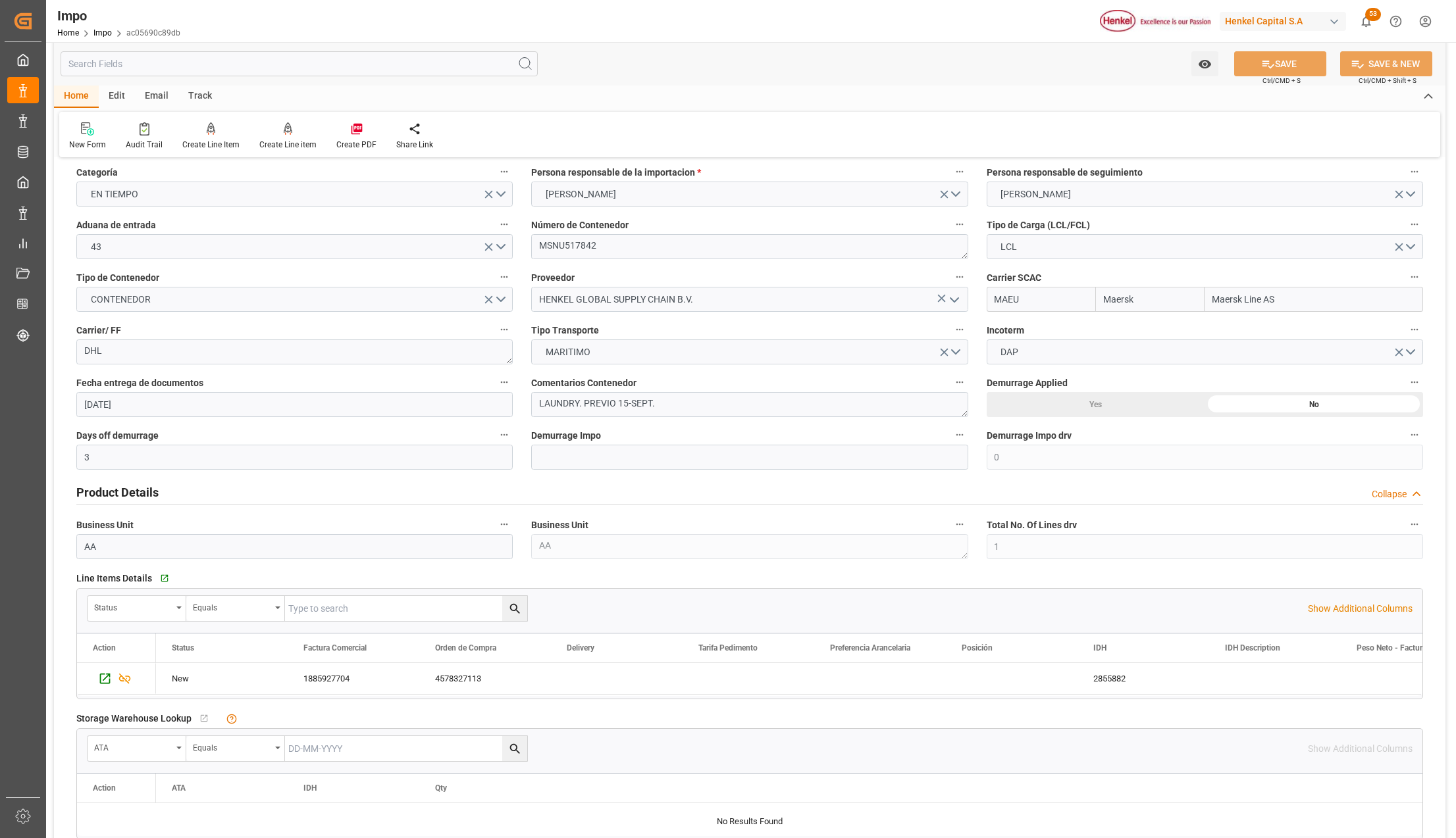
scroll to position [87, 0]
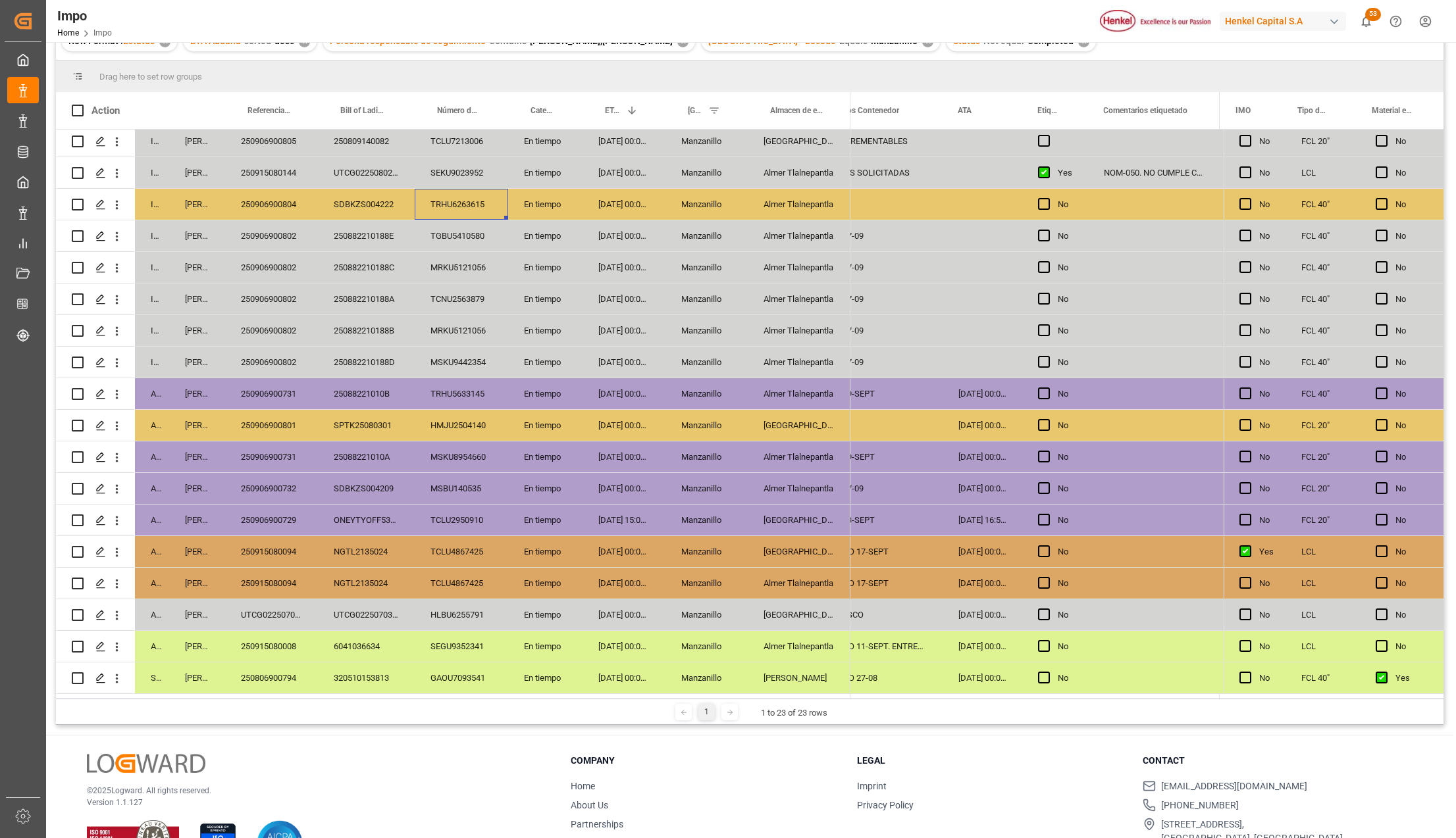
scroll to position [195, 0]
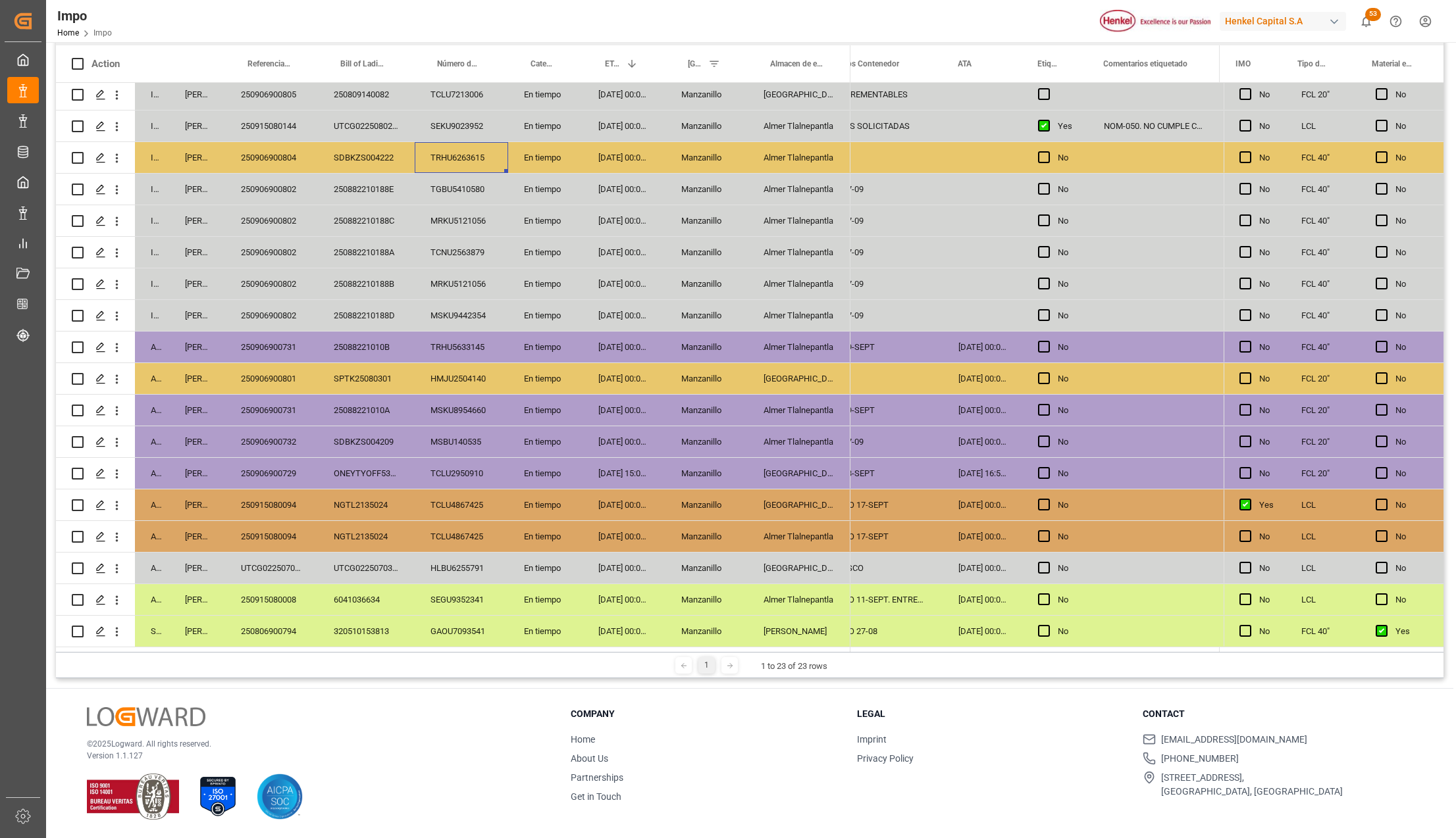
click at [674, 498] on div "Manzanillo" at bounding box center [706, 505] width 82 height 31
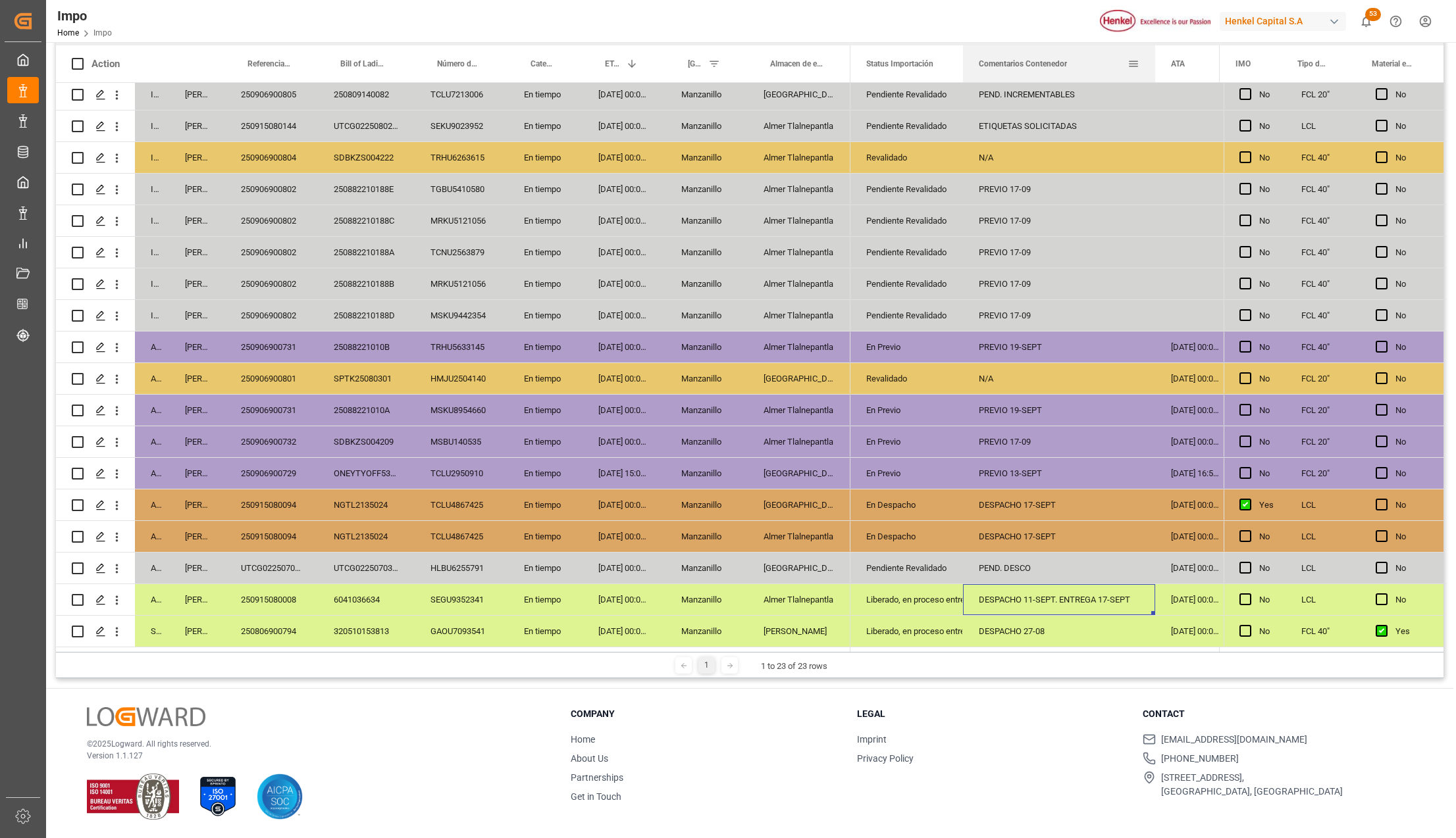
drag, startPoint x: 1106, startPoint y: 51, endPoint x: 1152, endPoint y: 62, distance: 47.3
click at [1153, 62] on div at bounding box center [1155, 64] width 5 height 37
click at [264, 593] on div "250915080008" at bounding box center [271, 600] width 93 height 31
click at [256, 627] on div "250806900794" at bounding box center [271, 631] width 93 height 31
click at [952, 634] on div "Liberado, en proceso entrega" at bounding box center [907, 631] width 112 height 31
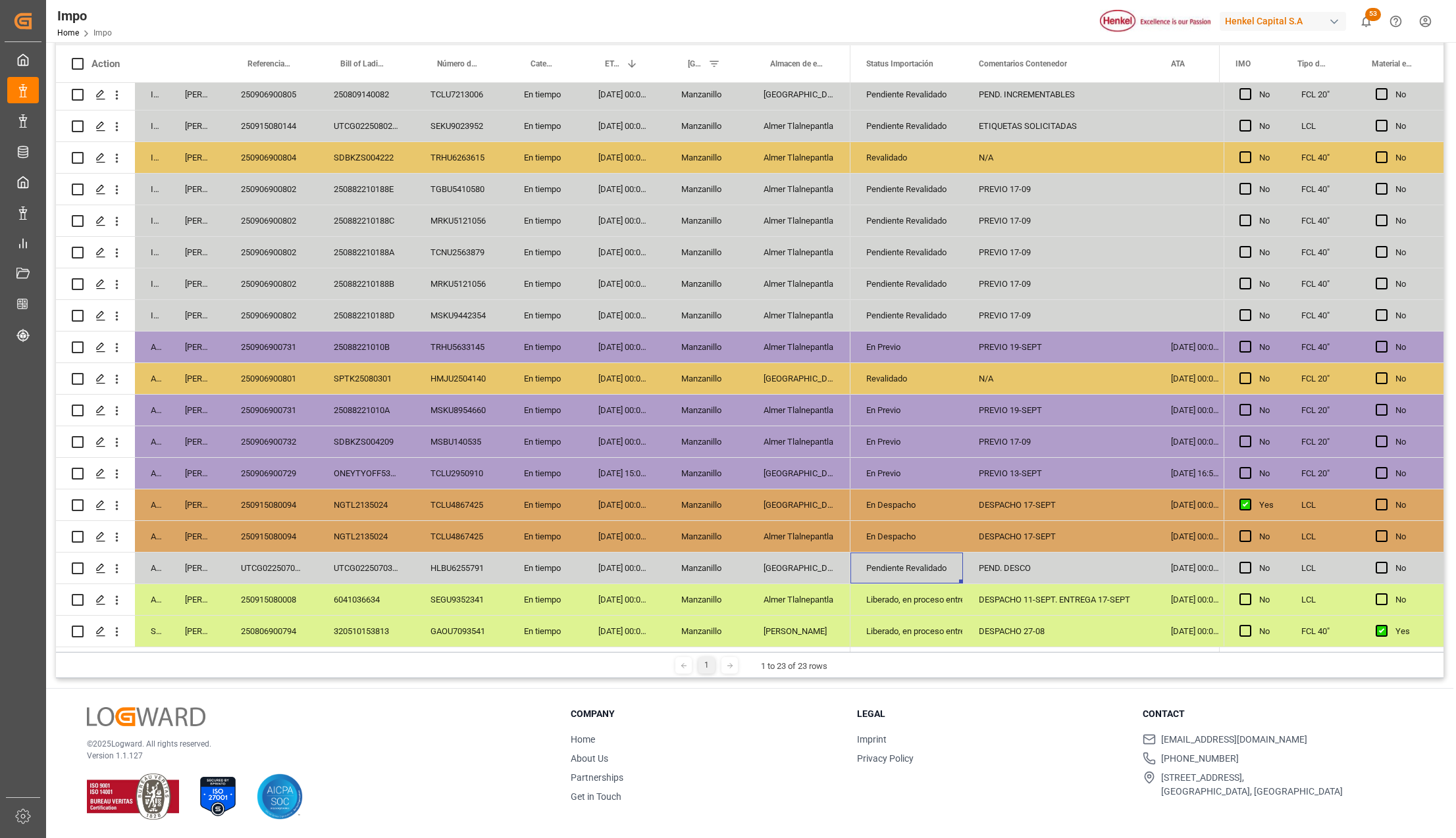
click at [928, 568] on div "Pendiente Revalidado" at bounding box center [906, 568] width 81 height 30
click at [285, 554] on div "UTCG0225070387" at bounding box center [271, 568] width 93 height 31
click at [272, 522] on div "250915080094" at bounding box center [271, 537] width 93 height 31
click at [946, 464] on div "En Previo" at bounding box center [906, 473] width 81 height 30
click at [284, 472] on div "250906900729" at bounding box center [271, 473] width 93 height 31
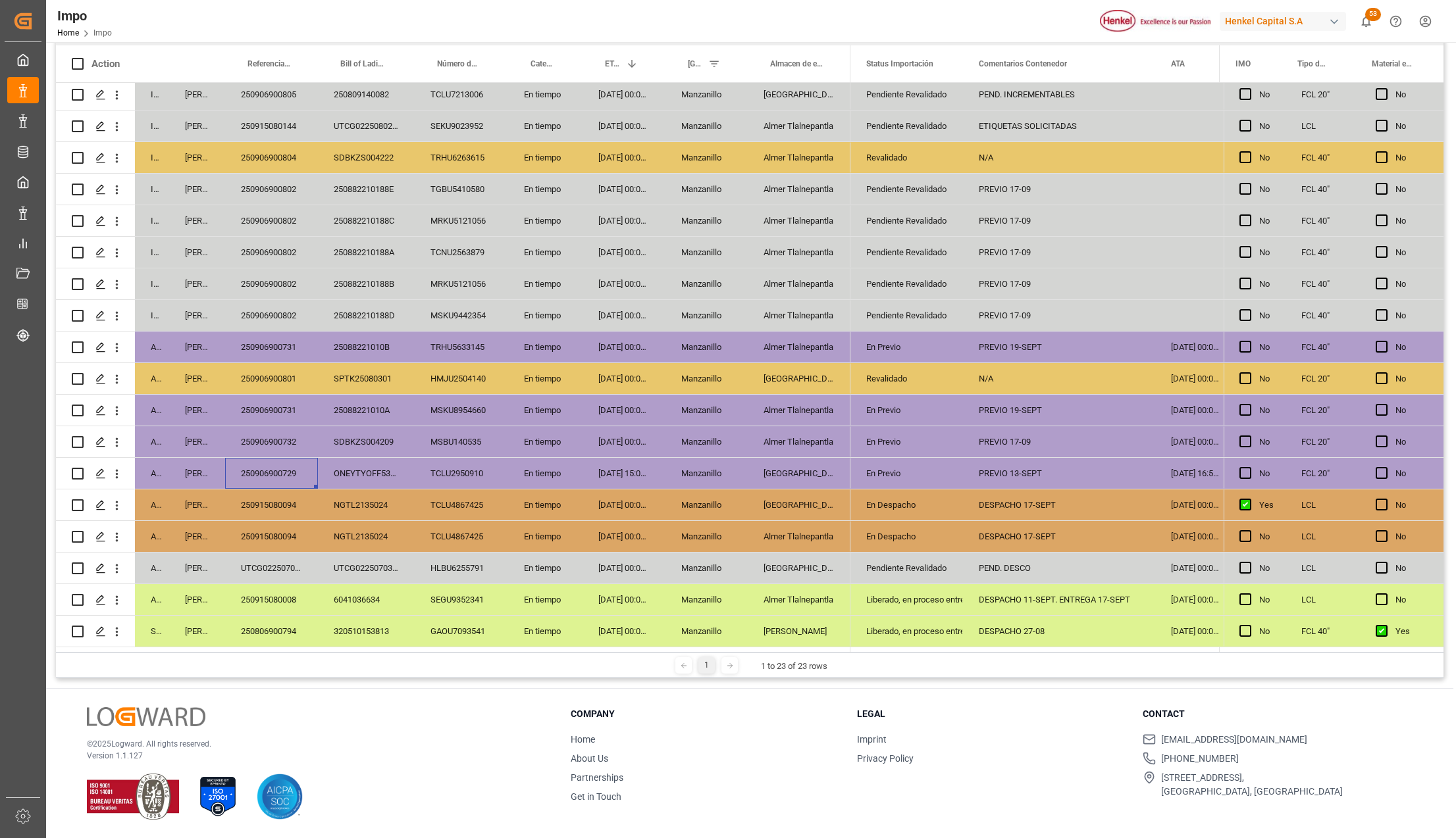
click at [898, 472] on div "En Previo" at bounding box center [906, 473] width 81 height 30
click at [941, 477] on icon "open menu" at bounding box center [939, 481] width 15 height 15
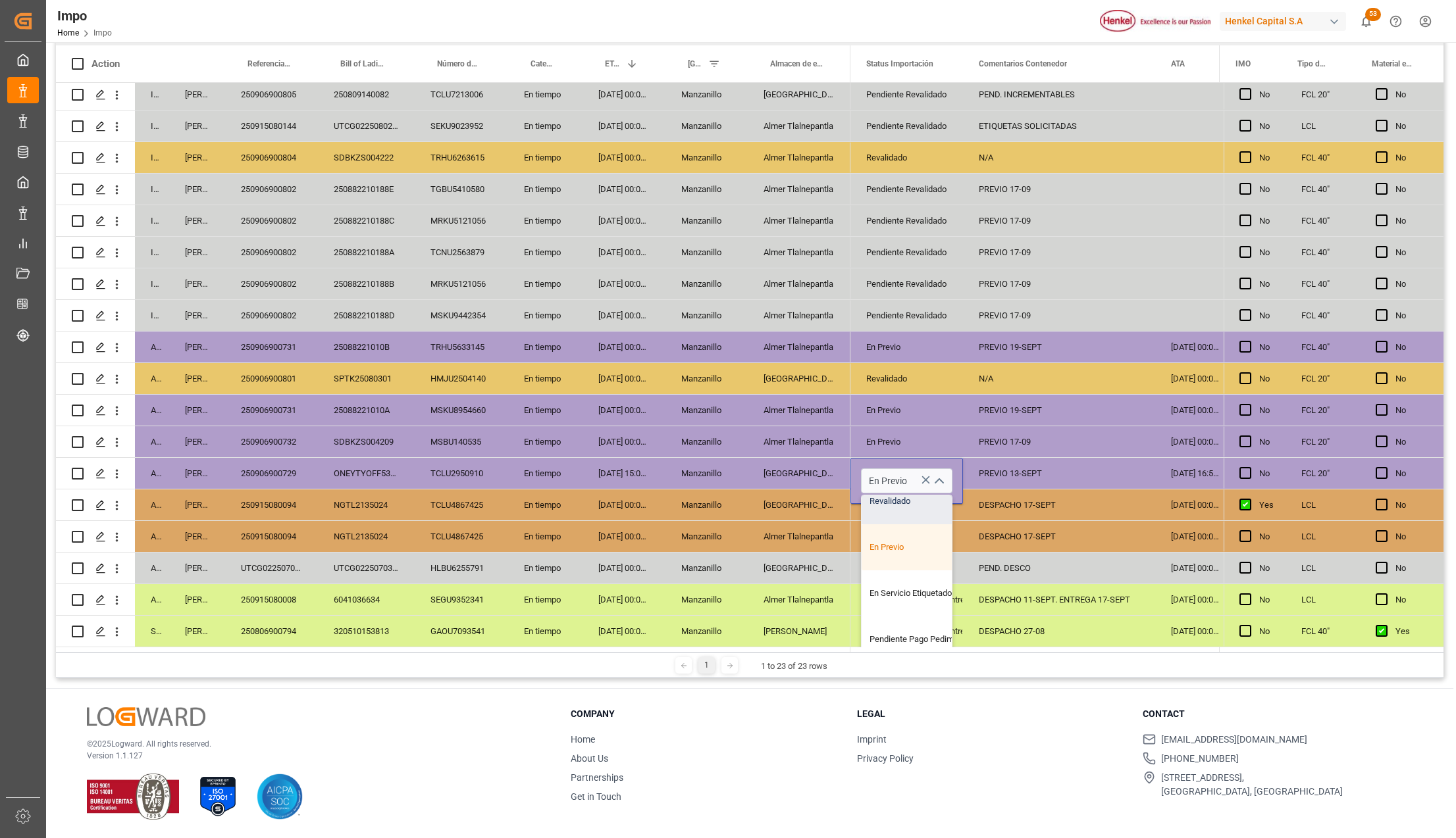
scroll to position [132, 0]
click at [923, 612] on div "Pedimento Pagado" at bounding box center [924, 622] width 124 height 46
type input "Pedimento Pagado"
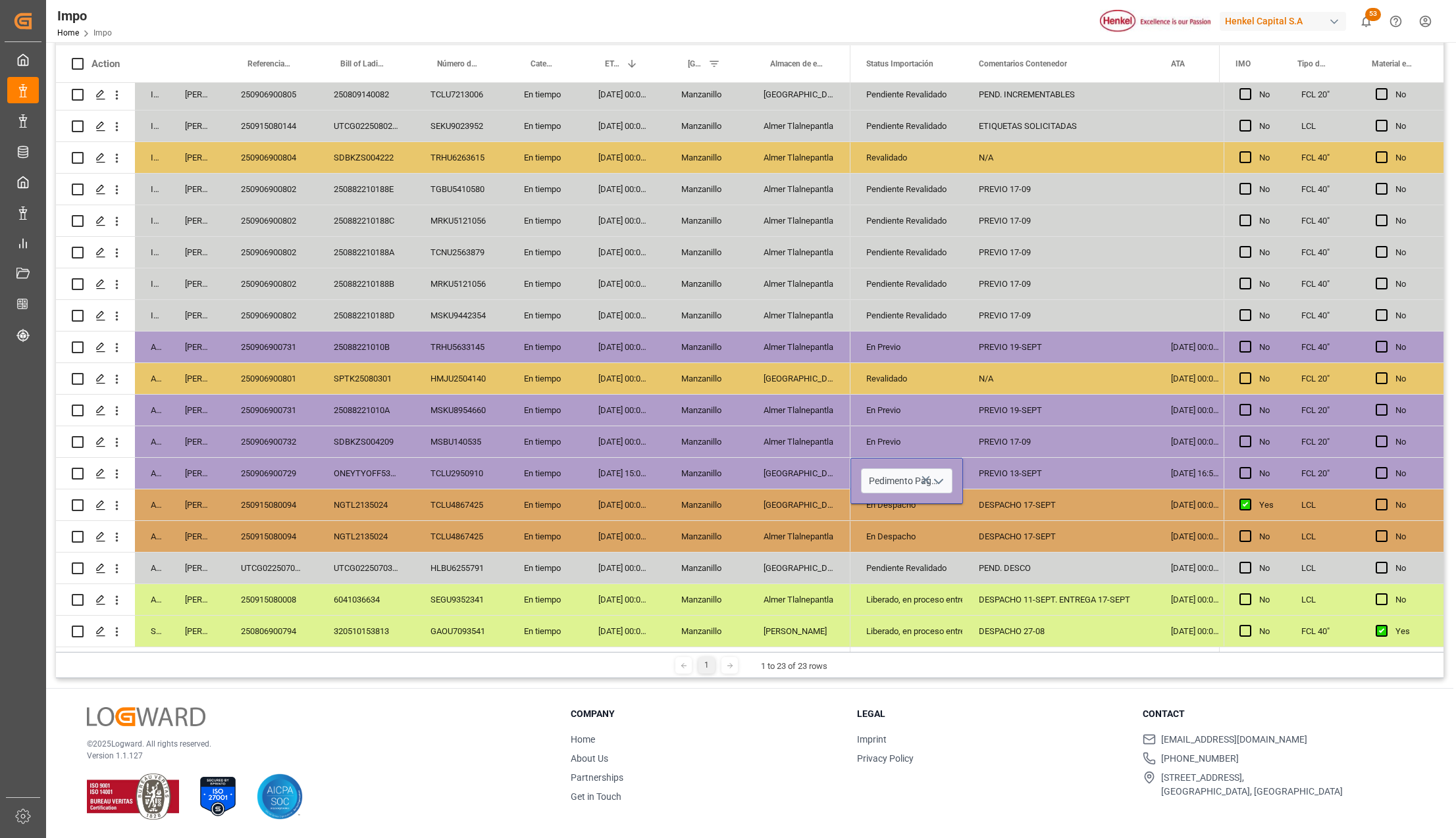
click at [948, 590] on div "Liberado, en proceso entrega" at bounding box center [906, 599] width 81 height 30
click at [1023, 467] on div "PREVIO 13-SEPT" at bounding box center [1059, 473] width 192 height 31
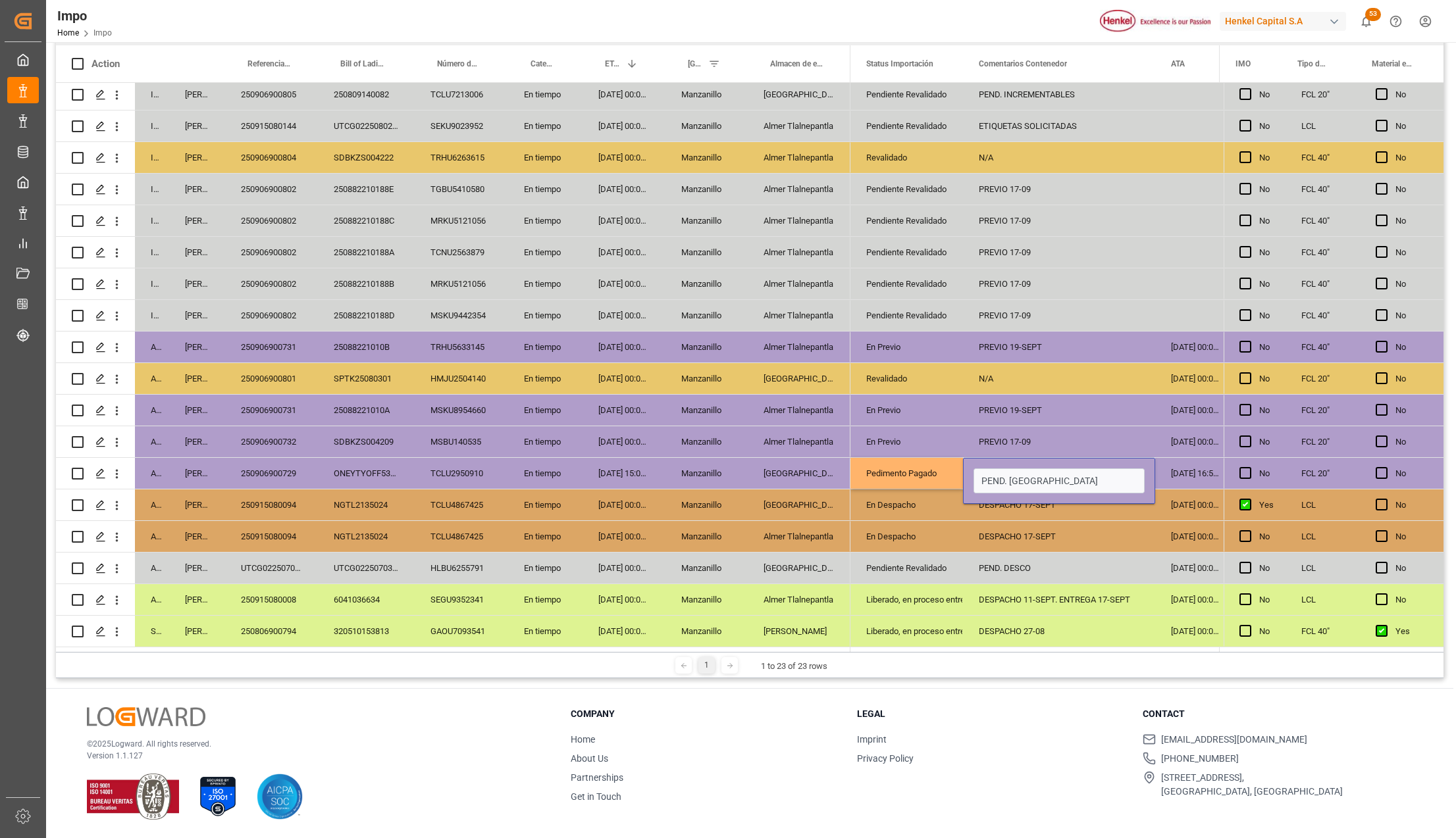
type input "PEND. [GEOGRAPHIC_DATA]"
click at [983, 543] on div "DESPACHO 17-SEPT" at bounding box center [1059, 537] width 192 height 31
click at [1122, 462] on div "PEND. [GEOGRAPHIC_DATA]" at bounding box center [1059, 473] width 192 height 31
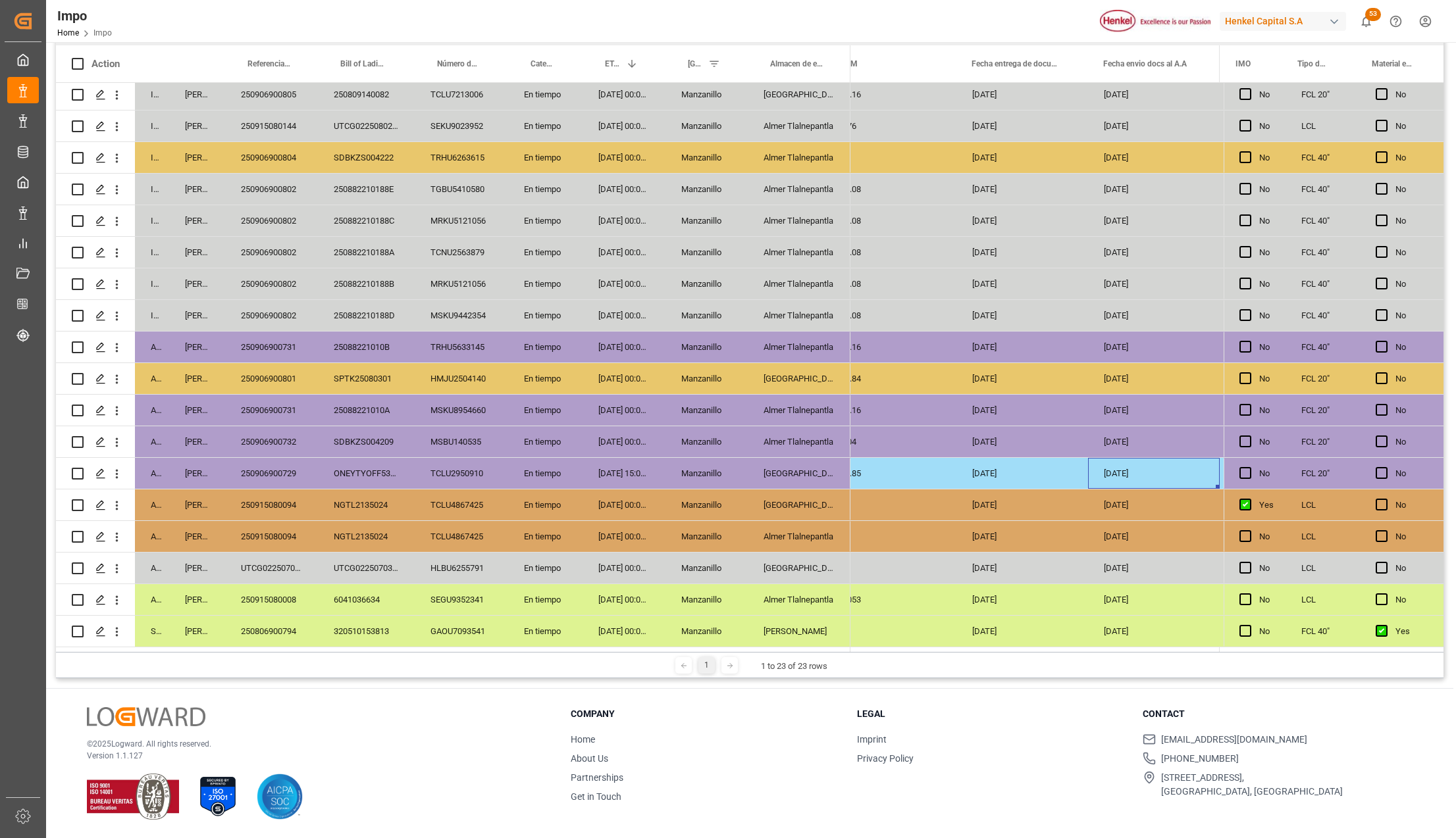
scroll to position [0, 2250]
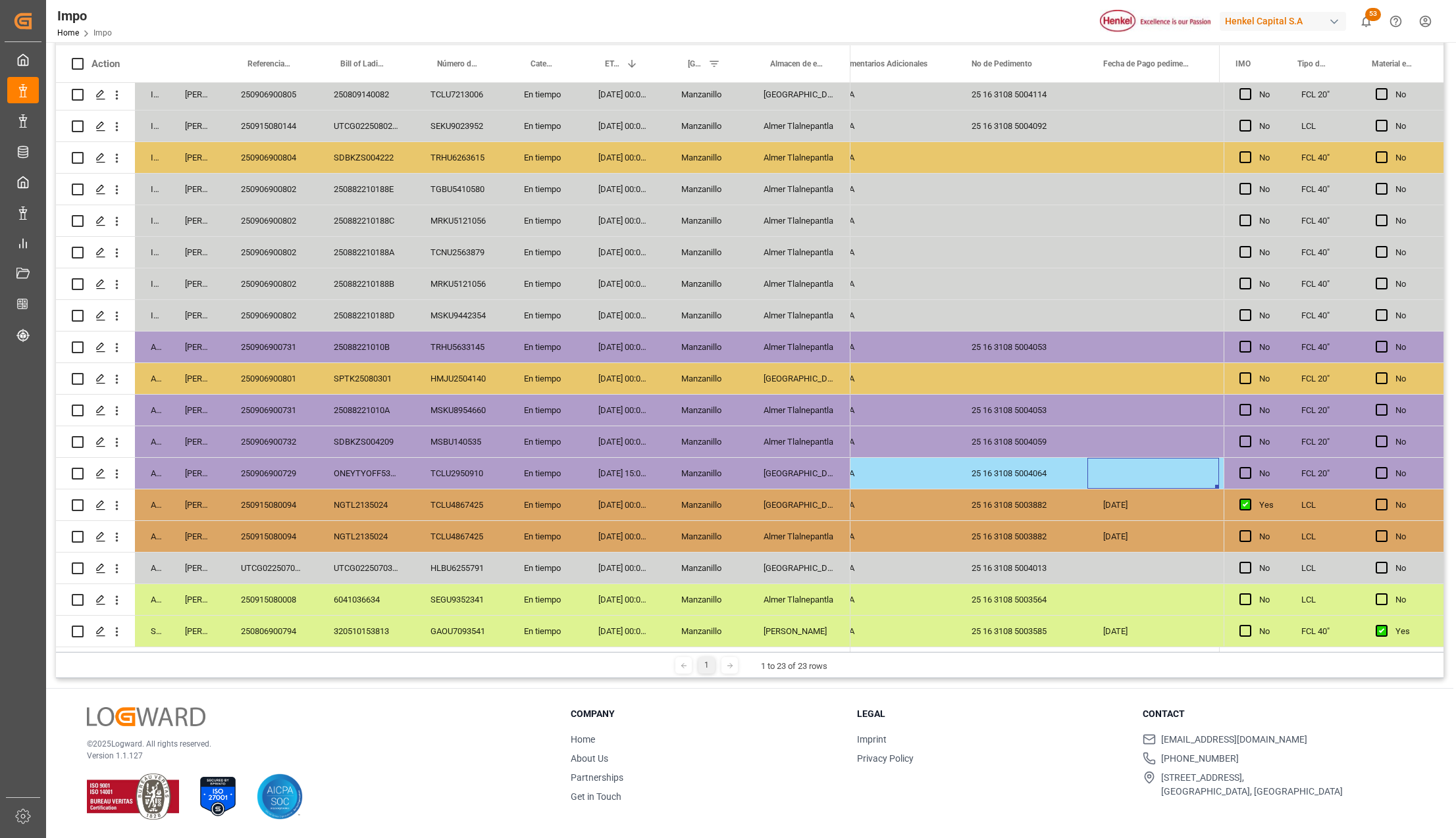
click at [1159, 469] on div "Press SPACE to select this row." at bounding box center [1154, 473] width 132 height 31
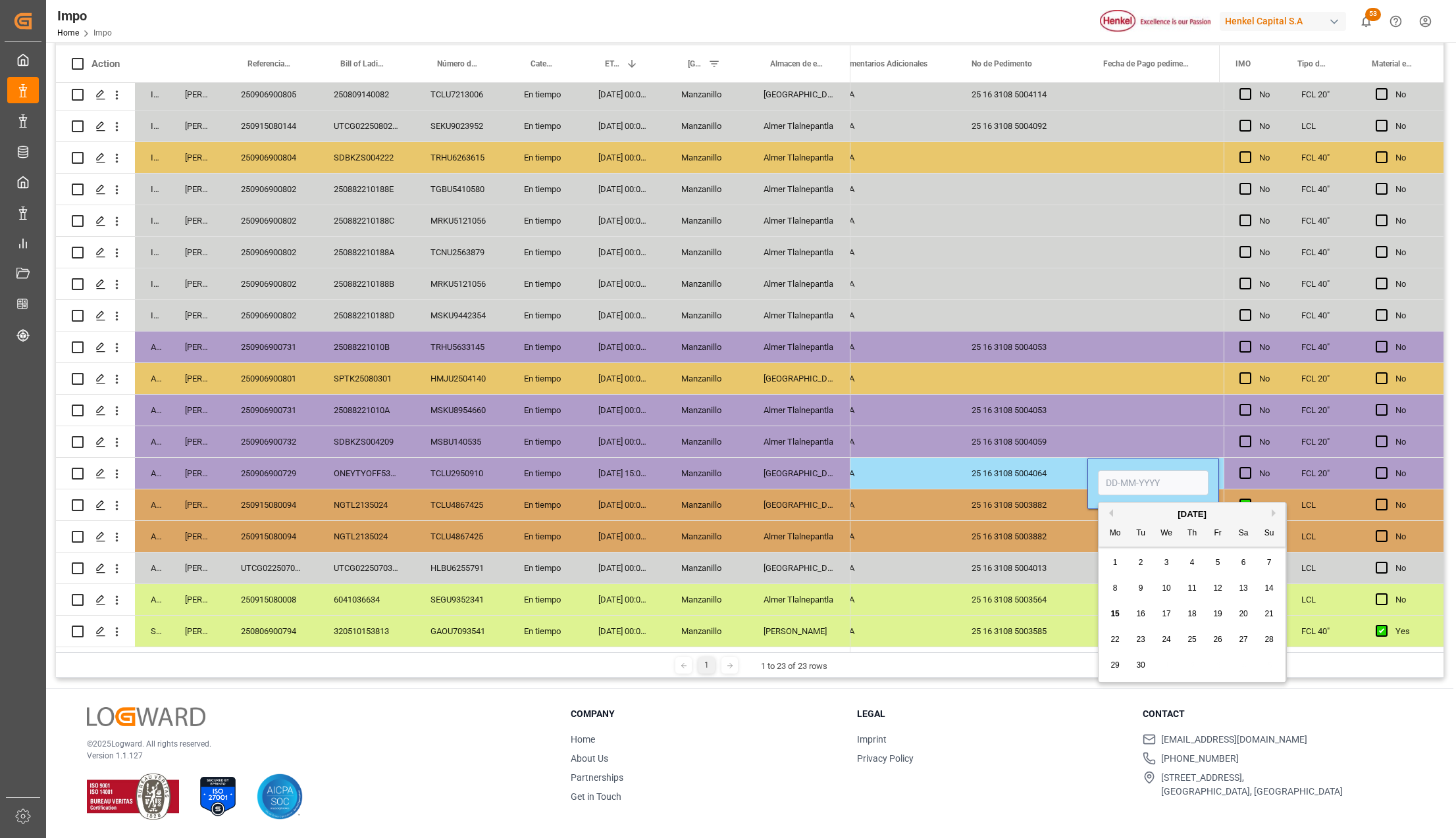
click at [1130, 476] on input "Press SPACE to select this row." at bounding box center [1154, 483] width 111 height 25
type input "[DATE]"
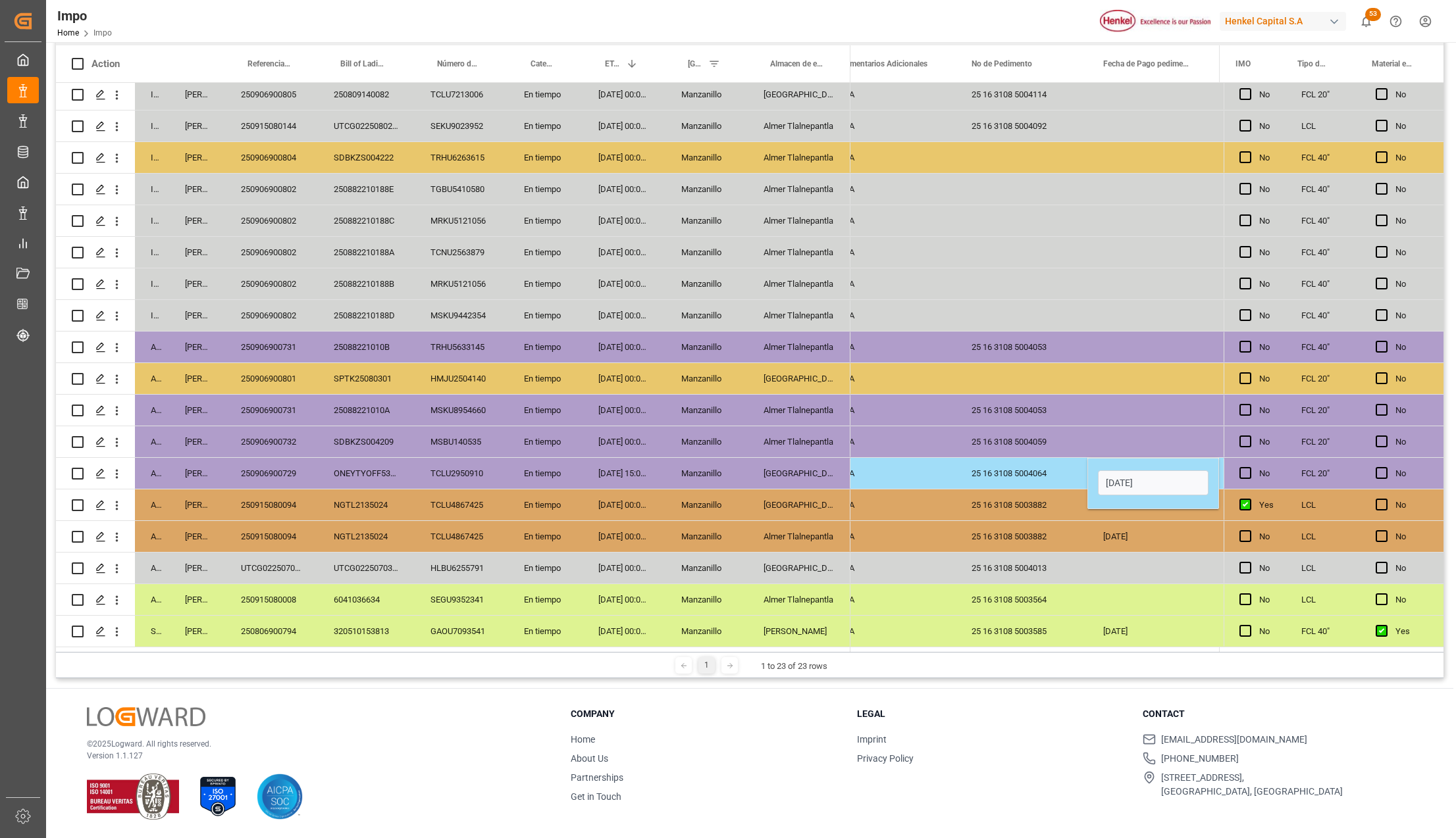
click at [1065, 534] on div "25 16 3108 5003882" at bounding box center [1022, 537] width 132 height 31
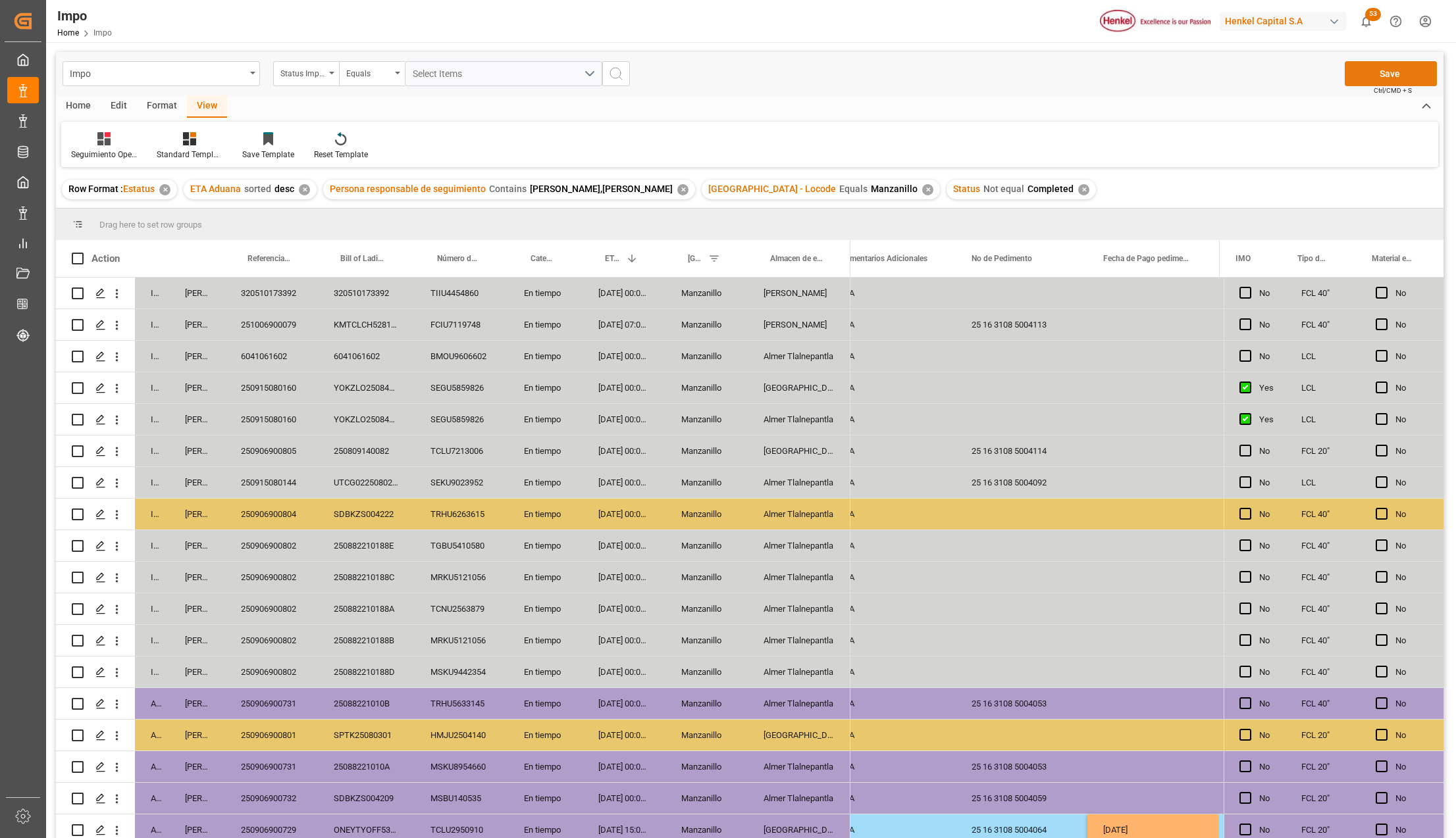
click at [1370, 77] on button "Save" at bounding box center [1391, 73] width 92 height 25
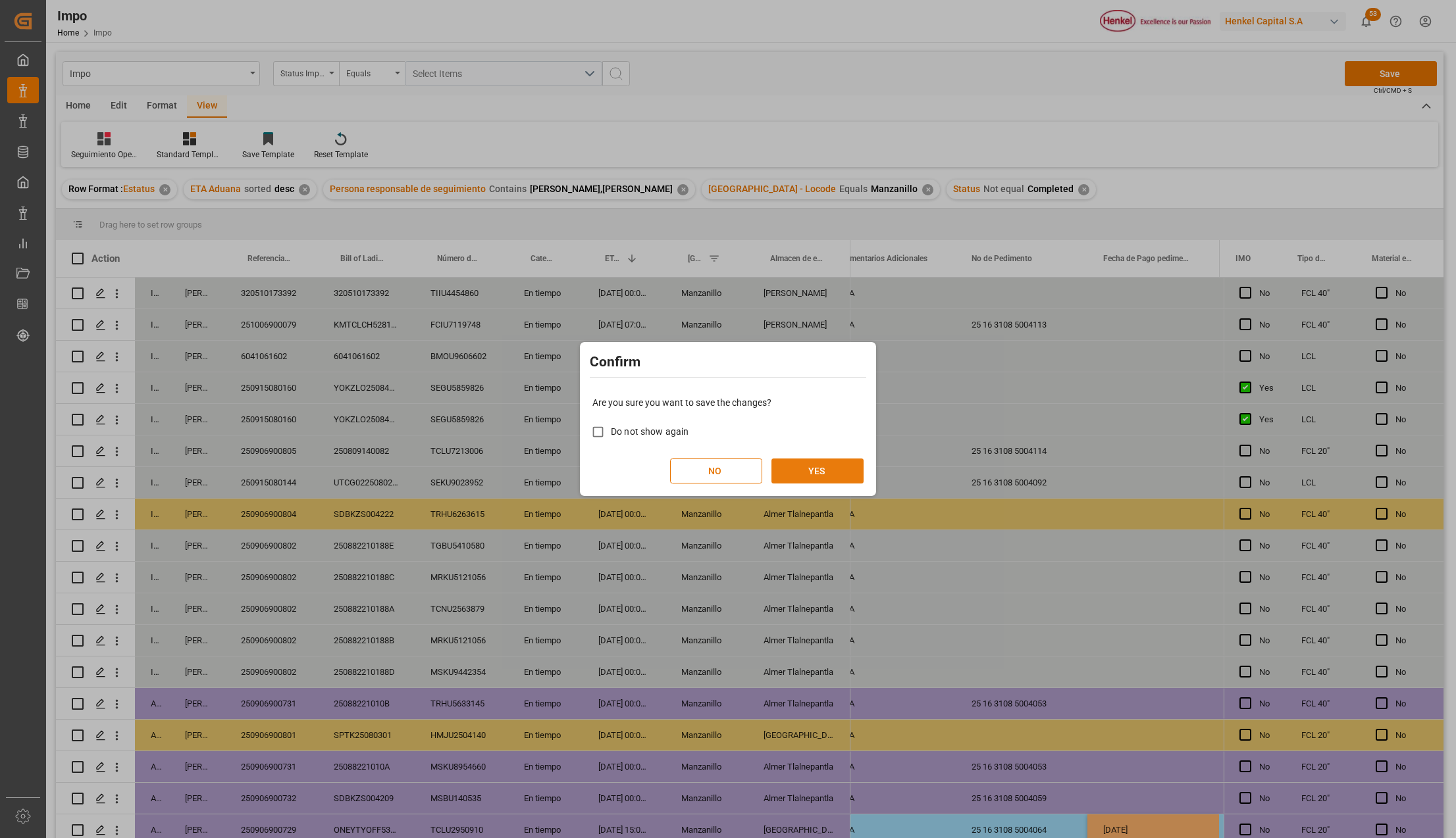
click at [798, 470] on button "YES" at bounding box center [817, 471] width 92 height 25
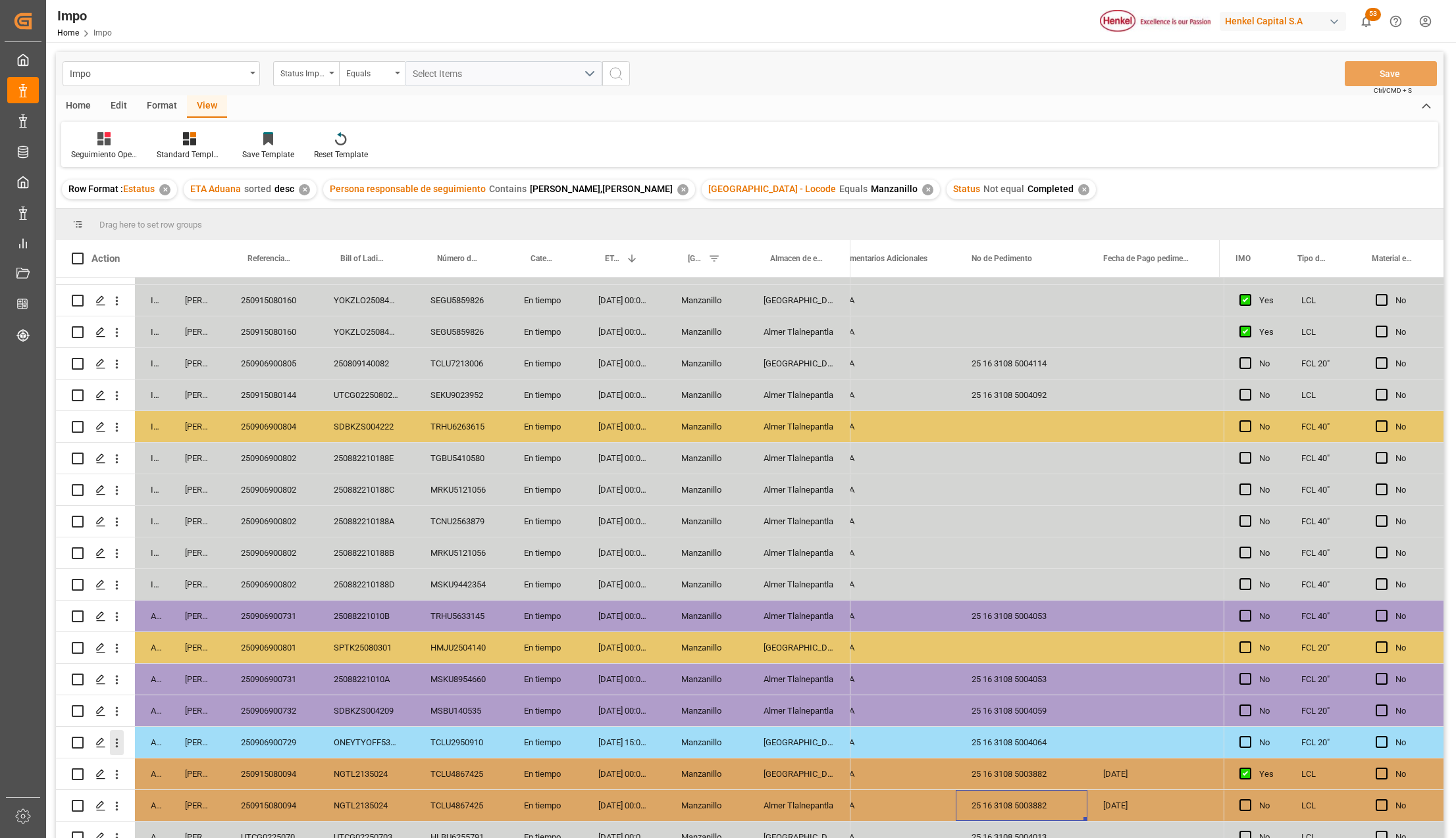
click at [119, 738] on icon "open menu" at bounding box center [117, 743] width 14 height 14
click at [140, 764] on span "Press SPACE to select this row." at bounding box center [132, 770] width 23 height 14
click at [541, 704] on div "En tiempo" at bounding box center [545, 711] width 74 height 31
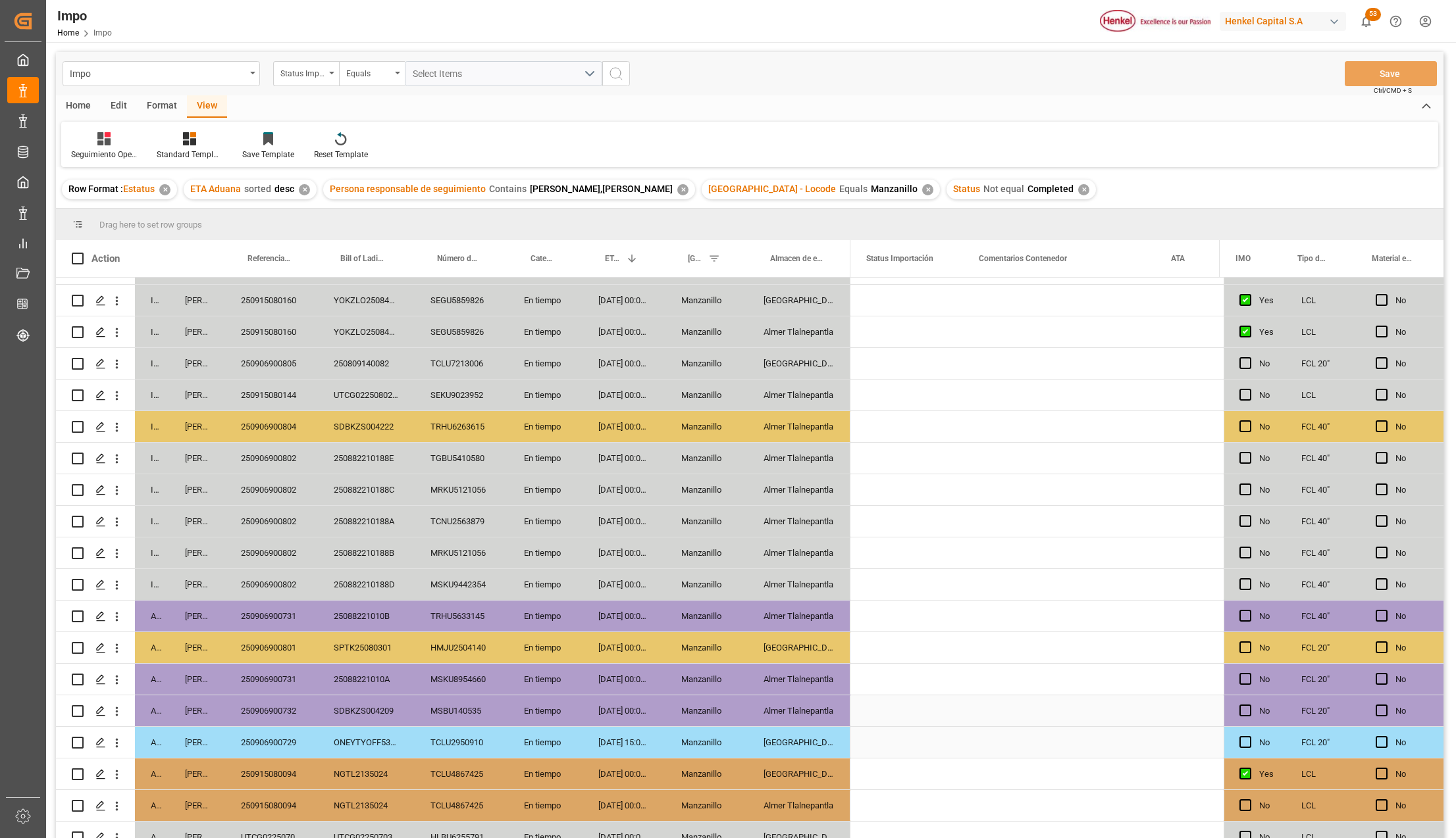
scroll to position [0, 0]
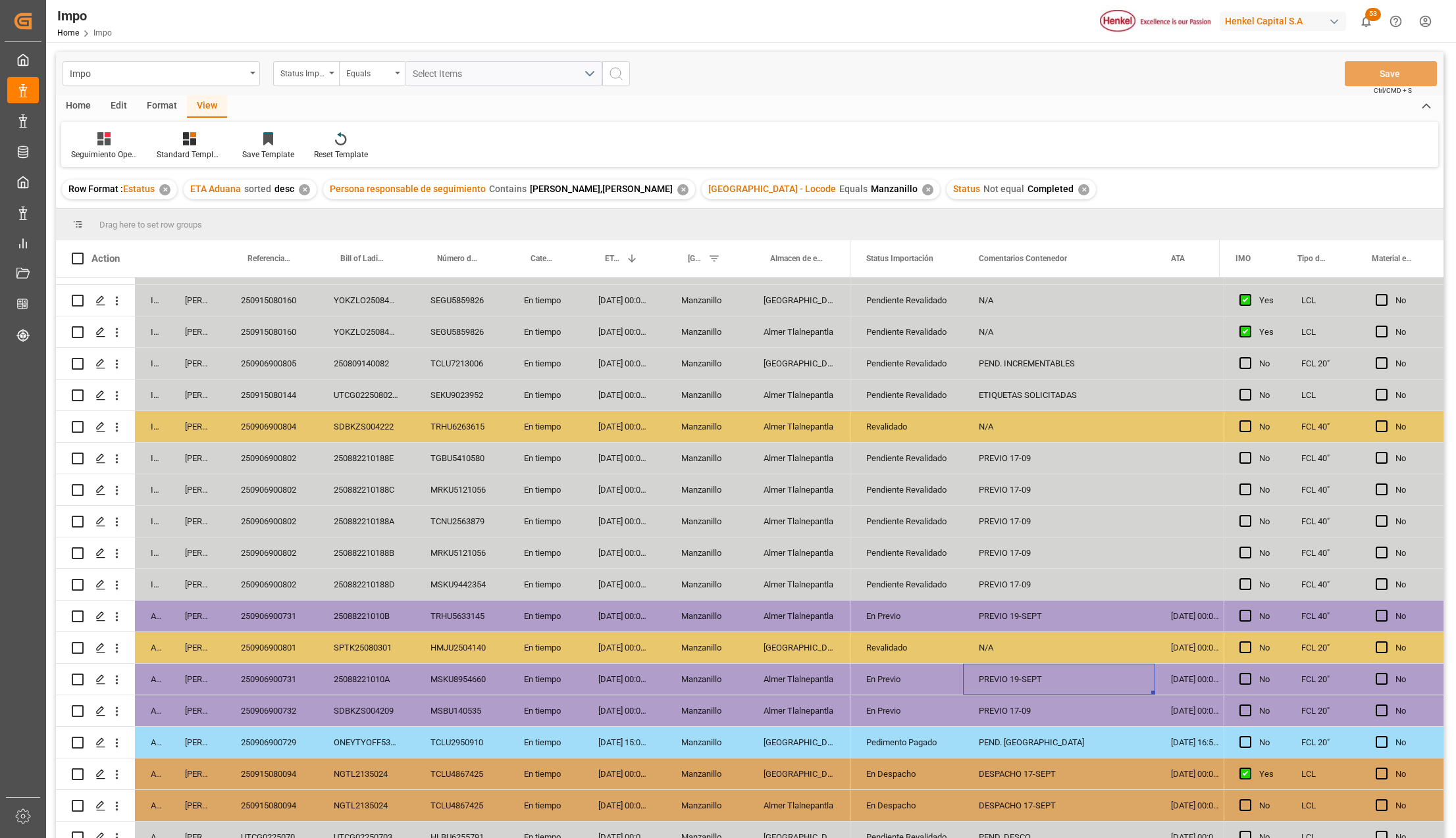
click at [983, 682] on div "PREVIO 19-SEPT" at bounding box center [1059, 679] width 192 height 31
click at [1006, 643] on div "N/A" at bounding box center [1059, 647] width 192 height 31
click at [1006, 616] on div "PREVIO 19-SEPT" at bounding box center [1059, 616] width 192 height 31
click at [1093, 450] on div "PREVIO 17-09" at bounding box center [1059, 458] width 192 height 31
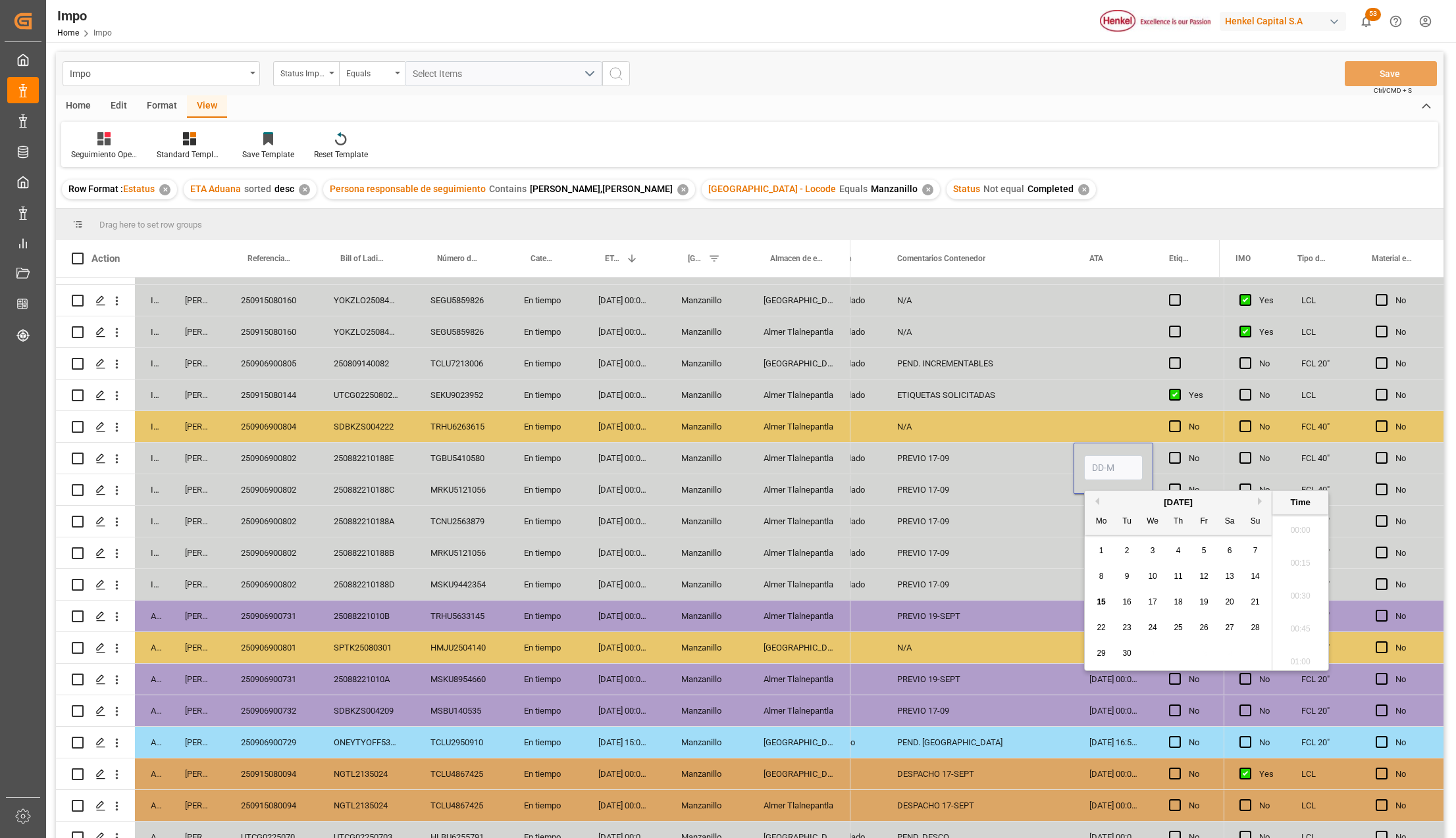
scroll to position [1715, 0]
click at [1086, 462] on input "Press SPACE to select this row." at bounding box center [1114, 467] width 59 height 25
type input "15-09-2025 00:00"
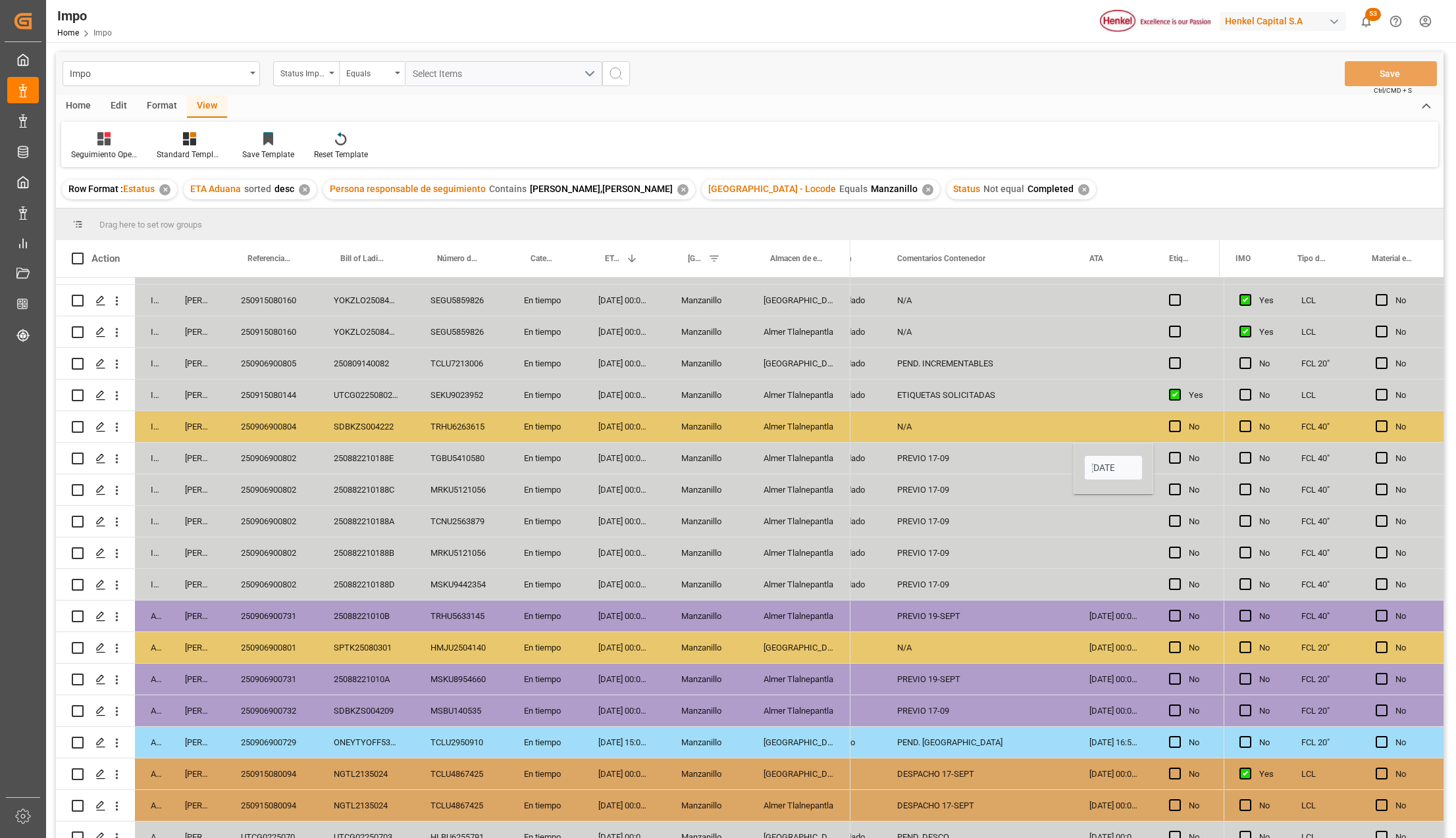
scroll to position [0, 0]
click at [1082, 545] on div "Press SPACE to select this row." at bounding box center [1114, 553] width 80 height 31
click at [1101, 461] on div "15-09-2025 00:00:00" at bounding box center [1114, 458] width 80 height 31
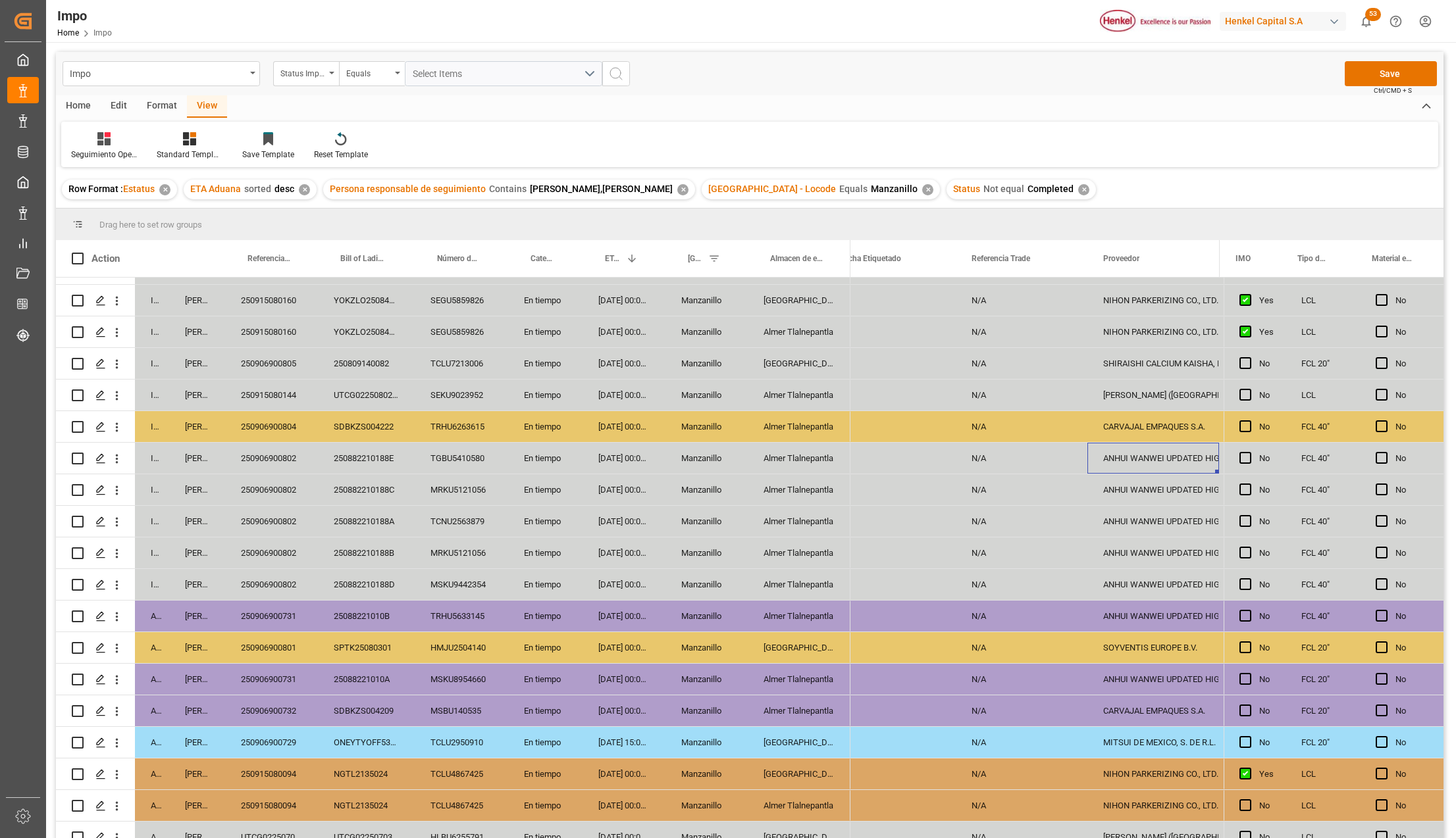
scroll to position [0, 706]
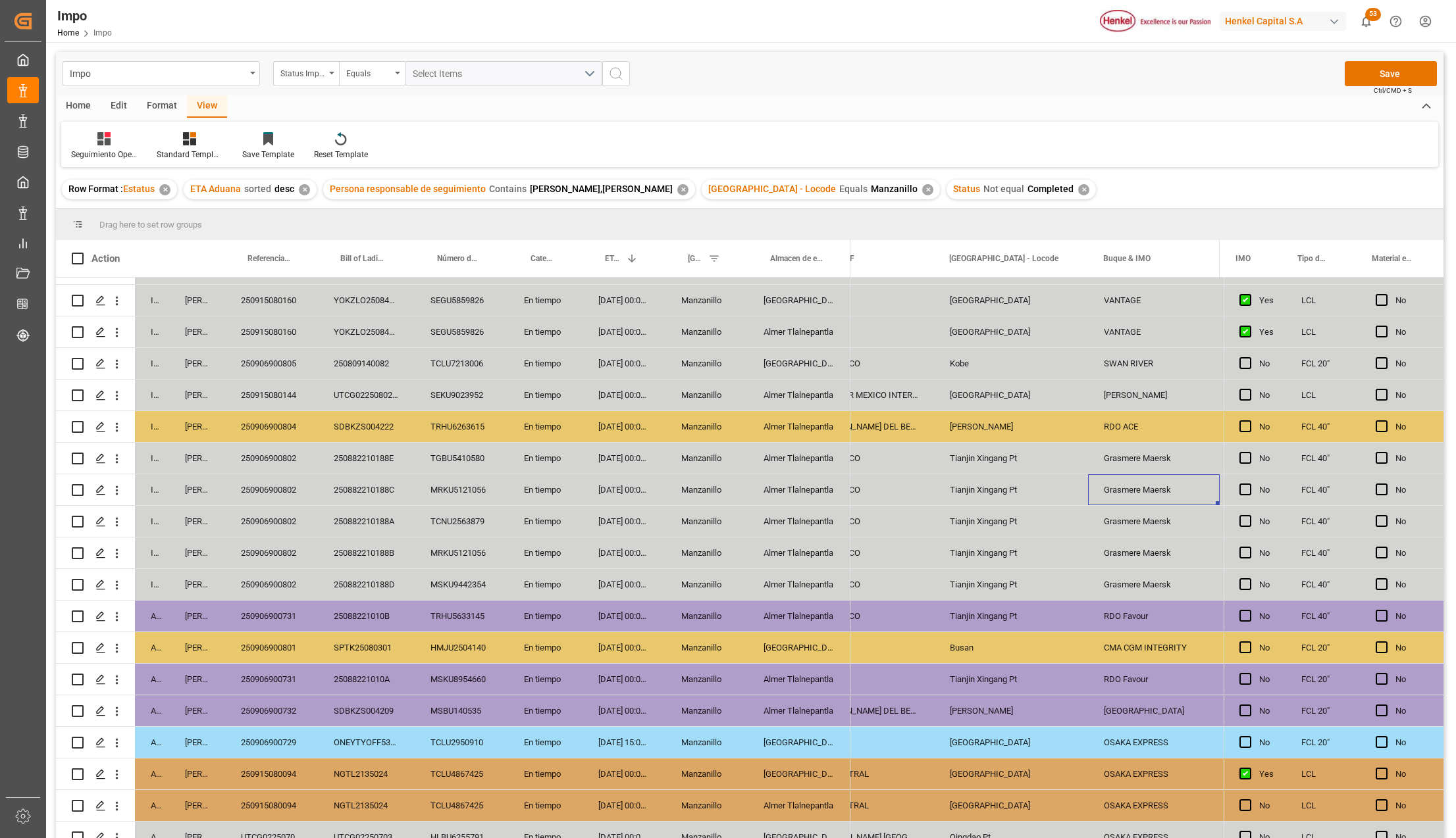
click at [456, 459] on div "TGBU5410580" at bounding box center [461, 458] width 94 height 31
click at [1381, 77] on button "Save" at bounding box center [1391, 73] width 92 height 25
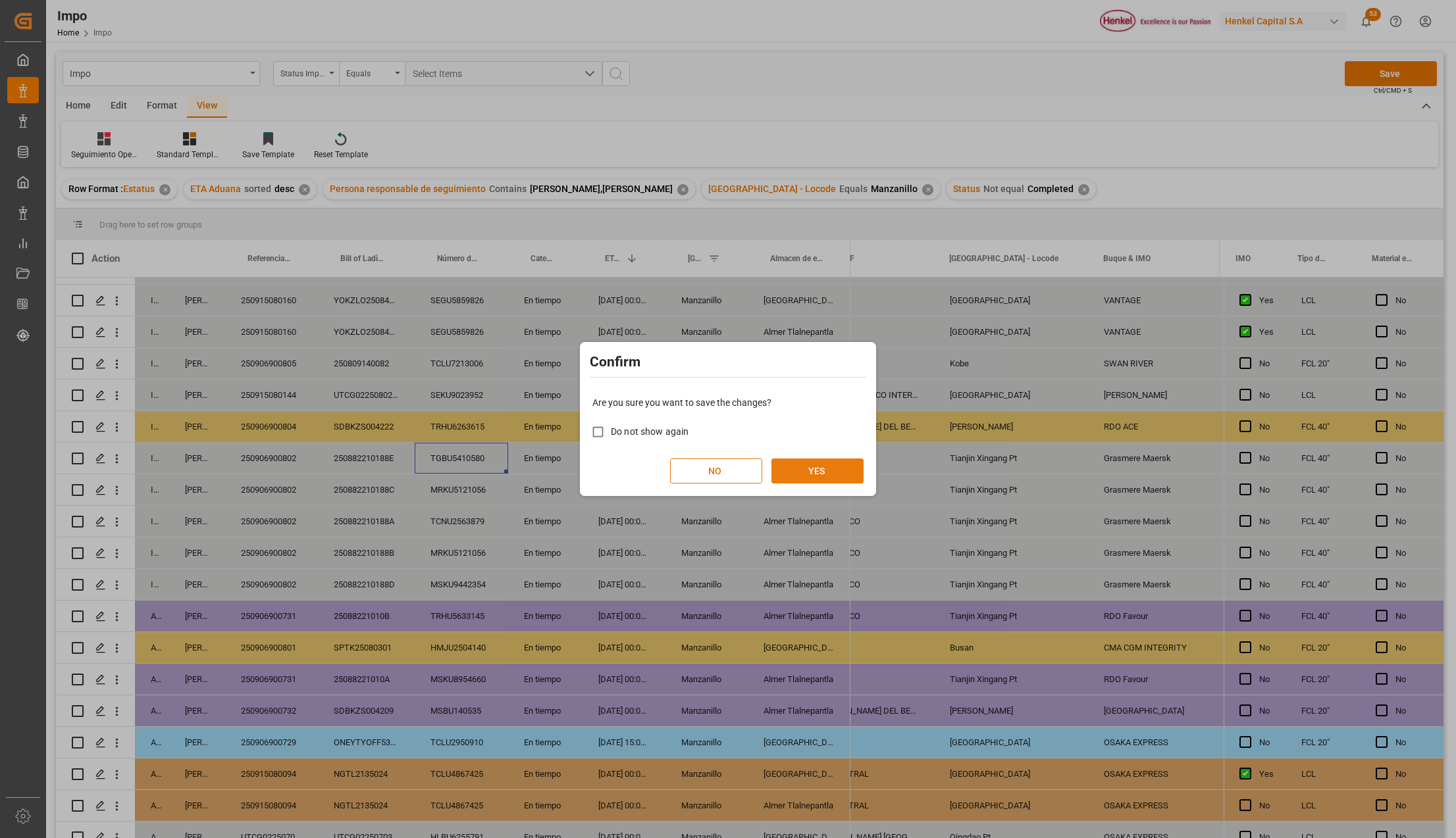
click at [835, 467] on button "YES" at bounding box center [817, 471] width 92 height 25
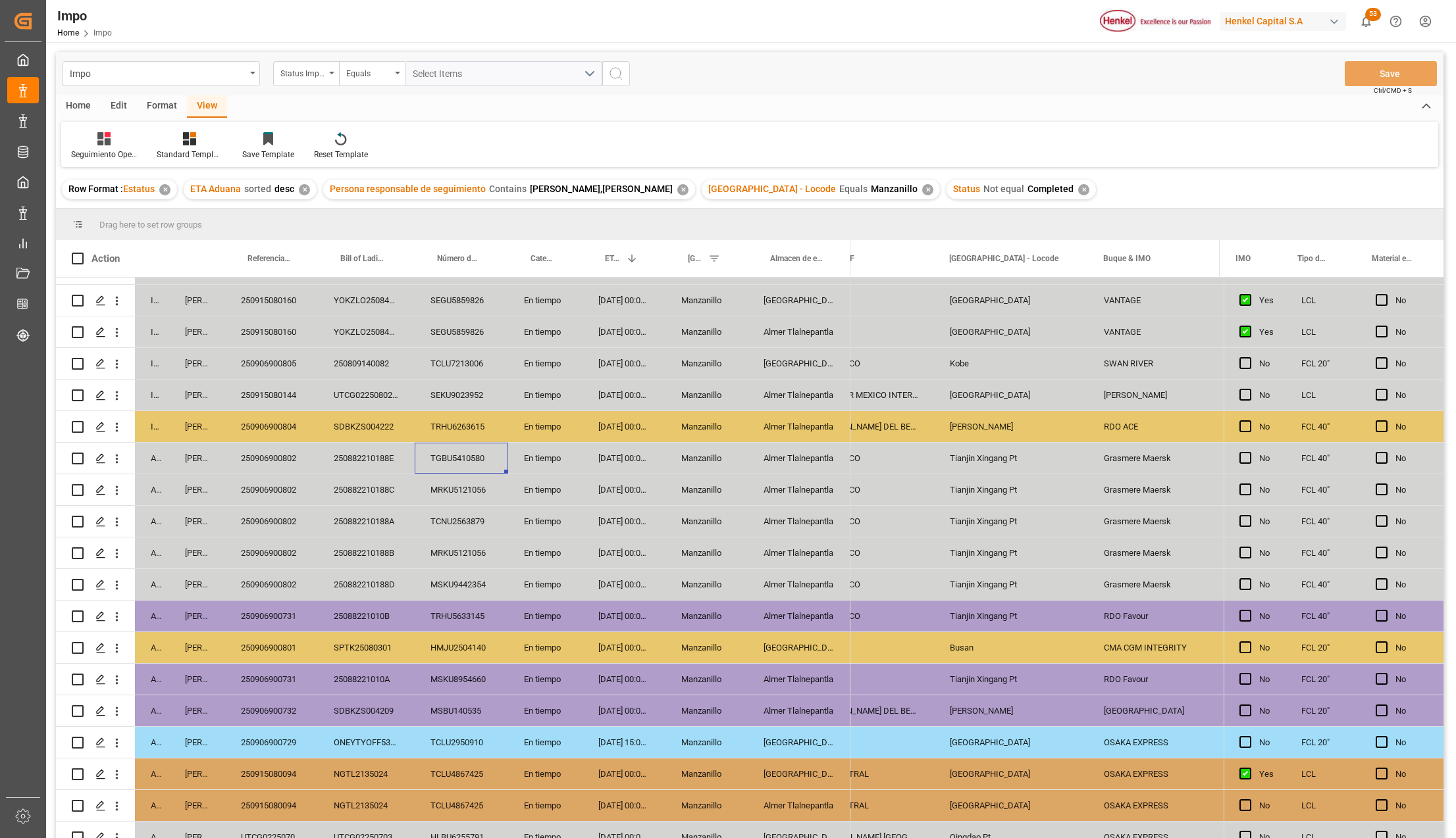
drag, startPoint x: 818, startPoint y: 778, endPoint x: 794, endPoint y: 797, distance: 30.6
click at [818, 778] on div "[GEOGRAPHIC_DATA]" at bounding box center [799, 774] width 103 height 31
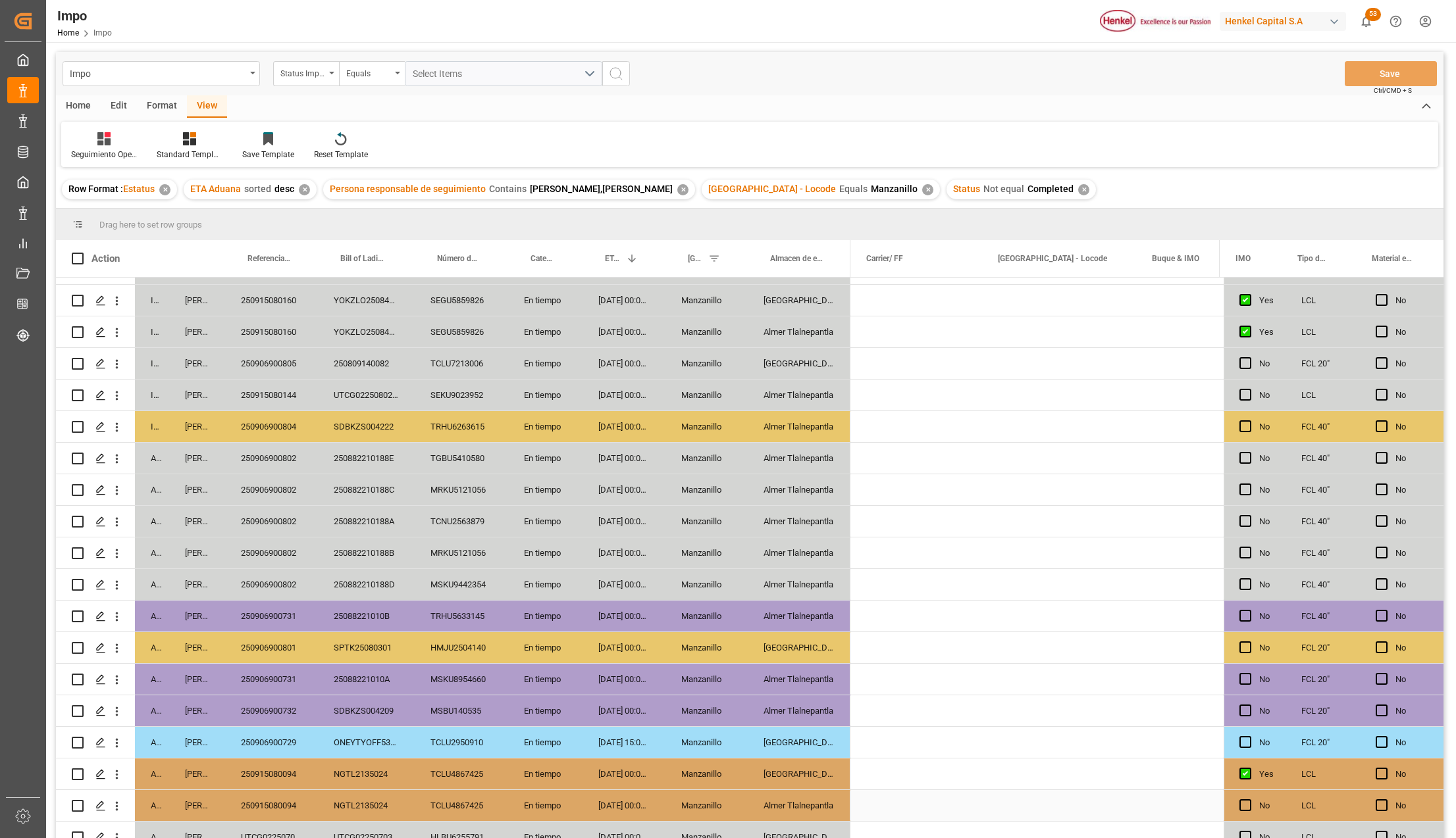
scroll to position [0, 1149]
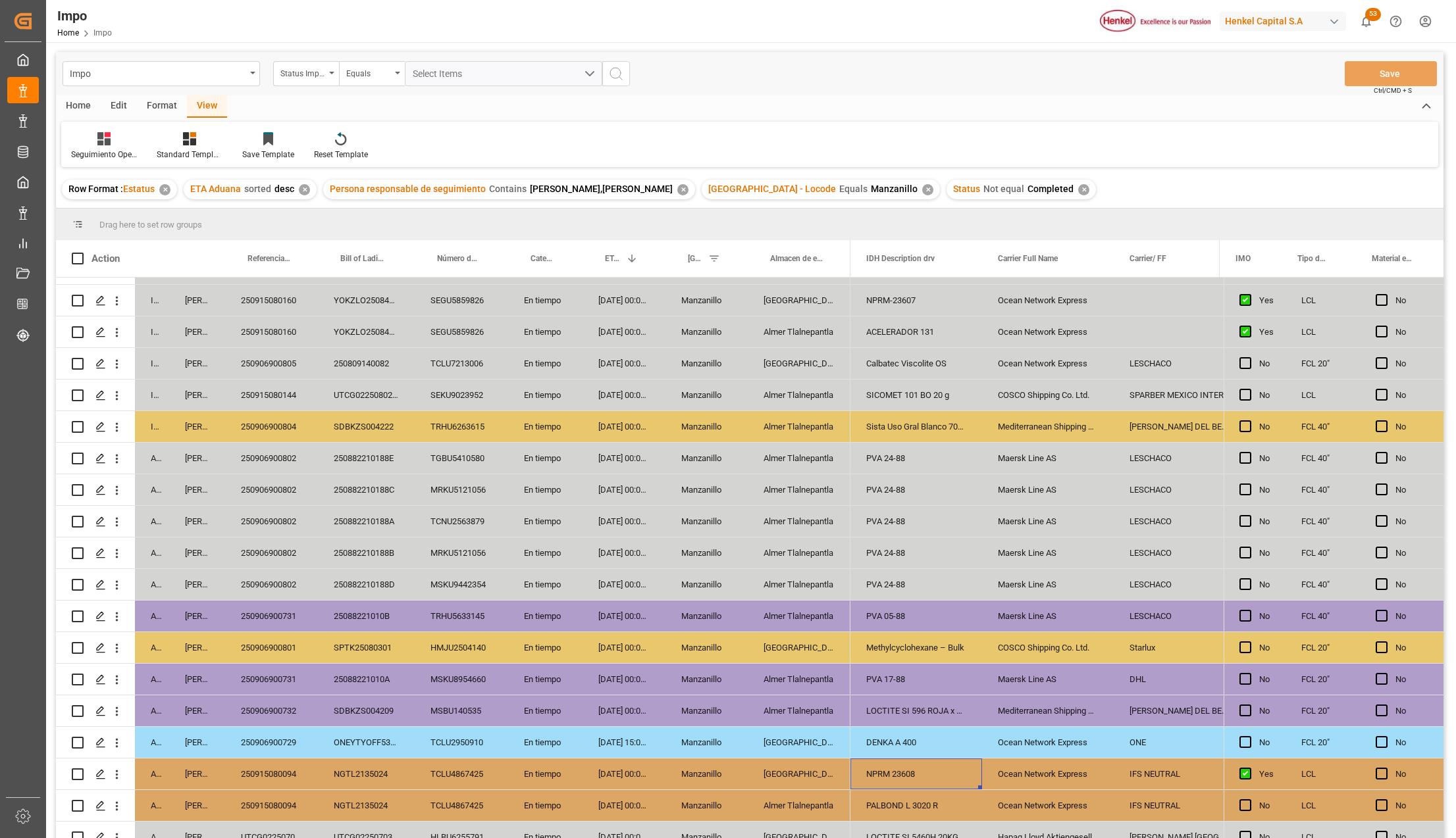
click at [880, 779] on div "NPRM 23608" at bounding box center [917, 774] width 132 height 31
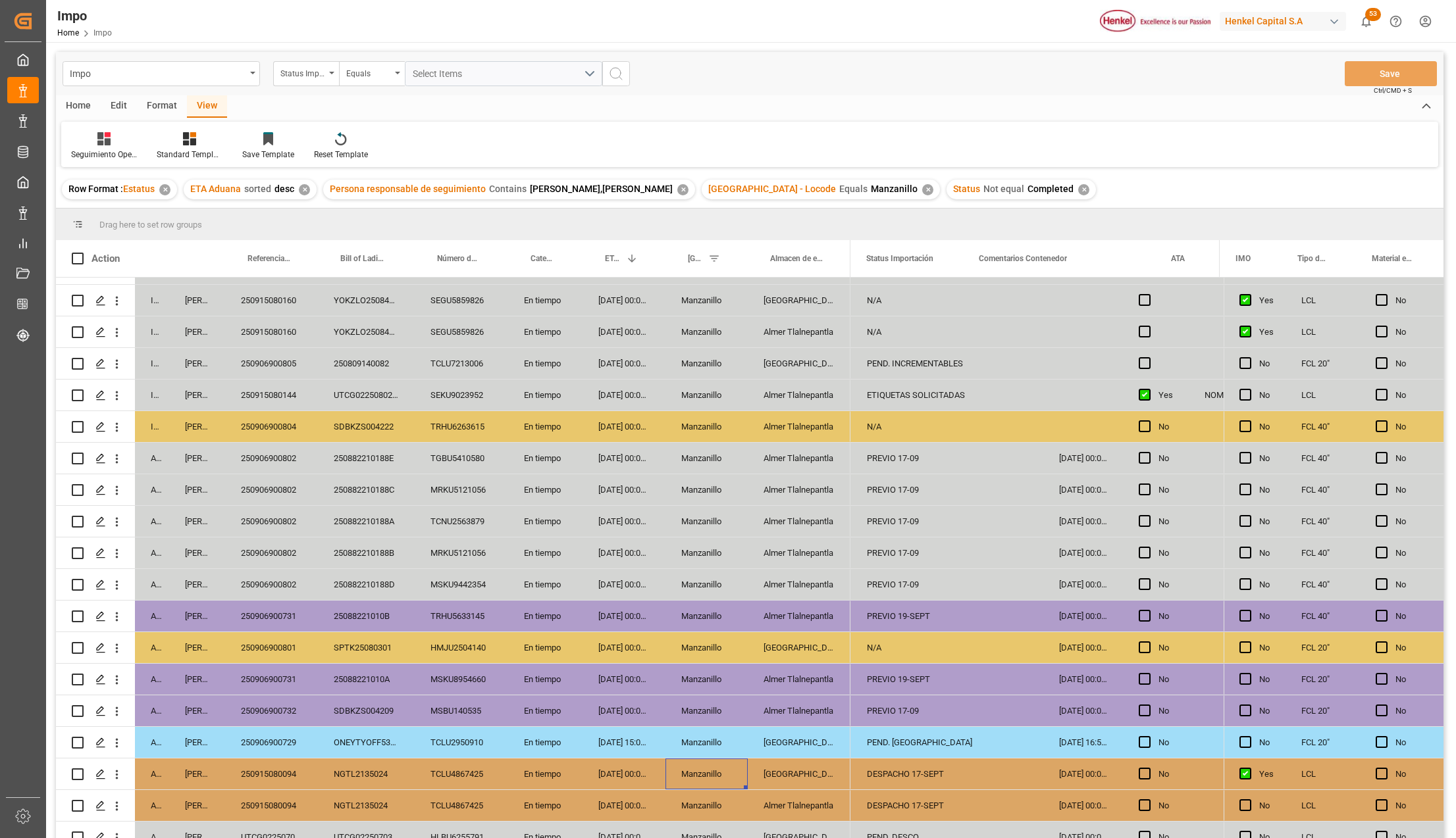
scroll to position [0, 0]
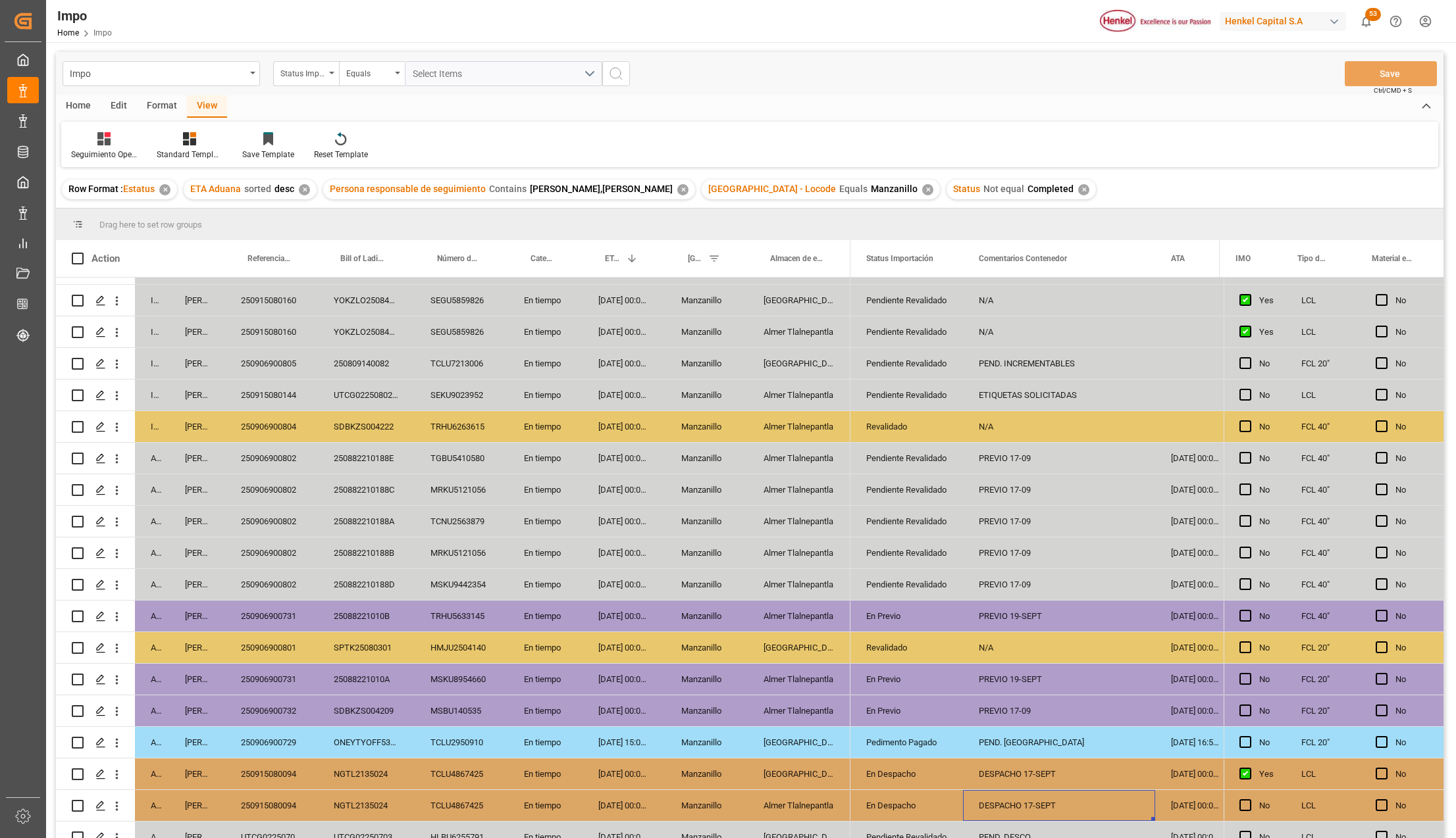
click at [651, 462] on div "15-09-2025 00:00:00" at bounding box center [624, 458] width 83 height 31
click at [1010, 466] on div "PREVIO 17-09" at bounding box center [1059, 458] width 192 height 31
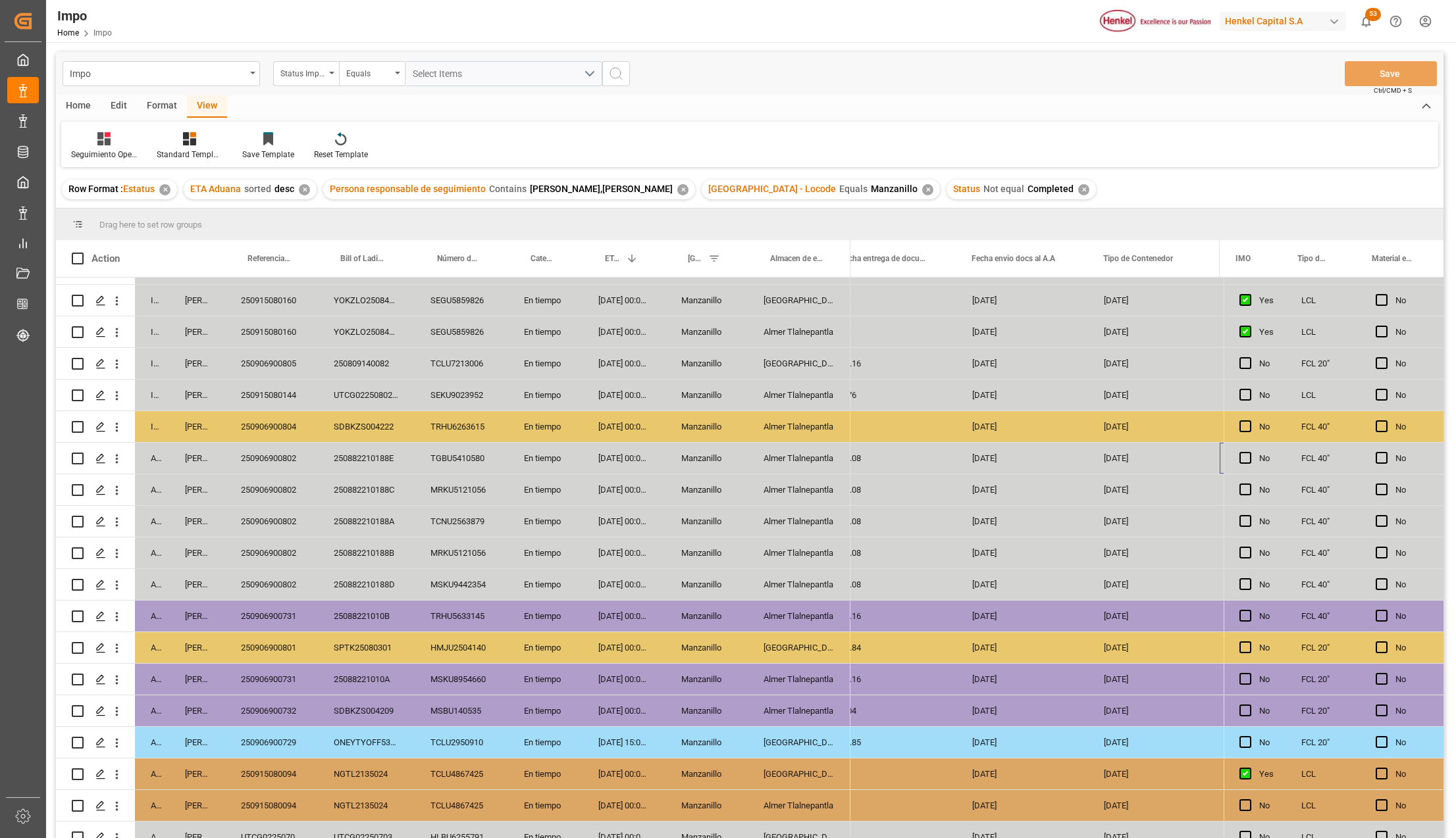
scroll to position [0, 2250]
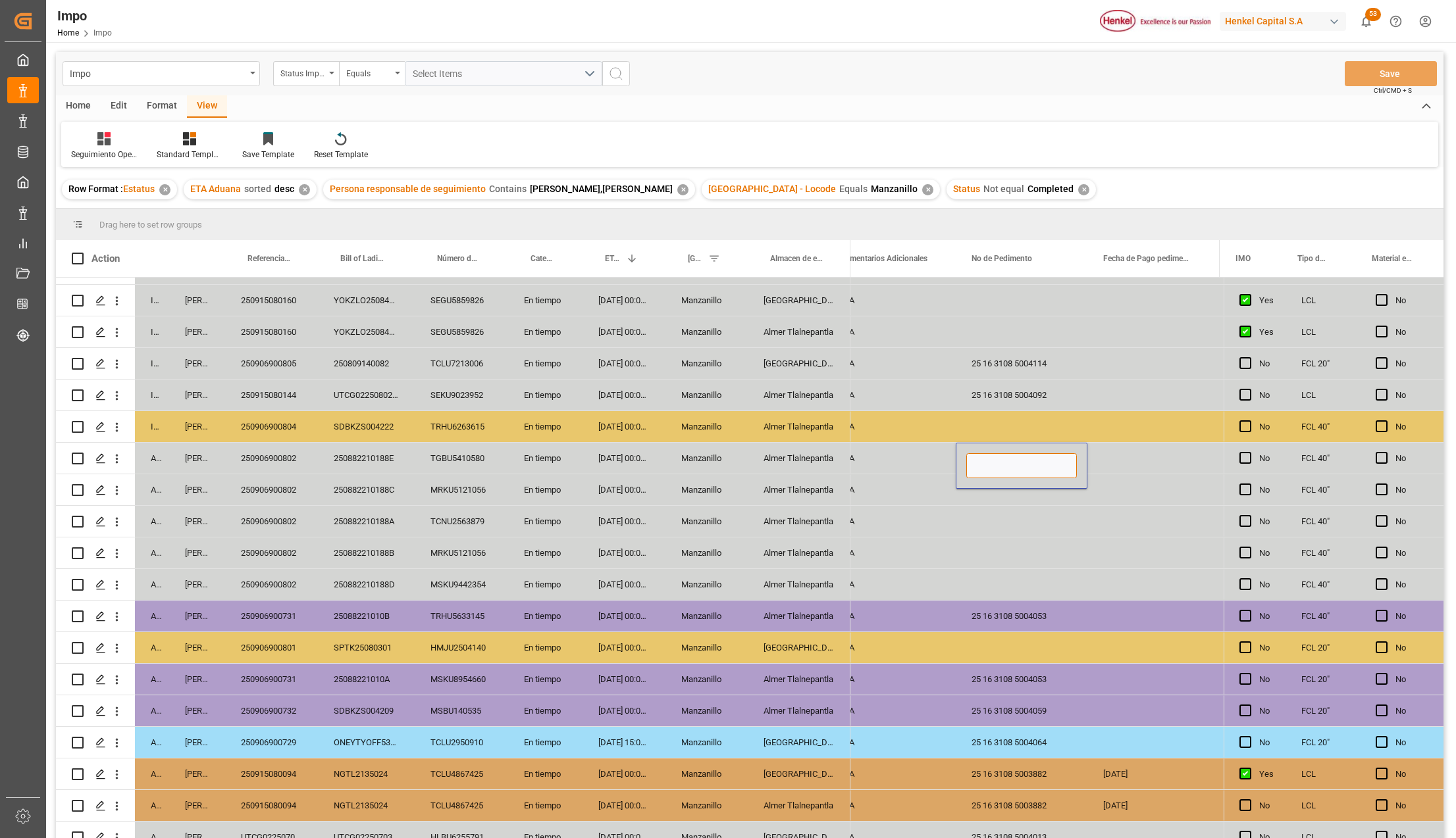
click at [1010, 466] on input "Press SPACE to select this row." at bounding box center [1022, 466] width 111 height 25
paste input "25 16 3108 5004142"
type input "25 16 3108 5004142"
click at [1049, 554] on div "Press SPACE to select this row." at bounding box center [1022, 553] width 132 height 31
click at [1404, 80] on button "Save" at bounding box center [1391, 73] width 92 height 25
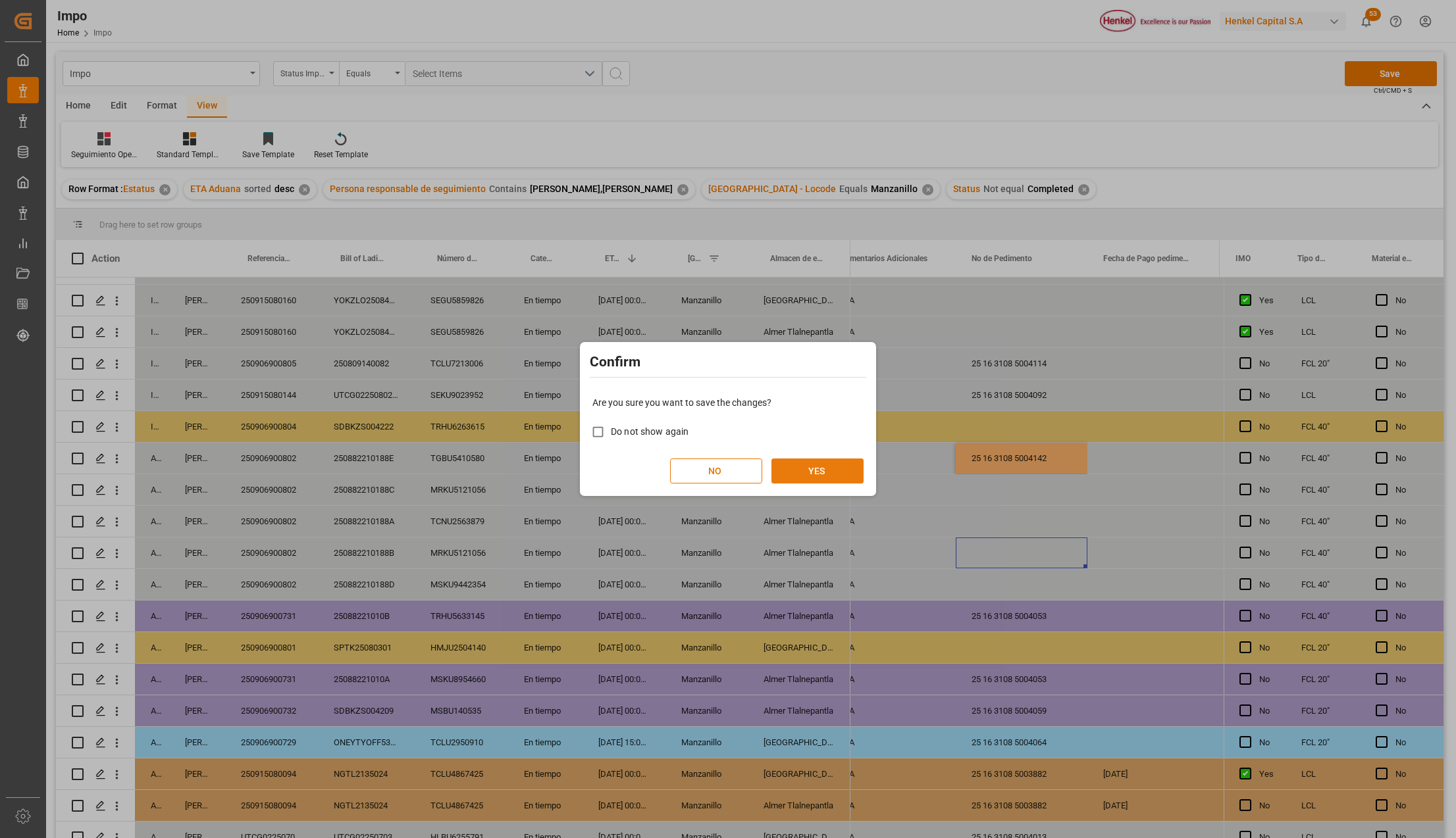
click at [834, 464] on button "YES" at bounding box center [817, 471] width 92 height 25
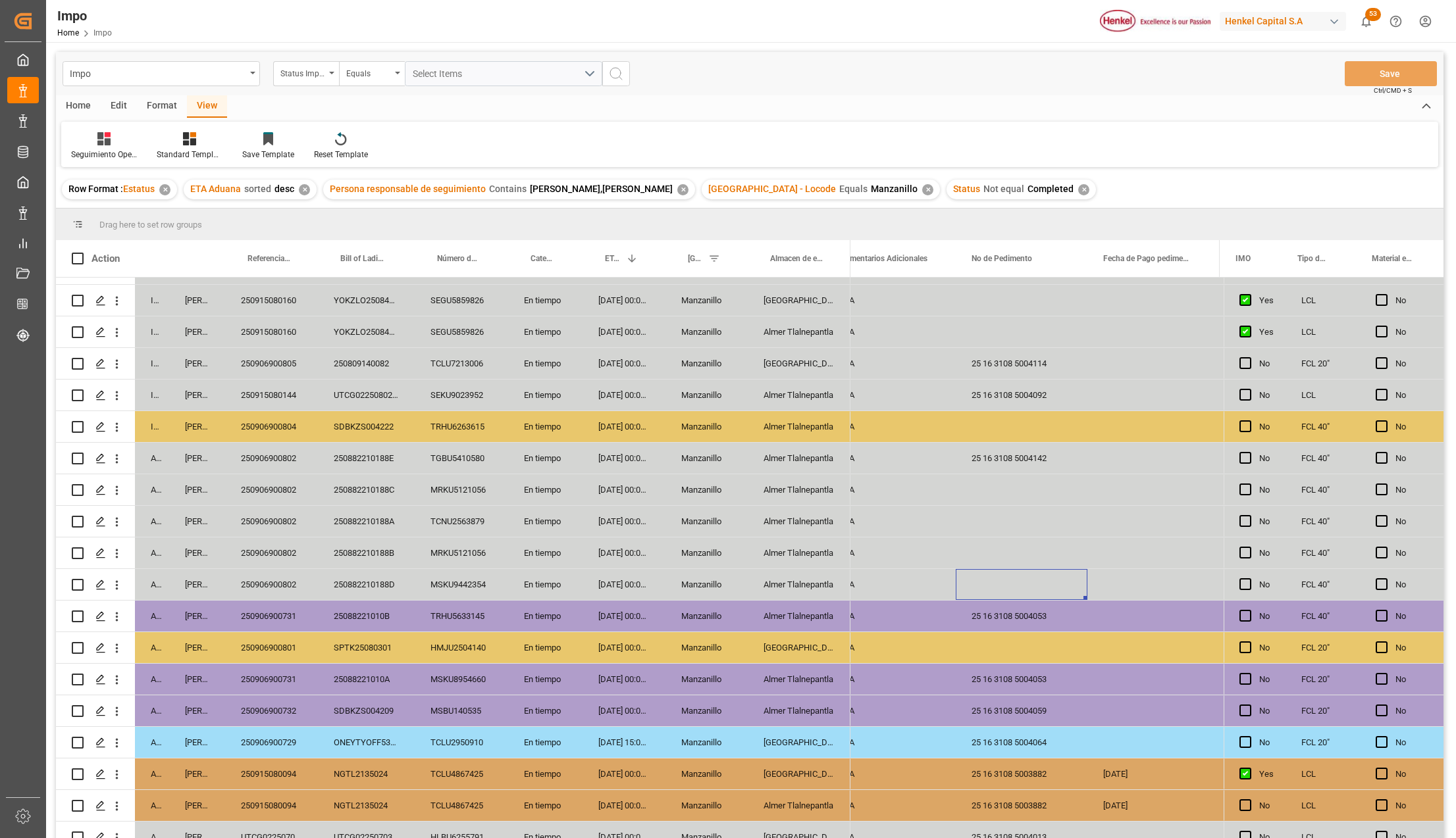
click at [964, 585] on div "Press SPACE to select this row." at bounding box center [1022, 585] width 132 height 31
click at [991, 586] on div "Press SPACE to select this row." at bounding box center [1022, 585] width 132 height 31
click at [998, 587] on input "Press SPACE to select this row." at bounding box center [1022, 592] width 111 height 25
paste input "25 16 3108 5004138"
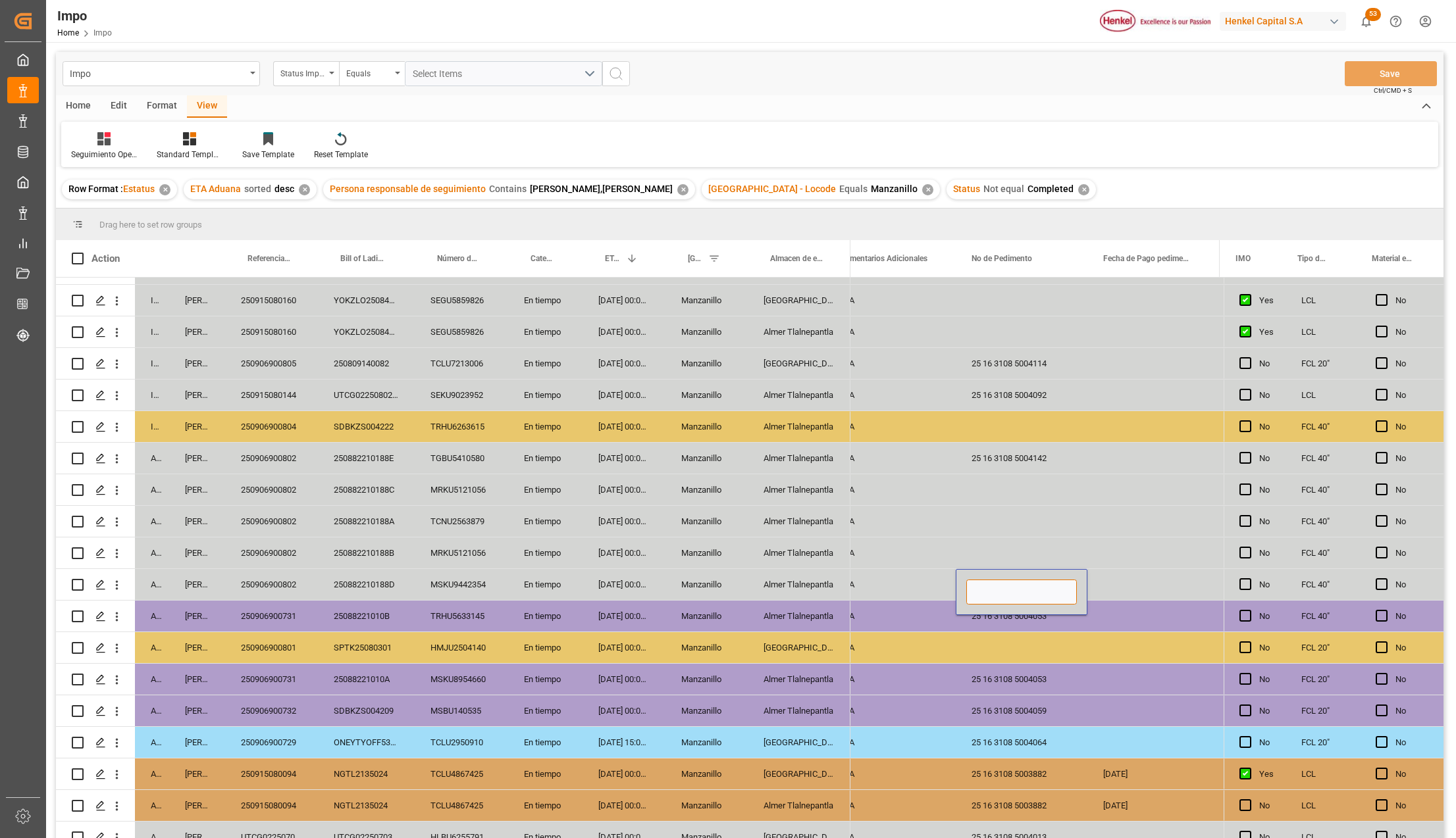
type input "25 16 3108 5004138"
click at [1006, 638] on div "Press SPACE to select this row." at bounding box center [1022, 647] width 132 height 31
click at [1011, 489] on div "Press SPACE to select this row." at bounding box center [1022, 490] width 132 height 31
click at [994, 500] on input "Press SPACE to select this row." at bounding box center [1022, 498] width 111 height 25
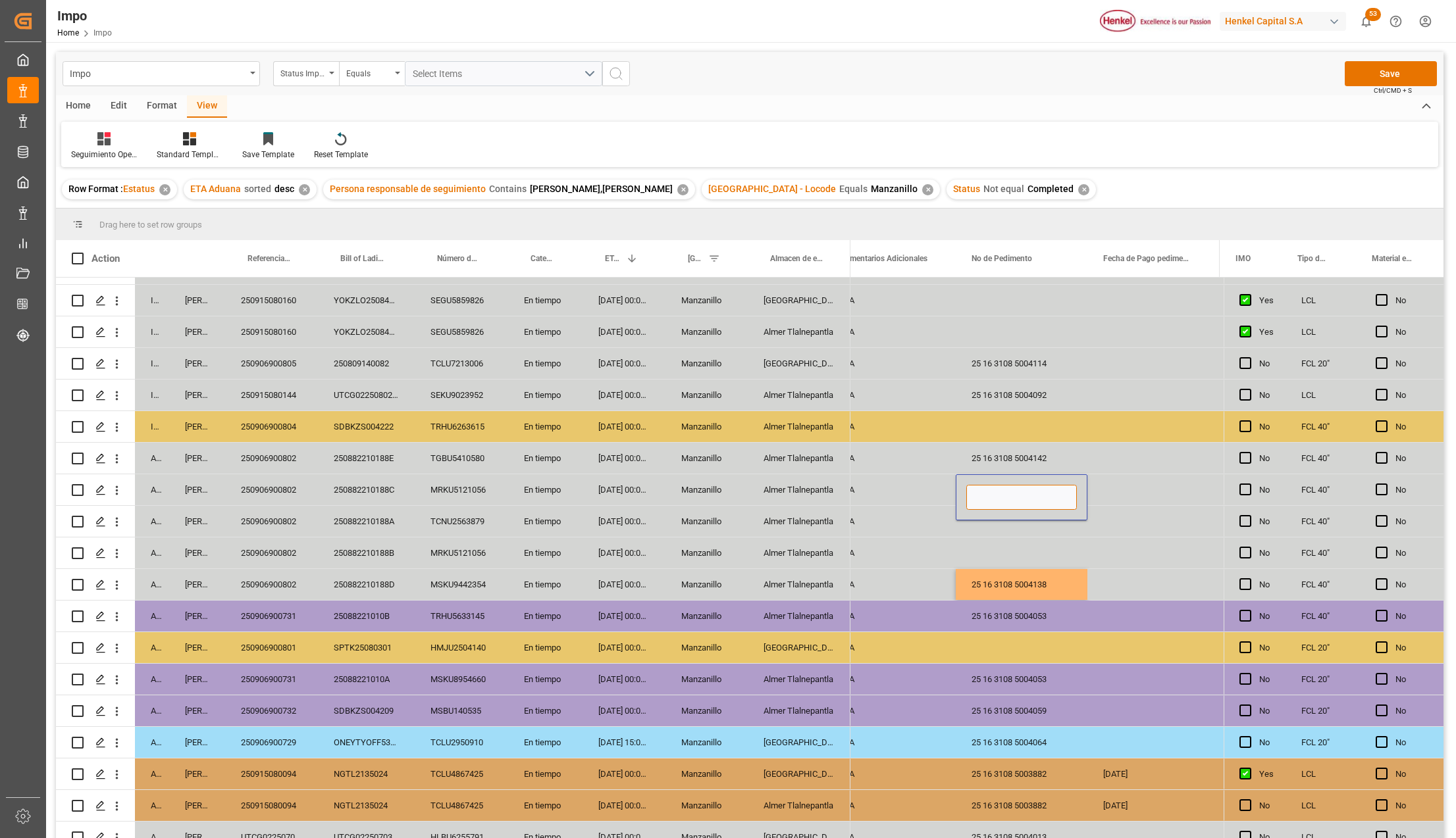
paste input "25 16 3108 5004138"
type input "25 16 3108 5004138"
click at [1040, 546] on div "Press SPACE to select this row." at bounding box center [1022, 553] width 132 height 31
click at [1389, 70] on button "Save" at bounding box center [1391, 73] width 92 height 25
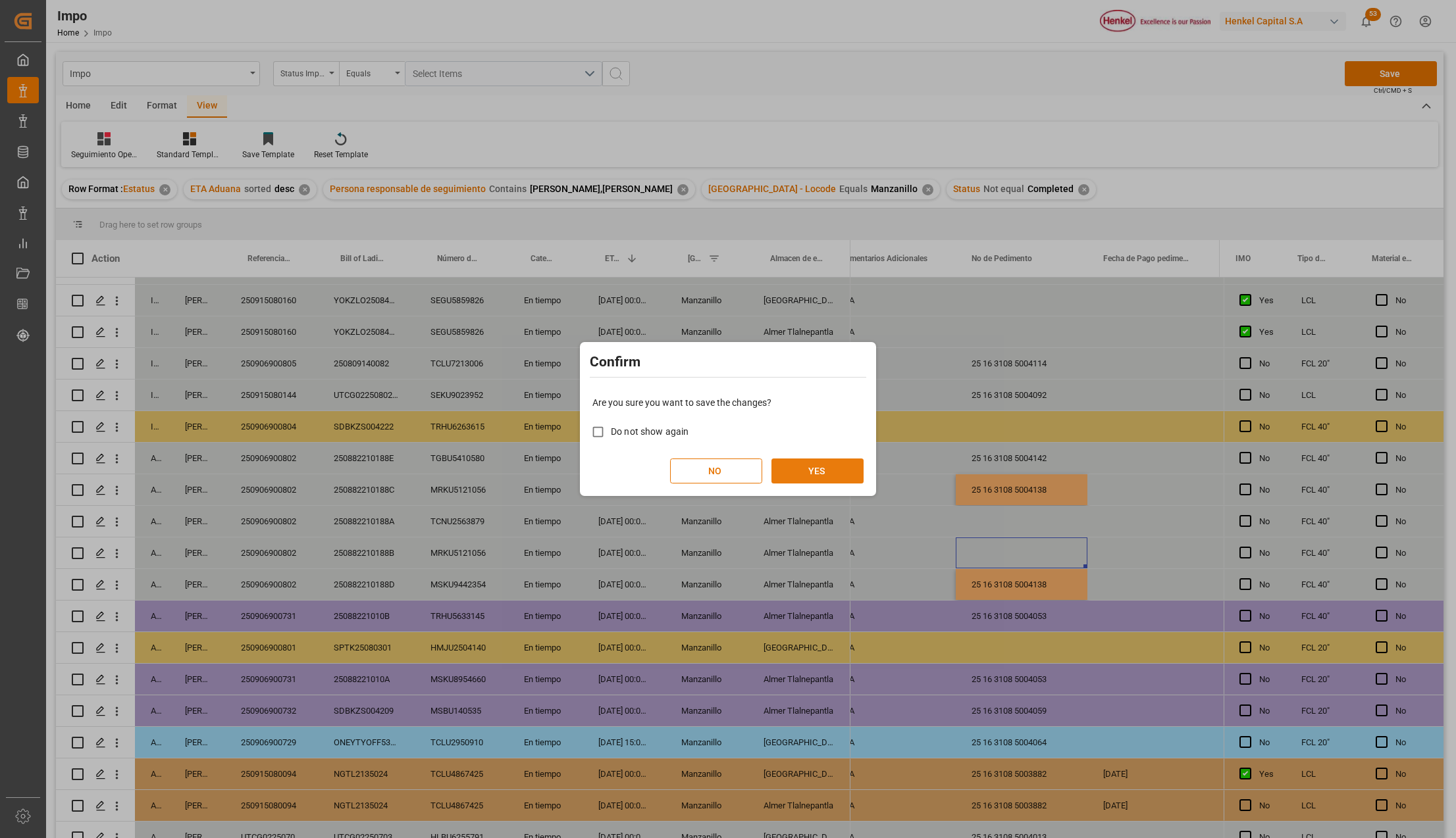
click at [799, 461] on button "YES" at bounding box center [817, 471] width 92 height 25
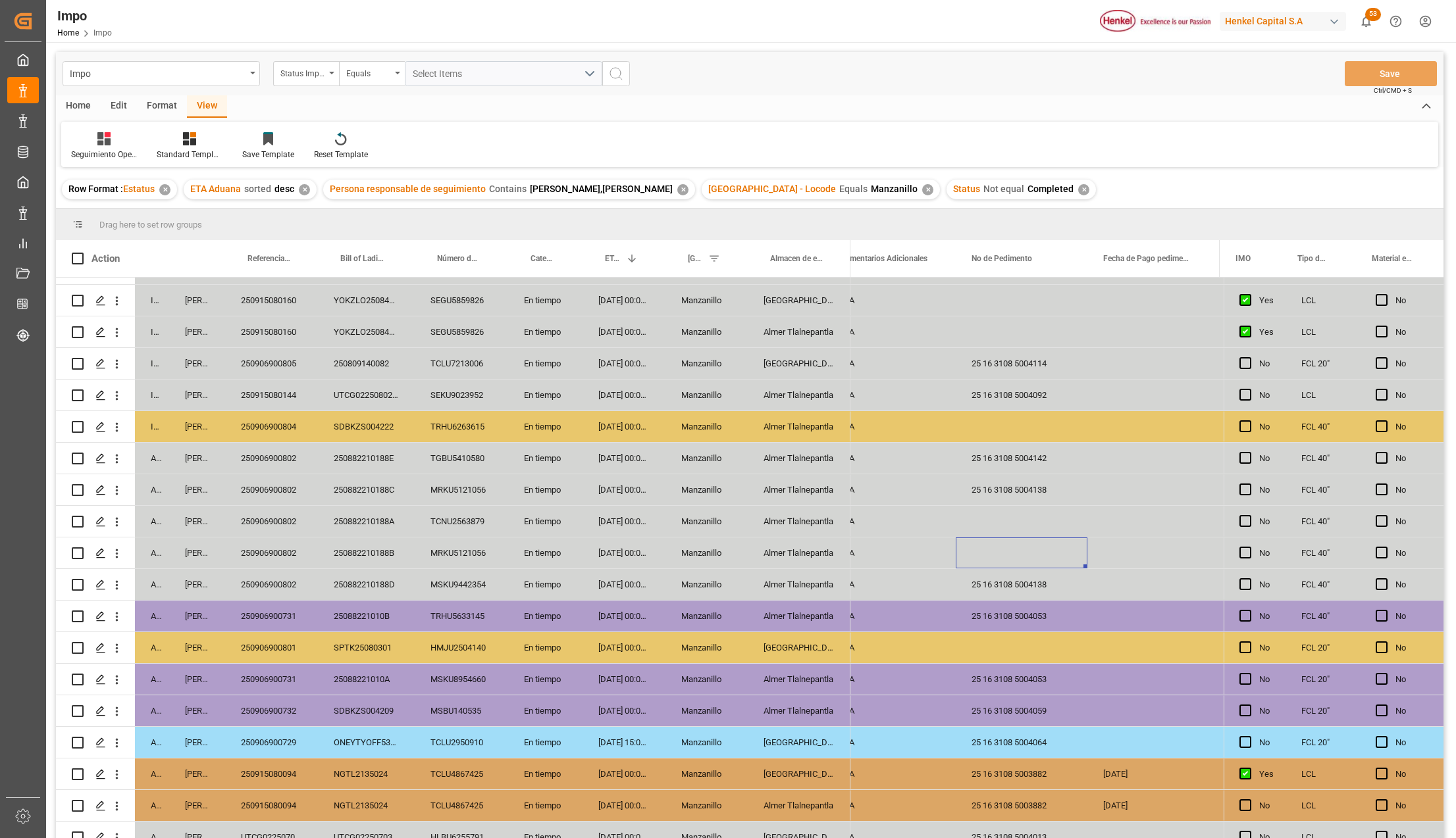
click at [990, 515] on div "Press SPACE to select this row." at bounding box center [1022, 521] width 132 height 31
drag, startPoint x: 990, startPoint y: 515, endPoint x: 993, endPoint y: 526, distance: 11.4
click at [990, 515] on div "Press SPACE to select this row." at bounding box center [1022, 521] width 132 height 31
click at [993, 525] on input "Press SPACE to select this row." at bounding box center [1022, 529] width 111 height 25
paste input "25 16 3108 5004081"
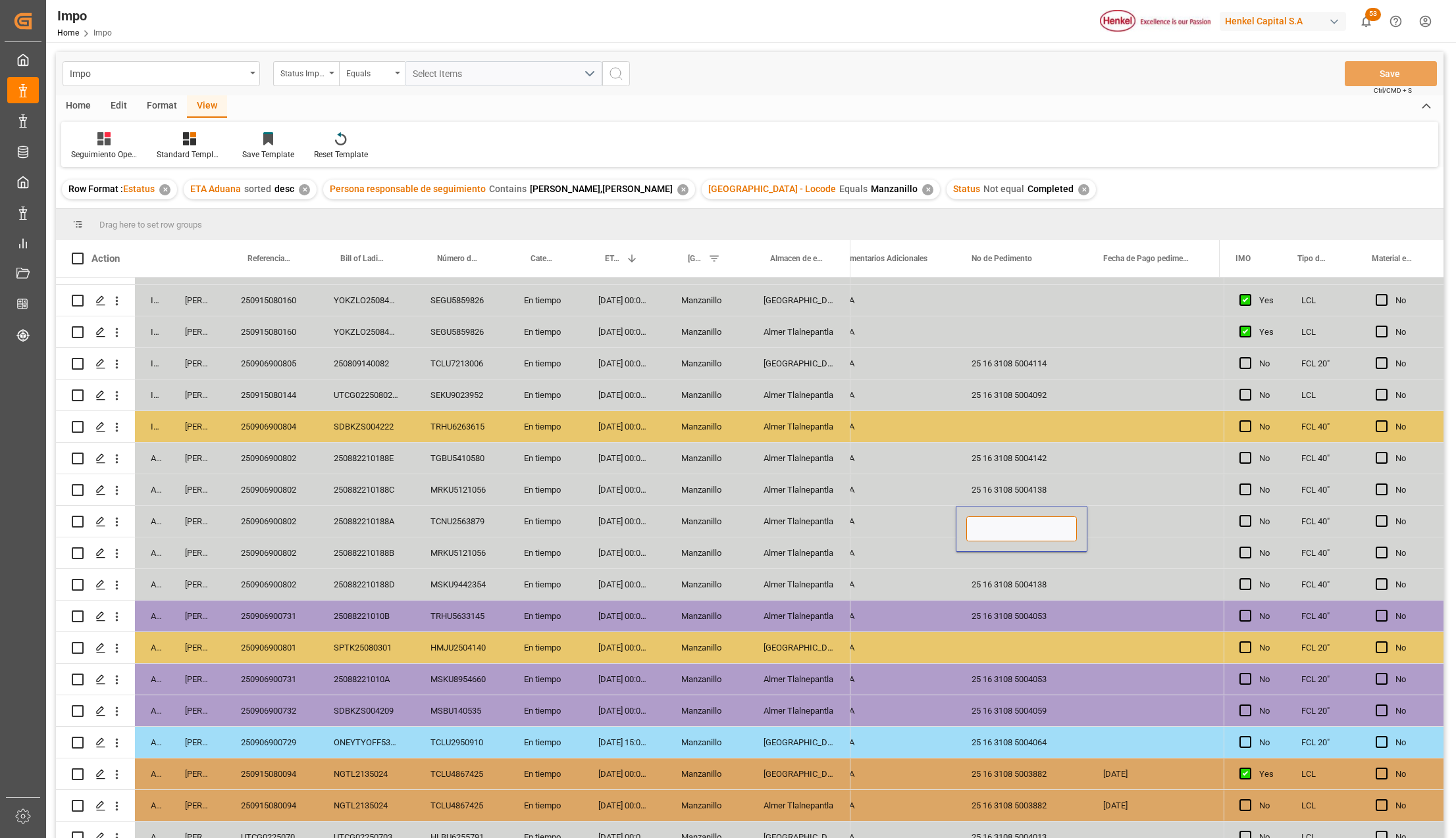
type input "25 16 3108 5004081"
click at [1006, 570] on div "25 16 3108 5004138" at bounding box center [1022, 585] width 132 height 31
click at [1001, 554] on div "Press SPACE to select this row." at bounding box center [1022, 553] width 132 height 31
click at [1001, 559] on input "Press SPACE to select this row." at bounding box center [1022, 560] width 111 height 25
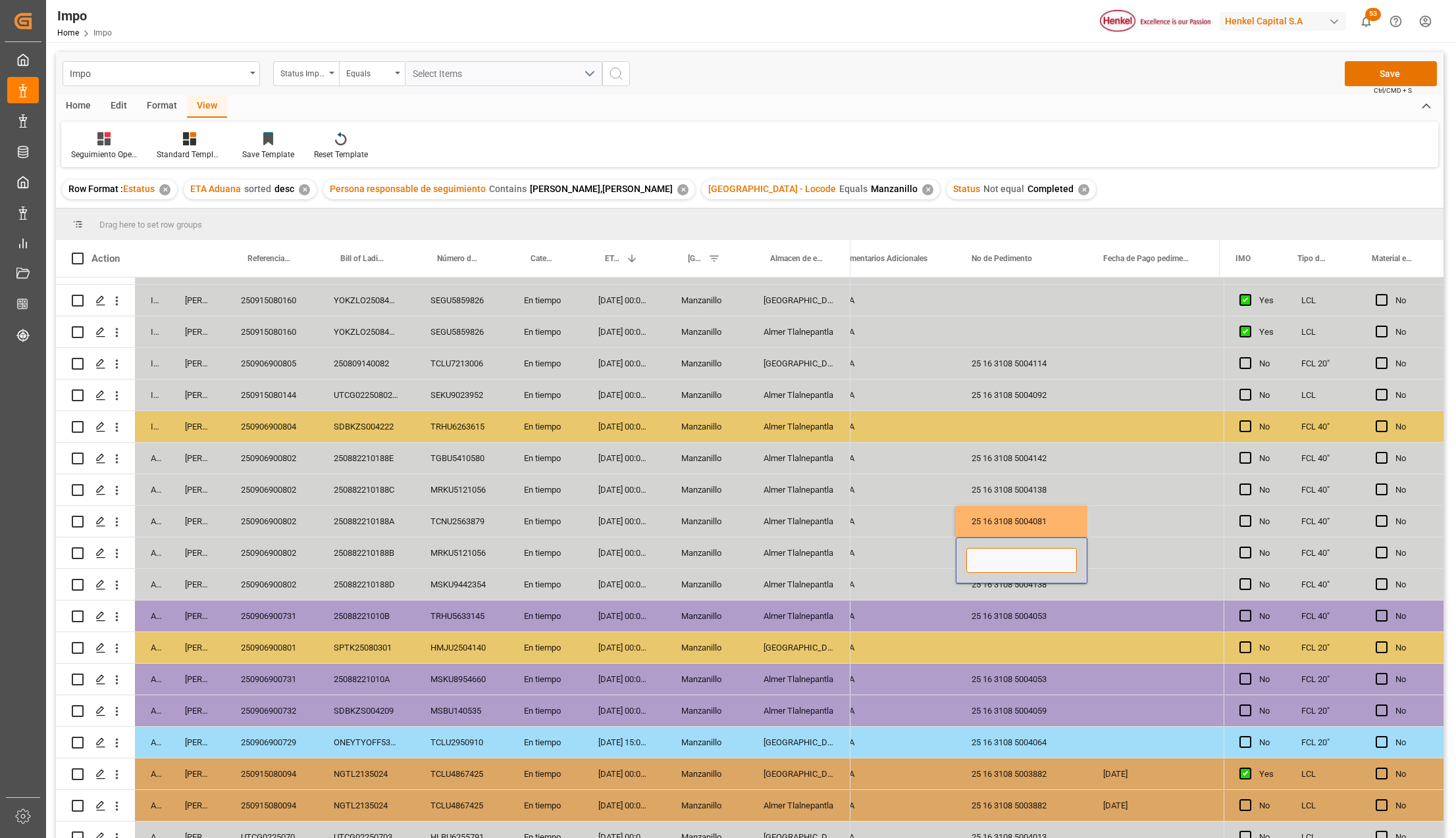
paste input "25 16 3108 5004081"
type input "25 16 3108 5004081"
click at [1027, 621] on div "25 16 3108 5004053" at bounding box center [1022, 616] width 132 height 31
click at [1393, 79] on button "Save" at bounding box center [1391, 73] width 92 height 25
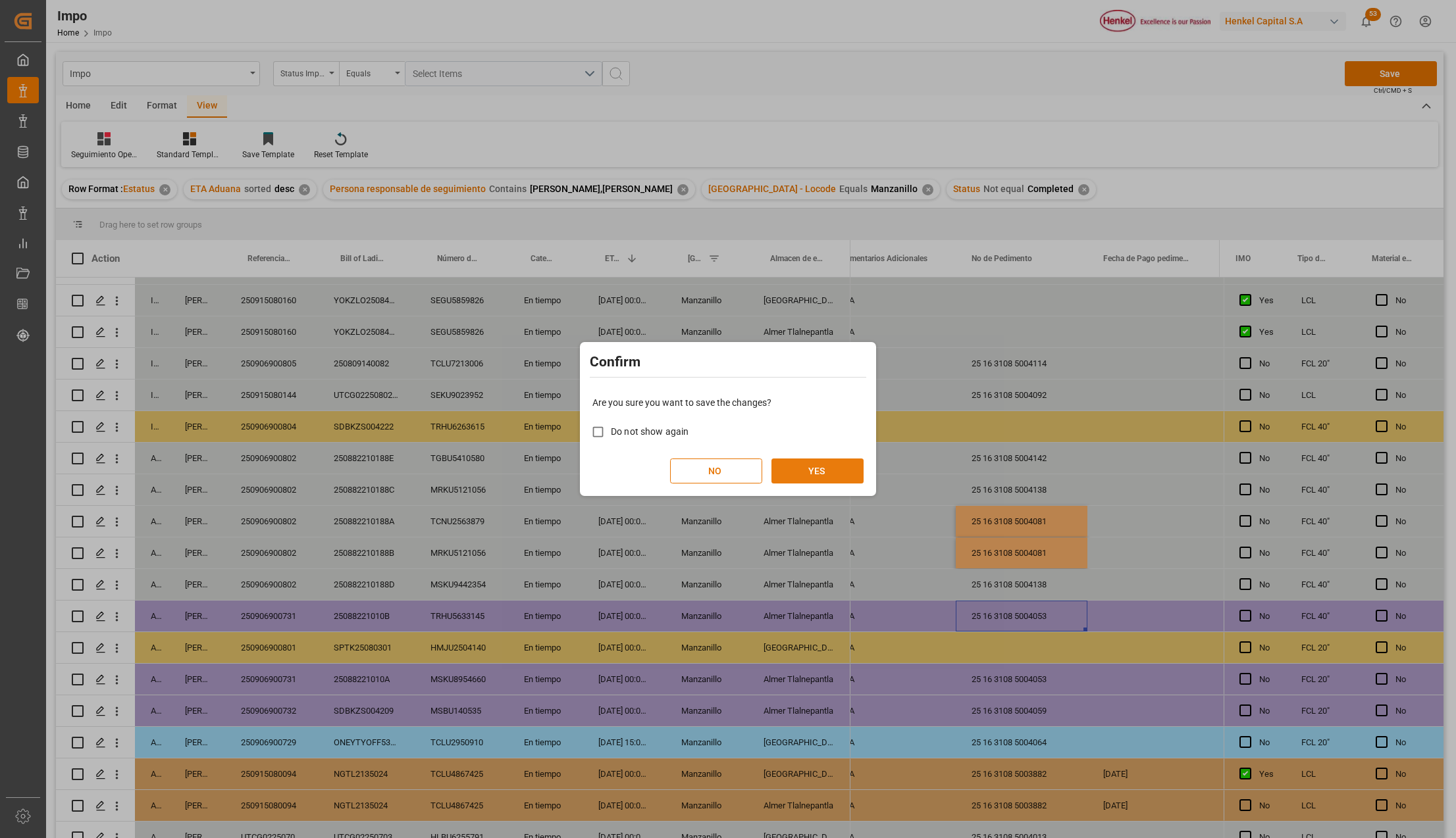
click at [831, 466] on button "YES" at bounding box center [817, 471] width 92 height 25
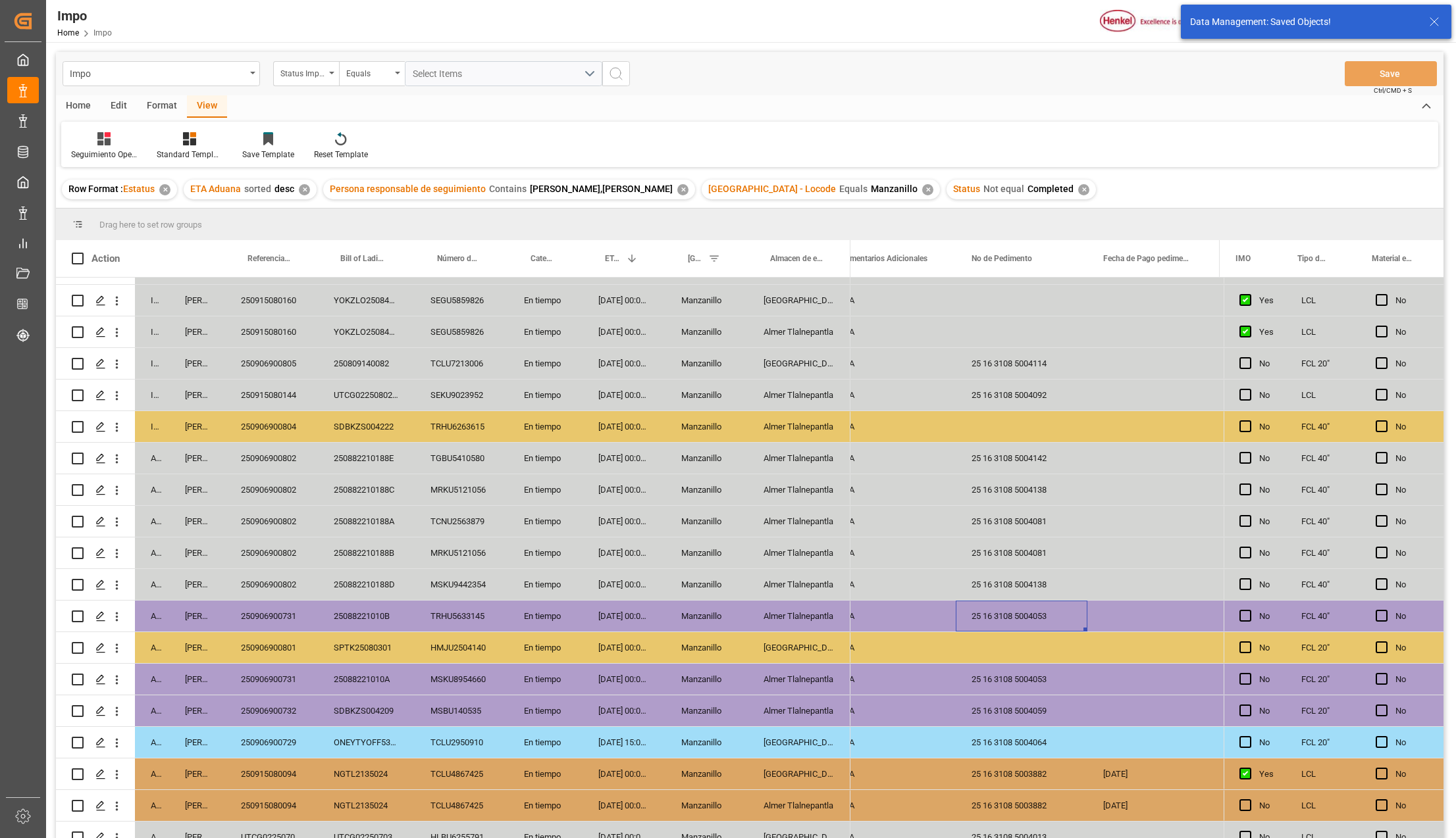
click at [266, 514] on div "250906900802" at bounding box center [271, 521] width 93 height 31
click at [794, 488] on div "Almer Tlalnepantla" at bounding box center [799, 490] width 103 height 31
click at [513, 488] on div "En tiempo" at bounding box center [545, 490] width 74 height 31
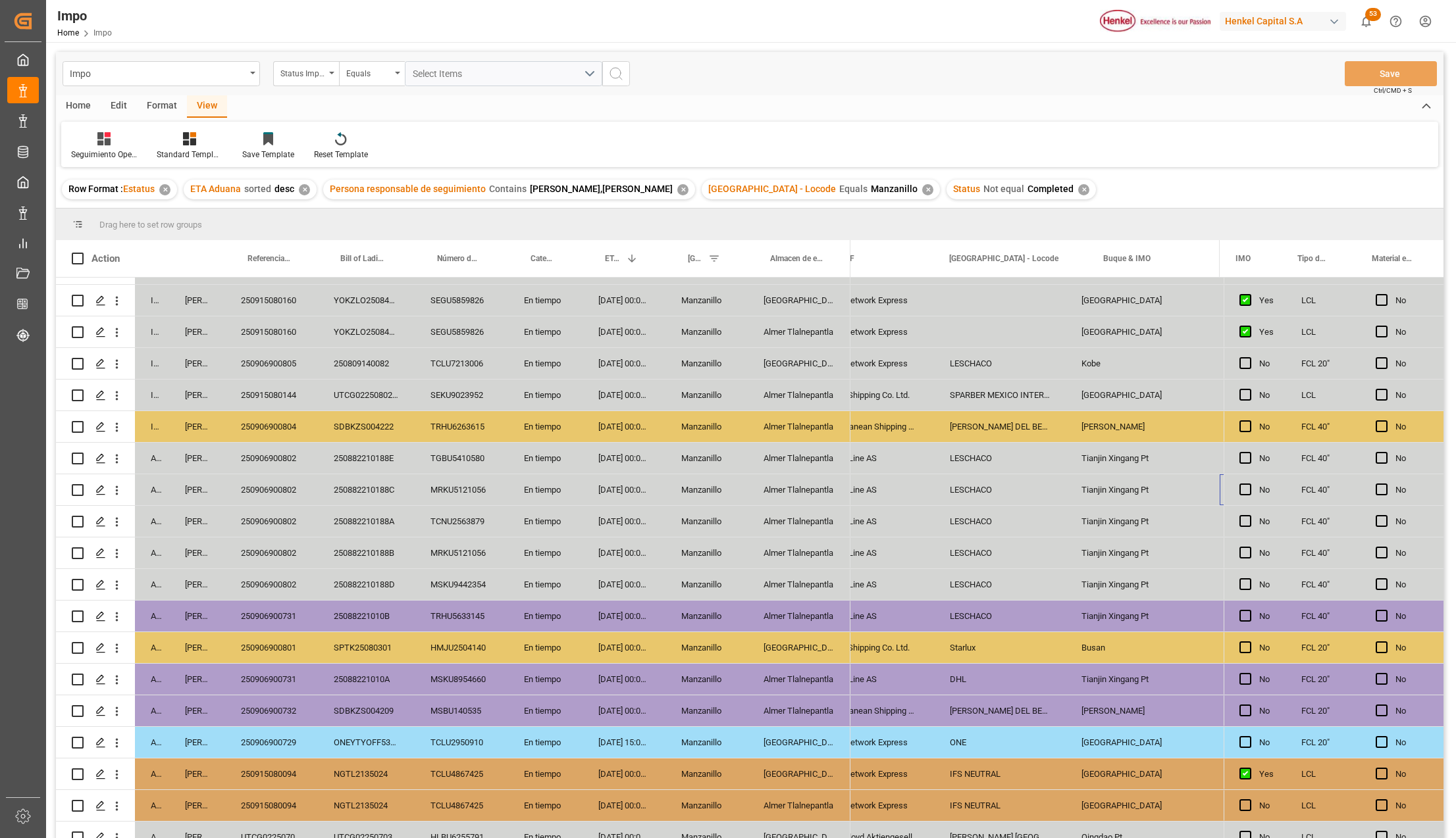
scroll to position [0, 1460]
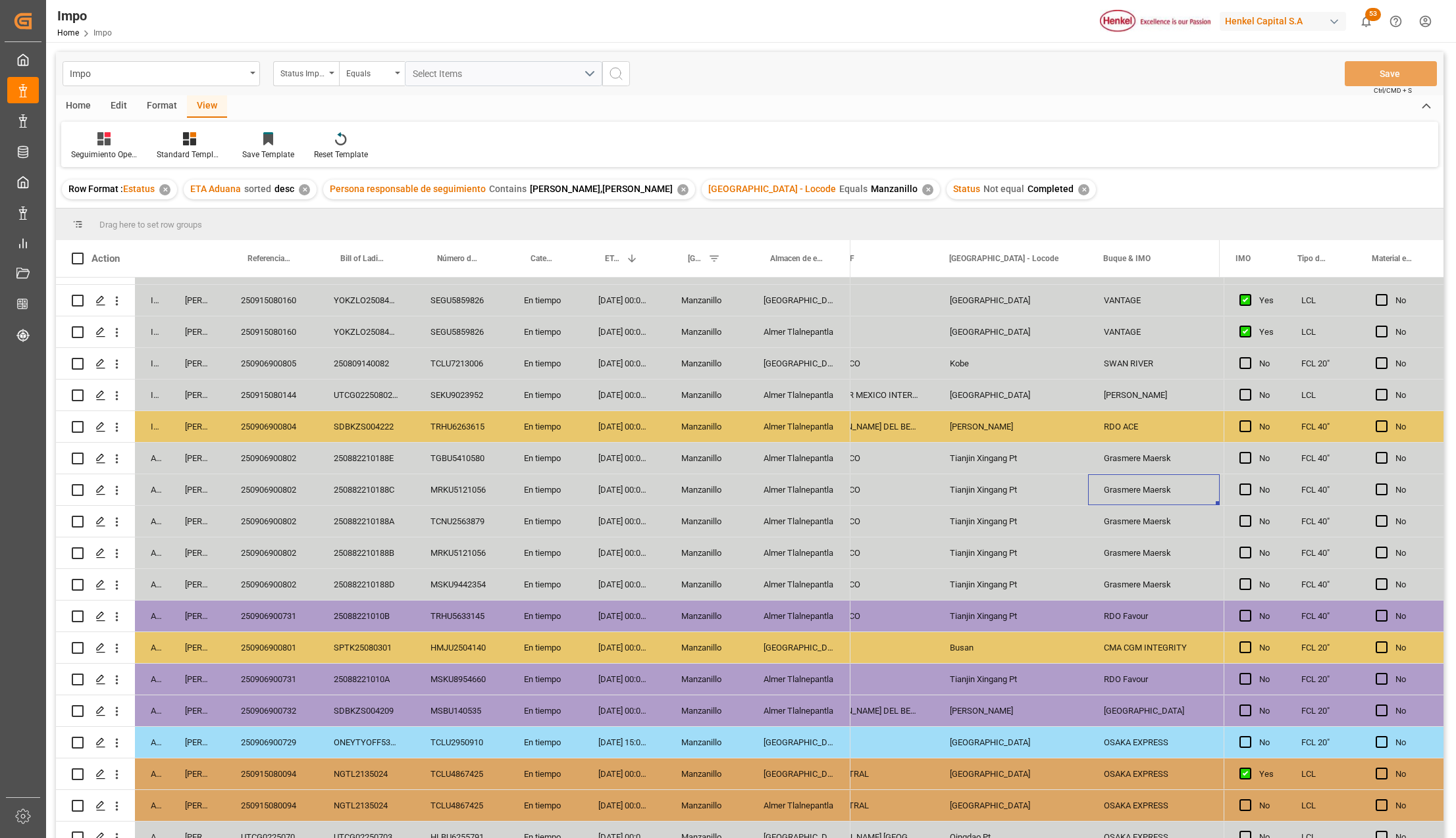
click at [472, 519] on div "TCNU2563879" at bounding box center [461, 521] width 94 height 31
click at [1125, 487] on div "Grasmere Maersk" at bounding box center [1155, 490] width 132 height 31
click at [1162, 496] on div "Grasmere Maersk" at bounding box center [1155, 490] width 132 height 31
click at [1168, 498] on input "Grasmere Maersk" at bounding box center [1155, 498] width 111 height 25
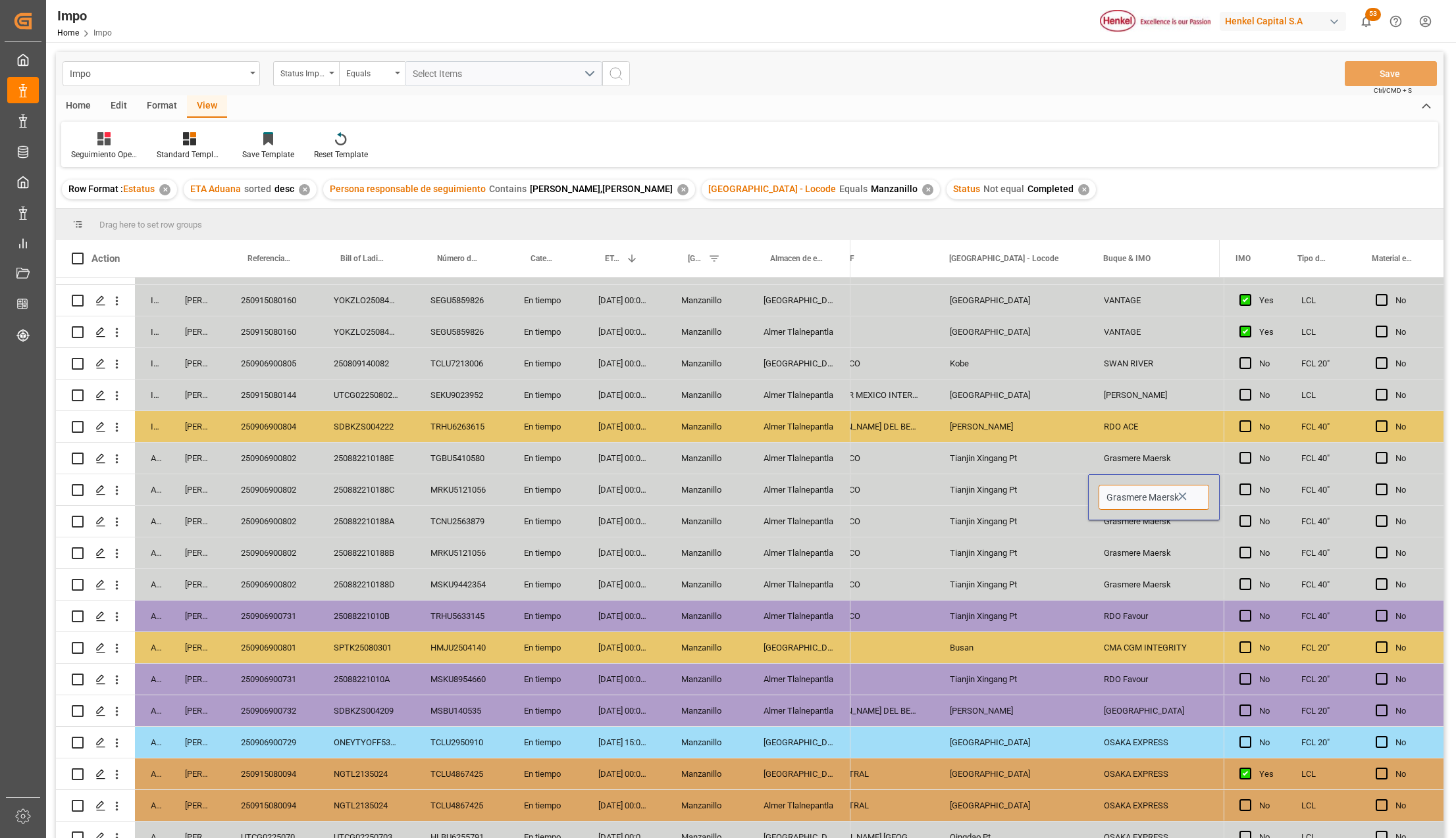
click at [1168, 498] on input "Grasmere Maersk" at bounding box center [1155, 498] width 111 height 25
type input "Grasmere Maersk - 9193276"
click at [1168, 498] on input "Grasmere Maersk - 9193276" at bounding box center [1155, 498] width 111 height 25
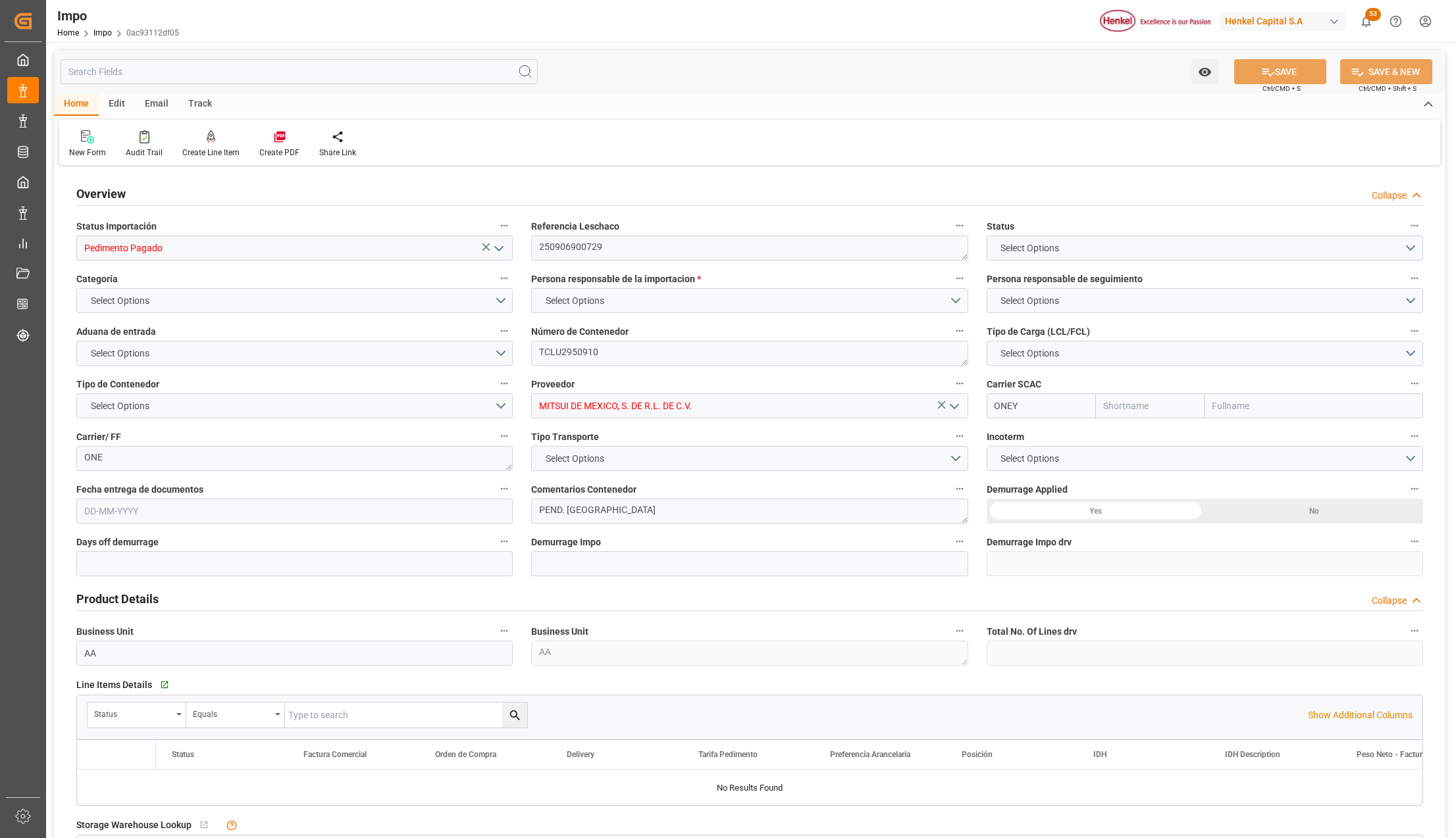
type input "ONE"
type input "Ocean Network Express"
type input "1"
type input "14.85"
type input "10"
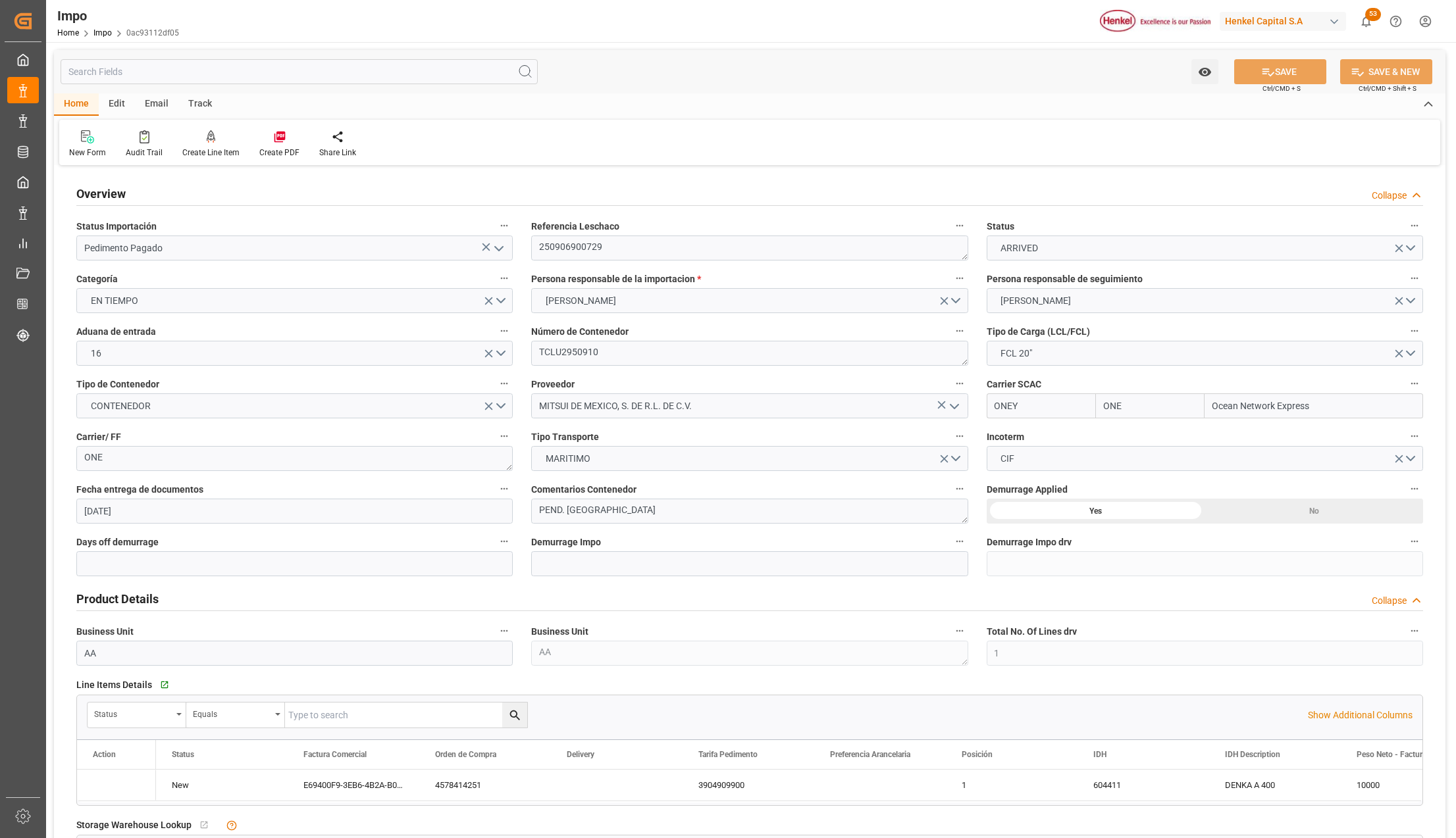
type input "[DATE]"
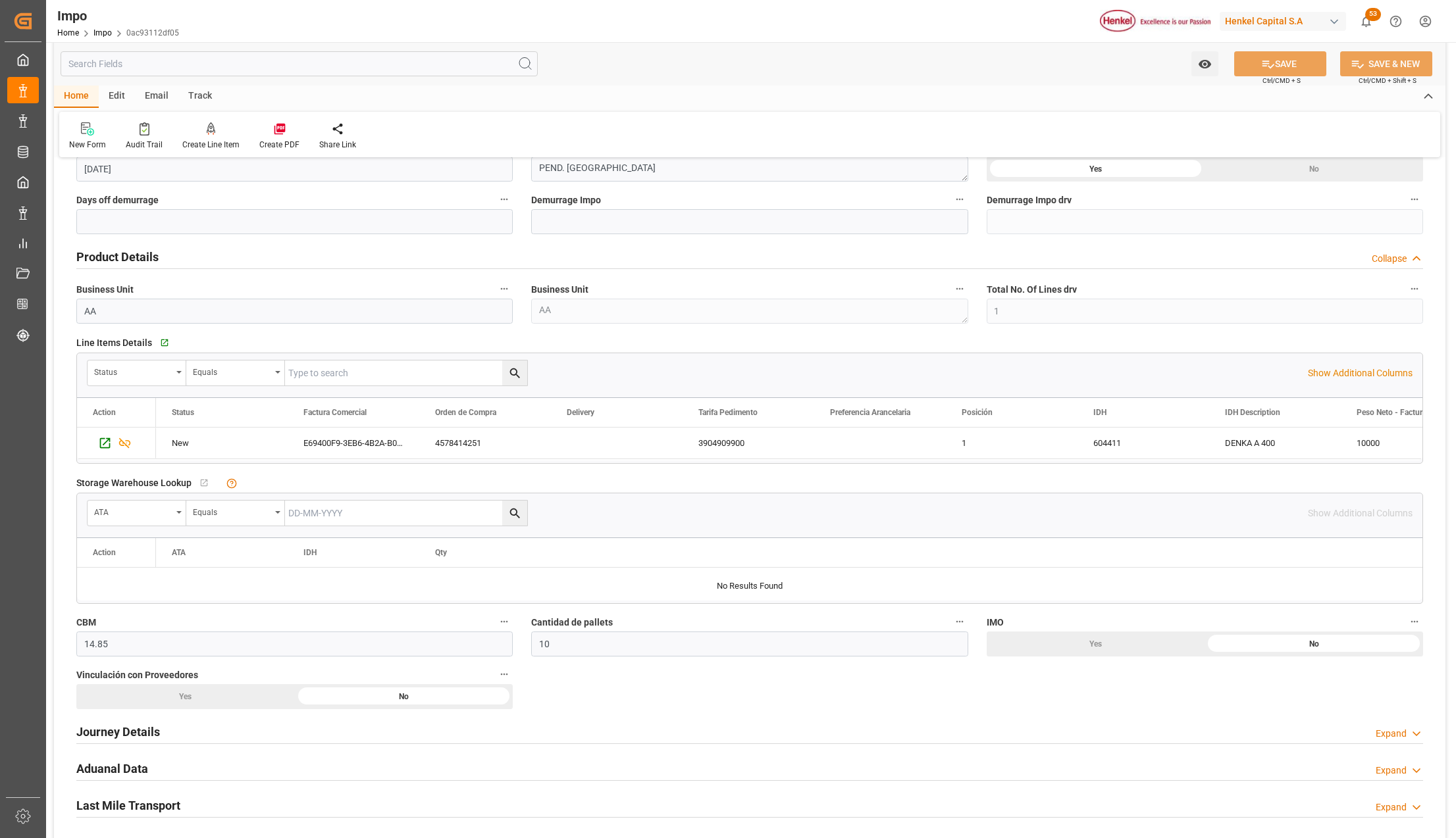
scroll to position [526, 0]
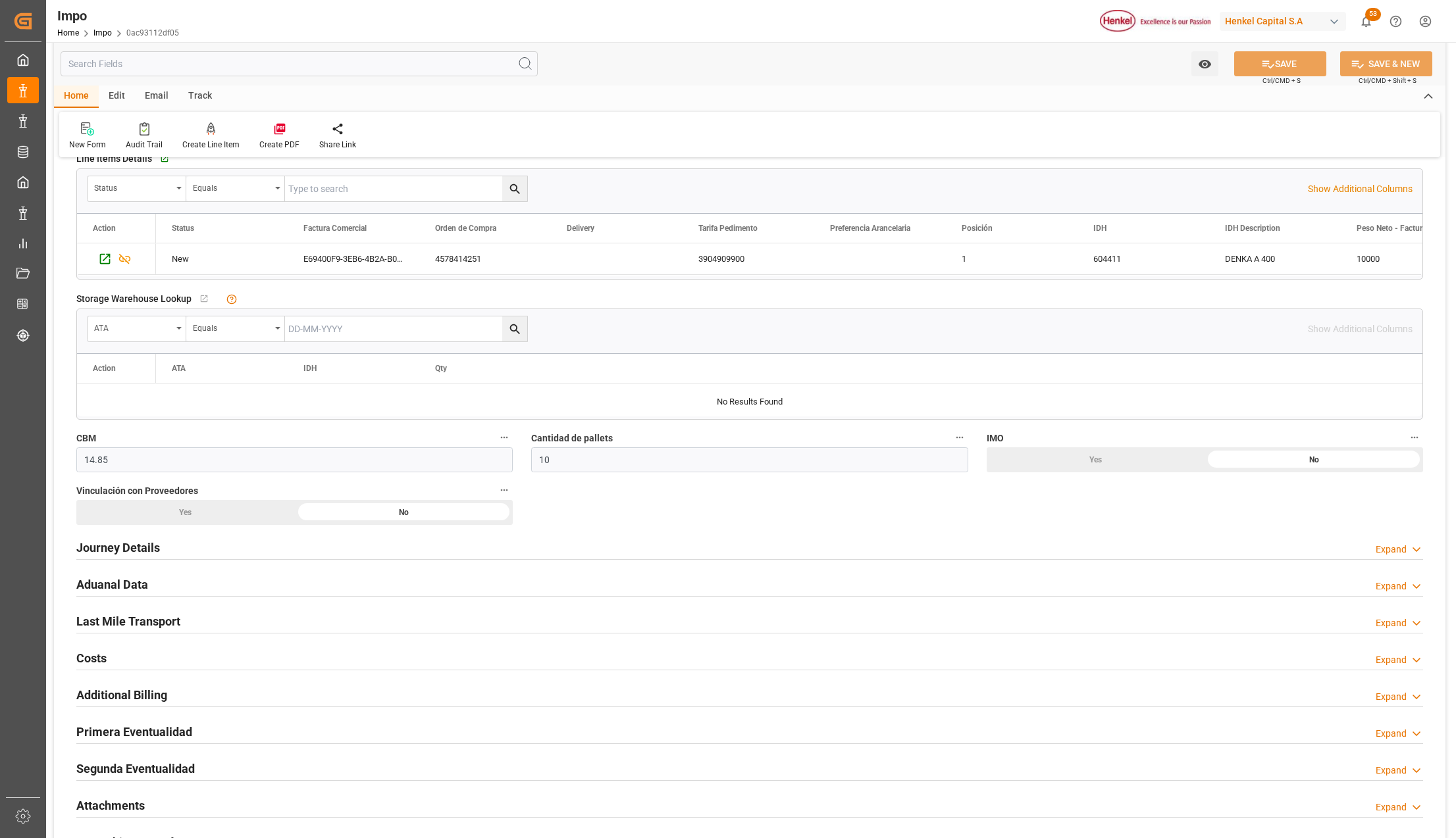
drag, startPoint x: 126, startPoint y: 767, endPoint x: 243, endPoint y: 779, distance: 117.6
click at [126, 767] on h2 "Segunda Eventualidad" at bounding box center [135, 769] width 118 height 18
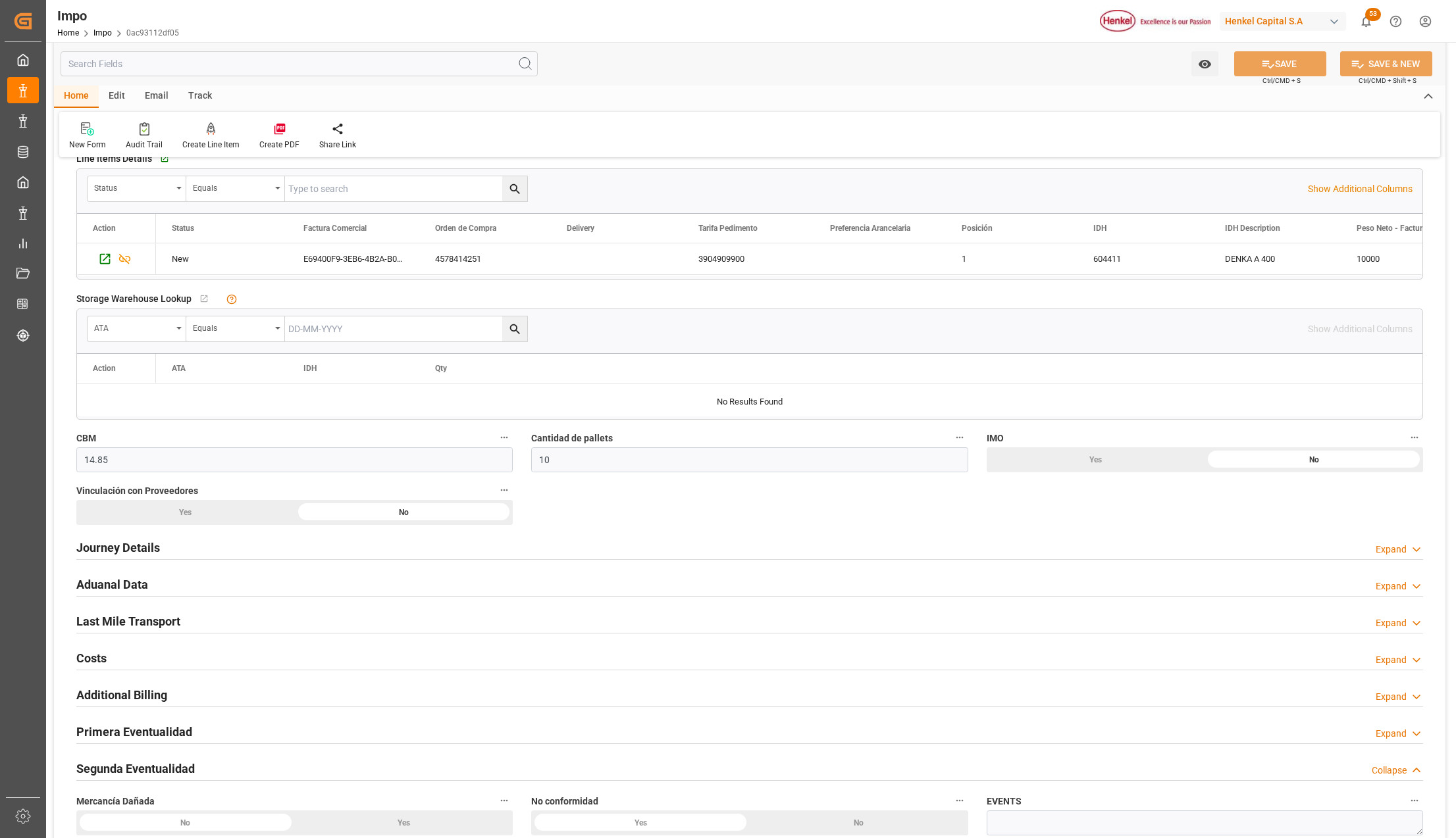
click at [163, 765] on h2 "Segunda Eventualidad" at bounding box center [135, 769] width 118 height 18
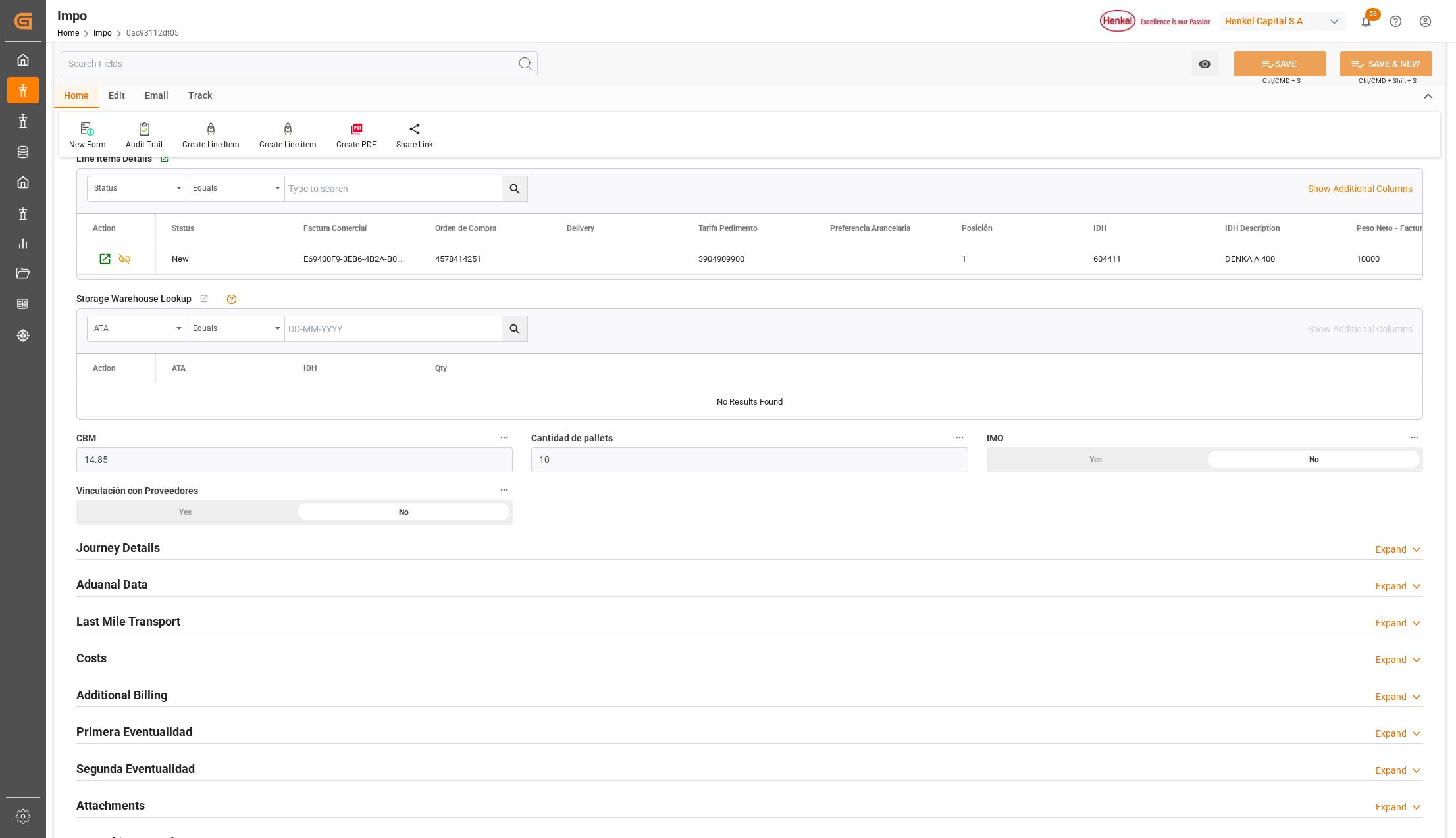
scroll to position [614, 0]
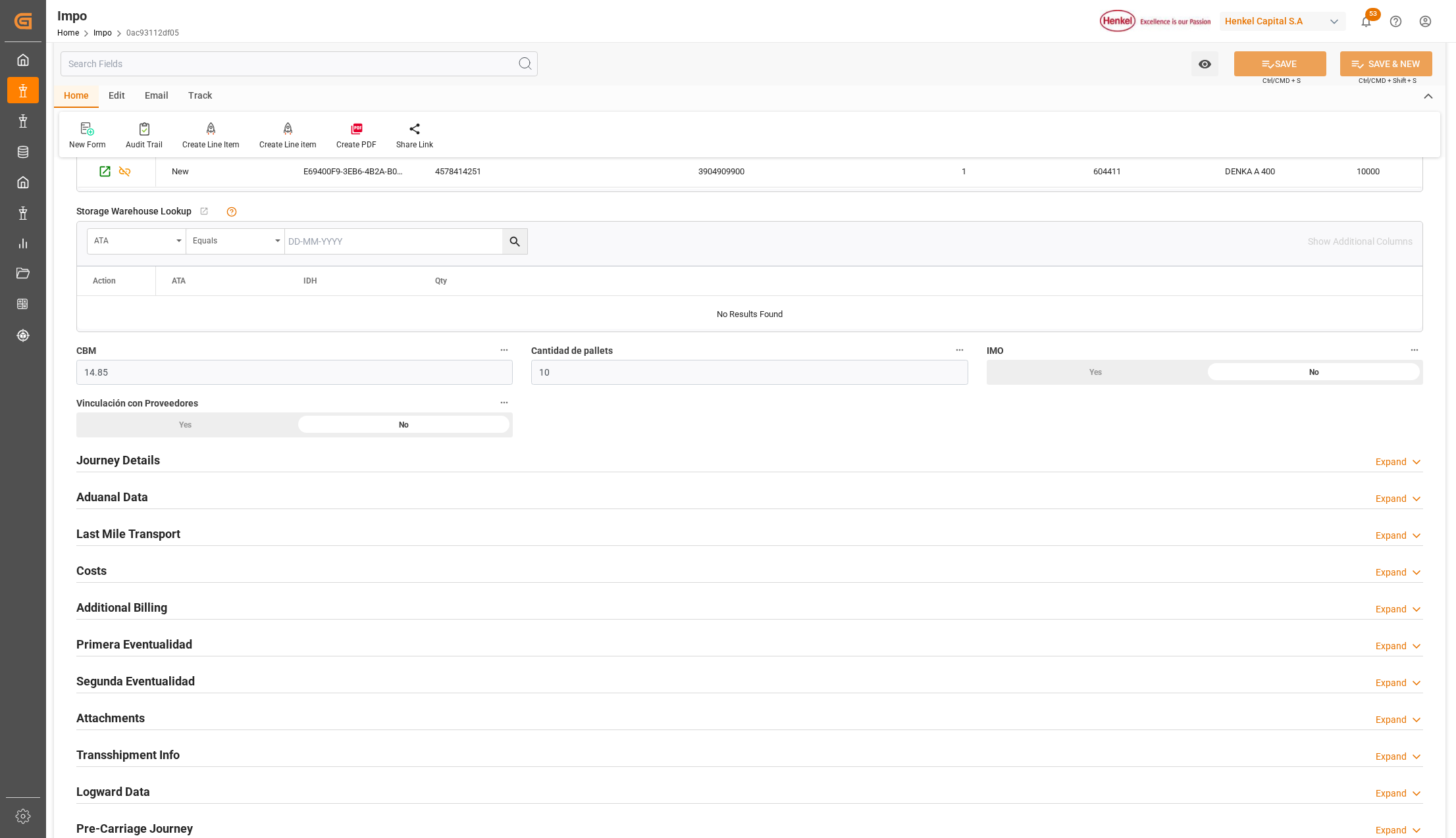
click at [107, 722] on h2 "Attachments" at bounding box center [111, 718] width 68 height 18
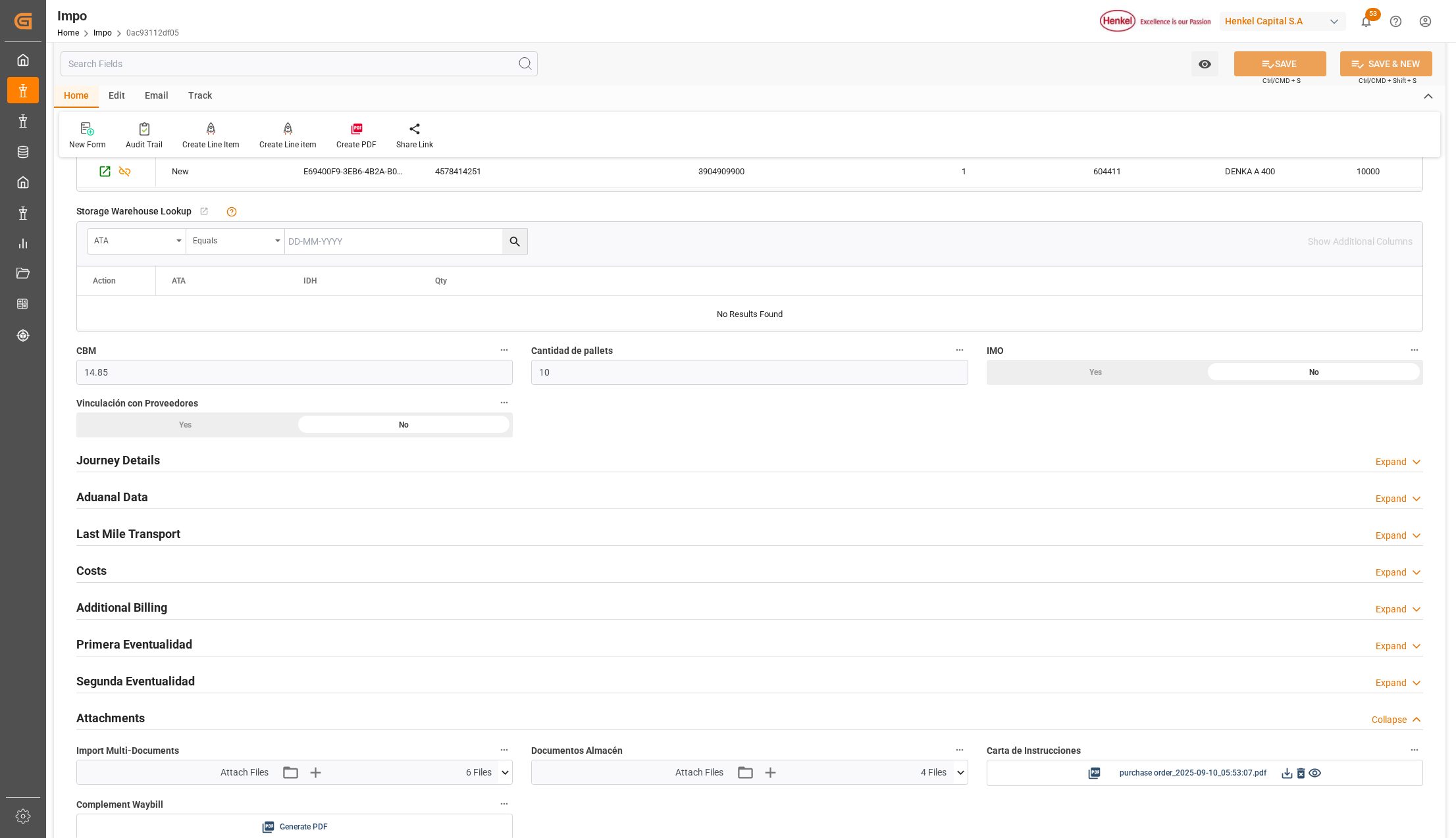
click at [506, 783] on button at bounding box center [505, 772] width 14 height 24
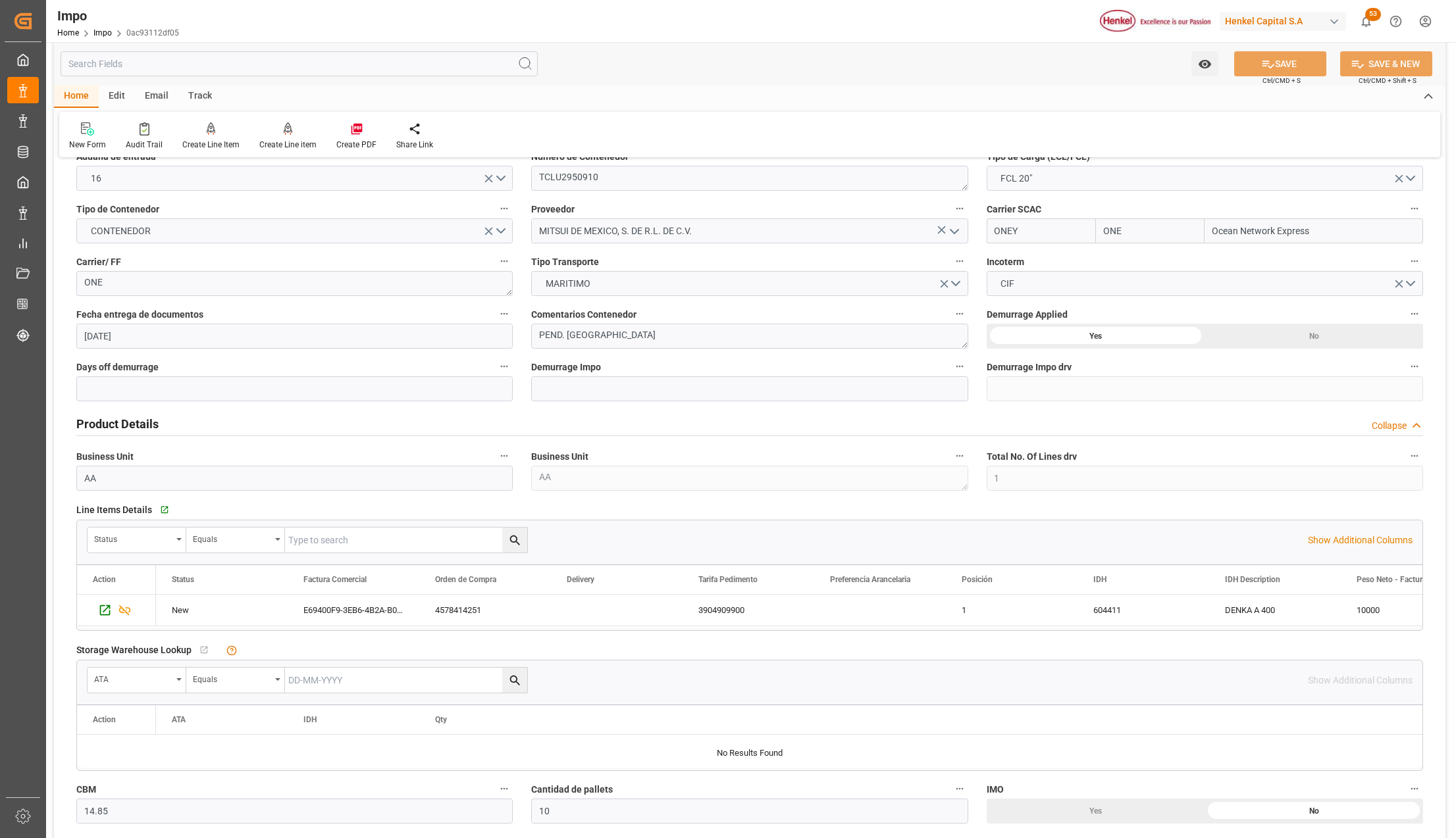
scroll to position [0, 0]
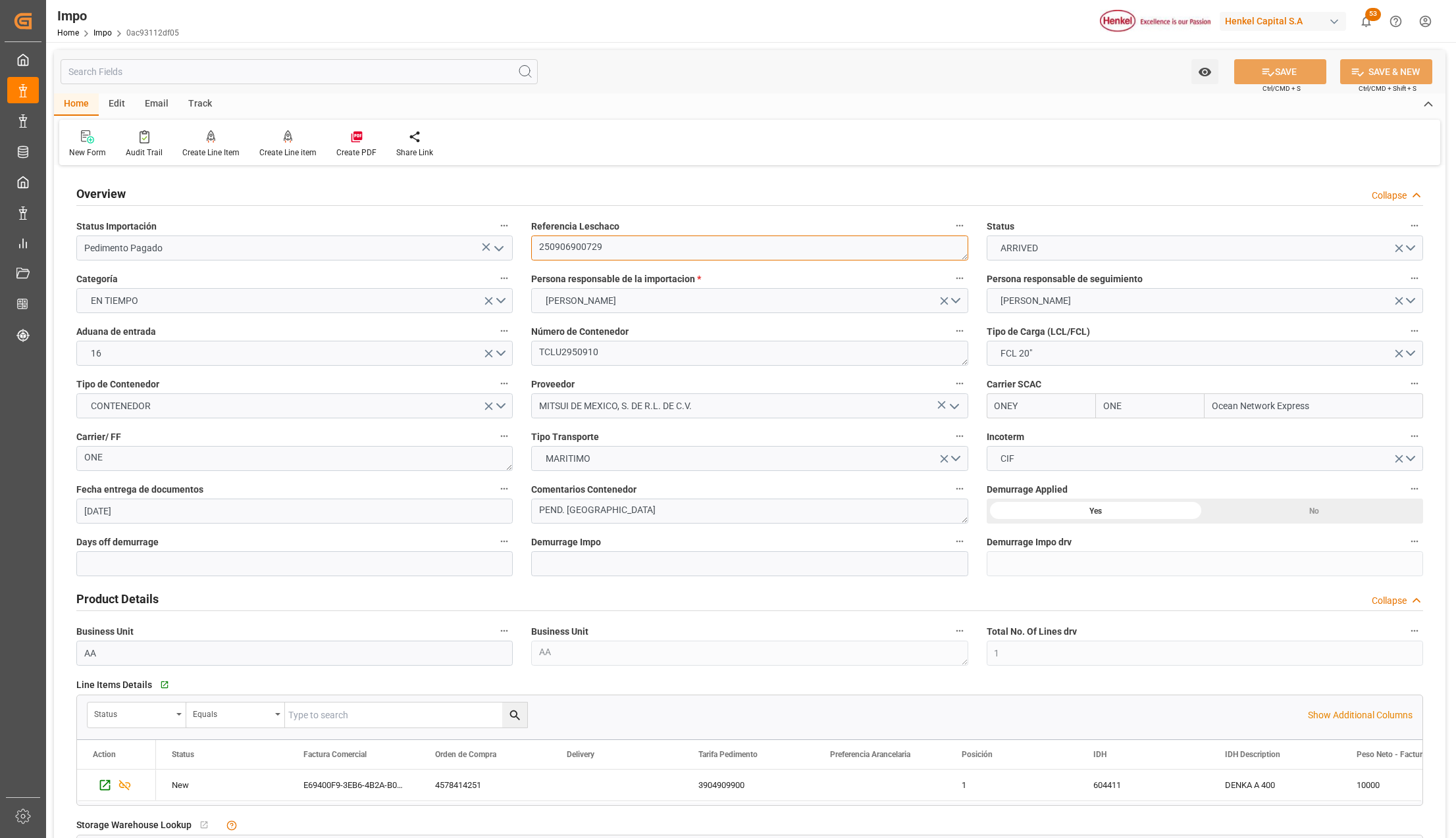
click at [578, 256] on textarea "250906900729" at bounding box center [750, 248] width 437 height 25
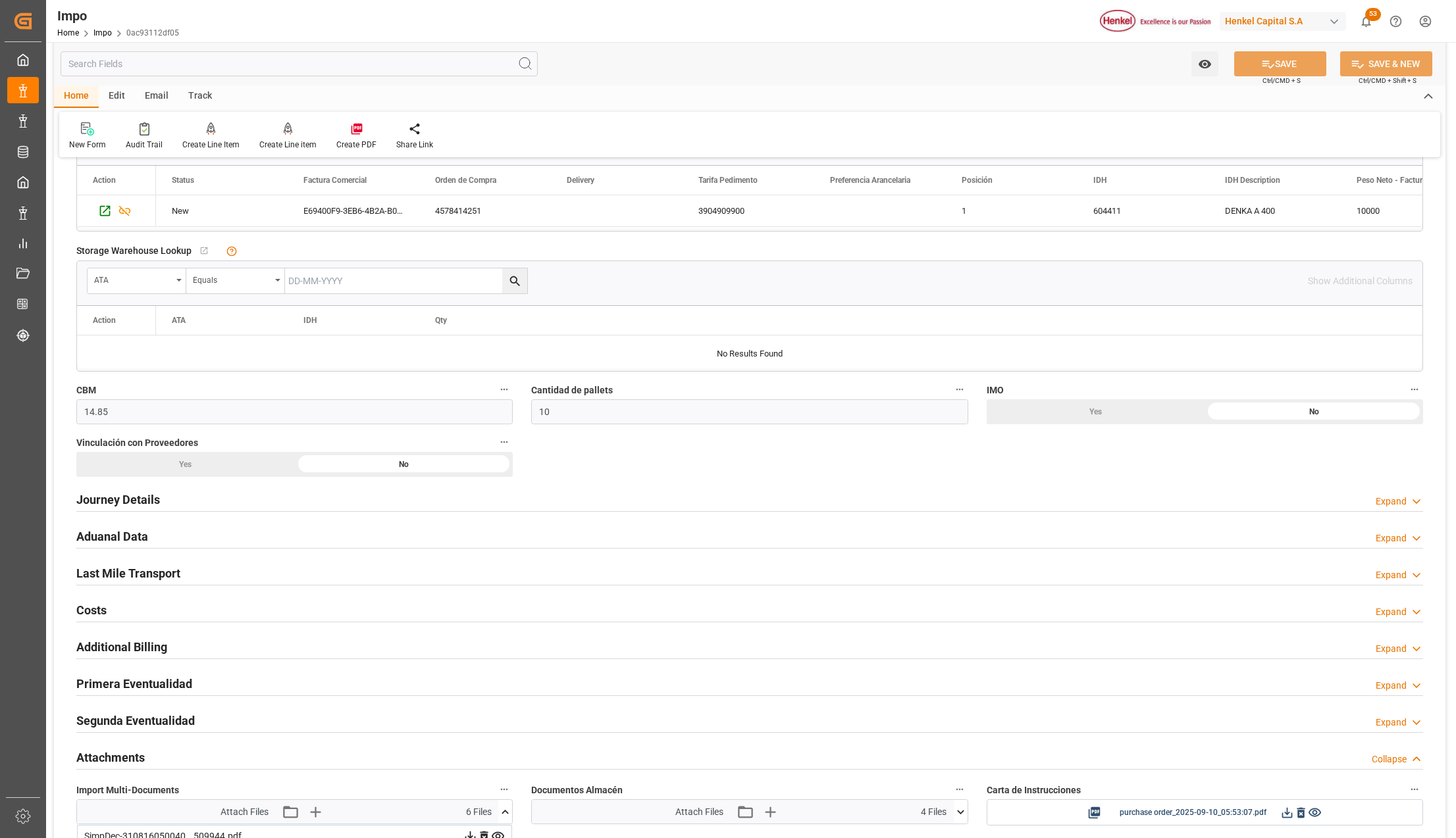
scroll to position [614, 0]
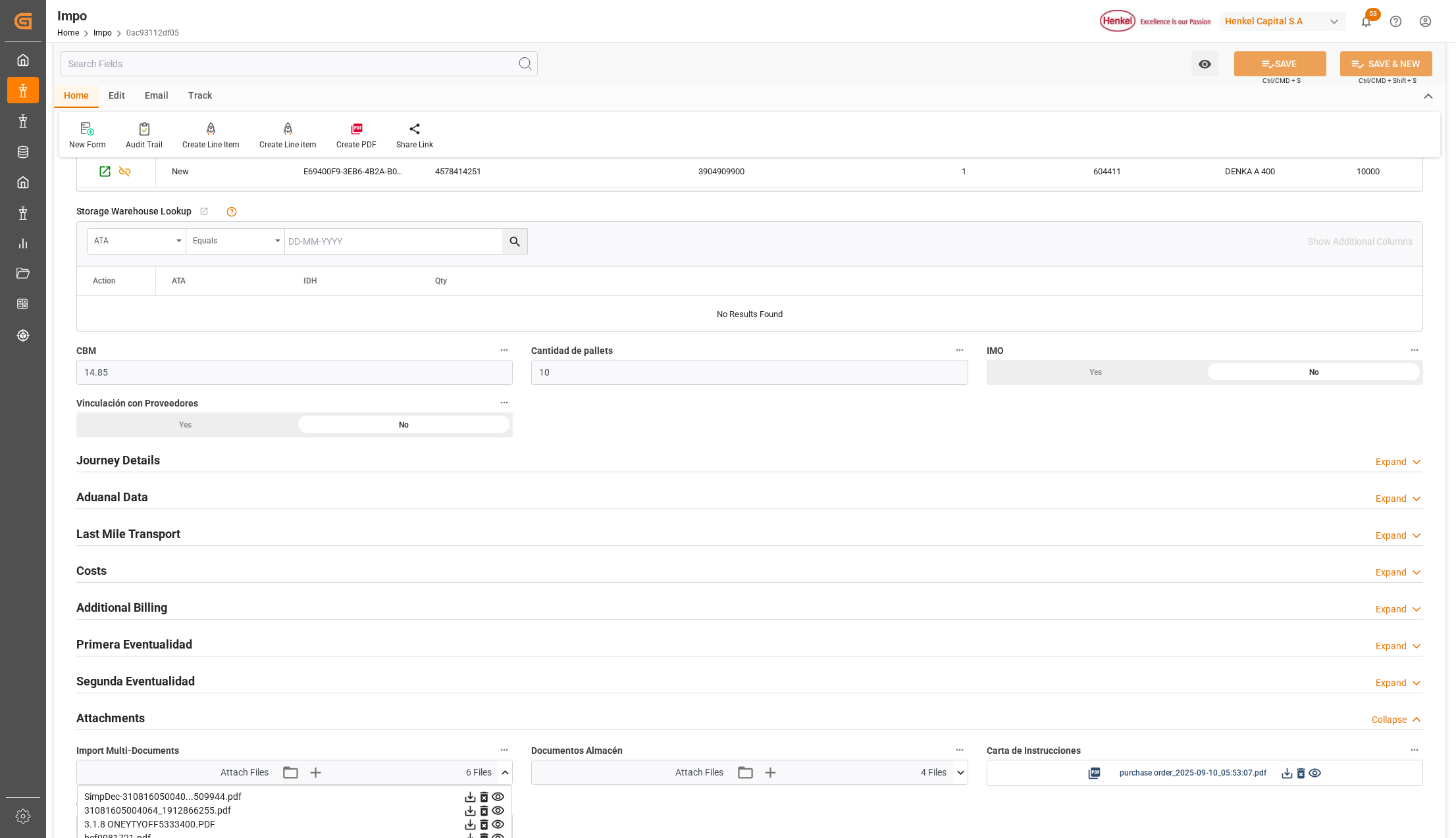
click at [108, 714] on h2 "Attachments" at bounding box center [111, 718] width 68 height 18
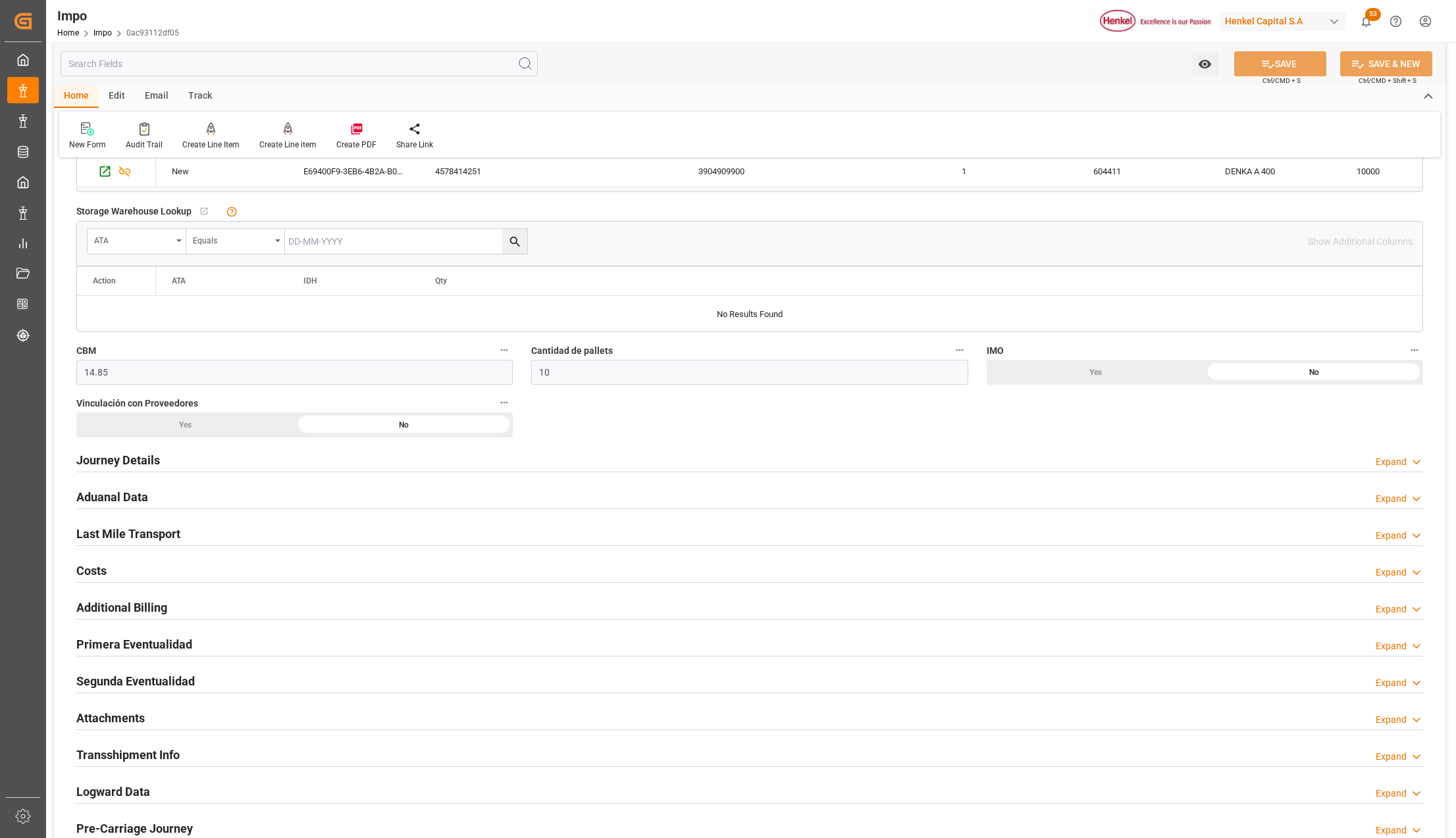
click at [98, 719] on h2 "Attachments" at bounding box center [111, 718] width 68 height 18
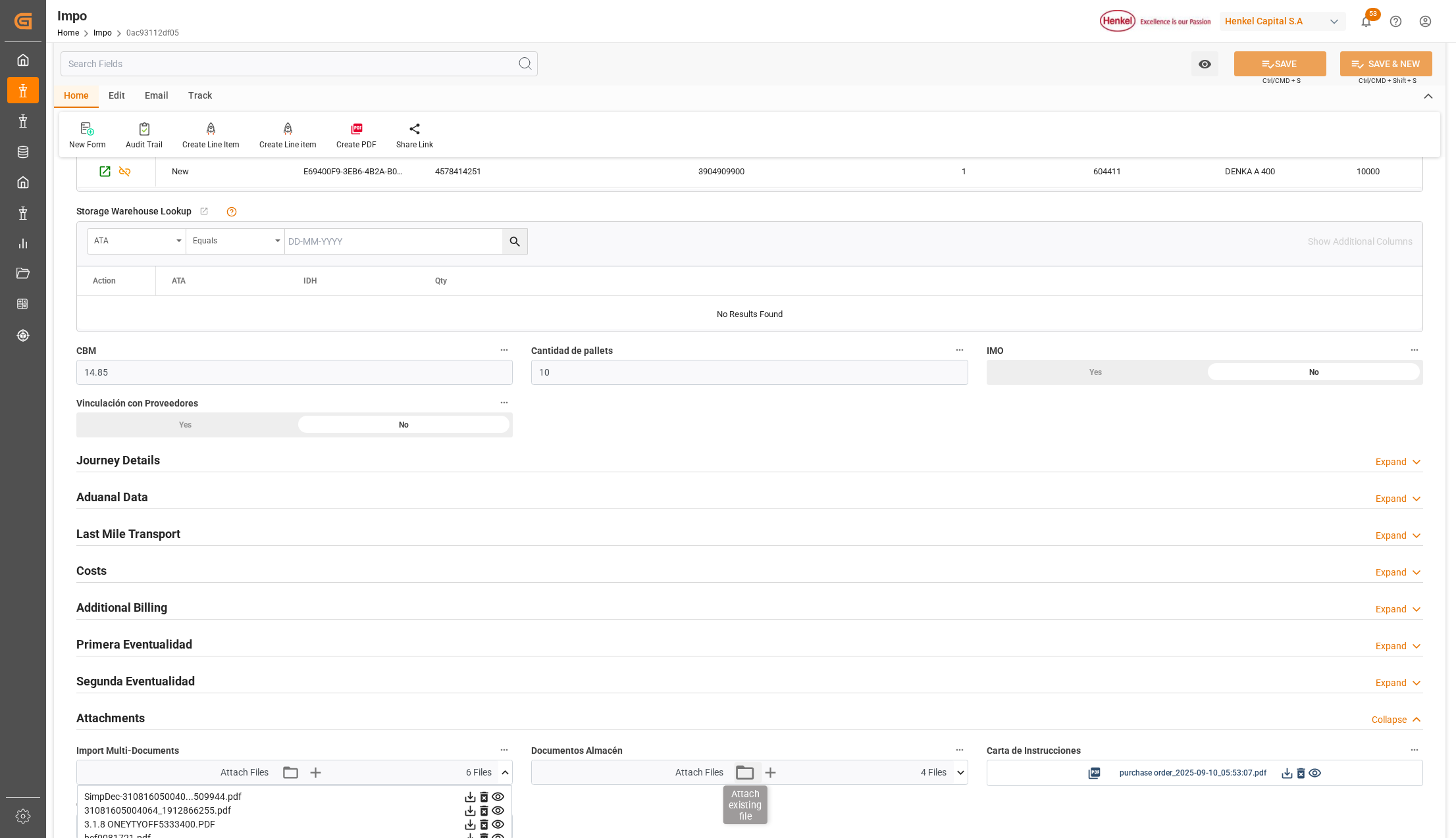
click at [741, 776] on icon "button" at bounding box center [745, 773] width 21 height 21
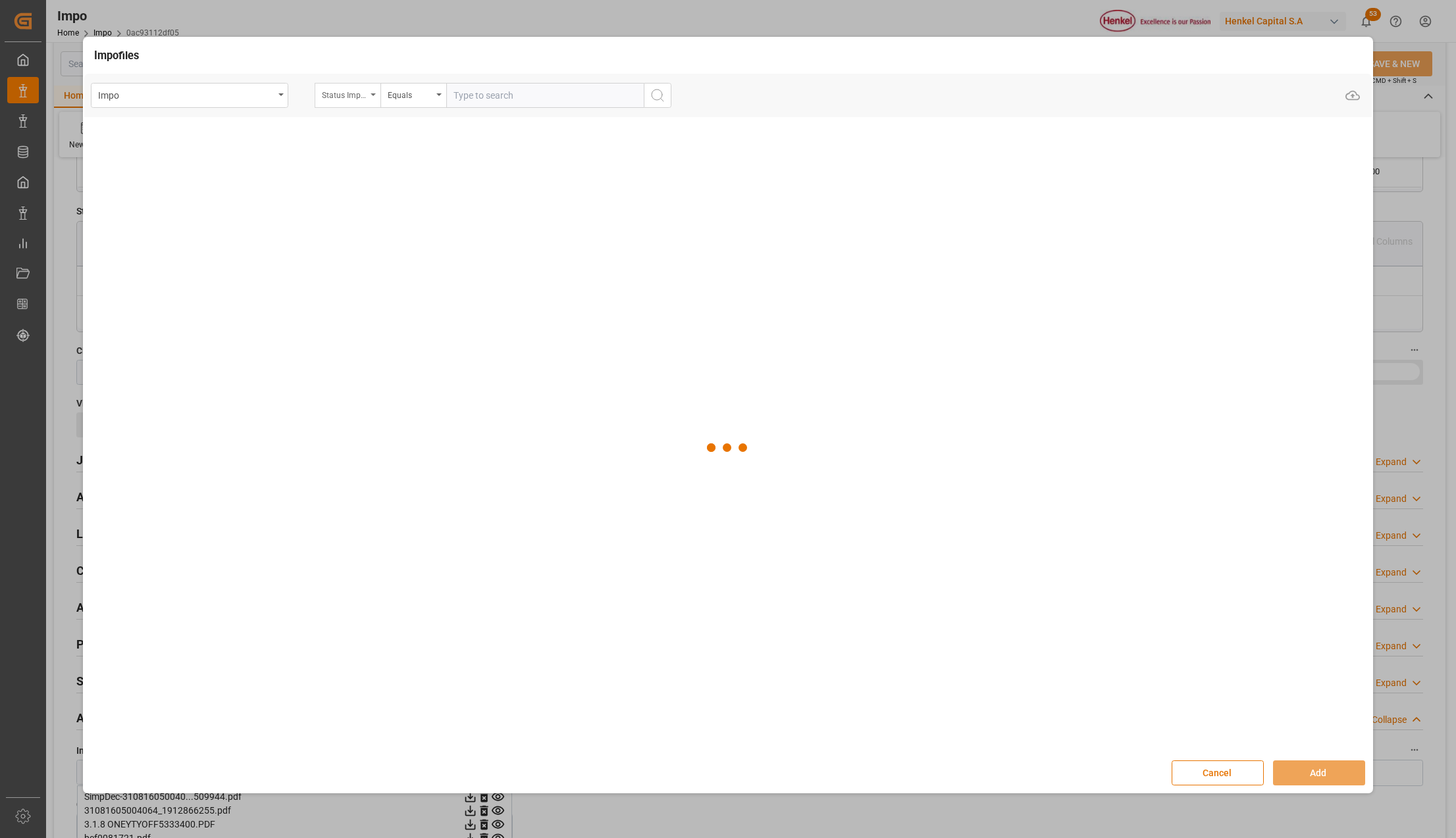
click at [370, 91] on div "Status Importación" at bounding box center [347, 95] width 66 height 25
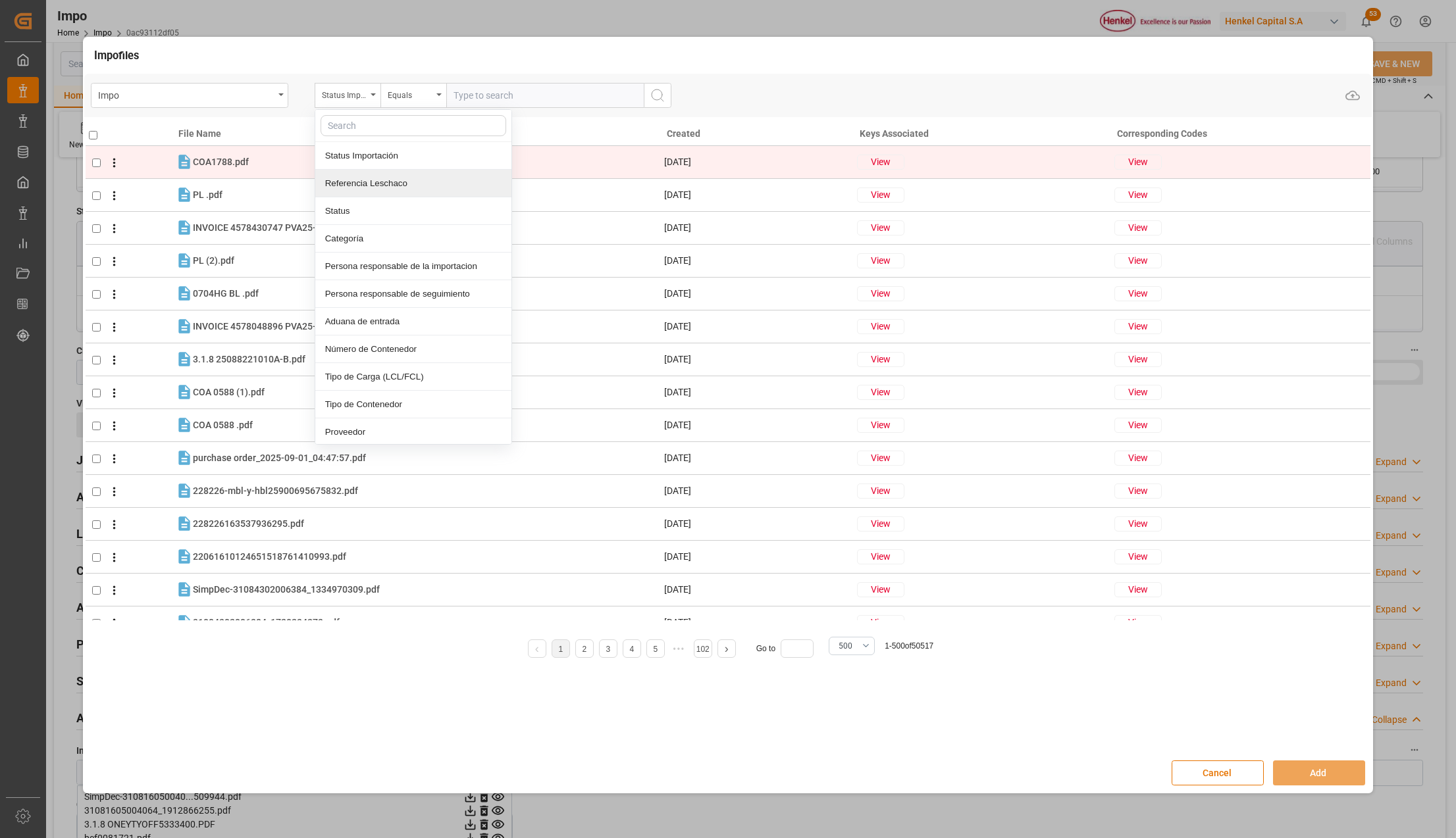
click at [395, 185] on div "Referencia Leschaco" at bounding box center [413, 183] width 196 height 28
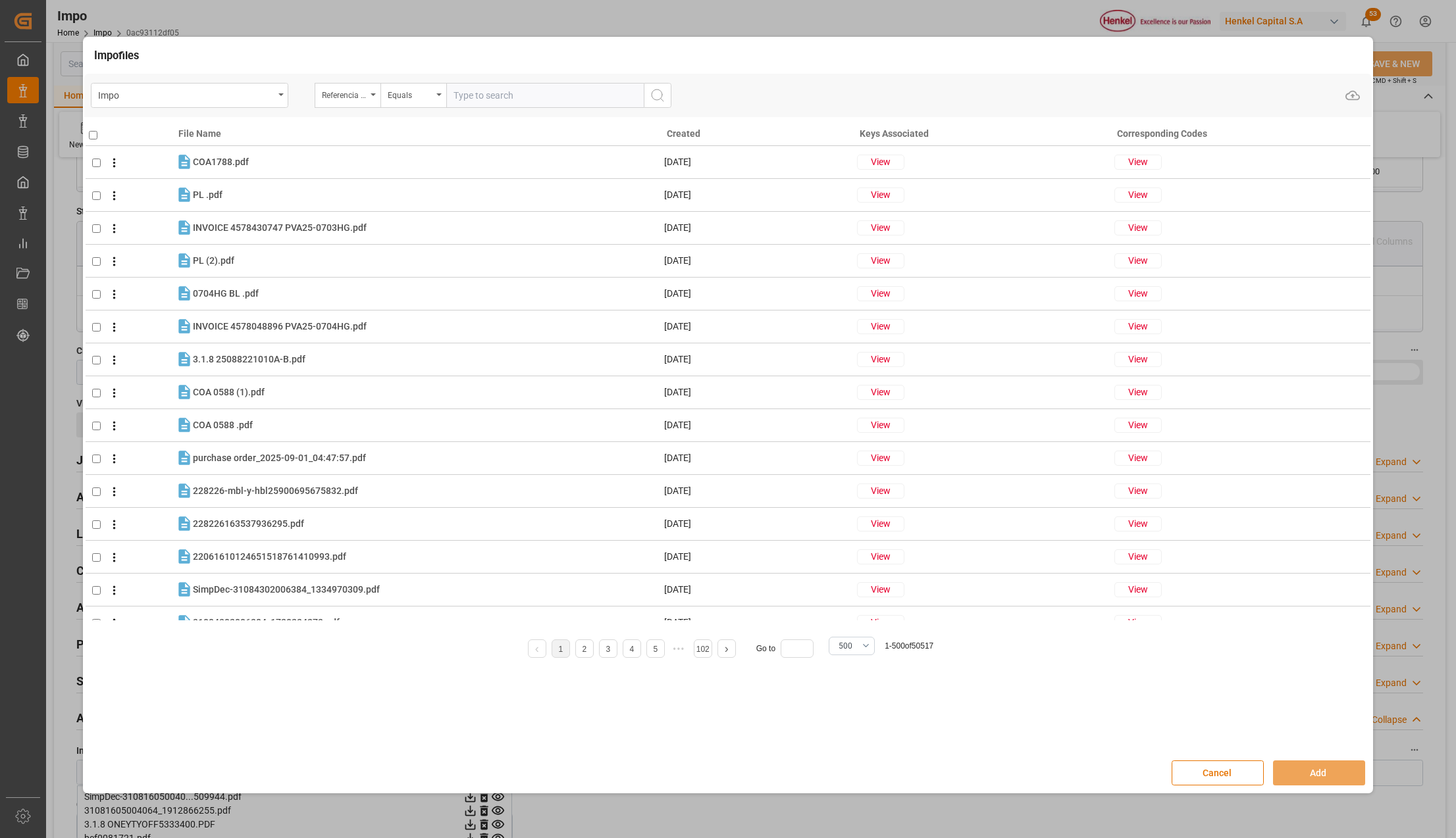
click at [500, 101] on input "text" at bounding box center [545, 95] width 197 height 25
paste input "250906900729"
type input "250906900729"
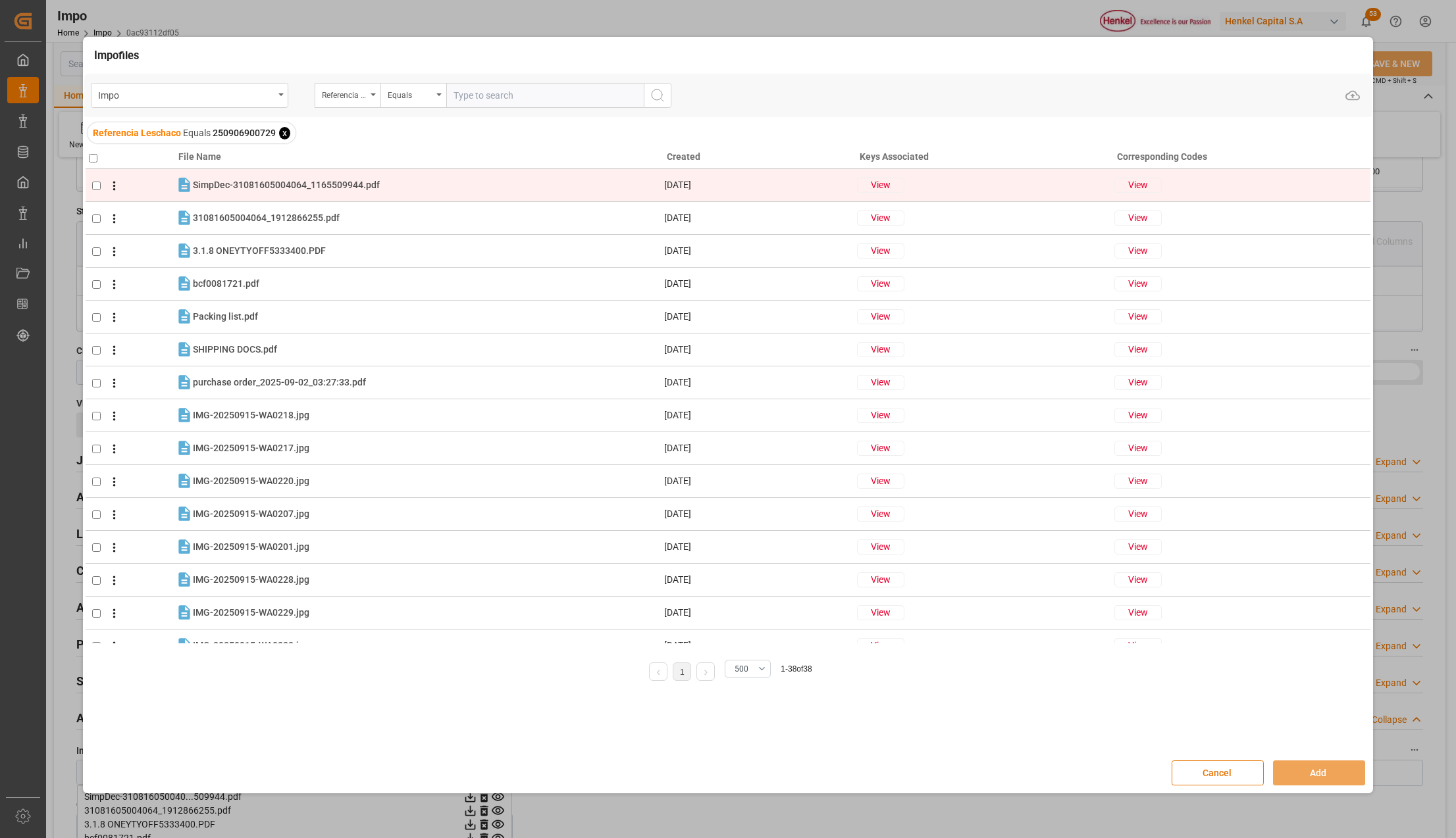
click at [95, 183] on input "checkbox" at bounding box center [96, 186] width 9 height 9
checkbox input "true"
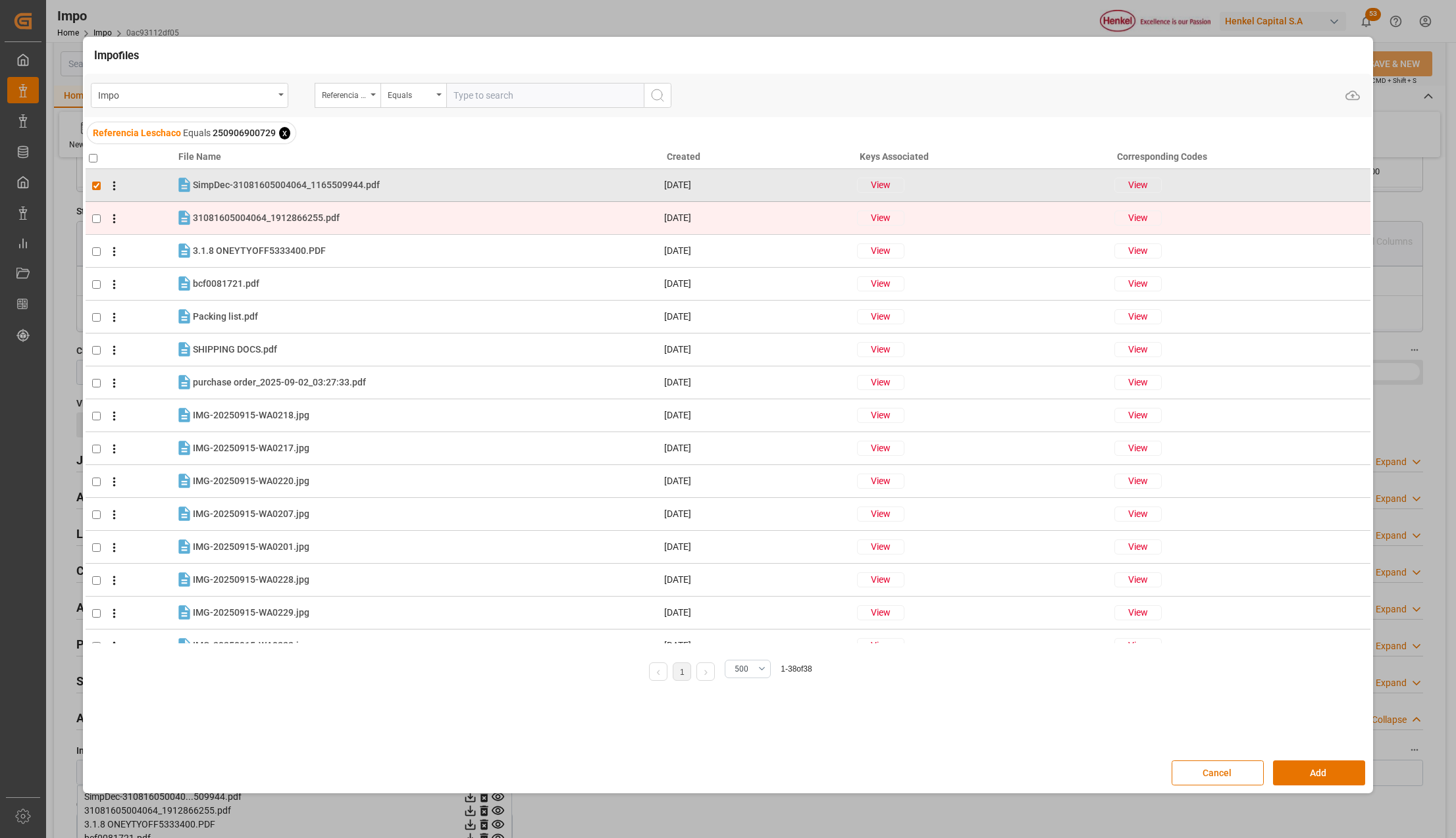
click at [95, 224] on td at bounding box center [130, 218] width 90 height 33
checkbox input "true"
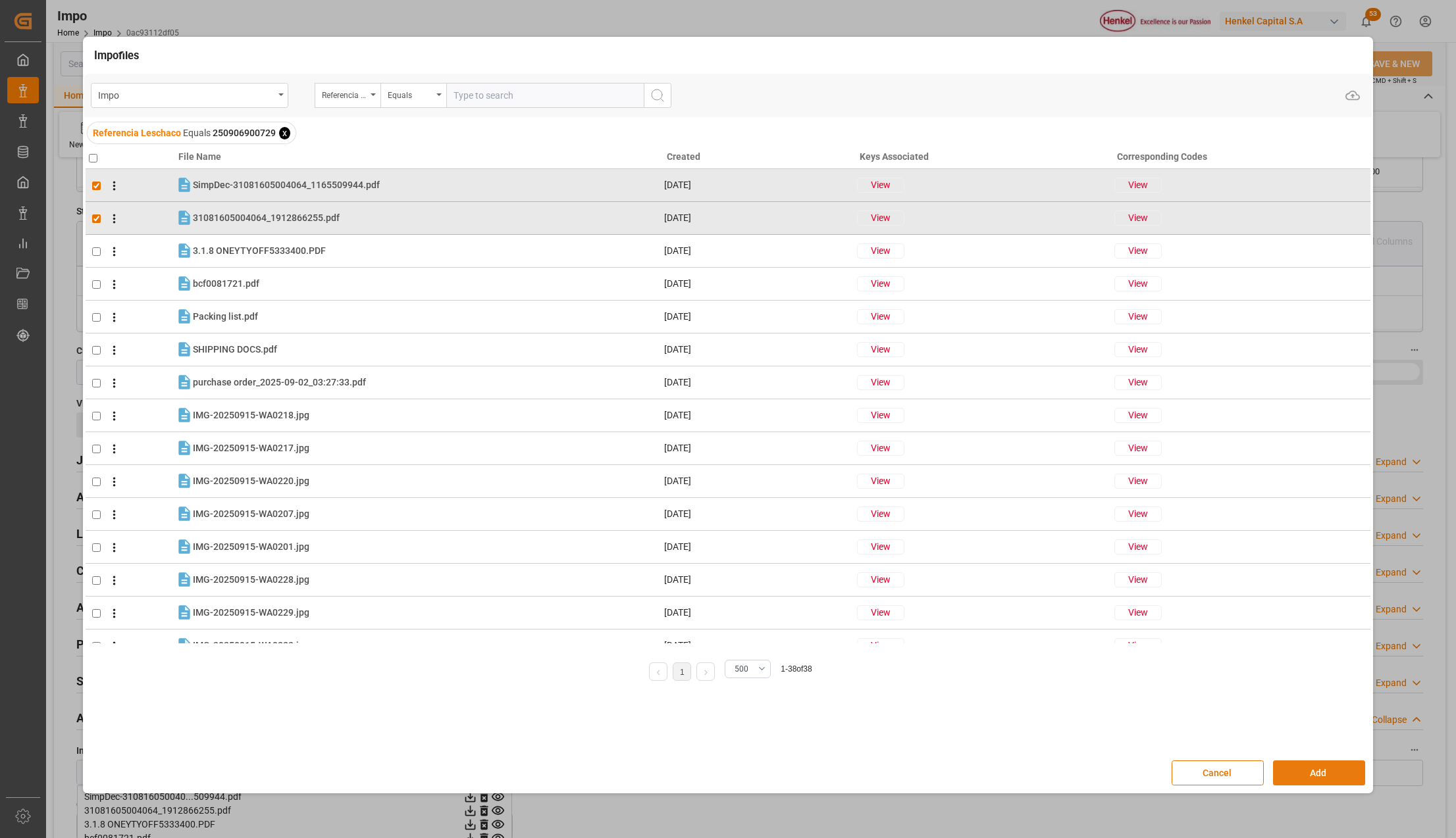
click at [1306, 770] on button "Add" at bounding box center [1319, 773] width 92 height 25
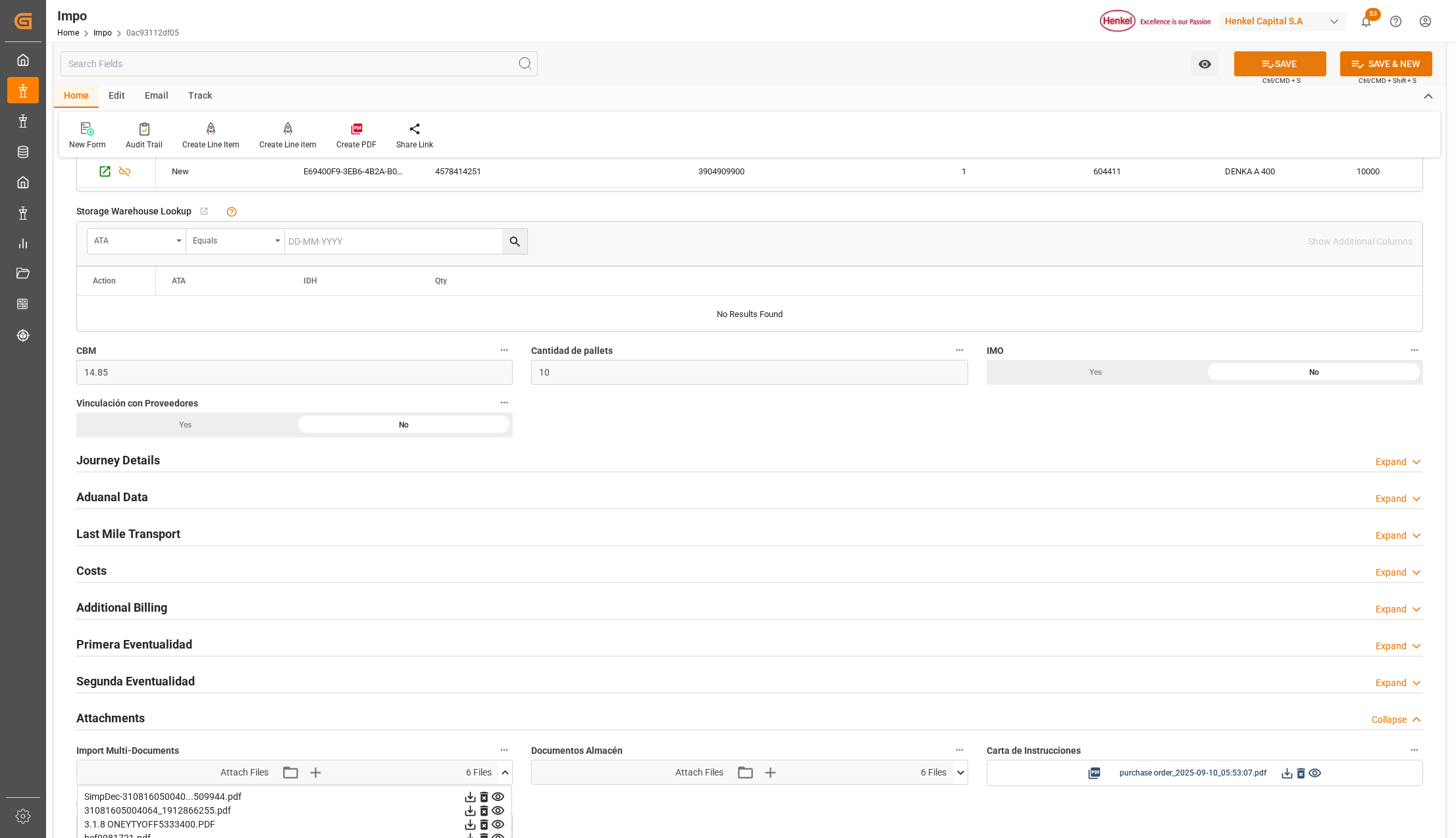
click at [1297, 55] on button "SAVE" at bounding box center [1280, 64] width 92 height 25
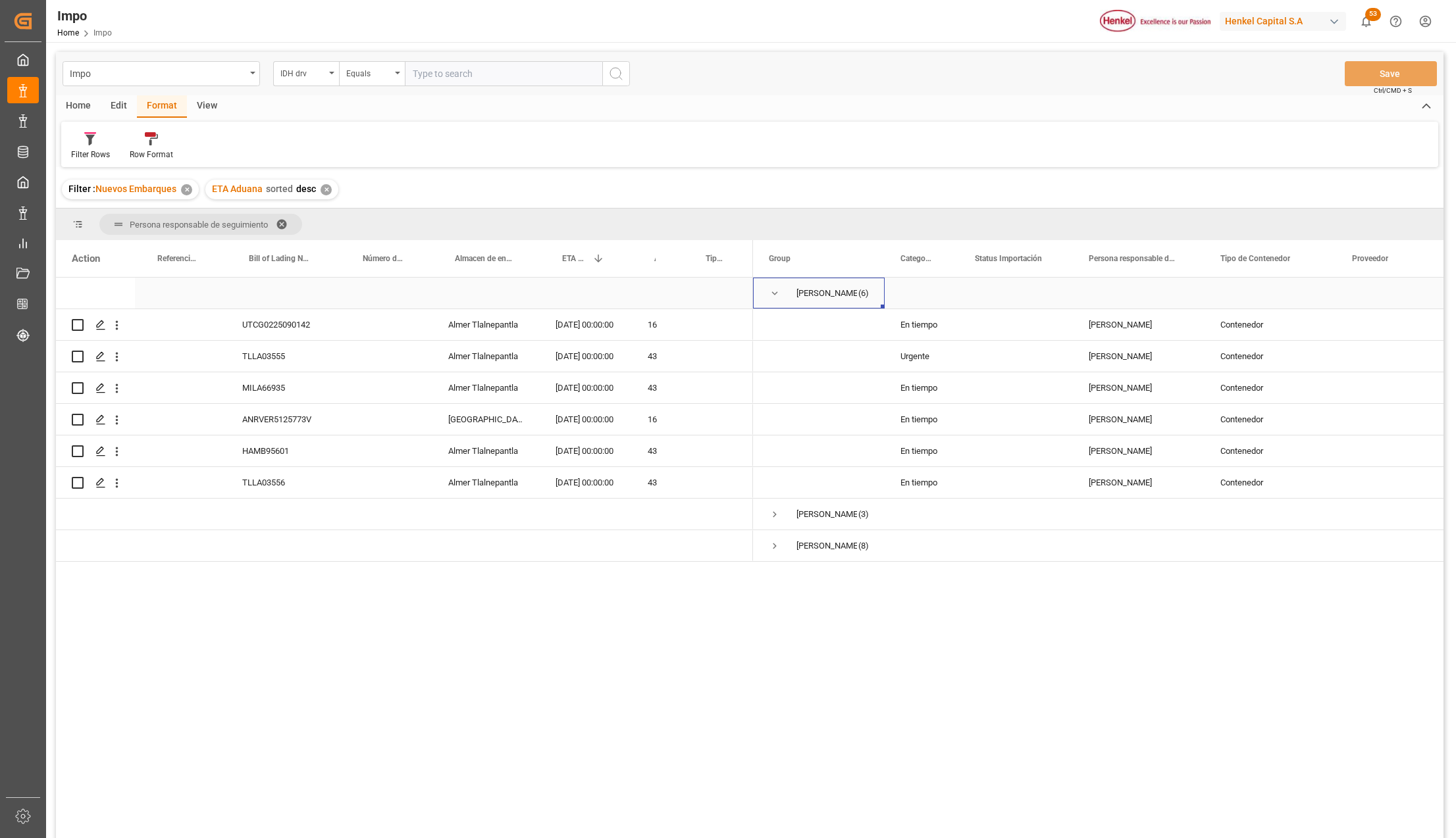
click at [776, 286] on span "Press SPACE to select this row." at bounding box center [775, 293] width 12 height 30
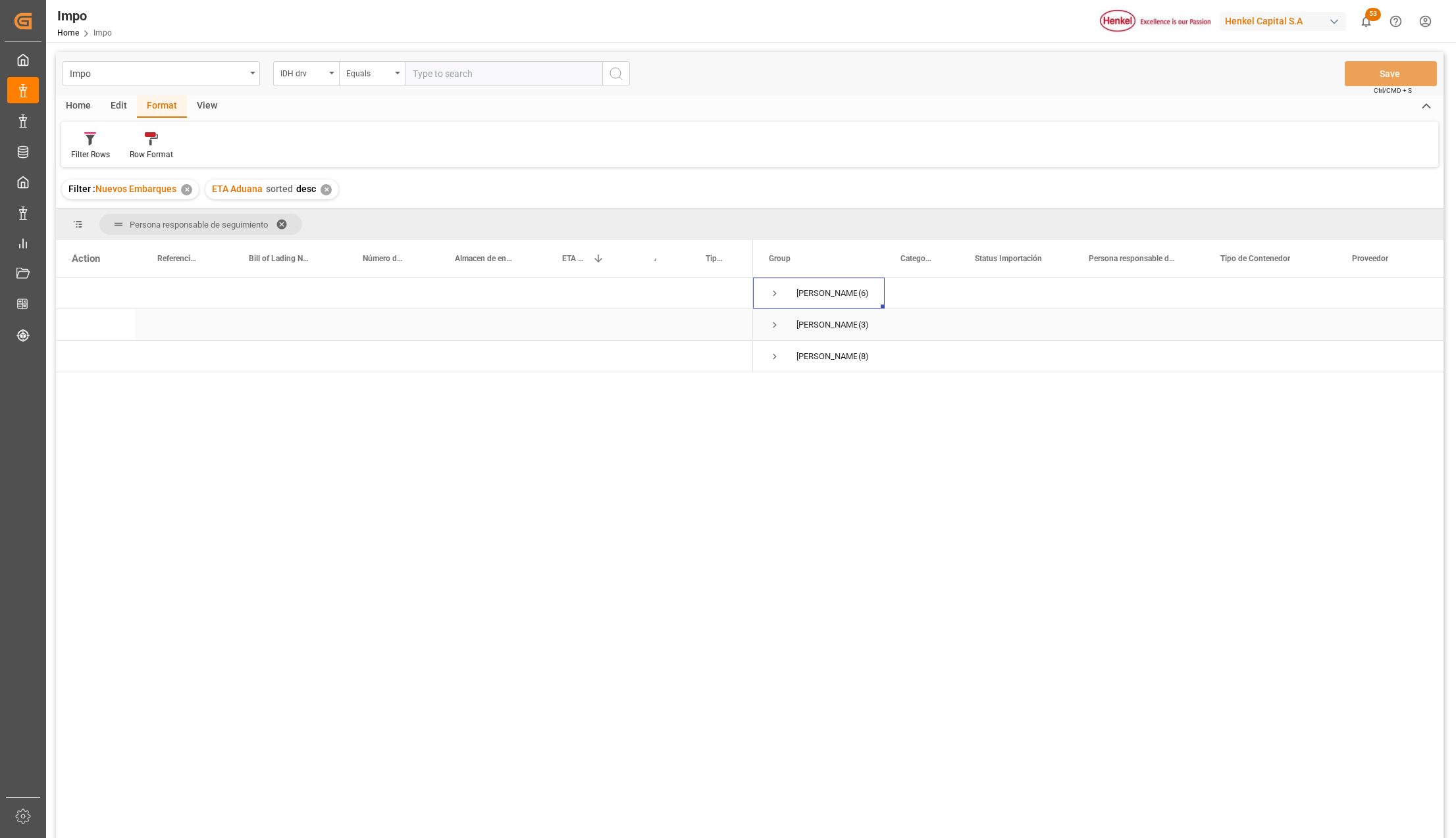
click at [778, 319] on span "Press SPACE to select this row." at bounding box center [775, 325] width 12 height 12
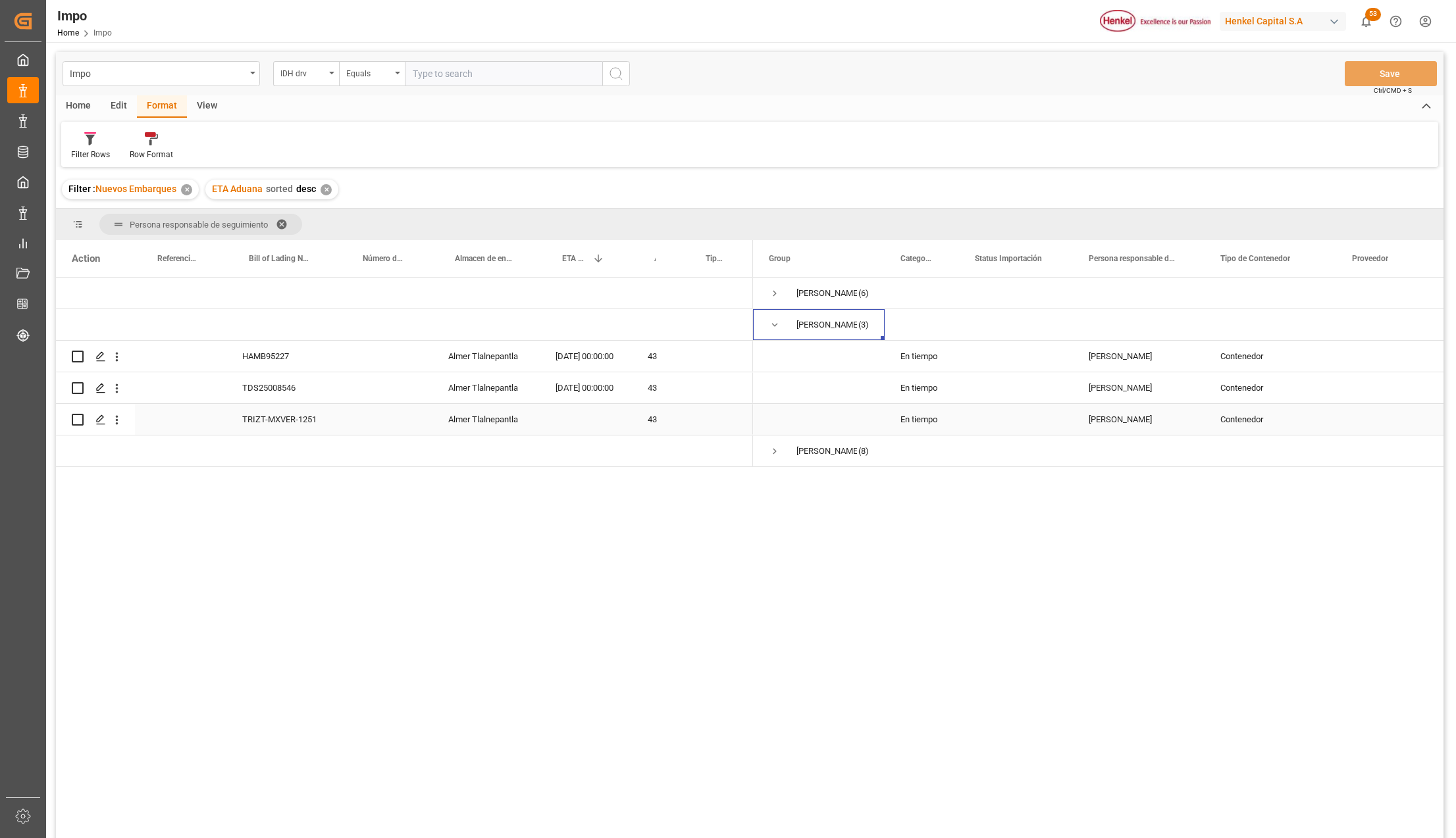
click at [275, 420] on div "TRIZT-MXVER-1251" at bounding box center [284, 419] width 114 height 31
click at [265, 387] on div "TDS25008546" at bounding box center [284, 388] width 114 height 31
click at [317, 384] on div "TDS25008546" at bounding box center [284, 388] width 114 height 31
click at [321, 388] on div "TDS25008546" at bounding box center [284, 388] width 114 height 31
click at [122, 388] on icon "open menu" at bounding box center [117, 388] width 14 height 14
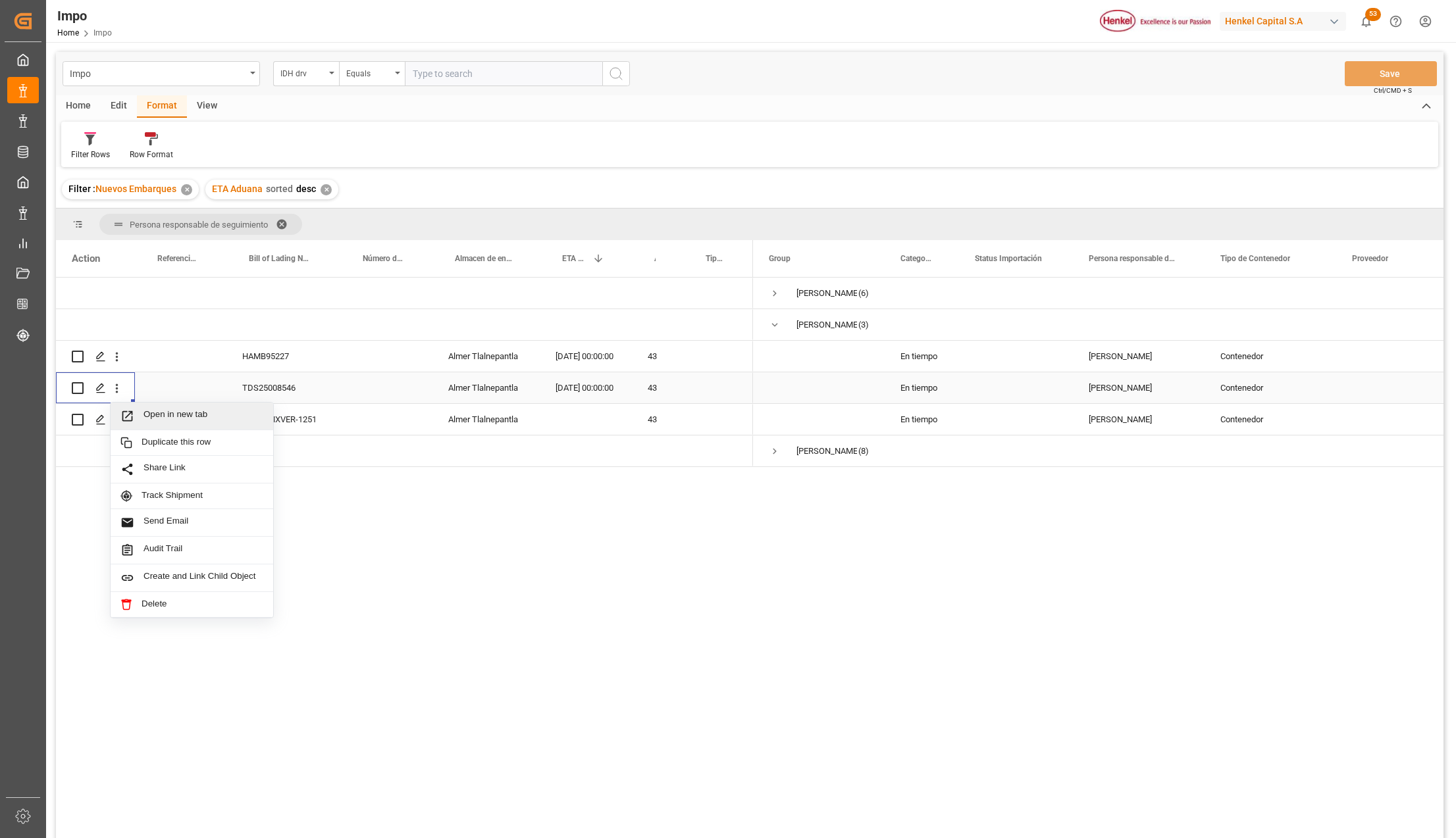
click at [145, 412] on span "Open in new tab" at bounding box center [203, 416] width 120 height 14
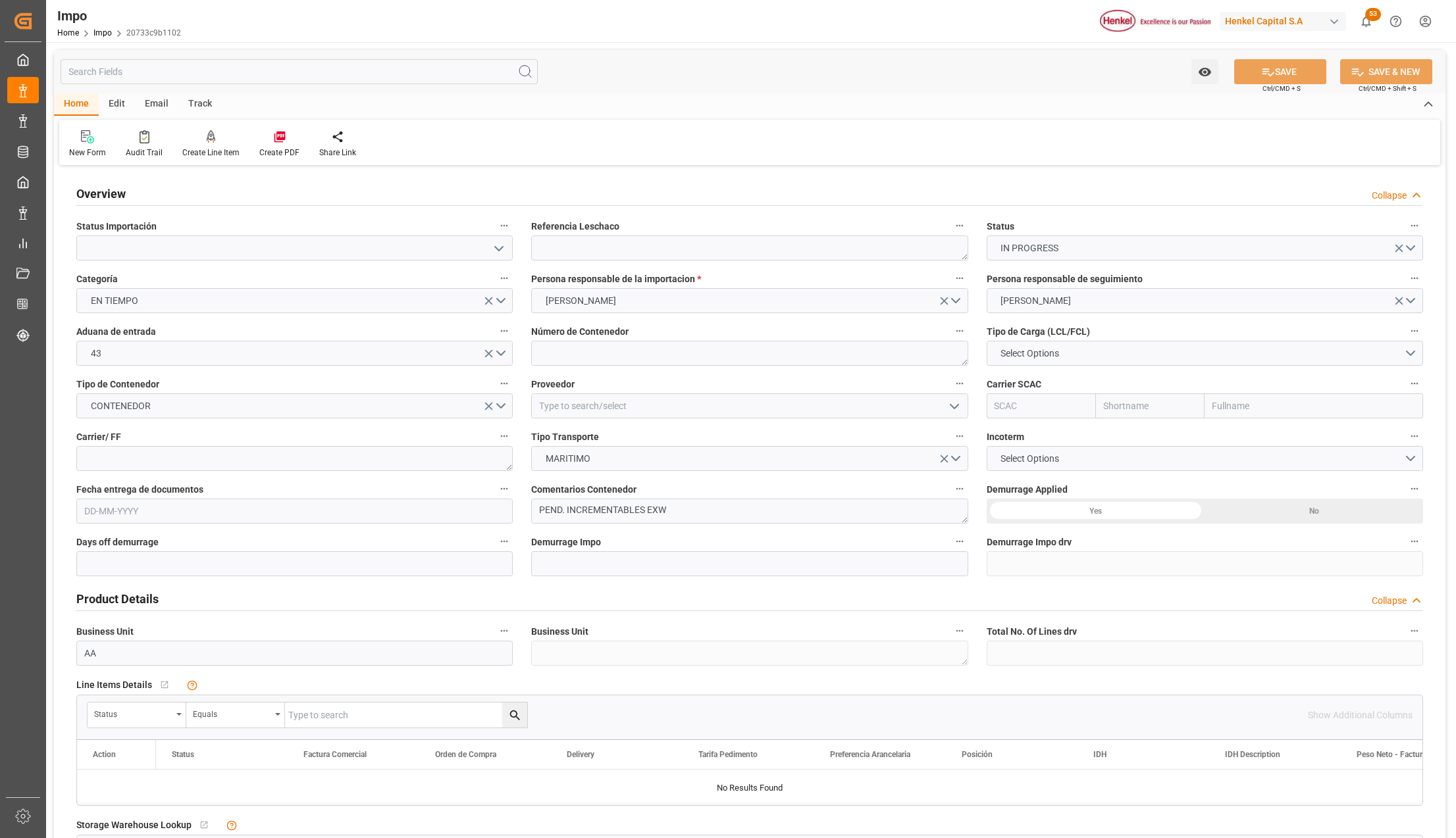
click at [496, 256] on icon "open menu" at bounding box center [499, 248] width 15 height 15
type input "[DATE]"
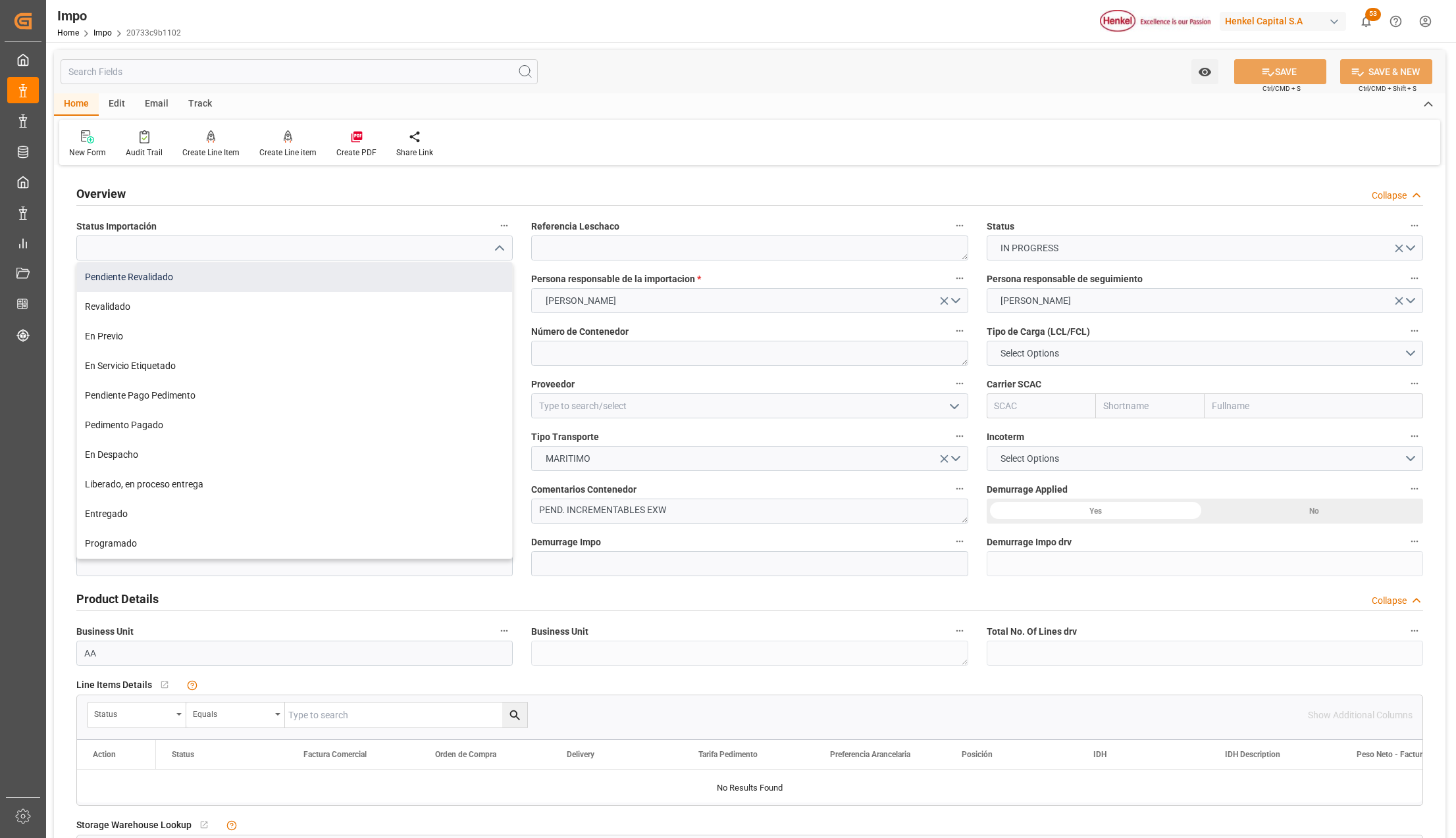
click at [252, 282] on div "Pendiente Revalidado" at bounding box center [295, 277] width 435 height 29
type input "Pendiente Revalidado"
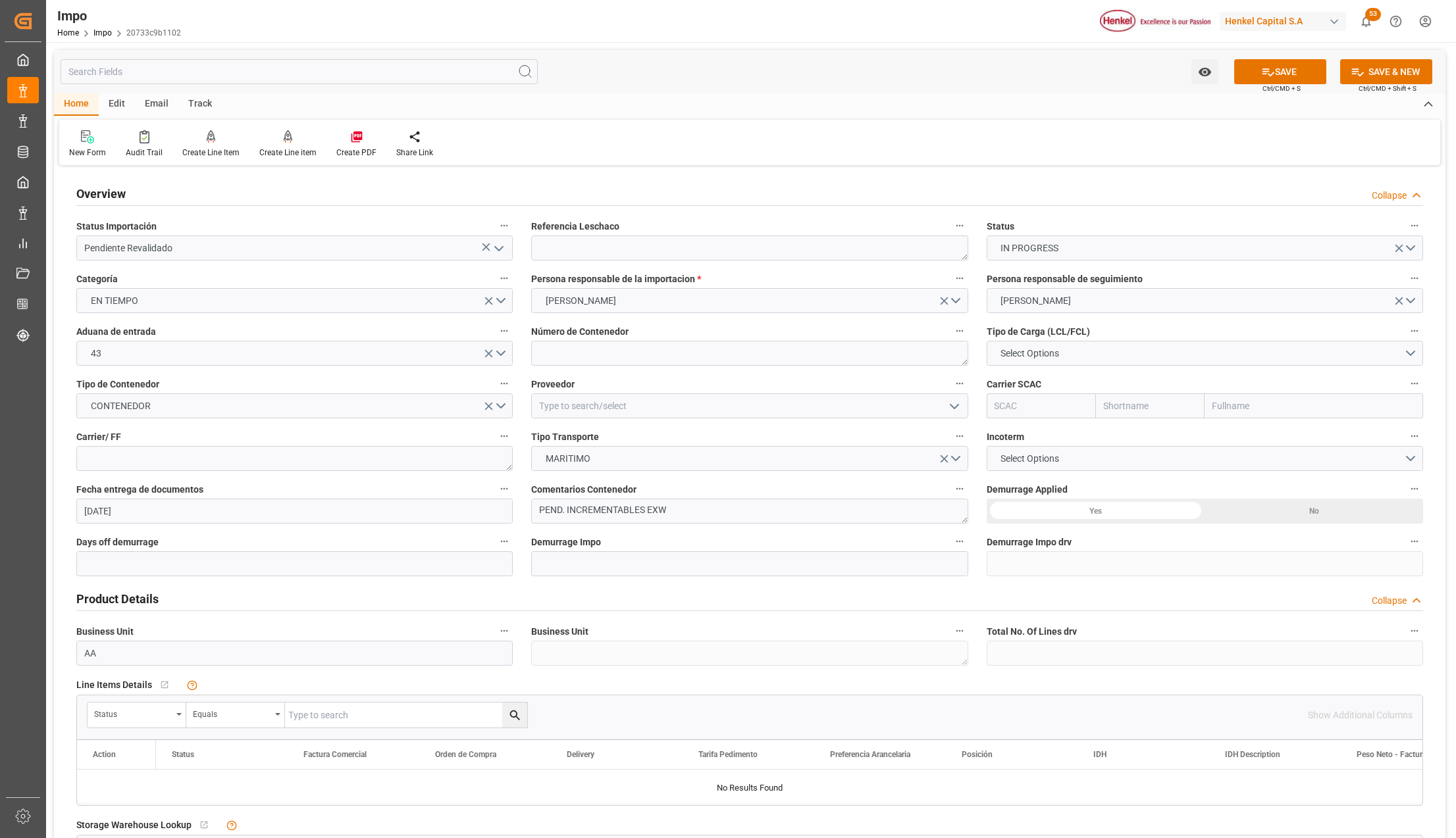
drag, startPoint x: 547, startPoint y: 235, endPoint x: 611, endPoint y: 298, distance: 89.8
click at [547, 235] on label "Referencia Leschaco" at bounding box center [750, 226] width 437 height 19
click at [952, 235] on button "Referencia Leschaco" at bounding box center [960, 226] width 17 height 17
click at [559, 242] on textarea at bounding box center [750, 248] width 437 height 25
paste textarea "TDS25008546"
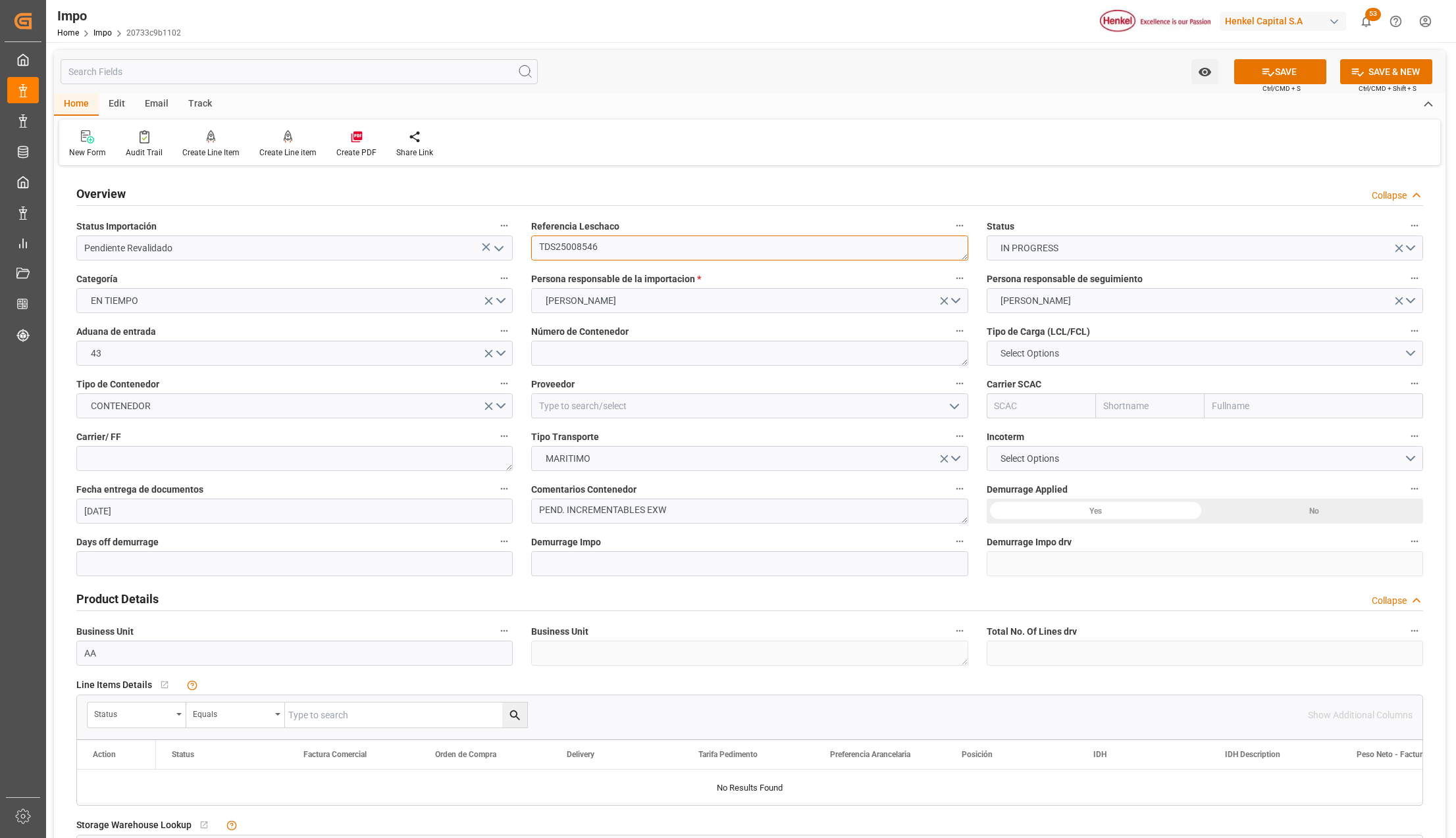
type textarea "TDS25008546"
click at [1014, 358] on span "Select Options" at bounding box center [1030, 353] width 72 height 14
click at [1017, 356] on div "LCL" at bounding box center [1205, 357] width 435 height 28
click at [562, 346] on textarea at bounding box center [750, 353] width 437 height 25
click at [554, 358] on textarea at bounding box center [750, 353] width 437 height 25
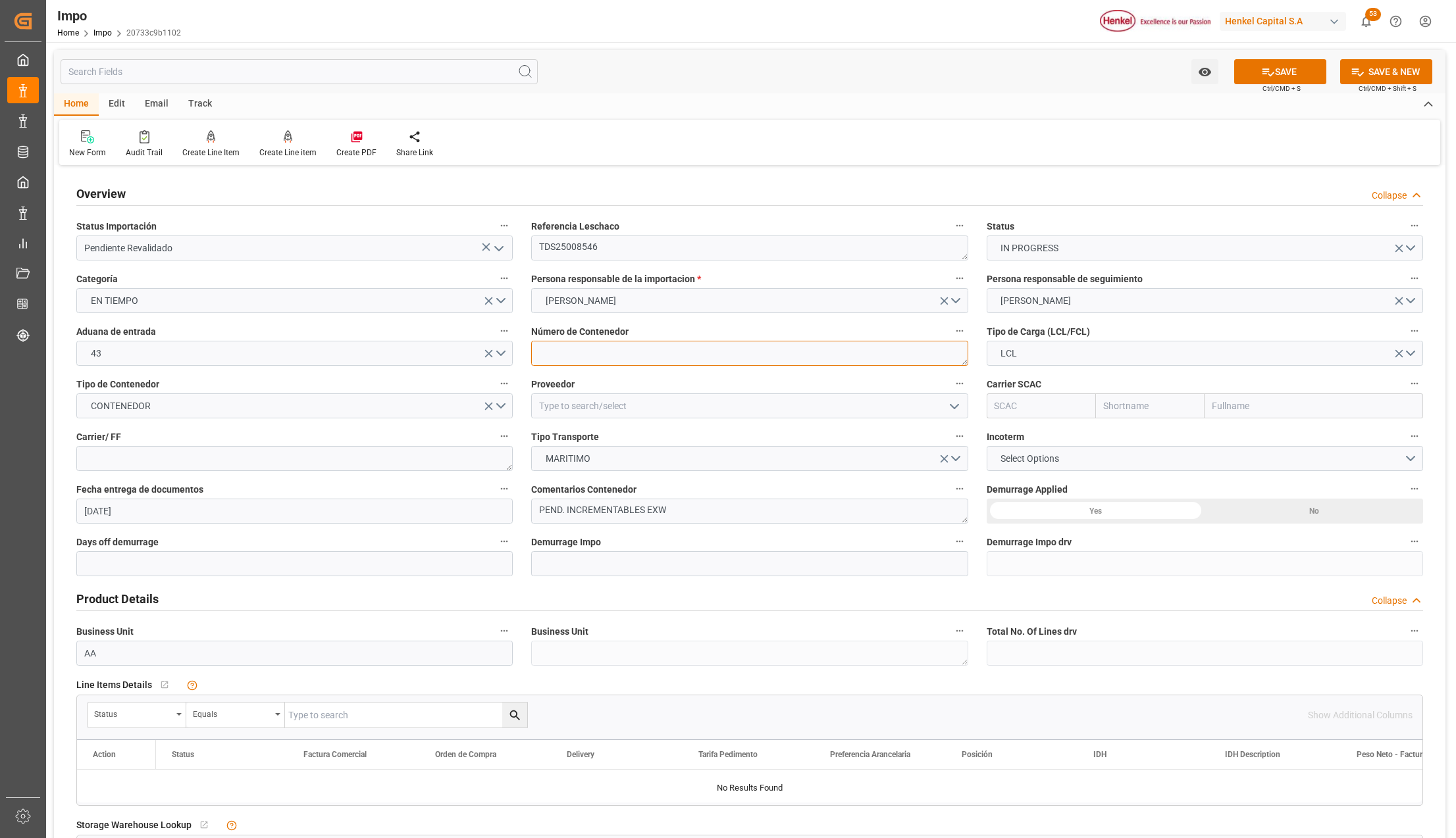
paste textarea "OOCU7930334"
type textarea "OOCU7930334"
click at [561, 406] on input at bounding box center [750, 406] width 437 height 25
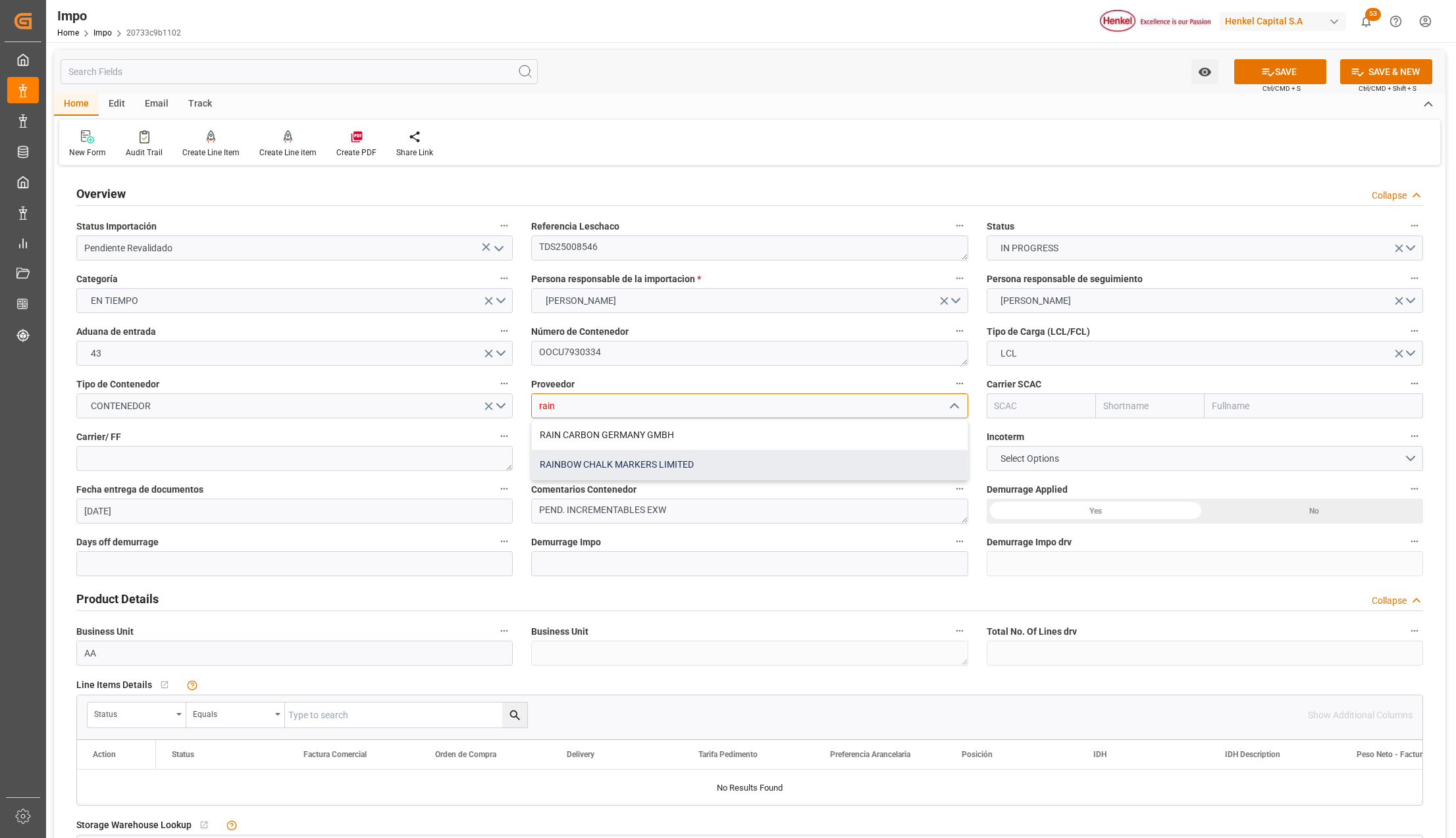
click at [570, 467] on div "RAINBOW CHALK MARKERS LIMITED" at bounding box center [750, 465] width 435 height 29
type input "RAINBOW CHALK MARKERS LIMITED"
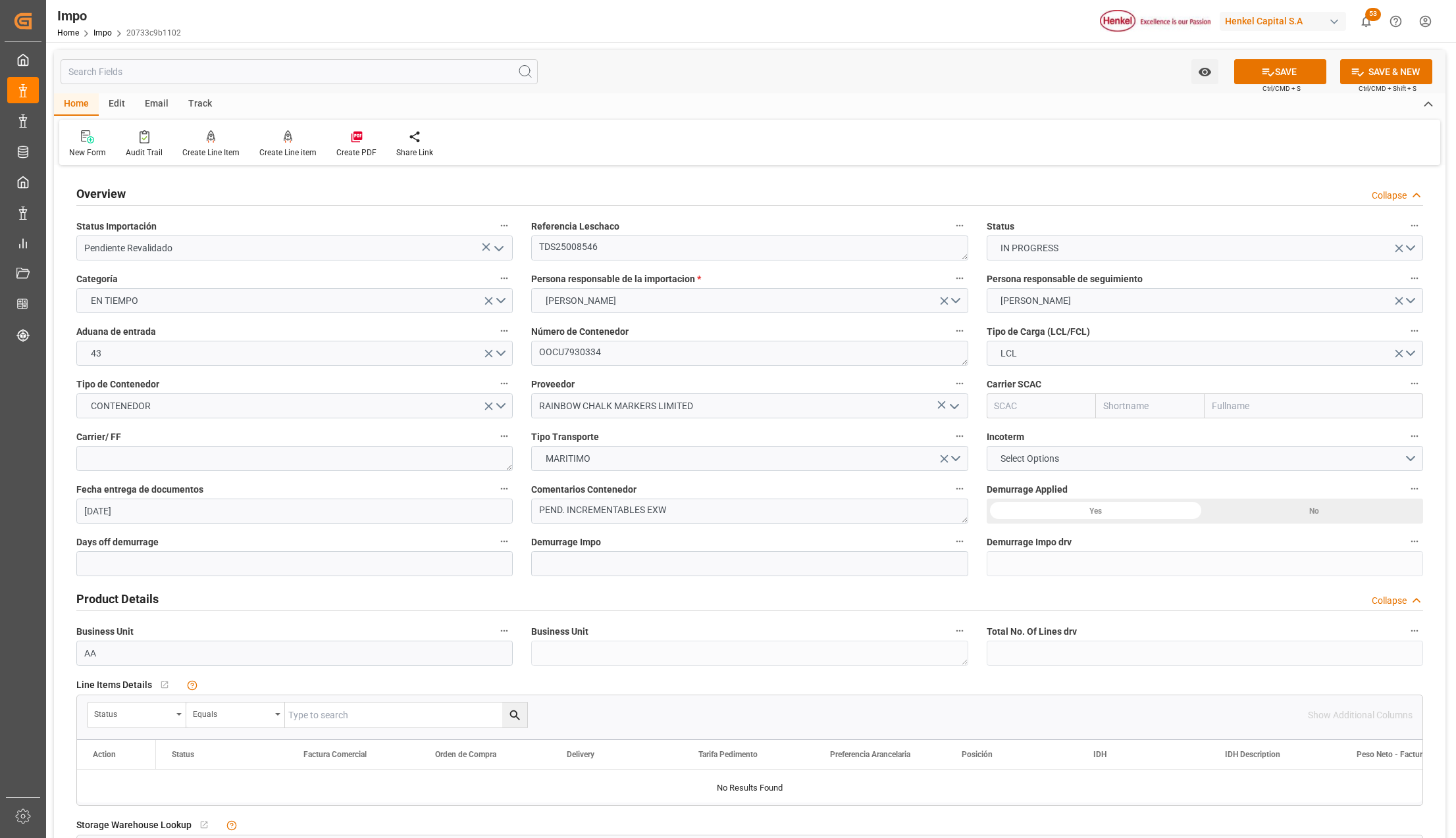
drag, startPoint x: 1243, startPoint y: 410, endPoint x: 1246, endPoint y: 682, distance: 272.0
click at [1243, 410] on input "text" at bounding box center [1314, 406] width 218 height 25
type input "oocl"
drag, startPoint x: 1231, startPoint y: 430, endPoint x: 1036, endPoint y: 433, distance: 195.0
click at [1231, 430] on b "Orient Overseas Container Line Ltd" at bounding box center [1287, 435] width 147 height 11
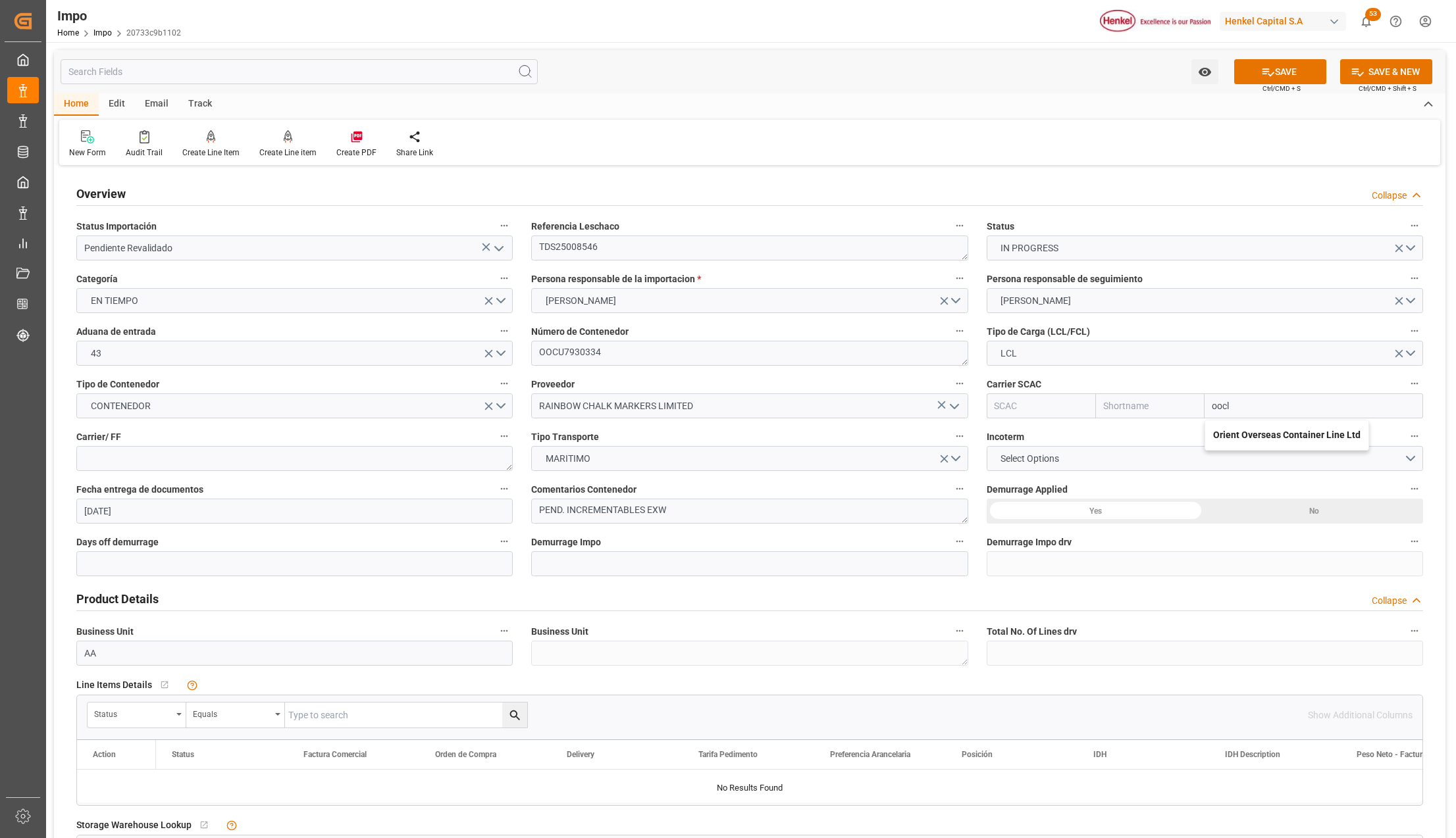
type input "OOLU"
type input "OOCL"
type input "Orient Overseas Container Line Ltd"
click at [204, 451] on textarea at bounding box center [295, 458] width 437 height 25
click at [200, 458] on textarea at bounding box center [295, 458] width 437 height 25
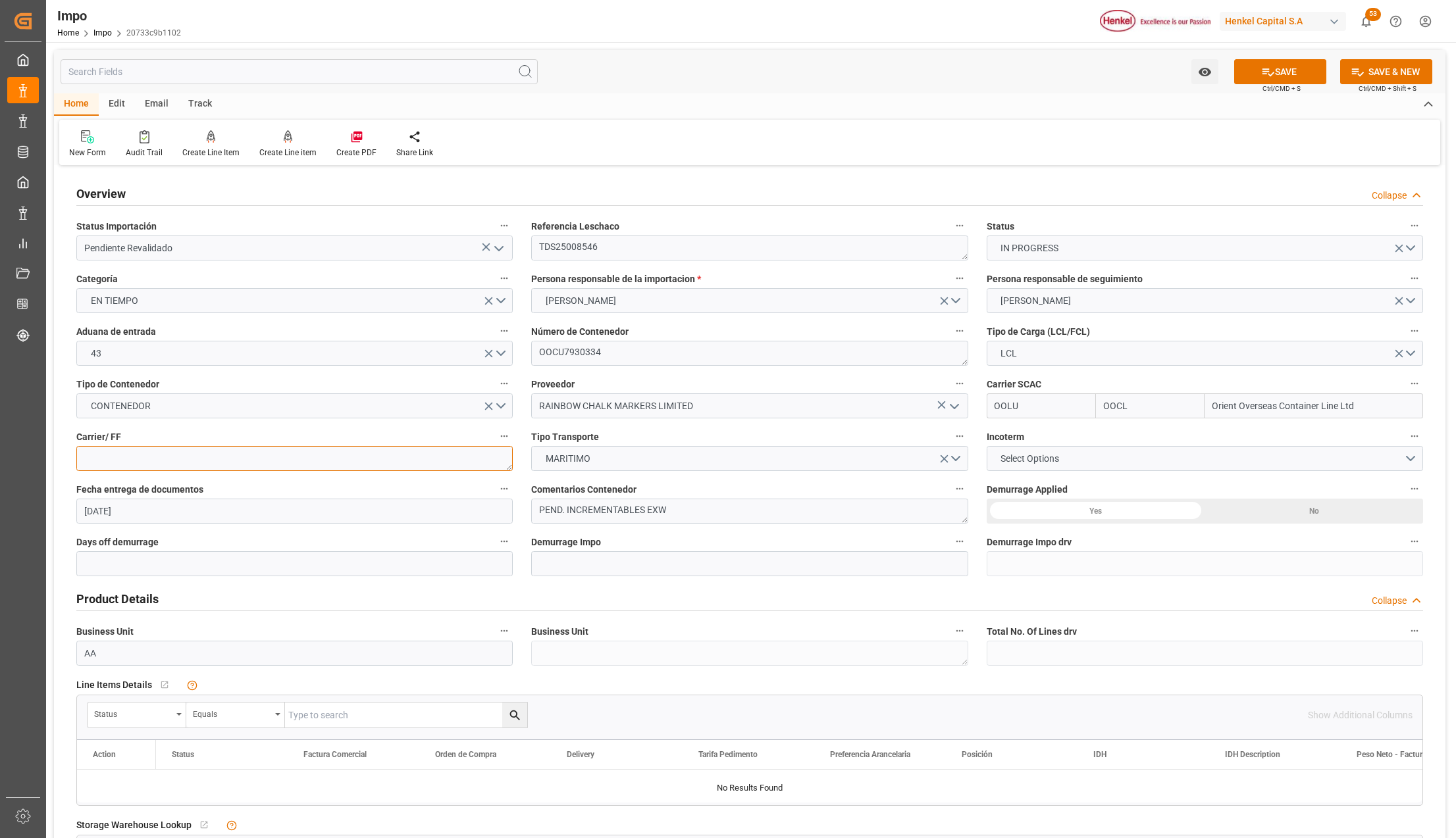
click at [156, 446] on textarea at bounding box center [295, 458] width 437 height 25
type textarea "LESCHACO"
click at [1159, 454] on button "Select Options" at bounding box center [1205, 458] width 437 height 25
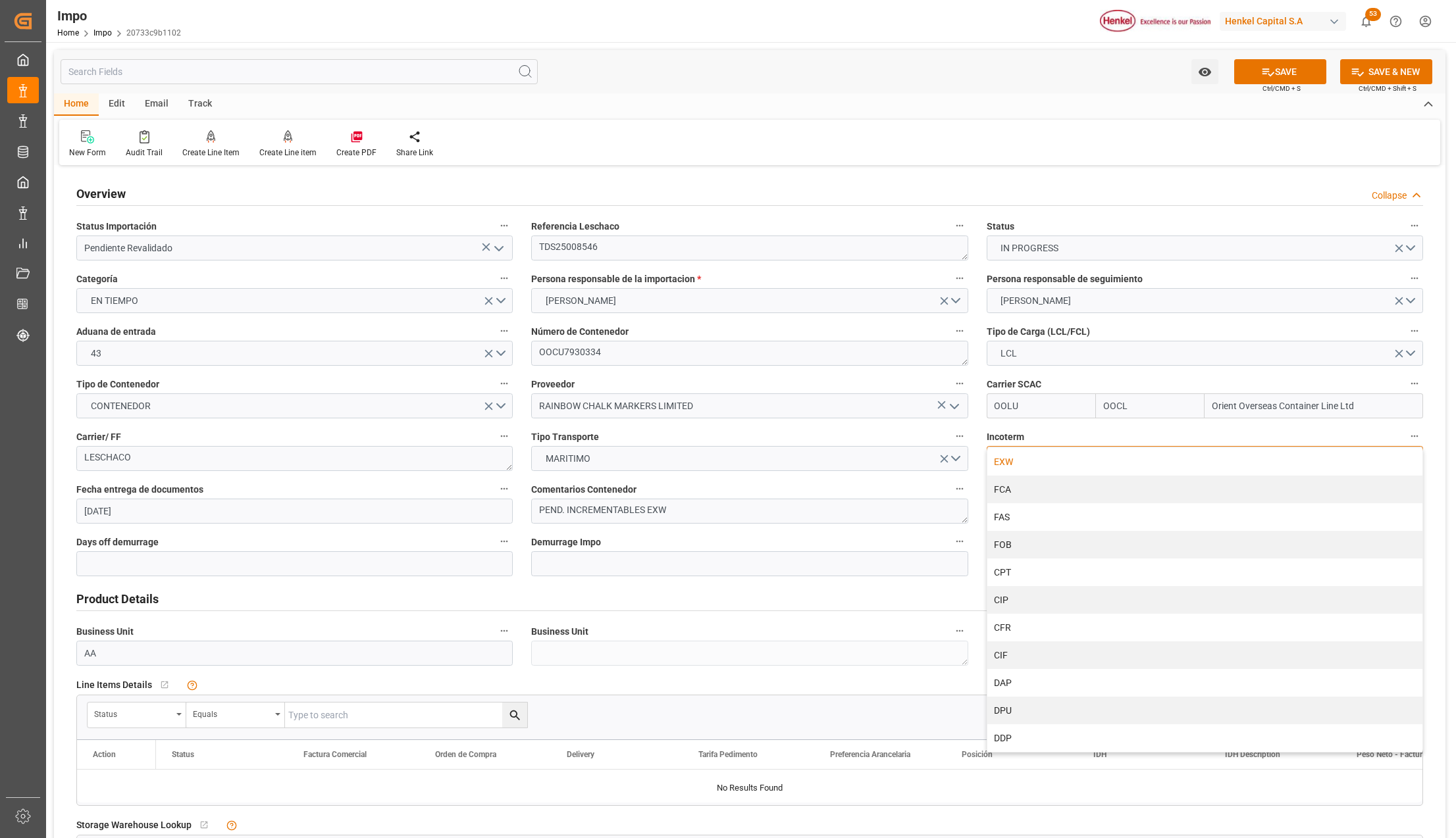
click at [1026, 464] on div "EXW" at bounding box center [1205, 462] width 435 height 28
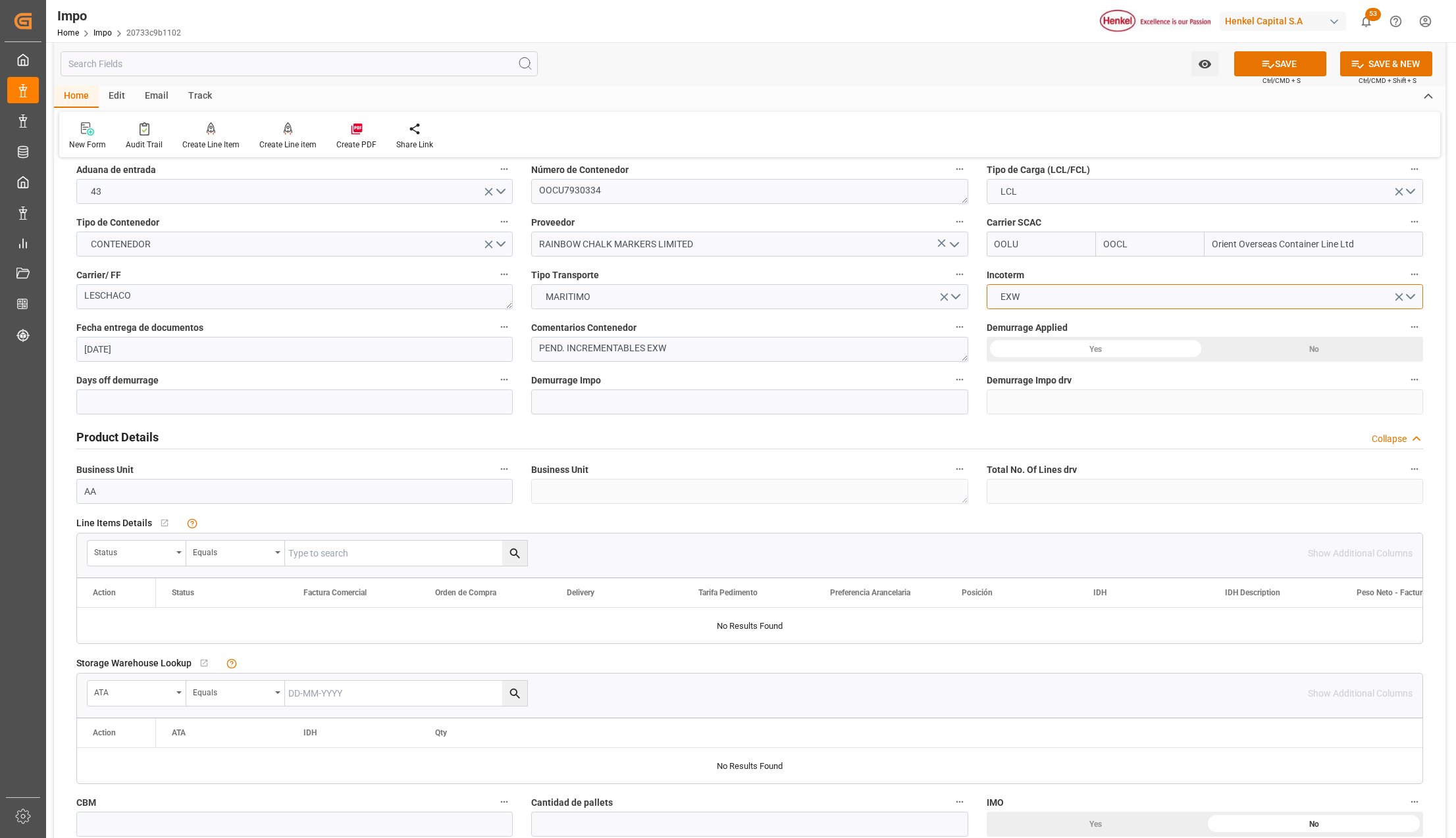
scroll to position [175, 0]
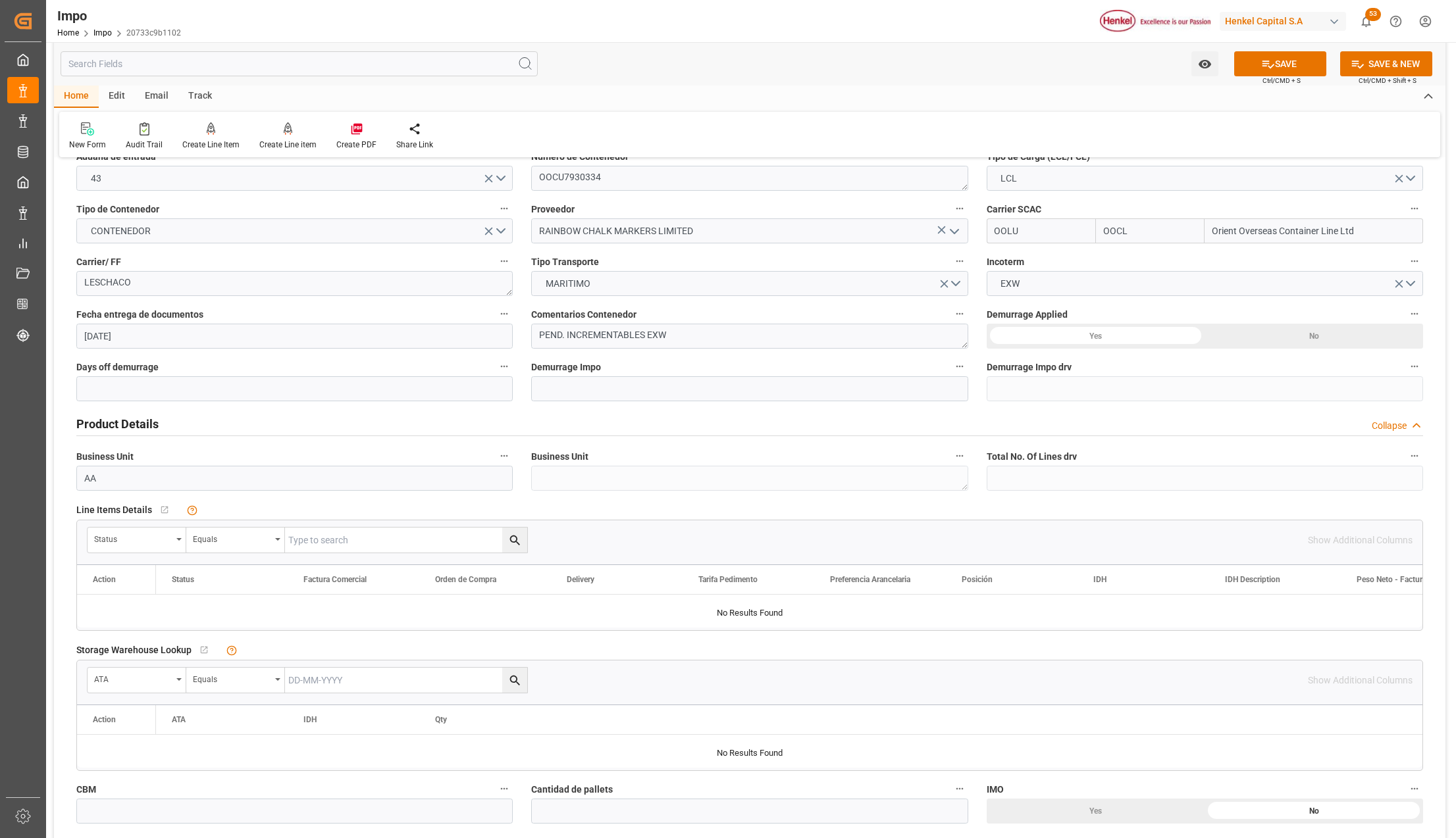
click at [1267, 331] on div "No" at bounding box center [1314, 336] width 218 height 25
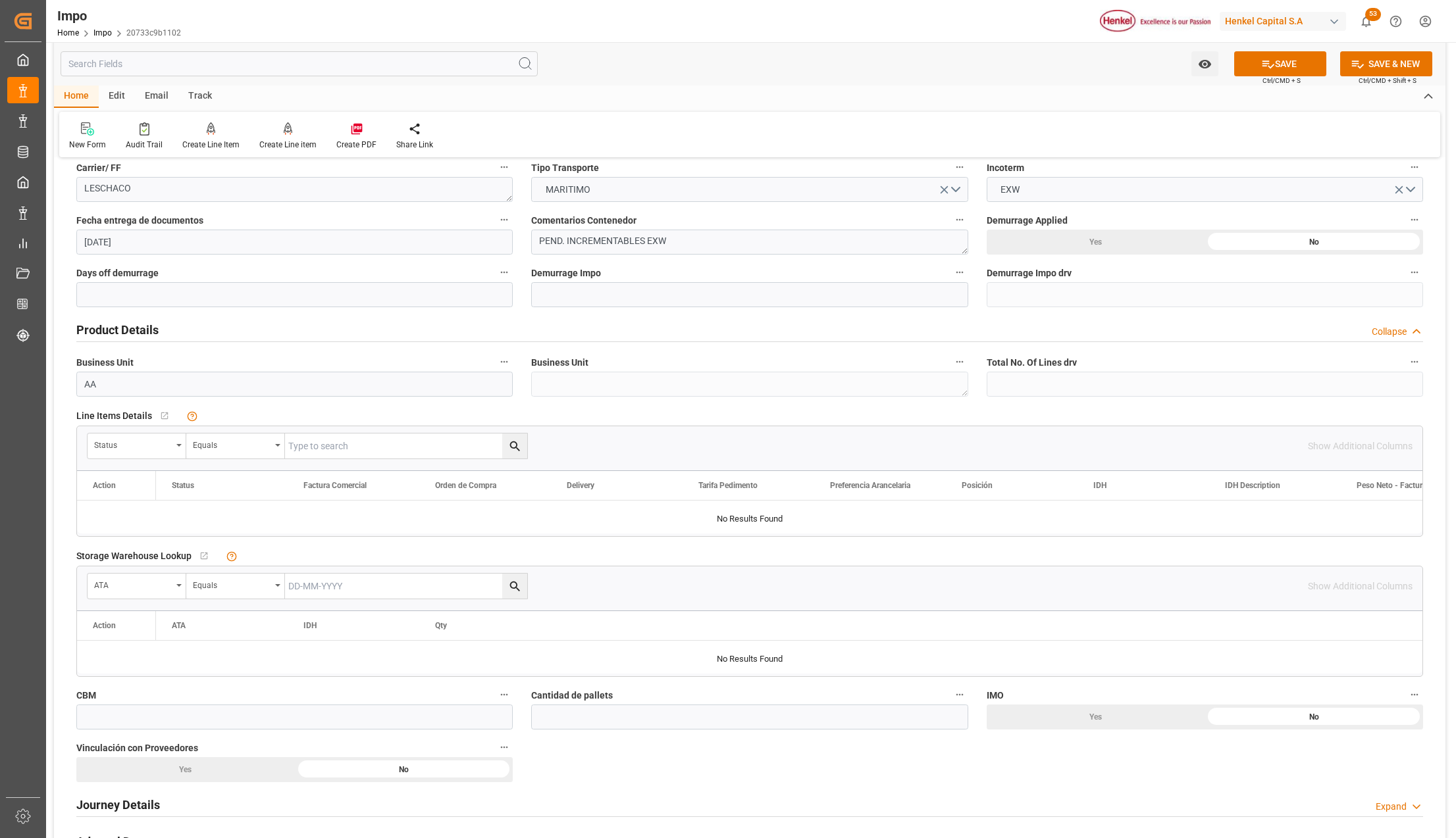
scroll to position [351, 0]
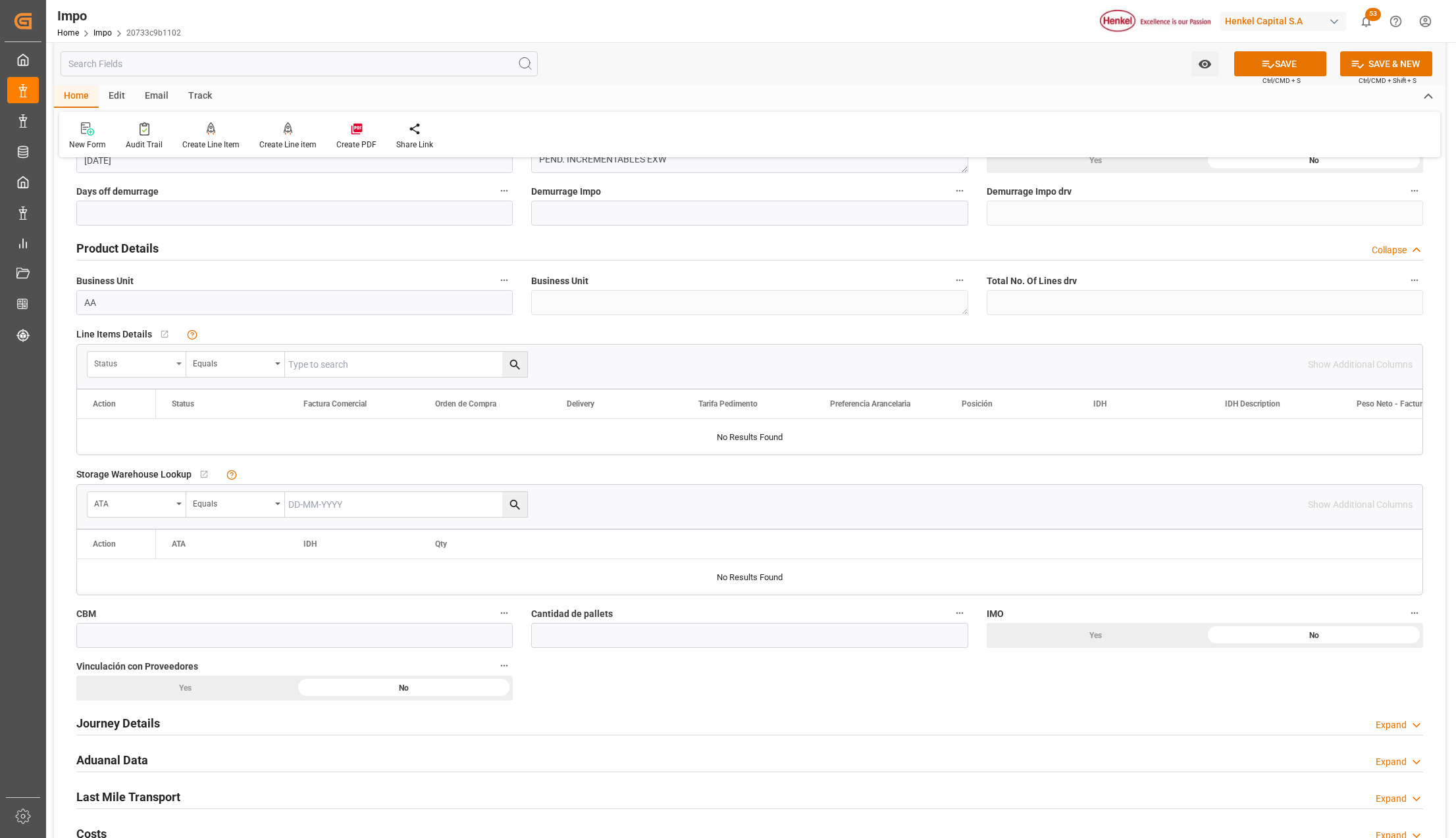
click at [178, 359] on div "Status" at bounding box center [136, 364] width 99 height 25
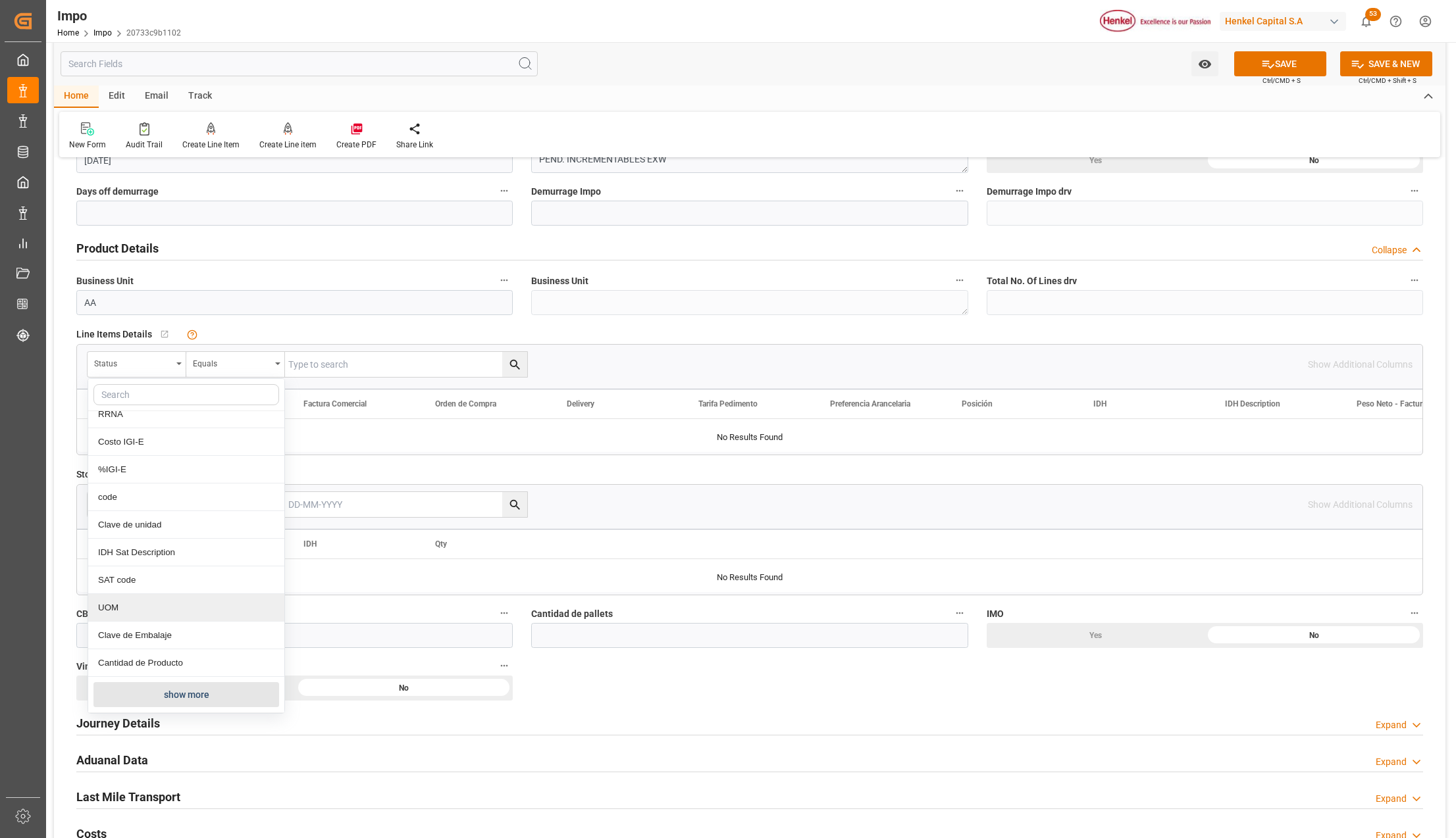
scroll to position [526, 0]
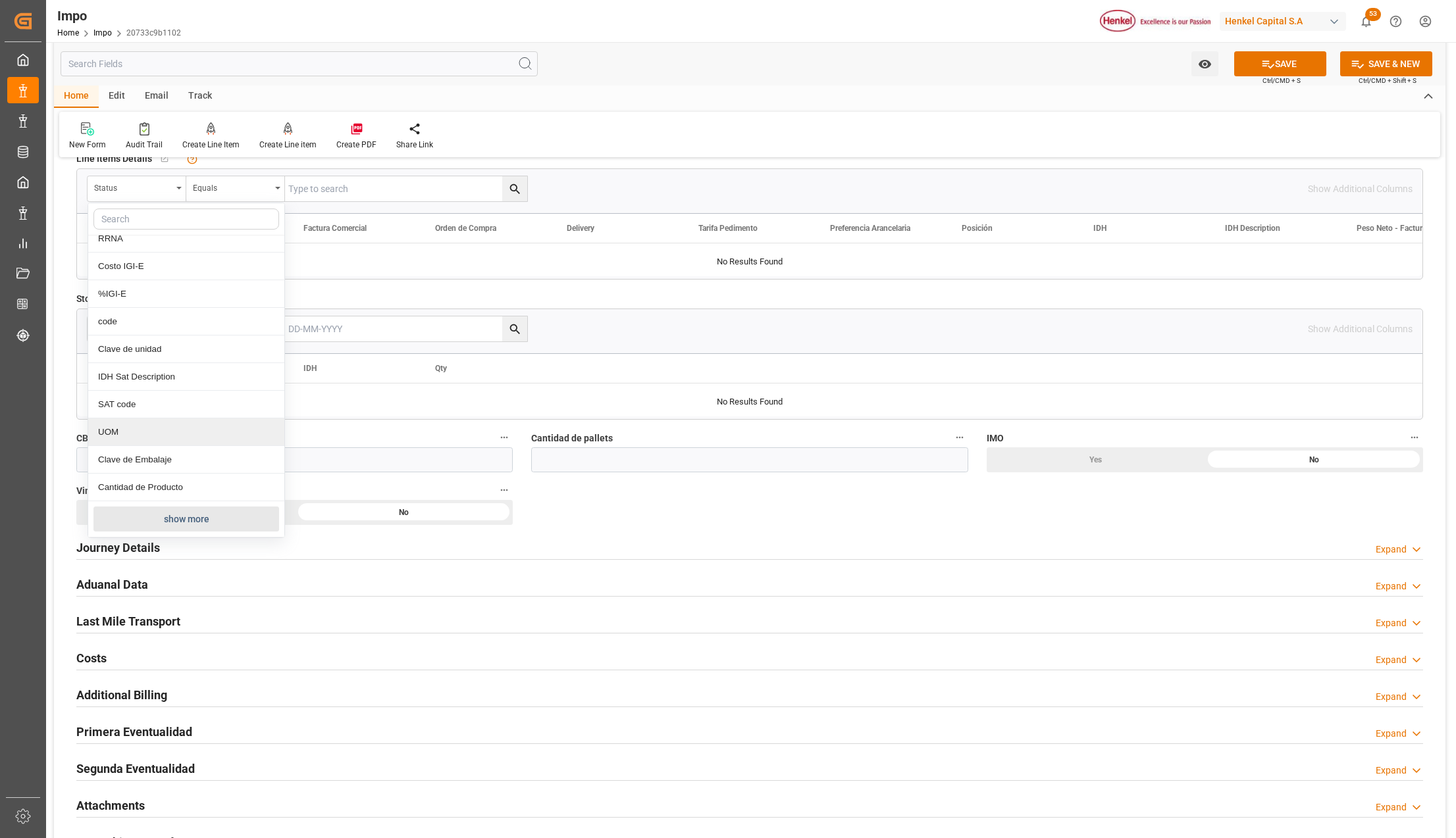
click at [165, 516] on button "show more" at bounding box center [187, 519] width 186 height 25
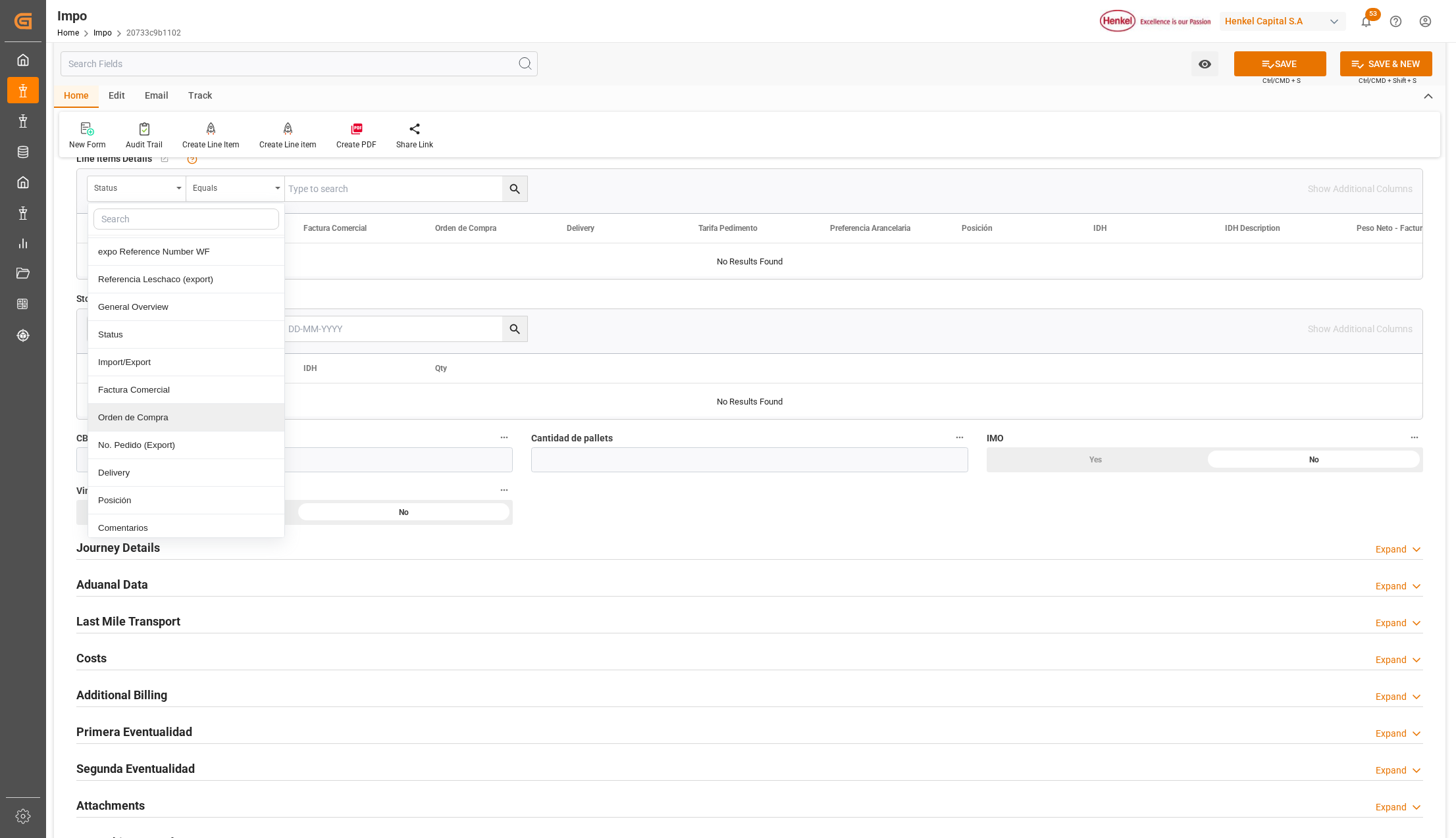
scroll to position [87, 0]
click at [175, 495] on div "Comentarios" at bounding box center [186, 494] width 196 height 28
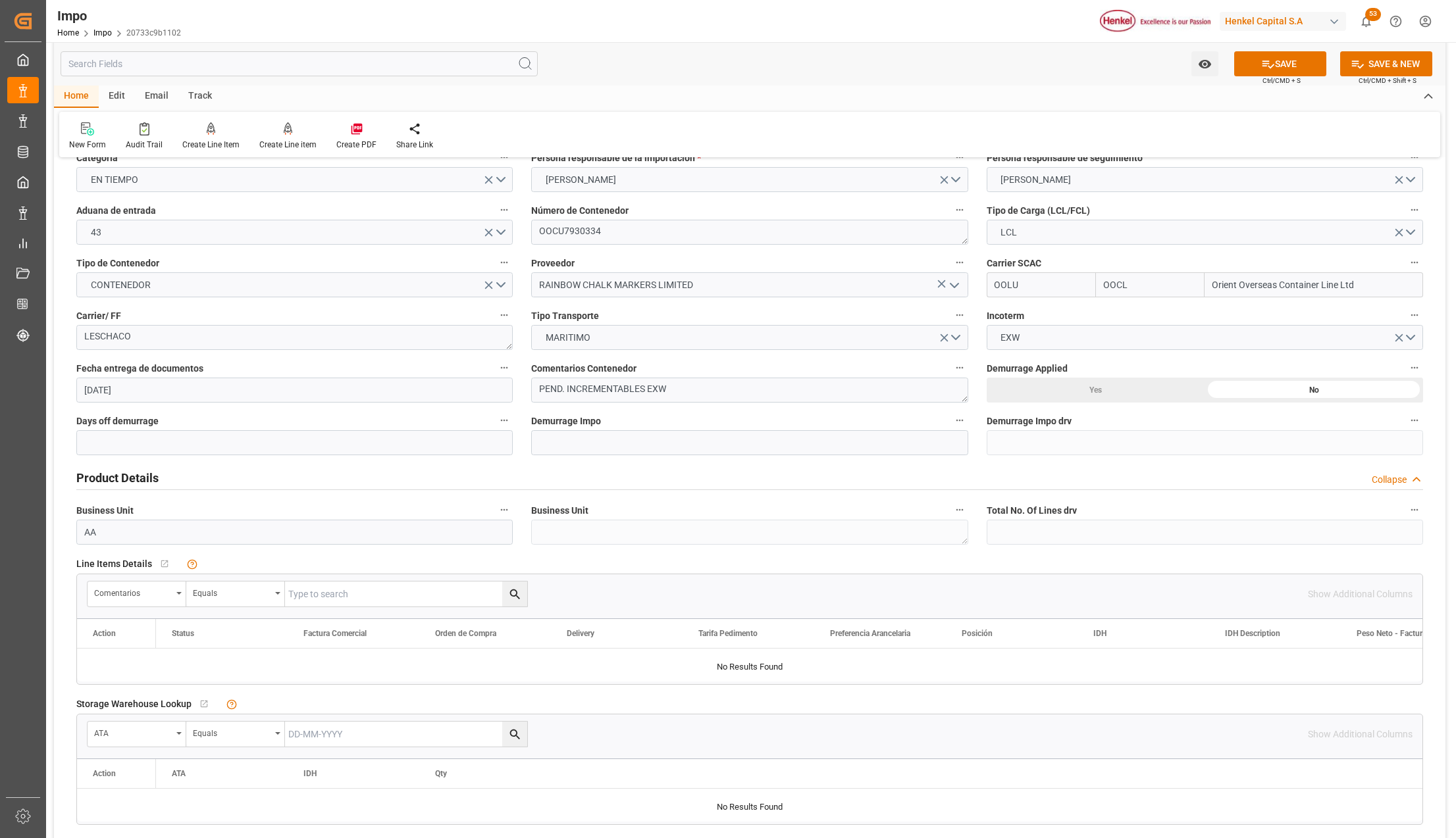
scroll to position [0, 0]
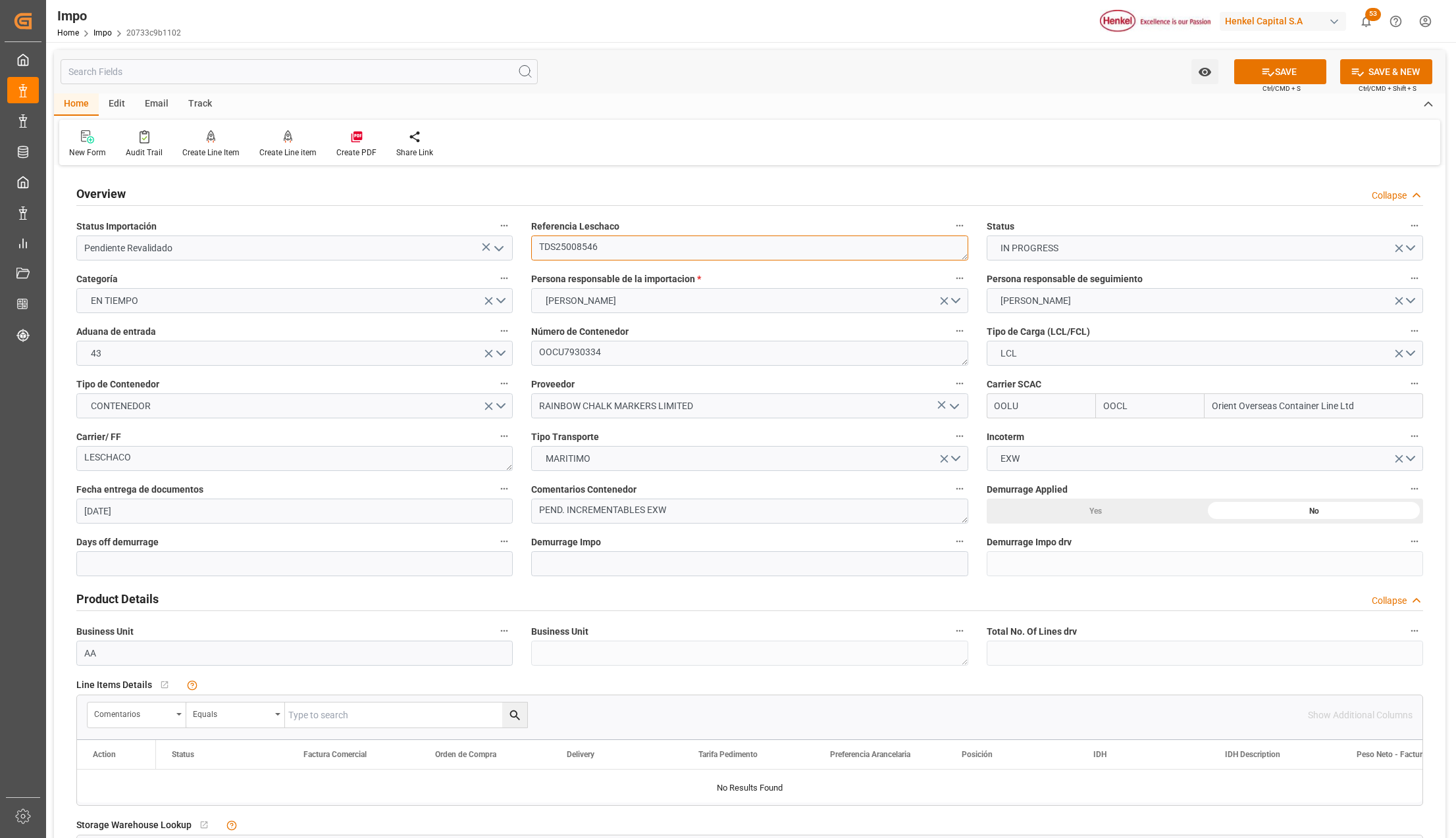
click at [568, 242] on textarea "TDS25008546" at bounding box center [750, 248] width 437 height 25
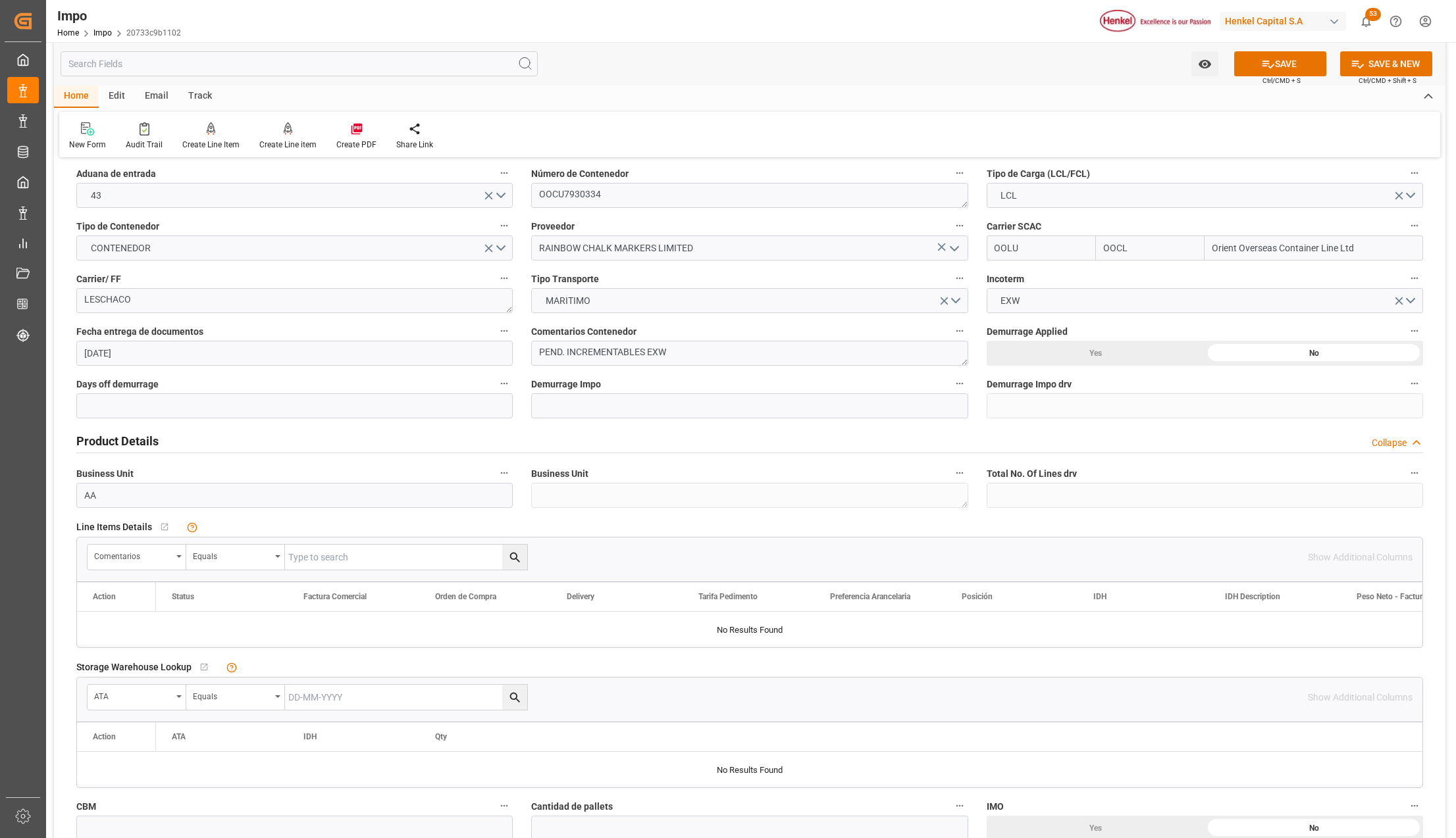
scroll to position [175, 0]
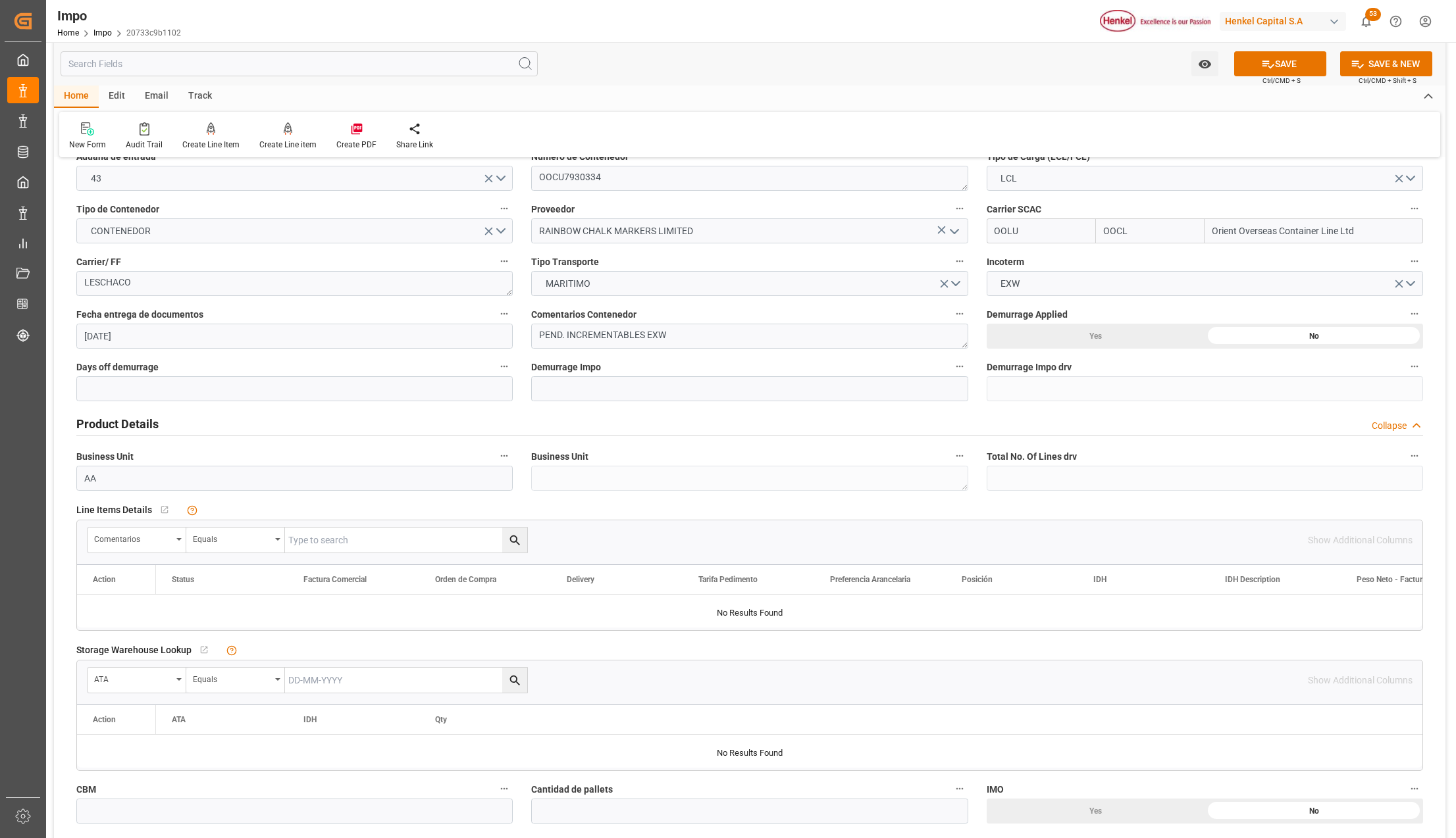
click at [319, 538] on input "text" at bounding box center [406, 540] width 242 height 25
paste input "TDS25008546"
type input "TDS25008546"
click at [519, 541] on icon "search button" at bounding box center [515, 540] width 14 height 14
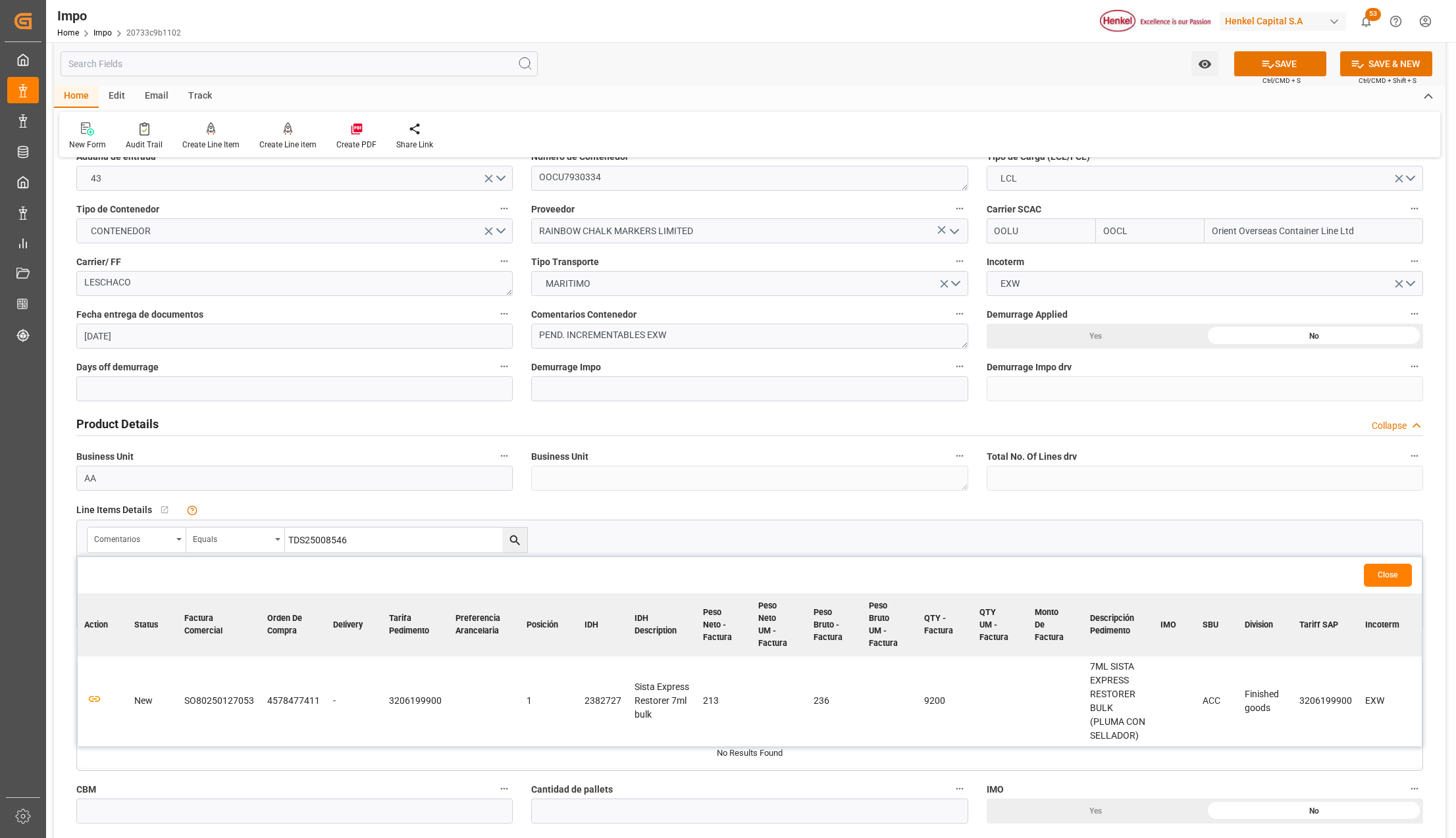
click at [82, 693] on td at bounding box center [102, 701] width 50 height 90
click at [90, 697] on icon "button" at bounding box center [95, 699] width 16 height 16
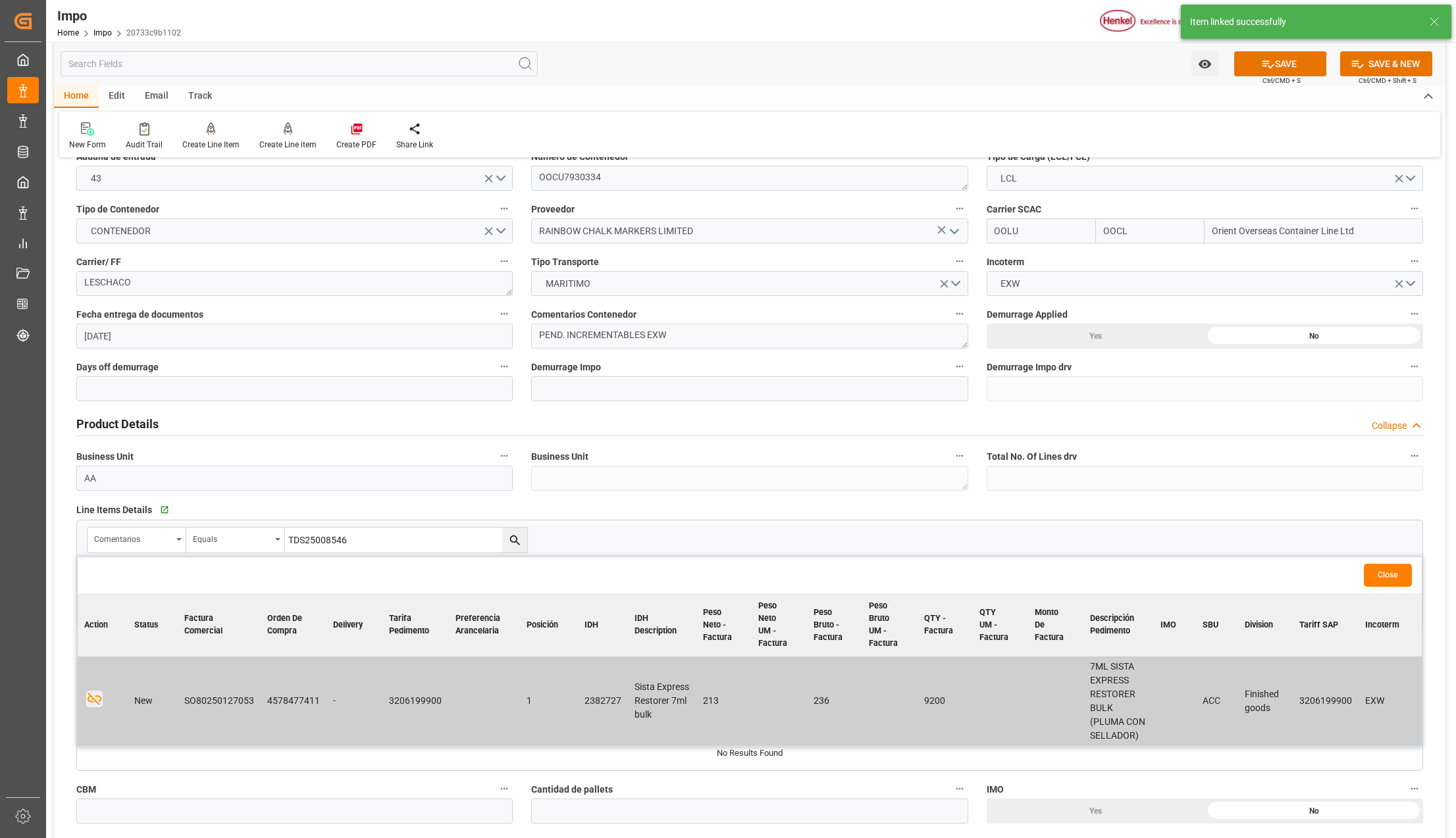
click at [1383, 581] on button "Close" at bounding box center [1388, 575] width 48 height 23
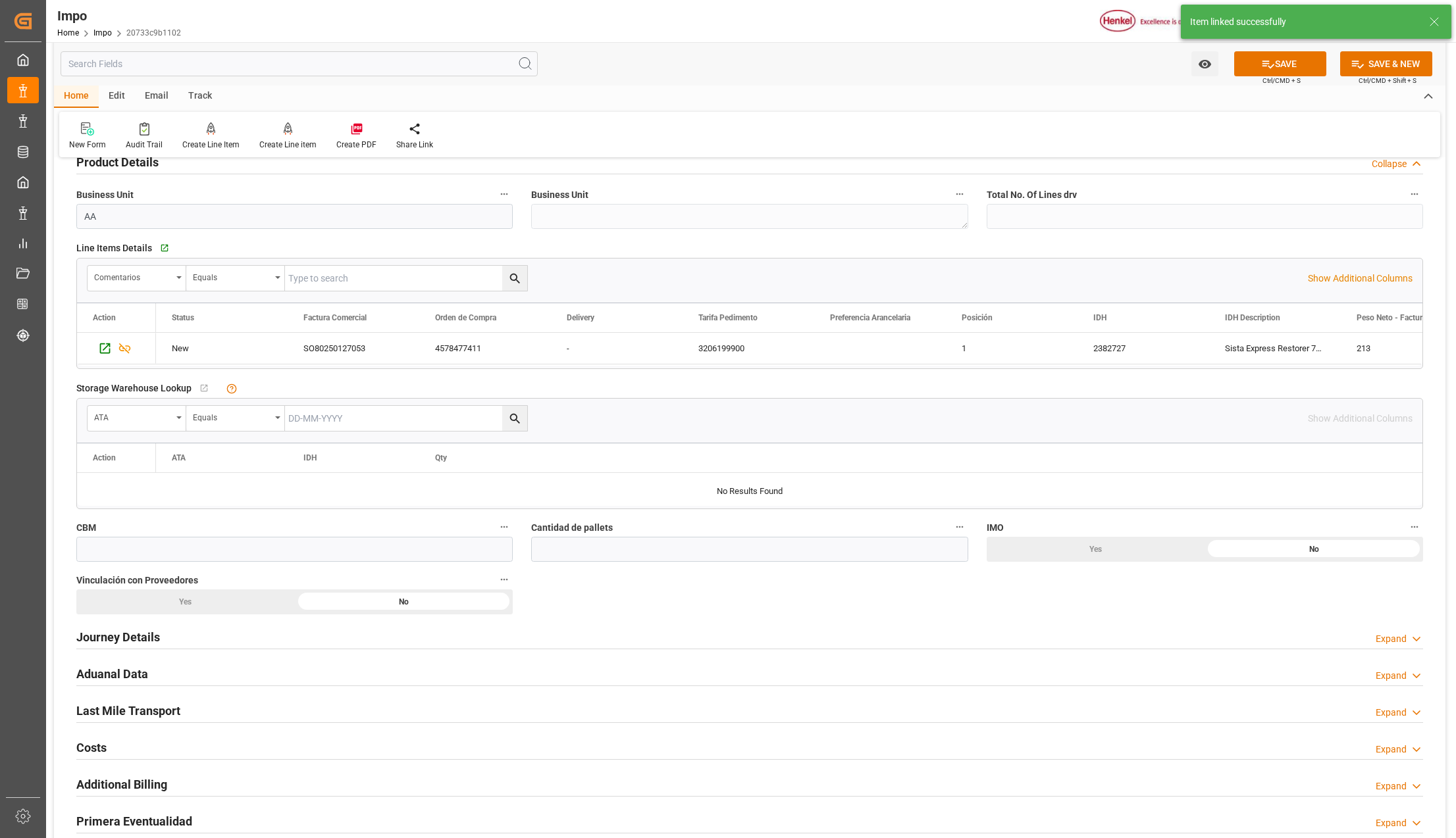
scroll to position [438, 0]
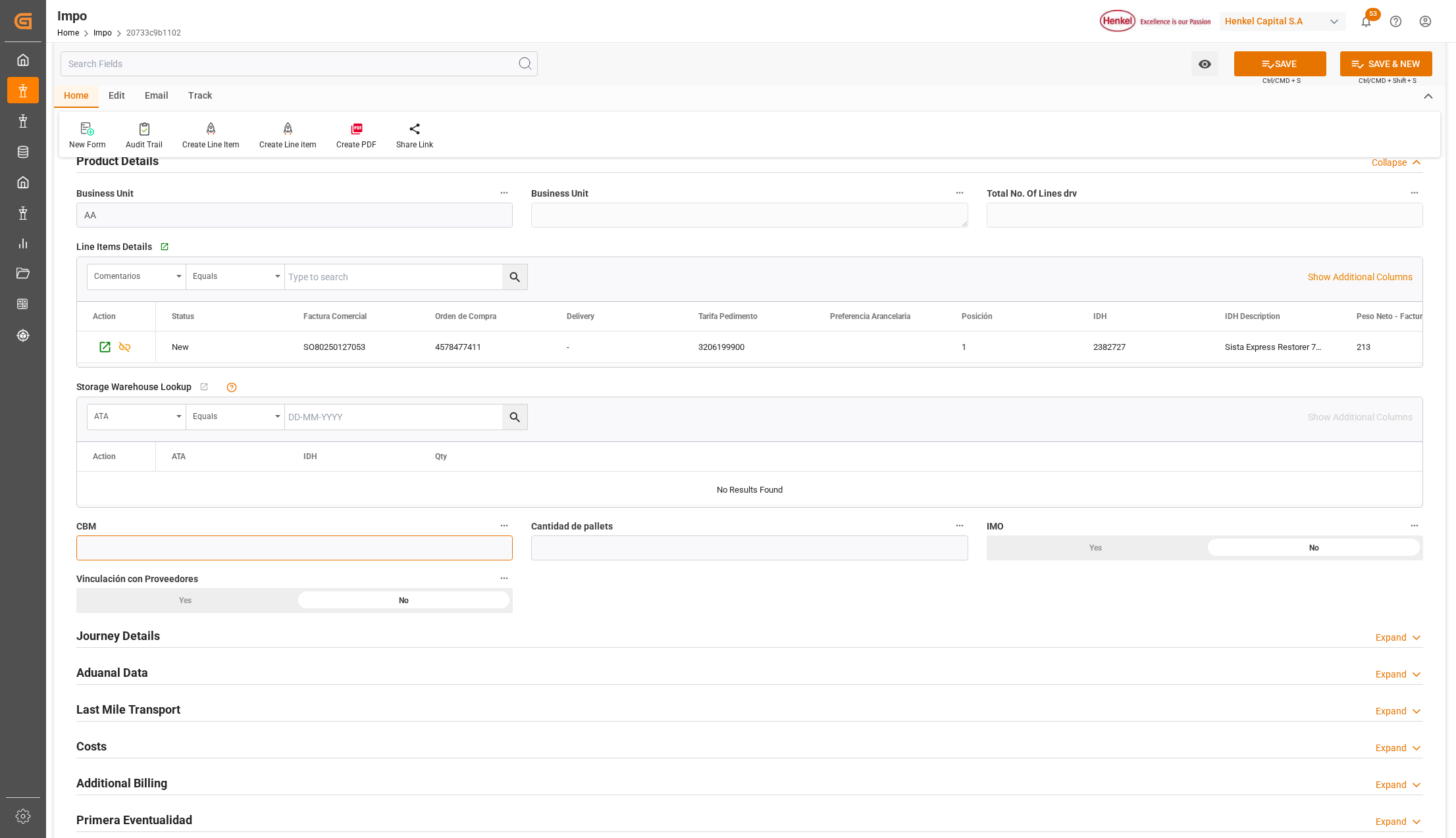
click at [250, 546] on input "text" at bounding box center [295, 548] width 437 height 25
click at [180, 546] on input "text" at bounding box center [295, 548] width 437 height 25
type input "0.84"
click at [567, 550] on input "text" at bounding box center [750, 548] width 437 height 25
type input "1"
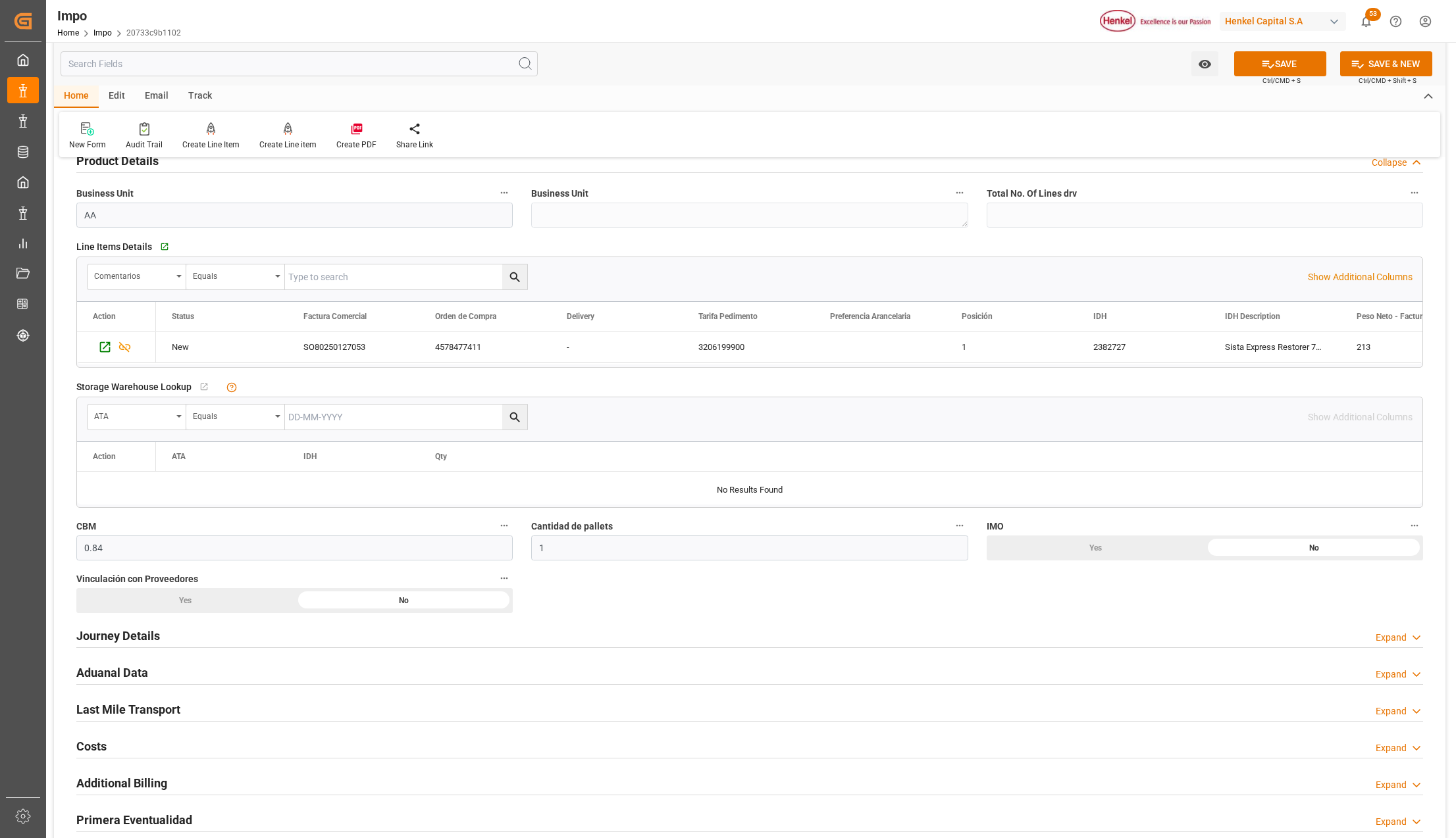
drag, startPoint x: 401, startPoint y: 603, endPoint x: 54, endPoint y: 624, distance: 347.6
click at [401, 603] on div "No" at bounding box center [404, 600] width 218 height 25
click at [121, 636] on h2 "Journey Details" at bounding box center [118, 636] width 84 height 18
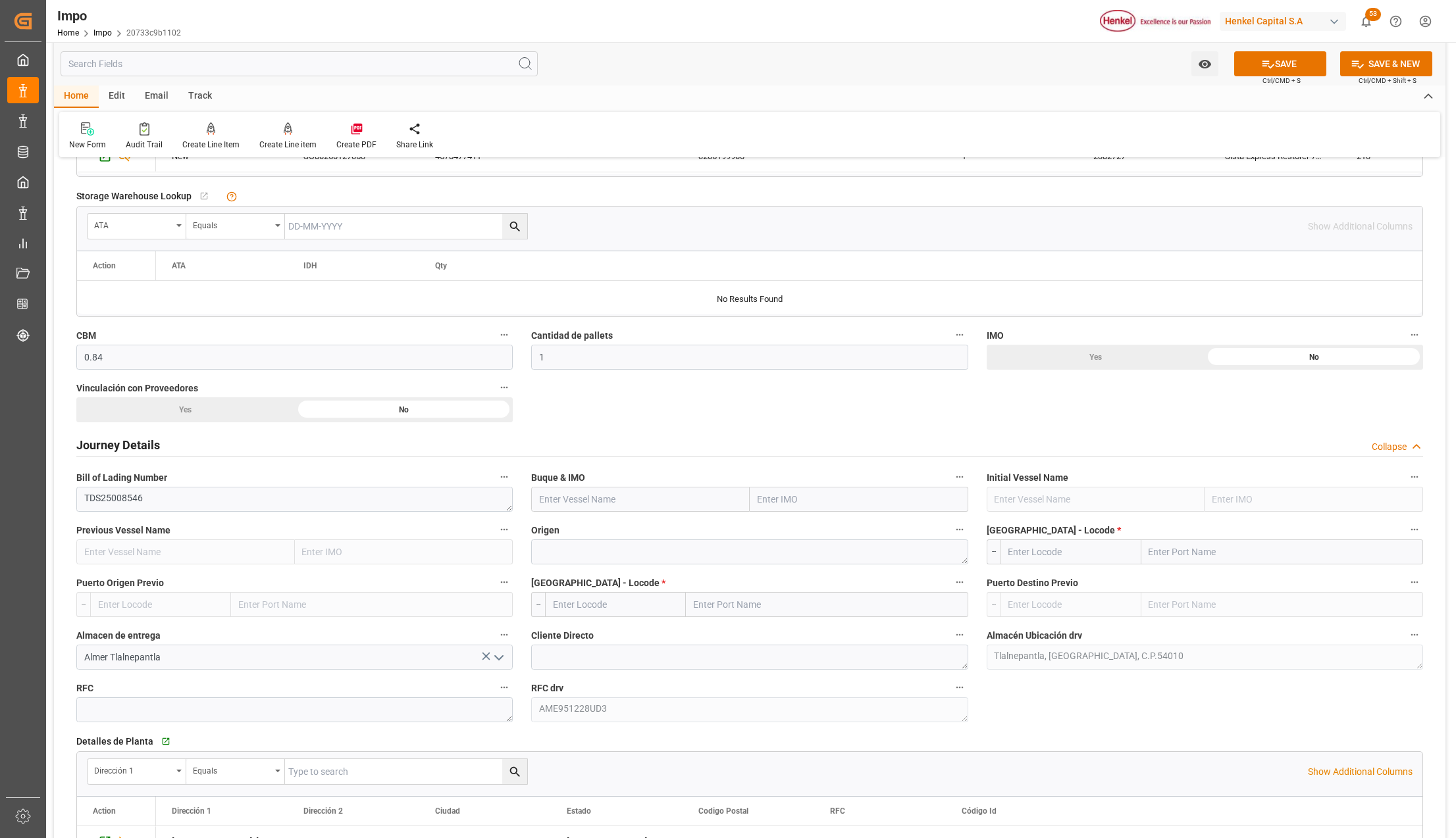
scroll to position [701, 0]
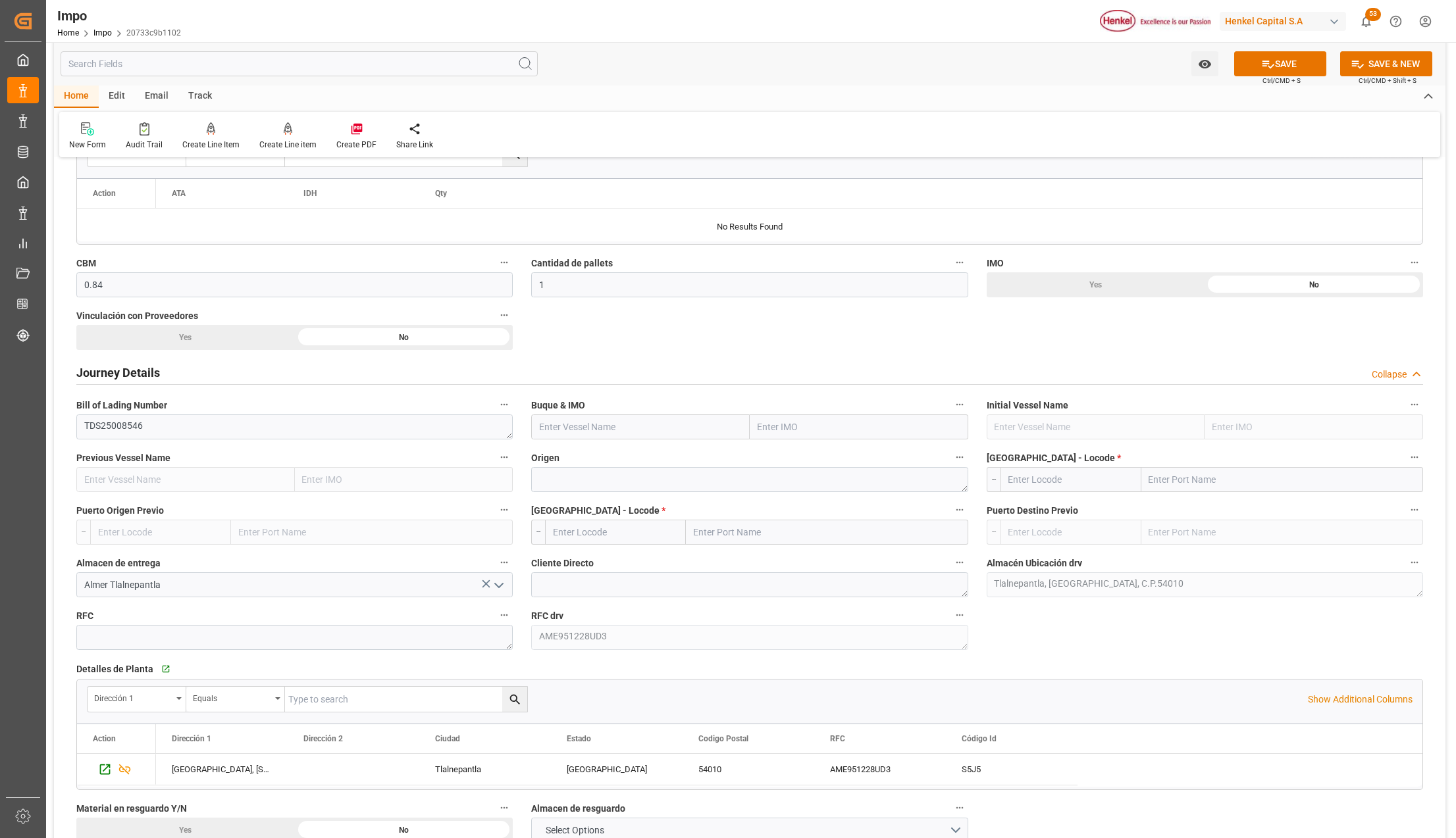
click at [767, 428] on input "text" at bounding box center [859, 427] width 218 height 25
click at [769, 433] on input "text" at bounding box center [859, 427] width 218 height 25
type input "OOCL BREM"
click at [797, 461] on span "9979254 - OOCL BREMERHAVEN" at bounding box center [836, 455] width 155 height 11
type input "OOCL BREMERHAVEN"
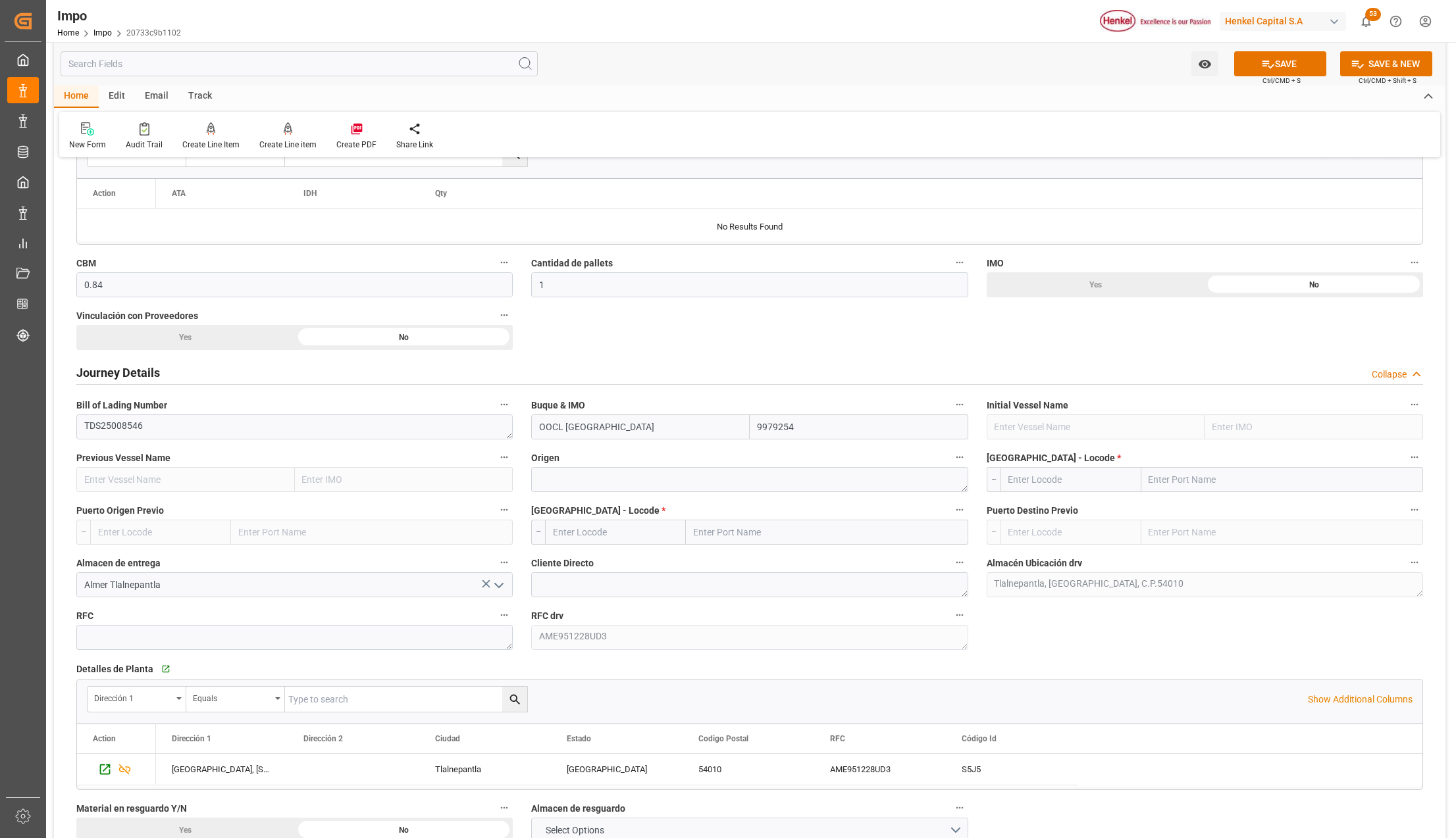
type input "9979254"
click at [627, 476] on textarea at bounding box center [750, 480] width 437 height 25
type textarea "g"
type textarea "B"
type textarea "GRAN BRETAÑA"
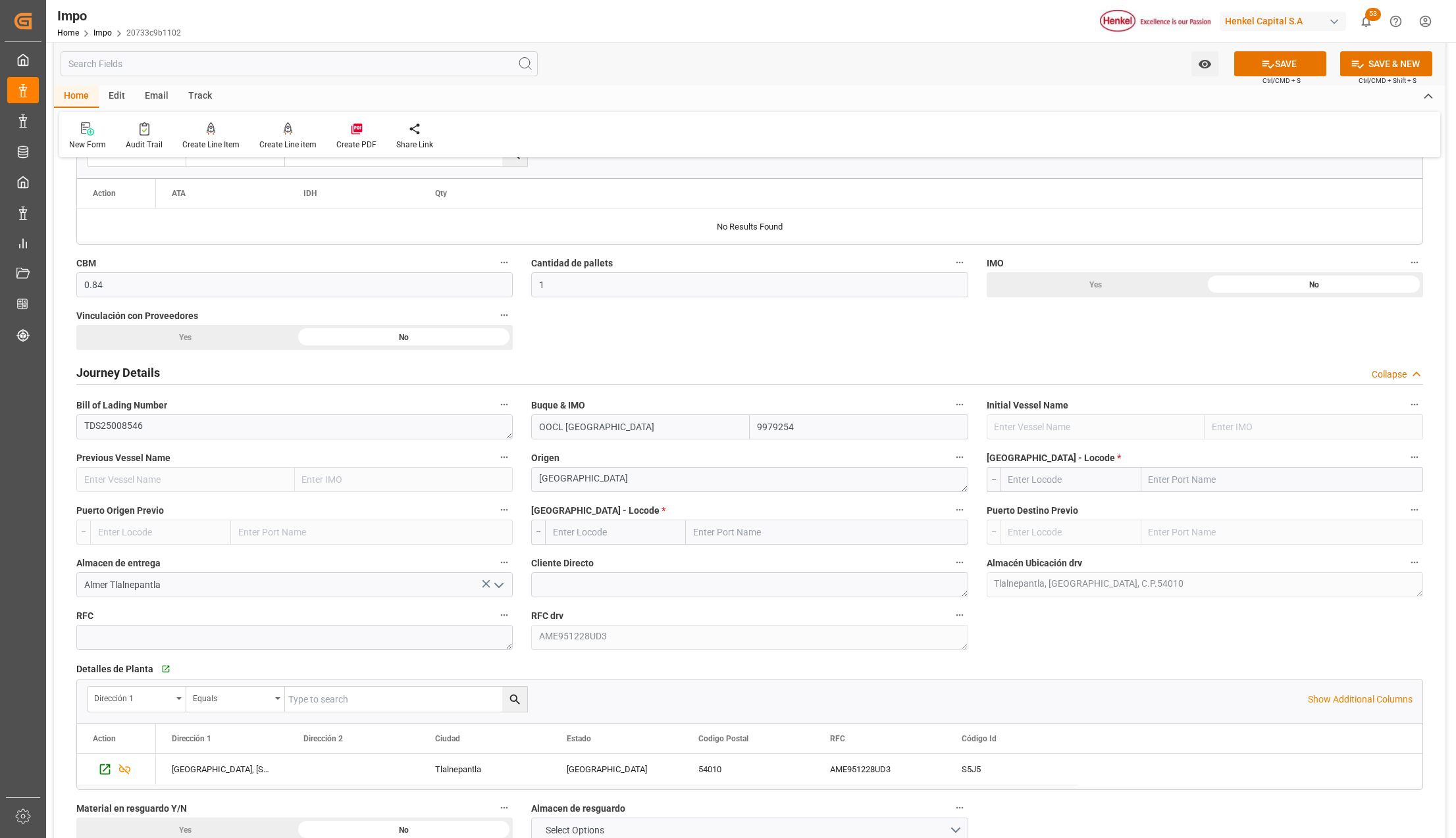
click at [1174, 485] on input "text" at bounding box center [1282, 480] width 282 height 25
type input "SOUTHAM"
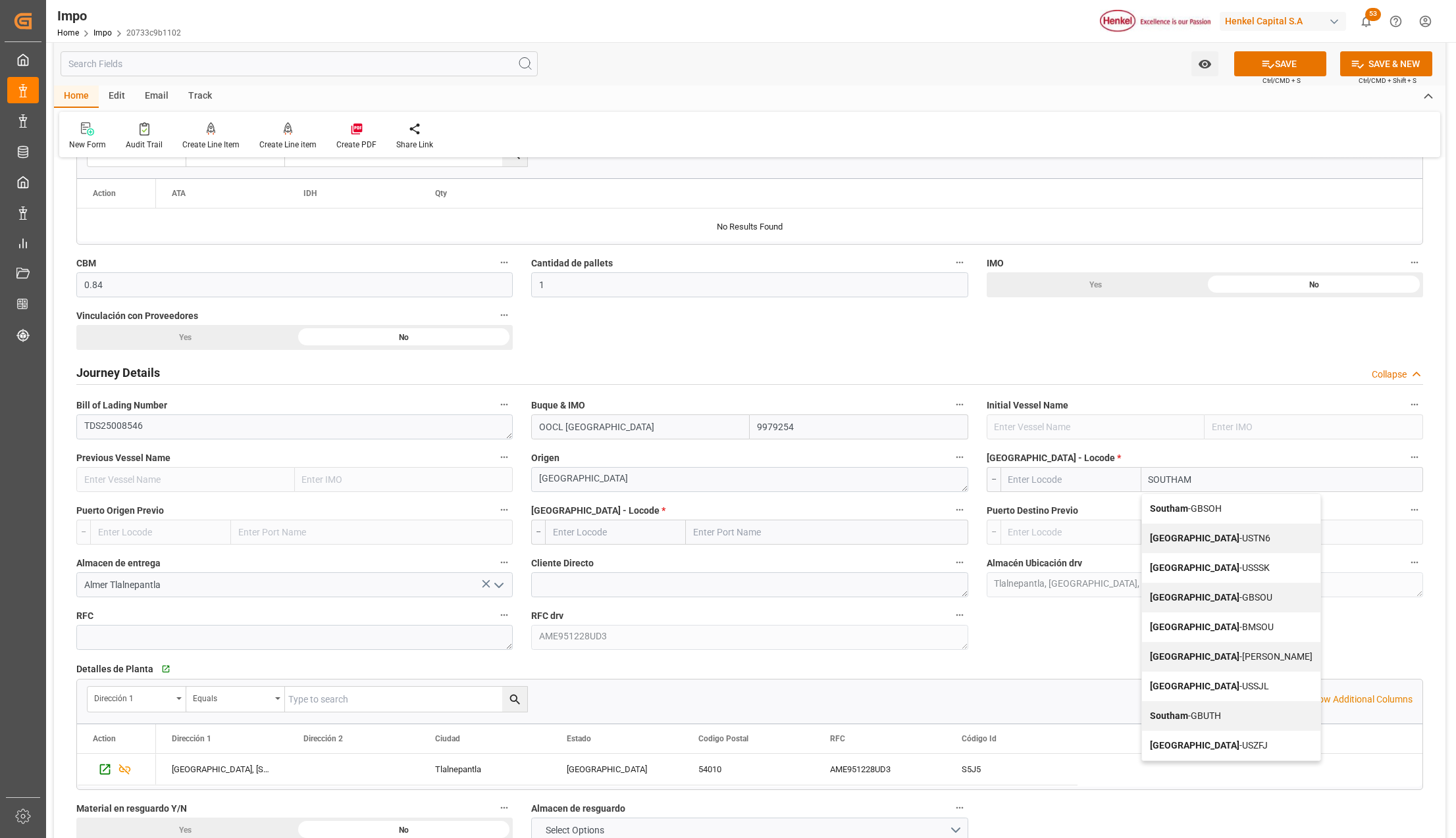
click at [1191, 533] on div "Southampton - USTN6" at bounding box center [1231, 538] width 178 height 29
type input "USTN6"
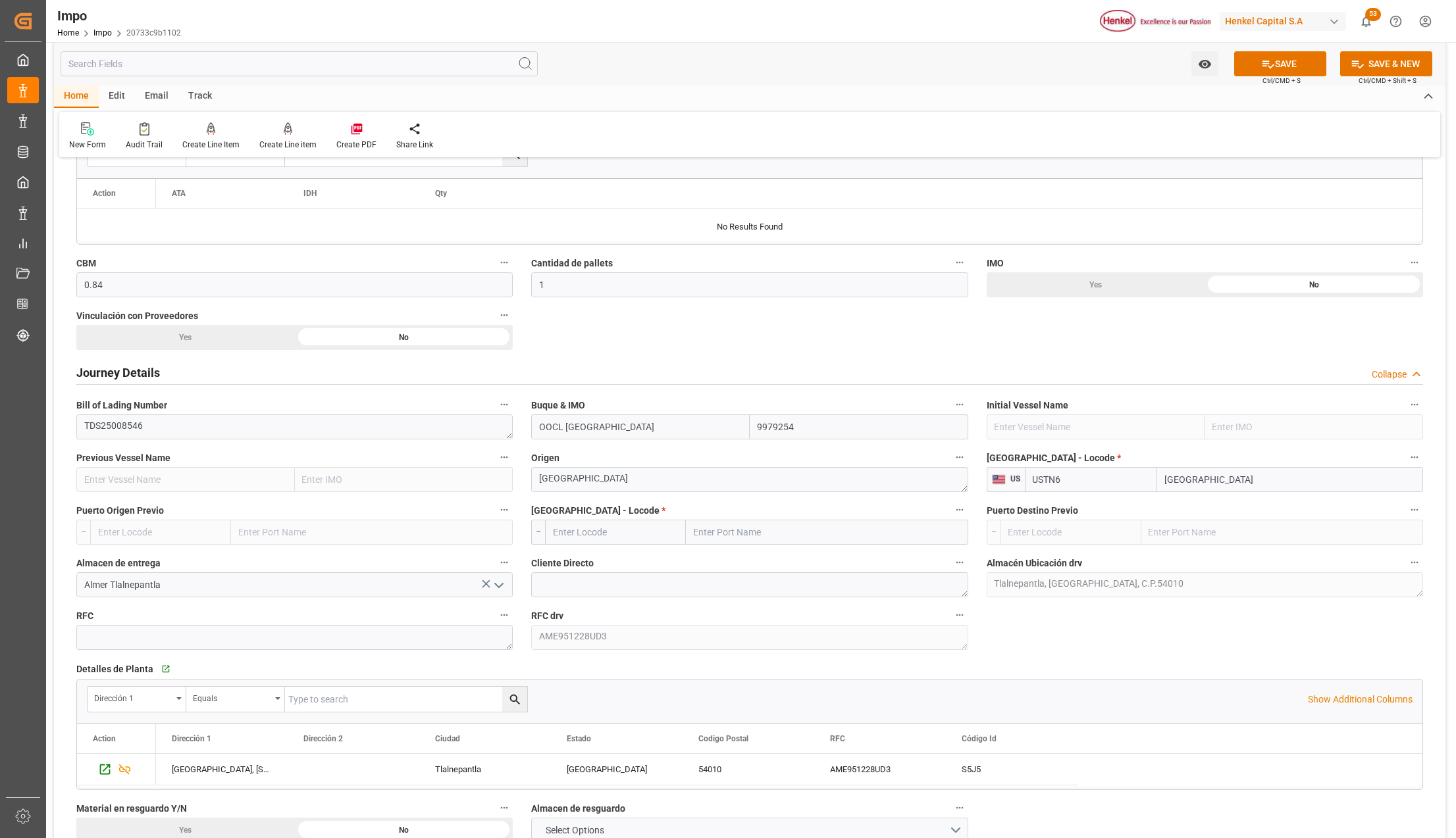
type input "Southampton"
click at [737, 528] on input "text" at bounding box center [827, 532] width 282 height 25
type input "VERACRUZ"
click at [736, 557] on span "Veracruz - MXVER" at bounding box center [755, 561] width 123 height 11
type input "MXVER"
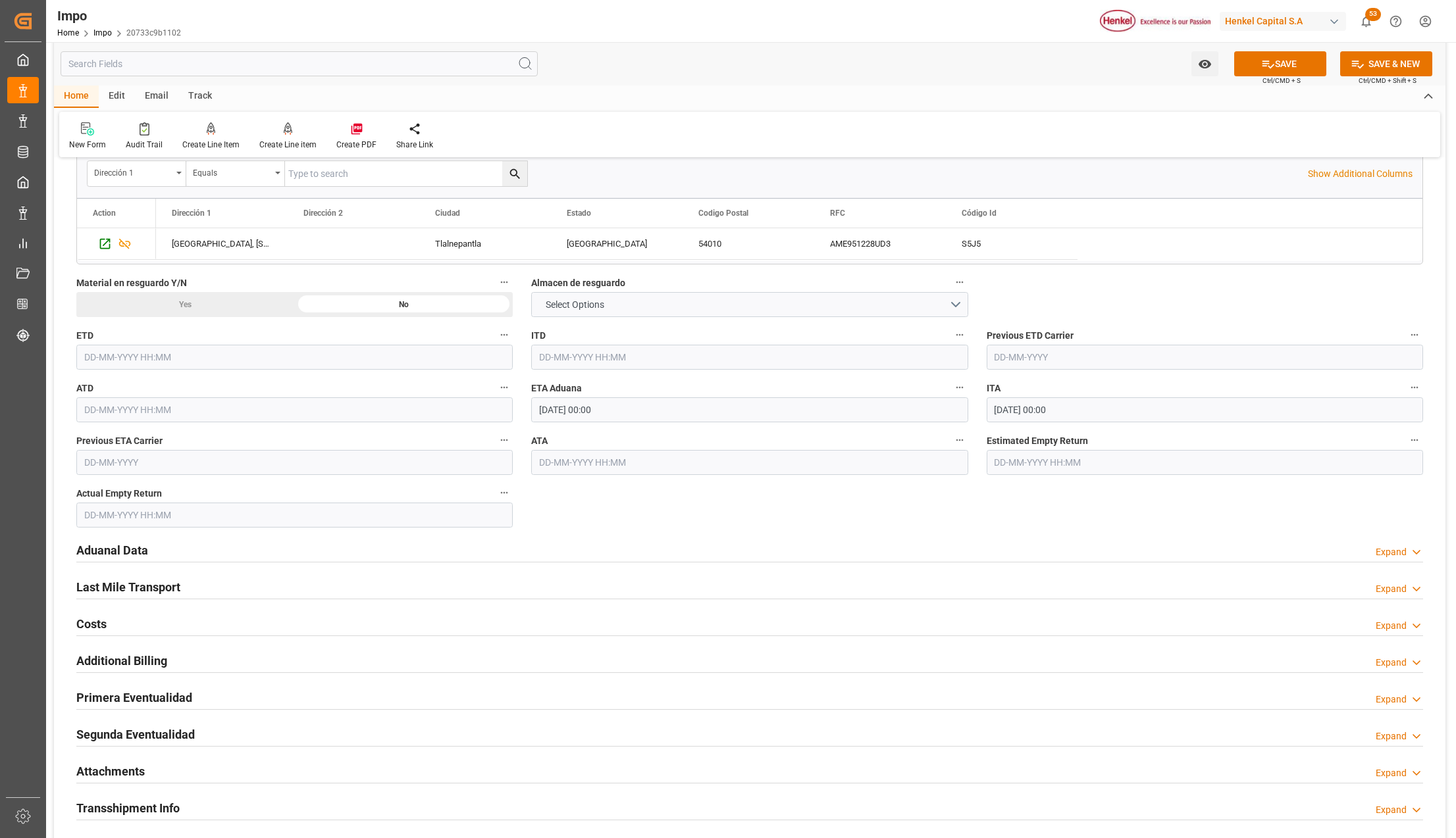
scroll to position [1228, 0]
type input "[GEOGRAPHIC_DATA]"
click at [115, 543] on h2 "Aduanal Data" at bounding box center [112, 550] width 72 height 18
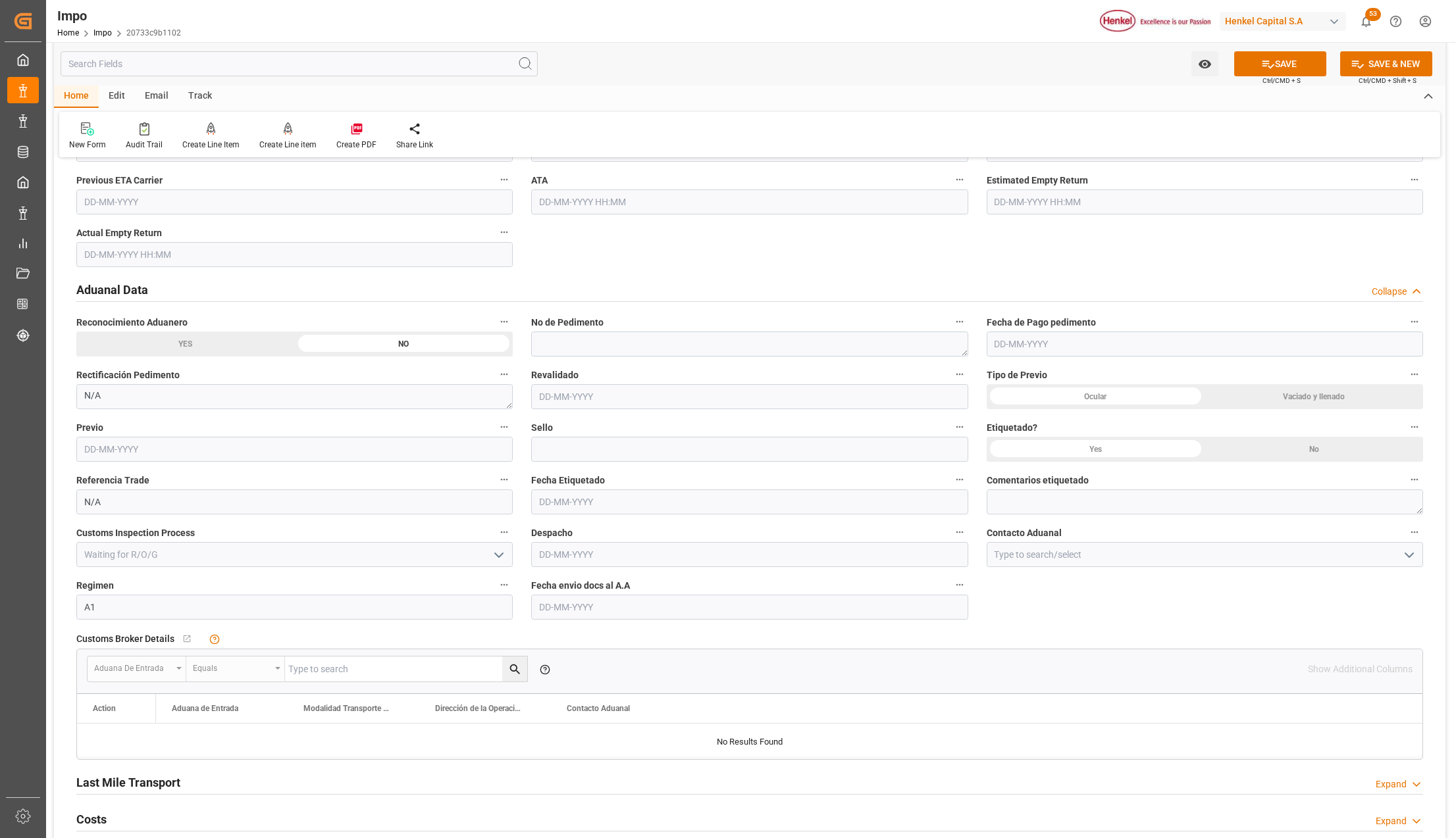
scroll to position [1491, 0]
click at [1017, 556] on input at bounding box center [1205, 551] width 437 height 25
click at [1414, 548] on icon "open menu" at bounding box center [1409, 551] width 15 height 15
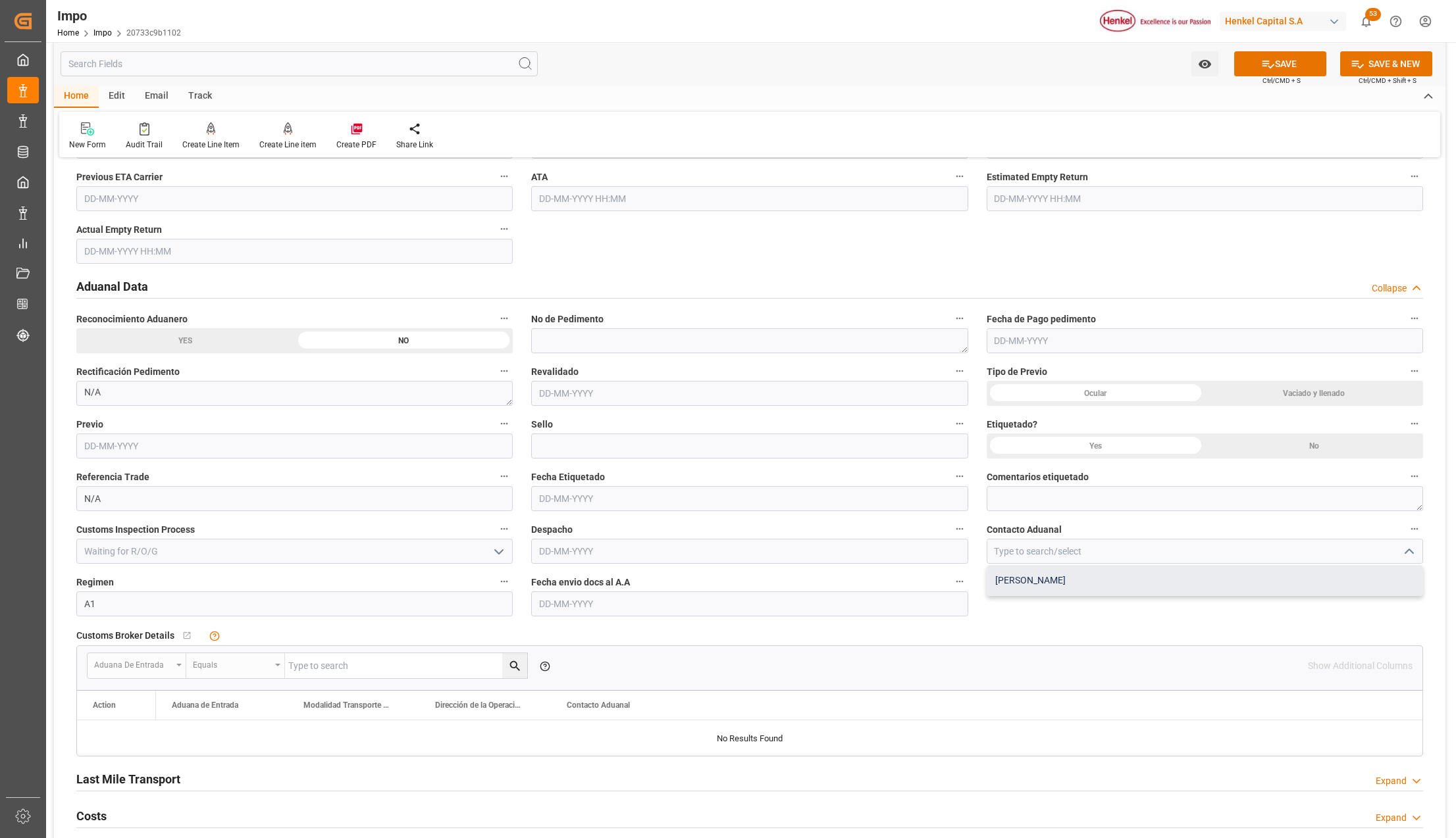
click at [1072, 574] on div "ALFREDO SALINAS JACOBO" at bounding box center [1205, 581] width 435 height 29
type input "ALFREDO SALINAS JACOBO"
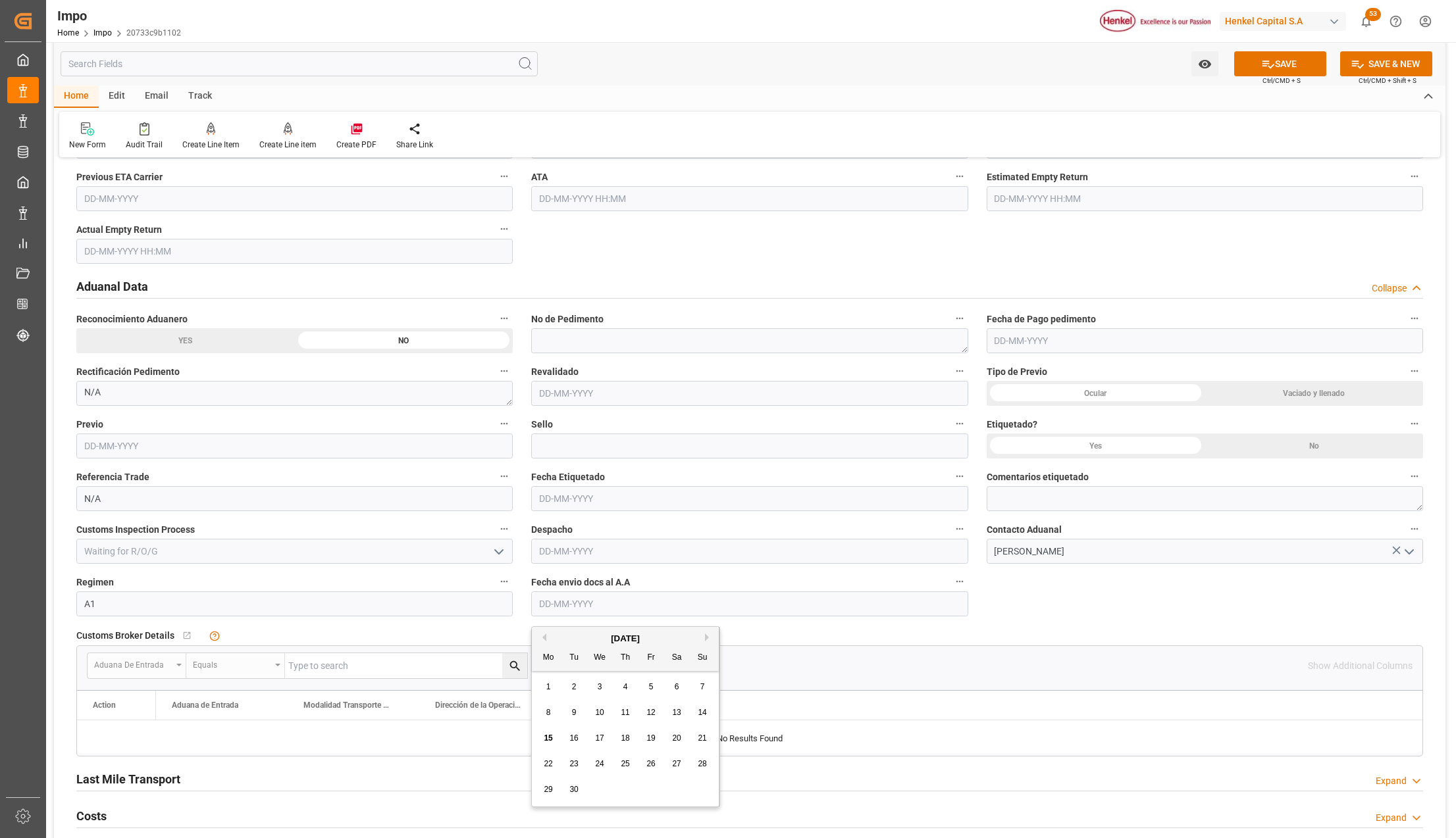
click at [599, 607] on input "text" at bounding box center [750, 603] width 437 height 25
type input "15-09-2025"
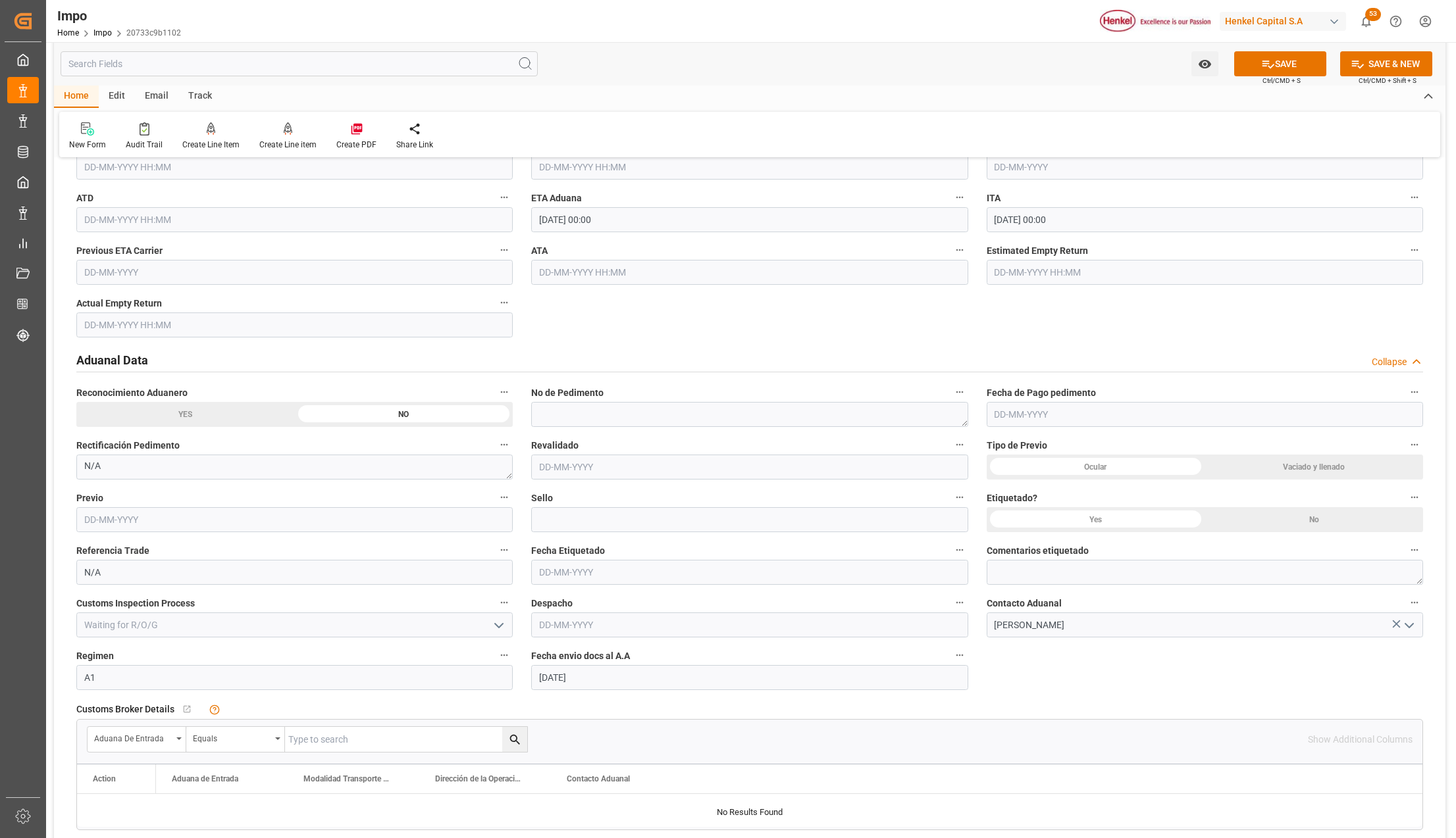
scroll to position [1403, 0]
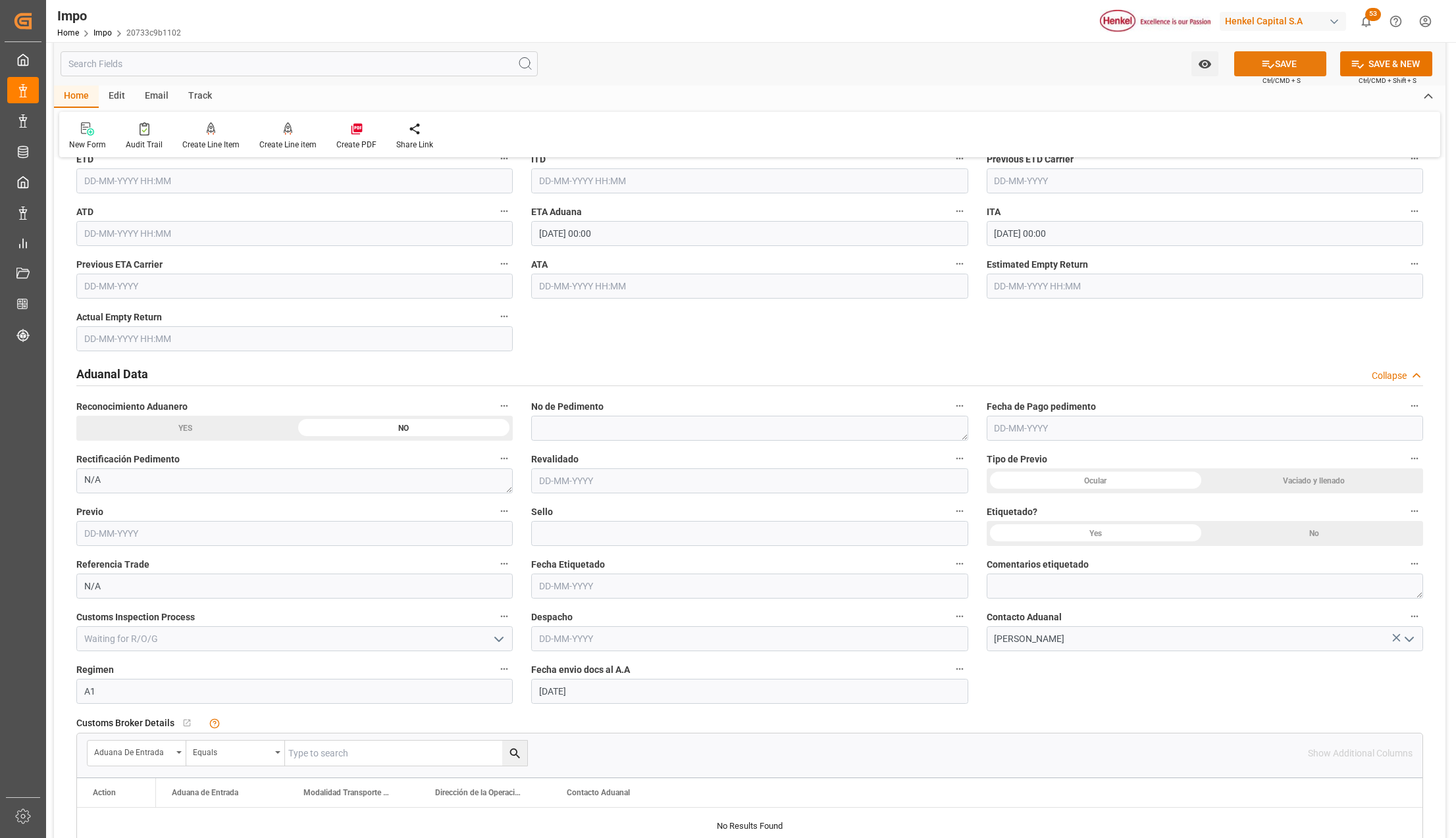
click at [1281, 64] on button "SAVE" at bounding box center [1280, 64] width 92 height 25
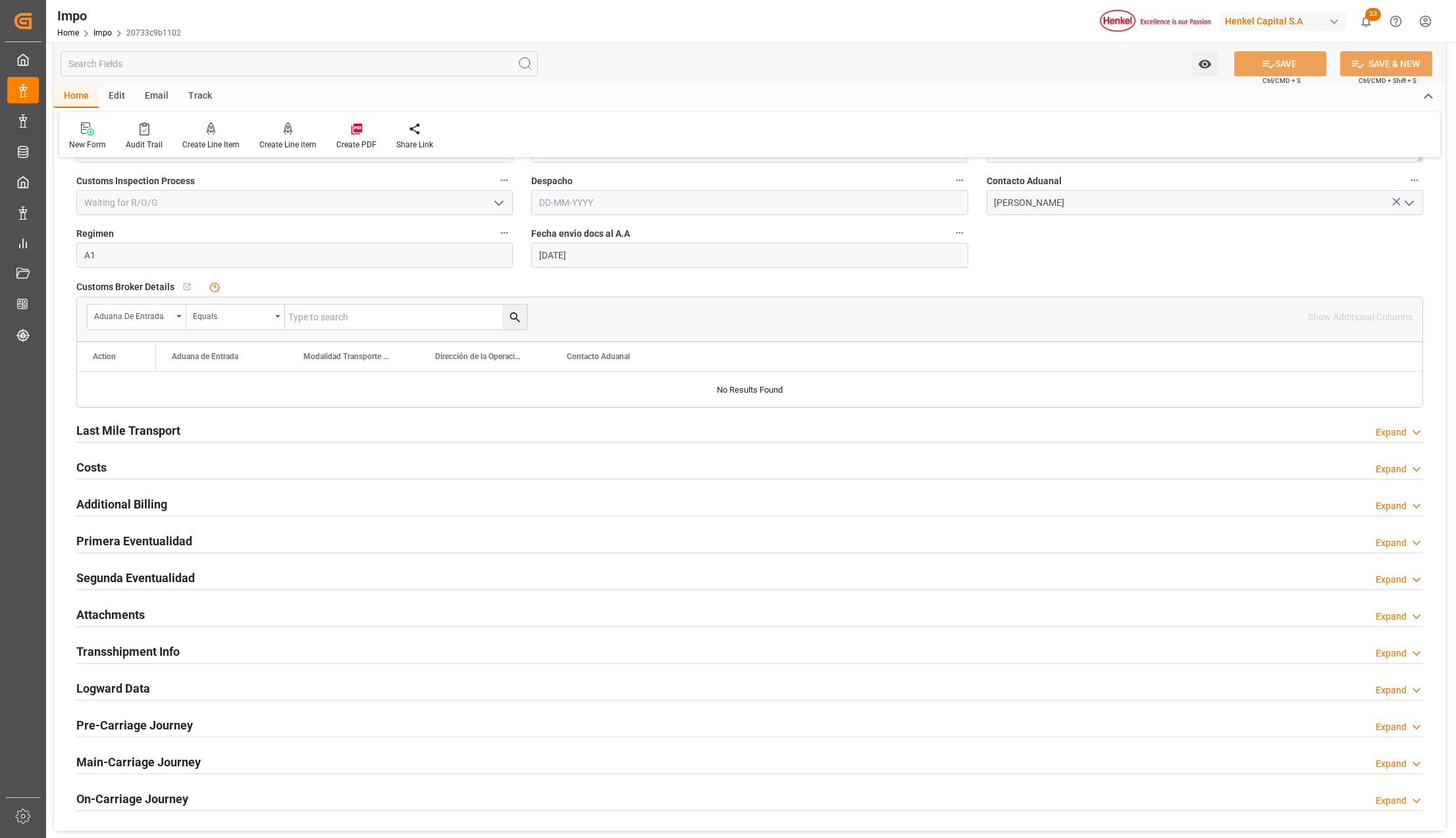
scroll to position [1842, 0]
click at [98, 612] on h2 "Attachments" at bounding box center [111, 612] width 68 height 18
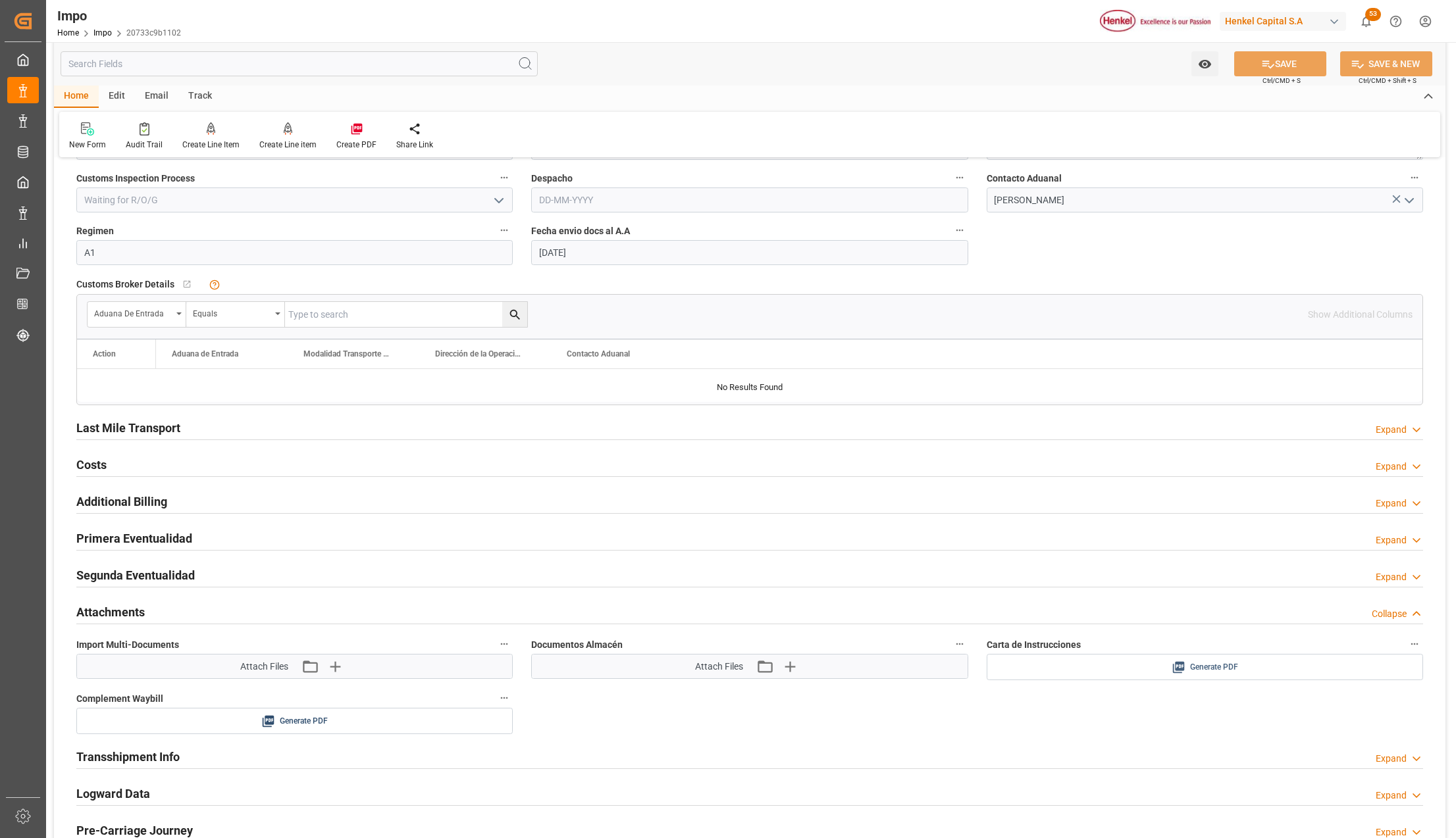
click at [1191, 665] on span "Generate PDF" at bounding box center [1214, 668] width 48 height 16
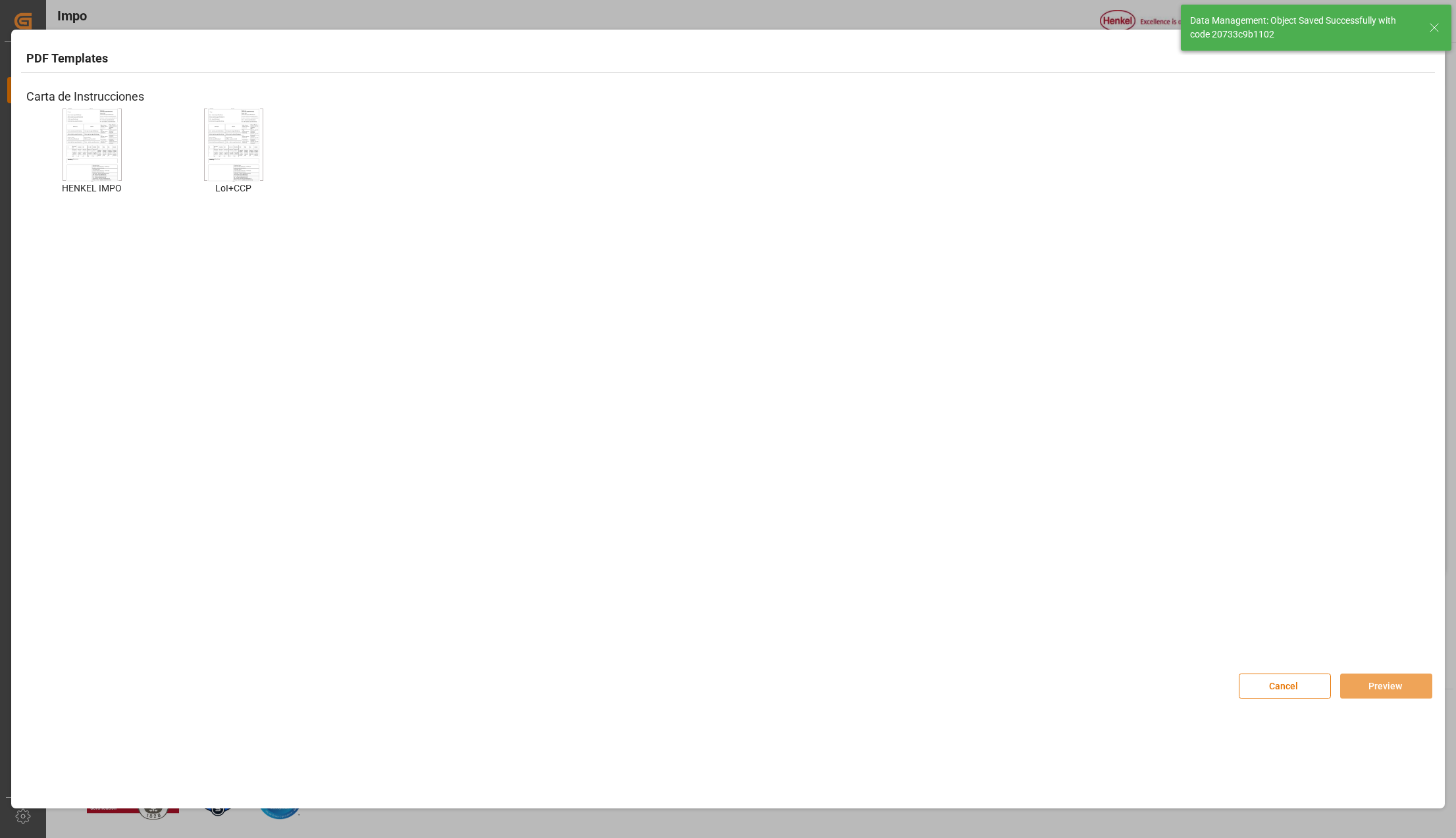
type textarea "AA"
type input "0"
type input "1"
click at [86, 146] on img at bounding box center [92, 144] width 53 height 74
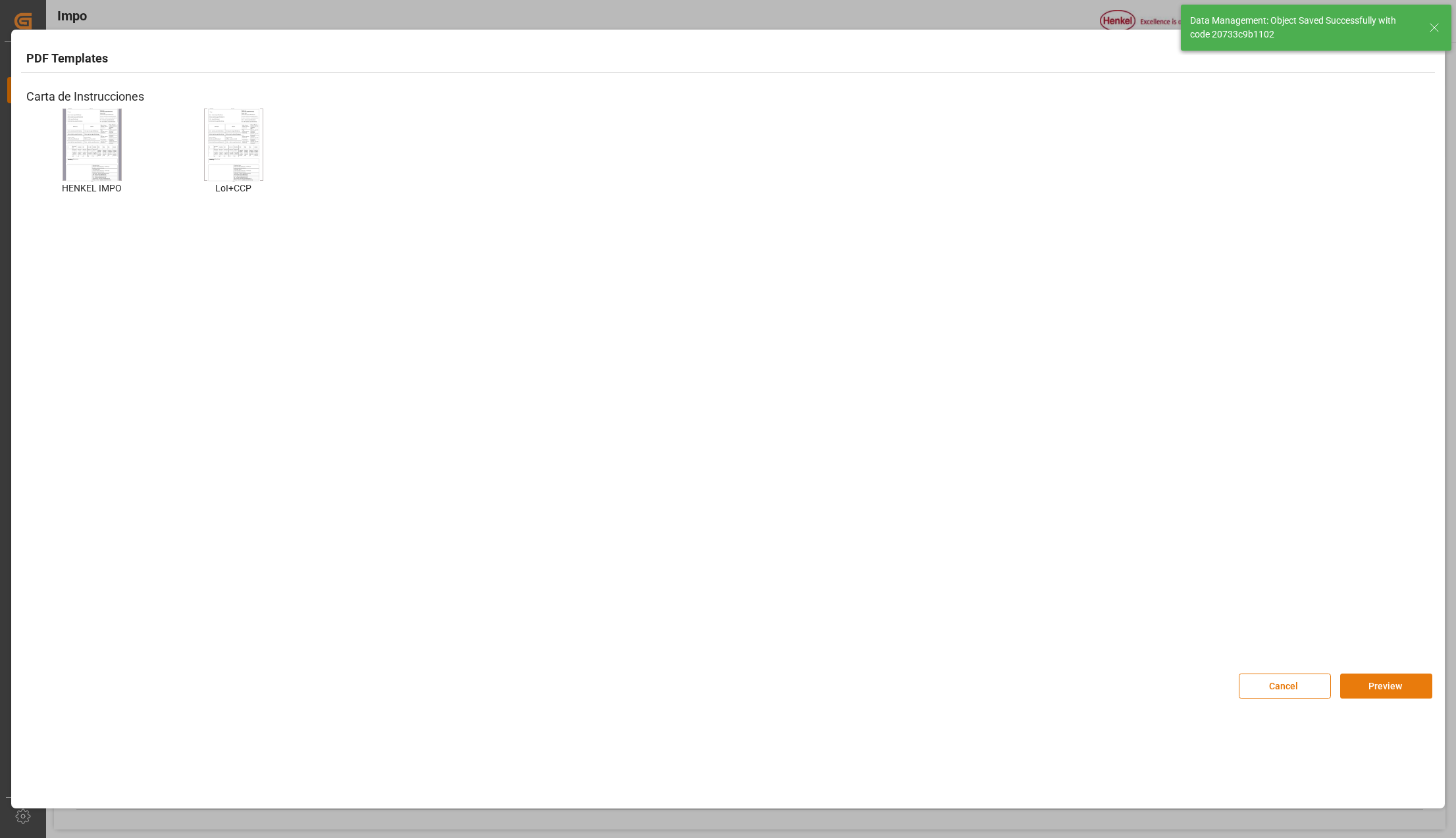
click at [1387, 680] on button "Preview" at bounding box center [1386, 686] width 92 height 25
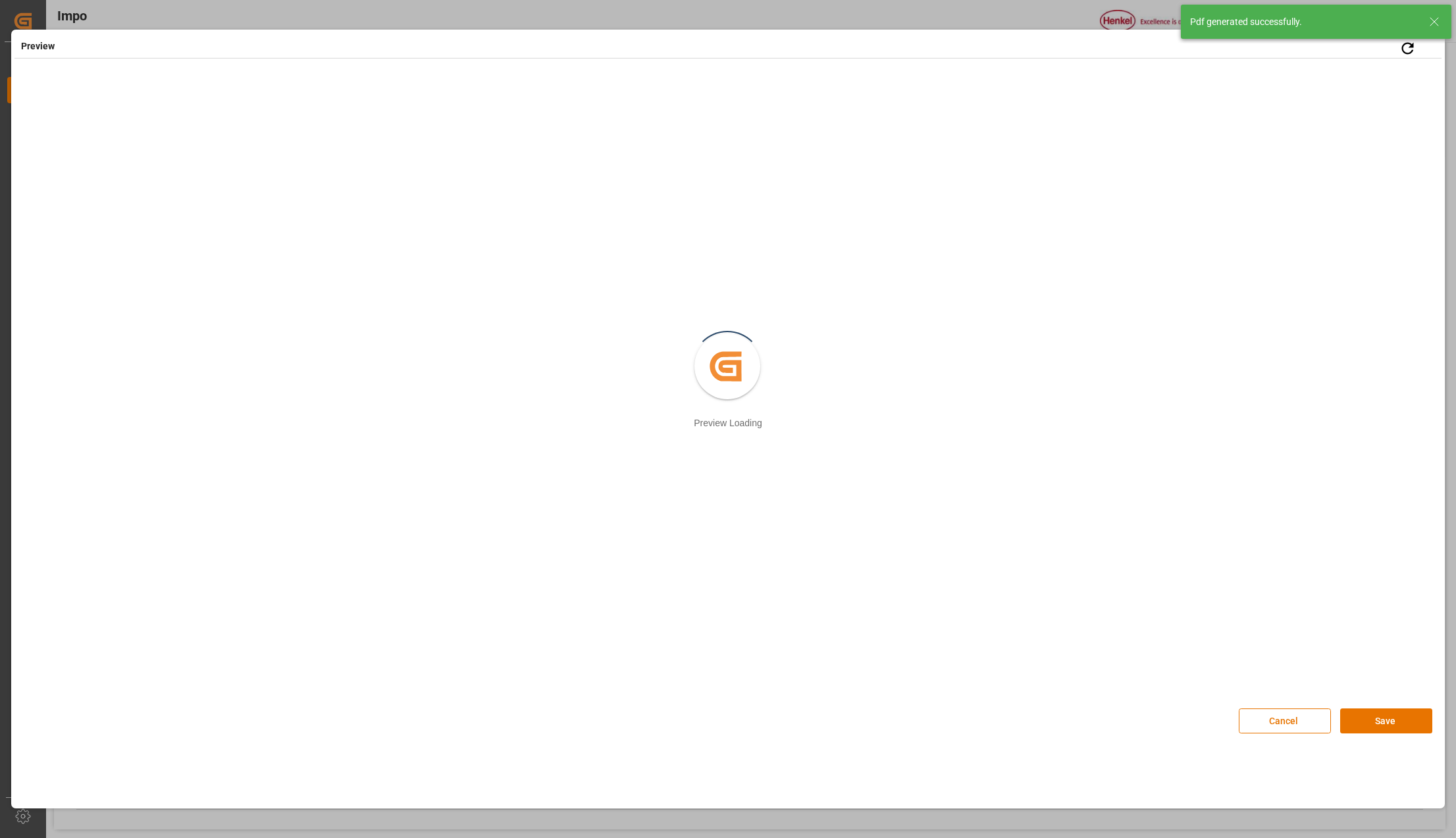
click at [1435, 21] on line at bounding box center [1435, 22] width 8 height 8
click at [1391, 719] on button "Save" at bounding box center [1386, 721] width 92 height 25
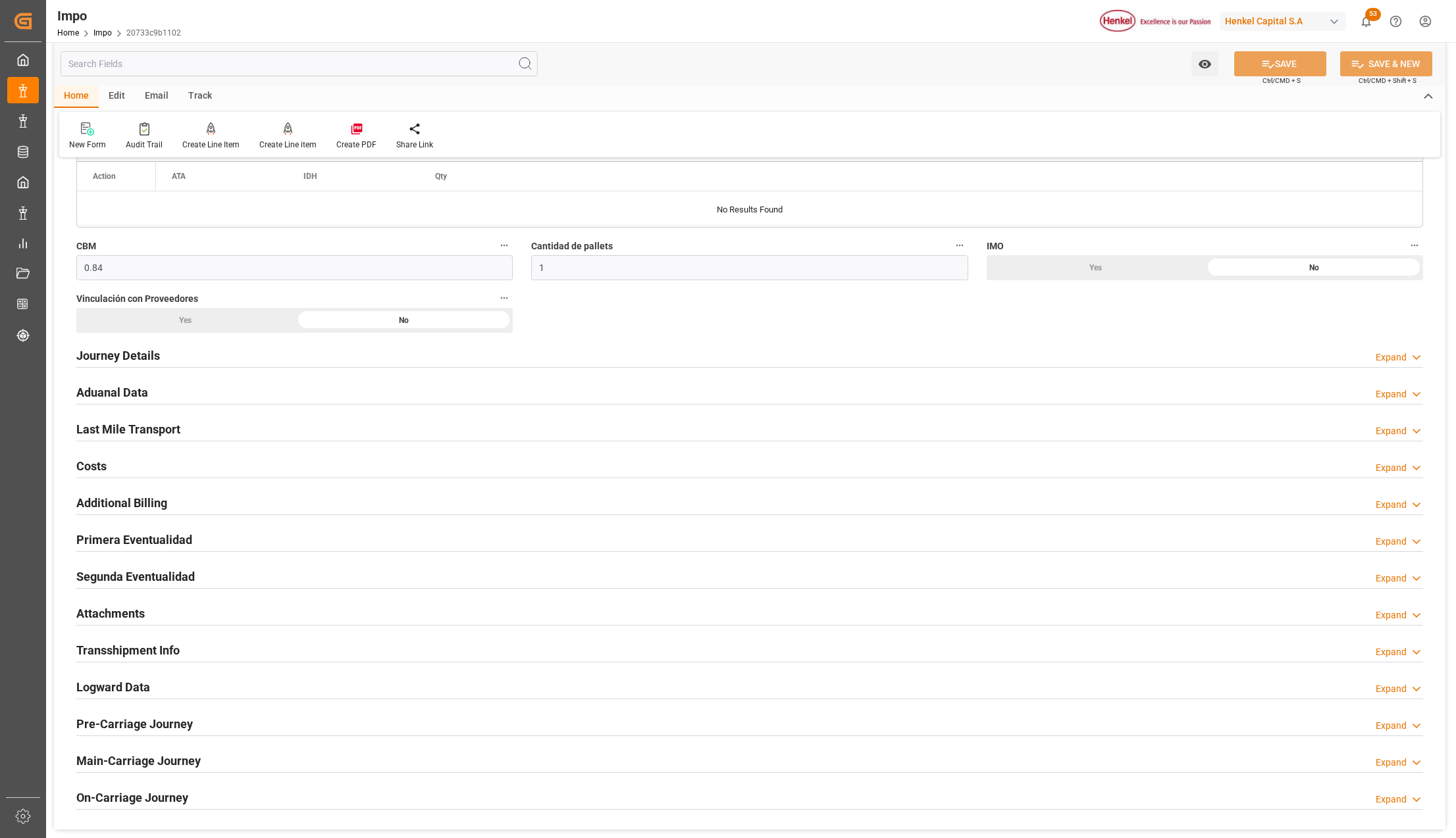
click at [114, 612] on h2 "Attachments" at bounding box center [111, 614] width 68 height 18
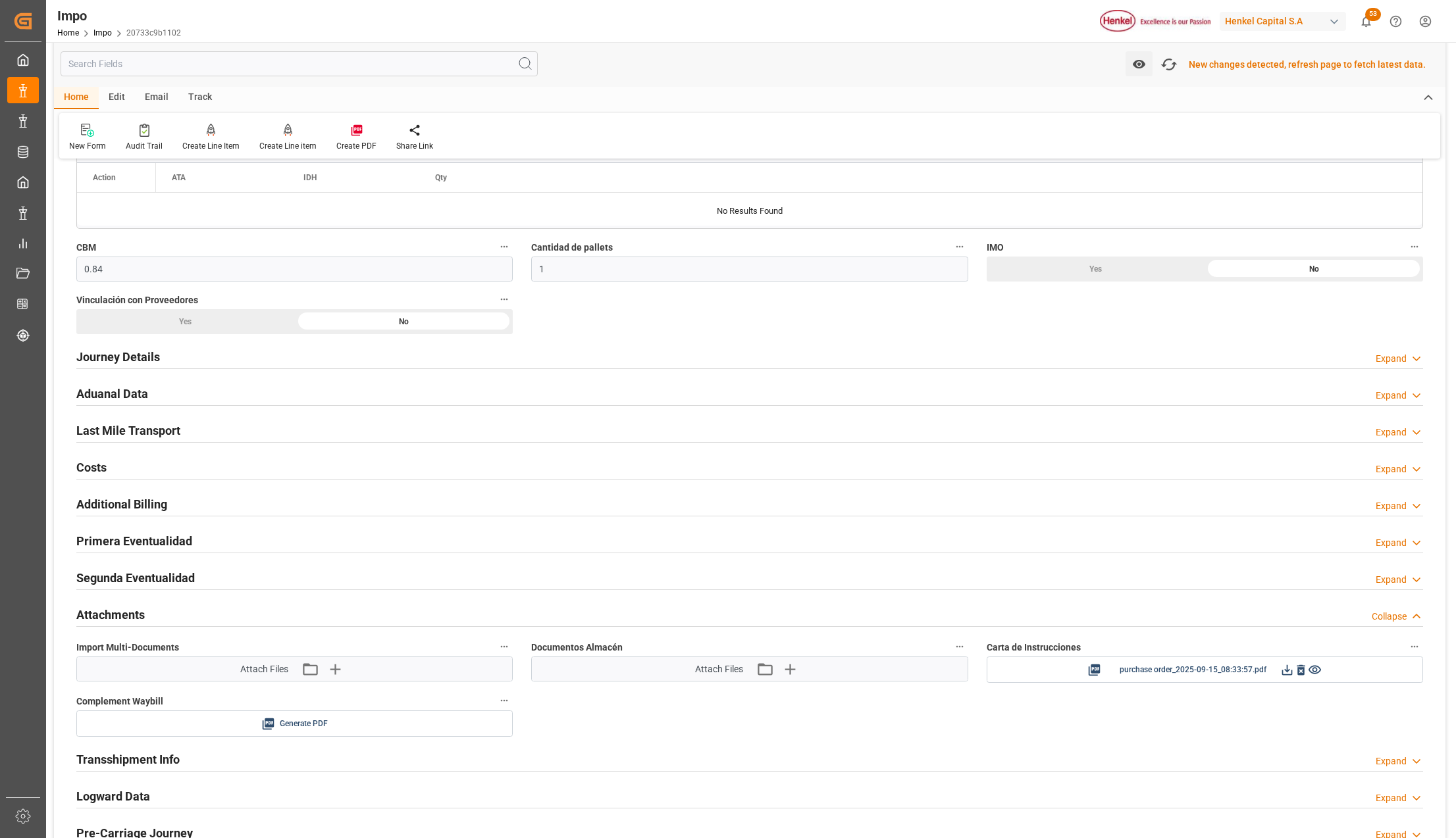
scroll to position [719, 0]
click at [1282, 672] on icon at bounding box center [1287, 669] width 14 height 14
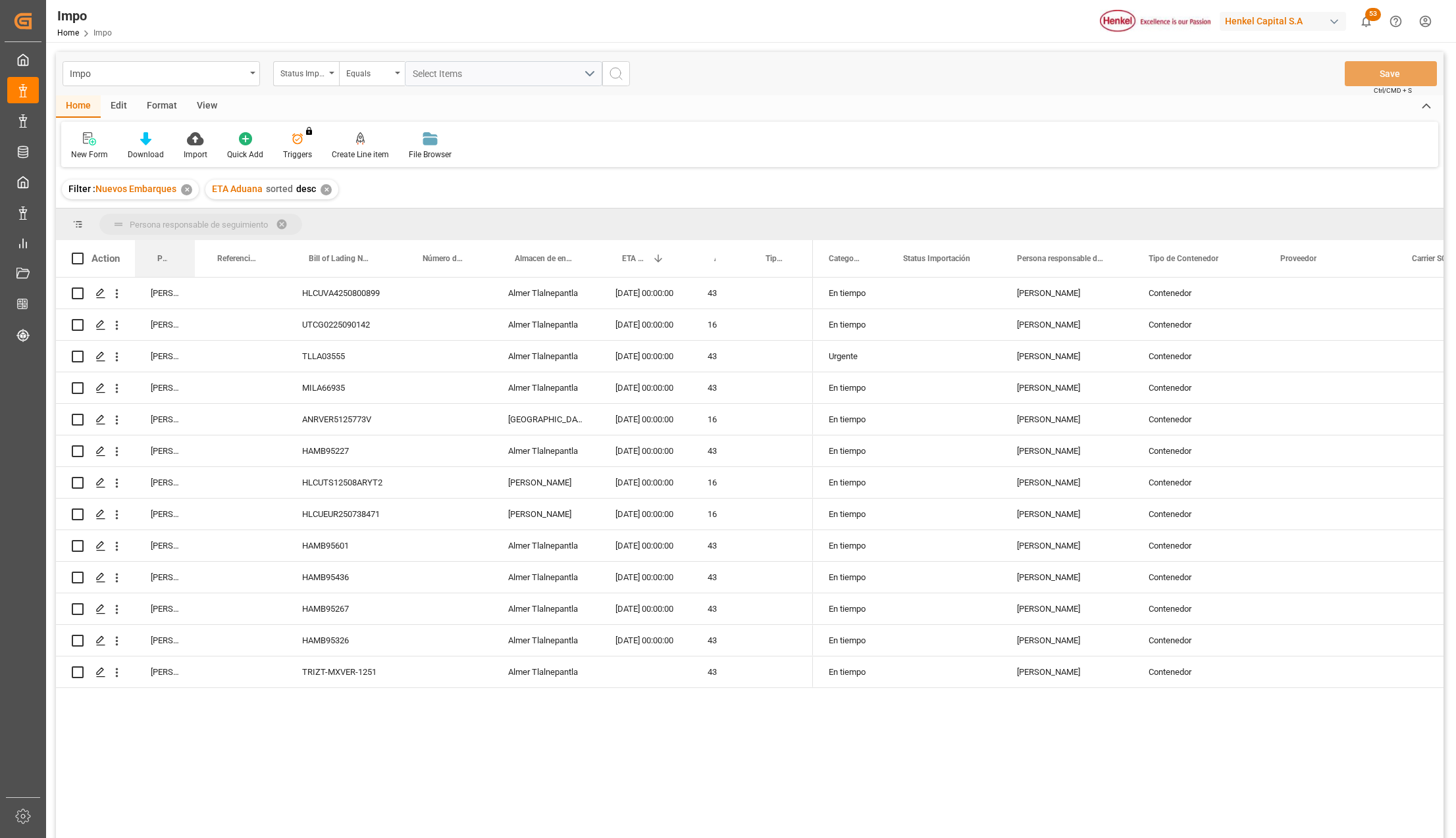
drag, startPoint x: 151, startPoint y: 254, endPoint x: 156, endPoint y: 222, distance: 32.4
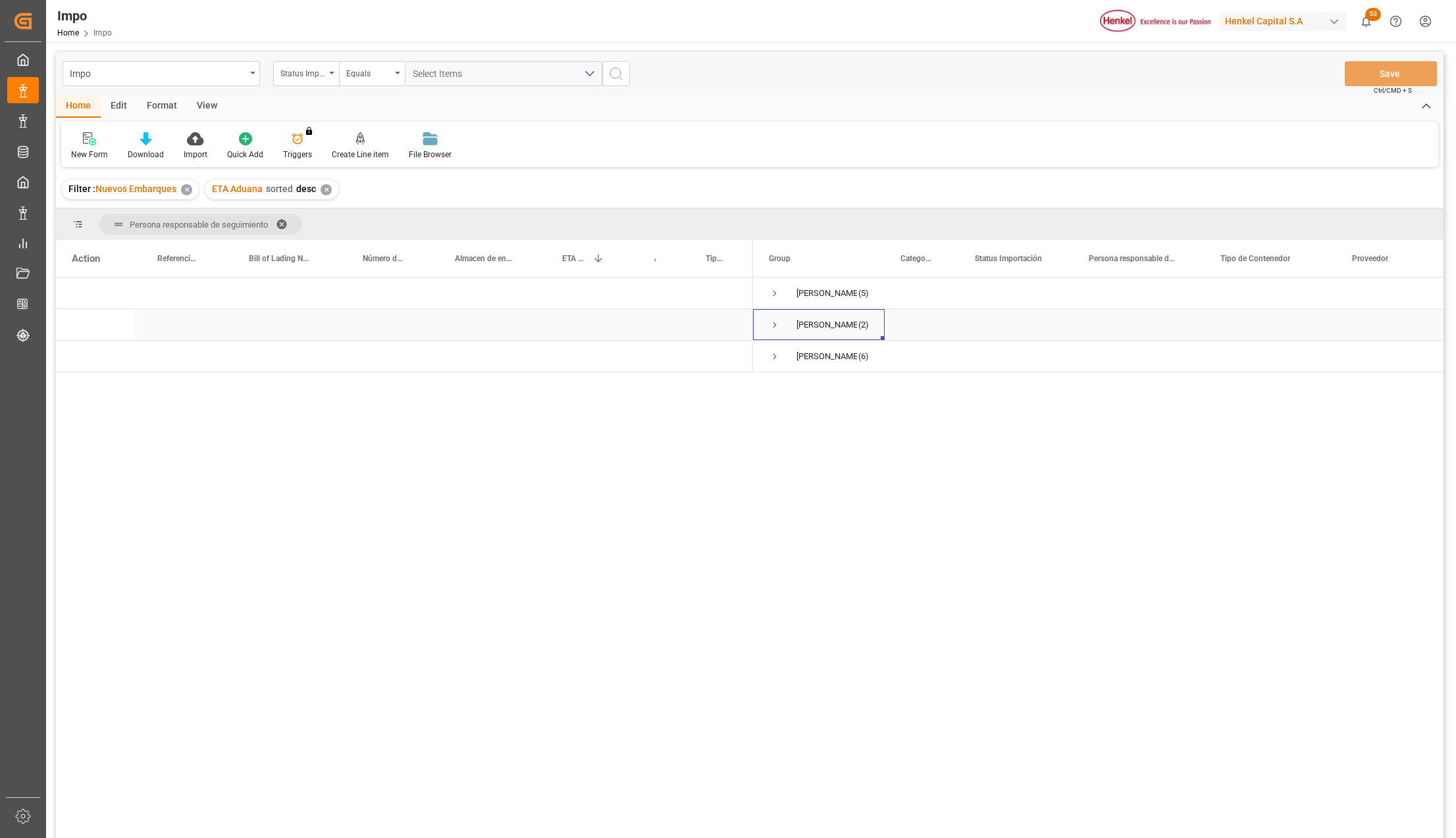
click at [776, 322] on span "Press SPACE to select this row." at bounding box center [775, 325] width 12 height 12
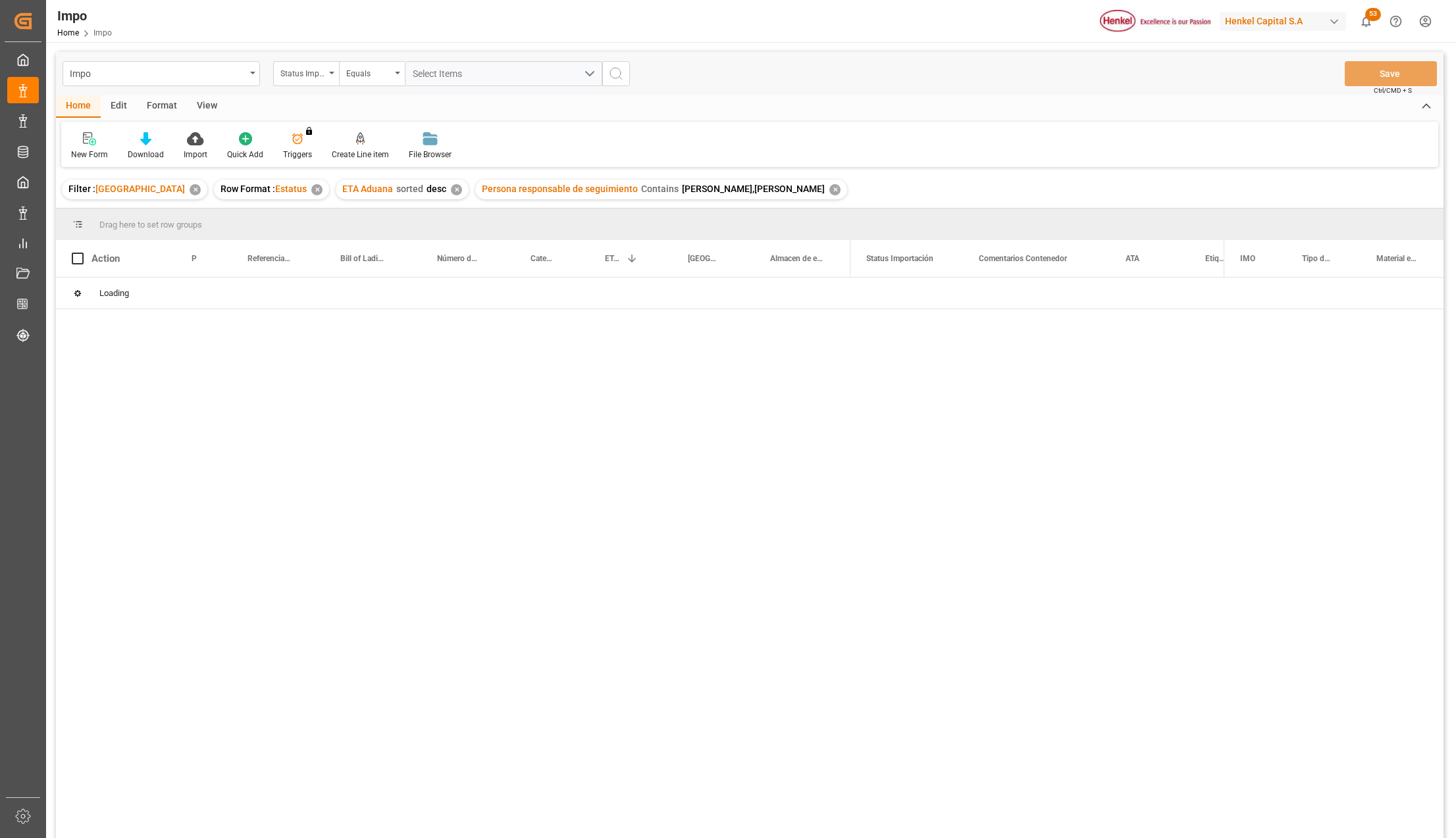
click at [199, 105] on div "View" at bounding box center [206, 106] width 40 height 22
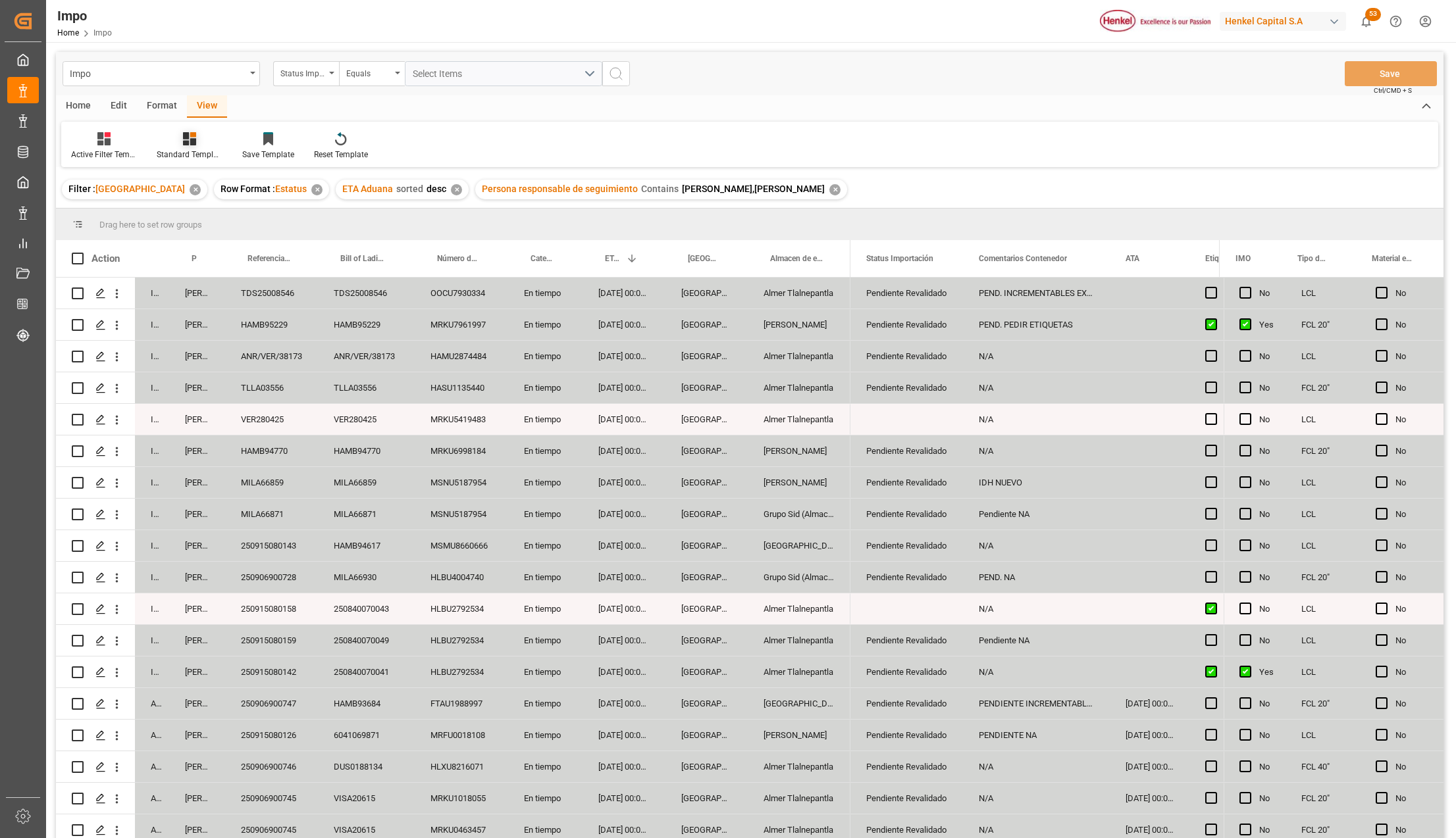
click at [204, 143] on div at bounding box center [189, 138] width 66 height 14
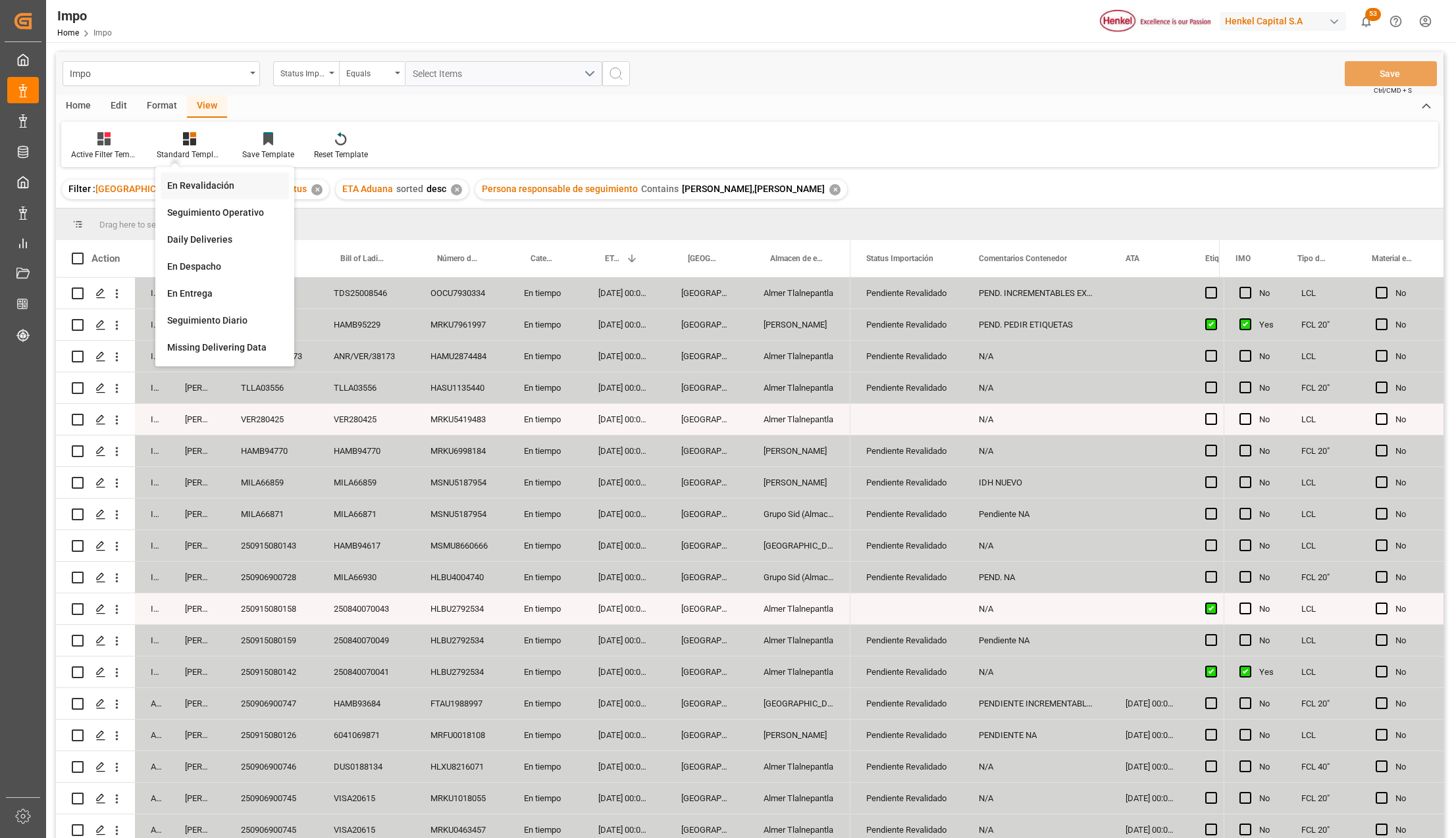
click at [204, 180] on div "En Revalidación" at bounding box center [224, 186] width 115 height 14
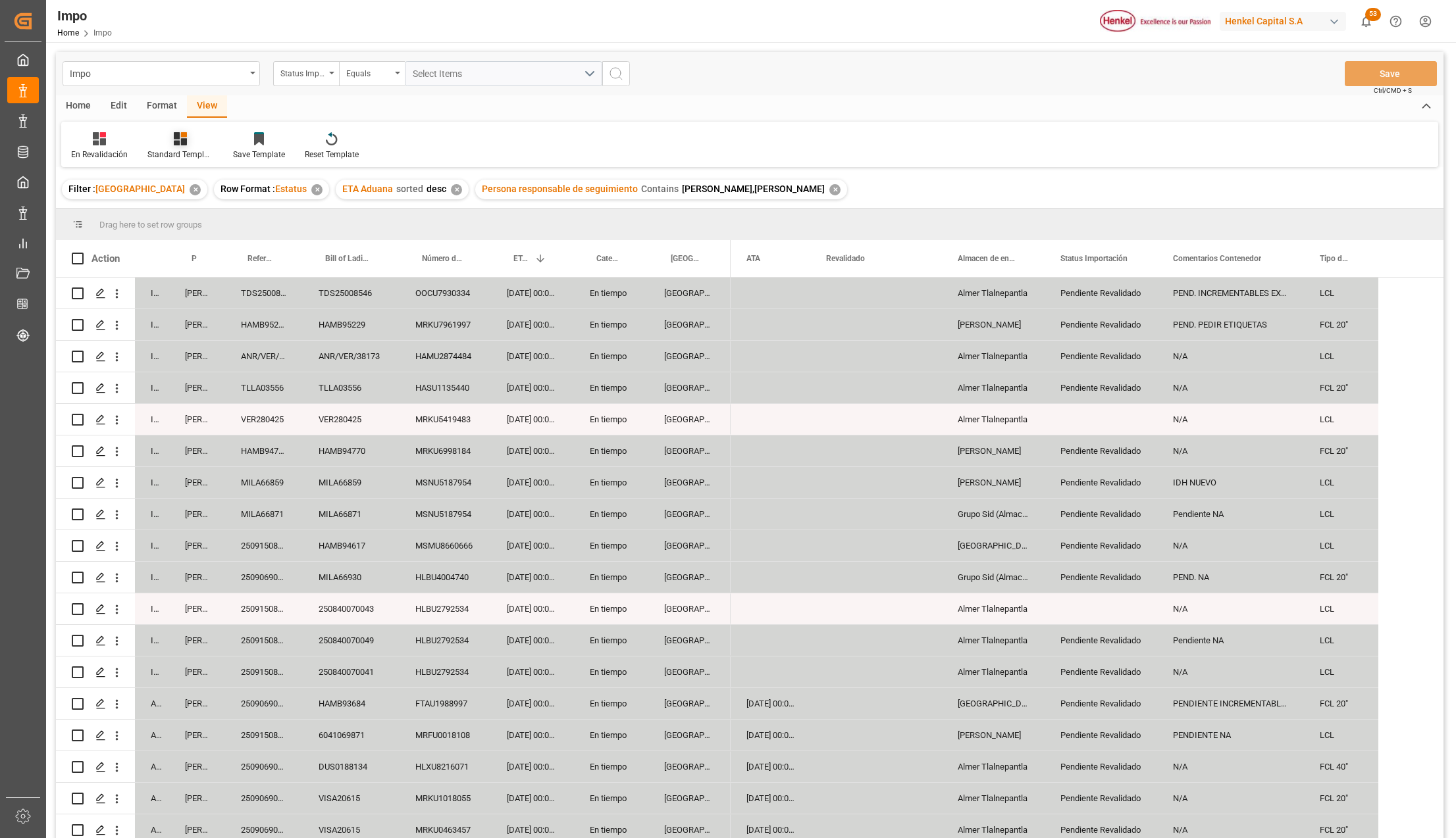
click at [177, 153] on div "Standard Templates" at bounding box center [180, 155] width 66 height 12
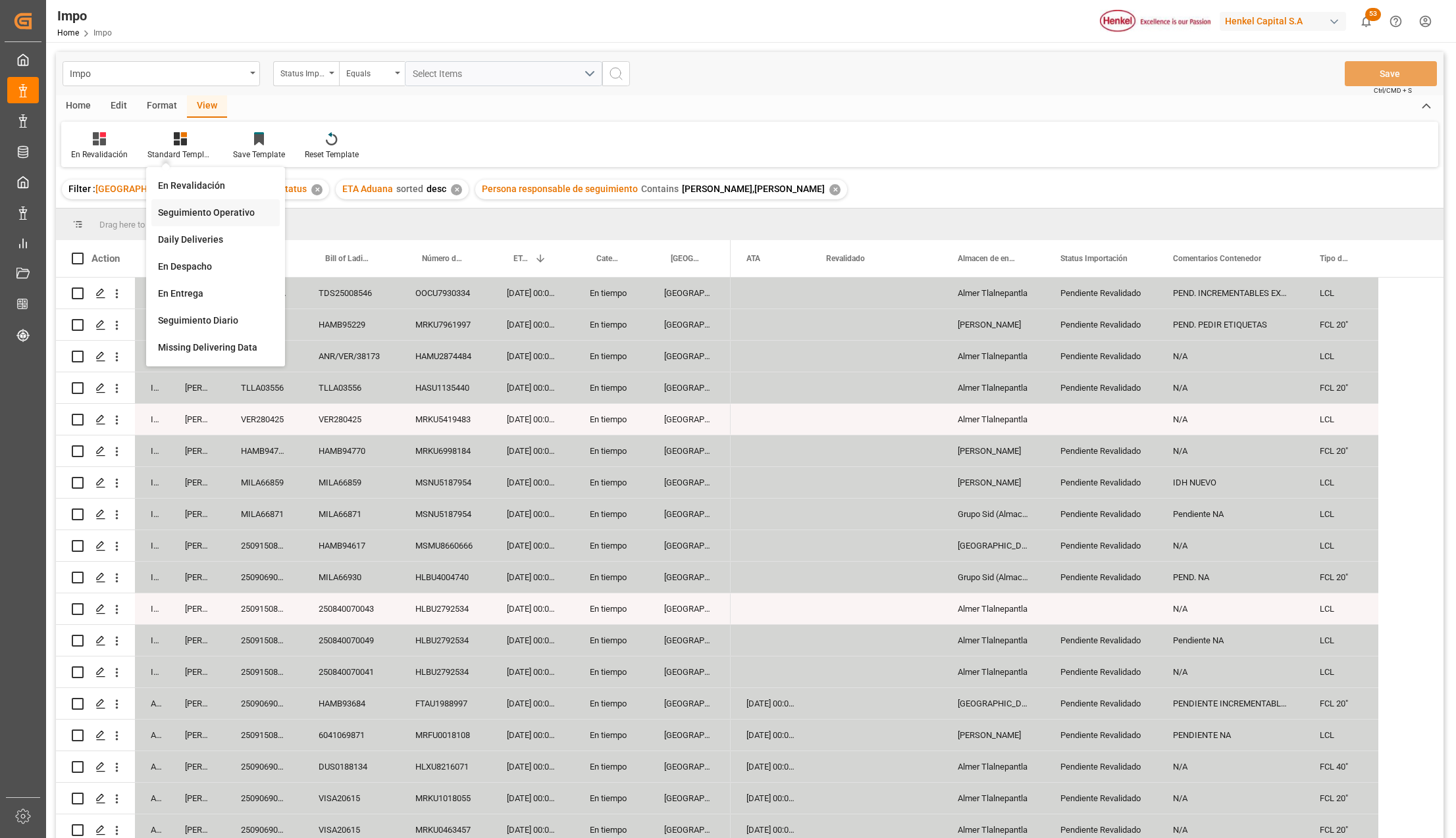
click at [200, 208] on div "Seguimiento Operativo" at bounding box center [215, 213] width 115 height 14
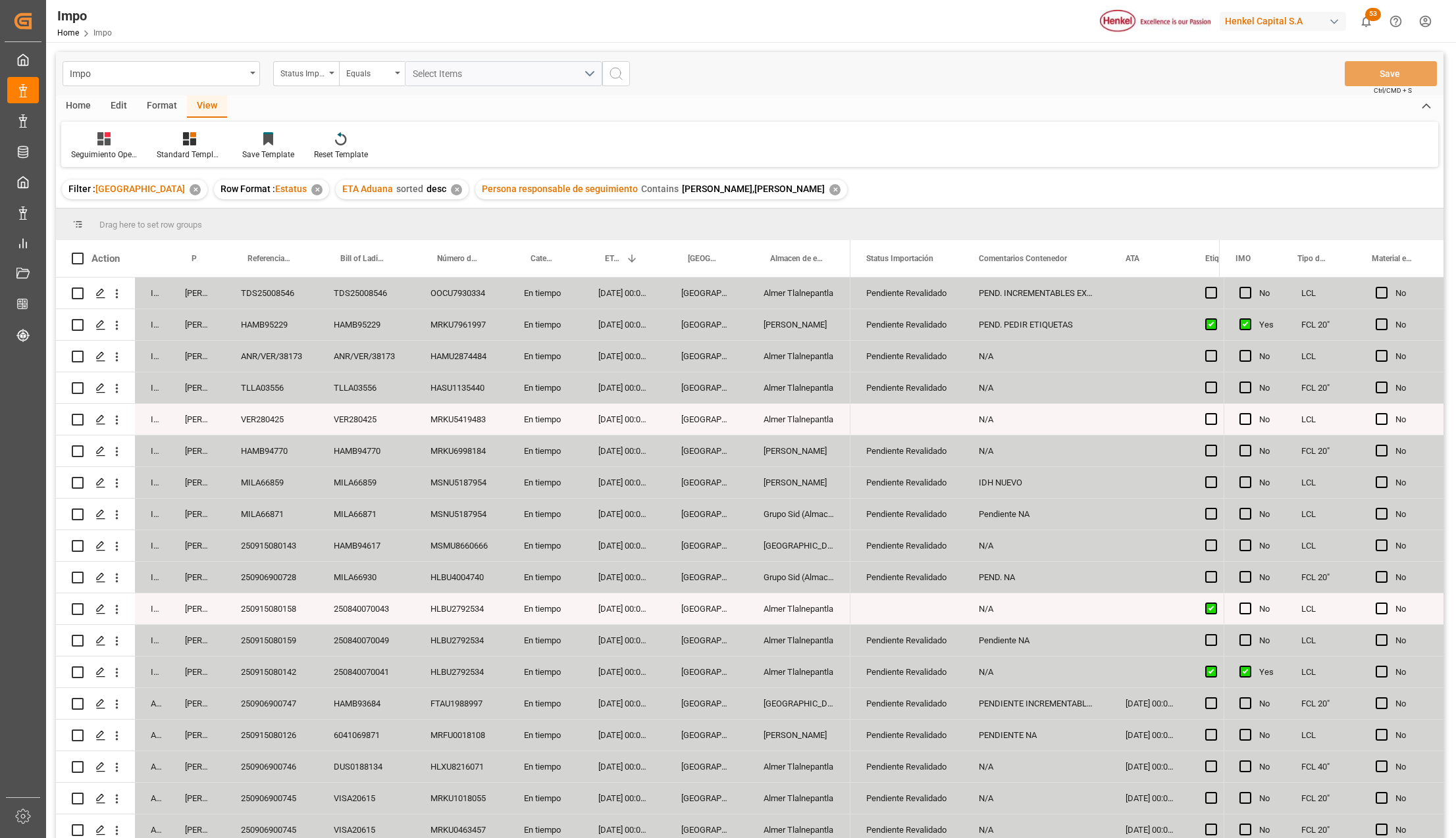
click at [475, 290] on div "OOCU7930334" at bounding box center [461, 293] width 94 height 31
click at [1110, 244] on div "ATA" at bounding box center [1150, 258] width 80 height 37
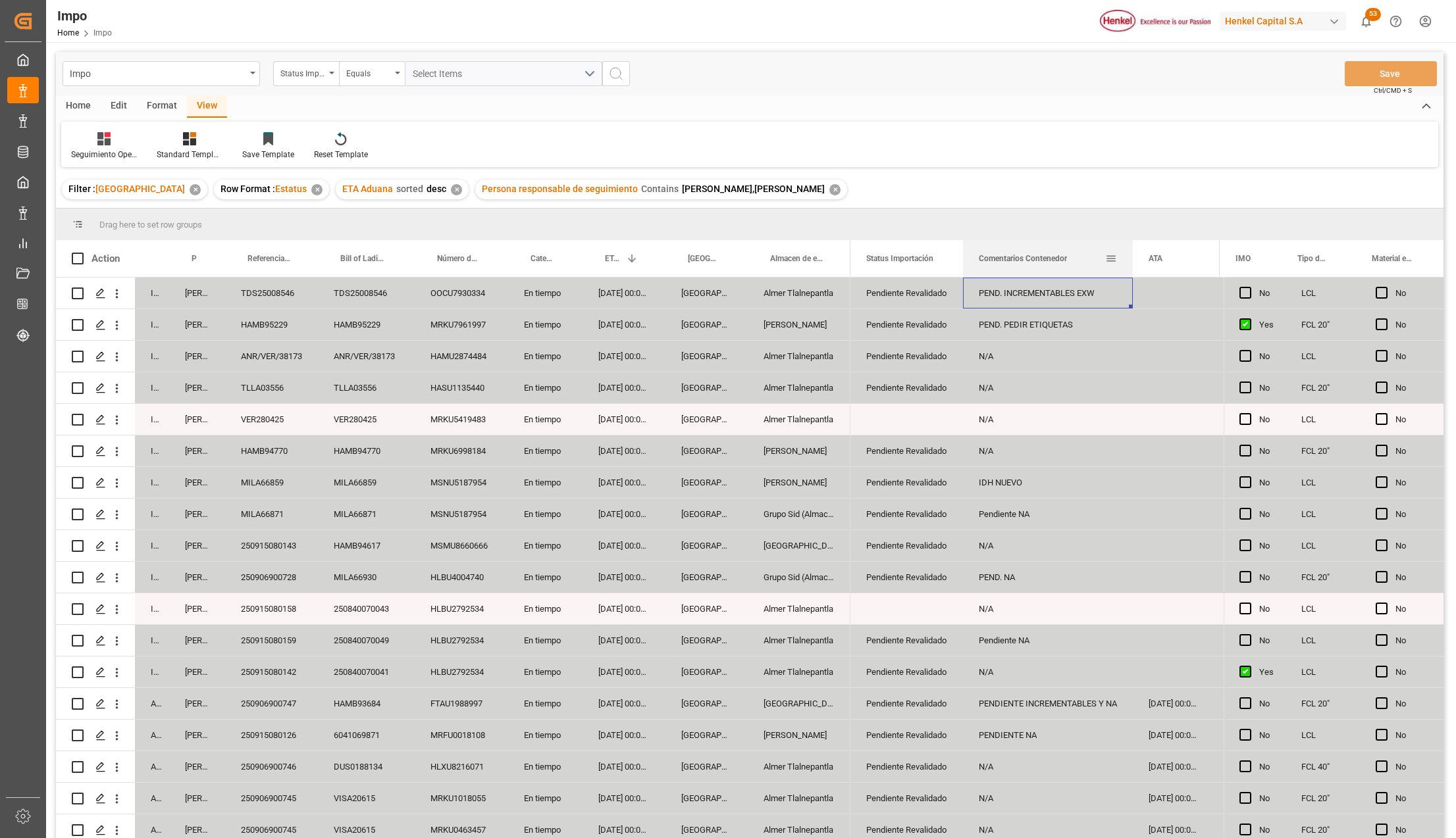
drag, startPoint x: 1106, startPoint y: 244, endPoint x: 1130, endPoint y: 248, distance: 24.3
click at [1130, 248] on div at bounding box center [1133, 258] width 5 height 37
click at [901, 496] on div "Pendiente Revalidado" at bounding box center [906, 482] width 81 height 30
click at [425, 357] on div "HAMU2874484" at bounding box center [461, 357] width 94 height 31
